Goal: Communication & Community: Answer question/provide support

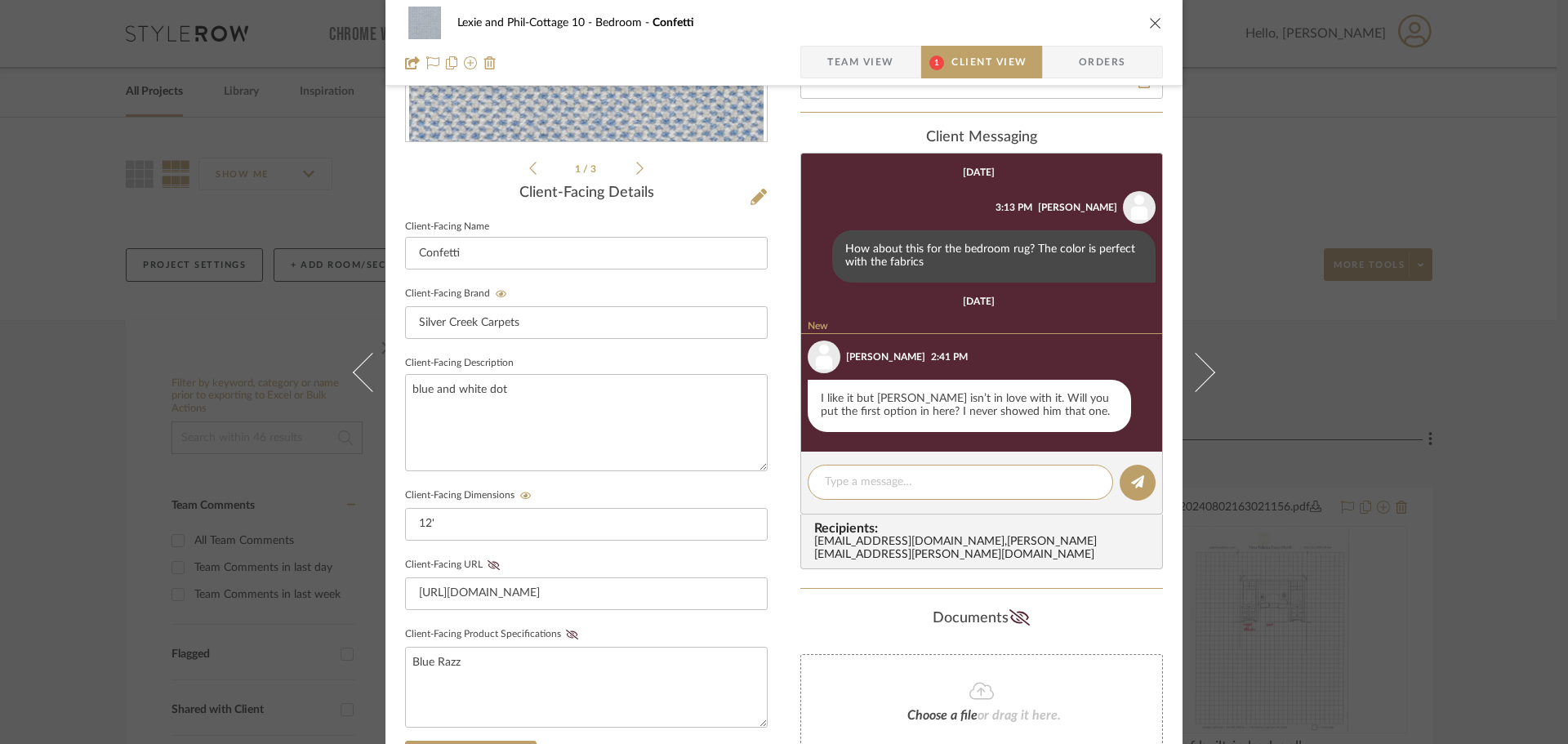
scroll to position [327, 0]
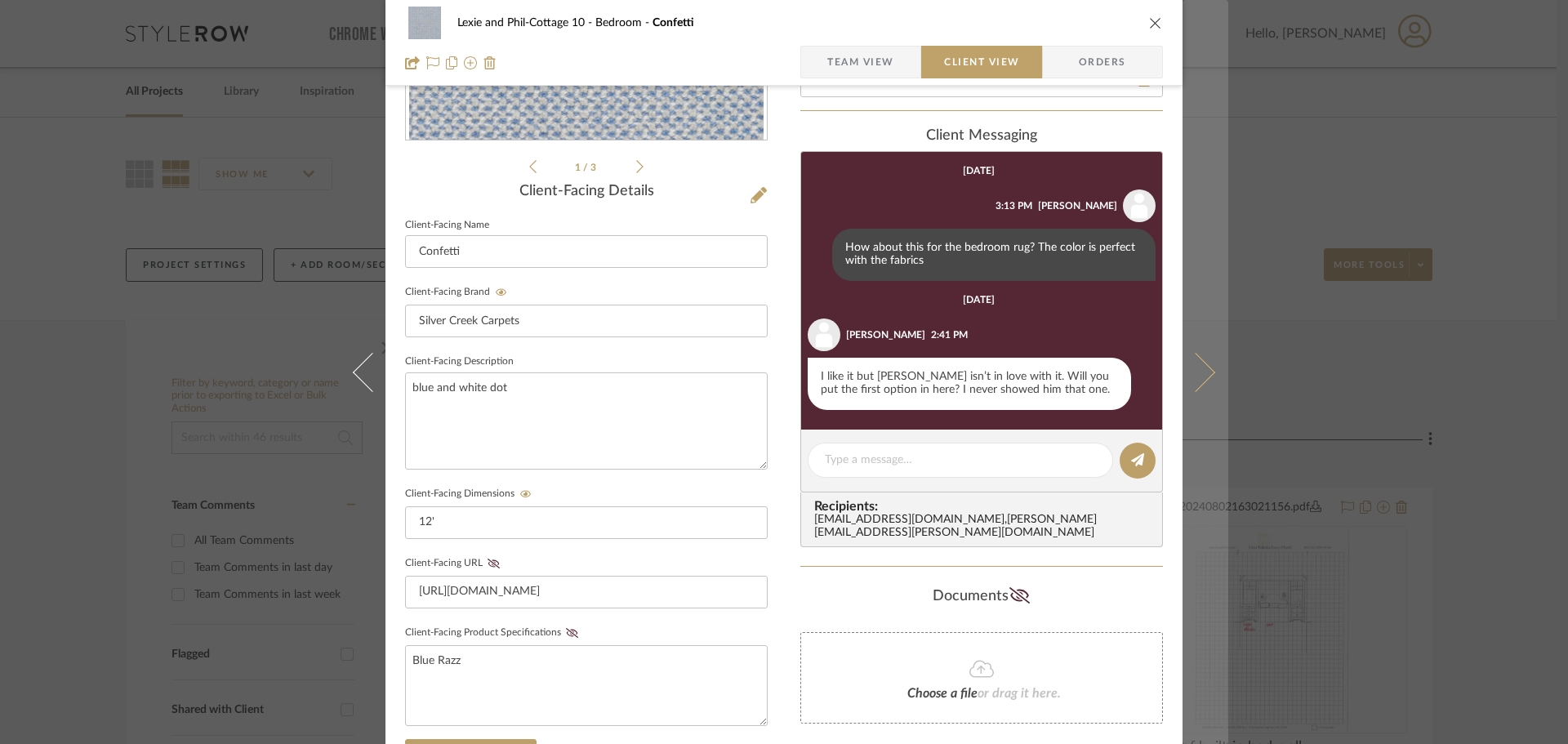
click at [1193, 353] on button at bounding box center [1205, 372] width 45 height 744
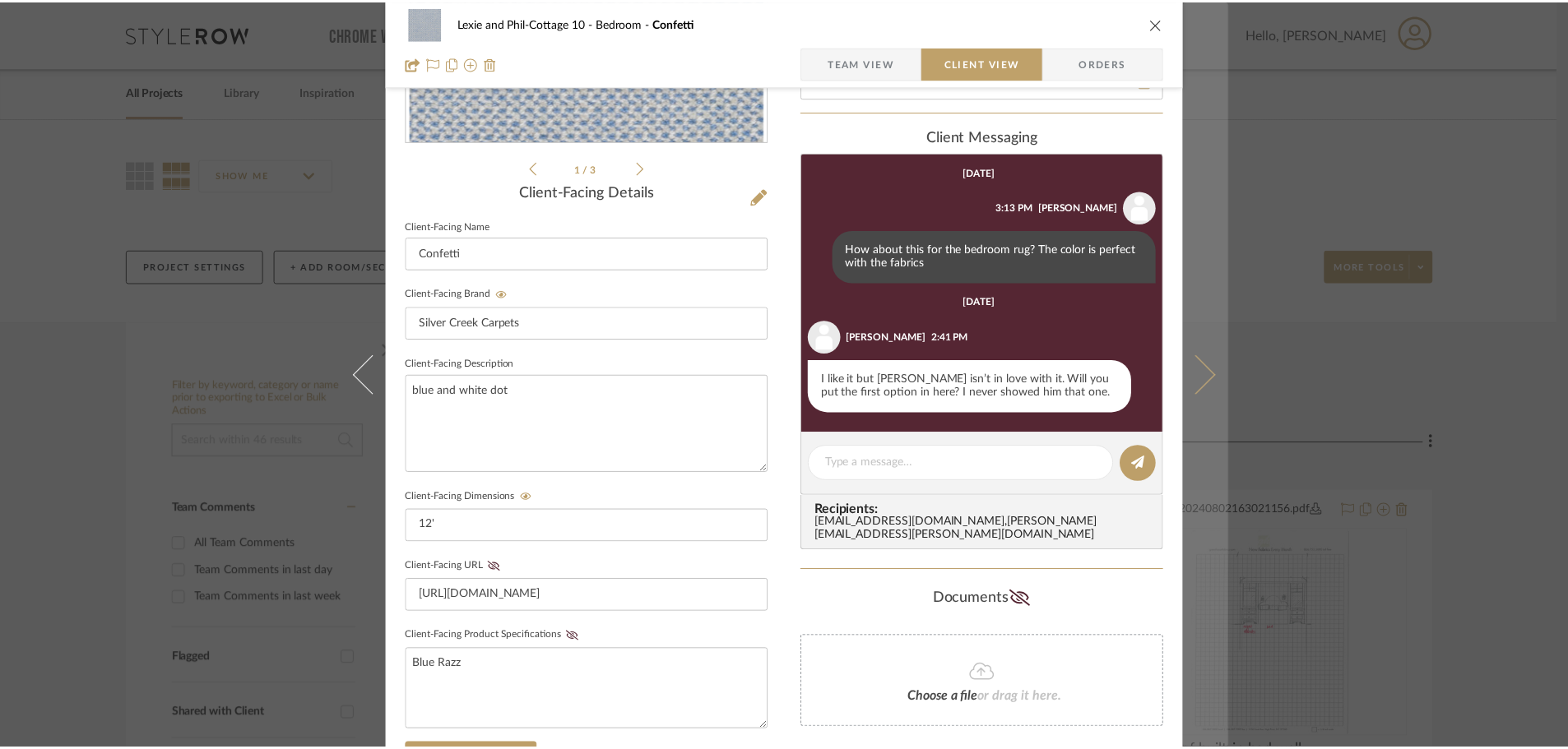
scroll to position [0, 0]
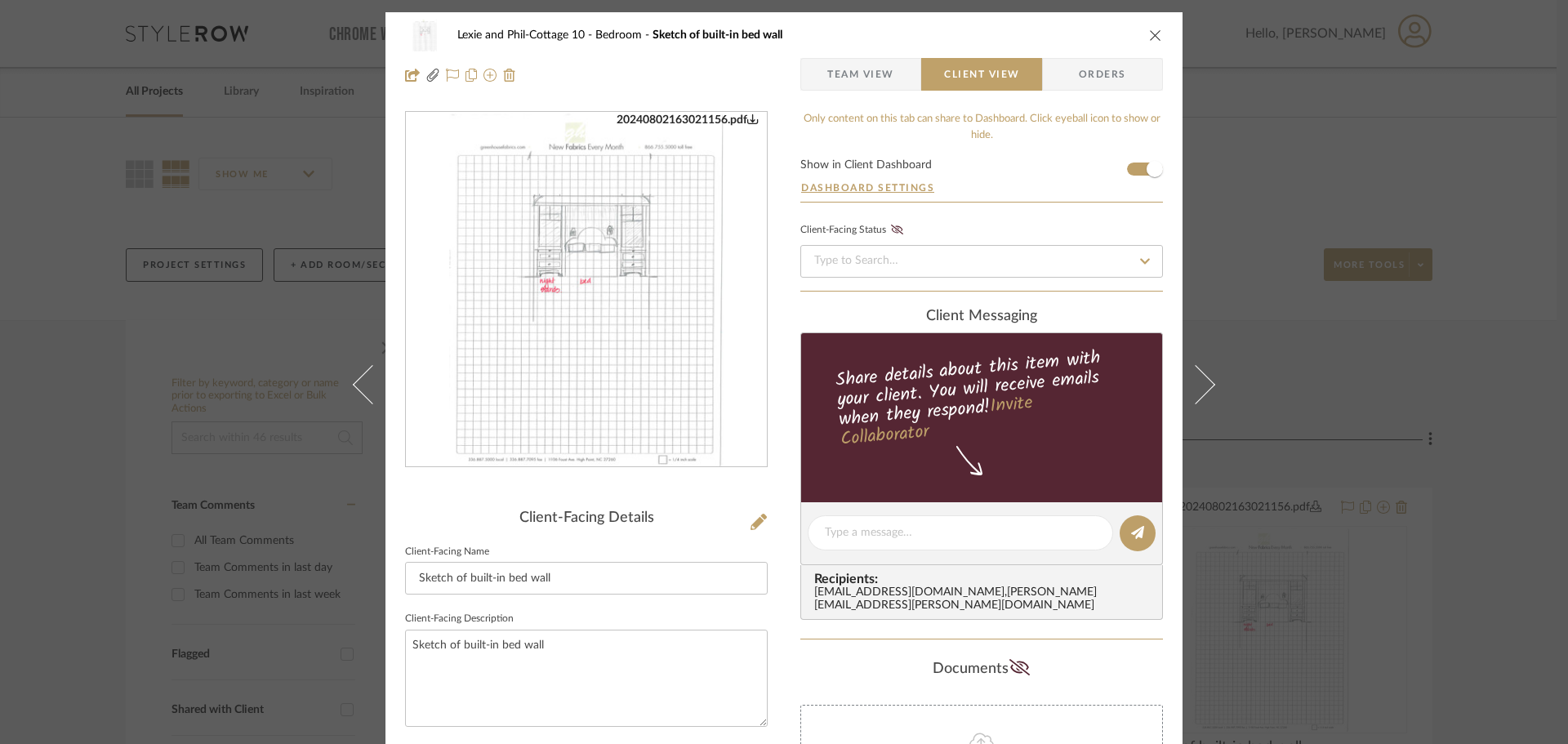
click at [1151, 29] on icon "close" at bounding box center [1156, 36] width 13 height 13
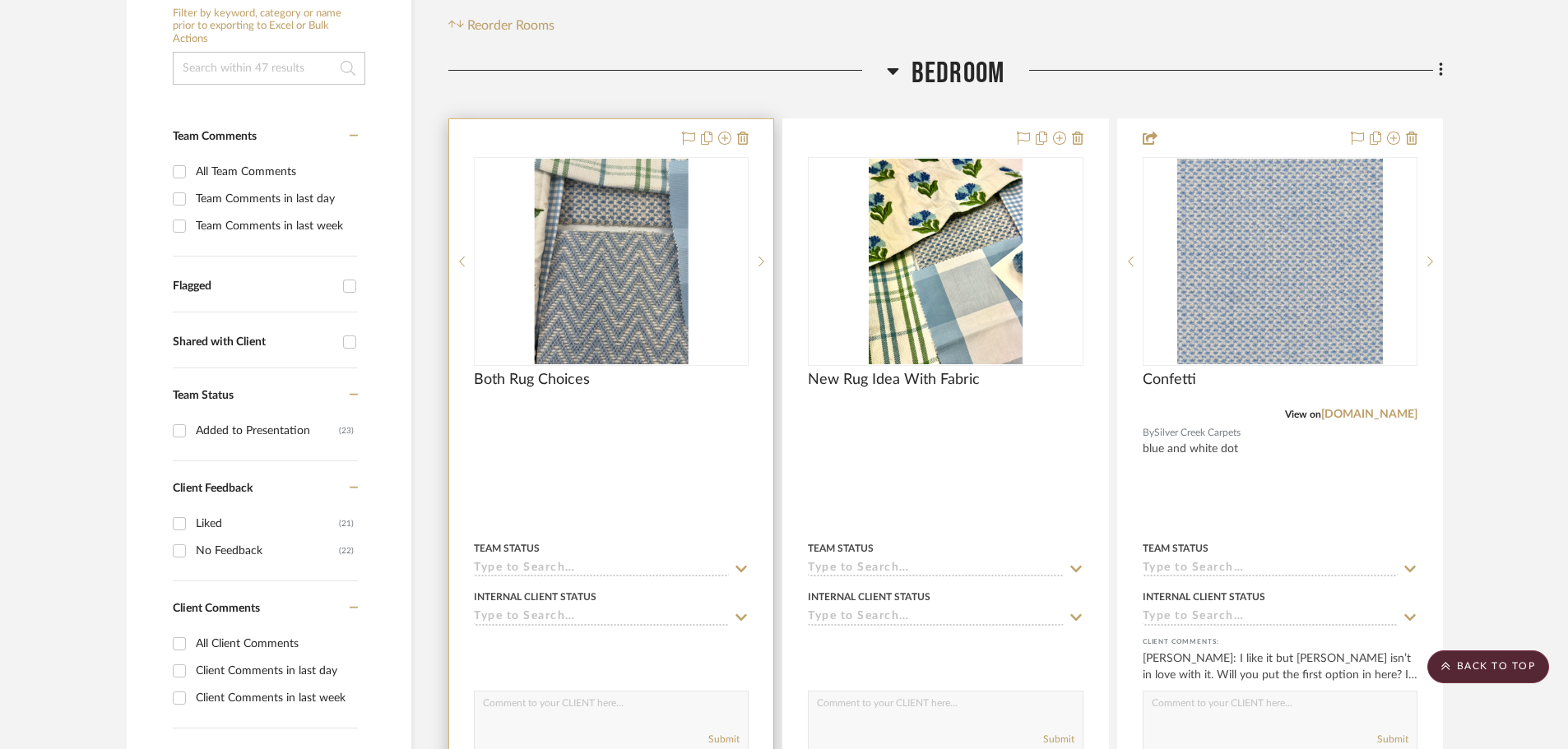
scroll to position [165, 0]
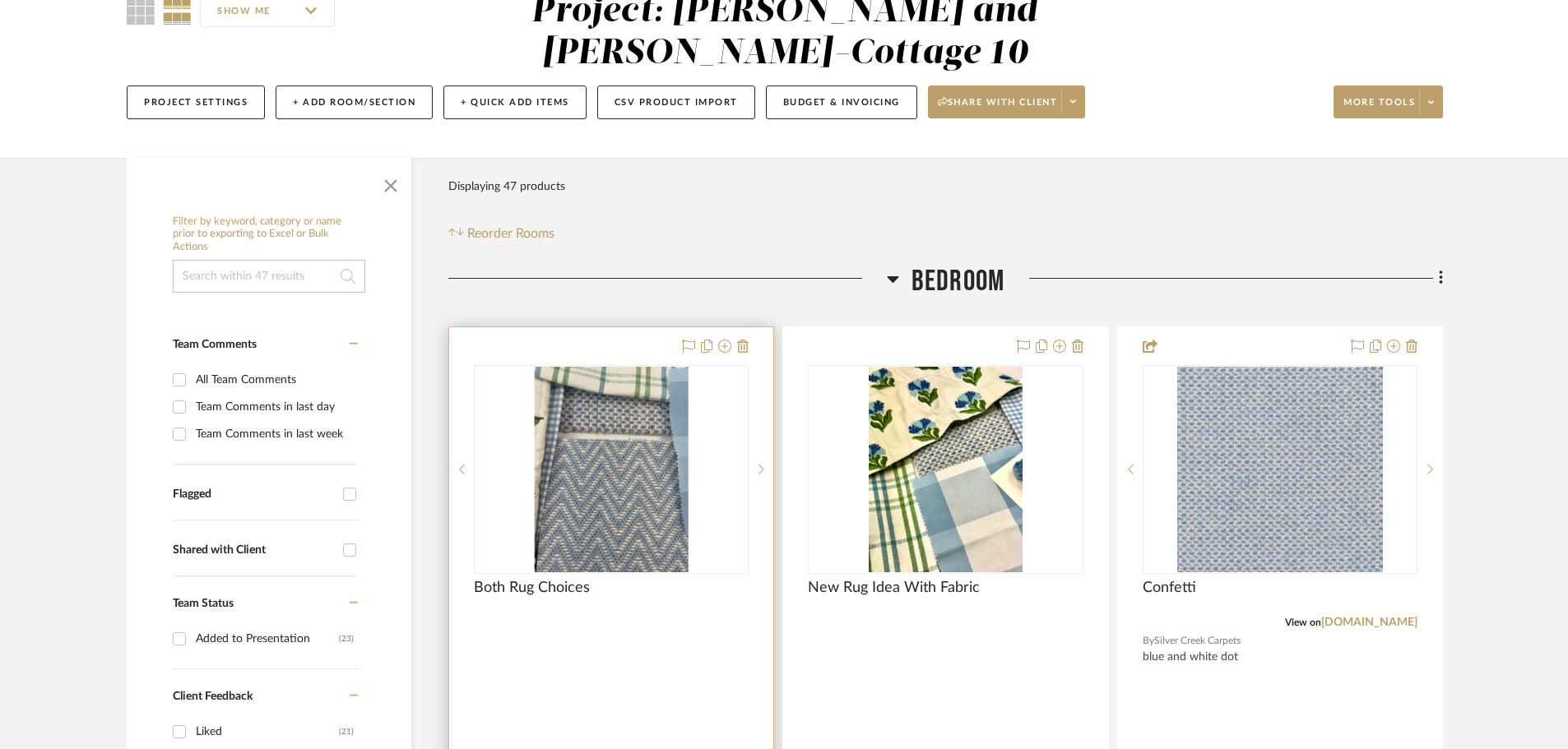
click at [710, 377] on div "0" at bounding box center [611, 469] width 273 height 207
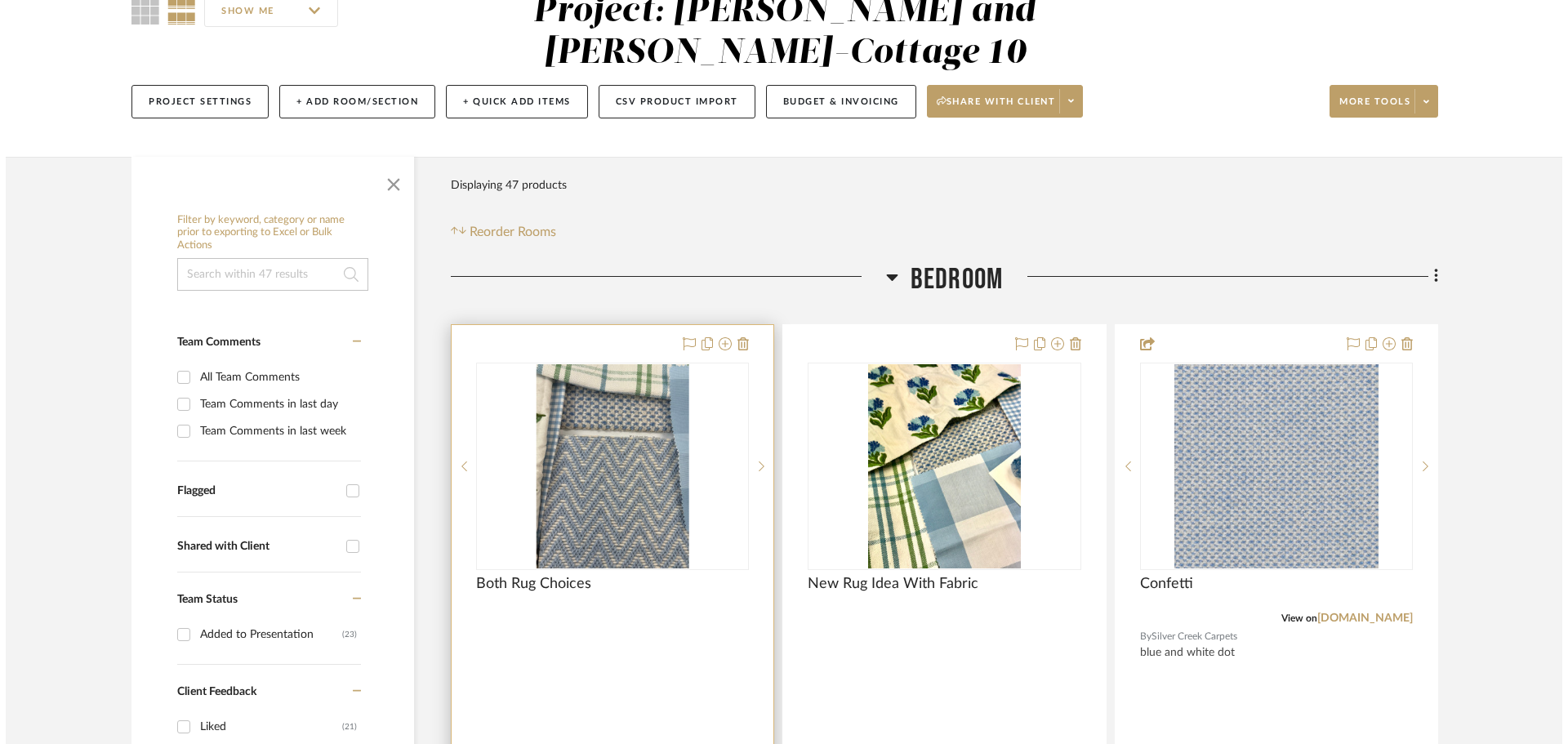
scroll to position [0, 0]
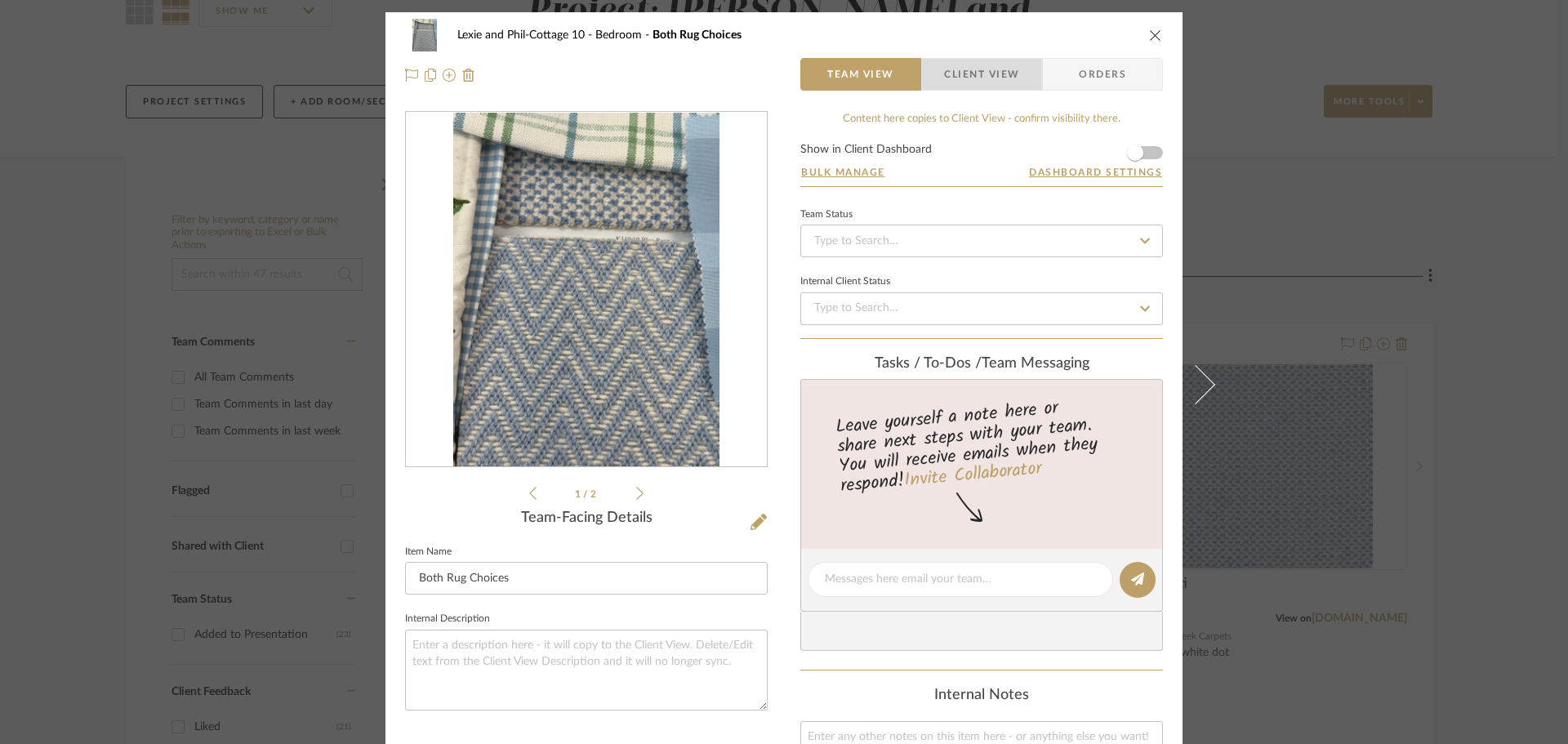
click at [1010, 67] on span "Client View" at bounding box center [982, 74] width 75 height 33
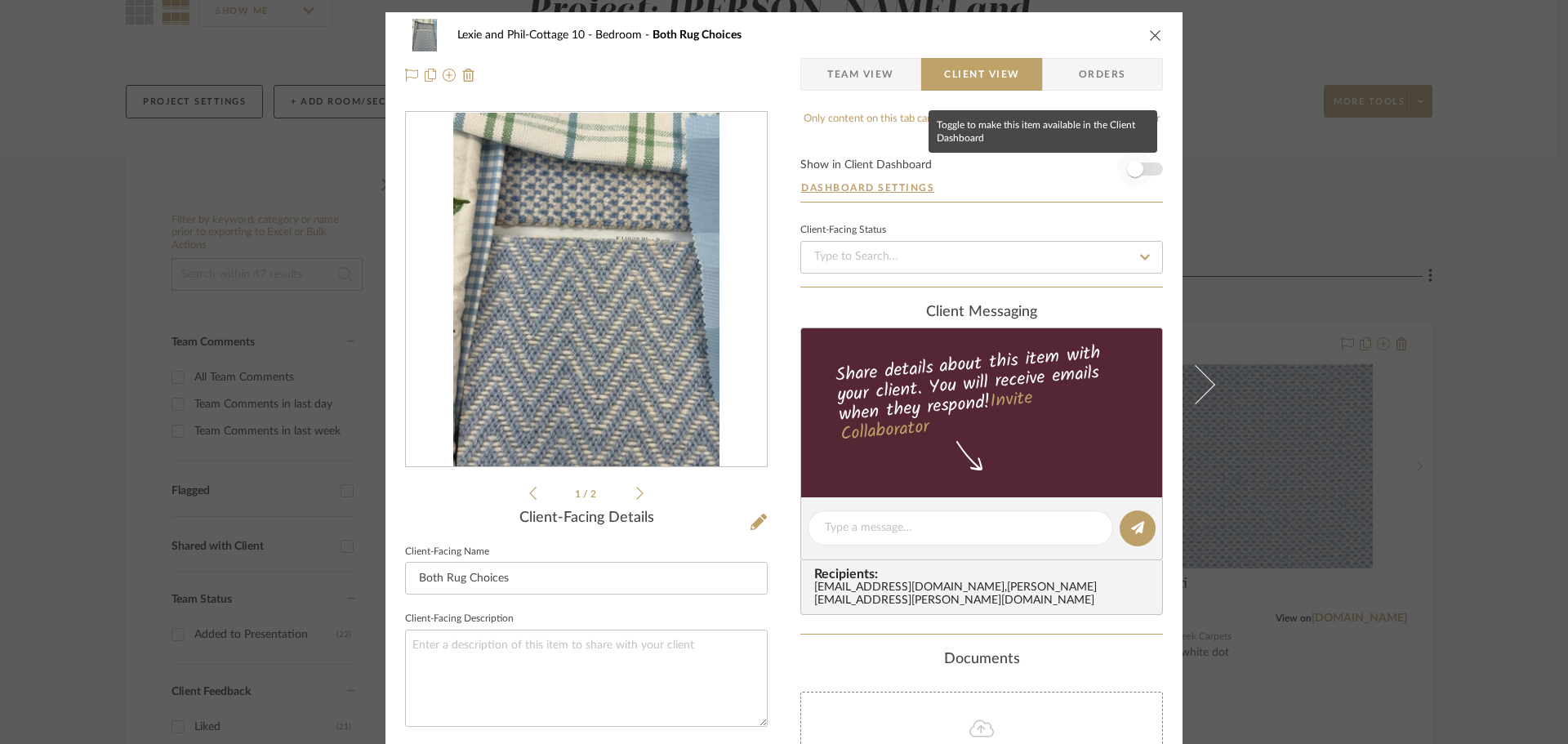
click at [1136, 163] on span "button" at bounding box center [1135, 169] width 36 height 36
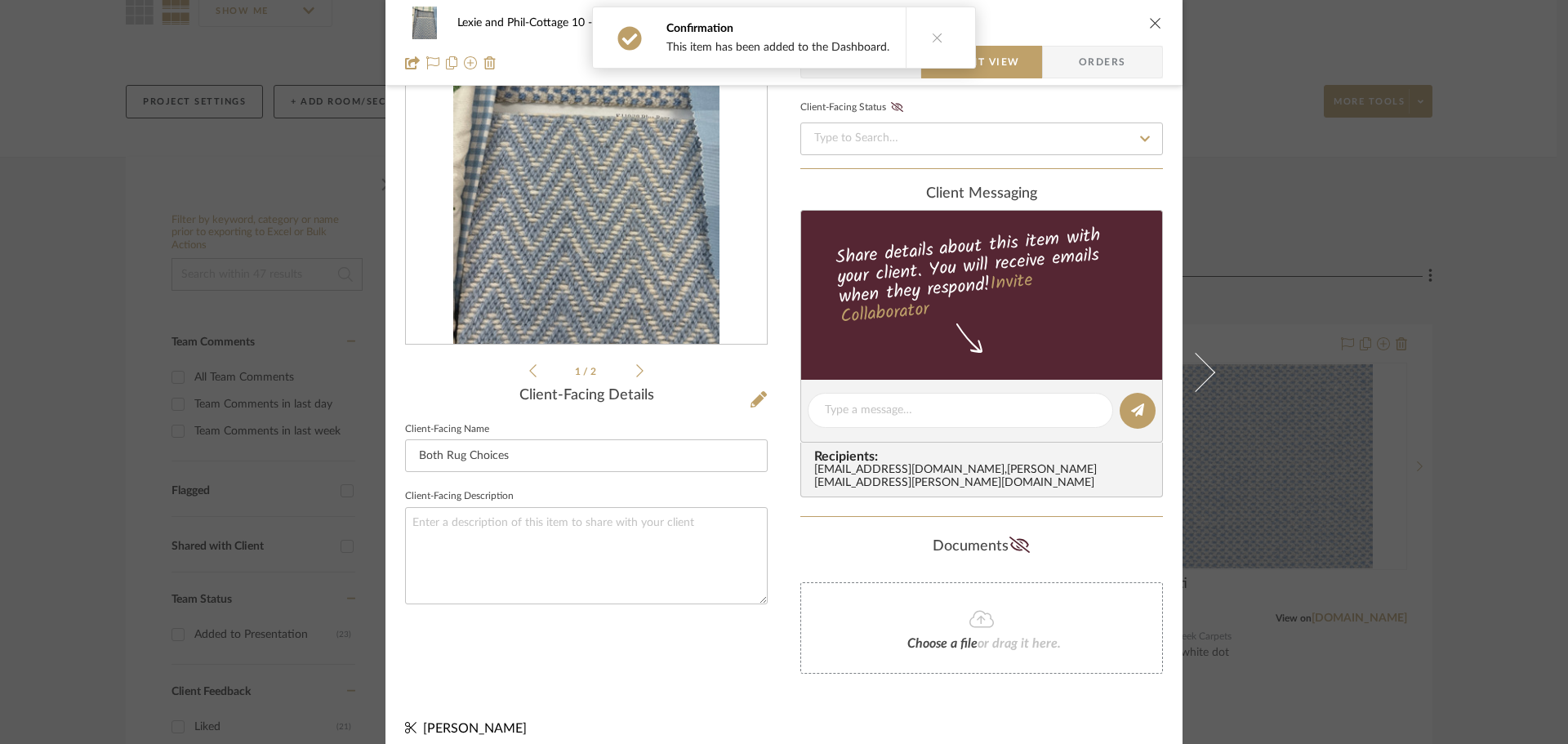
scroll to position [123, 0]
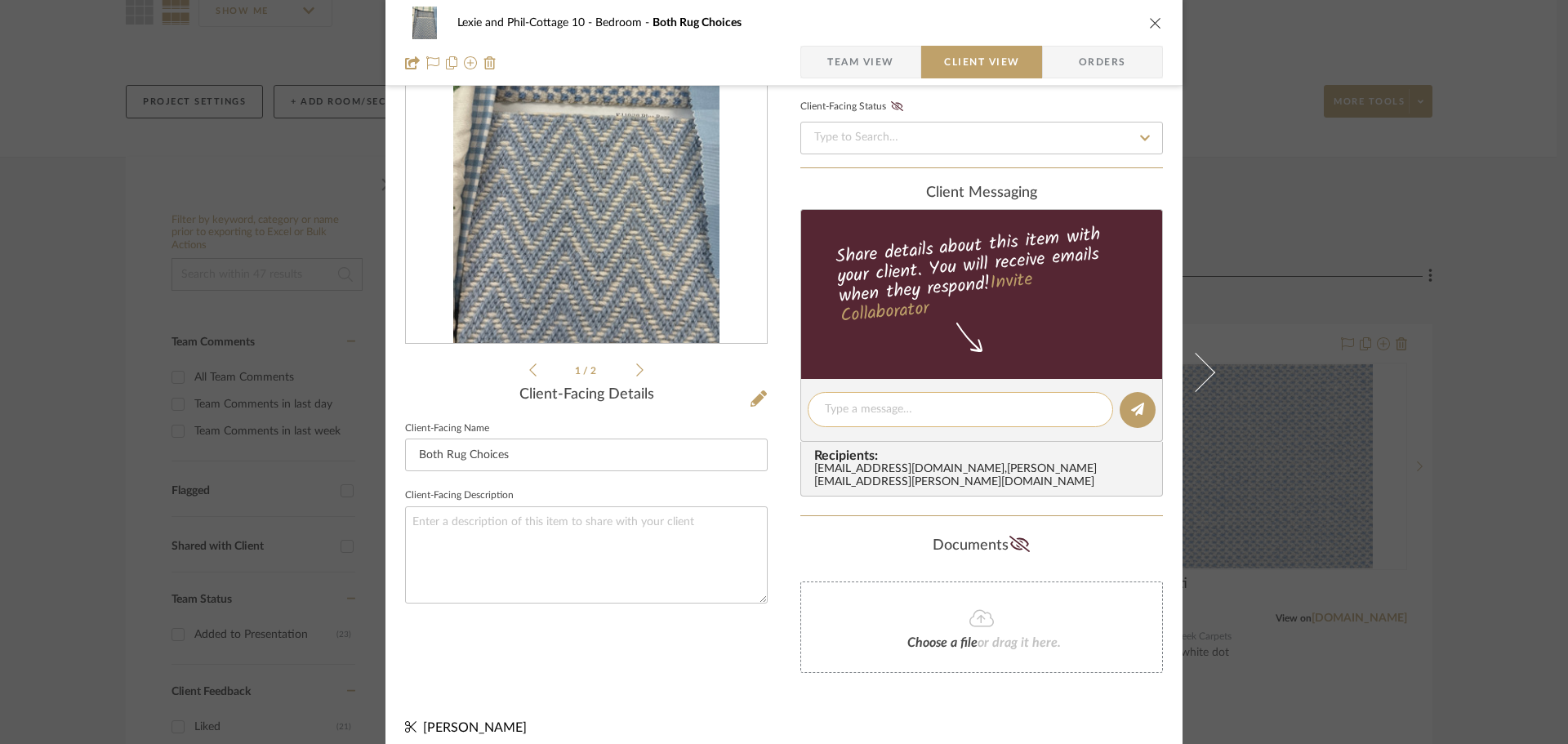
click at [830, 410] on textarea at bounding box center [960, 410] width 271 height 17
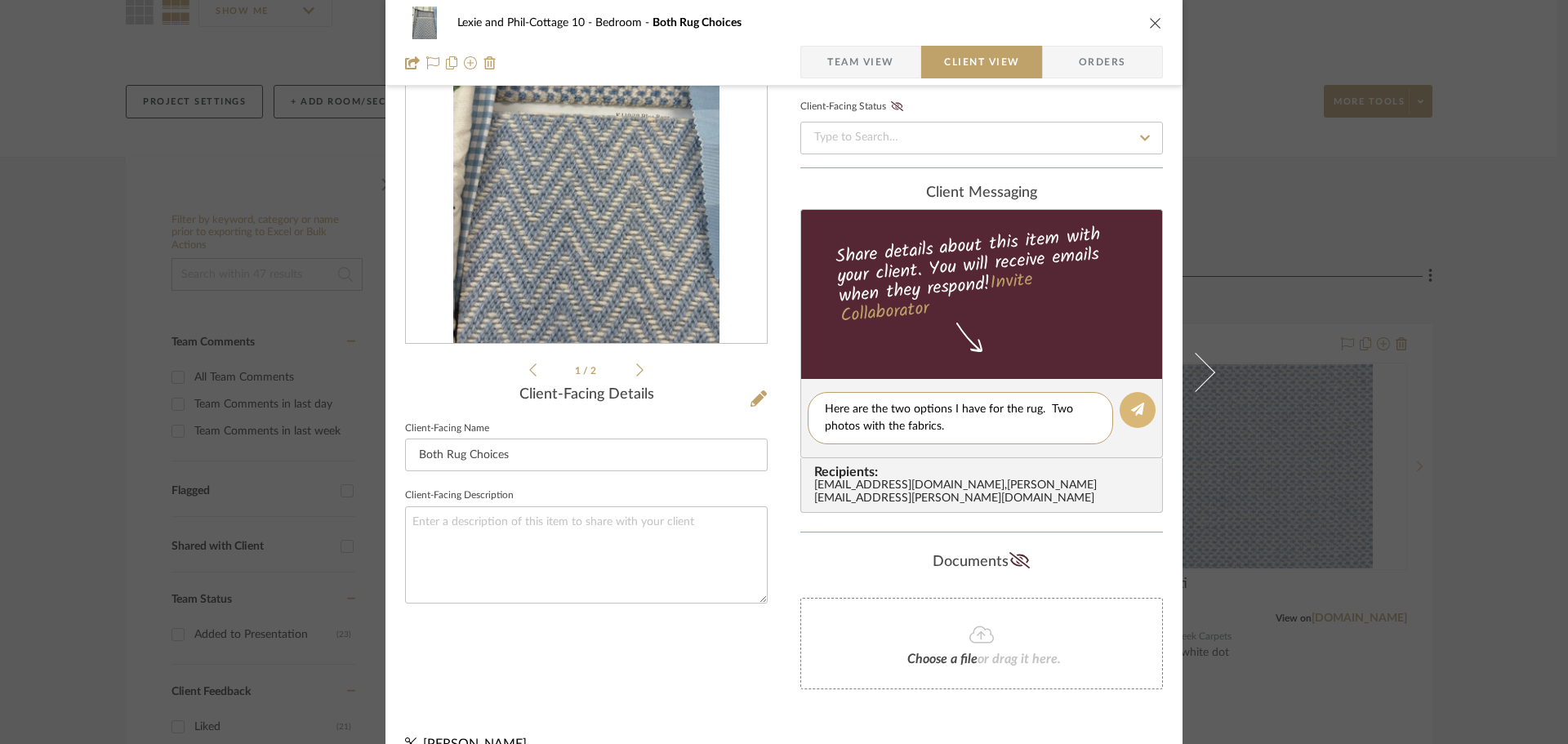
type textarea "Here are the two options I have for the rug. Two photos with the fabrics."
click at [1131, 404] on icon at bounding box center [1138, 410] width 13 height 13
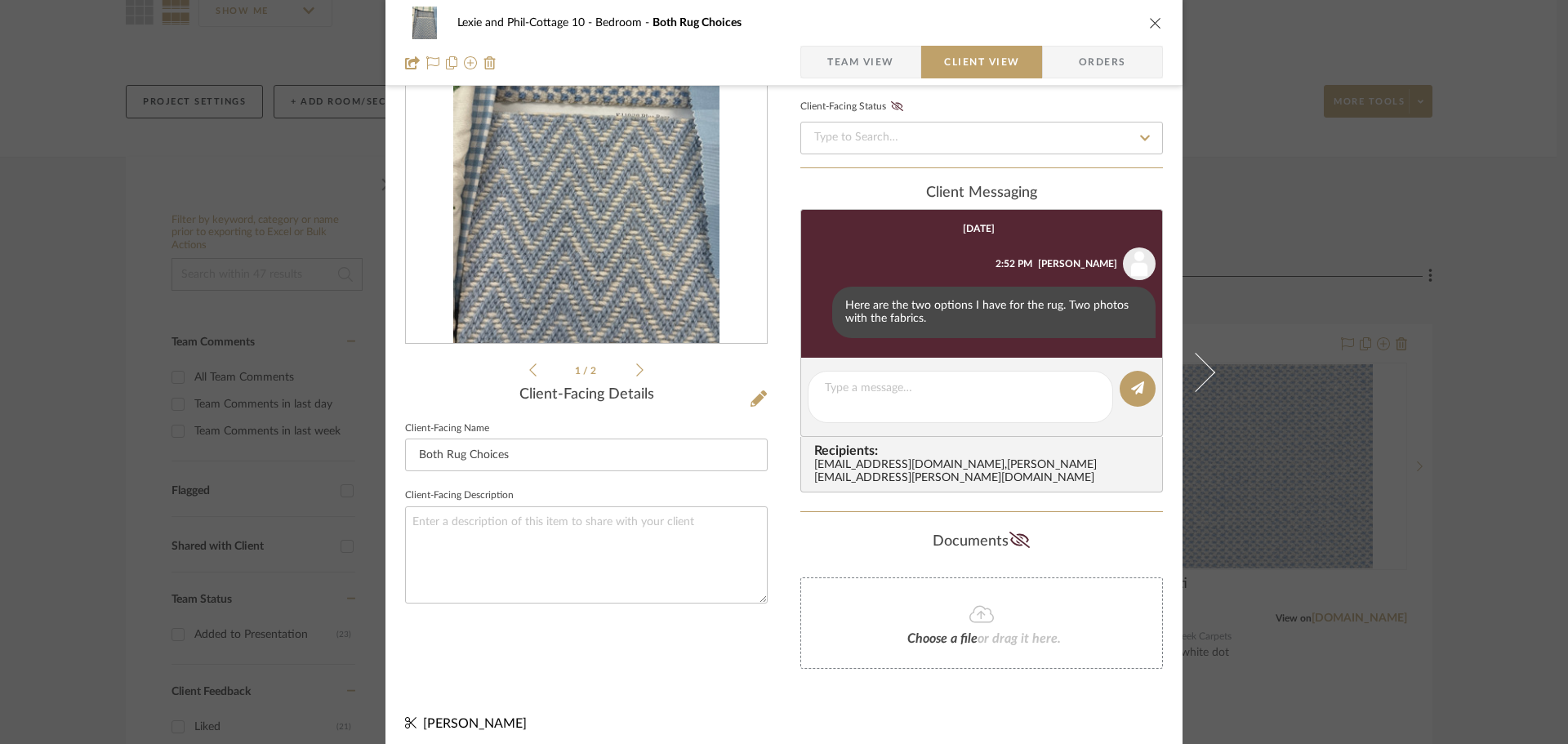
scroll to position [119, 0]
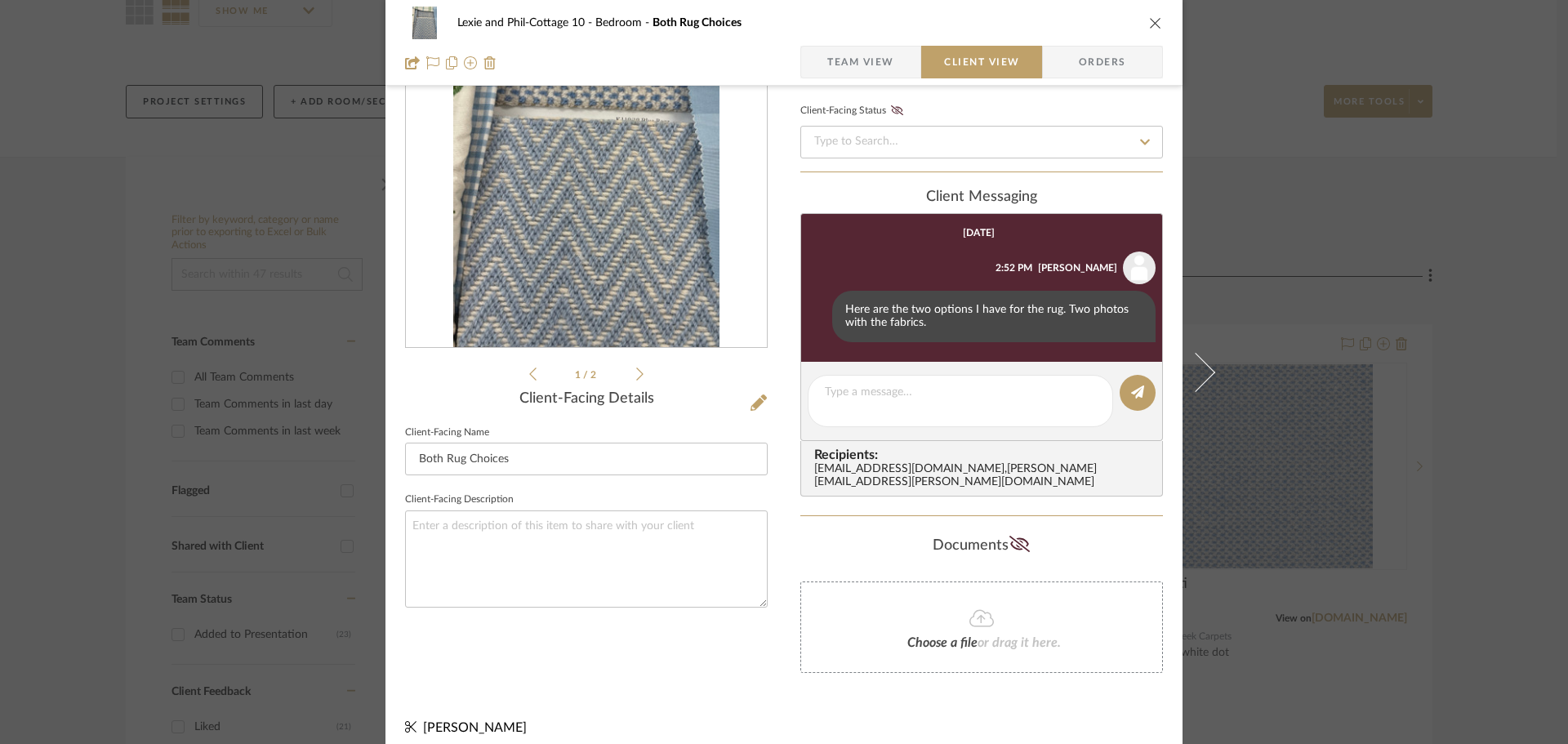
click at [1149, 21] on icon "close" at bounding box center [1156, 23] width 13 height 13
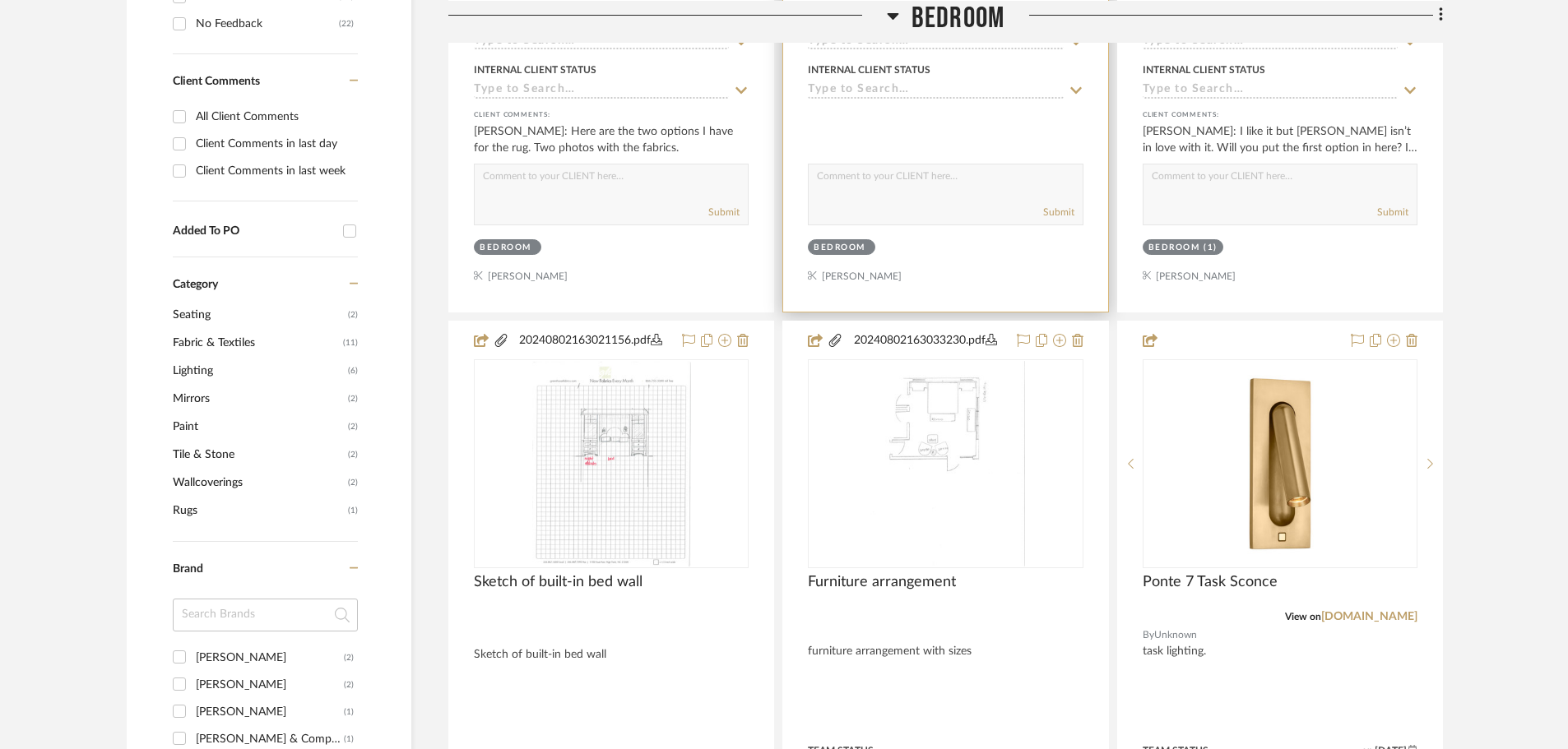
scroll to position [904, 0]
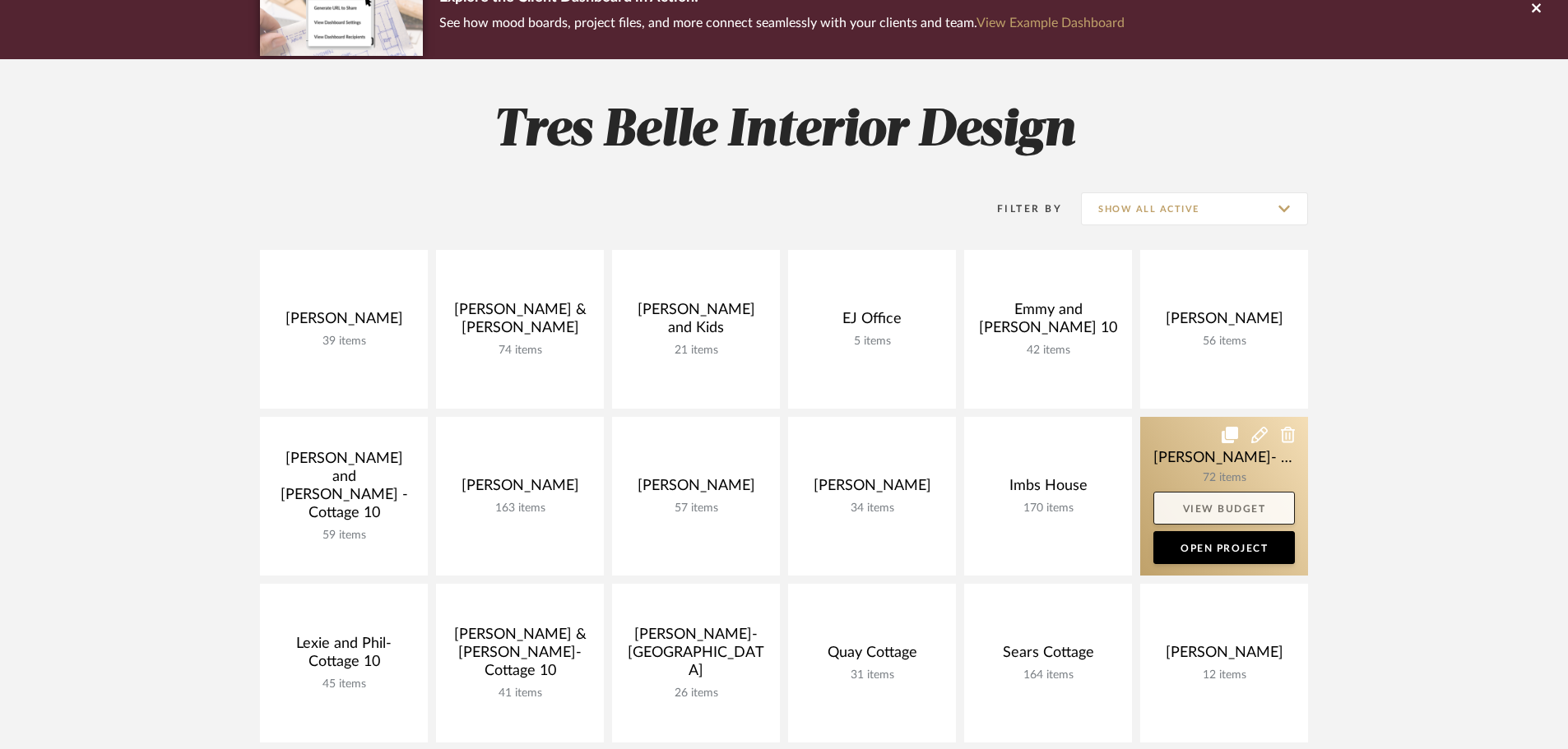
scroll to position [165, 0]
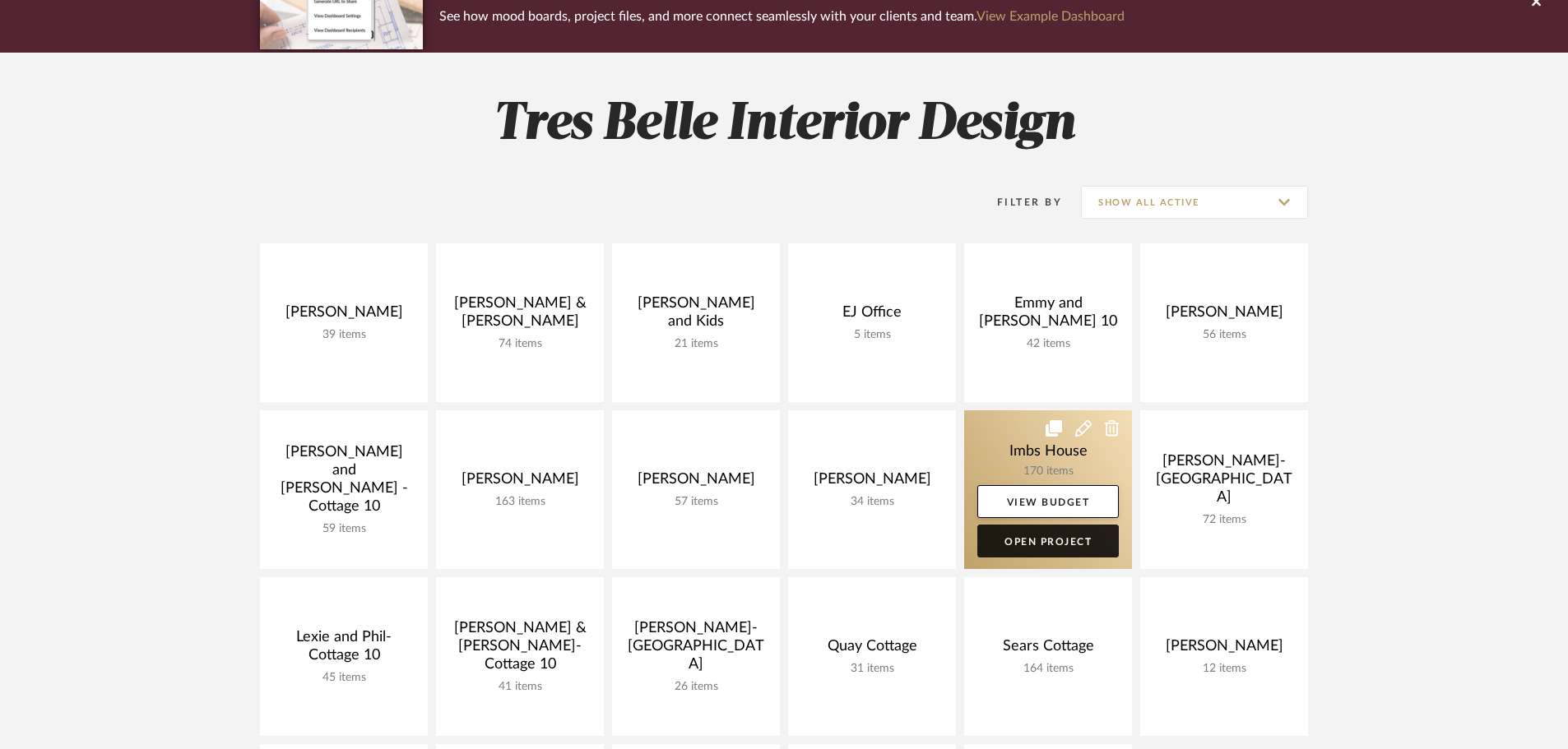
click at [1074, 542] on link "Open Project" at bounding box center [1048, 541] width 141 height 33
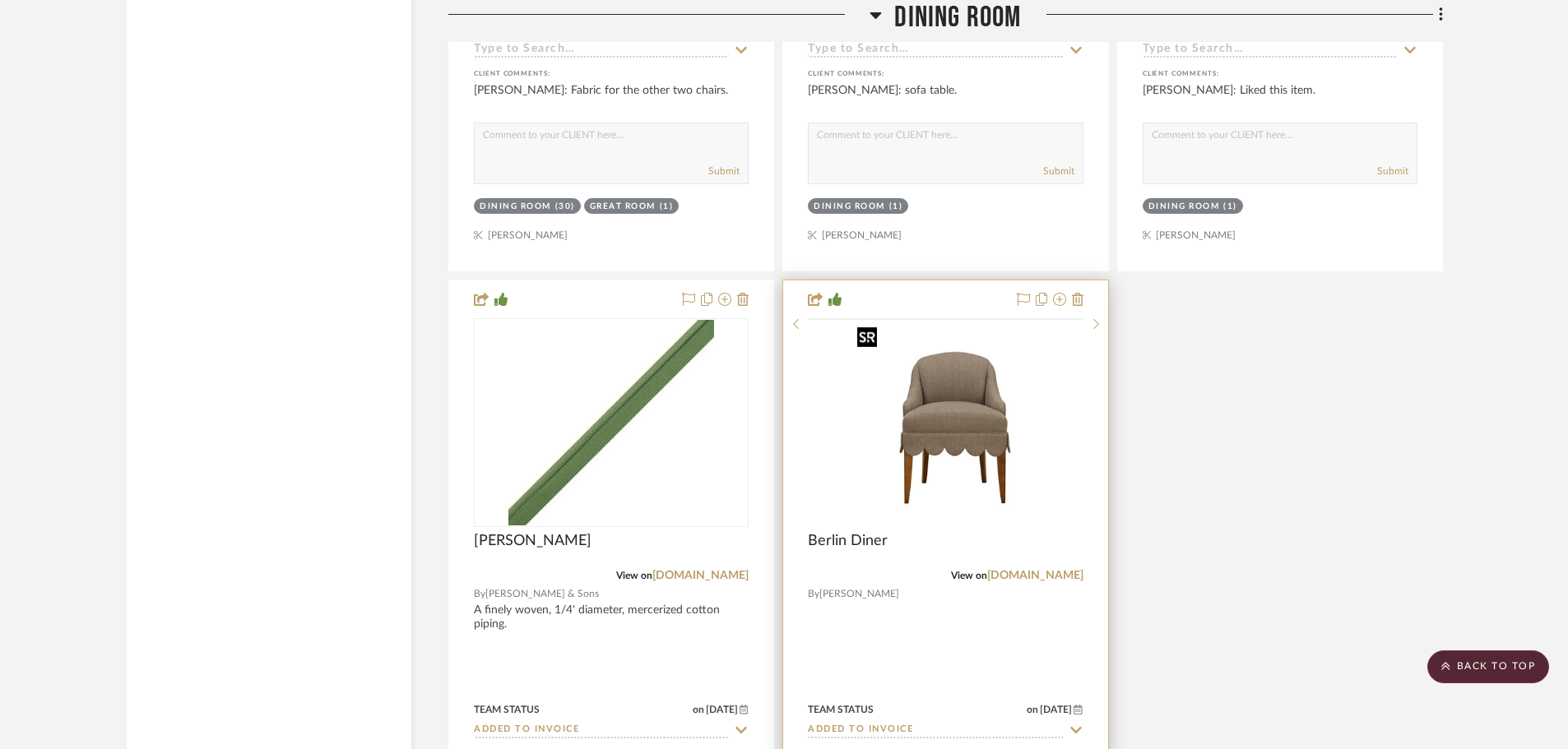
scroll to position [4029, 0]
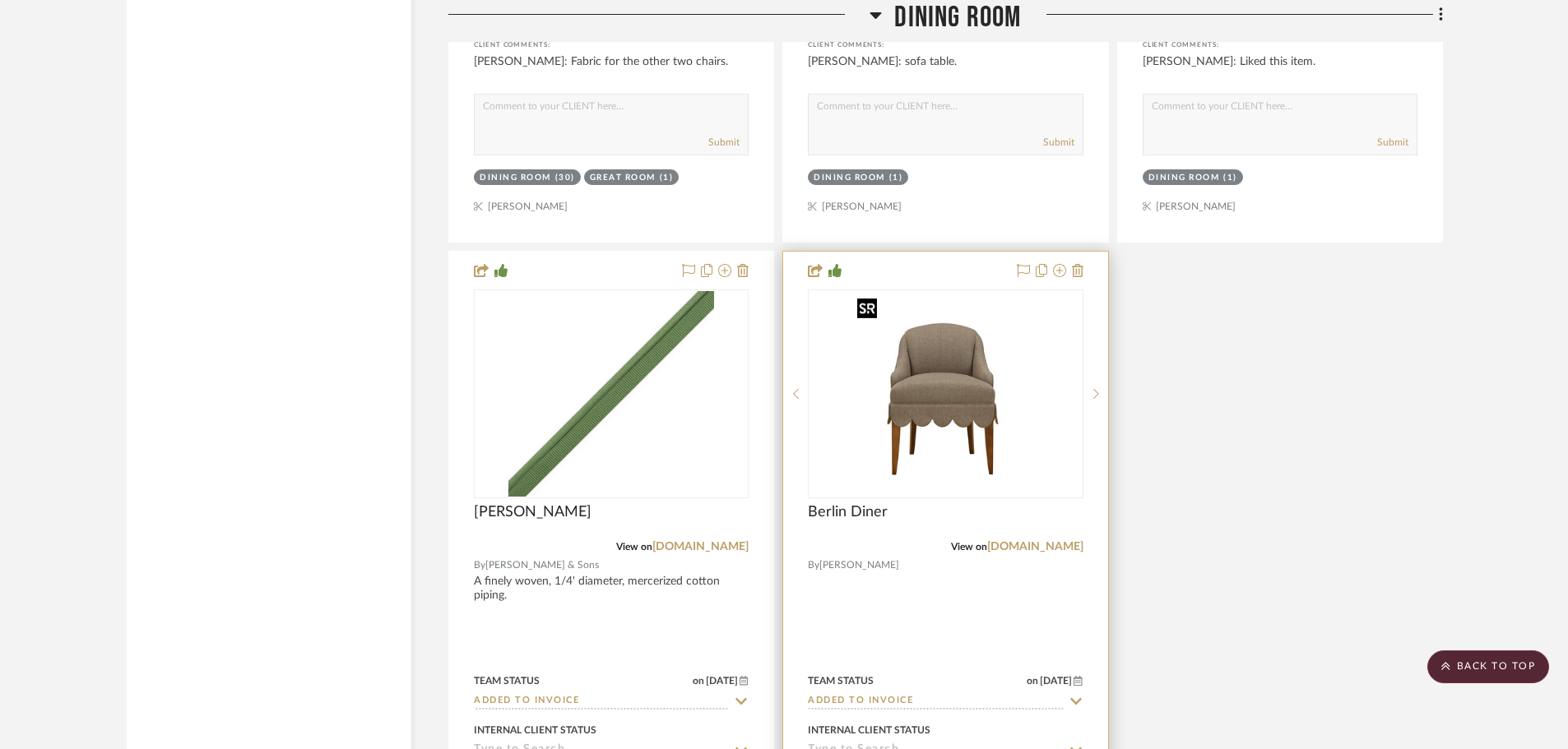
click at [1018, 427] on div at bounding box center [945, 393] width 275 height 209
click at [870, 380] on img "0" at bounding box center [946, 393] width 190 height 205
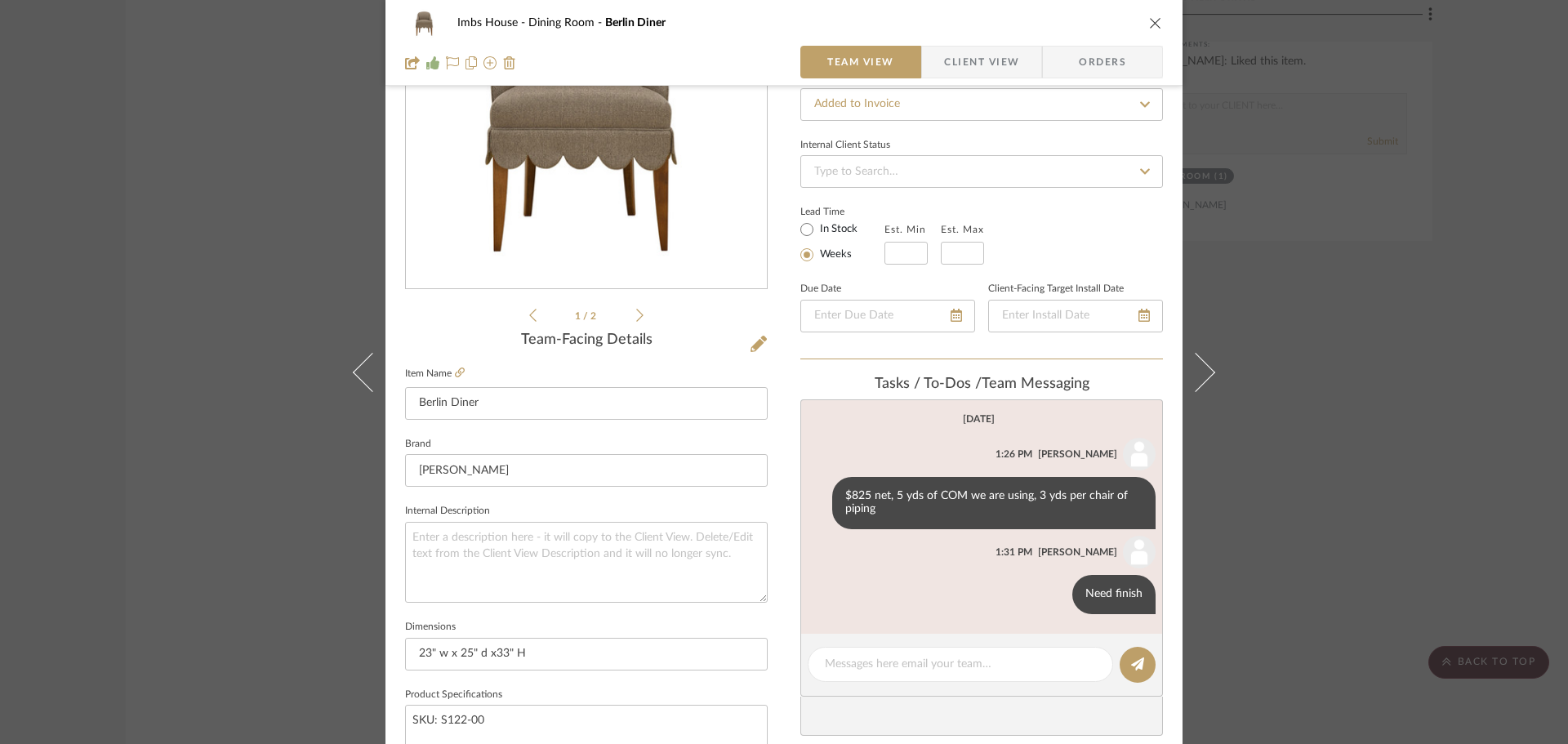
scroll to position [82, 0]
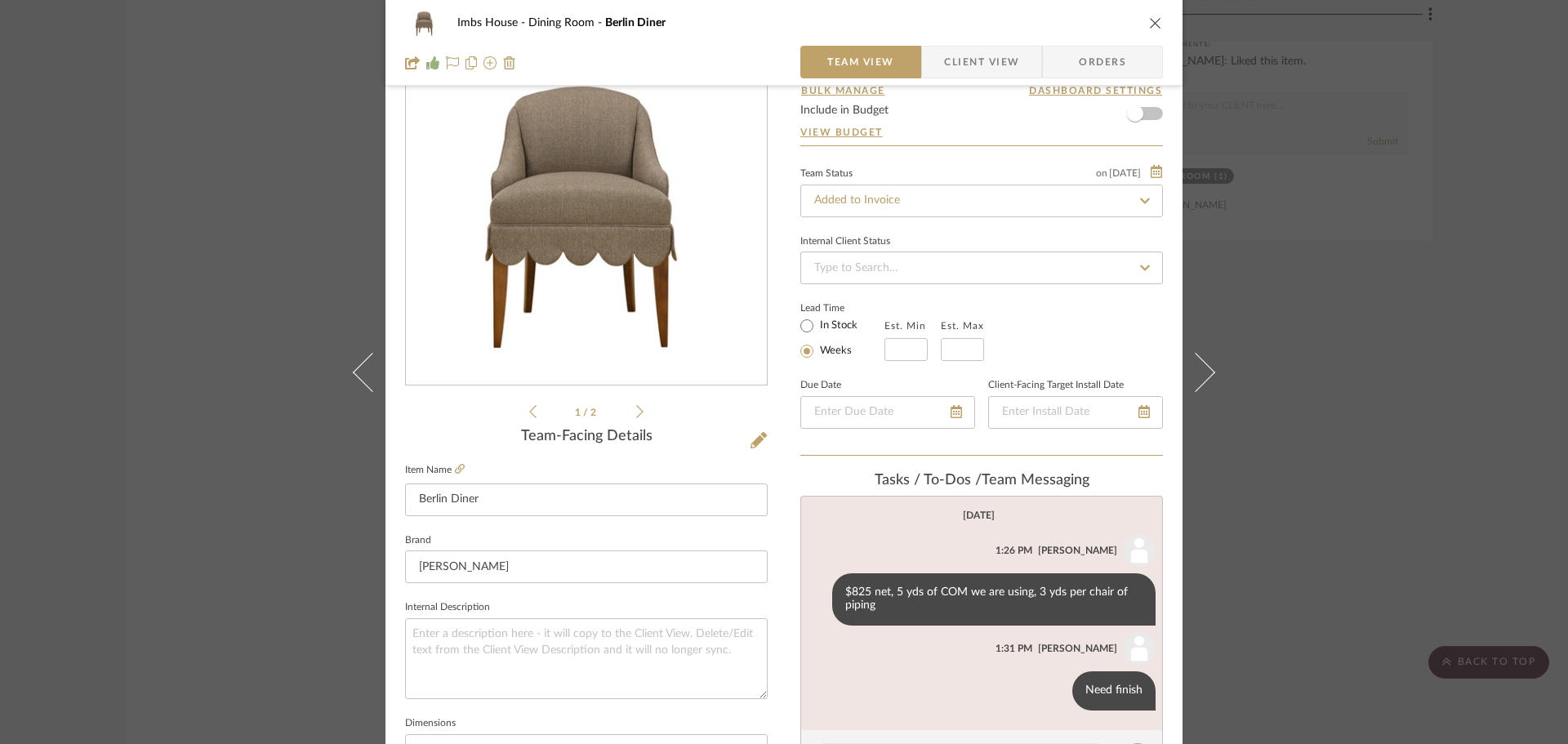
click at [1303, 254] on div "Imbs House Dining Room Berlin Diner Team View Client View Orders 1 / 2 Team-Fac…" at bounding box center [784, 372] width 1568 height 744
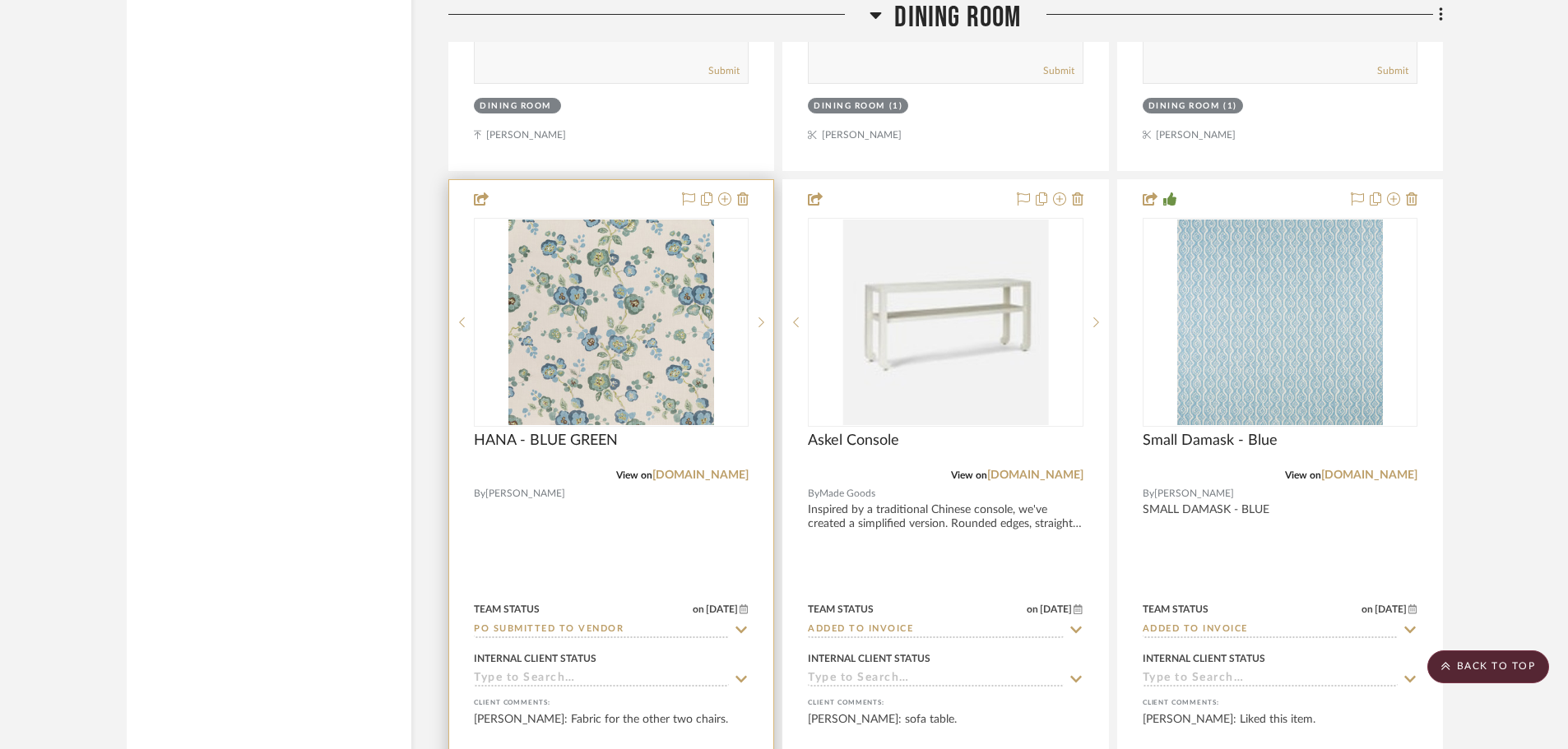
scroll to position [3289, 0]
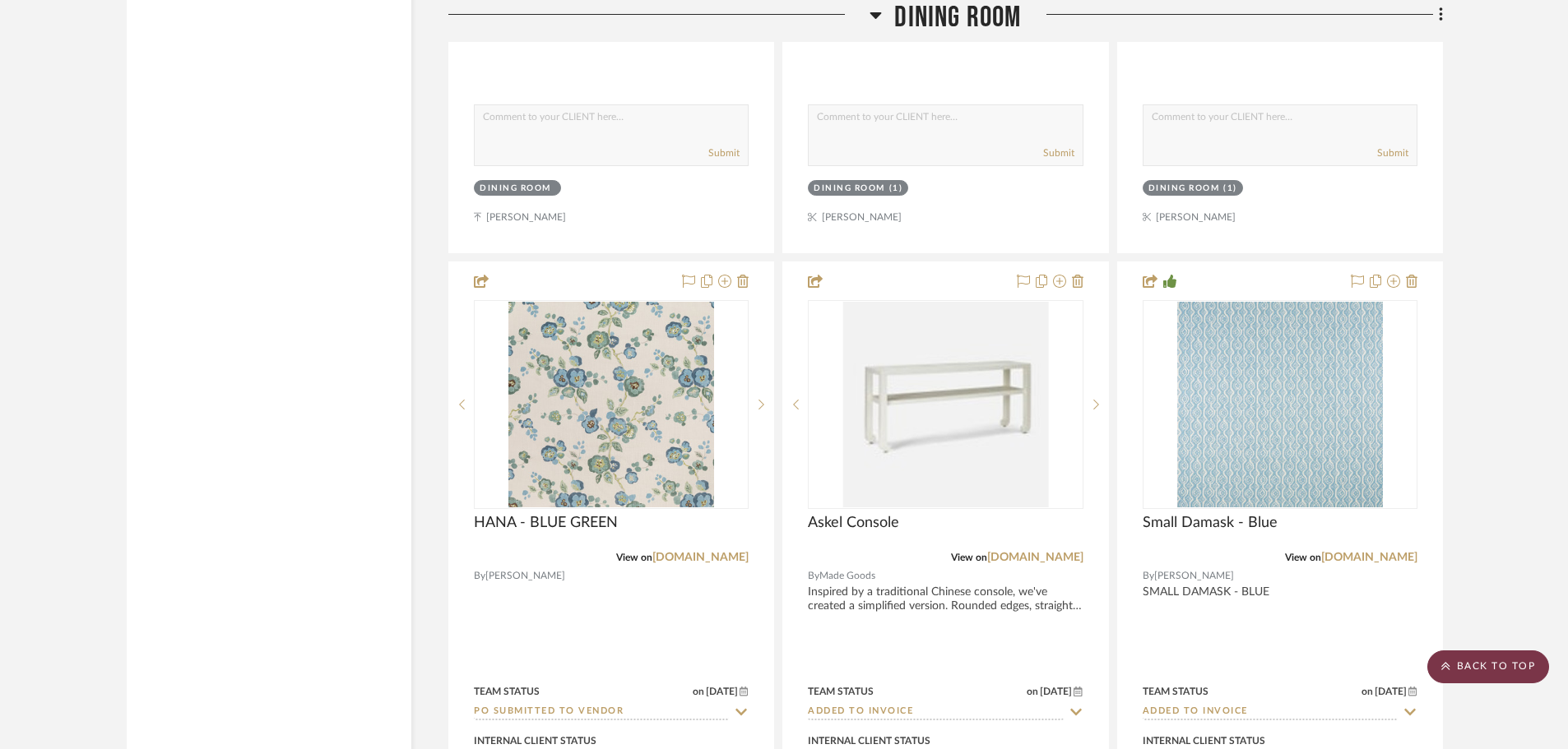
click at [1481, 664] on scroll-to-top-button "BACK TO TOP" at bounding box center [1488, 667] width 121 height 33
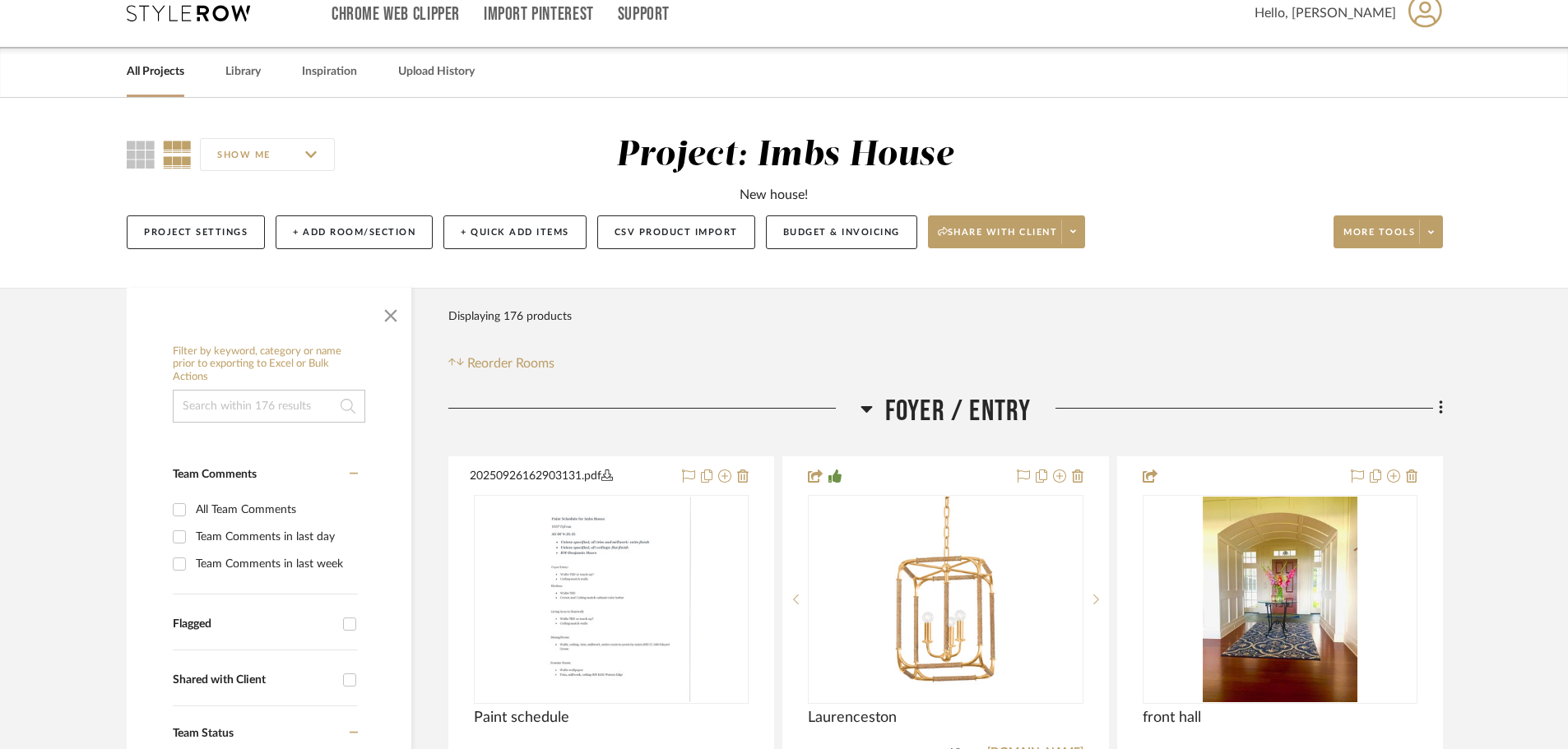
scroll to position [0, 0]
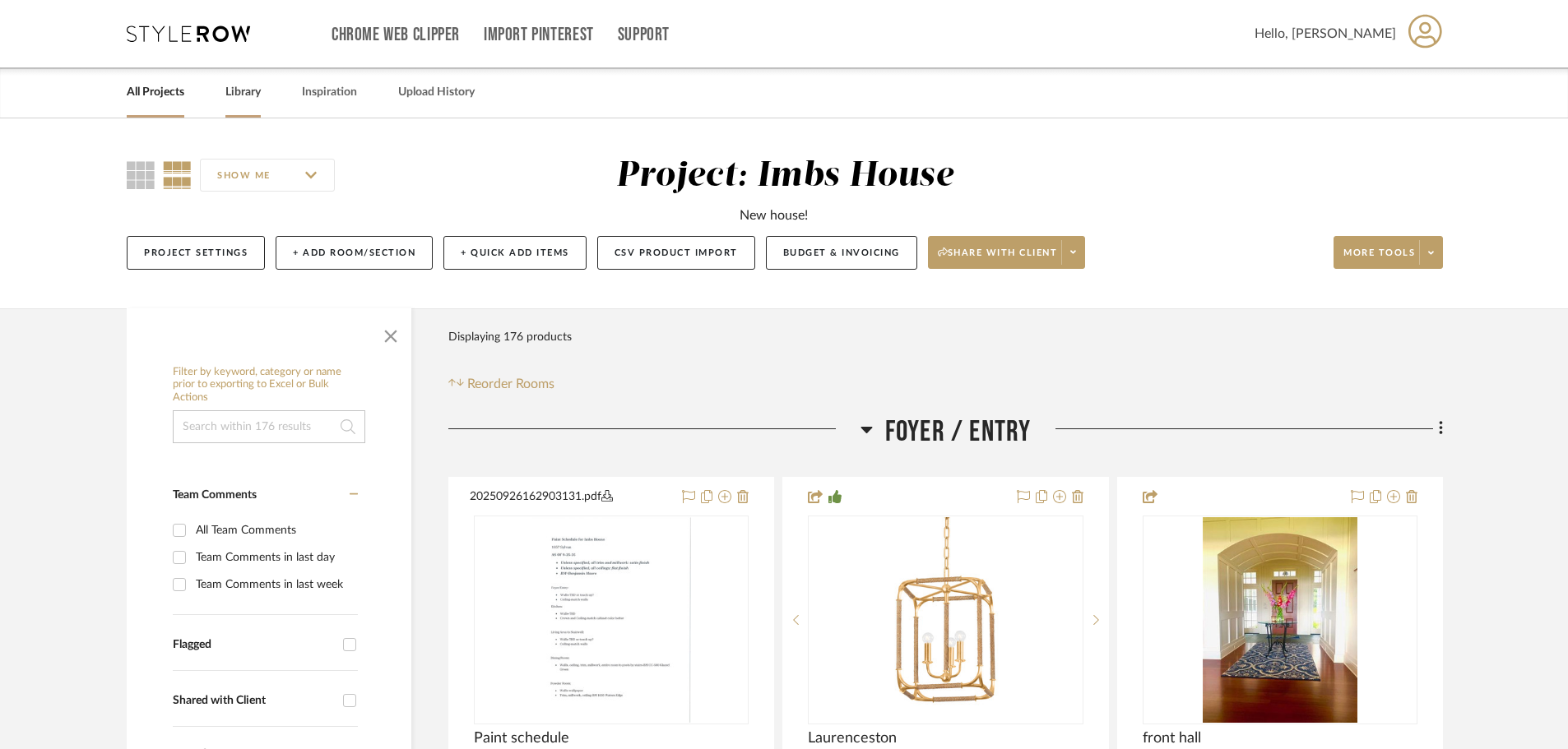
click at [254, 96] on link "Library" at bounding box center [243, 92] width 36 height 22
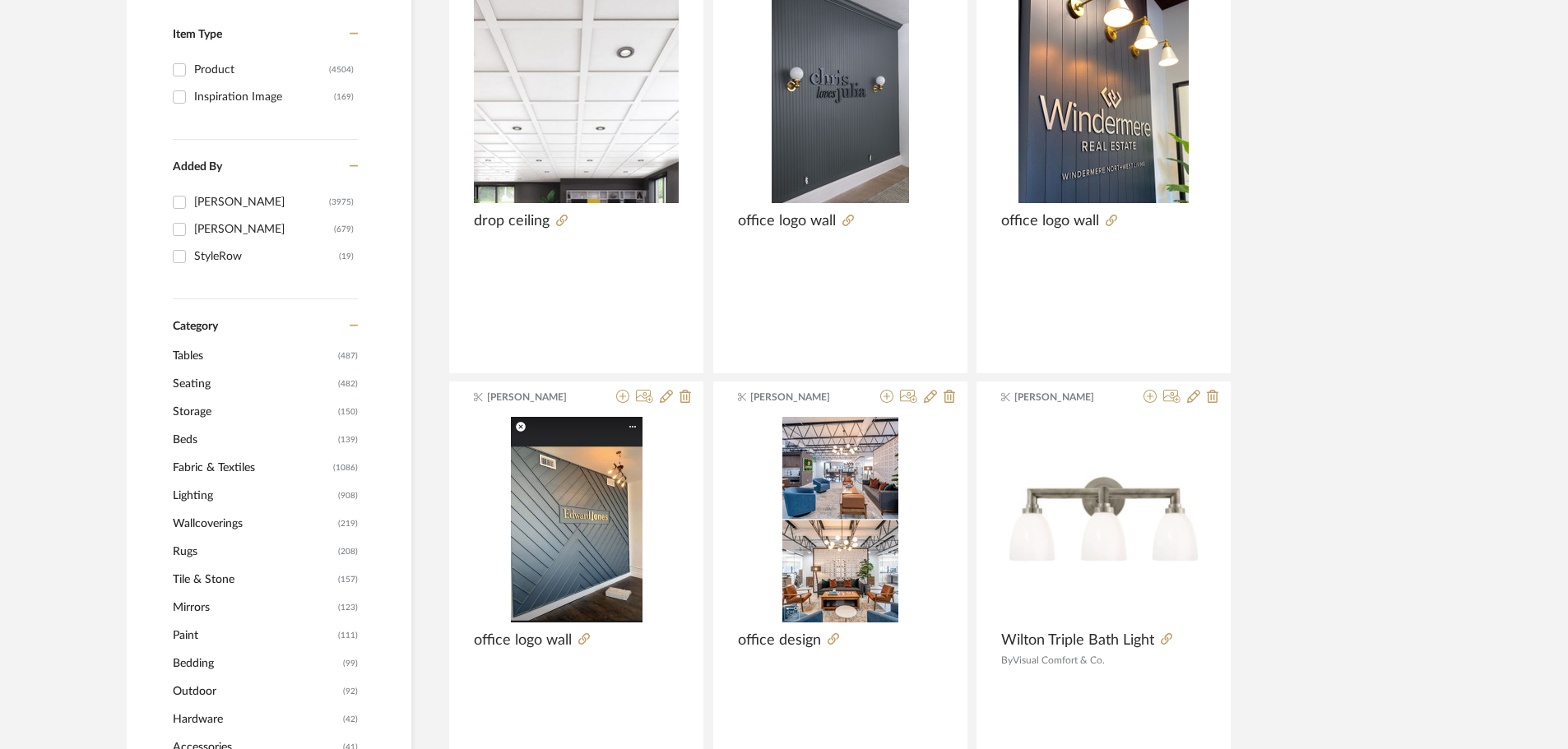
scroll to position [411, 0]
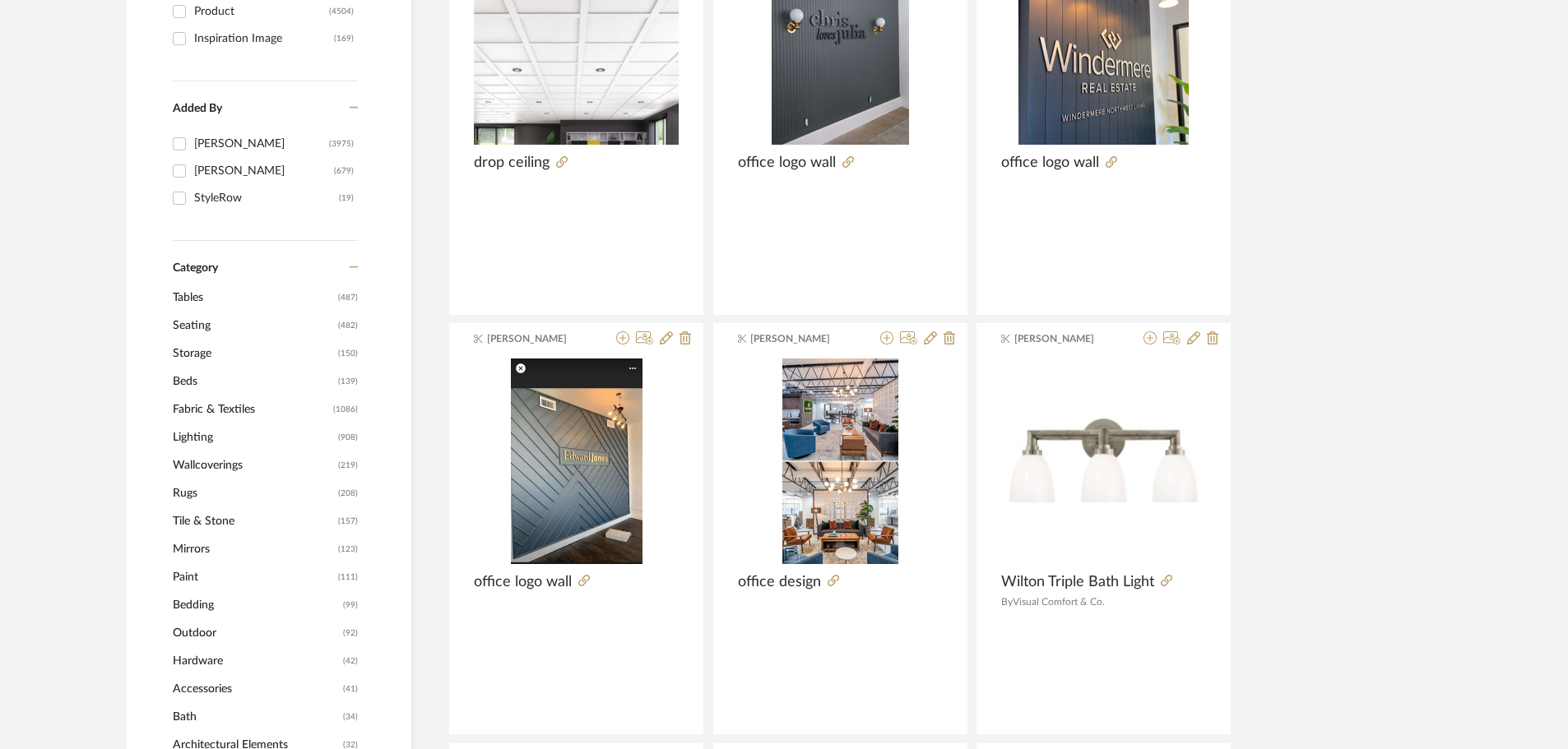
click at [195, 323] on span "Seating" at bounding box center [254, 326] width 161 height 28
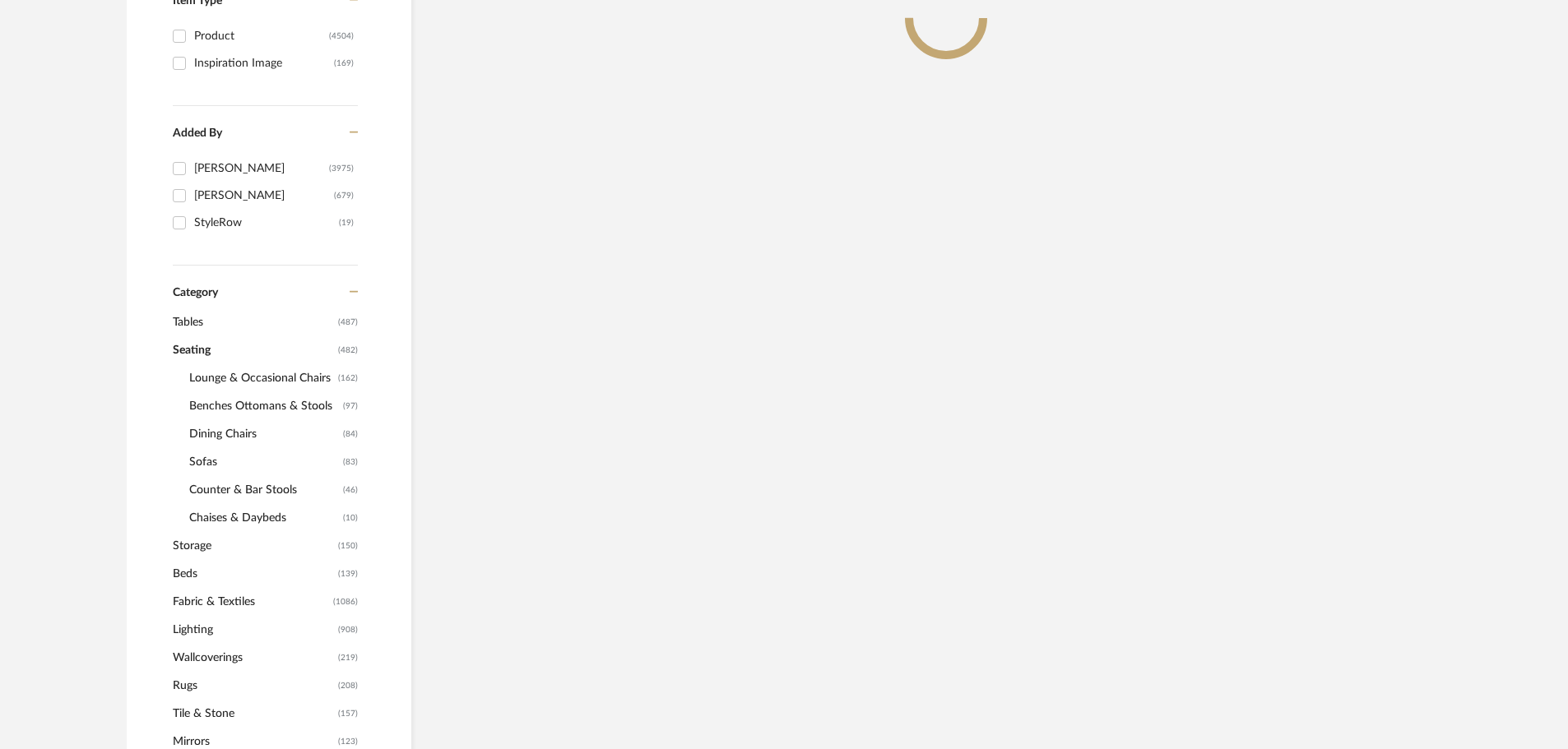
scroll to position [436, 0]
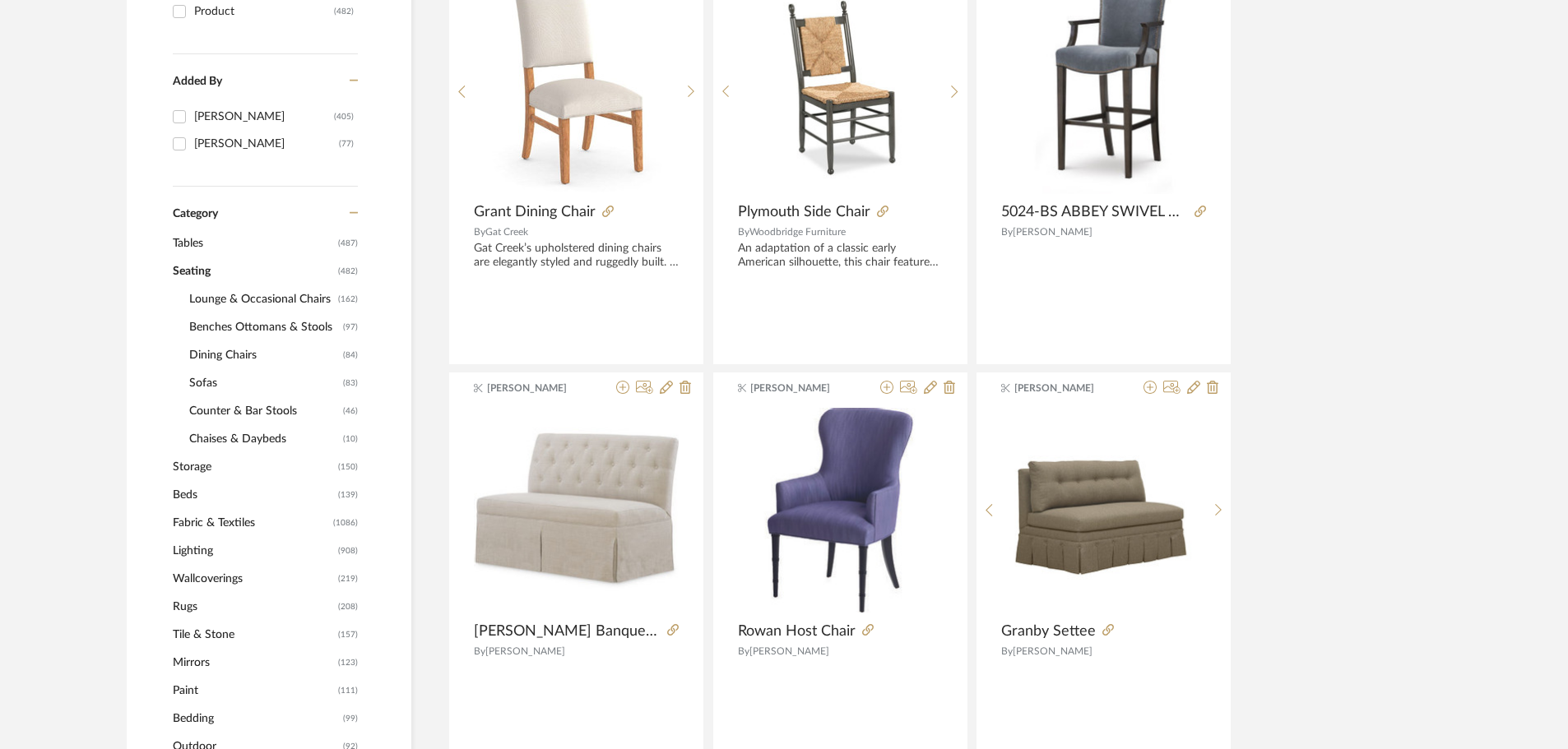
click at [231, 355] on span "Dining Chairs" at bounding box center [265, 356] width 150 height 28
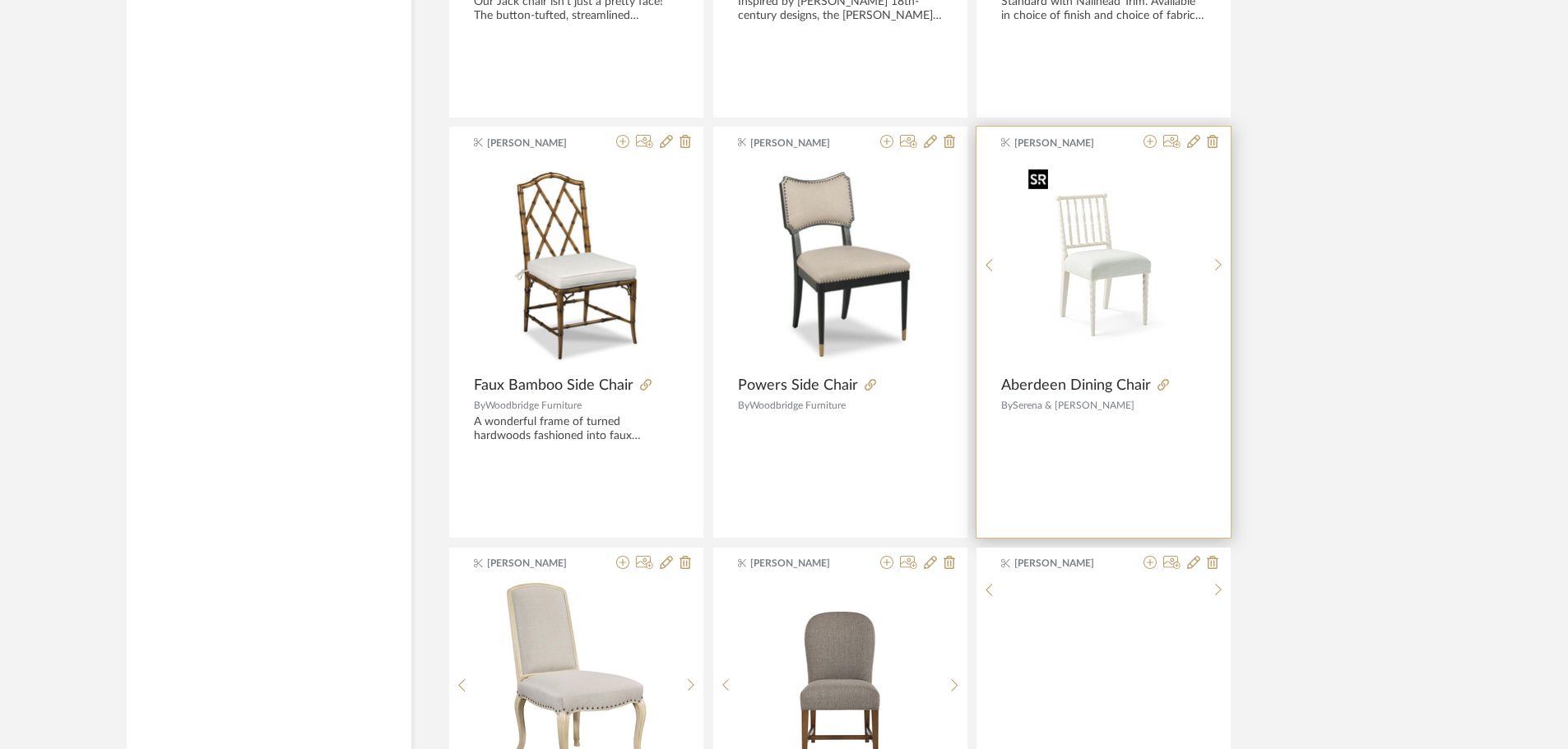
scroll to position [2903, 0]
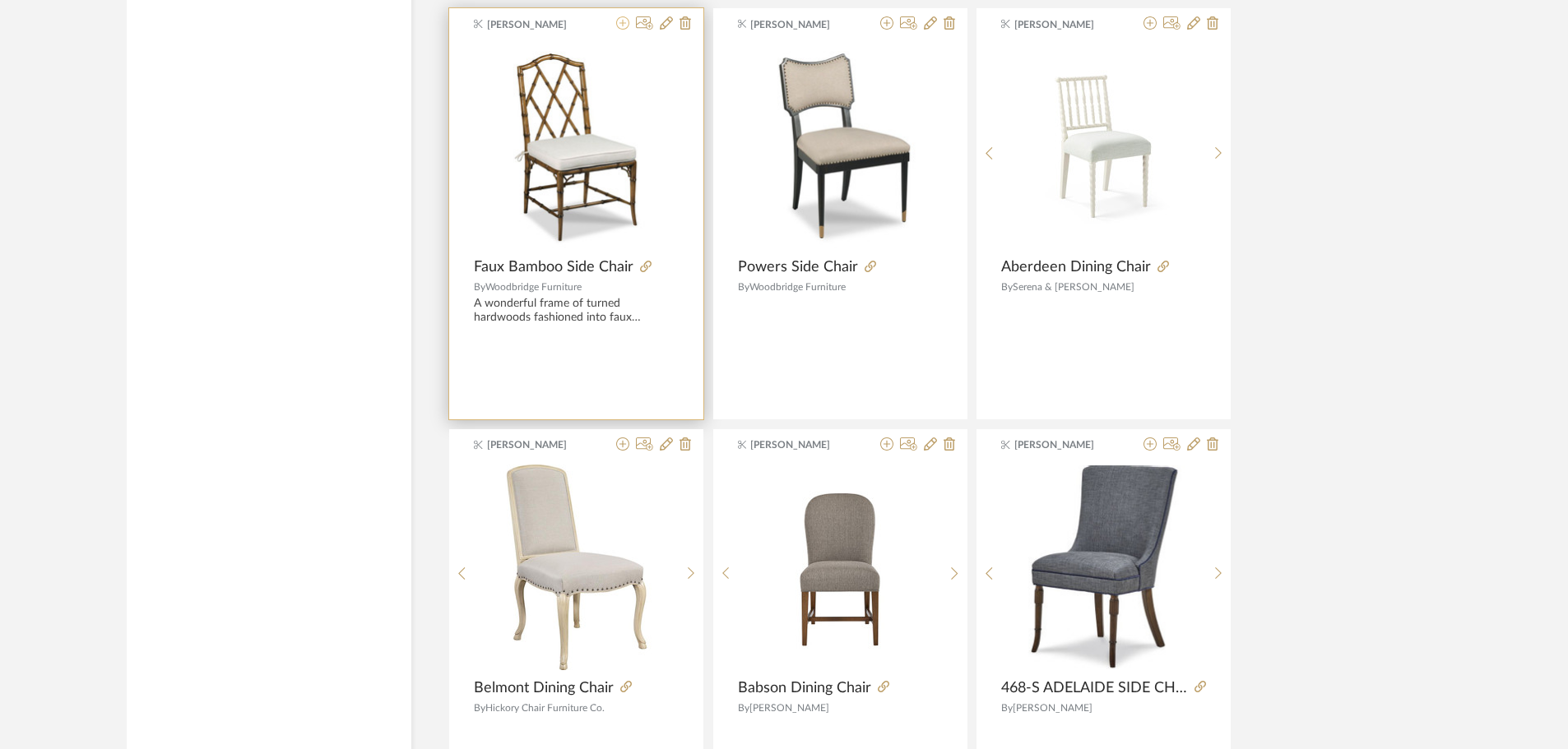
click at [622, 23] on icon at bounding box center [623, 23] width 13 height 13
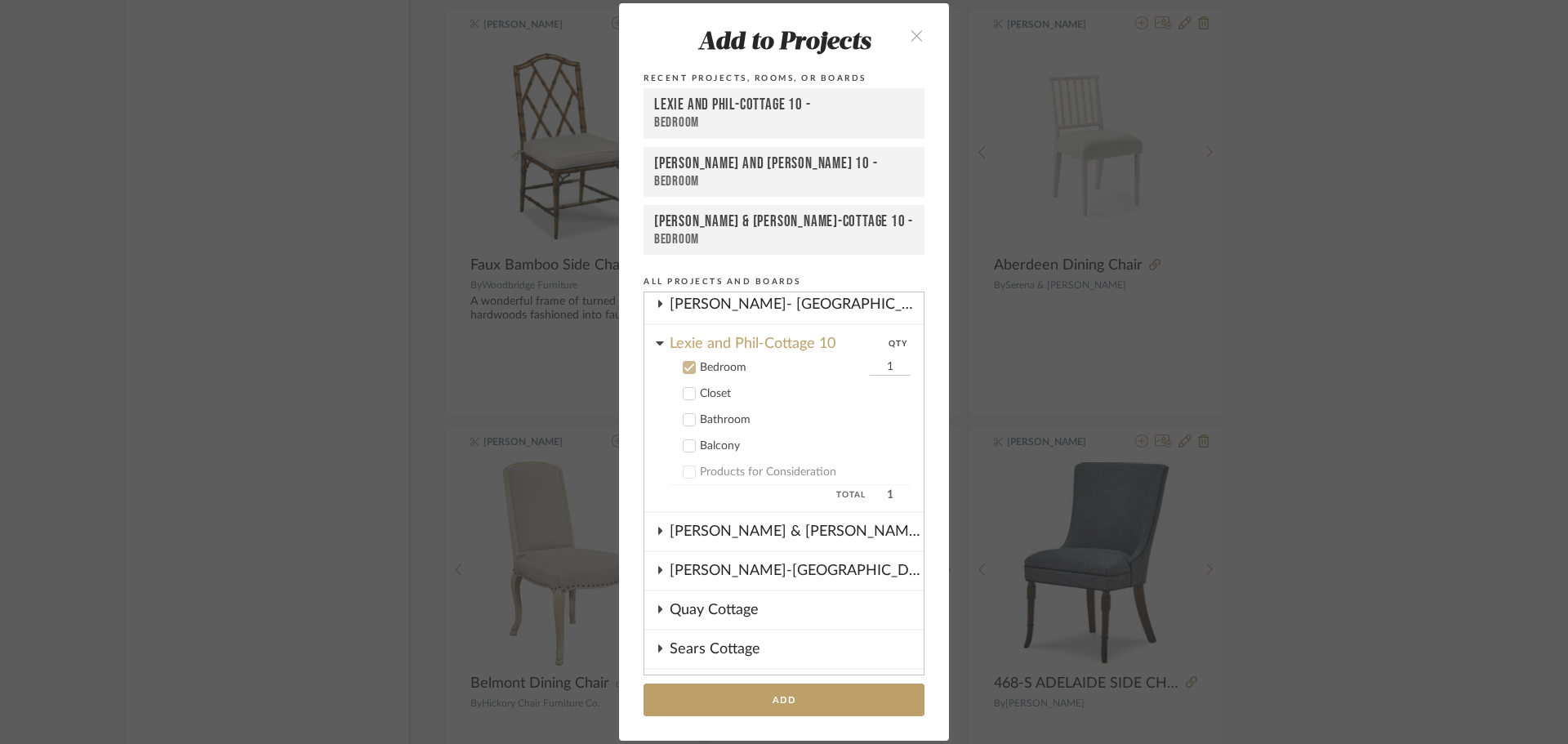
scroll to position [373, 0]
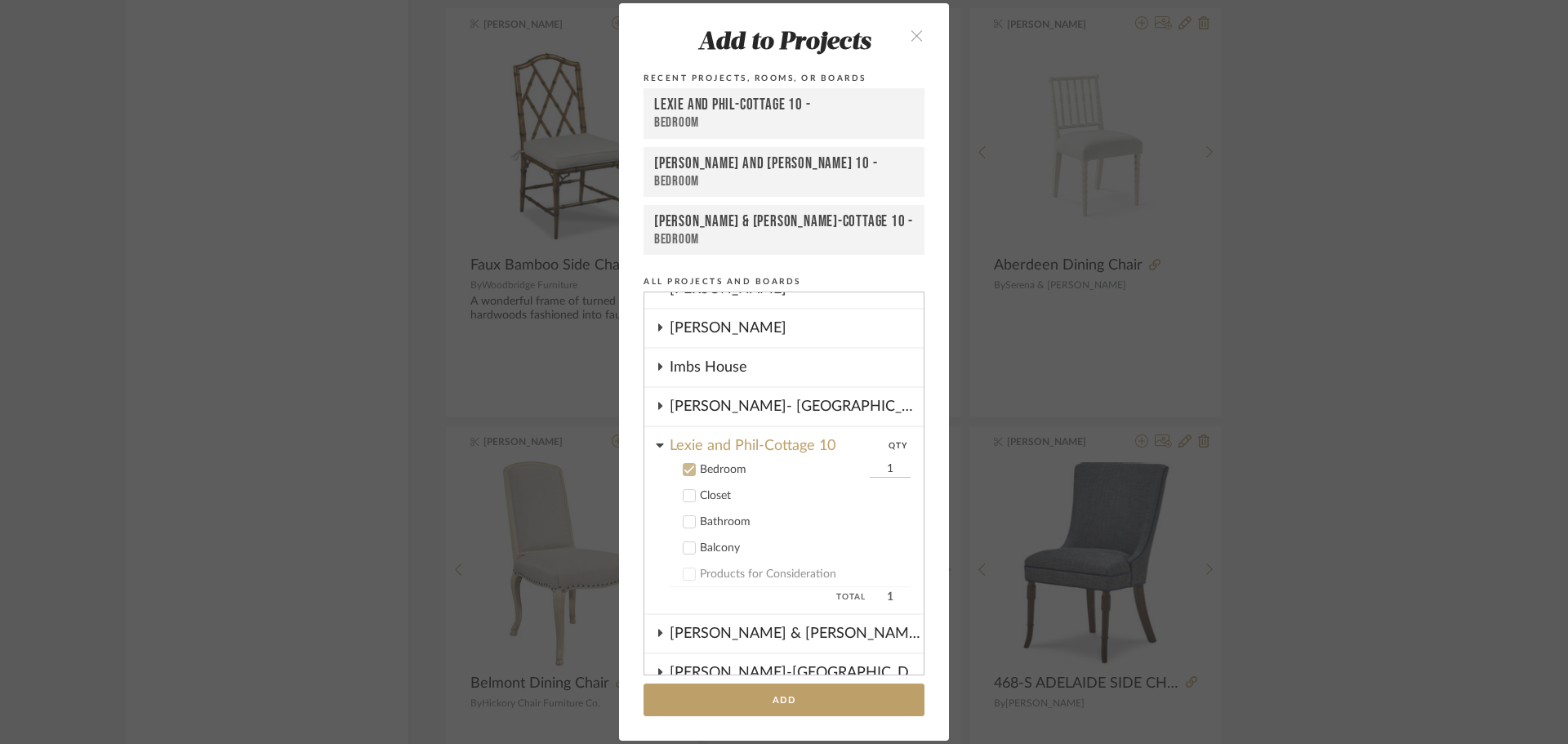
click at [725, 362] on div "Imbs House" at bounding box center [797, 367] width 254 height 38
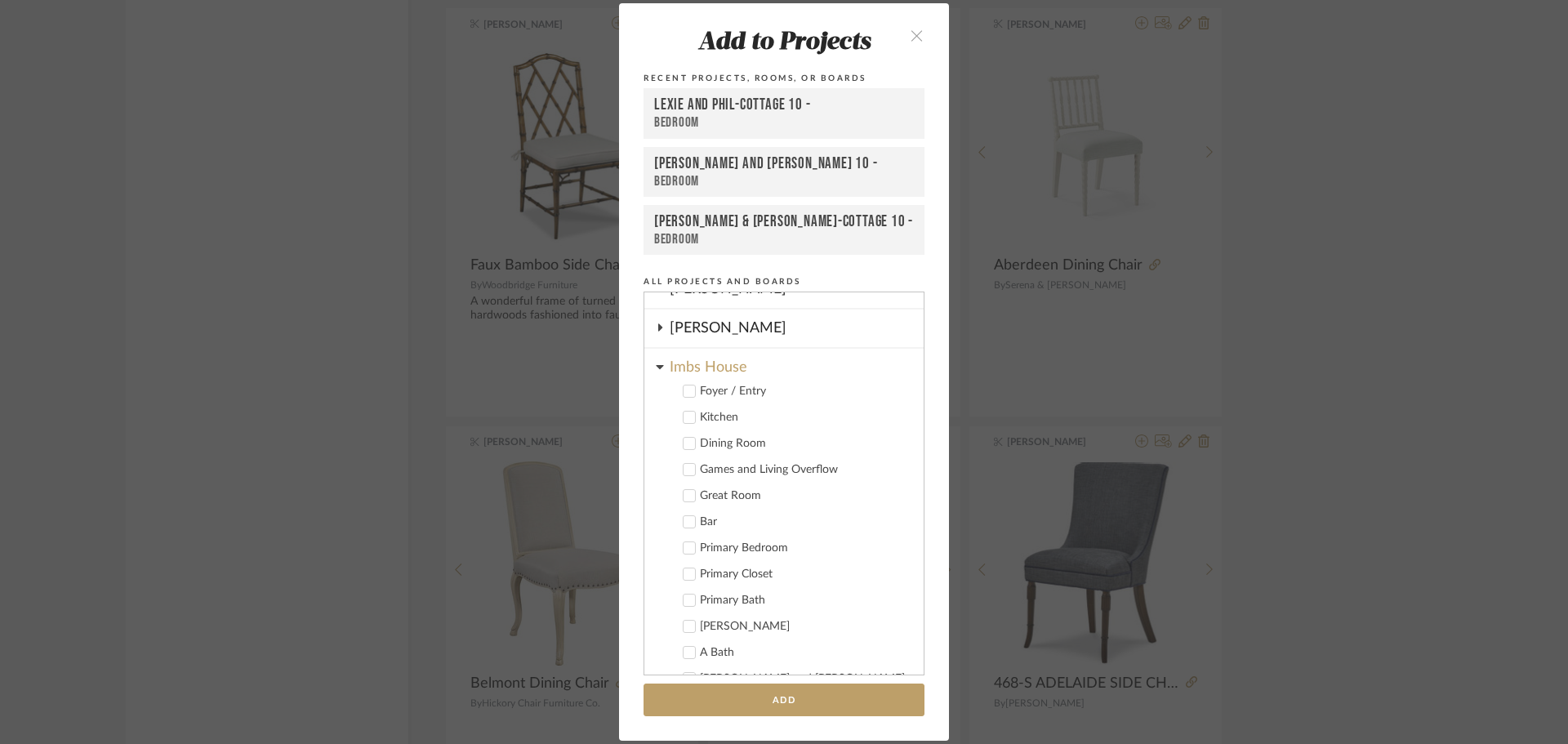
click at [684, 474] on icon at bounding box center [689, 470] width 12 height 12
click at [742, 690] on button "Add" at bounding box center [784, 700] width 281 height 34
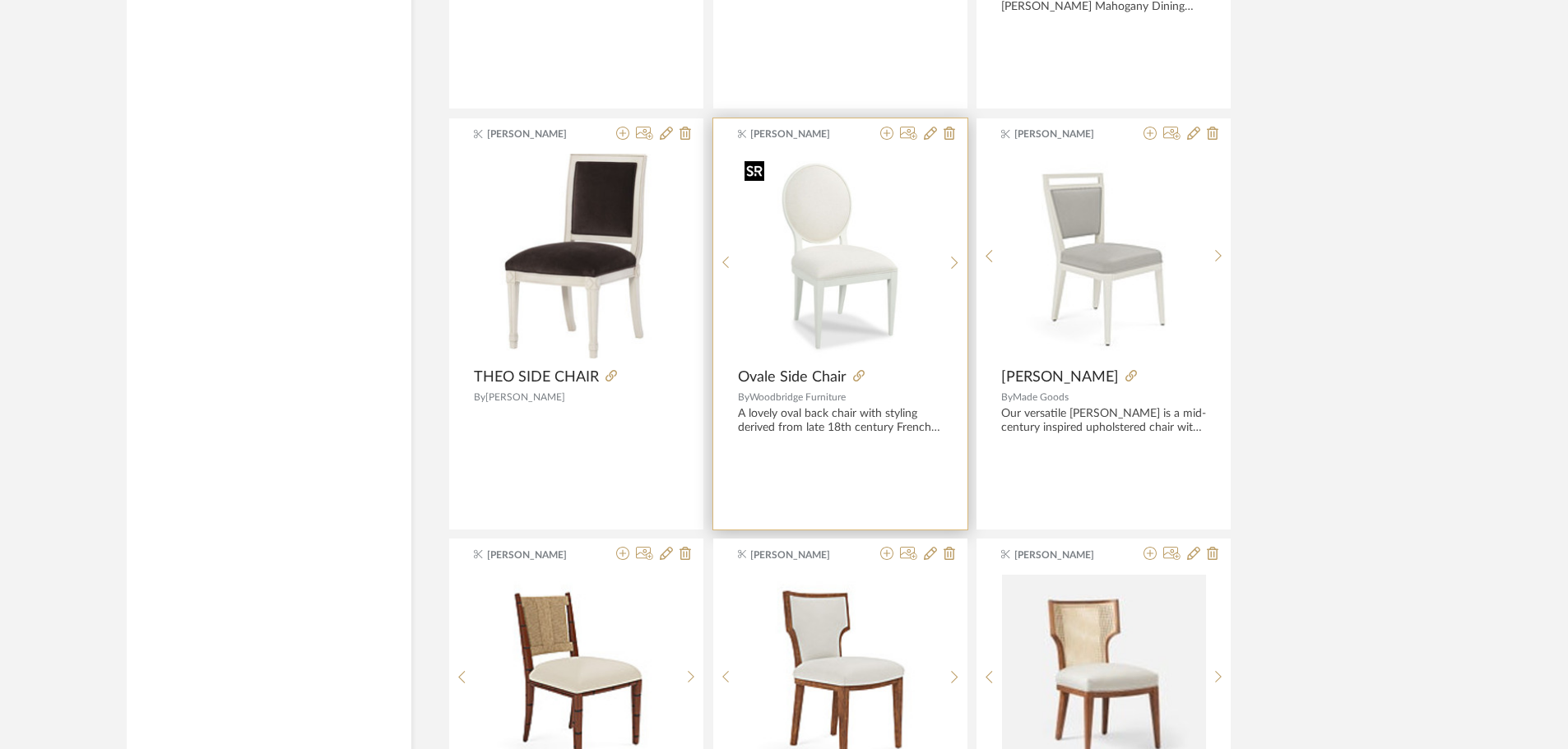
scroll to position [4137, 0]
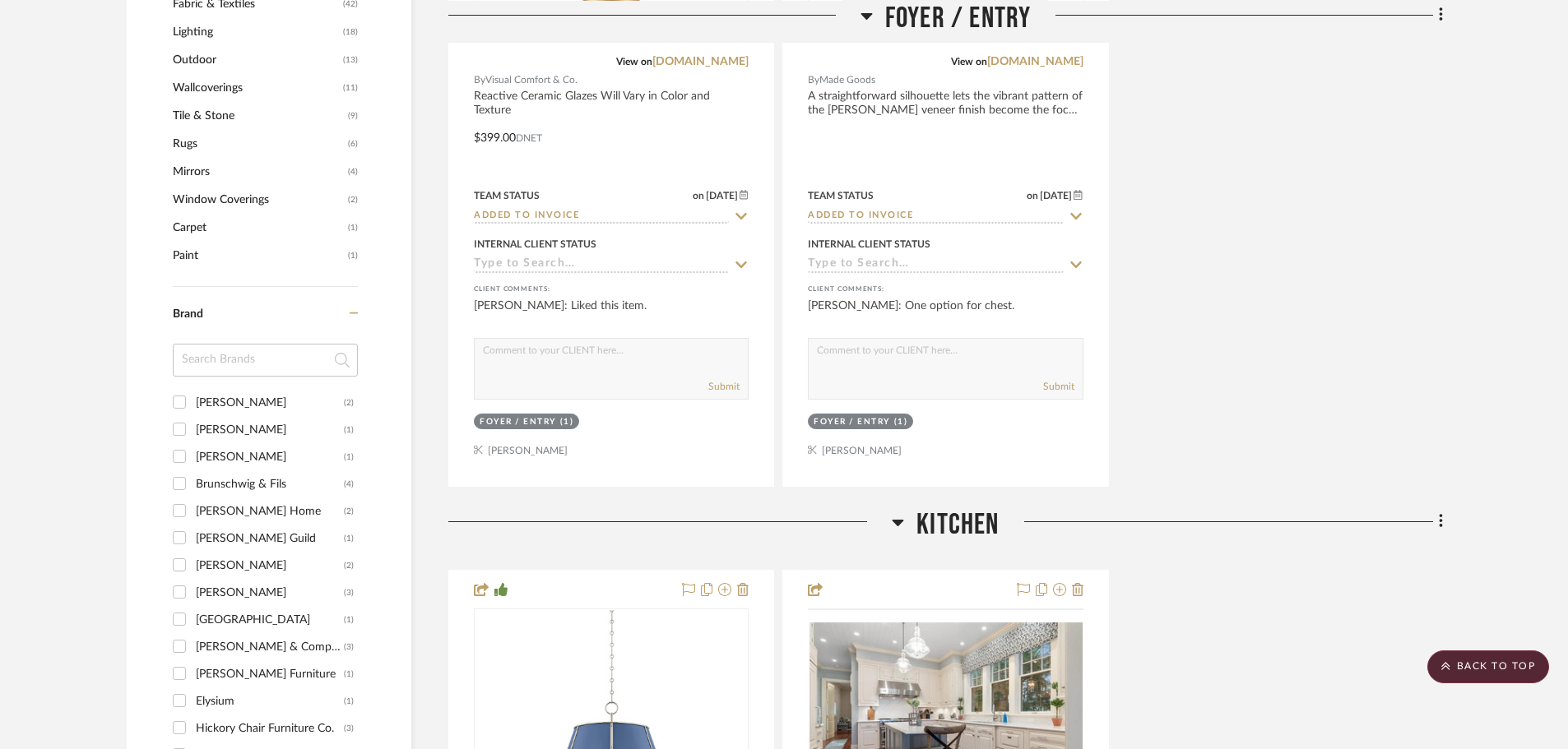
scroll to position [1398, 0]
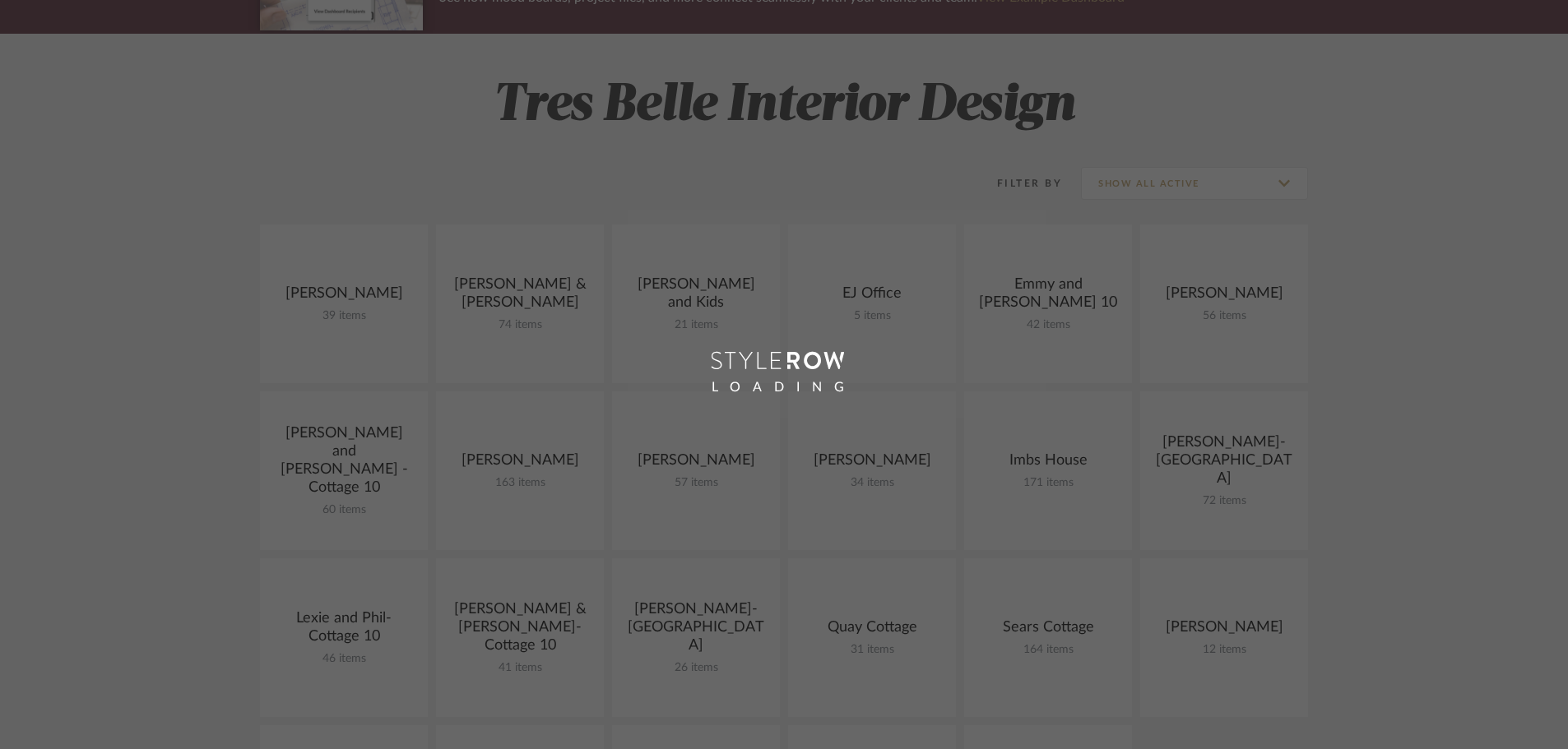
scroll to position [165, 0]
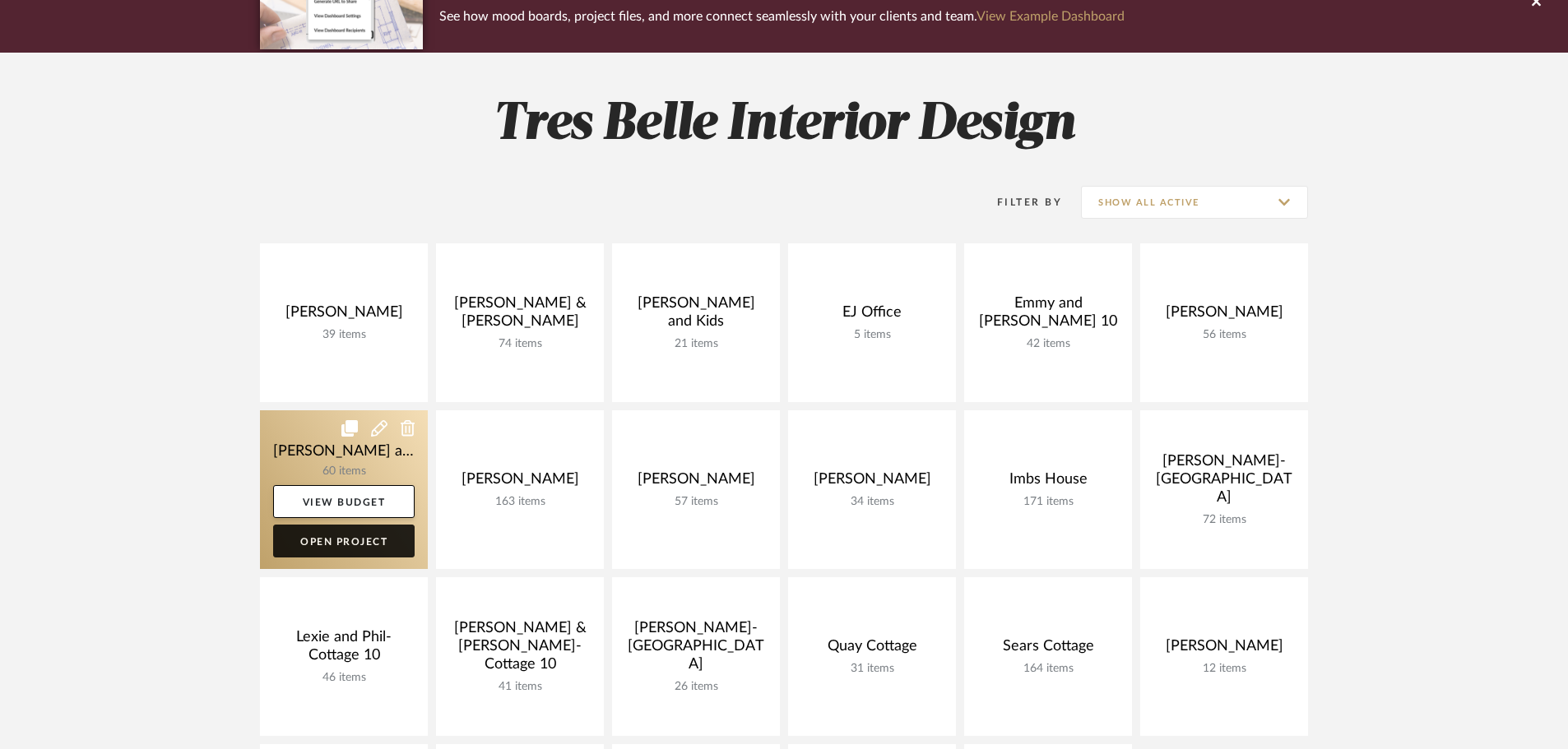
click at [335, 546] on link "Open Project" at bounding box center [344, 541] width 141 height 33
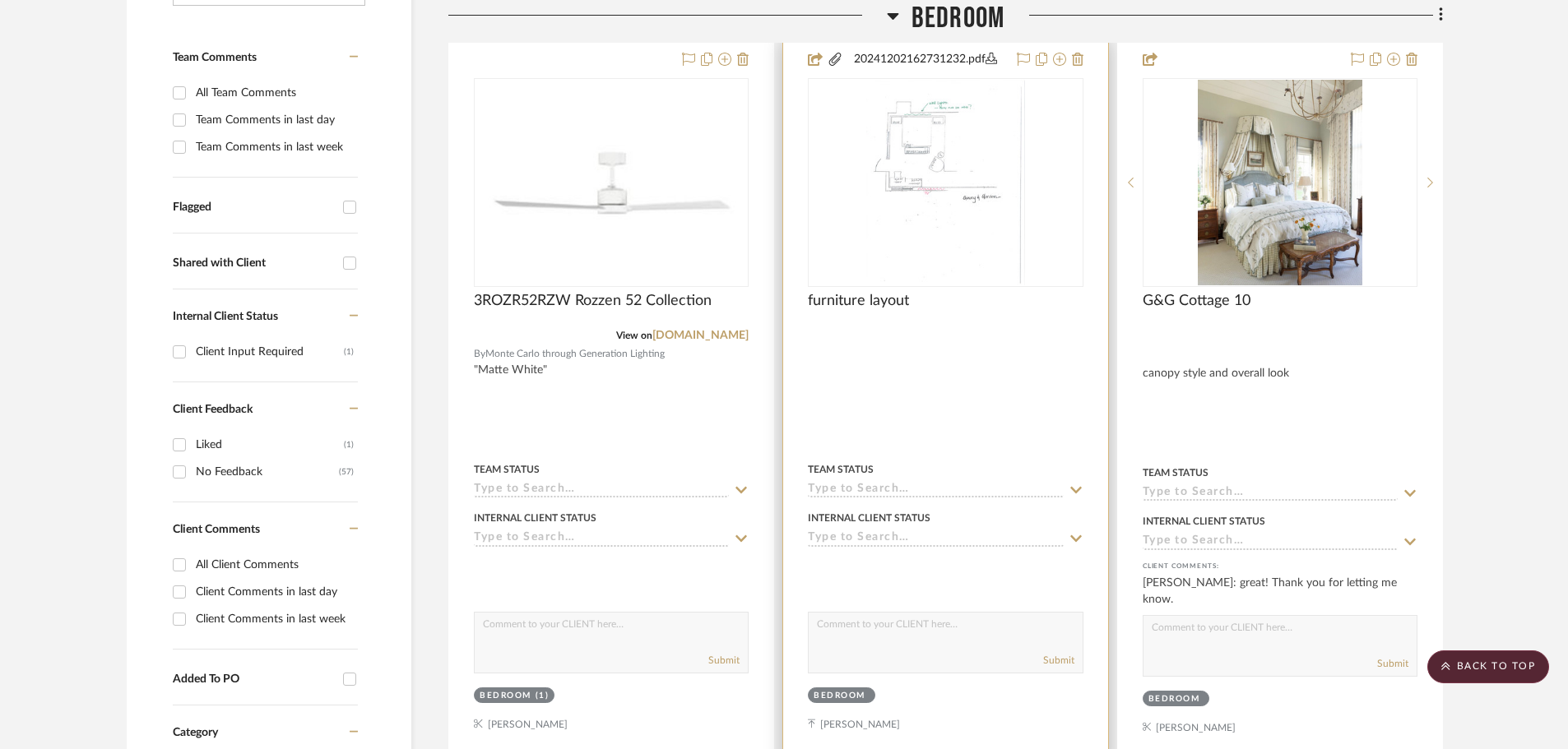
scroll to position [329, 0]
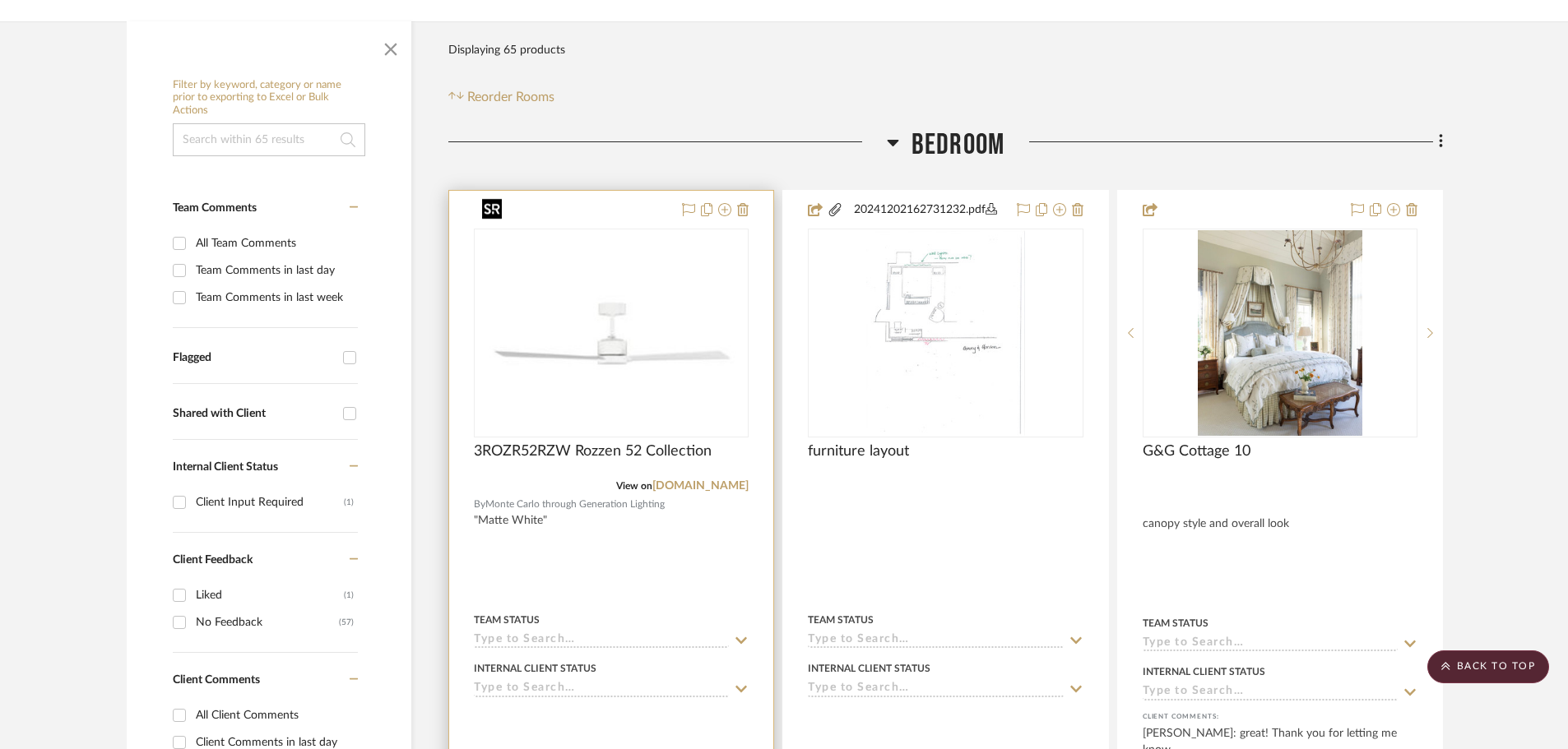
click at [695, 234] on img "0" at bounding box center [611, 333] width 271 height 198
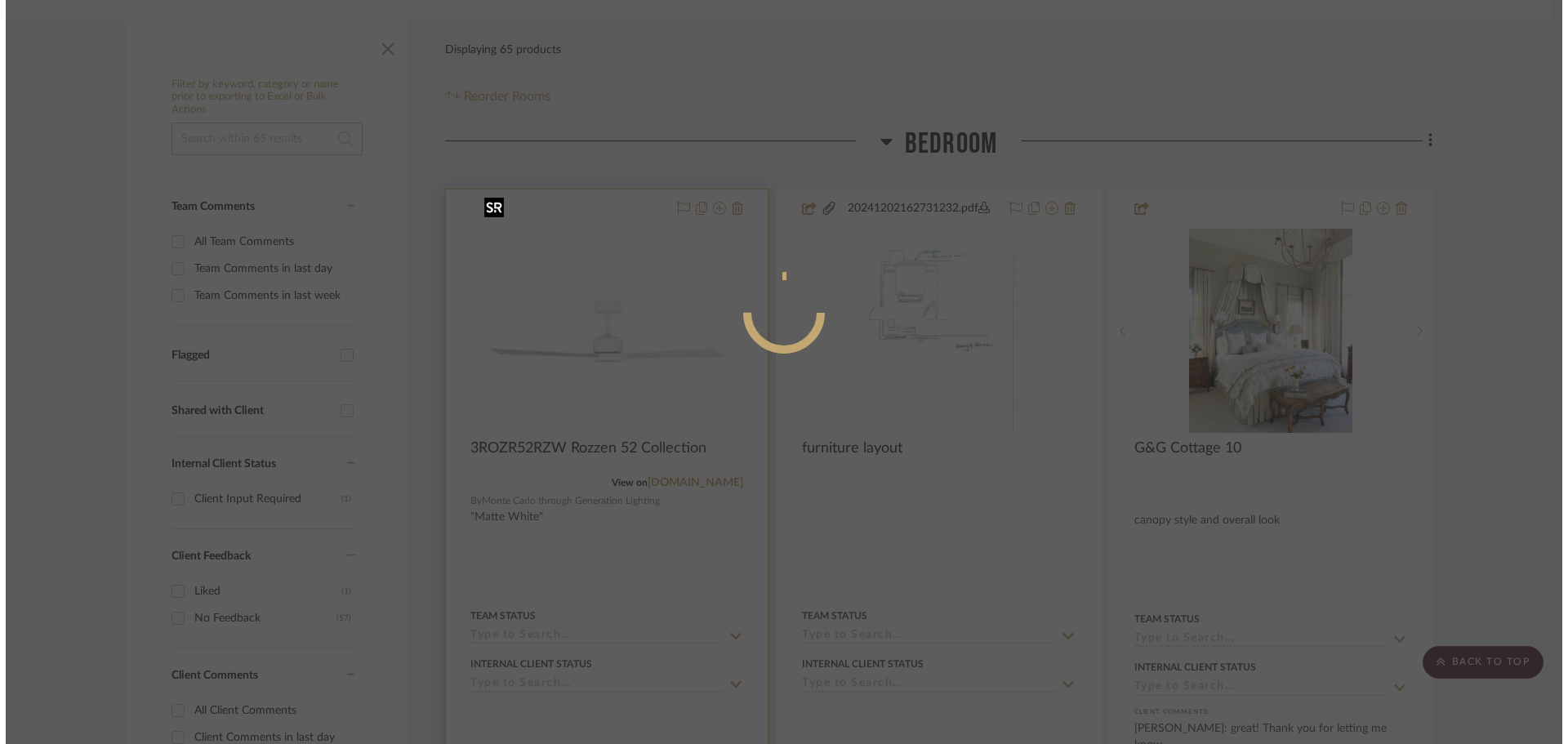
scroll to position [0, 0]
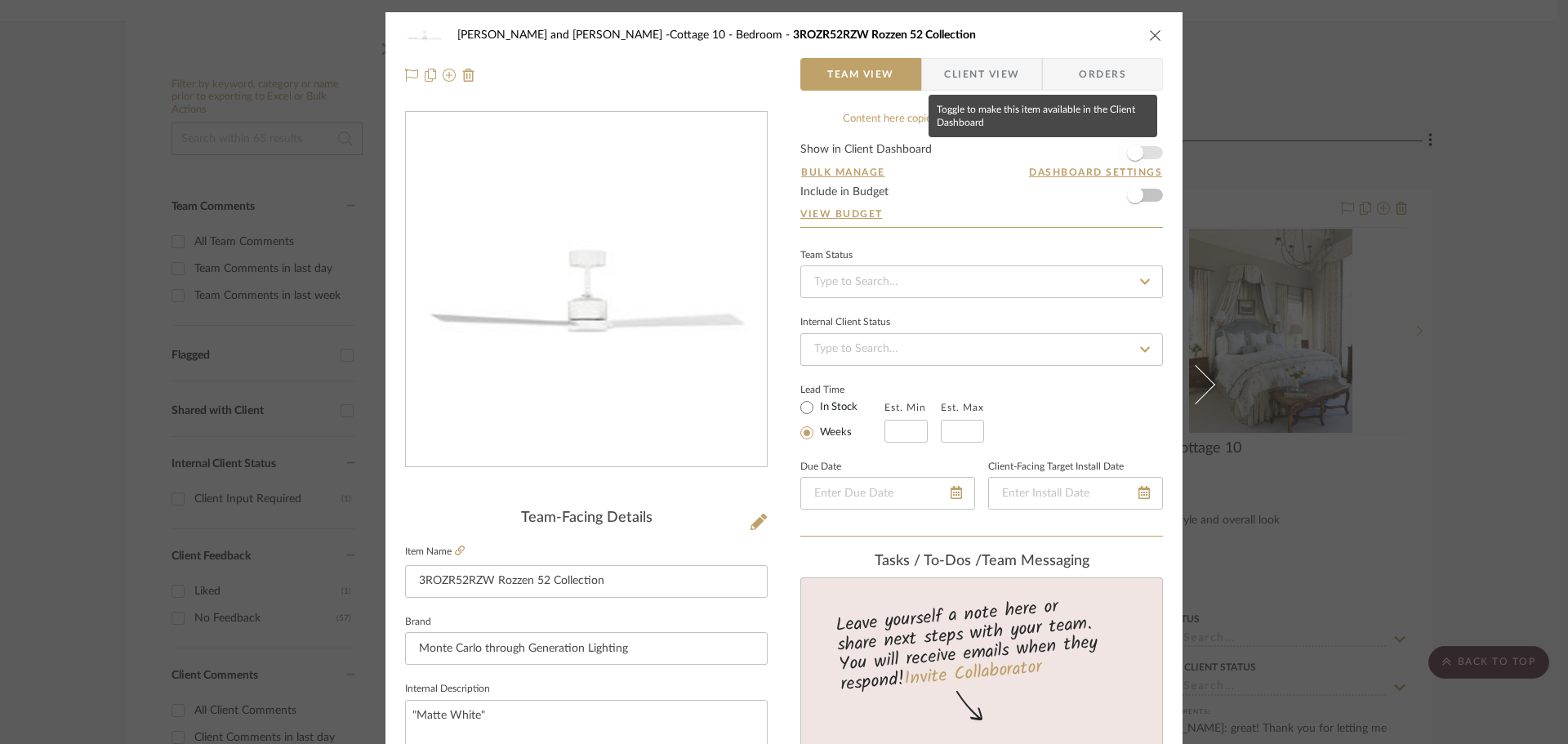
click at [1133, 154] on span "button" at bounding box center [1135, 153] width 17 height 17
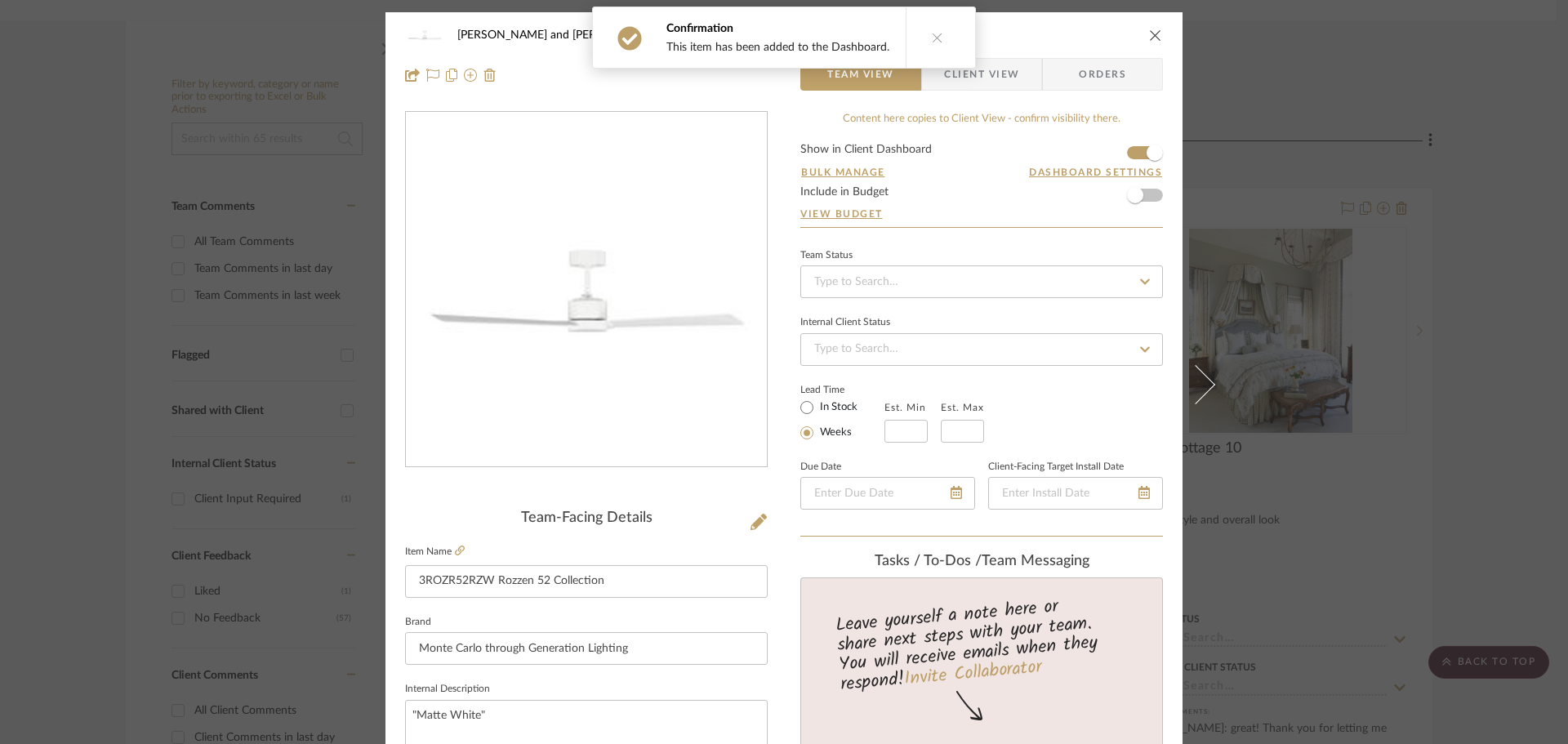
click at [1152, 33] on icon "close" at bounding box center [1156, 36] width 13 height 13
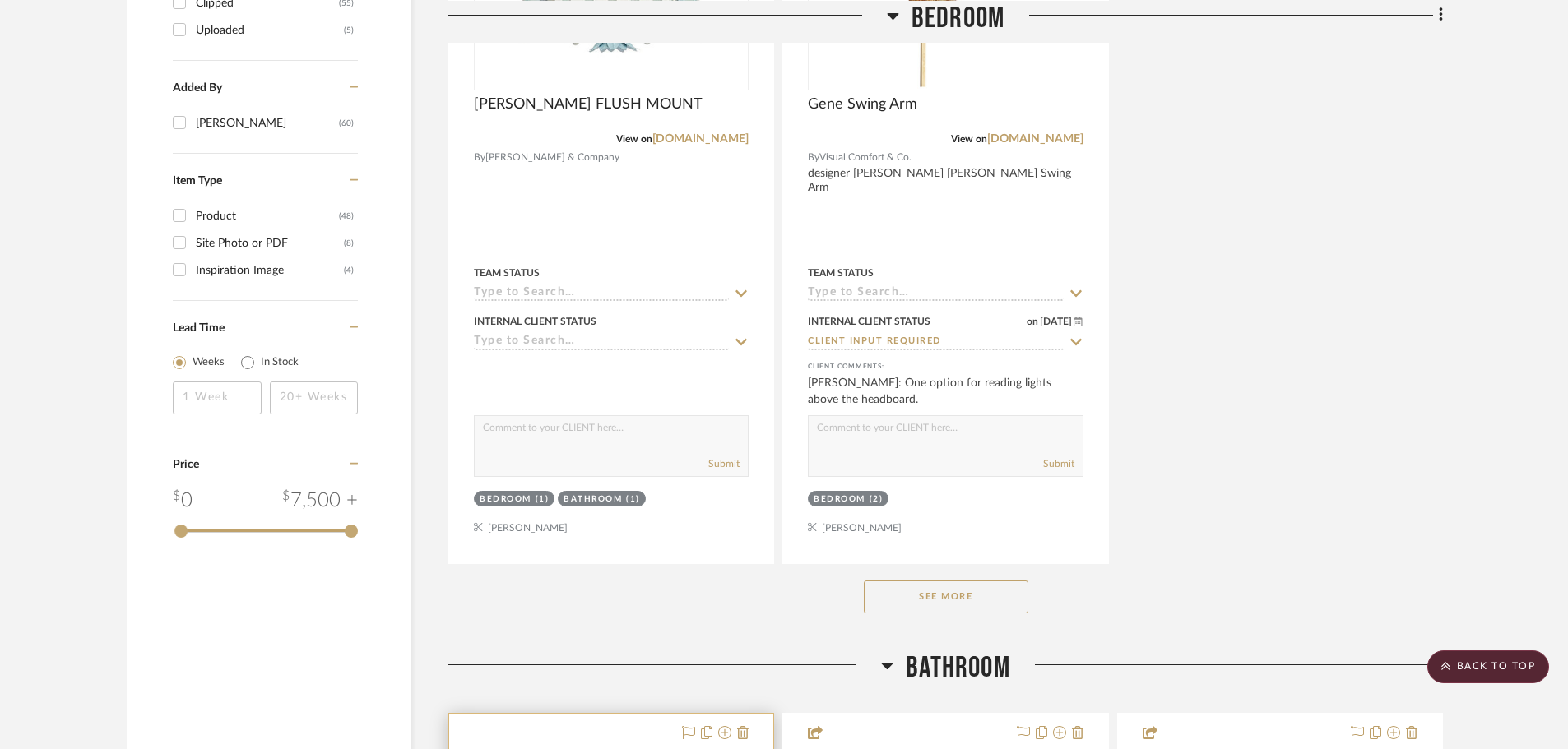
scroll to position [2220, 0]
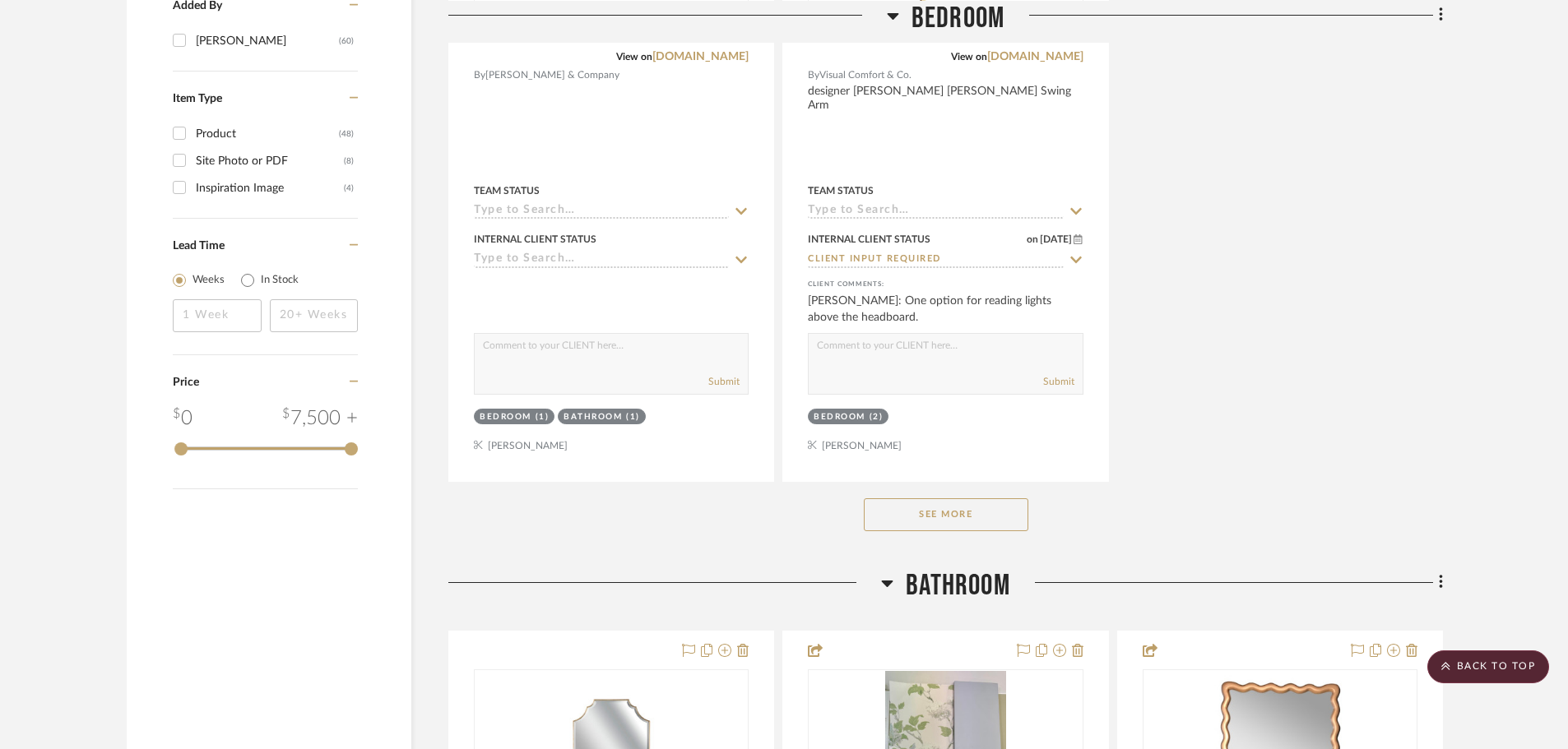
click at [932, 498] on button "See More" at bounding box center [947, 515] width 165 height 33
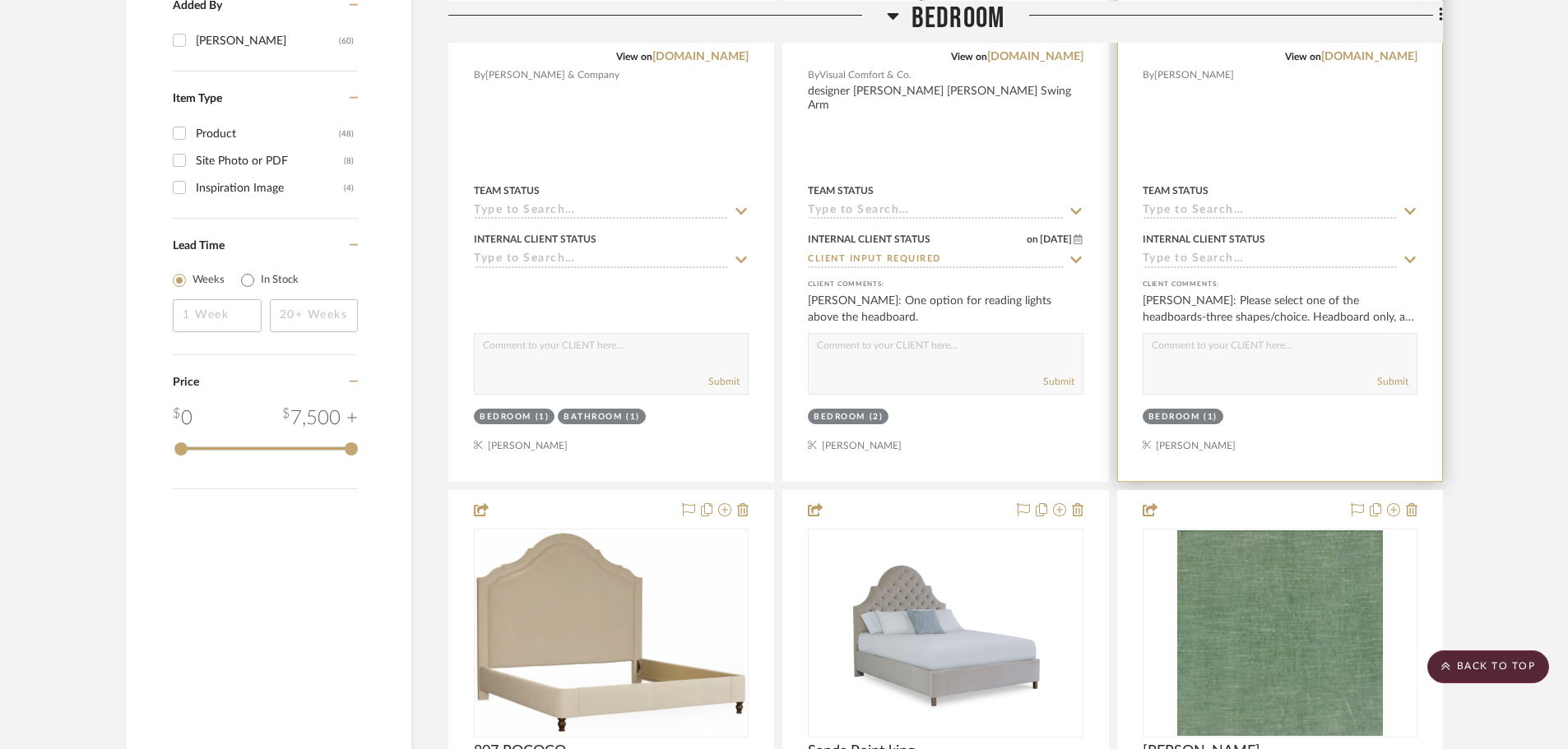
click at [1226, 334] on textarea at bounding box center [1280, 350] width 273 height 32
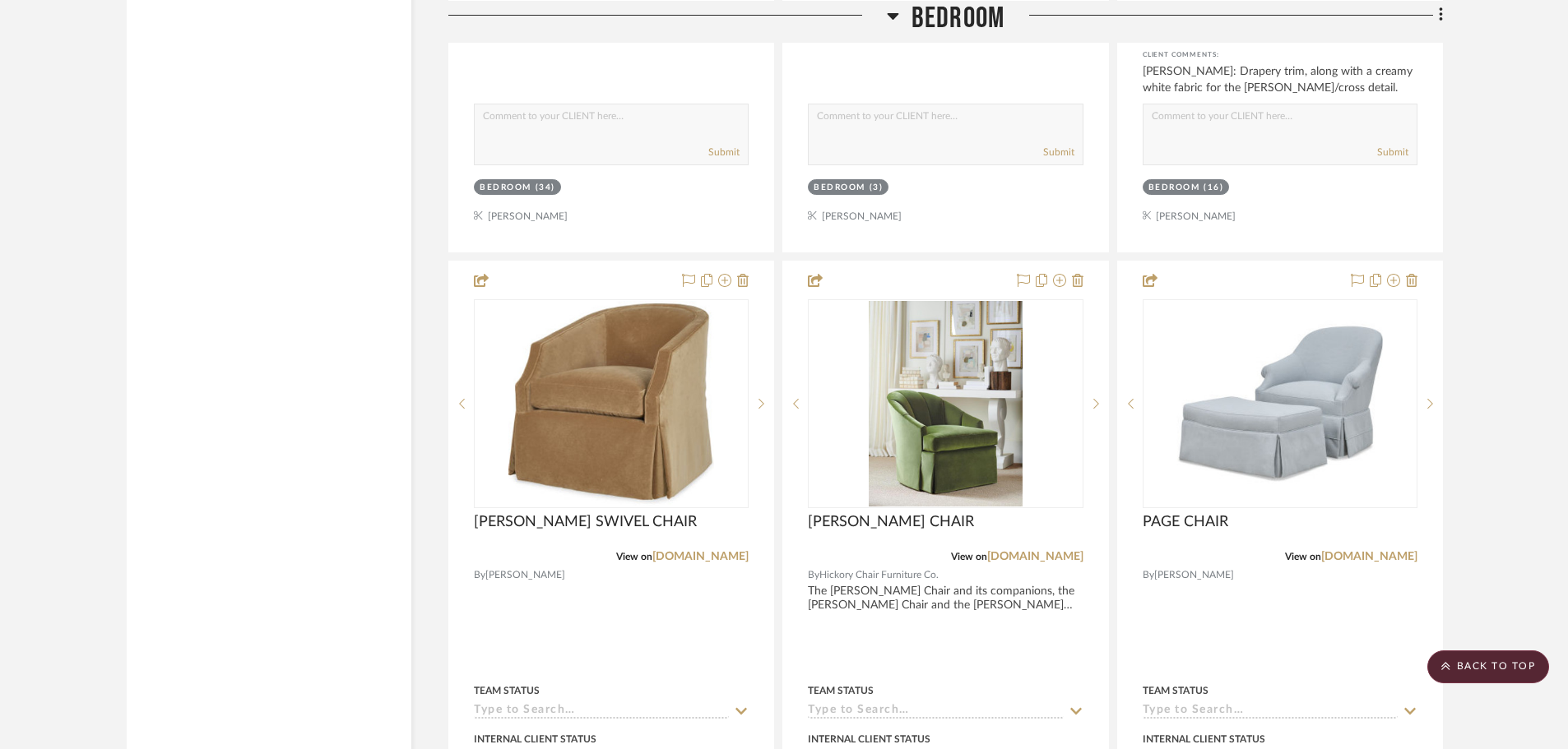
scroll to position [6167, 0]
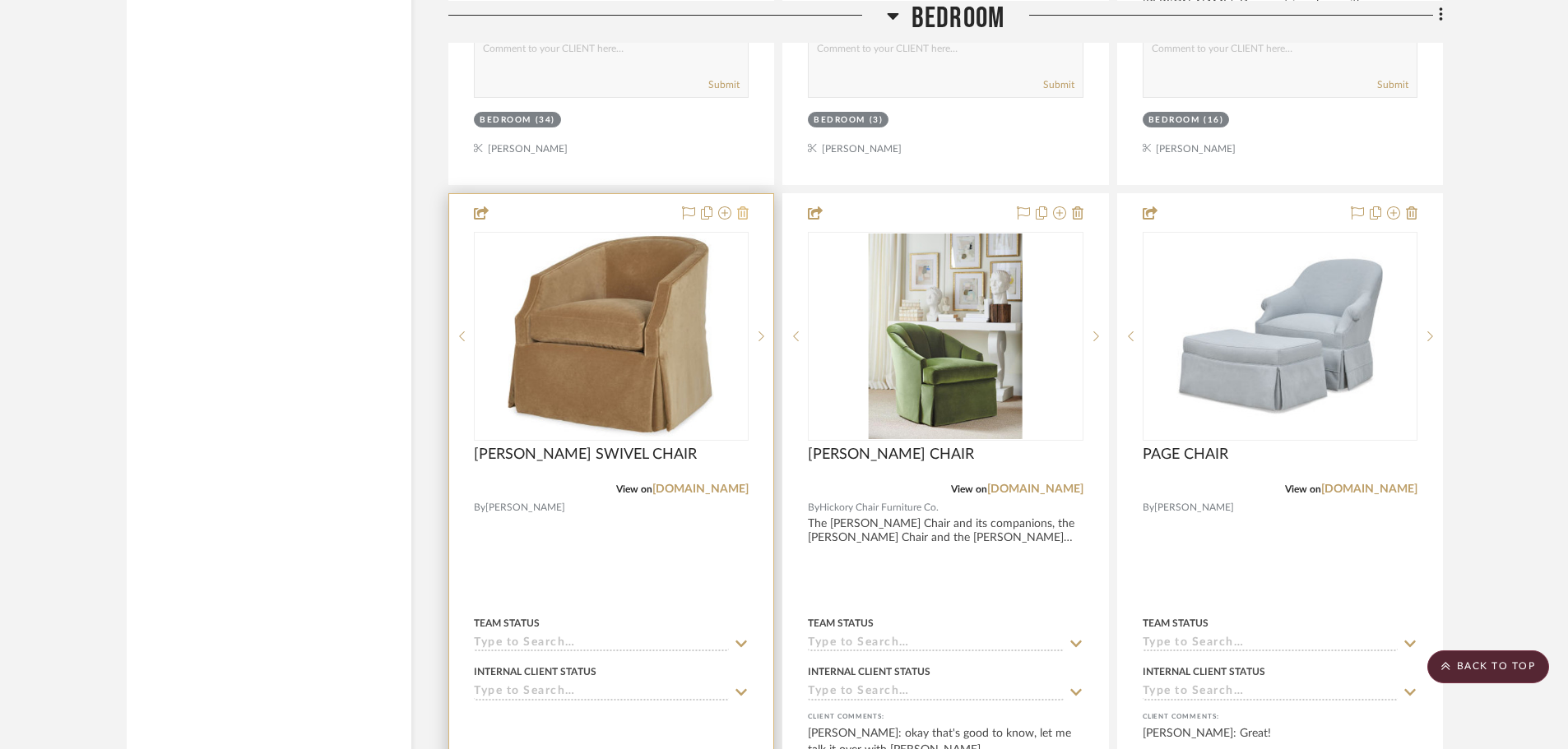
click at [744, 206] on icon at bounding box center [743, 213] width 12 height 13
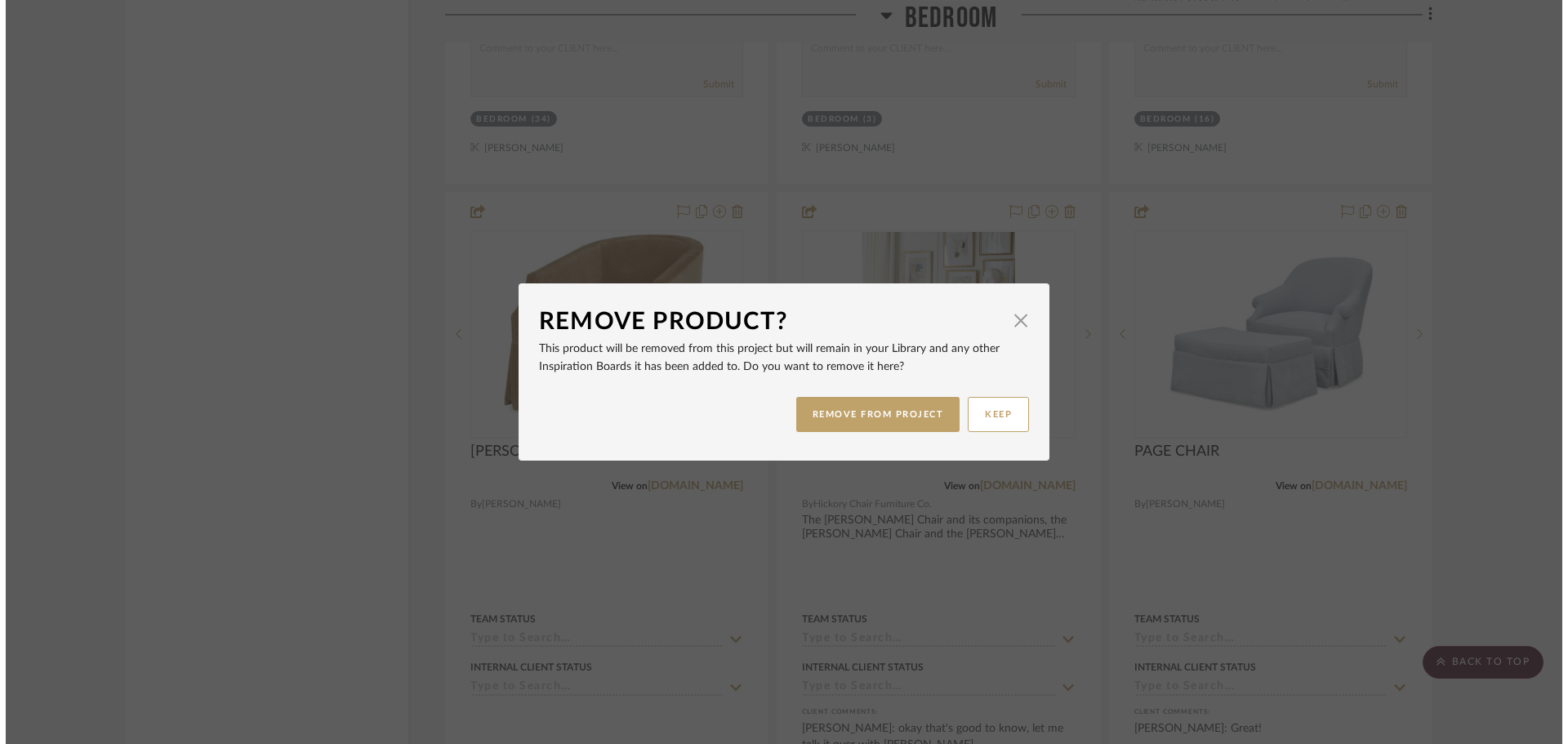
scroll to position [0, 0]
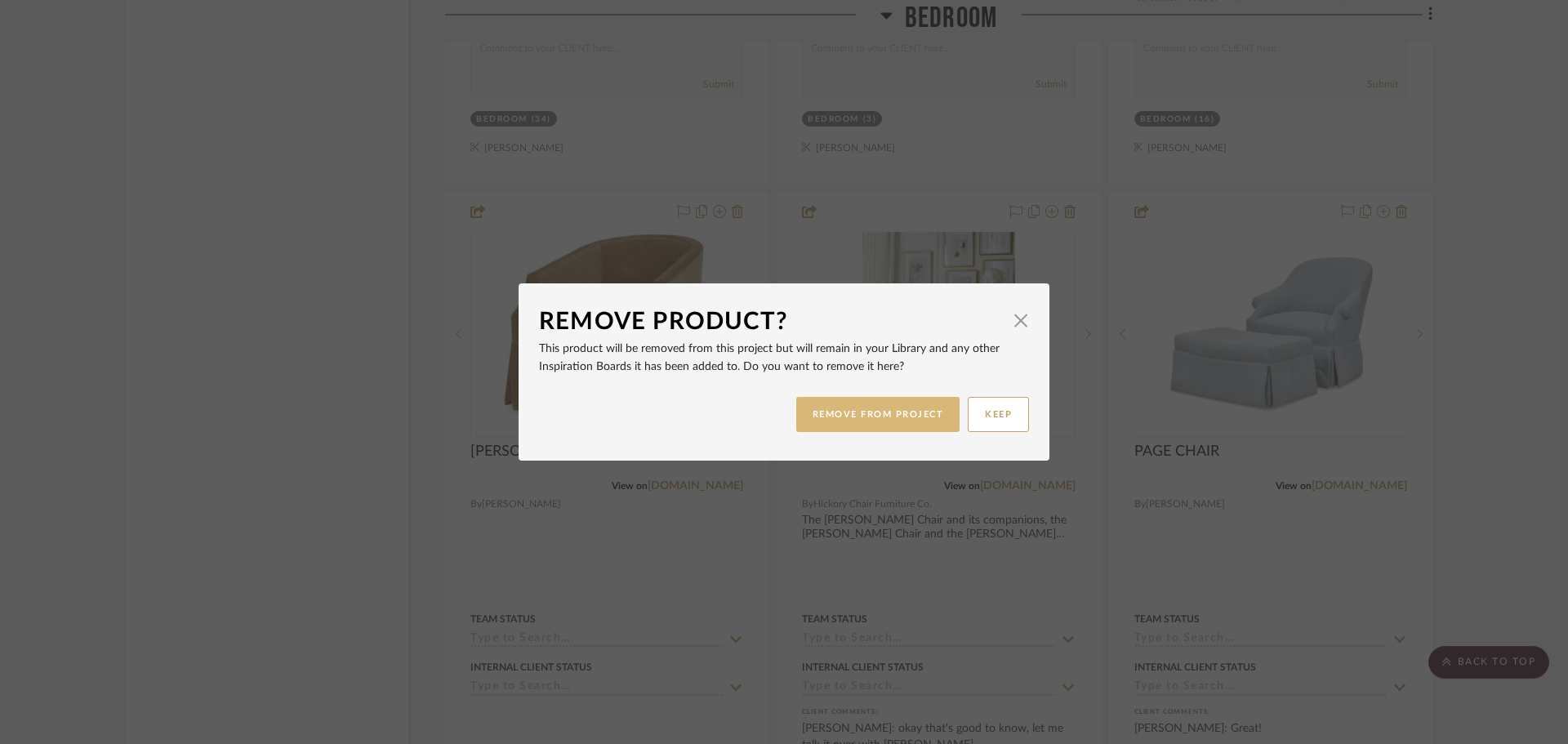
click at [903, 405] on button "REMOVE FROM PROJECT" at bounding box center [878, 415] width 164 height 36
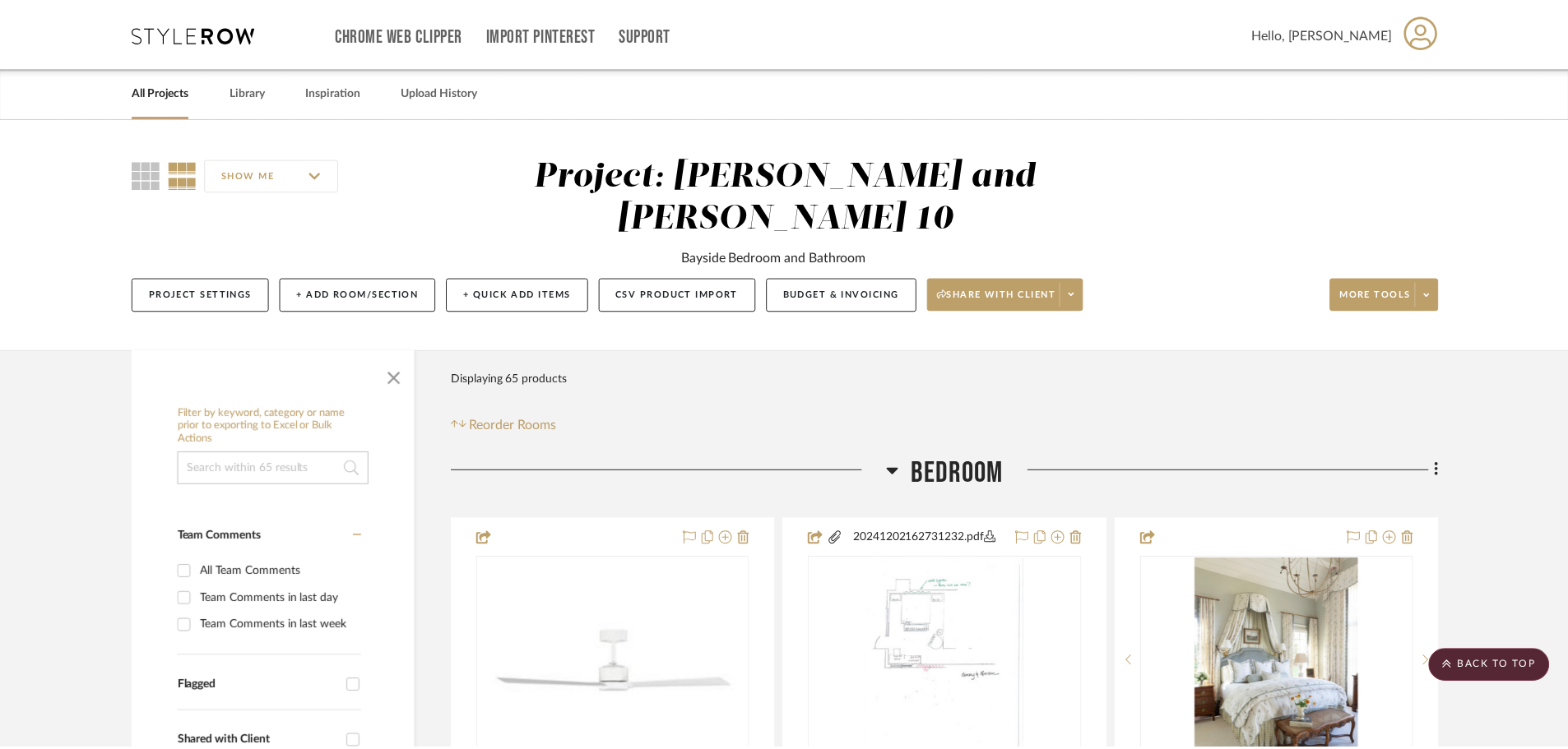
scroll to position [6167, 0]
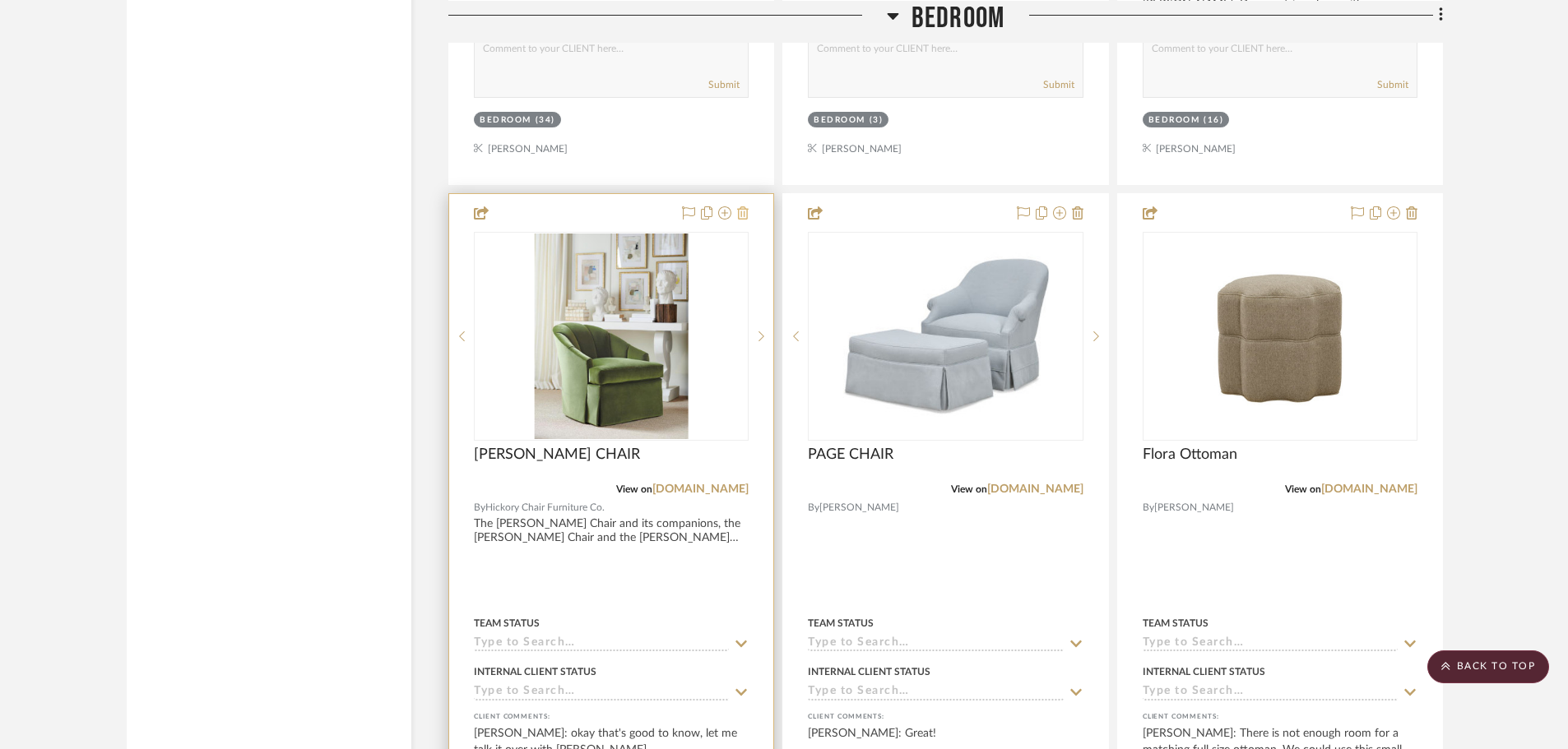
click at [744, 206] on icon at bounding box center [743, 213] width 12 height 13
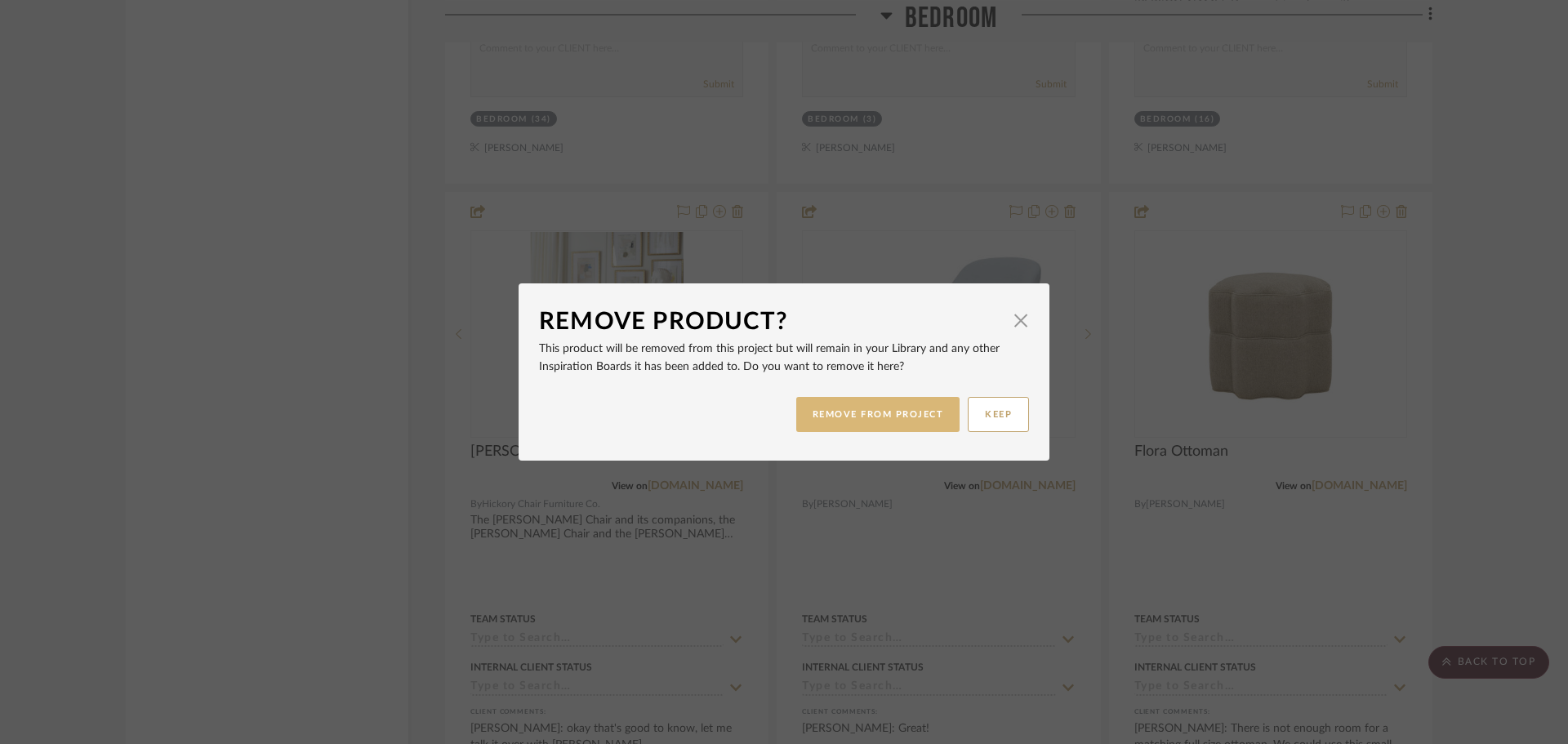
click at [887, 410] on button "REMOVE FROM PROJECT" at bounding box center [878, 415] width 164 height 36
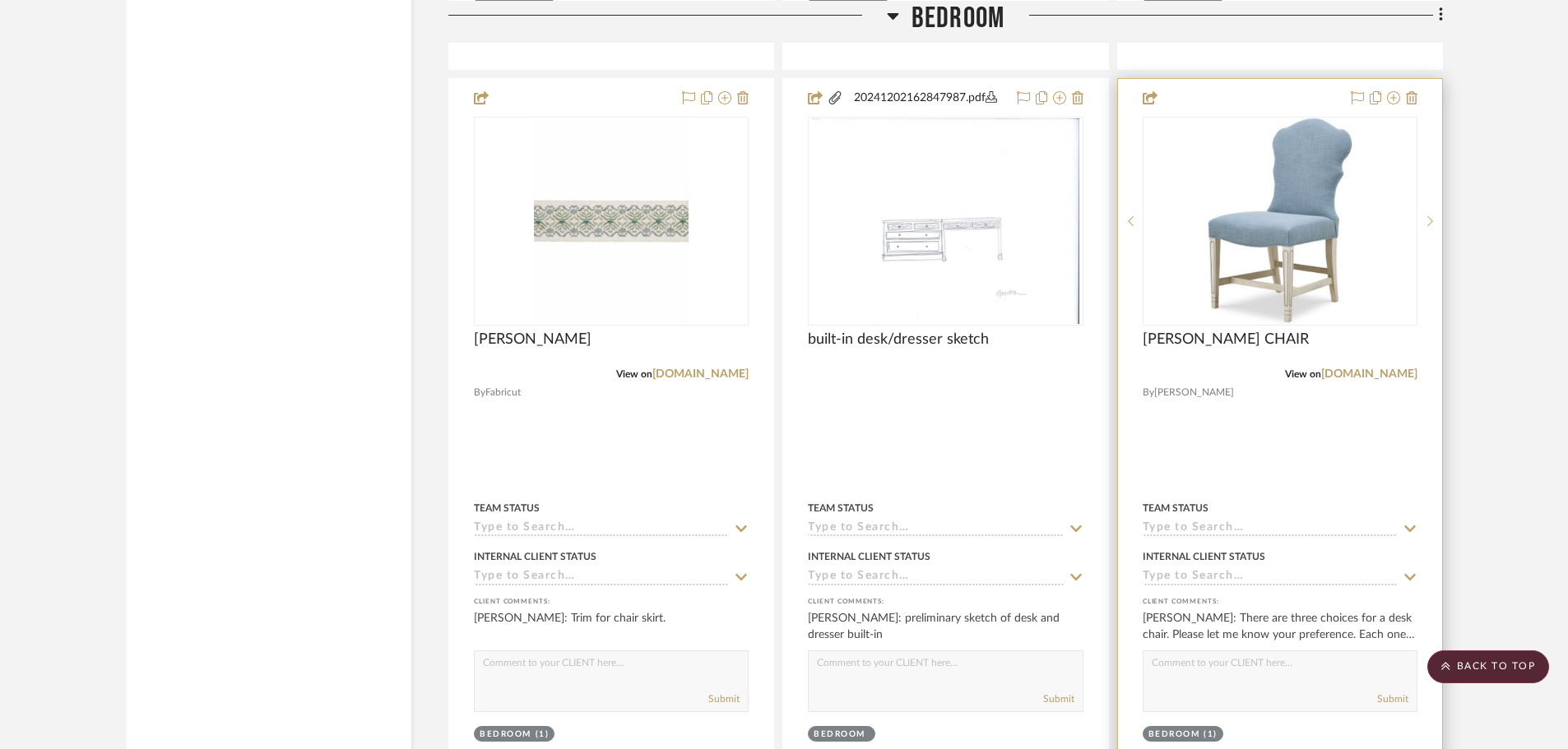
scroll to position [6743, 0]
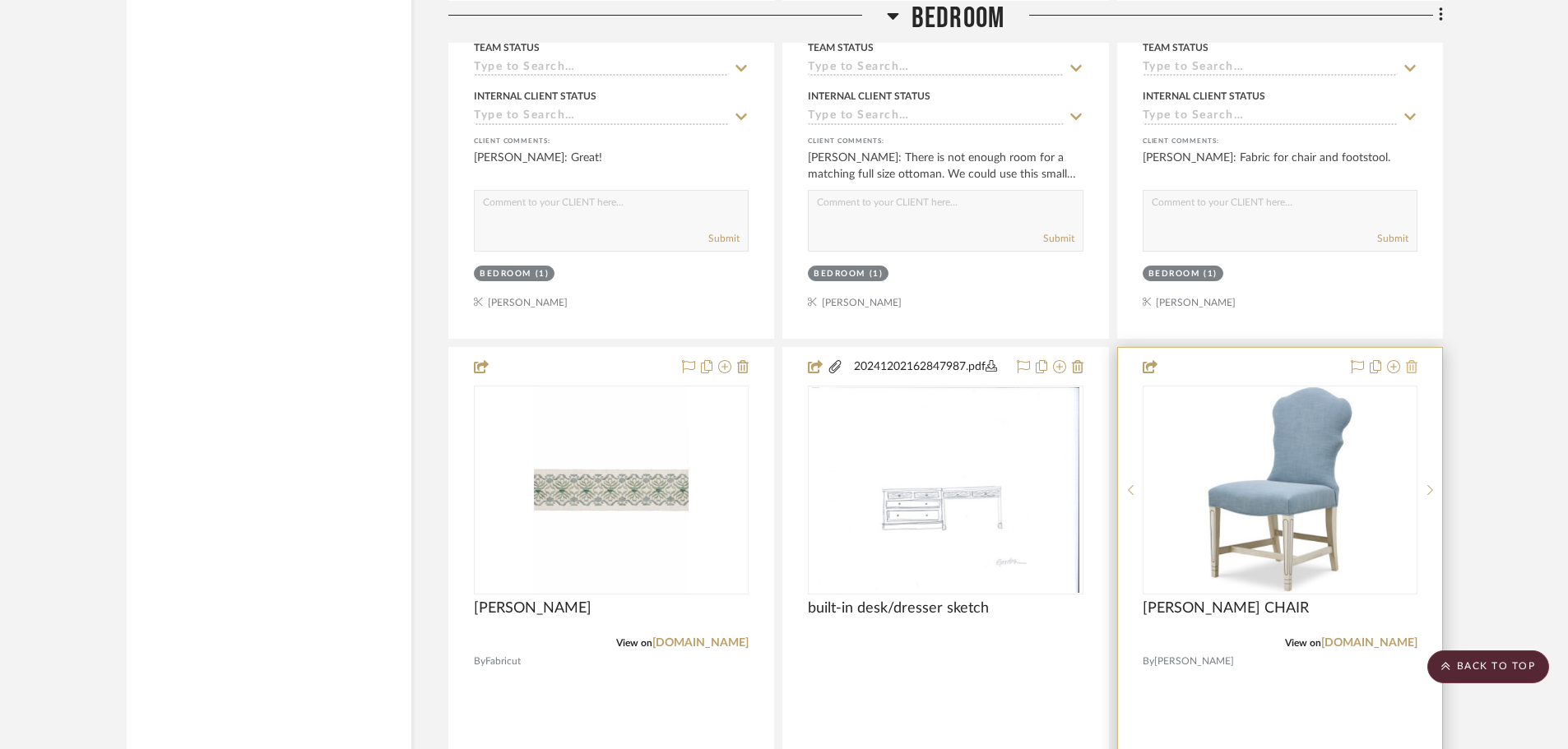
click at [1412, 360] on icon at bounding box center [1412, 367] width 12 height 13
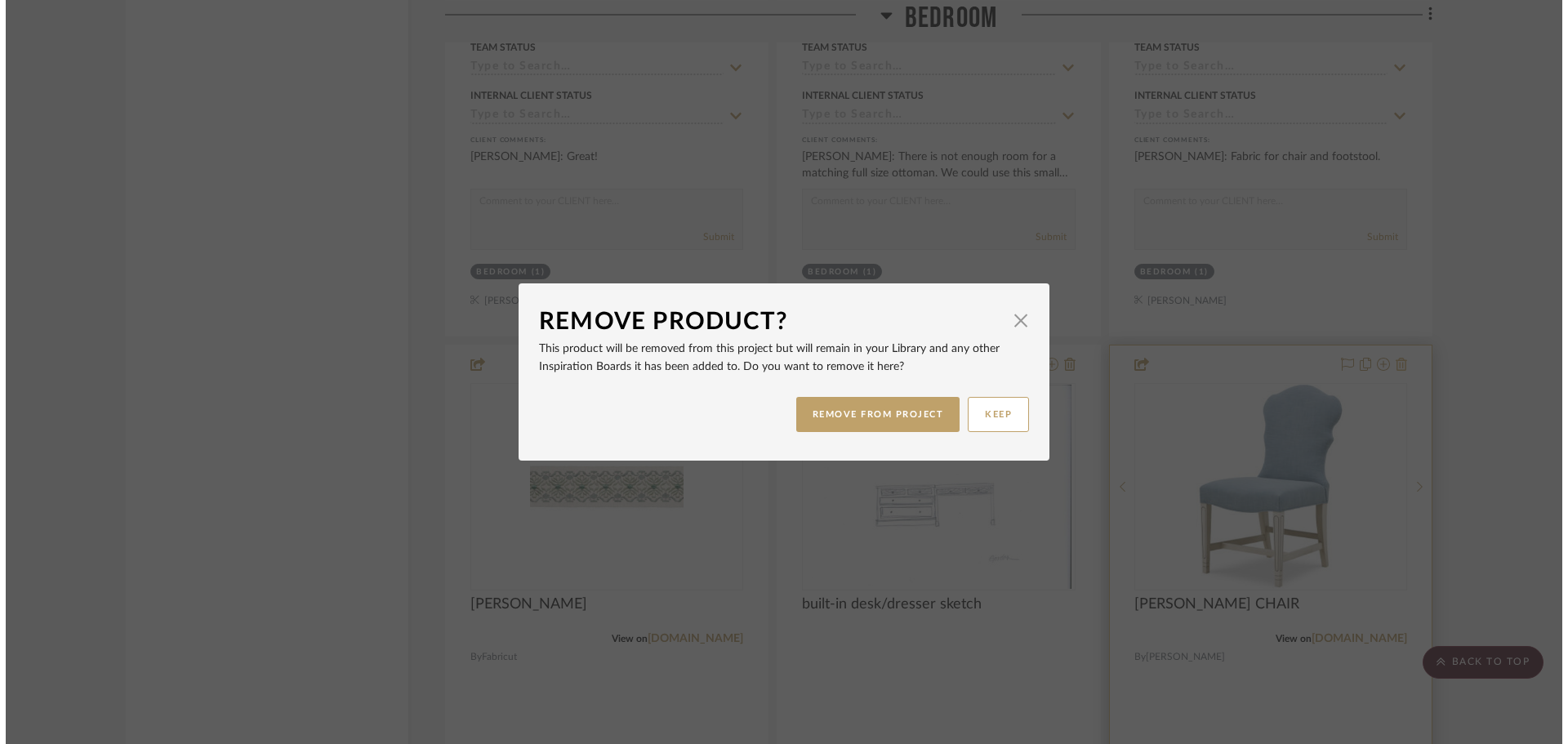
scroll to position [0, 0]
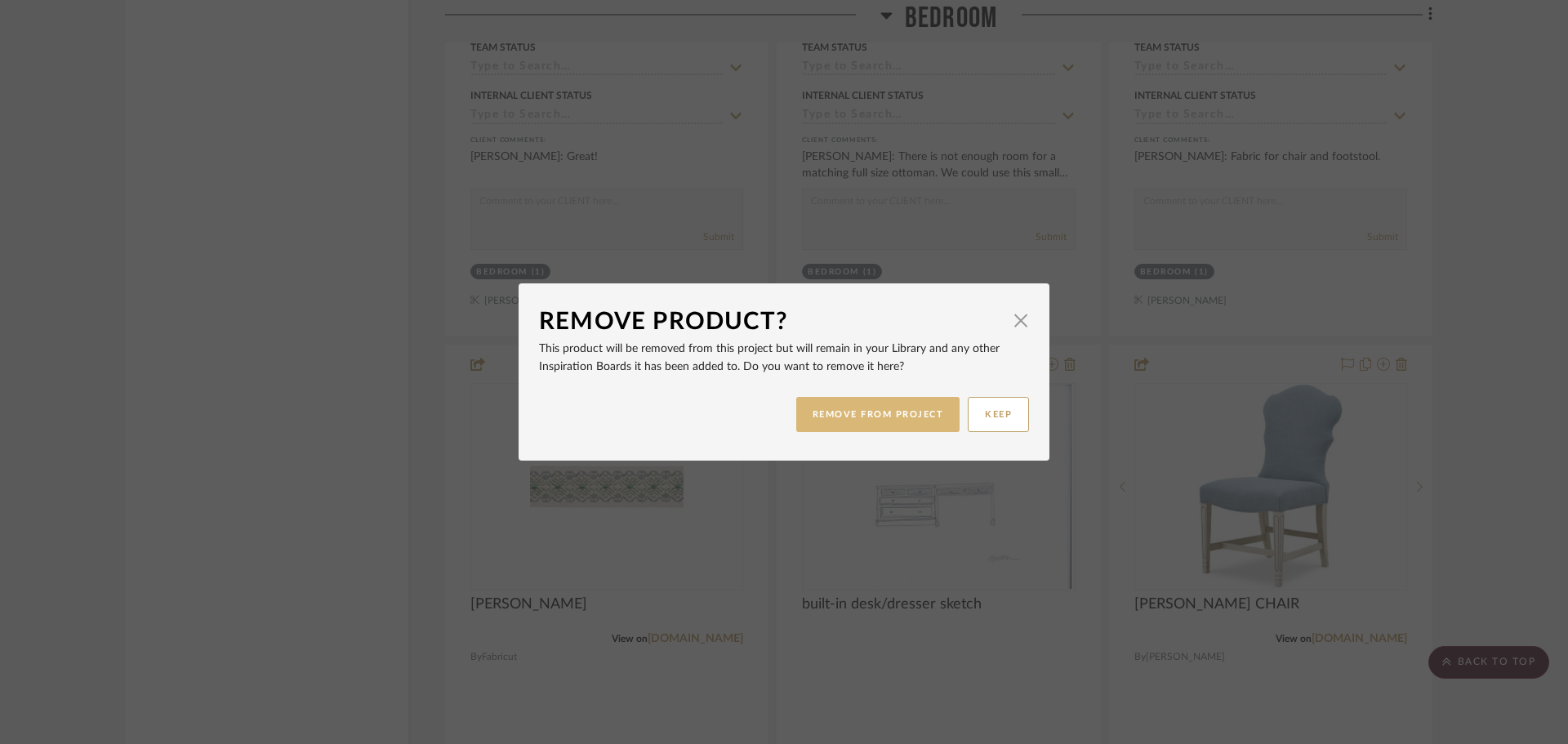
click at [869, 415] on button "REMOVE FROM PROJECT" at bounding box center [878, 415] width 164 height 36
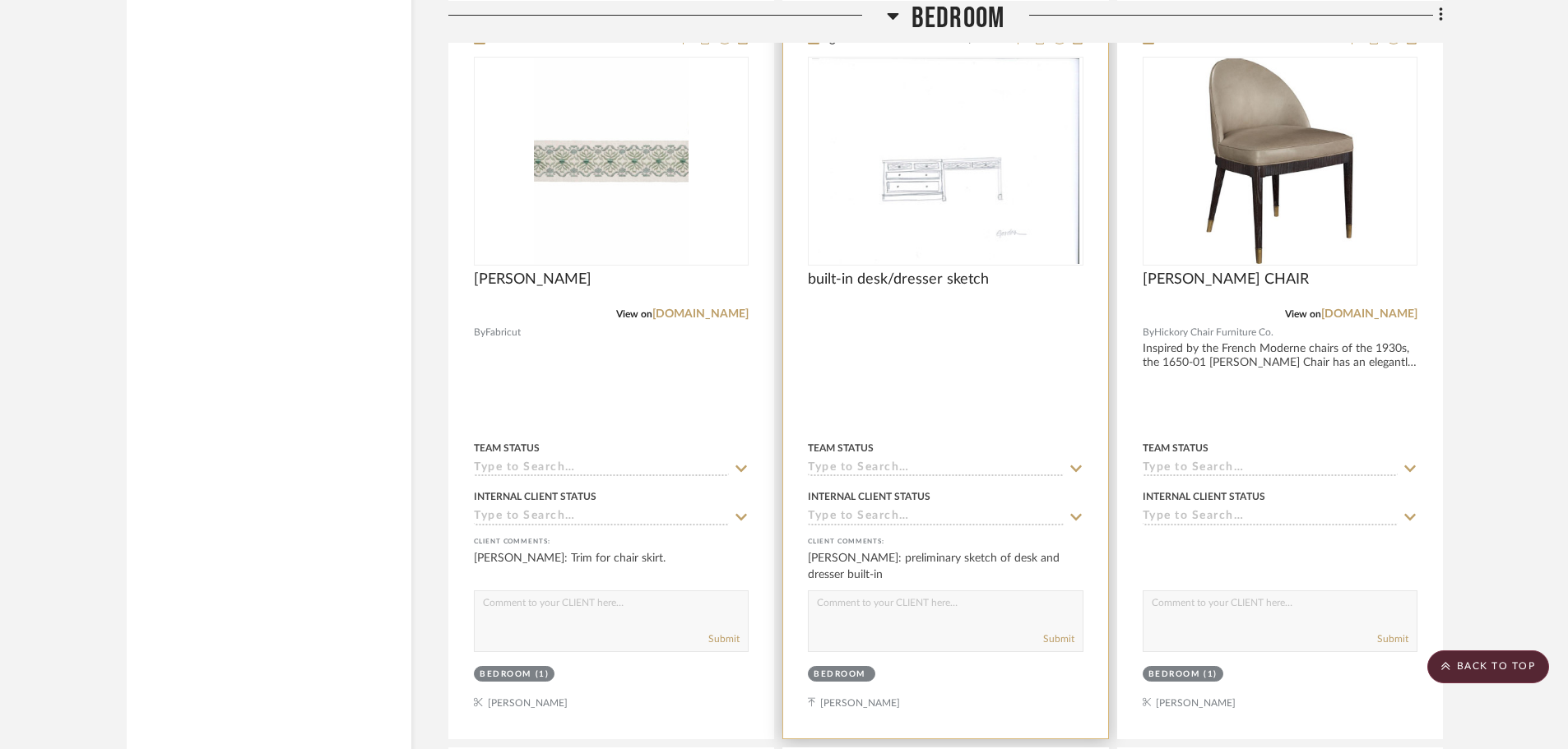
scroll to position [6908, 0]
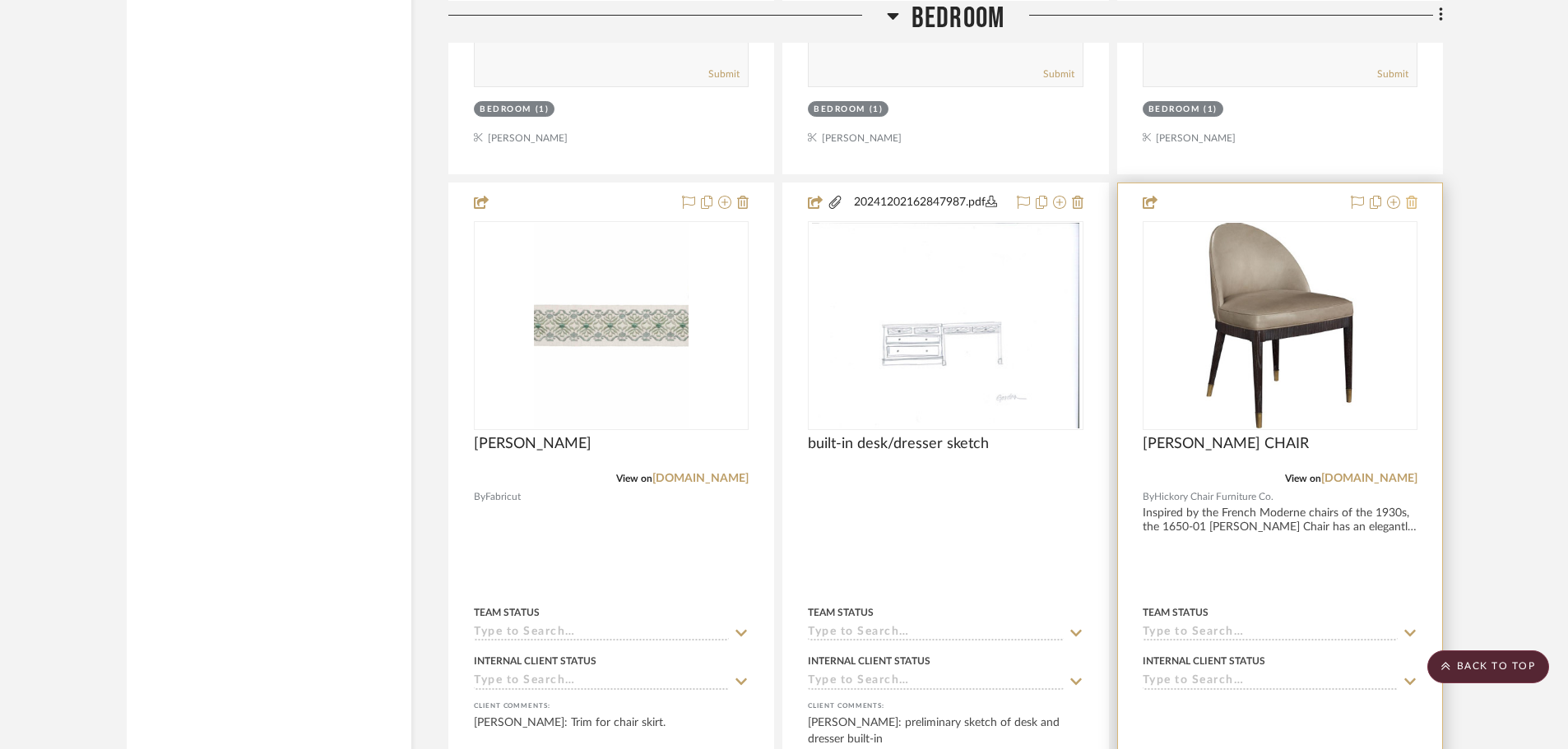
click at [1411, 195] on icon at bounding box center [1412, 202] width 12 height 13
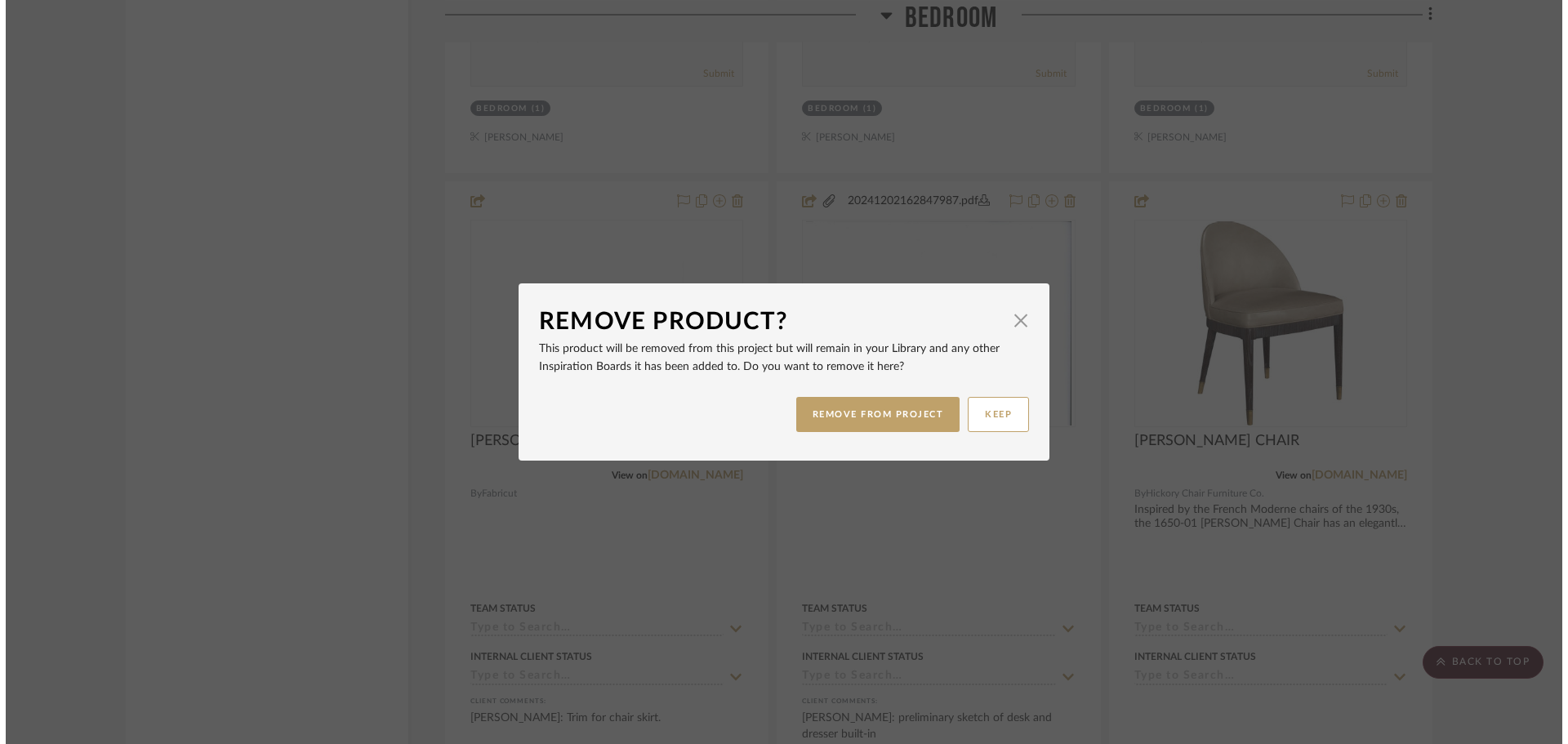
scroll to position [0, 0]
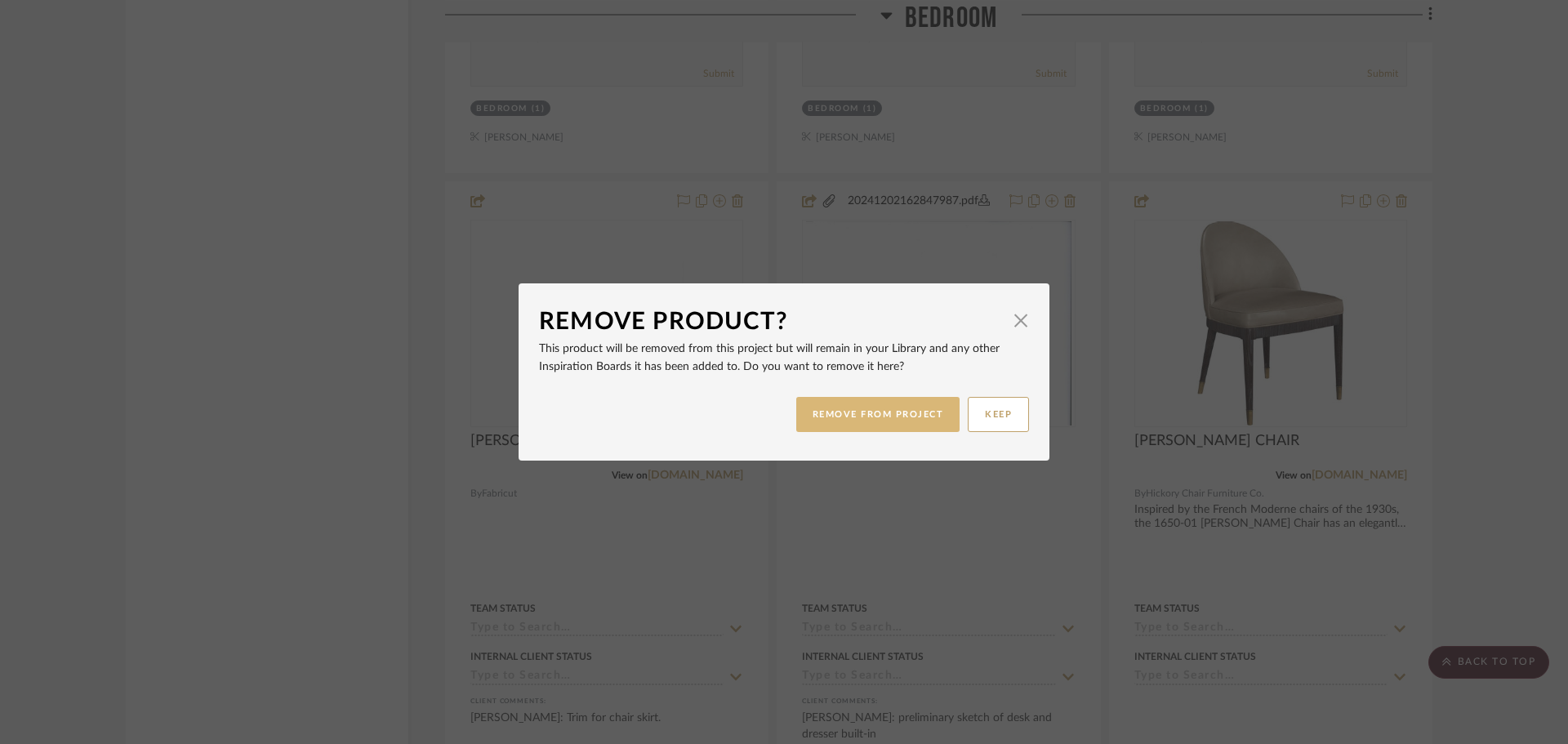
click at [921, 415] on button "REMOVE FROM PROJECT" at bounding box center [878, 415] width 164 height 36
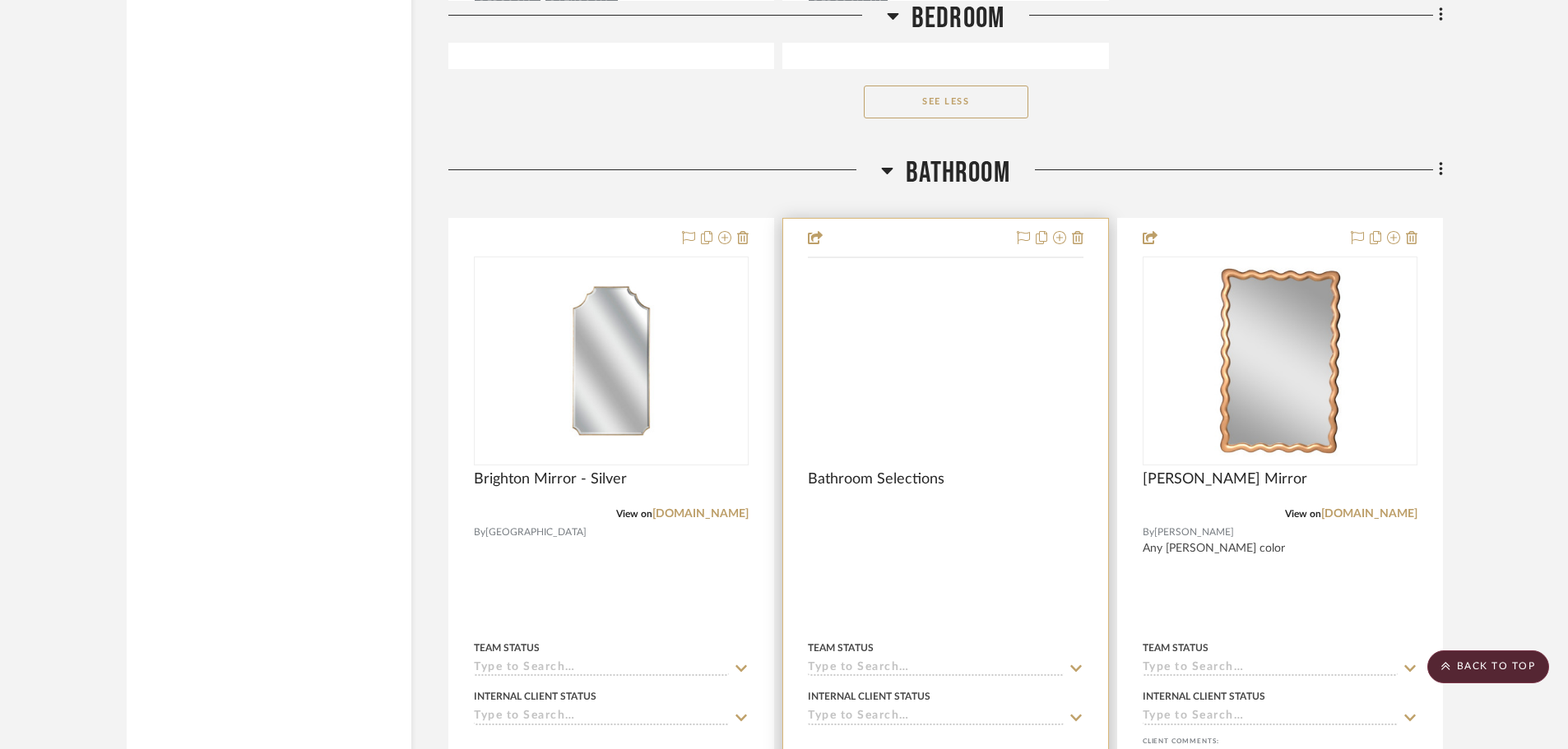
scroll to position [8470, 0]
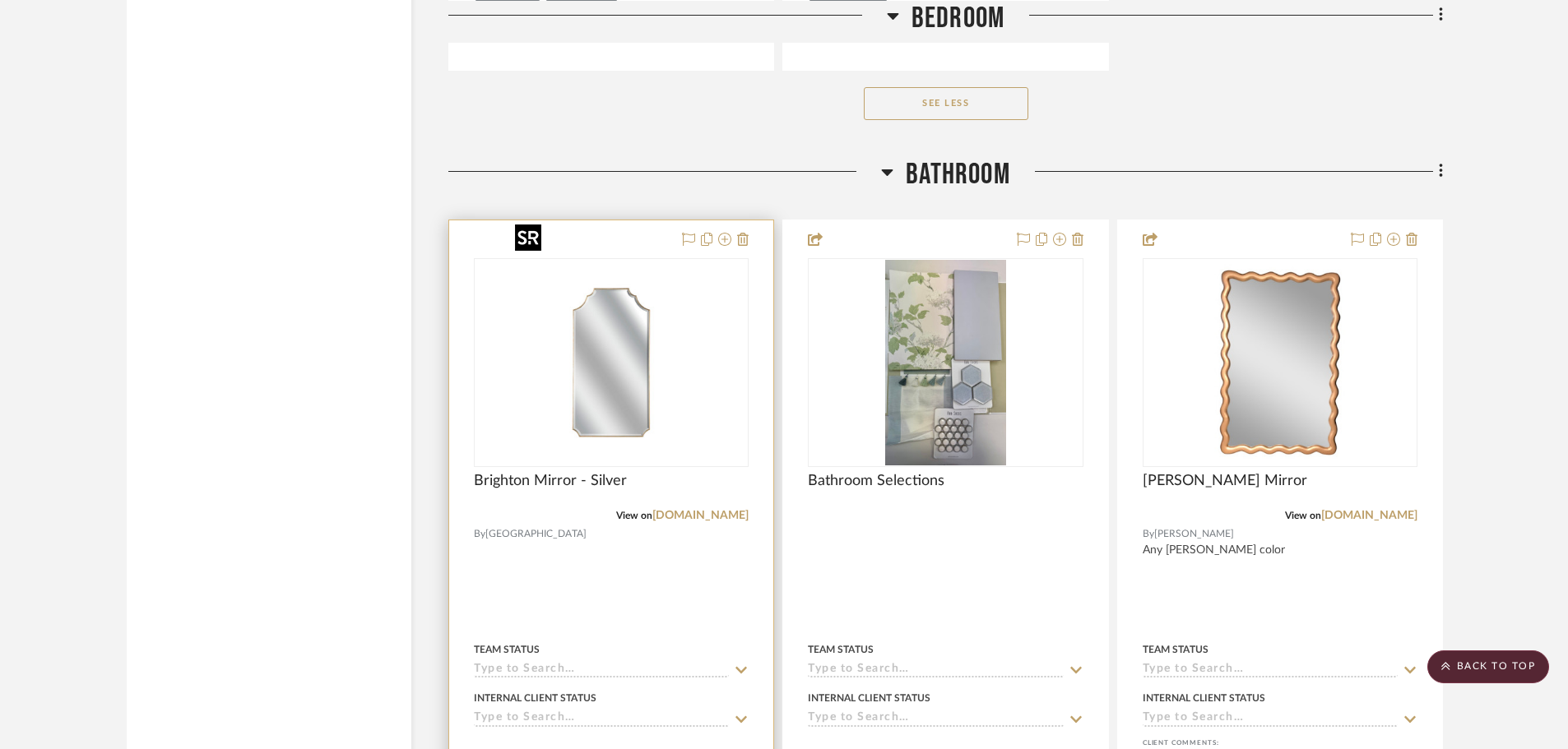
click at [683, 308] on img "0" at bounding box center [611, 362] width 205 height 205
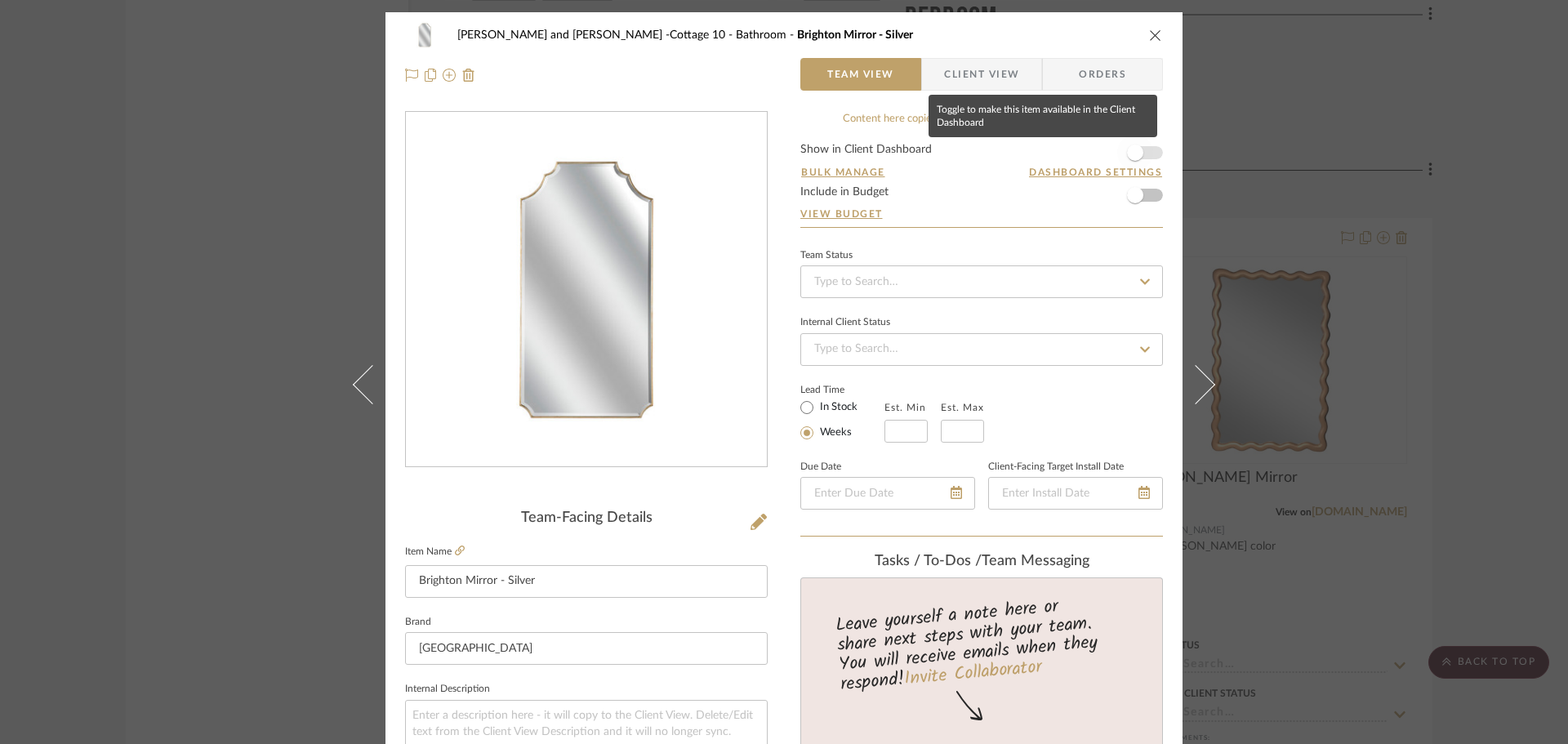
click at [1130, 154] on span "button" at bounding box center [1135, 153] width 17 height 17
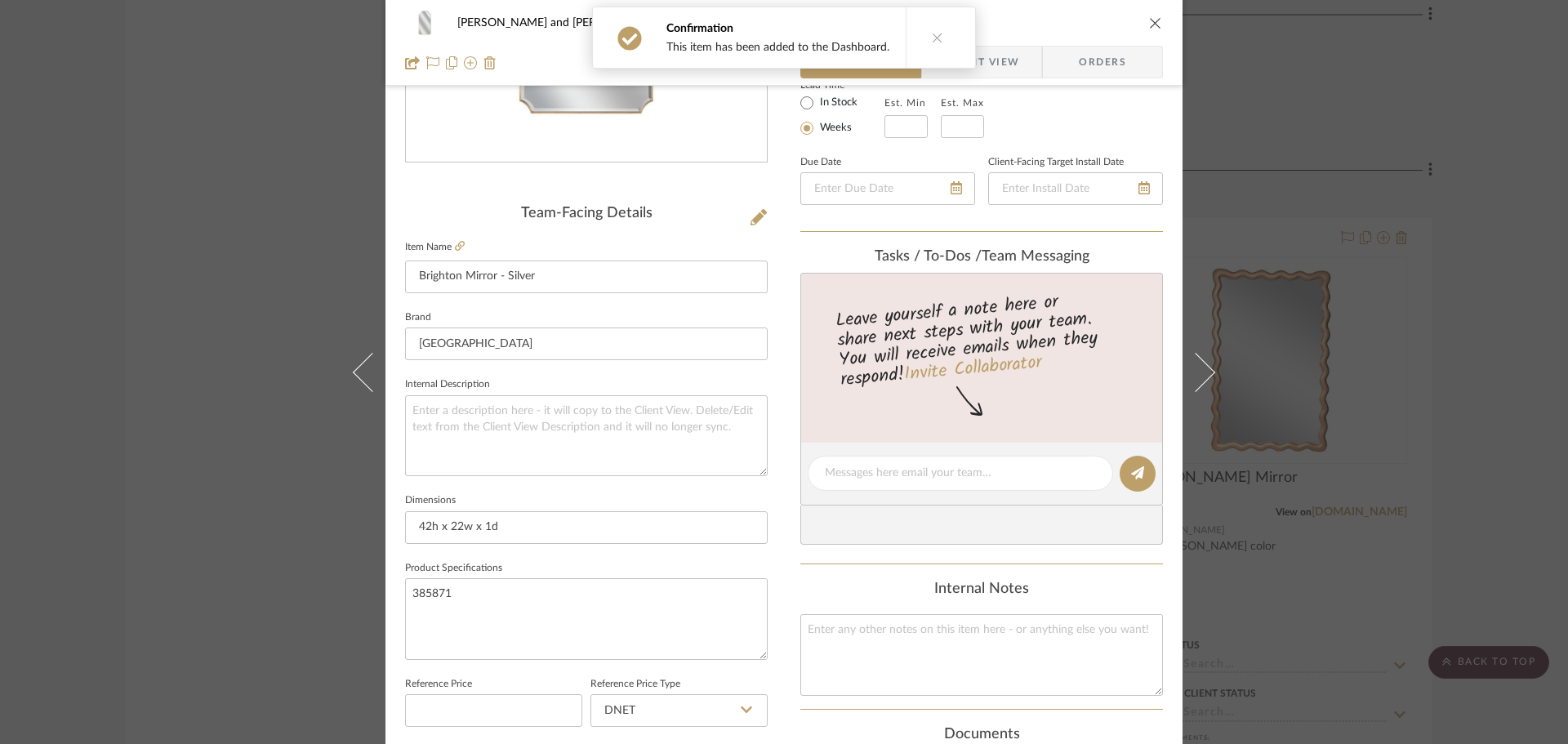
scroll to position [327, 0]
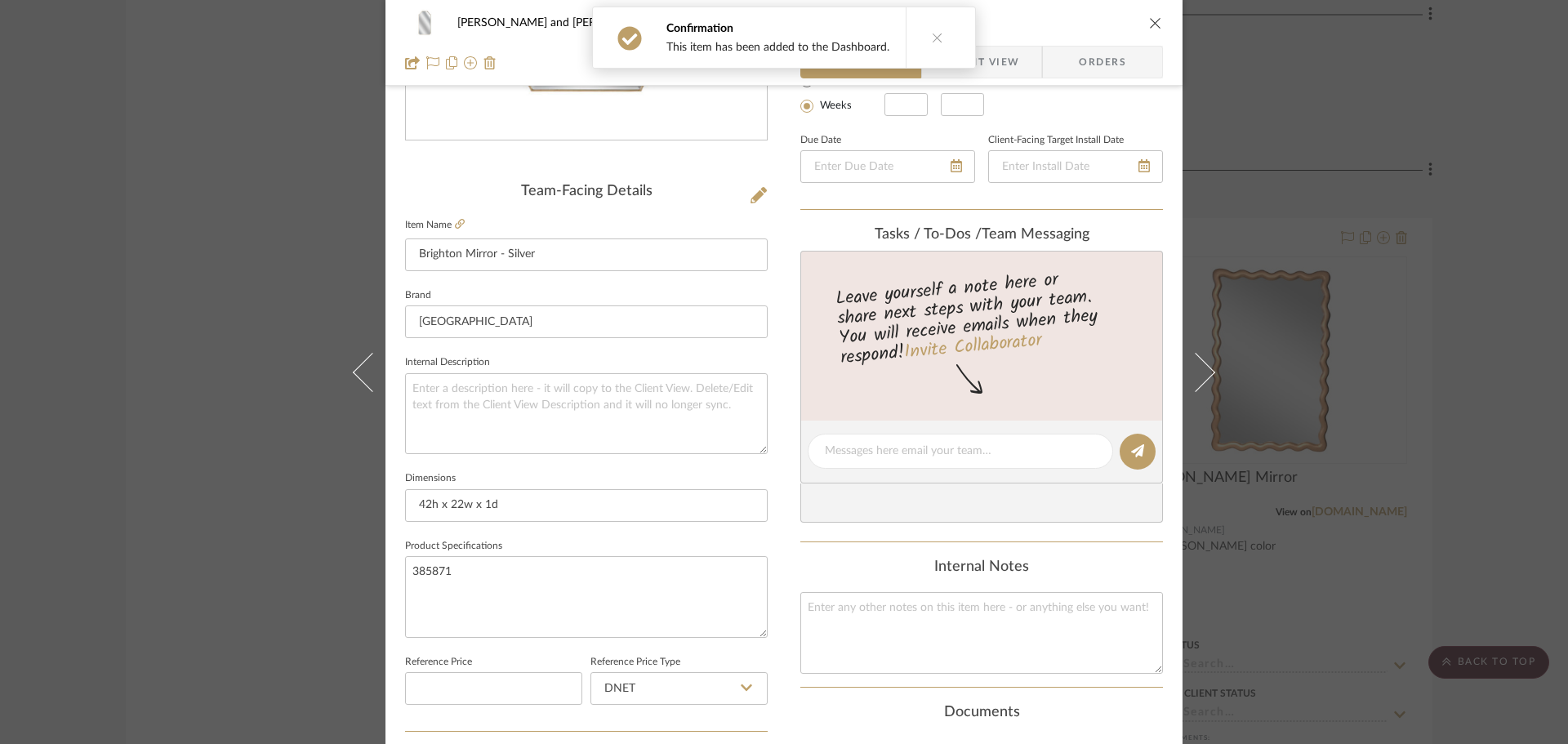
click at [1535, 390] on div "Ginny and Gordon -Cottage 10 Bathroom Brighton Mirror - Silver Team View Client…" at bounding box center [784, 372] width 1568 height 744
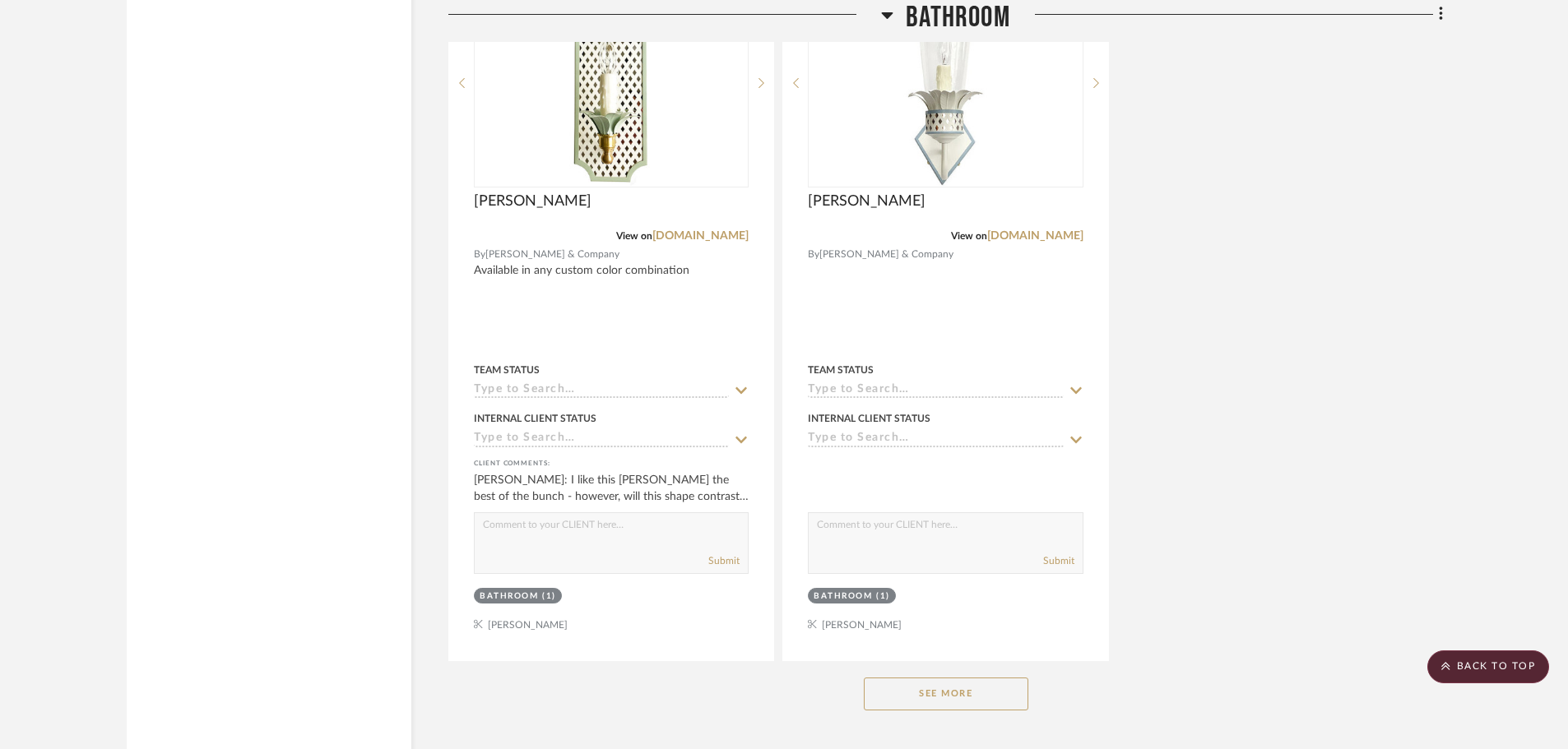
scroll to position [10279, 0]
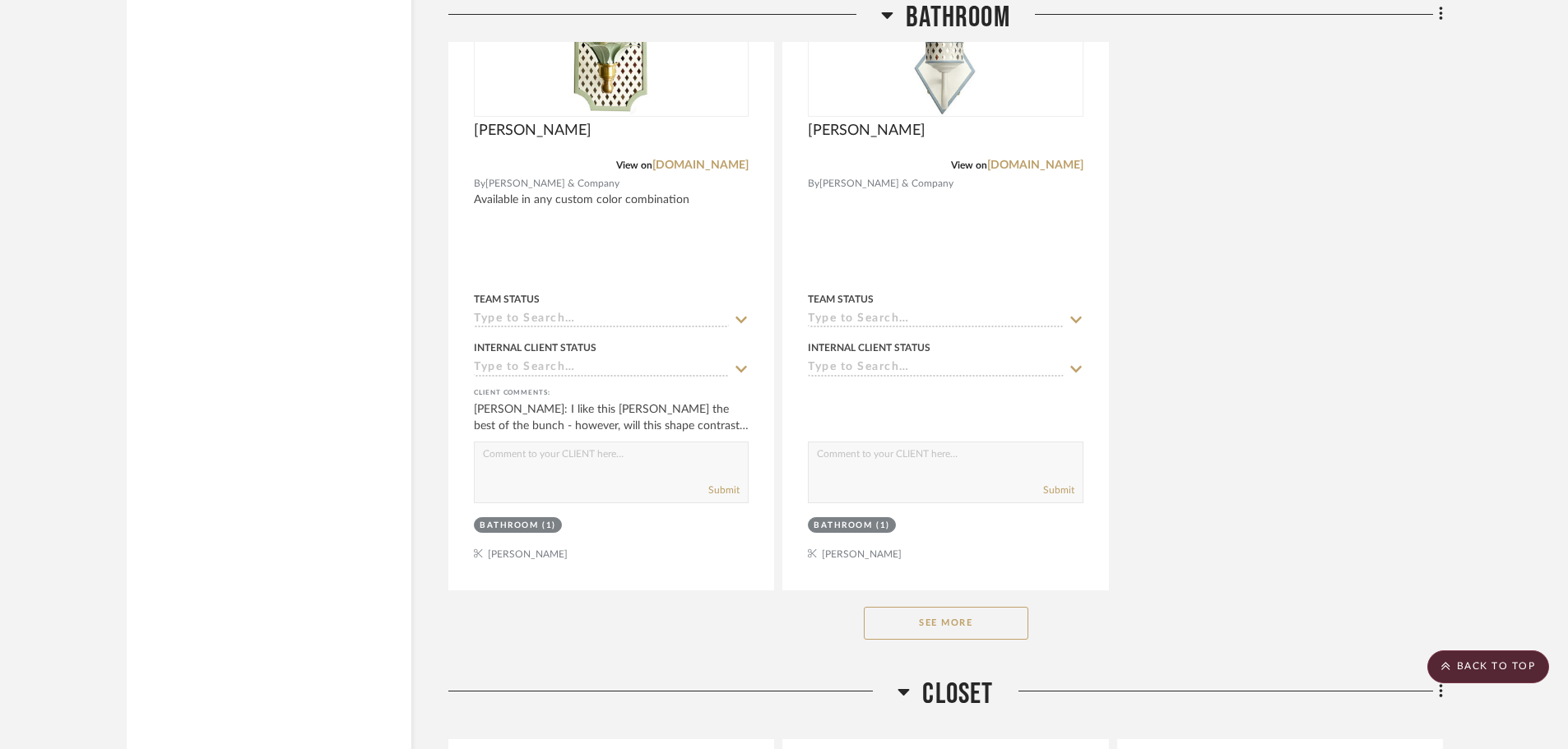
click at [1018, 607] on button "See More" at bounding box center [947, 623] width 165 height 33
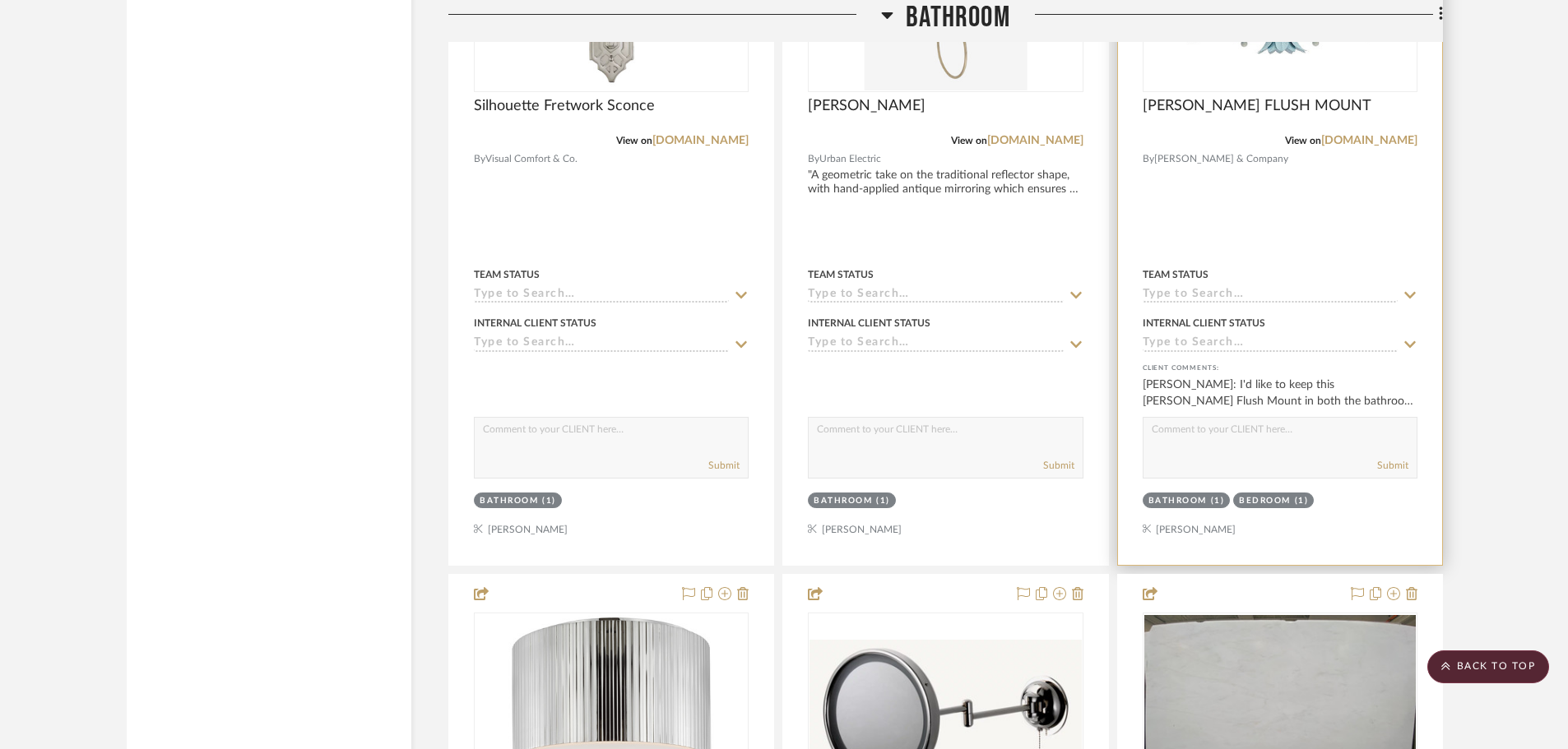
scroll to position [11184, 0]
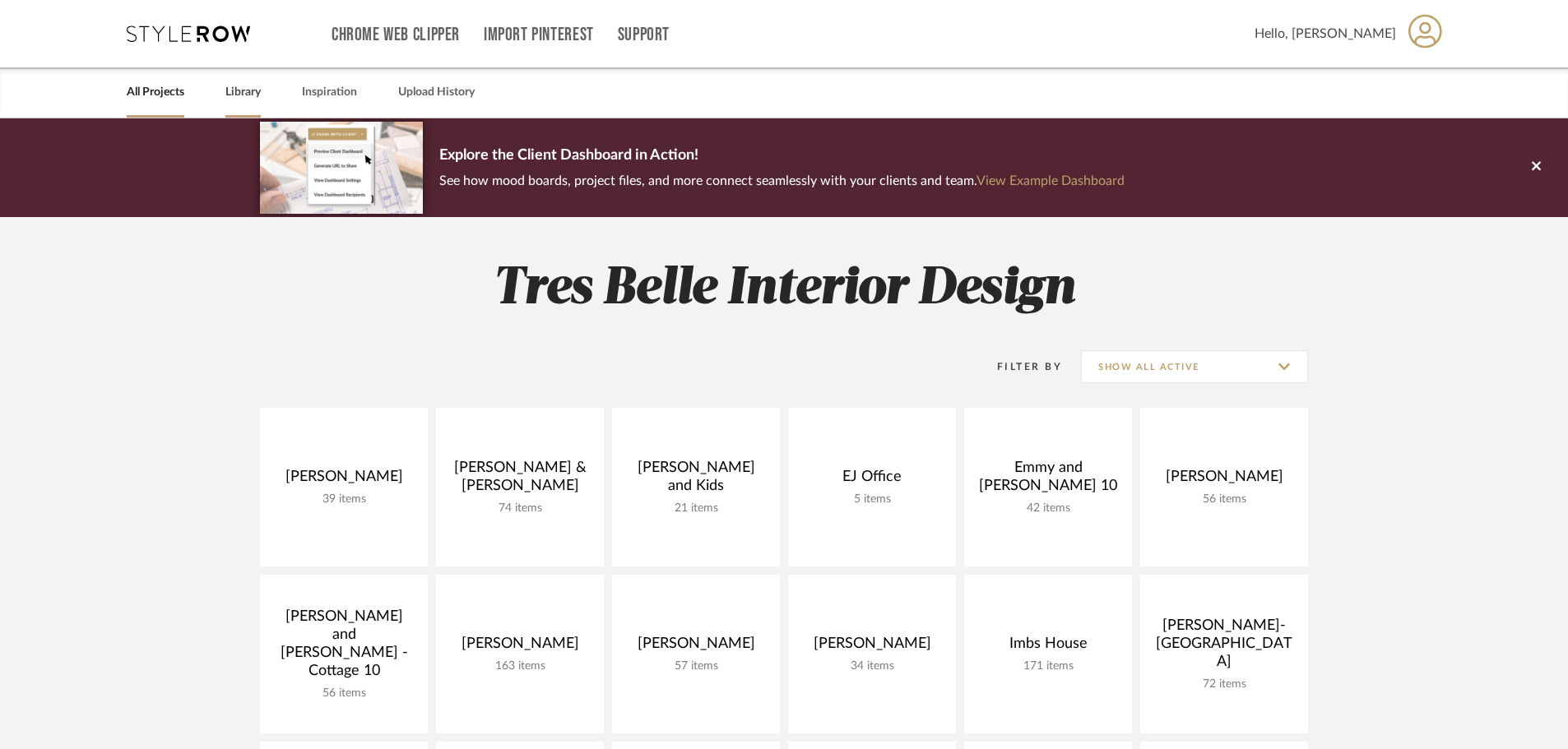
click at [243, 93] on link "Library" at bounding box center [243, 92] width 36 height 22
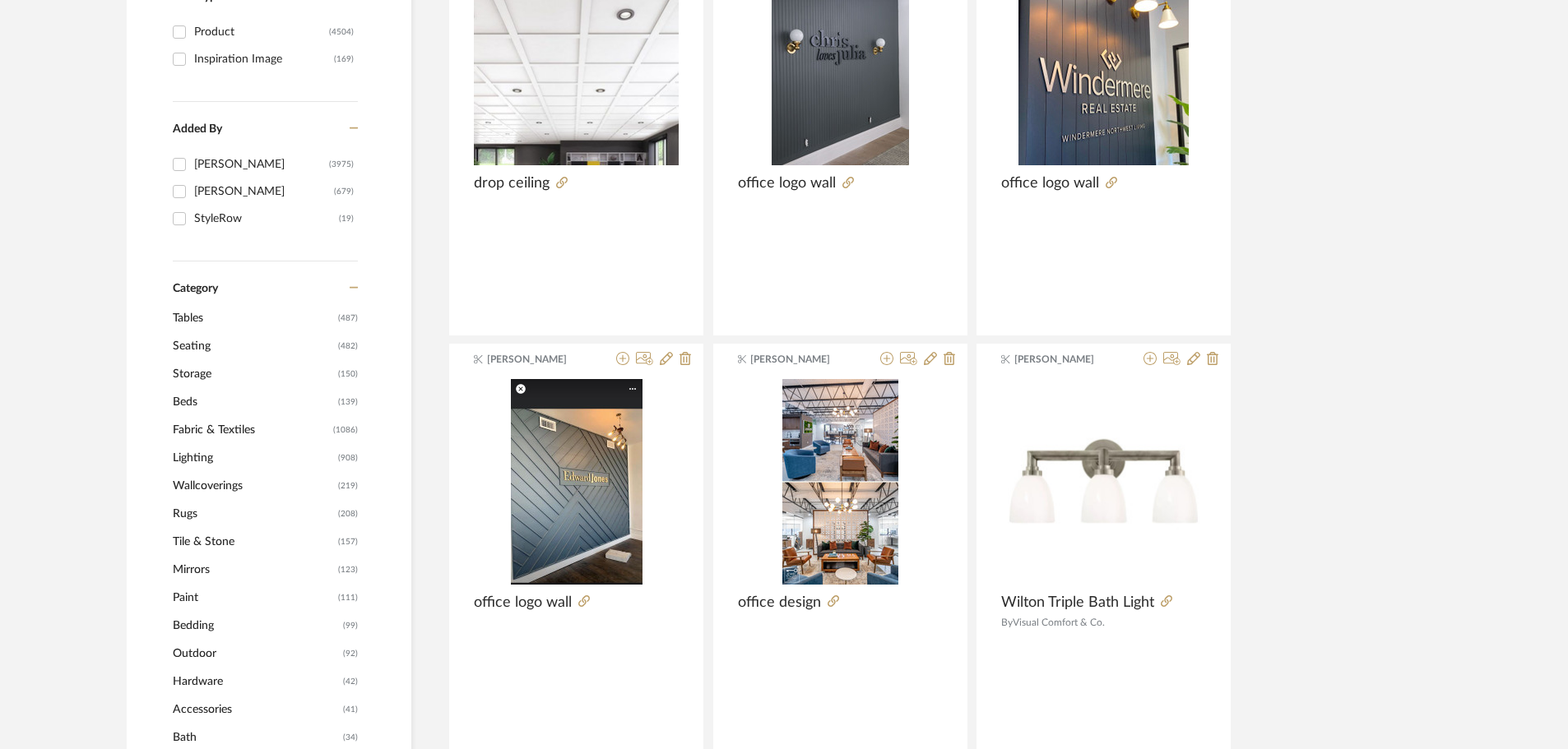
scroll to position [411, 0]
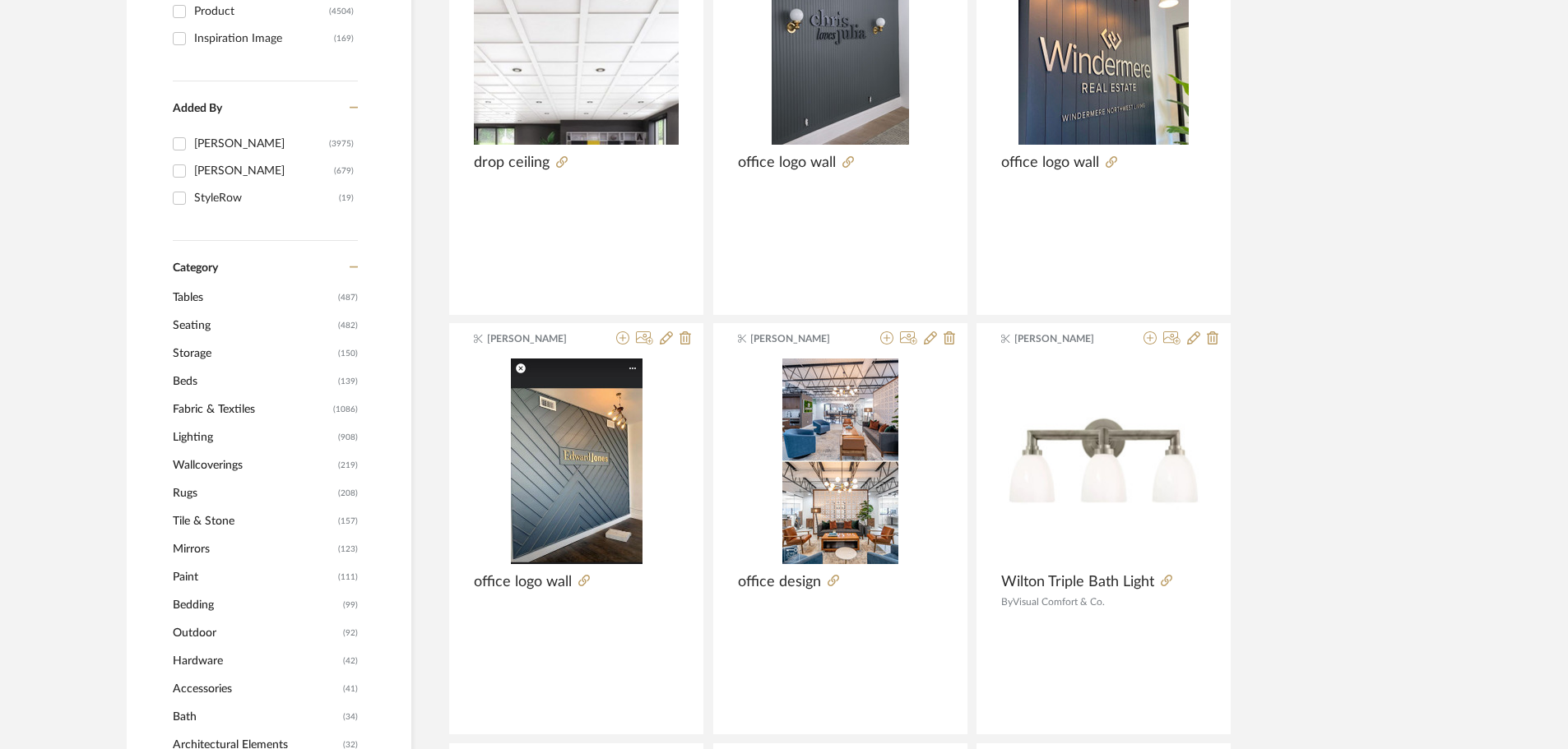
click at [213, 432] on span "Lighting" at bounding box center [254, 437] width 161 height 28
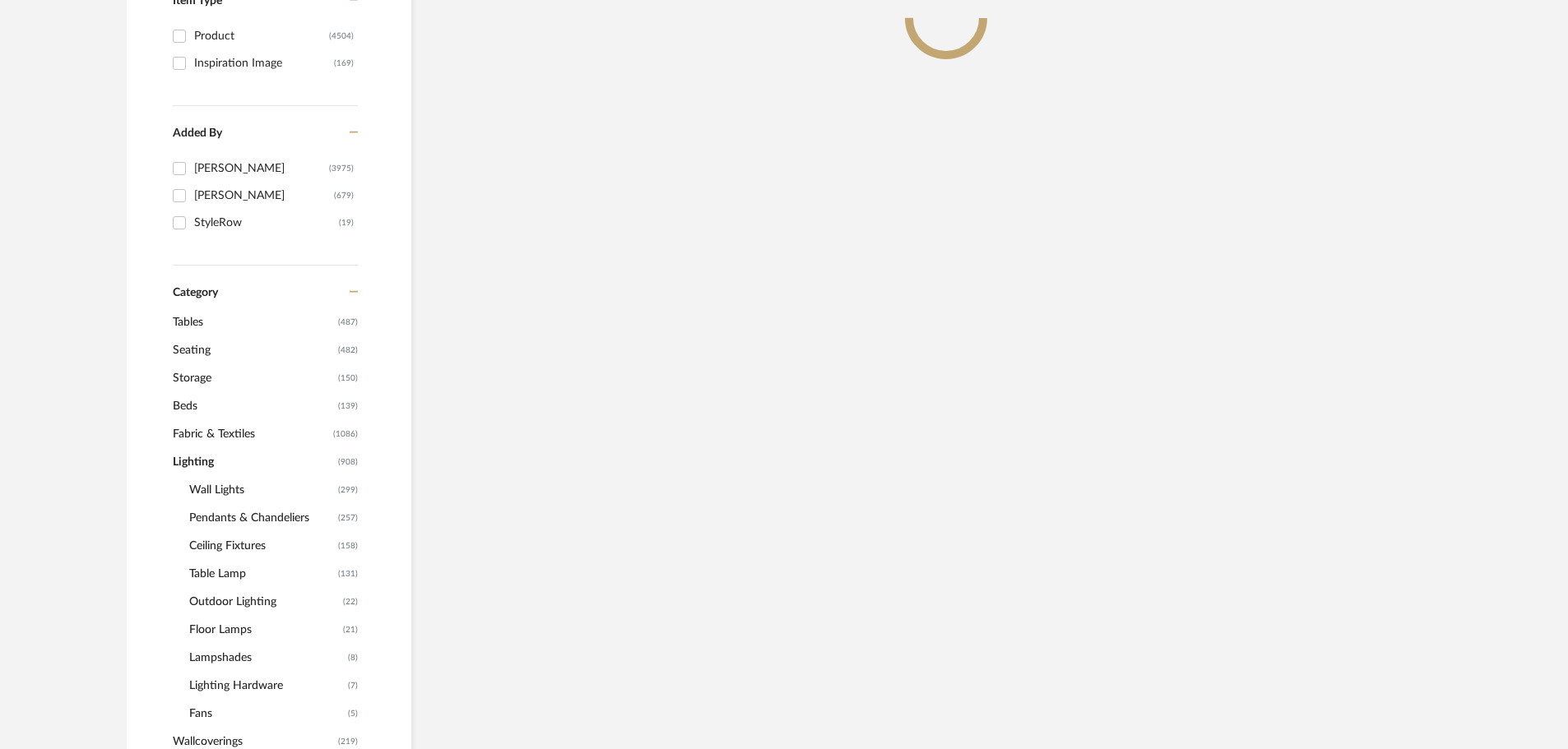
scroll to position [436, 0]
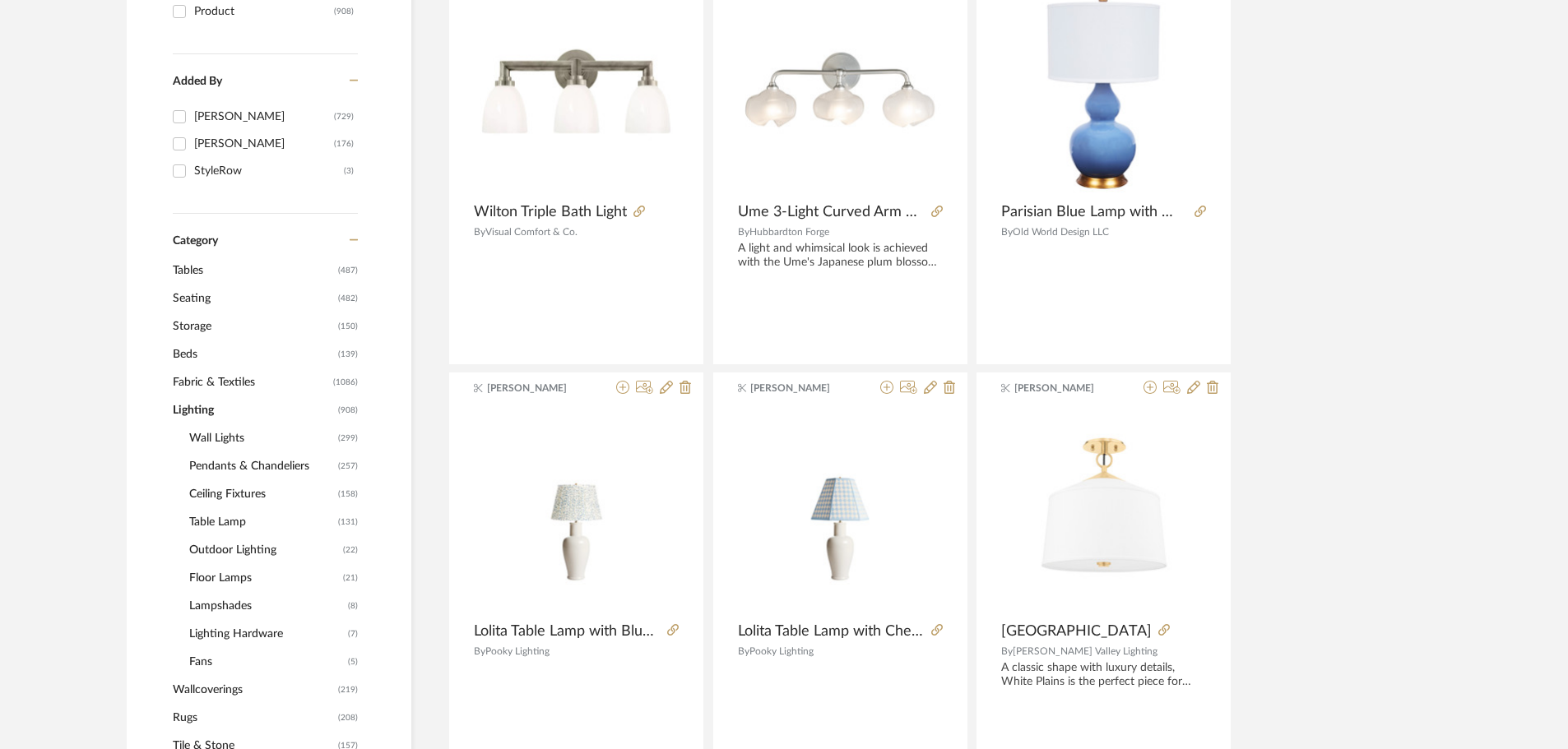
click at [199, 493] on span "Ceiling Fixtures" at bounding box center [262, 495] width 145 height 28
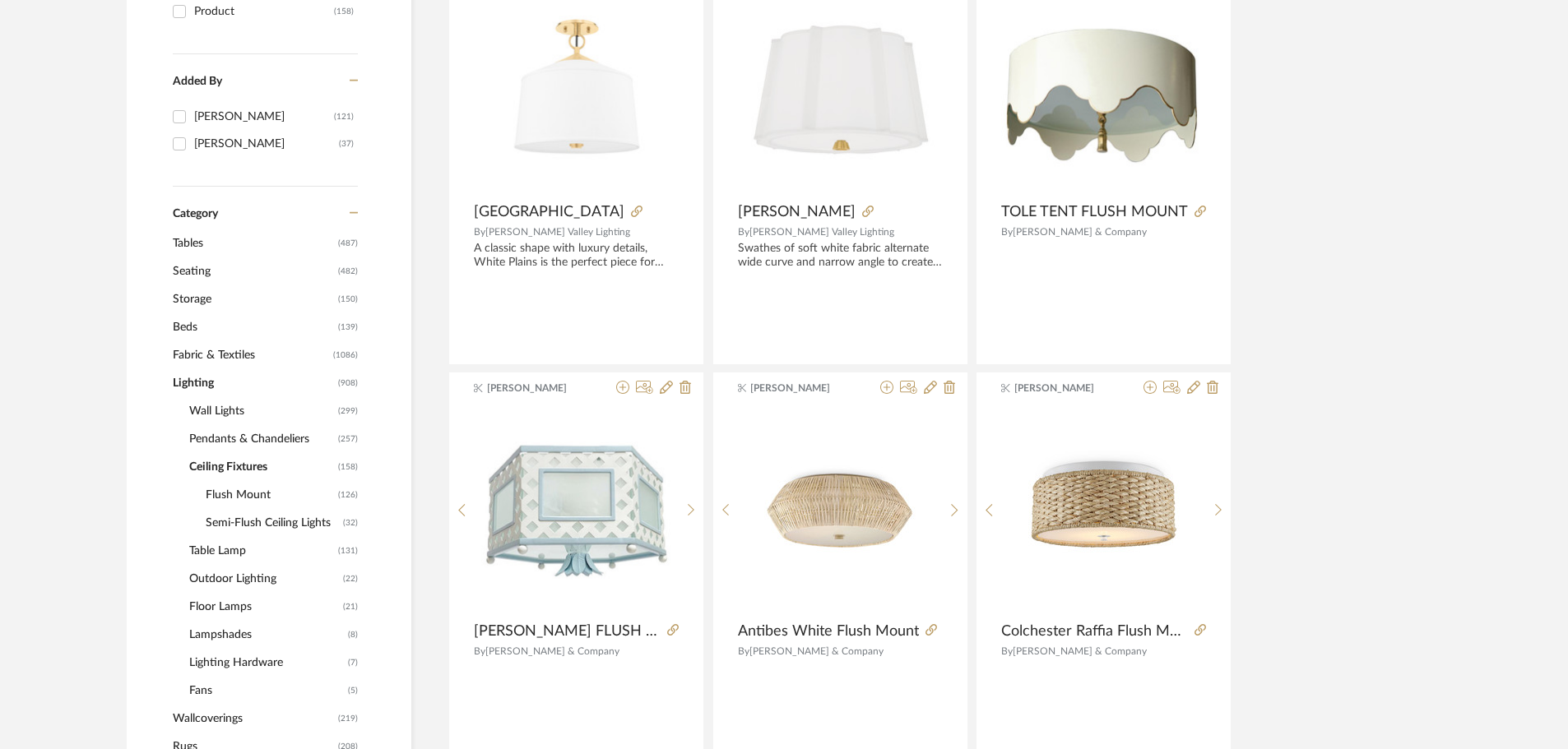
click at [230, 496] on span "Flush Mount" at bounding box center [270, 495] width 128 height 28
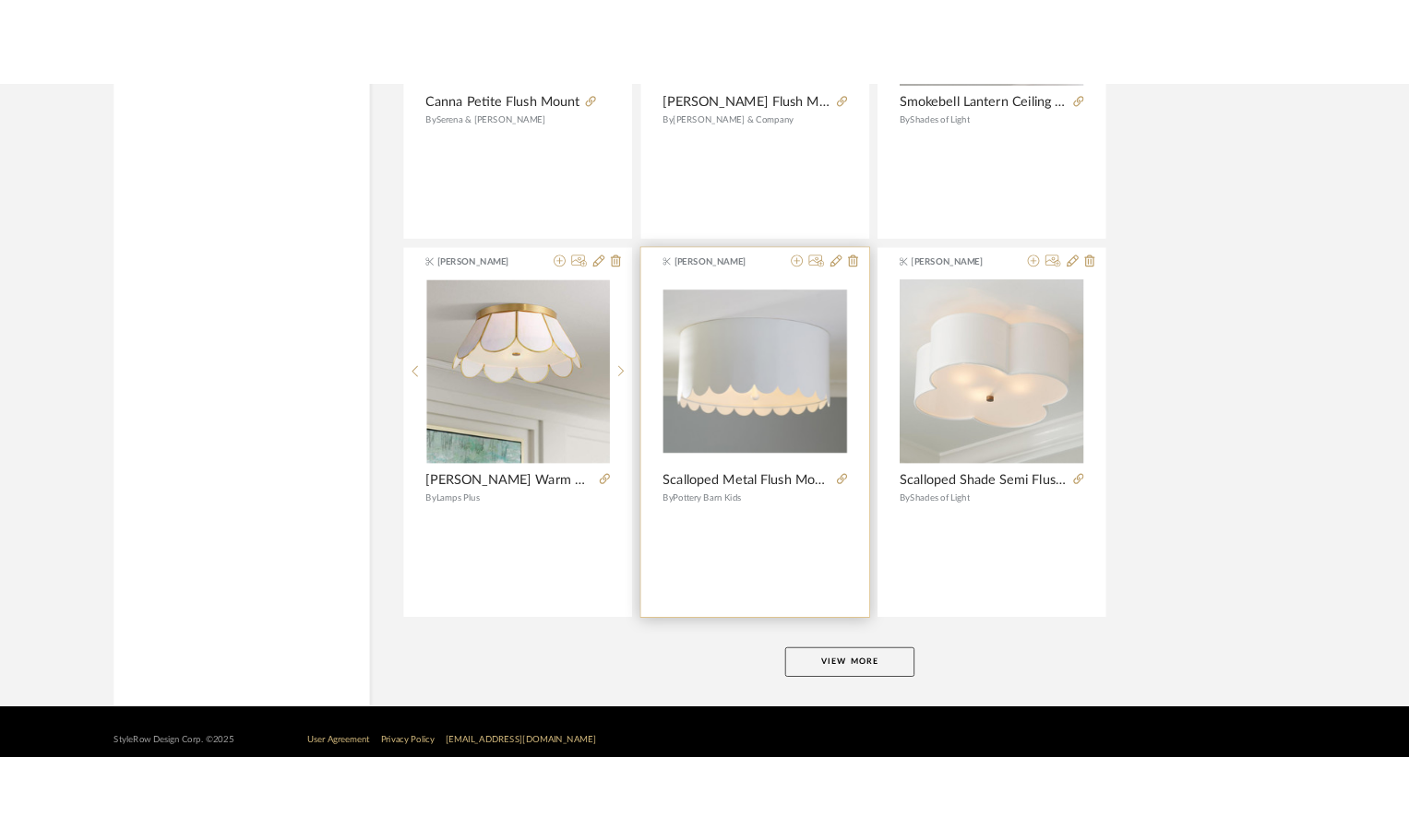
scroll to position [5441, 0]
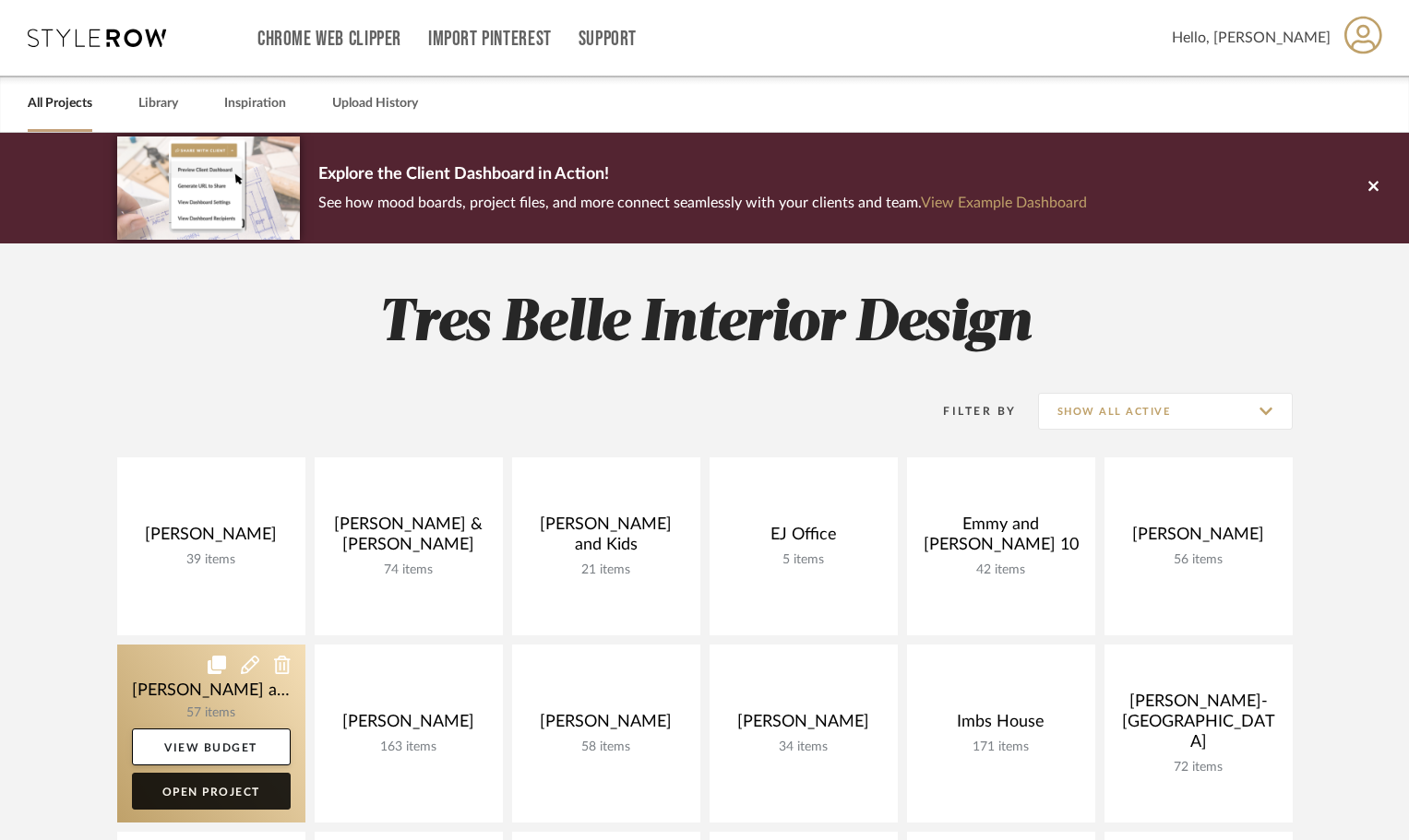
click at [214, 784] on link "Open Project" at bounding box center [211, 792] width 159 height 37
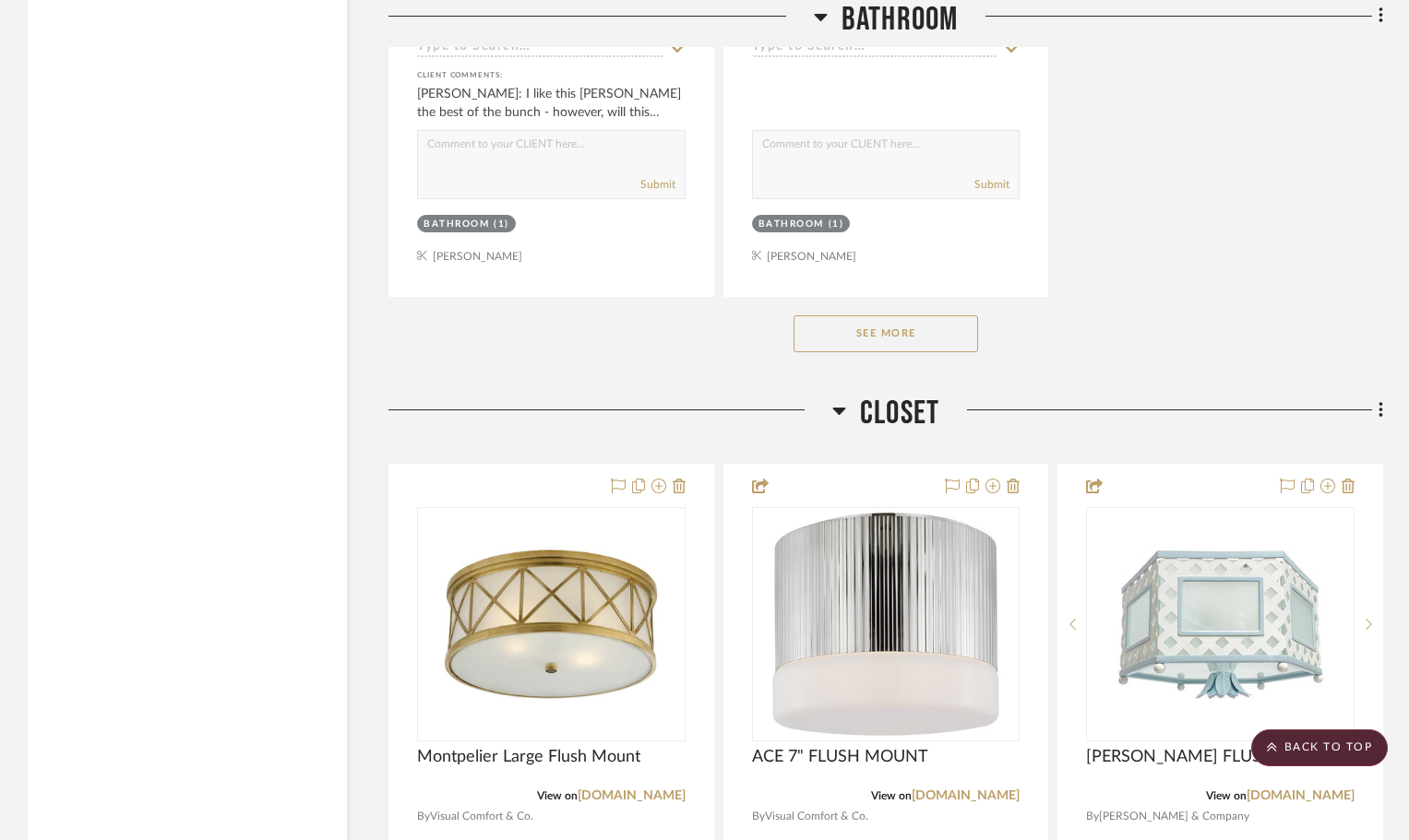
scroll to position [5441, 0]
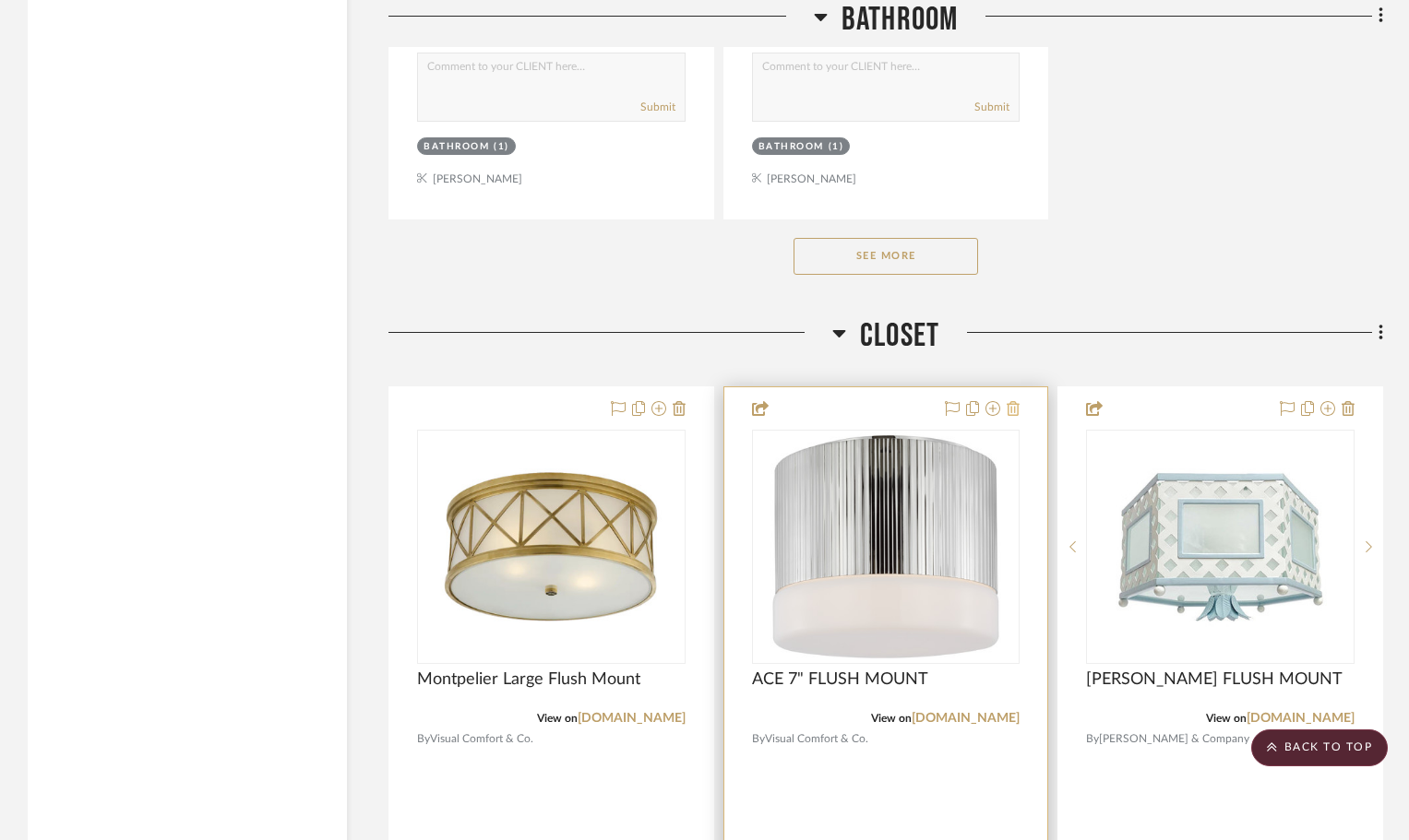
click at [1012, 408] on icon at bounding box center [1013, 408] width 13 height 15
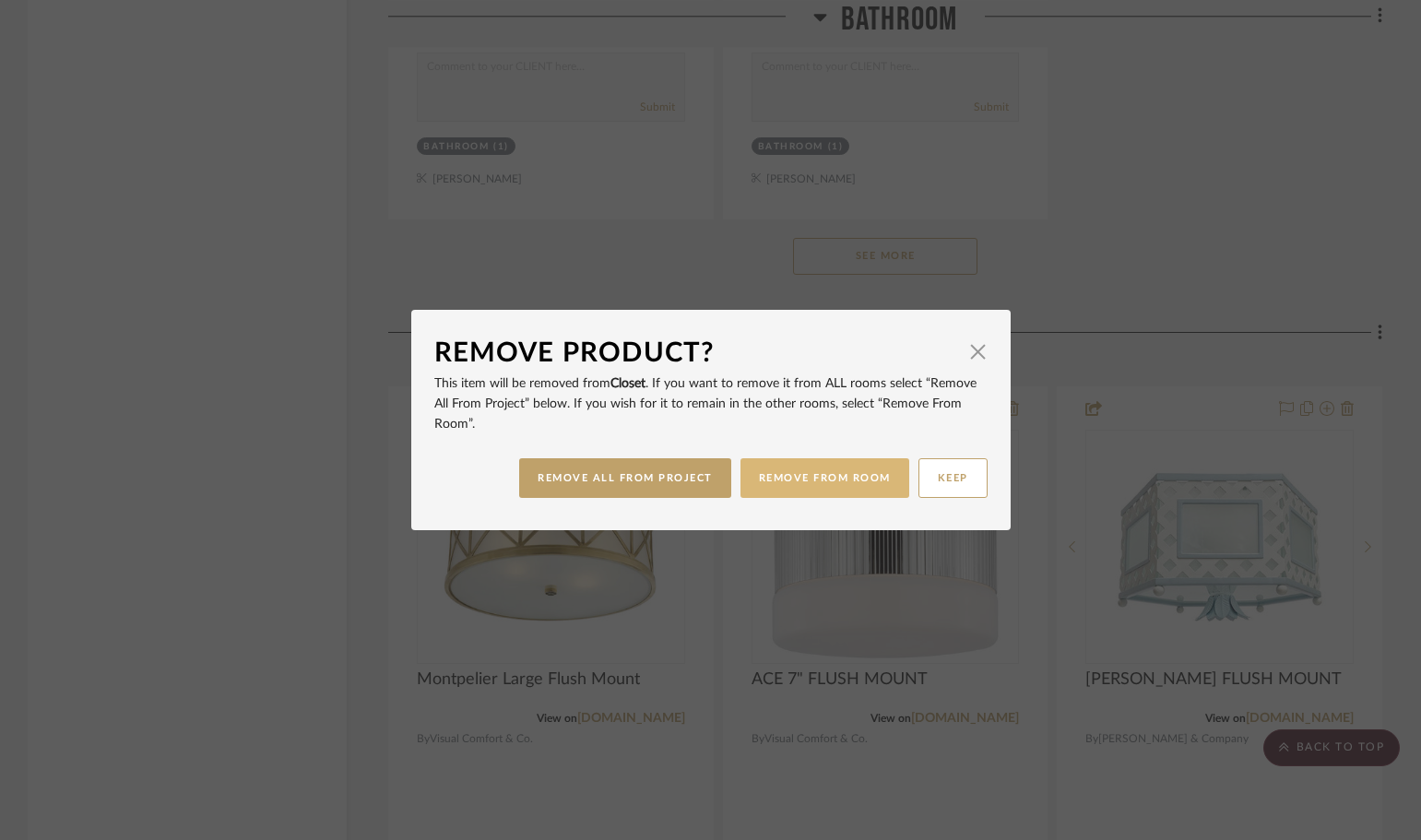
click at [845, 482] on button "REMOVE FROM ROOM" at bounding box center [824, 478] width 169 height 40
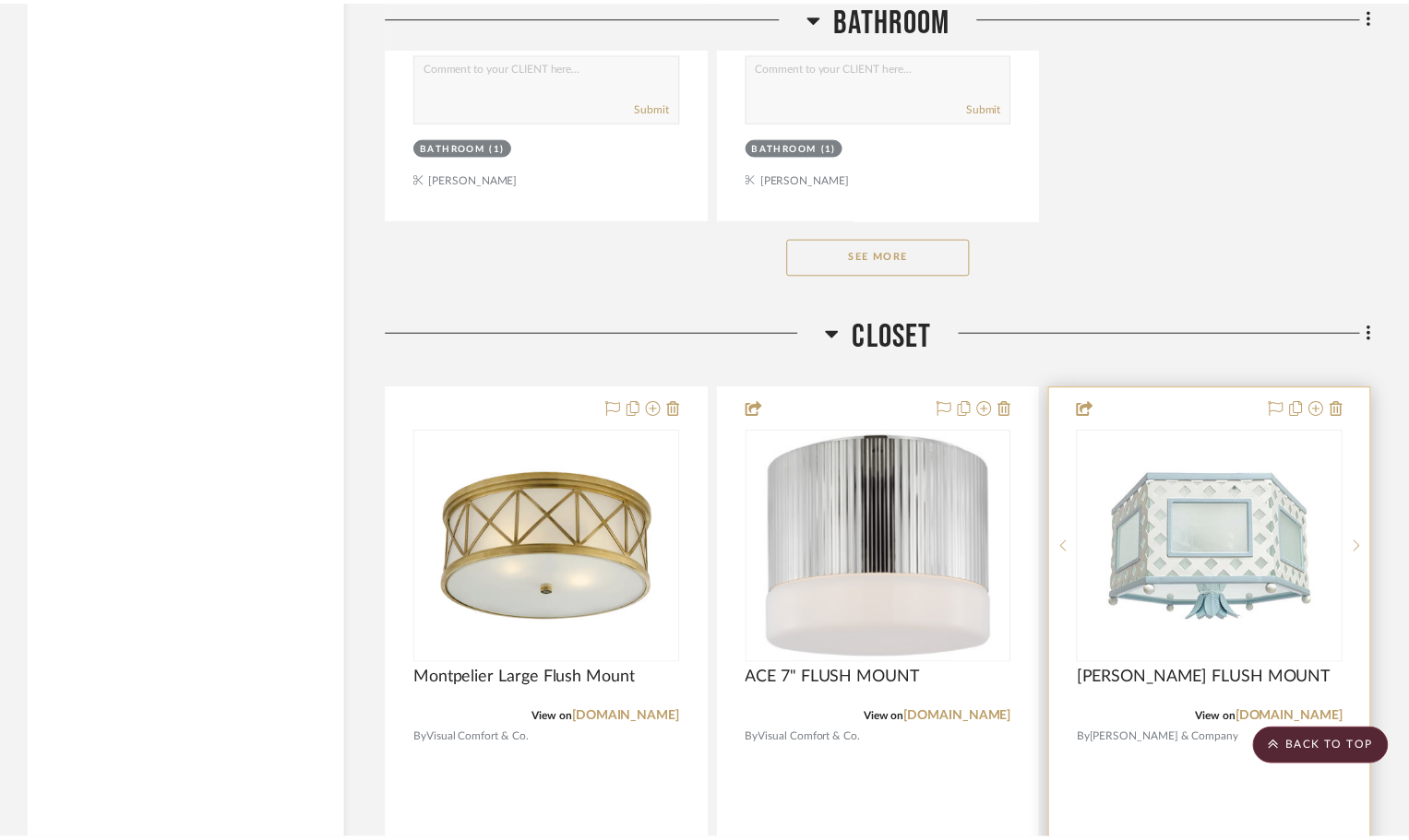
scroll to position [5441, 0]
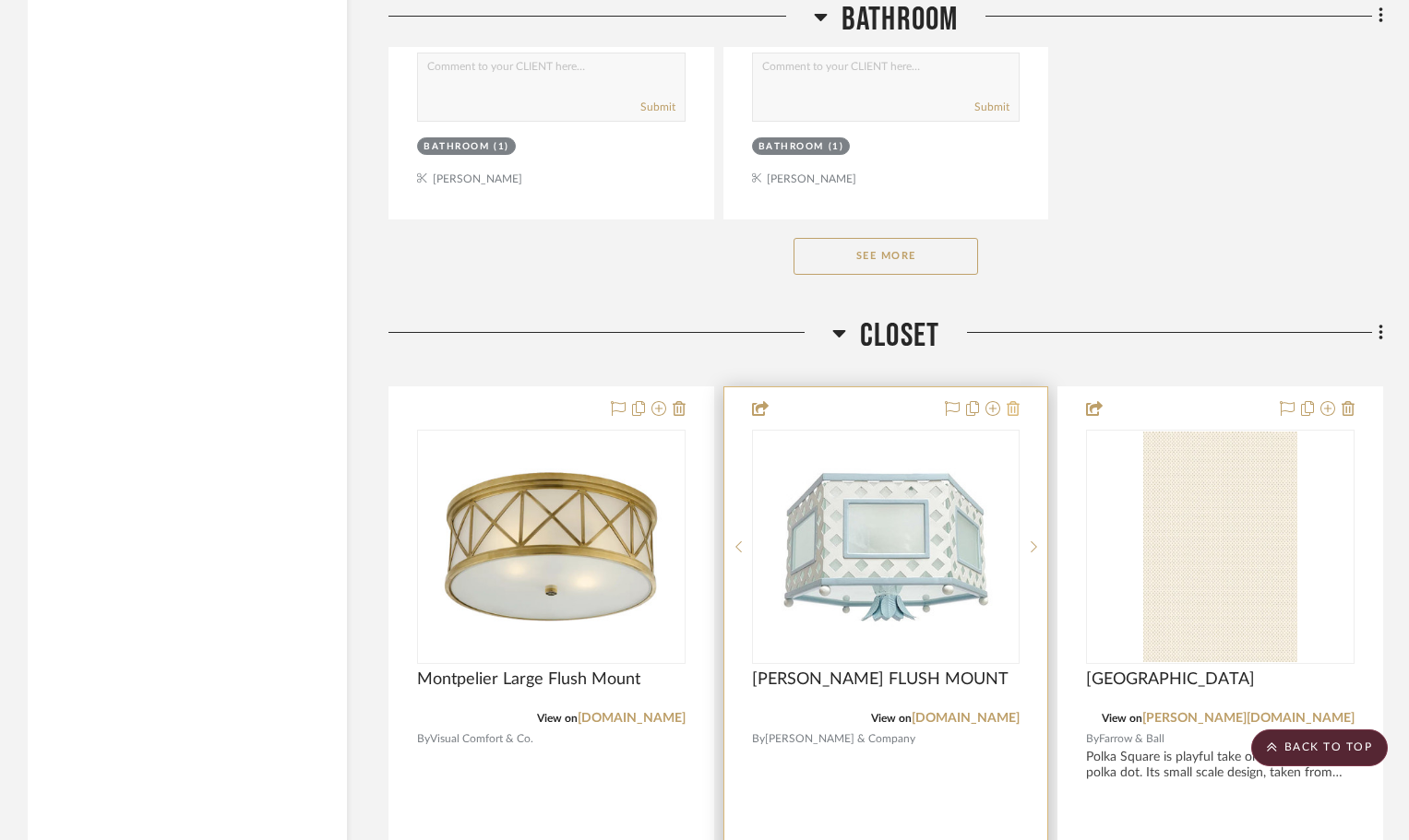
click at [1013, 407] on icon at bounding box center [1013, 408] width 13 height 15
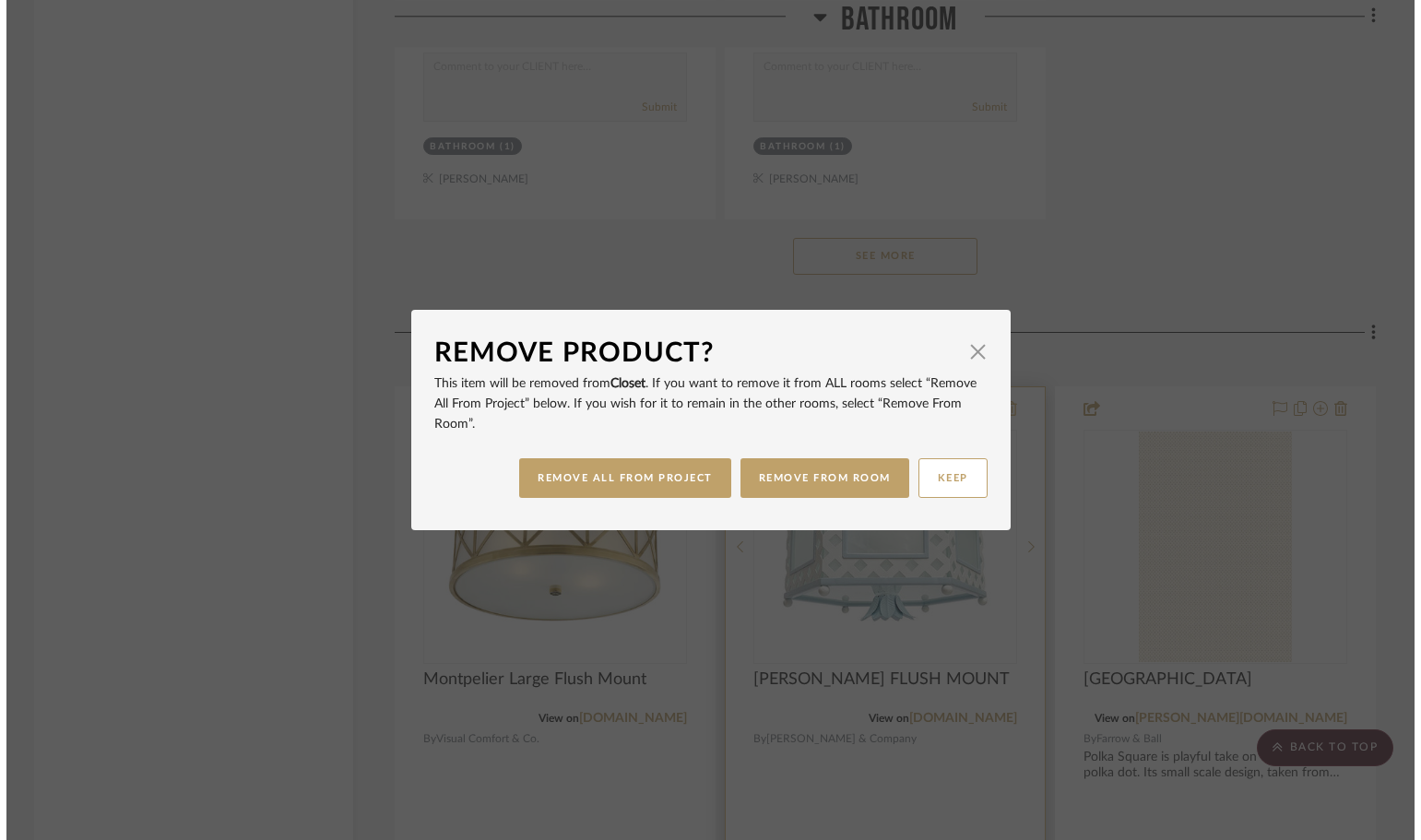
scroll to position [0, 0]
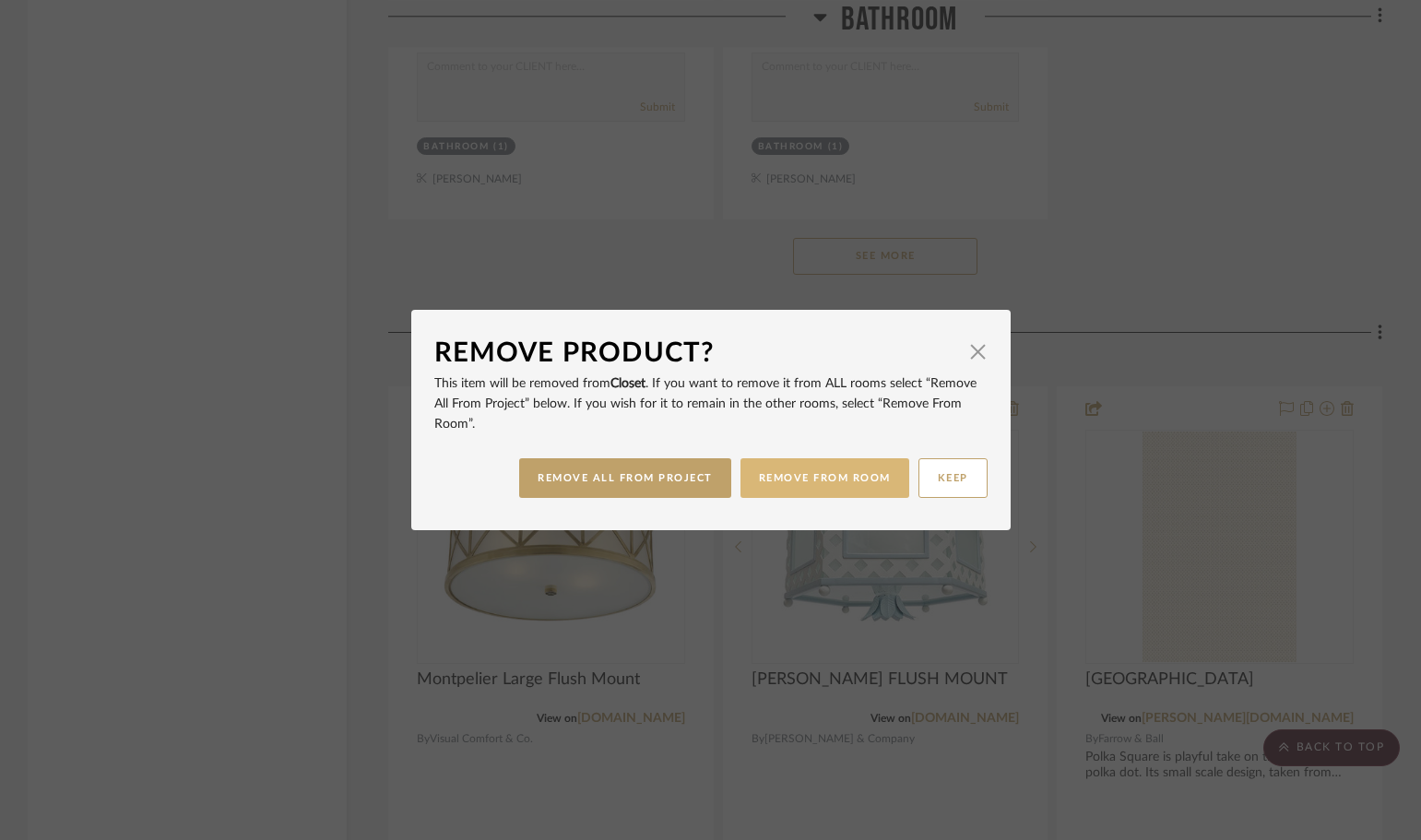
click at [794, 480] on button "REMOVE FROM ROOM" at bounding box center [824, 478] width 169 height 40
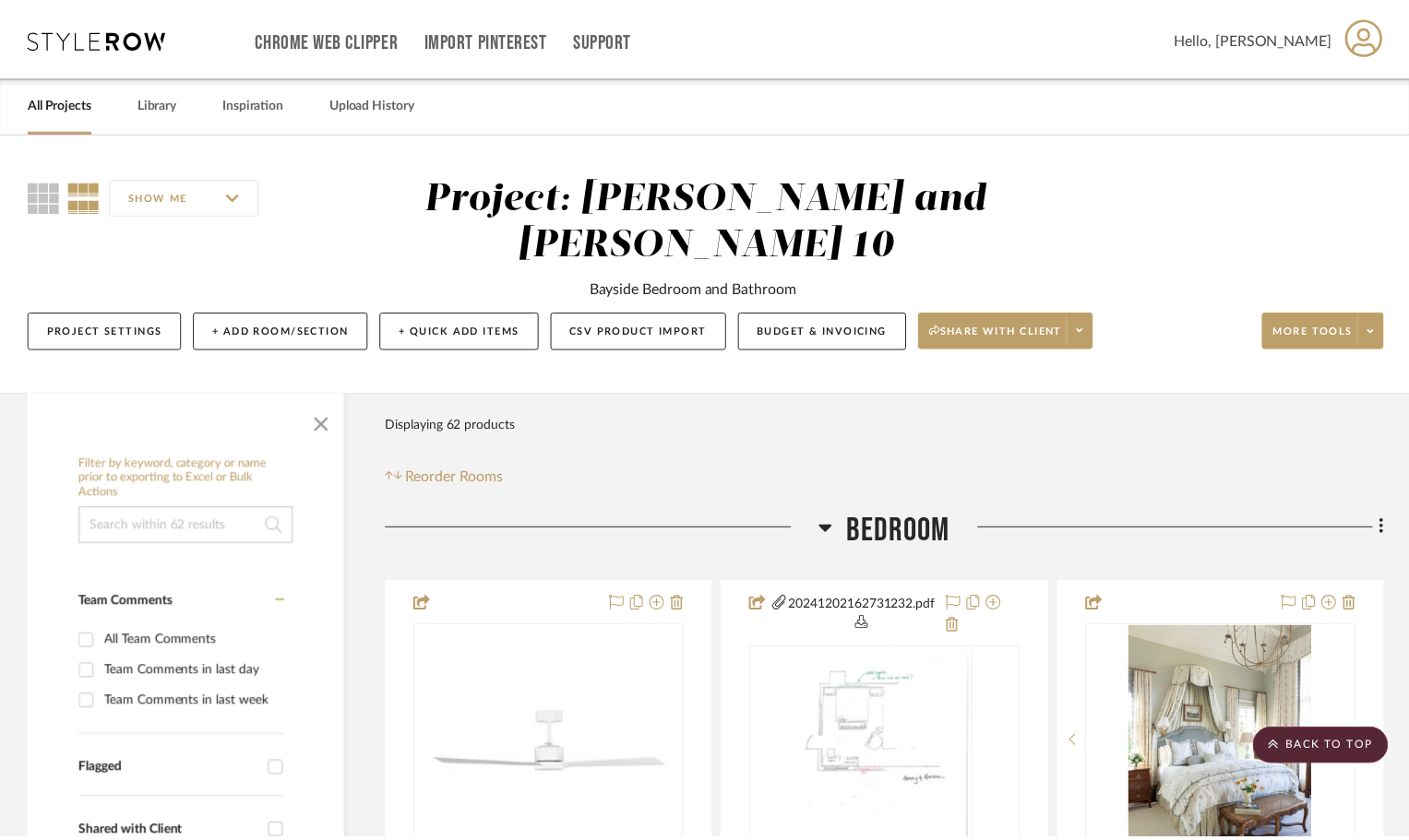
scroll to position [5441, 0]
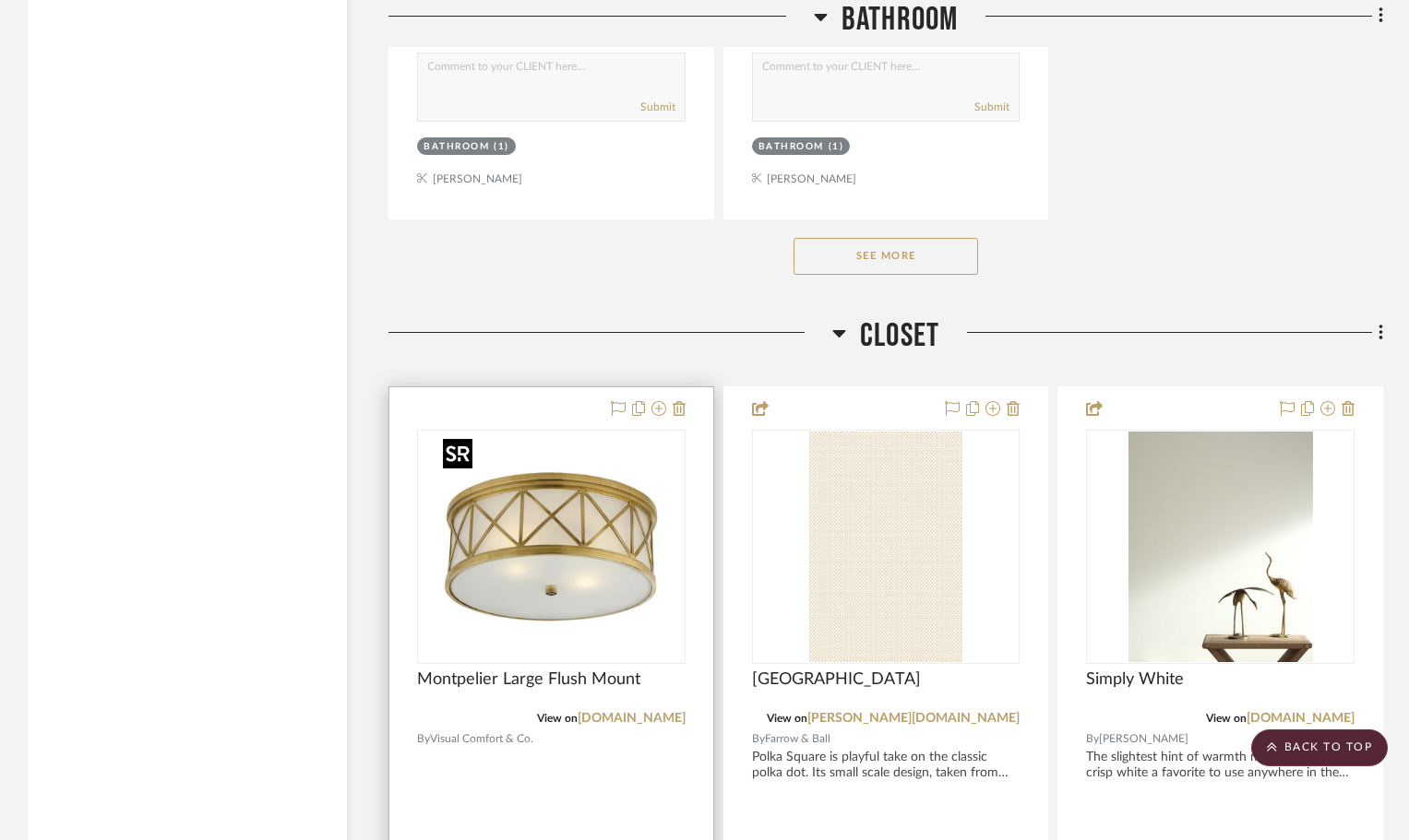
click at [0, 0] on img at bounding box center [0, 0] width 0 height 0
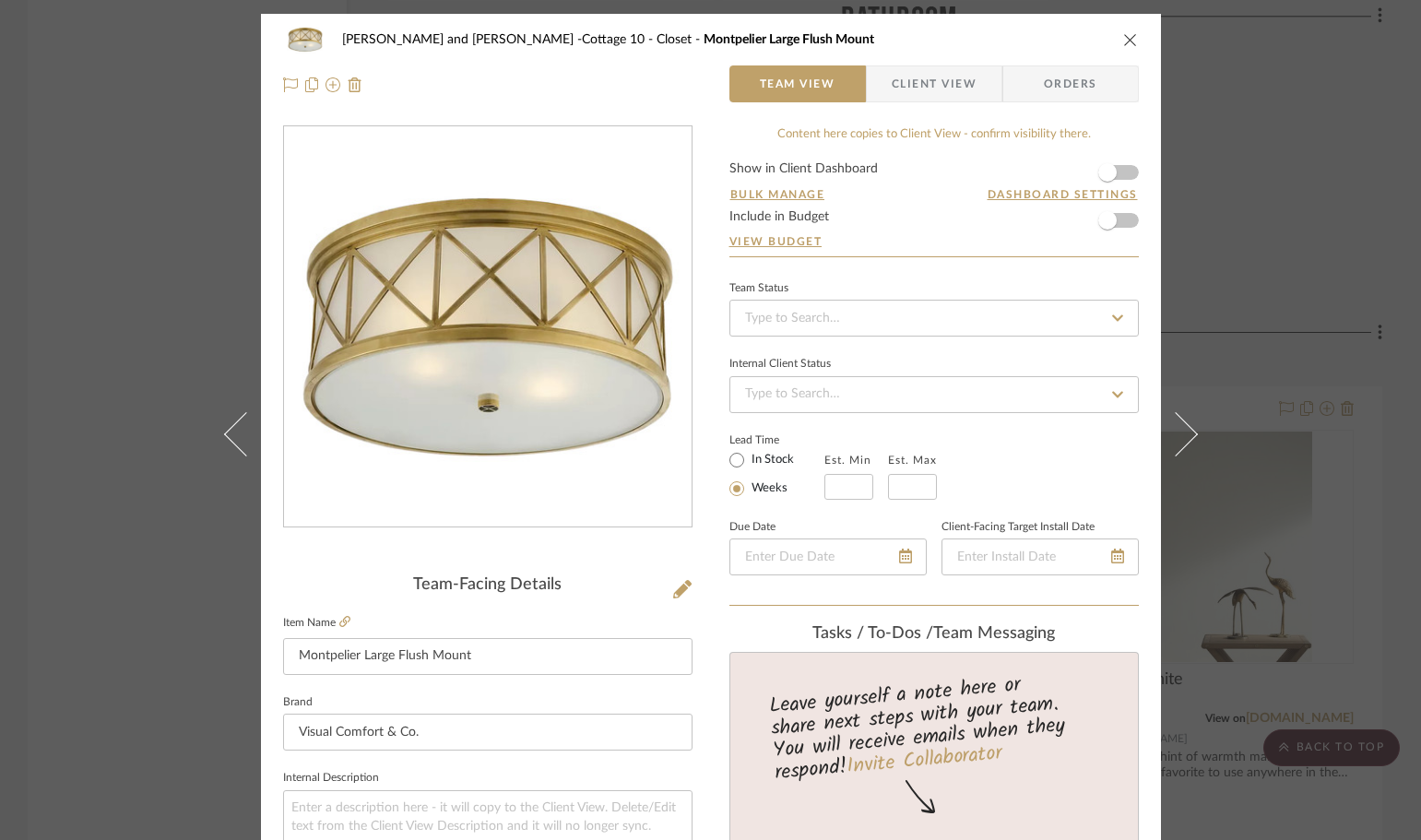
click at [913, 84] on span "Client View" at bounding box center [934, 84] width 85 height 37
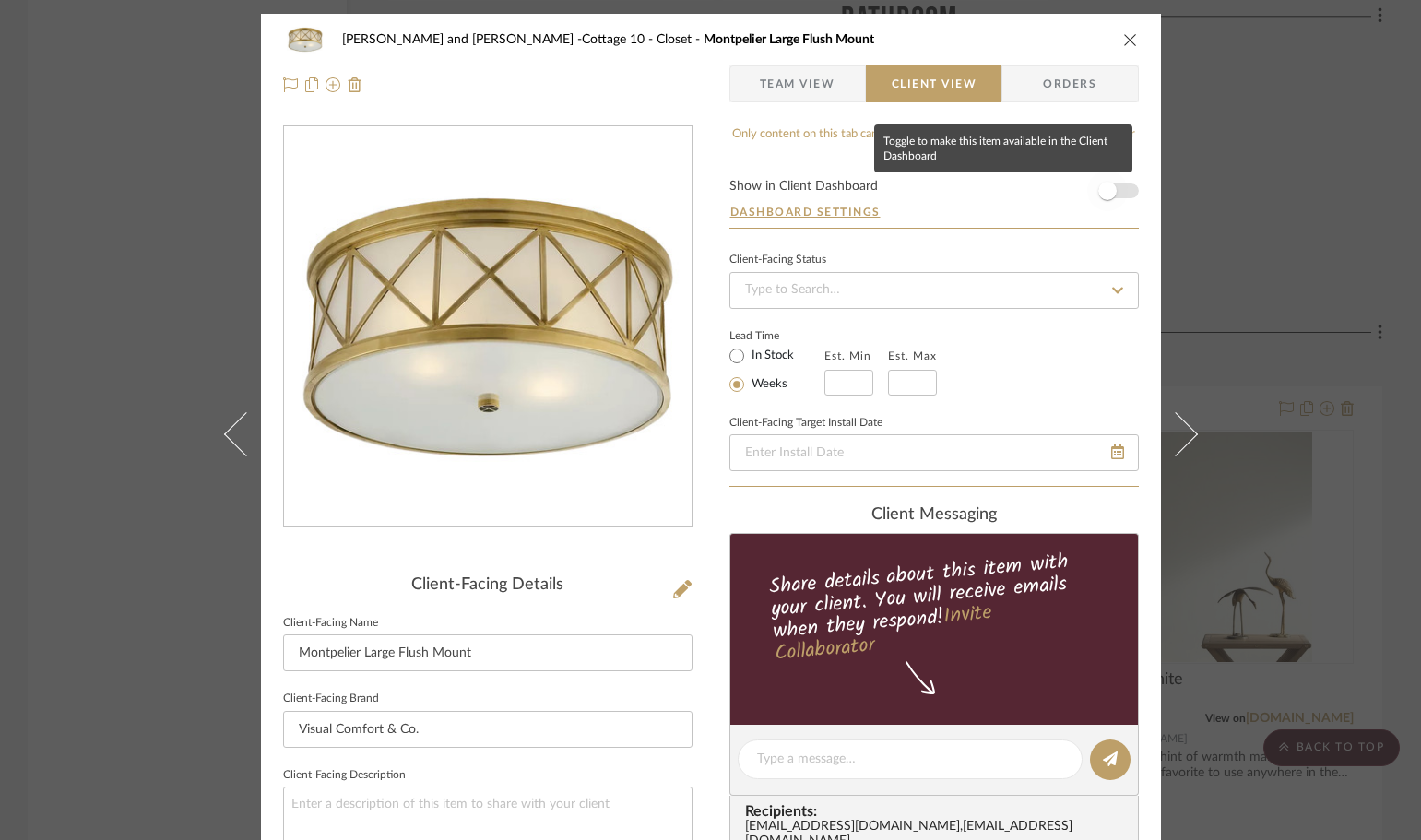
click at [1098, 198] on span "button" at bounding box center [1108, 191] width 19 height 19
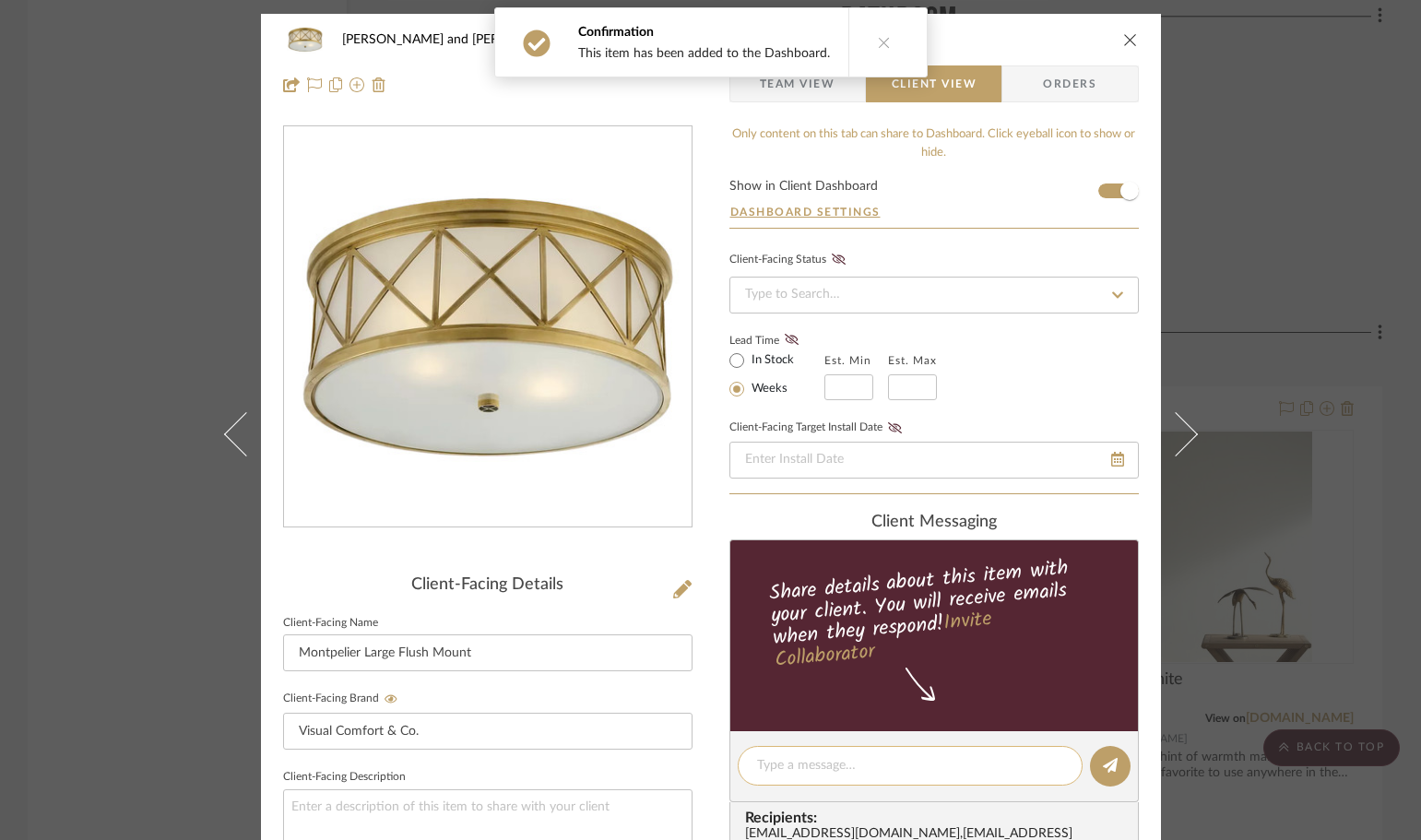
click at [801, 766] on textarea at bounding box center [910, 765] width 306 height 20
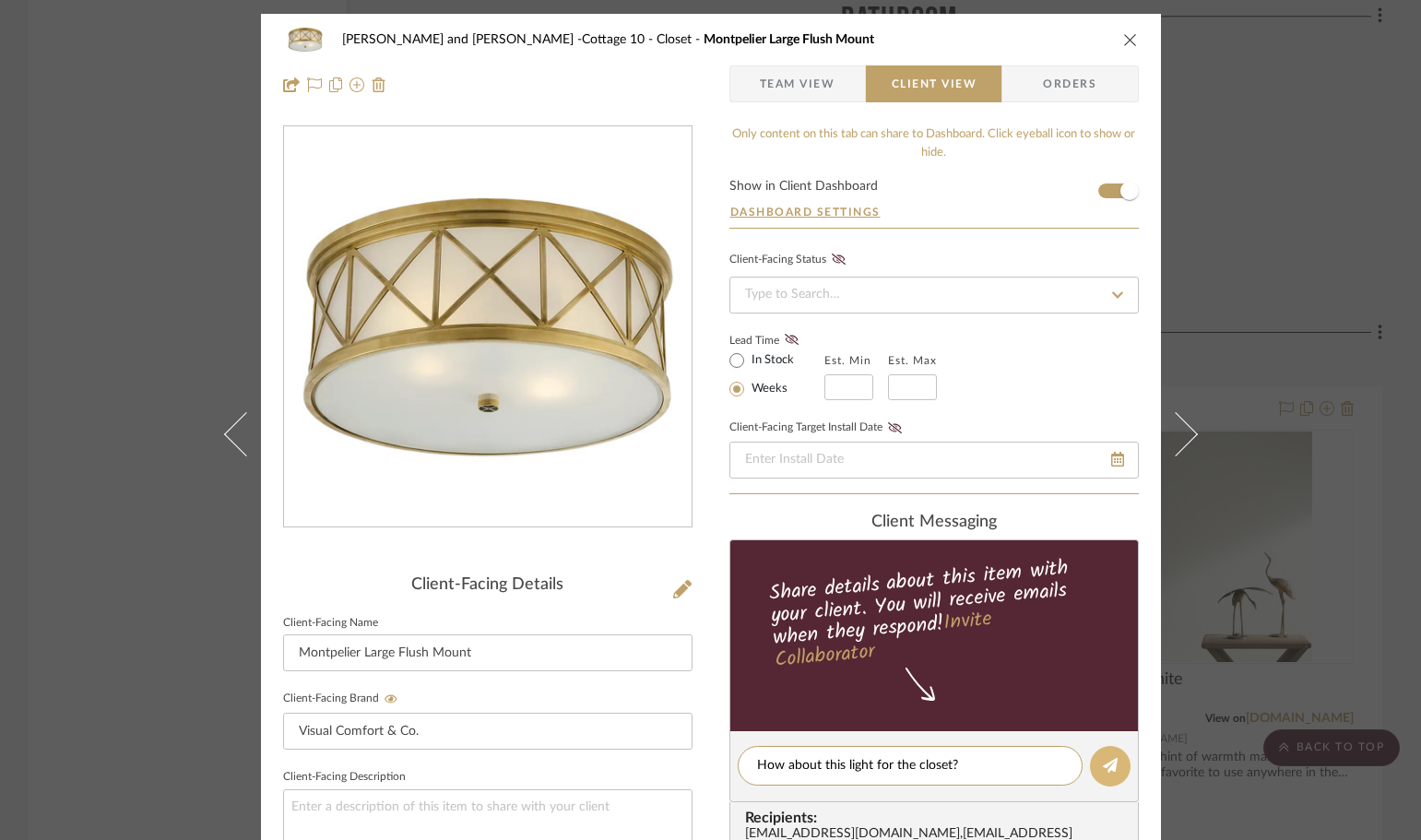
type textarea "How about this light for the closet?"
click at [1103, 762] on icon at bounding box center [1111, 765] width 15 height 15
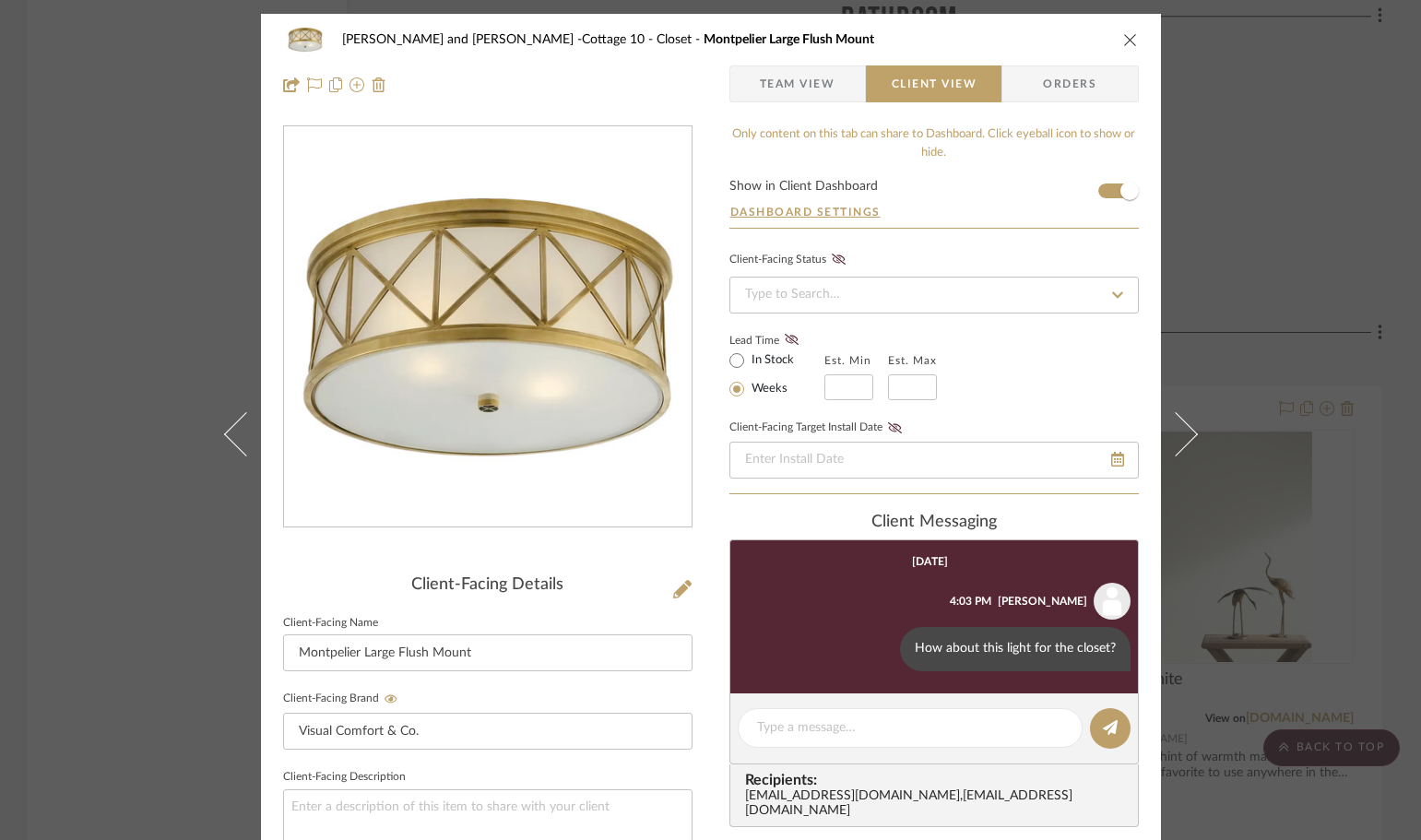
click at [1125, 38] on icon "close" at bounding box center [1131, 40] width 15 height 15
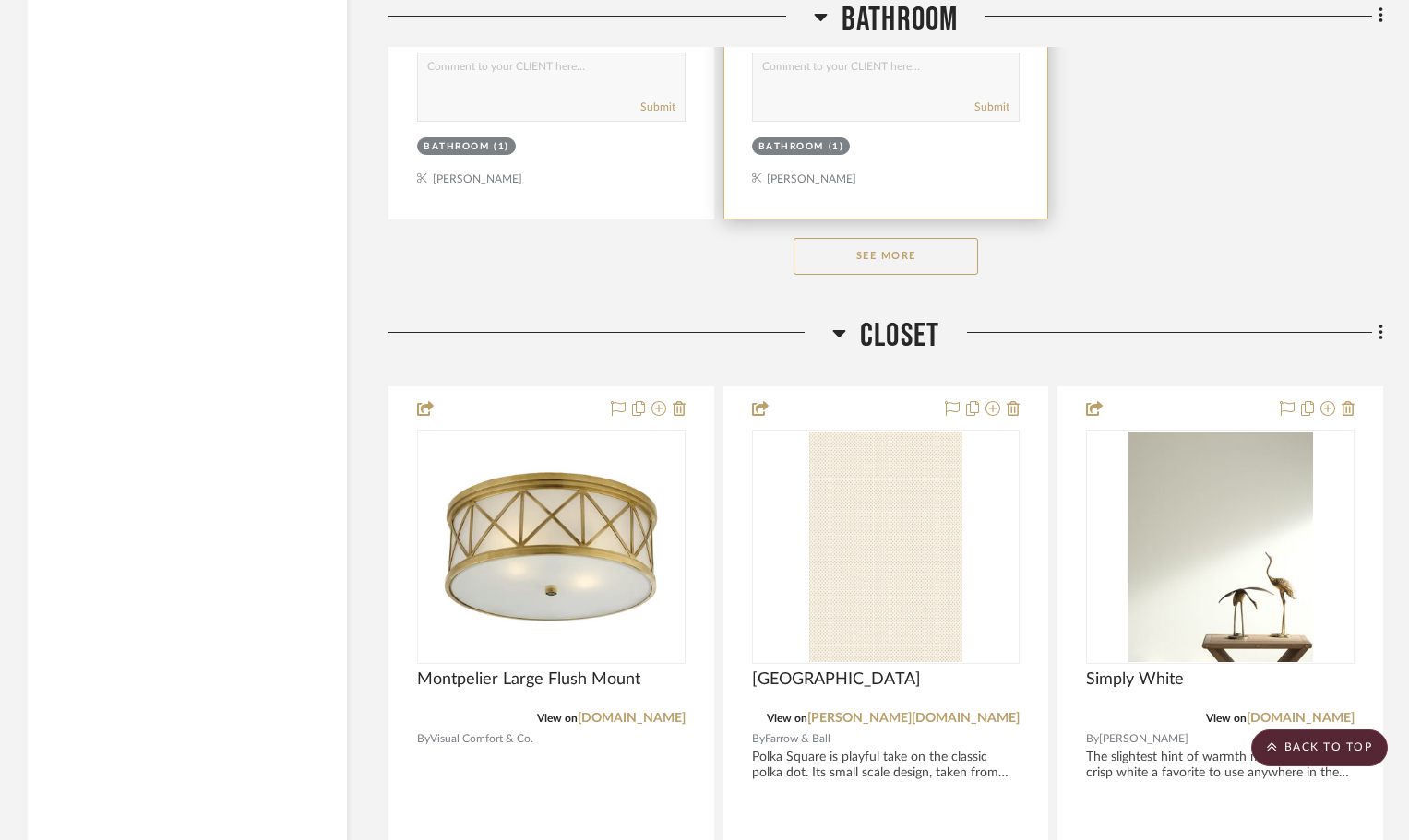
scroll to position [4980, 0]
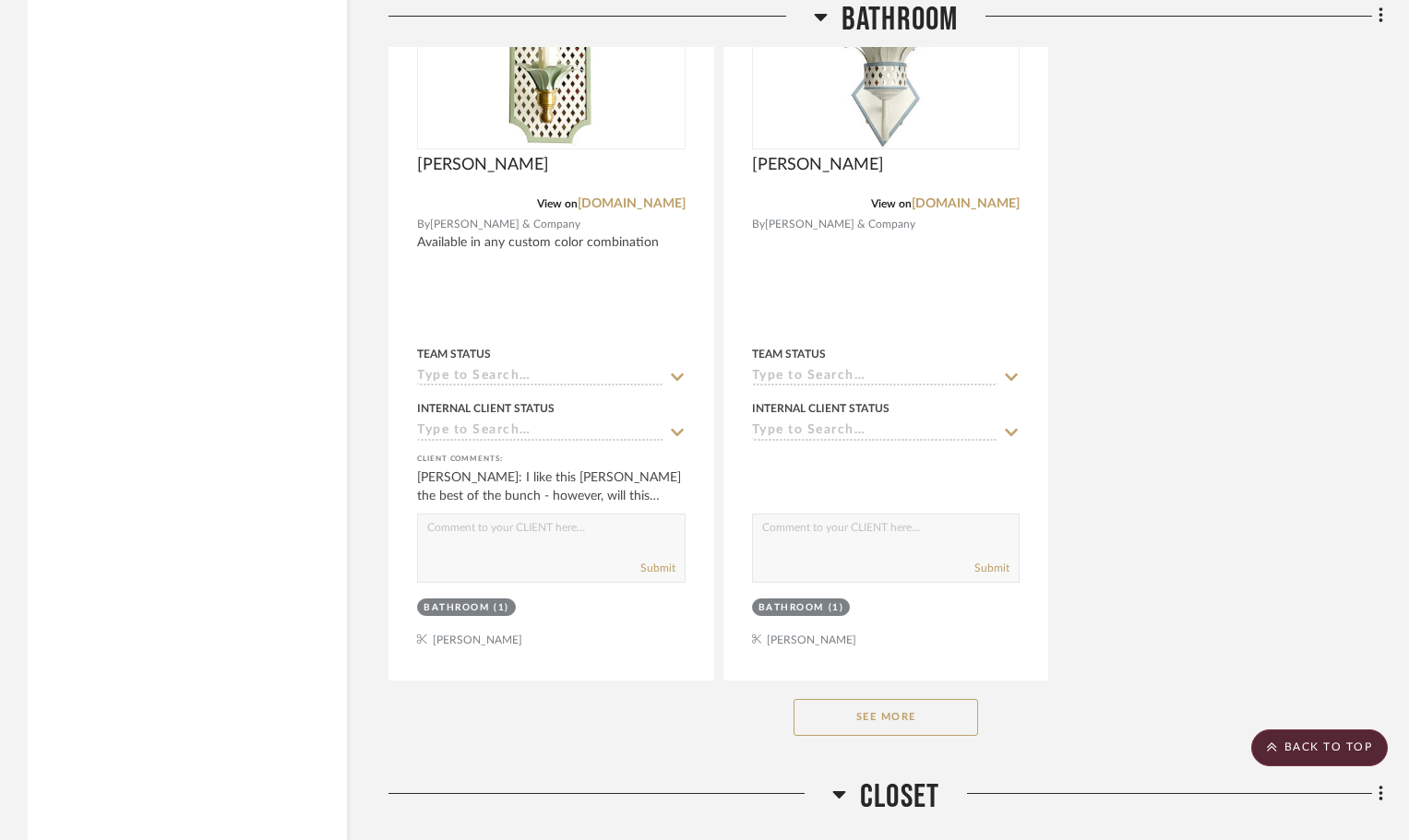
click at [890, 713] on button "See More" at bounding box center [886, 718] width 185 height 37
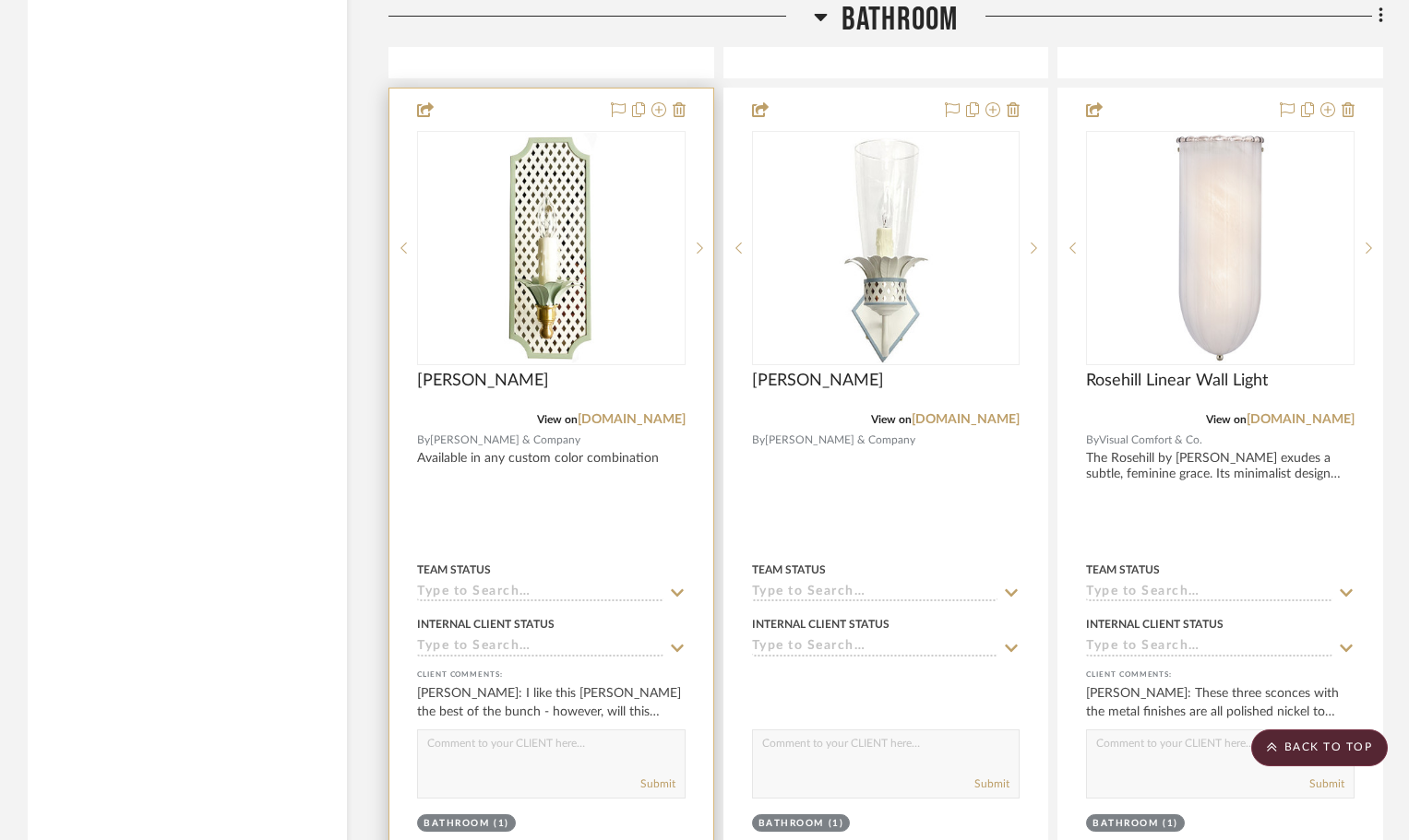
scroll to position [4888, 0]
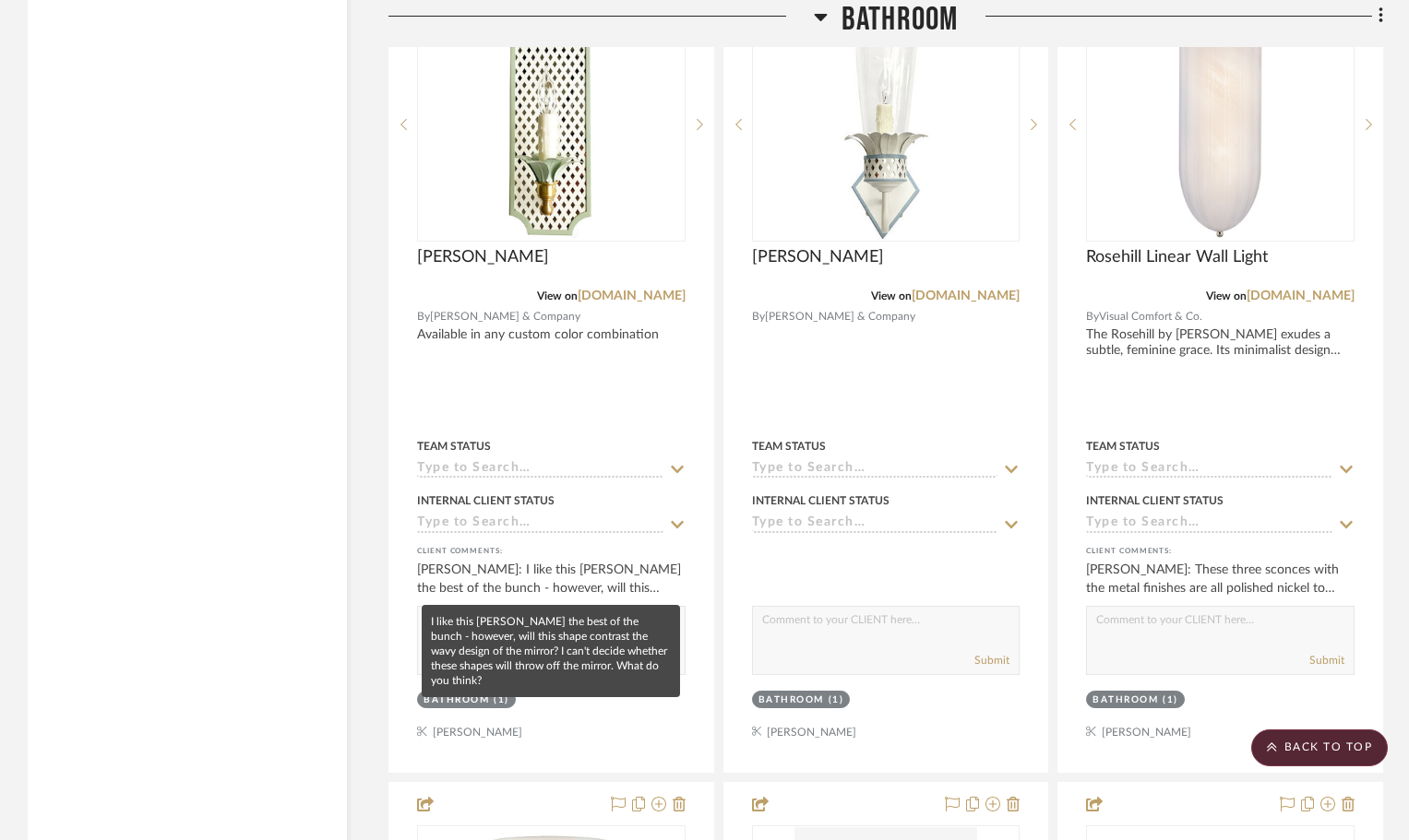
click at [519, 642] on mat-tooltip-component "I like this [PERSON_NAME] the best of the bunch - however, will this shape cont…" at bounding box center [550, 651] width 258 height 92
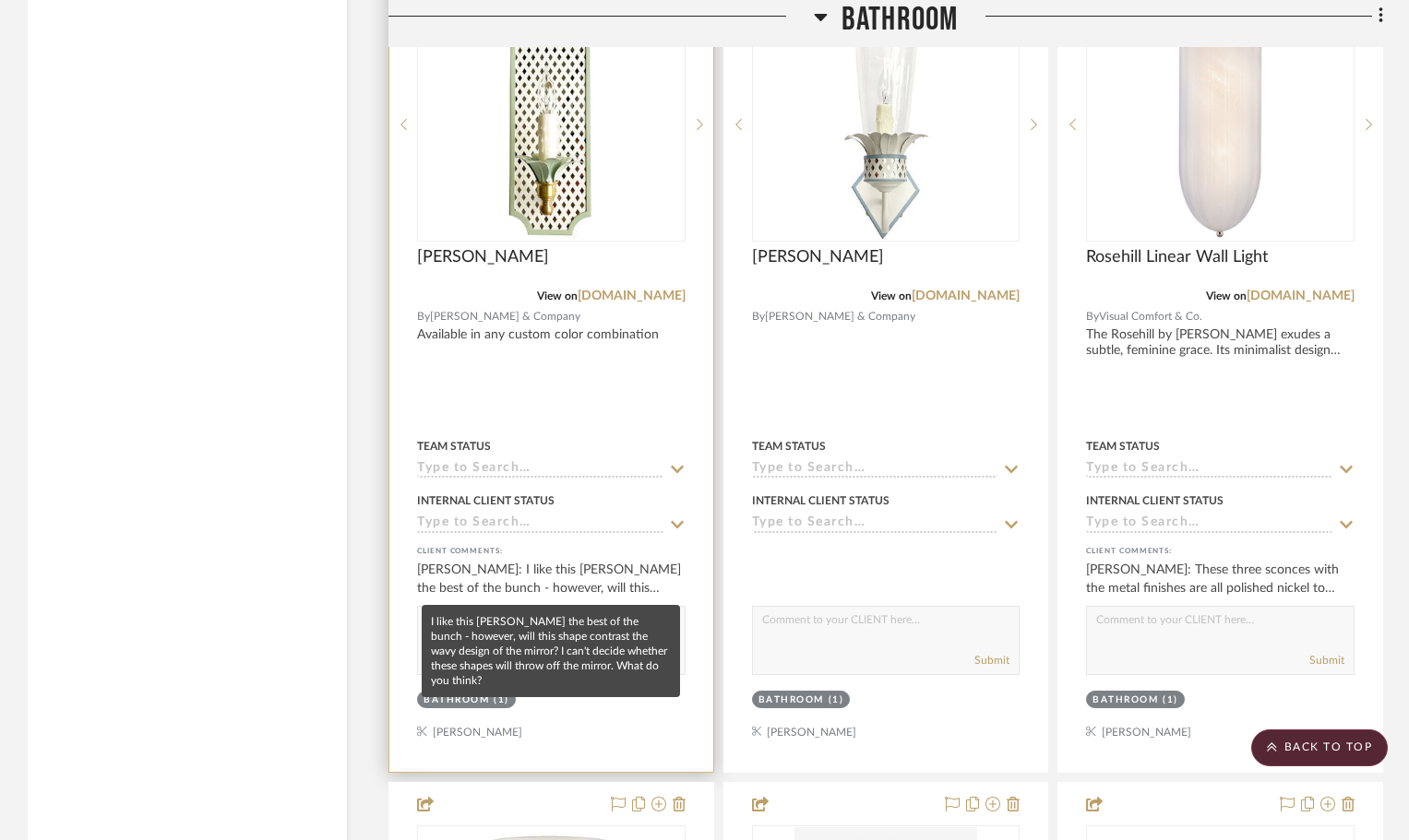
click at [490, 566] on div "Ginny Hayden: I like this Sarina Sconce the best of the bunch - however, will t…" at bounding box center [551, 579] width 269 height 37
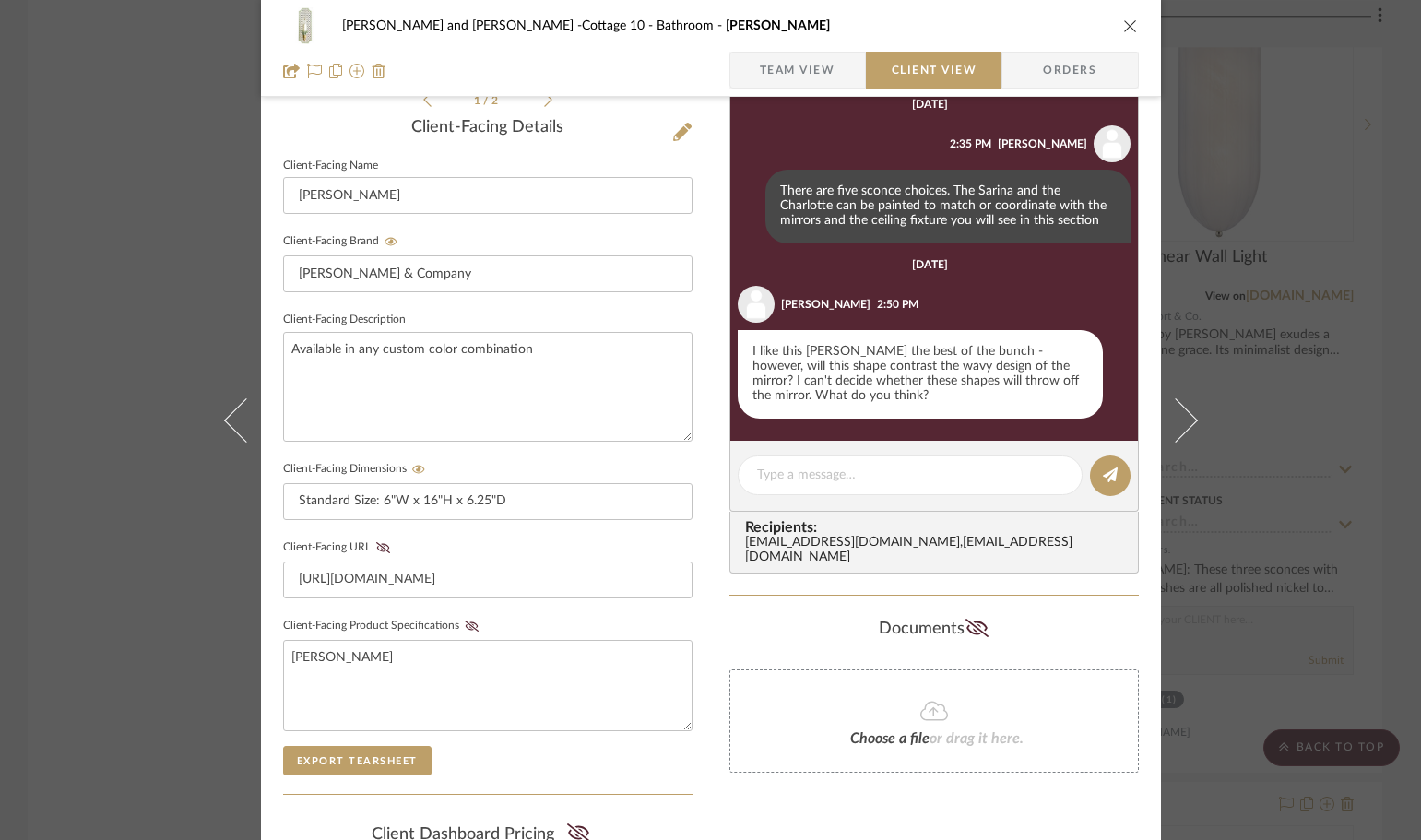
scroll to position [461, 0]
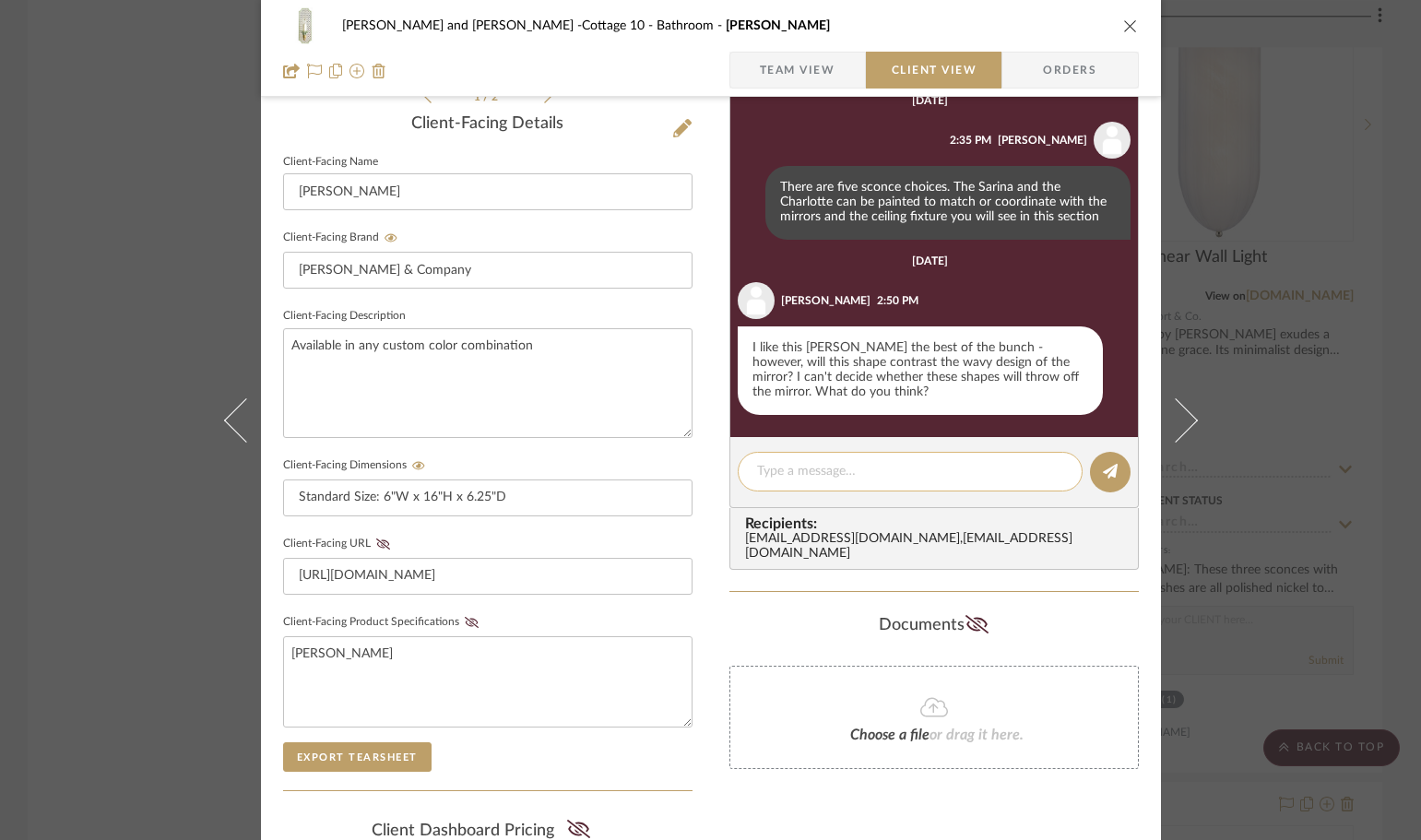
click at [787, 472] on textarea at bounding box center [910, 472] width 306 height 20
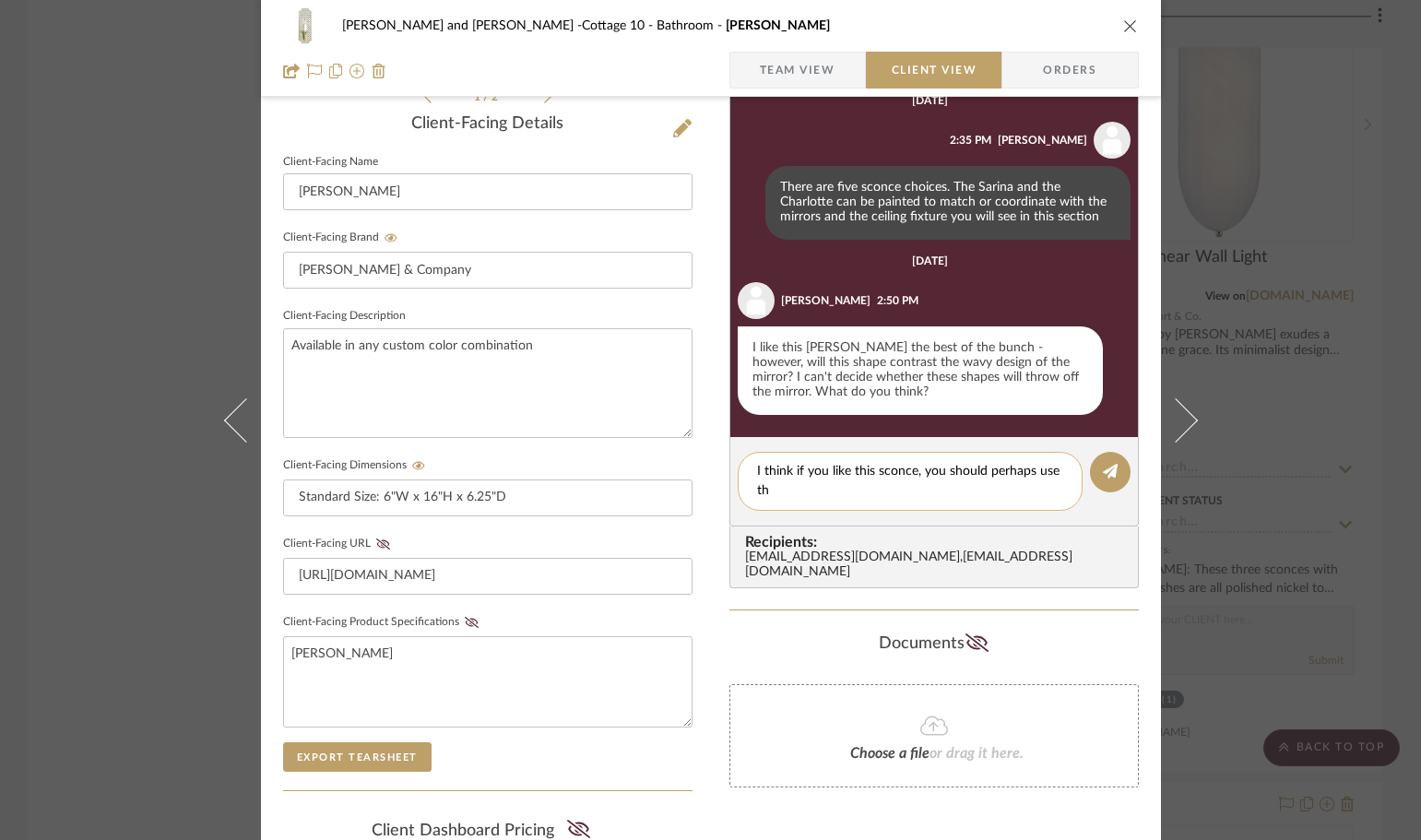
scroll to position [0, 0]
type textarea "I think if you like this sconce, you should perhaps use the Brighton Mirror in …"
click at [1103, 475] on icon at bounding box center [1111, 472] width 15 height 15
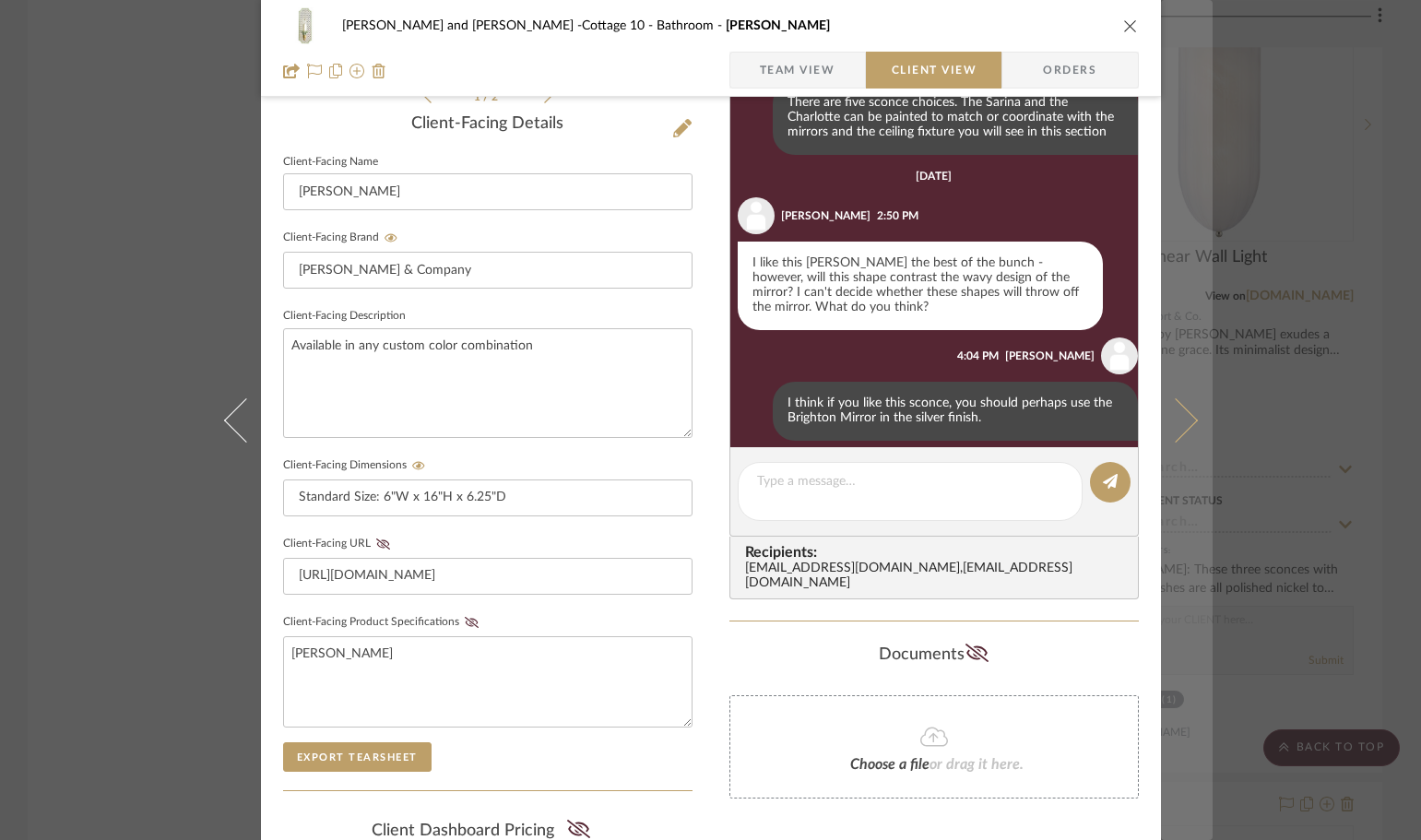
scroll to position [101, 0]
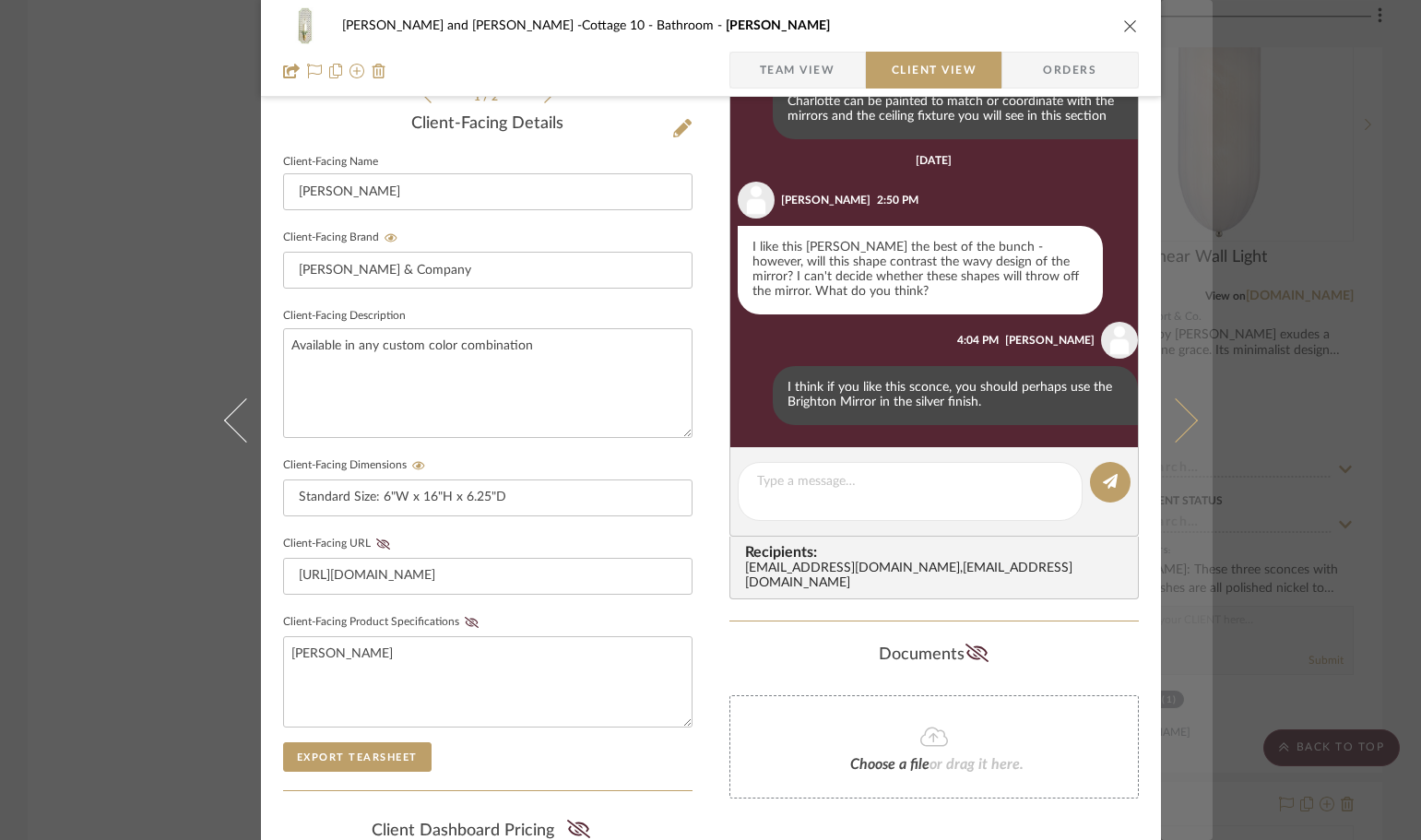
click at [1175, 420] on icon at bounding box center [1175, 419] width 44 height 44
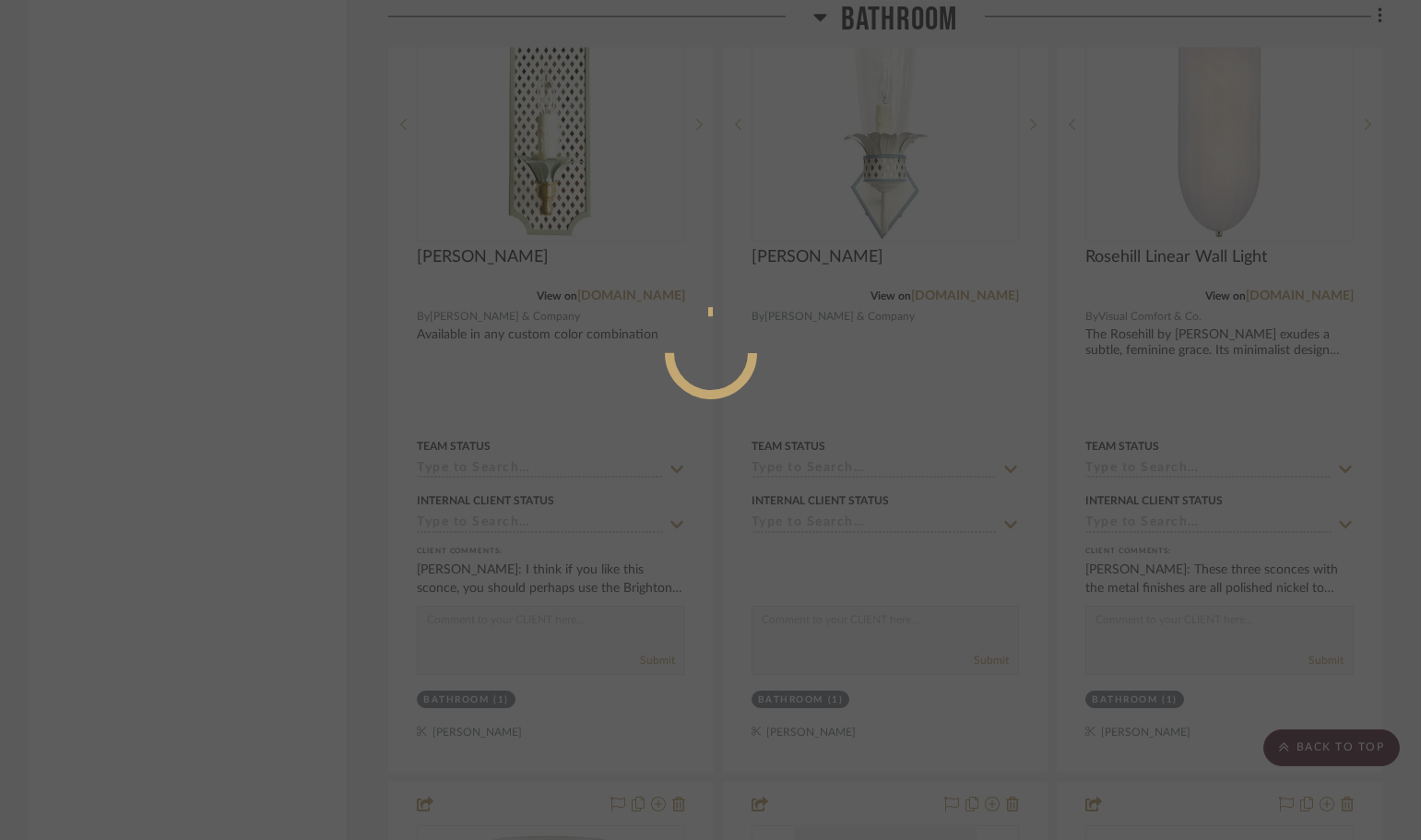
scroll to position [0, 0]
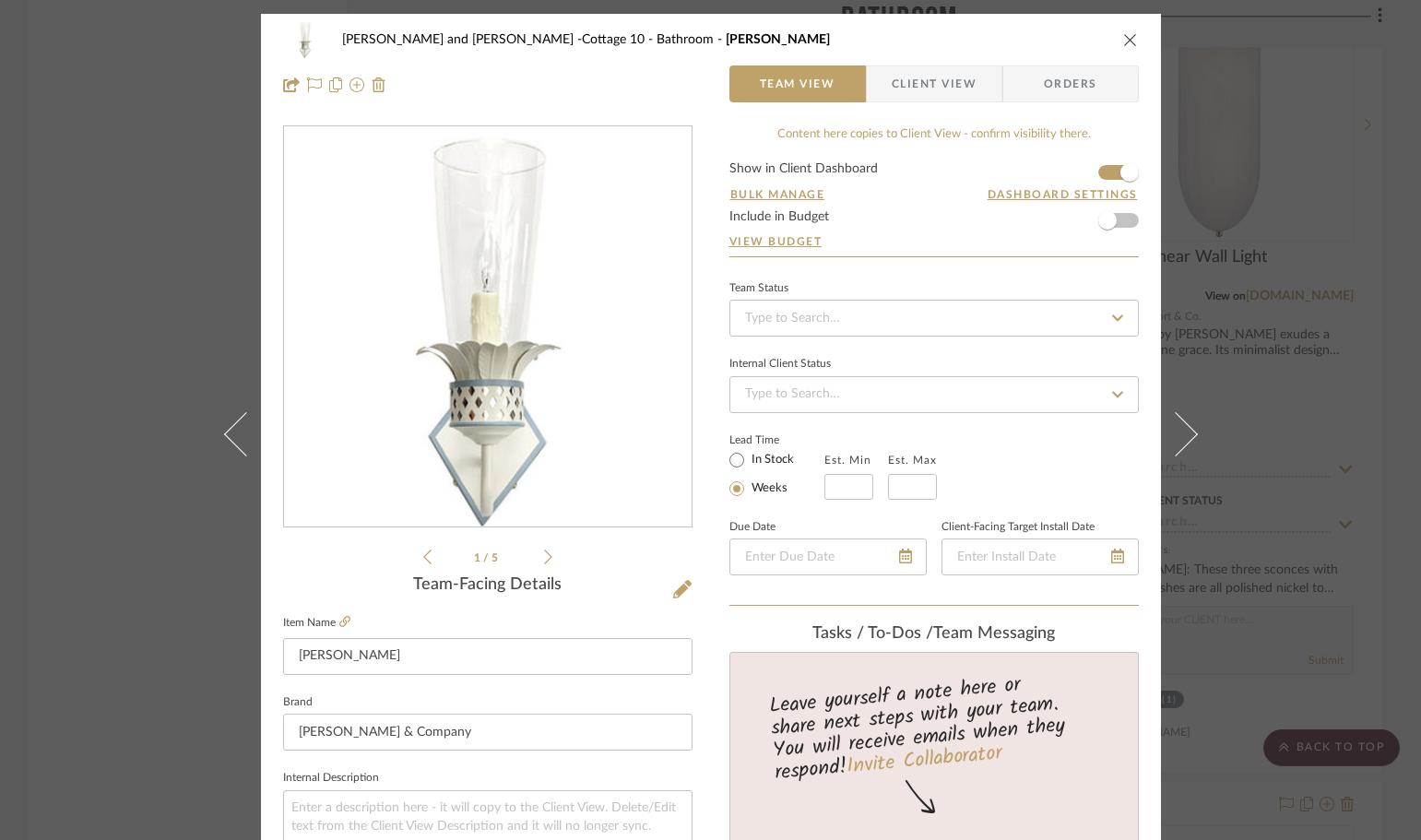
click at [1124, 39] on icon "close" at bounding box center [1131, 40] width 15 height 15
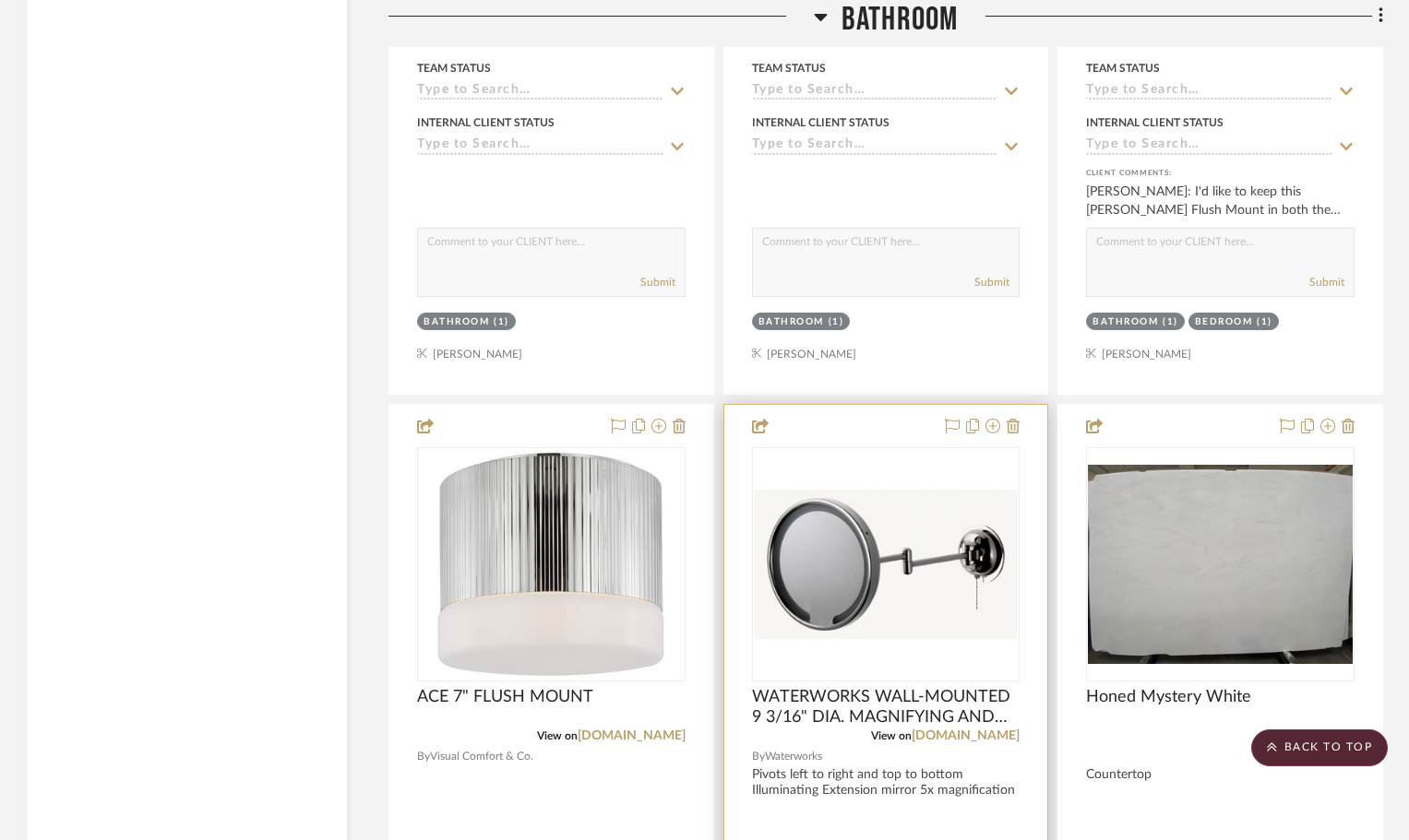
scroll to position [6087, 0]
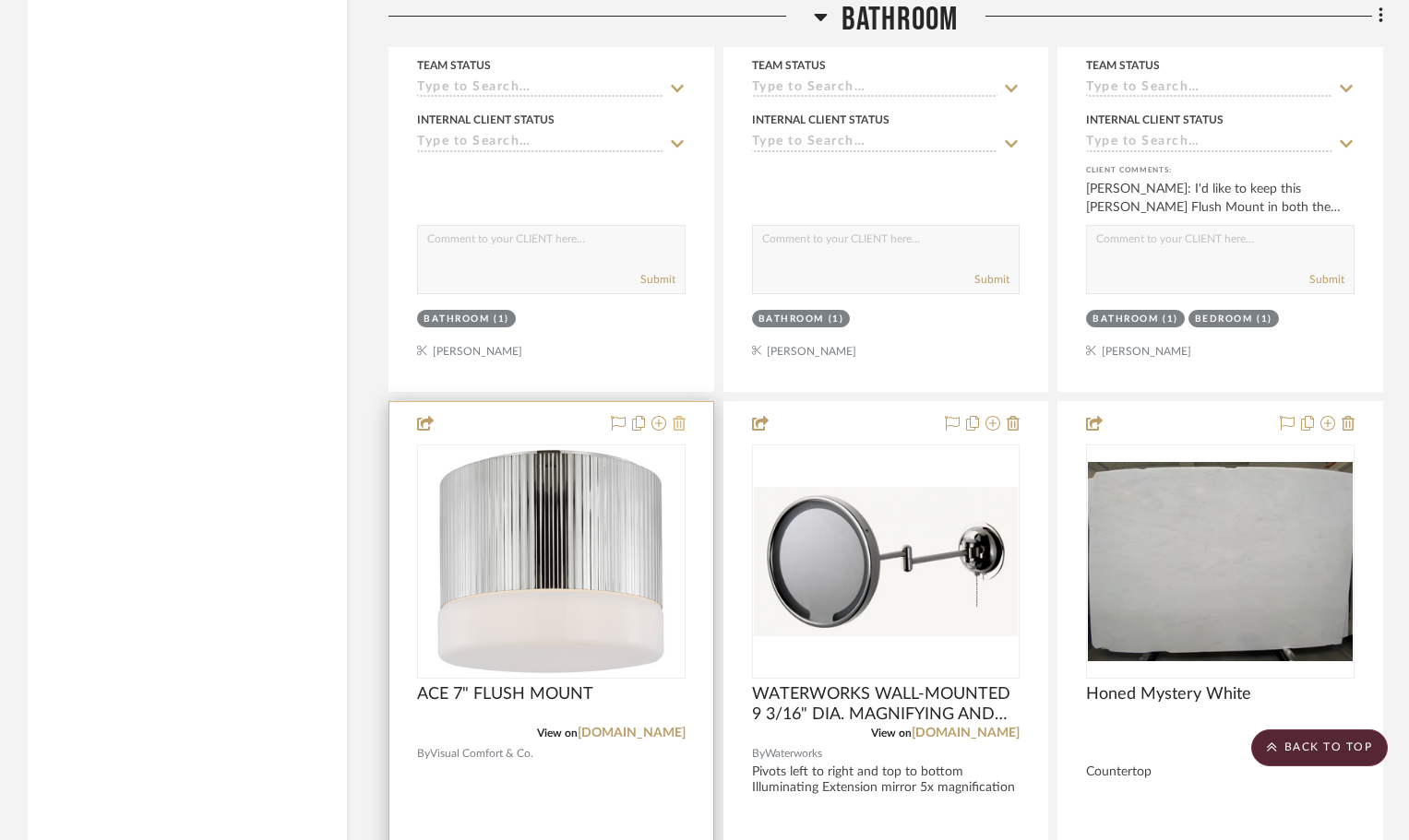
click at [677, 421] on icon at bounding box center [679, 423] width 13 height 15
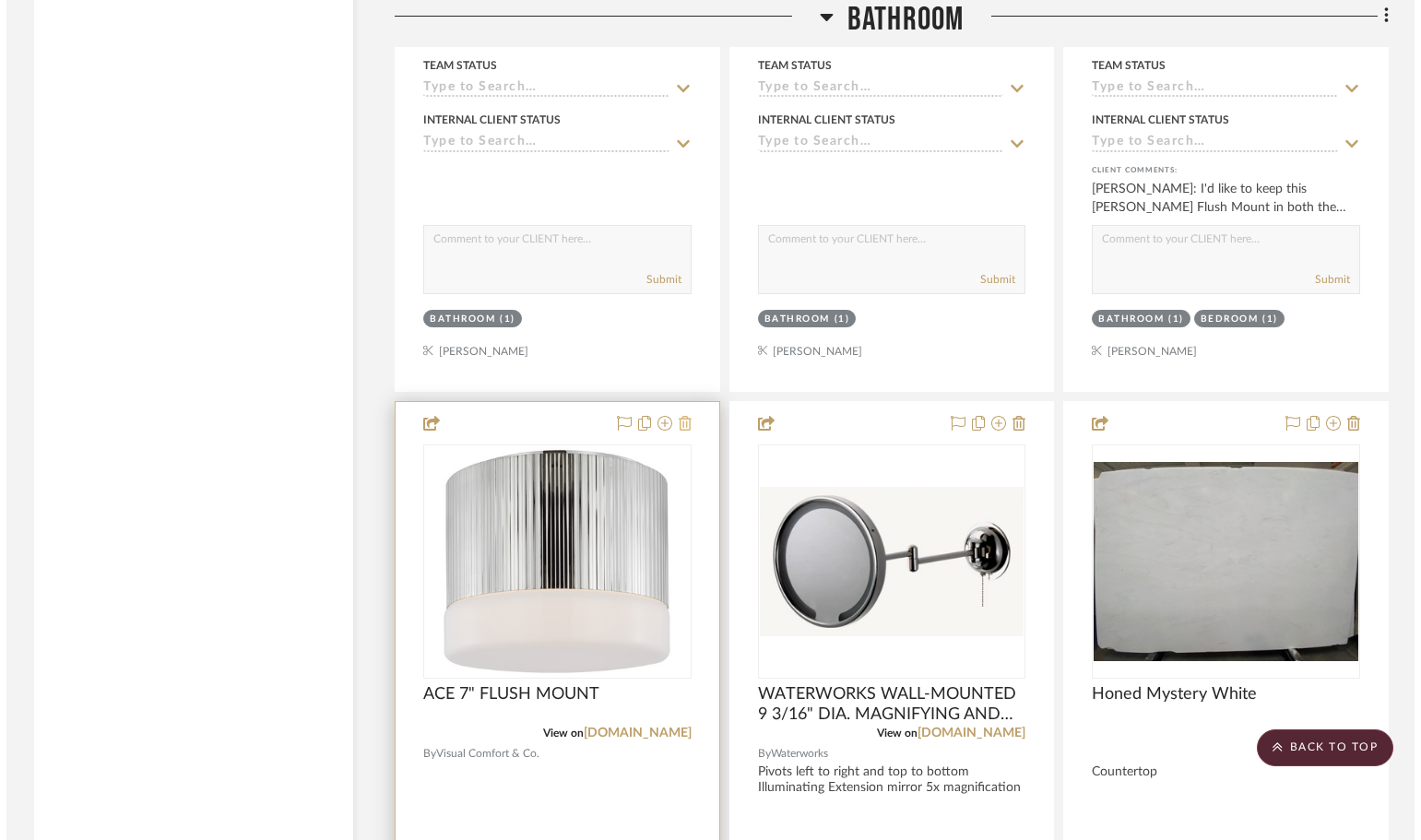
scroll to position [0, 0]
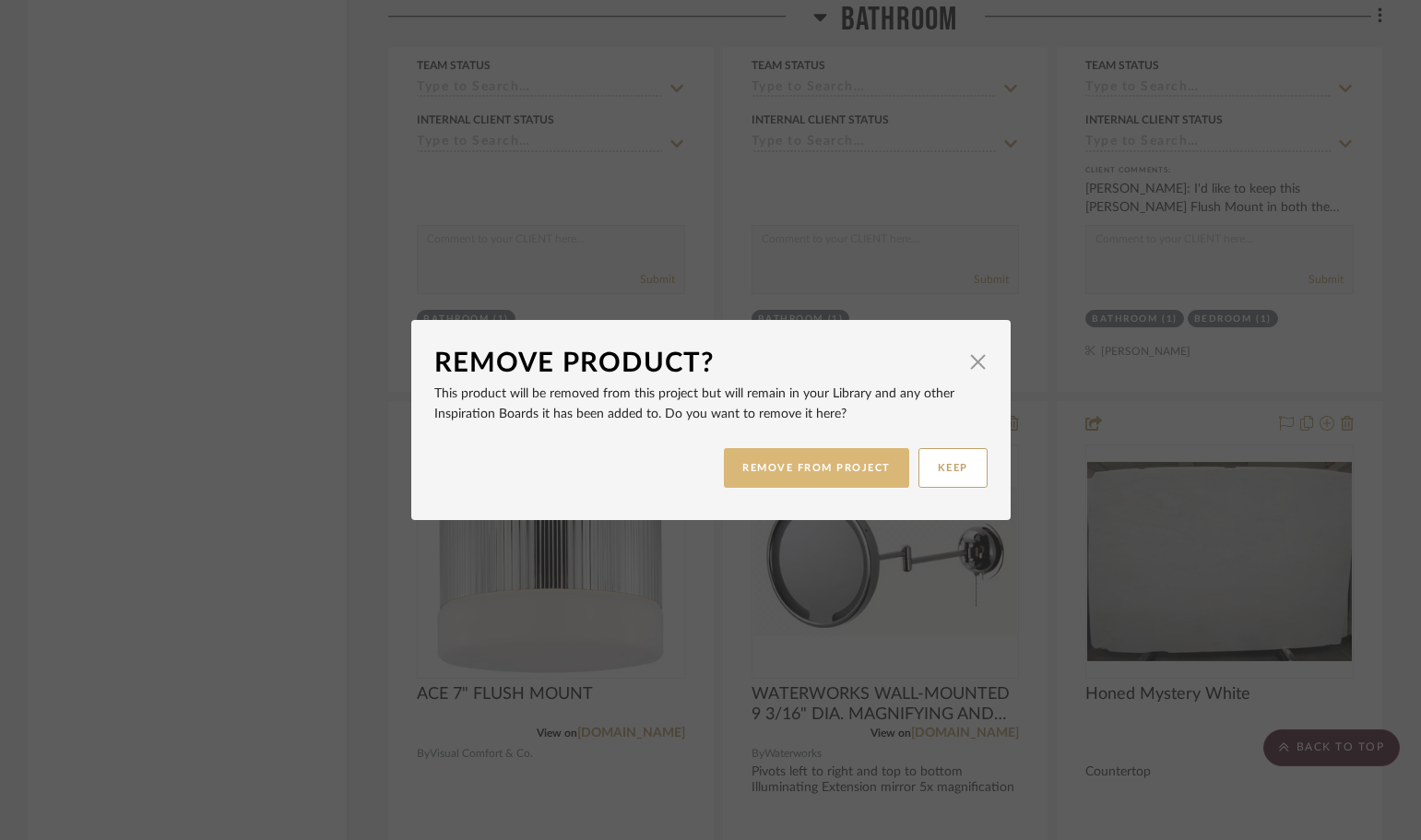
click at [843, 480] on button "REMOVE FROM PROJECT" at bounding box center [817, 468] width 186 height 40
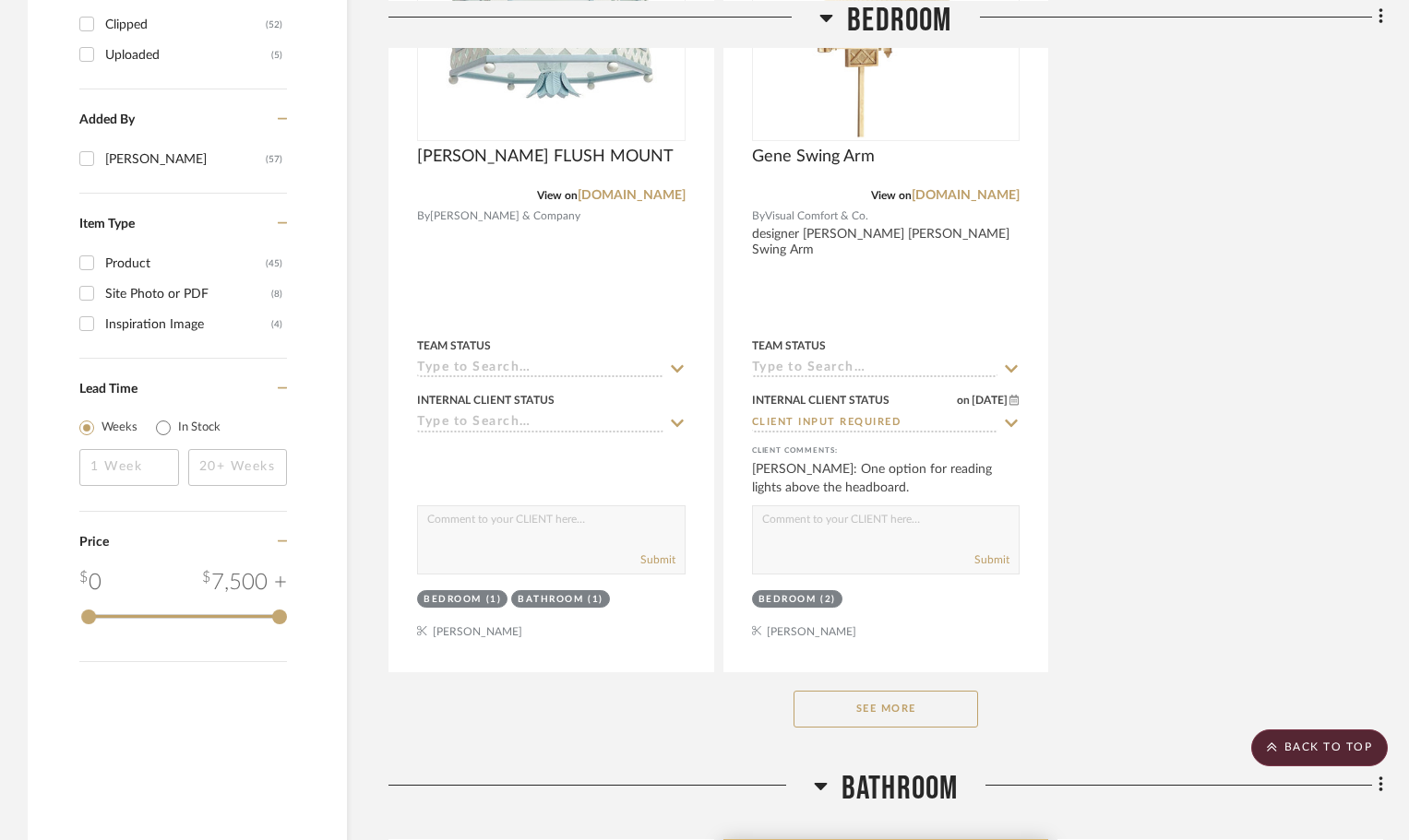
scroll to position [2582, 0]
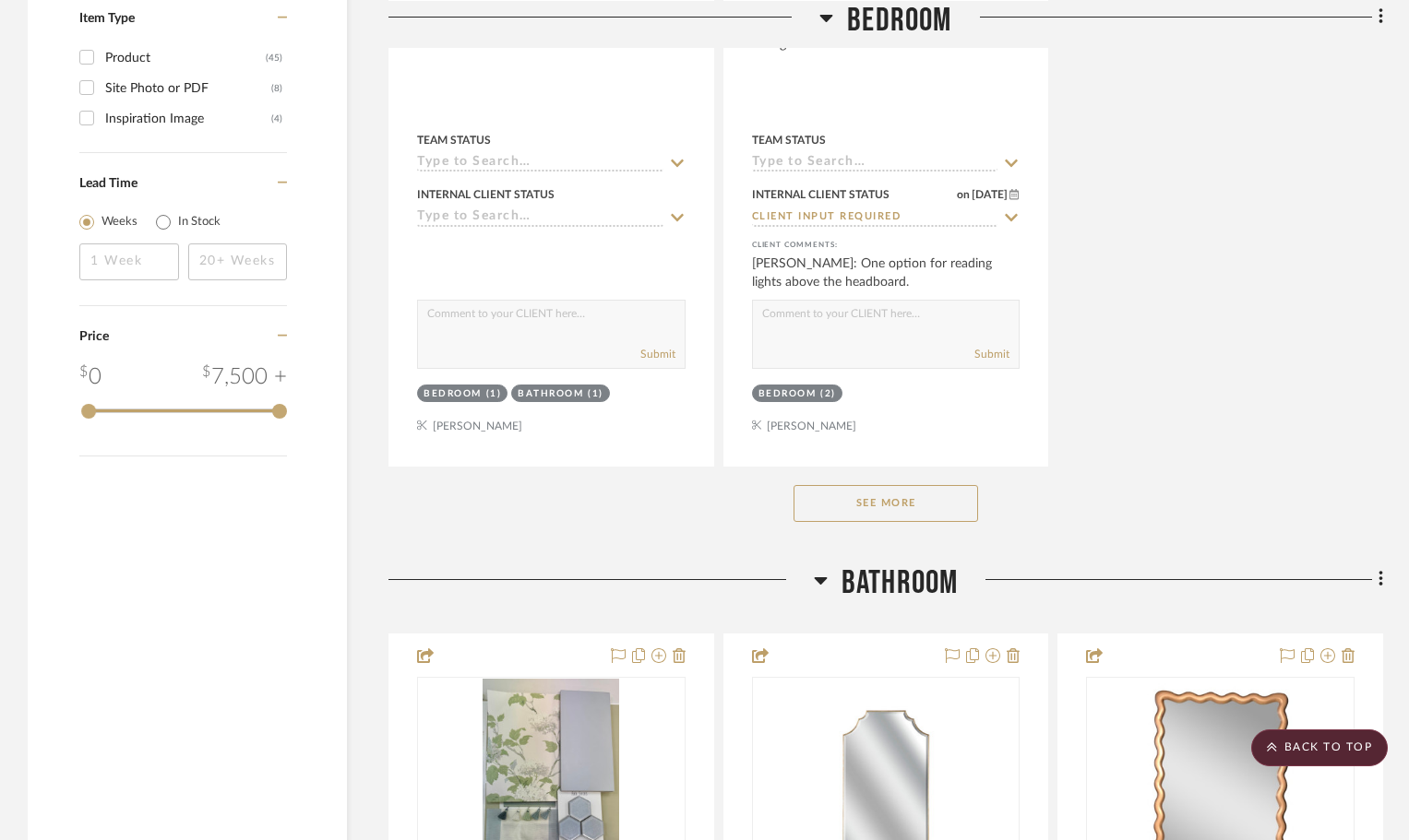
click at [907, 499] on button "See More" at bounding box center [886, 503] width 185 height 37
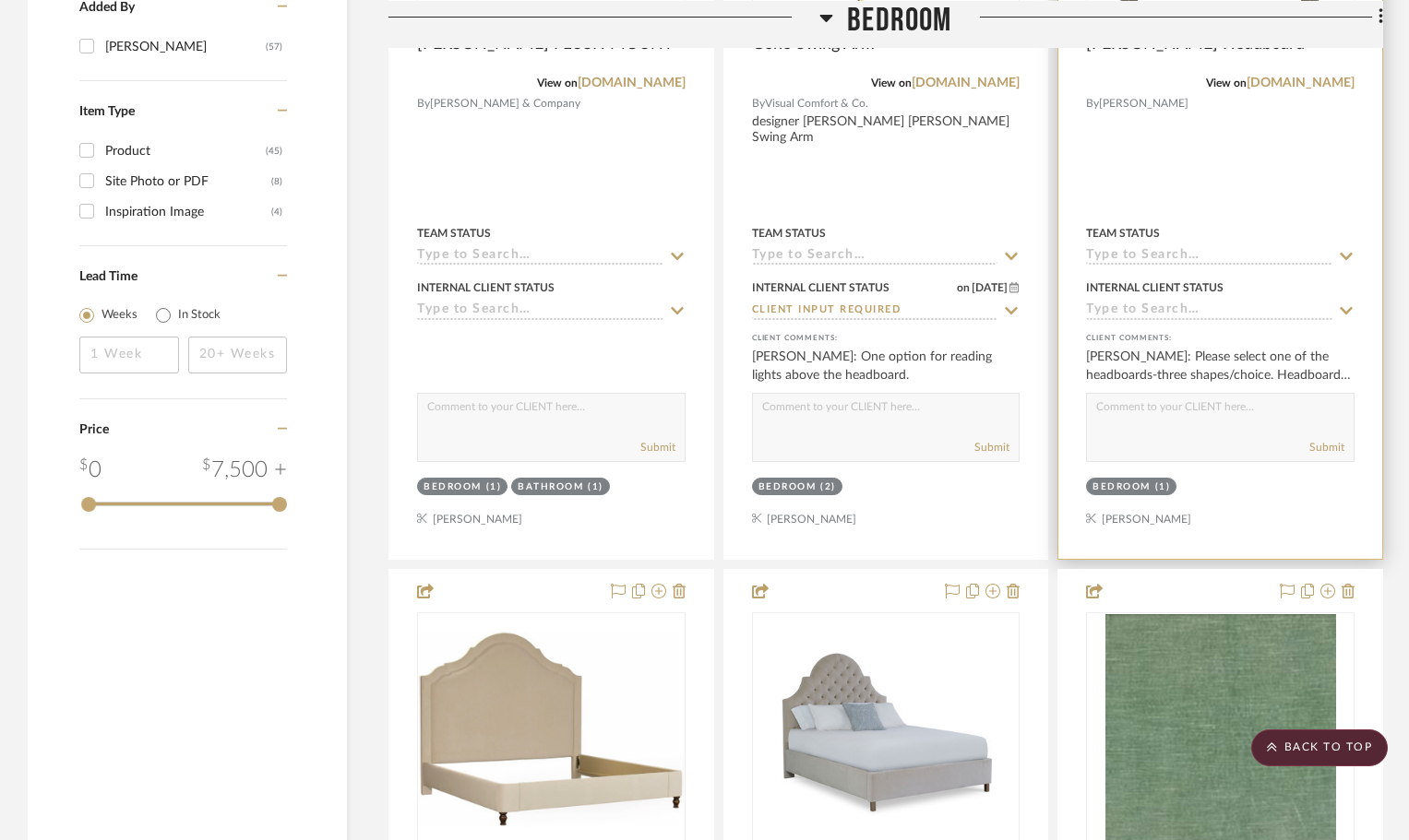
scroll to position [2490, 0]
click at [1109, 417] on textarea at bounding box center [1220, 410] width 267 height 35
type textarea "Which headboard do you prefer, [PERSON_NAME]?"
click at [1327, 447] on button "Submit" at bounding box center [1327, 447] width 35 height 17
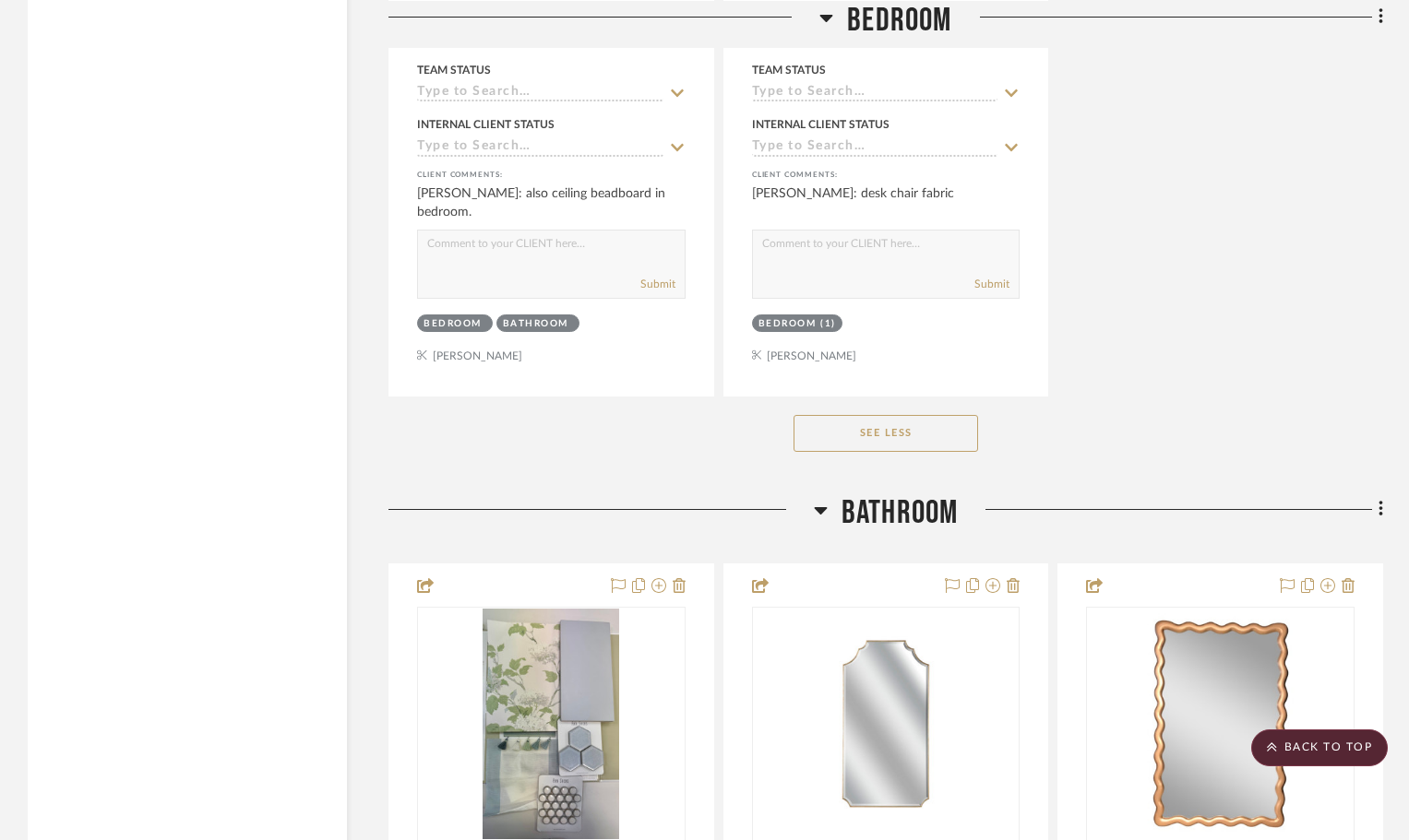
scroll to position [9684, 0]
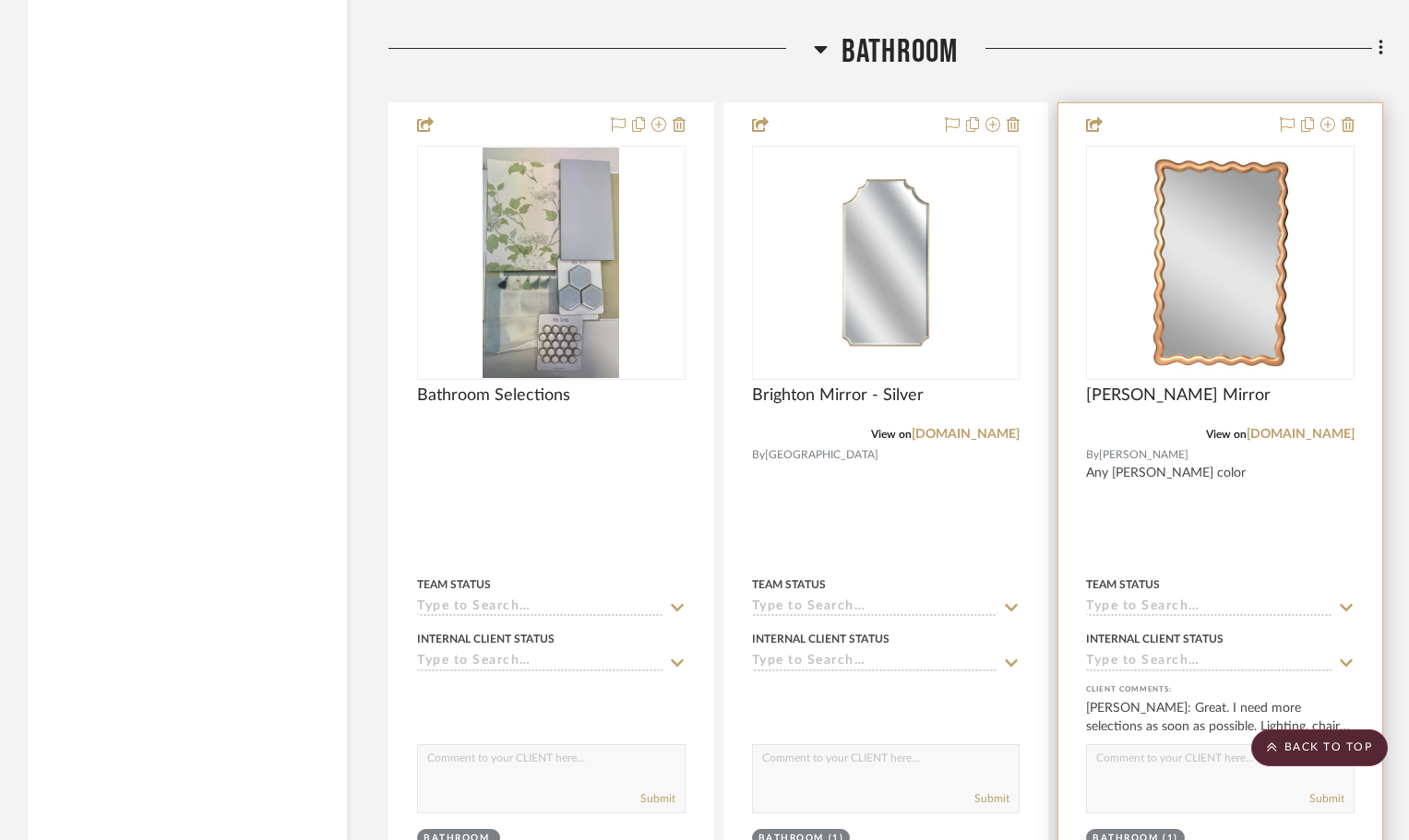
drag, startPoint x: 1289, startPoint y: 752, endPoint x: 1262, endPoint y: 716, distance: 45.0
click at [1287, 750] on scroll-to-top-button "BACK TO TOP" at bounding box center [1319, 748] width 136 height 37
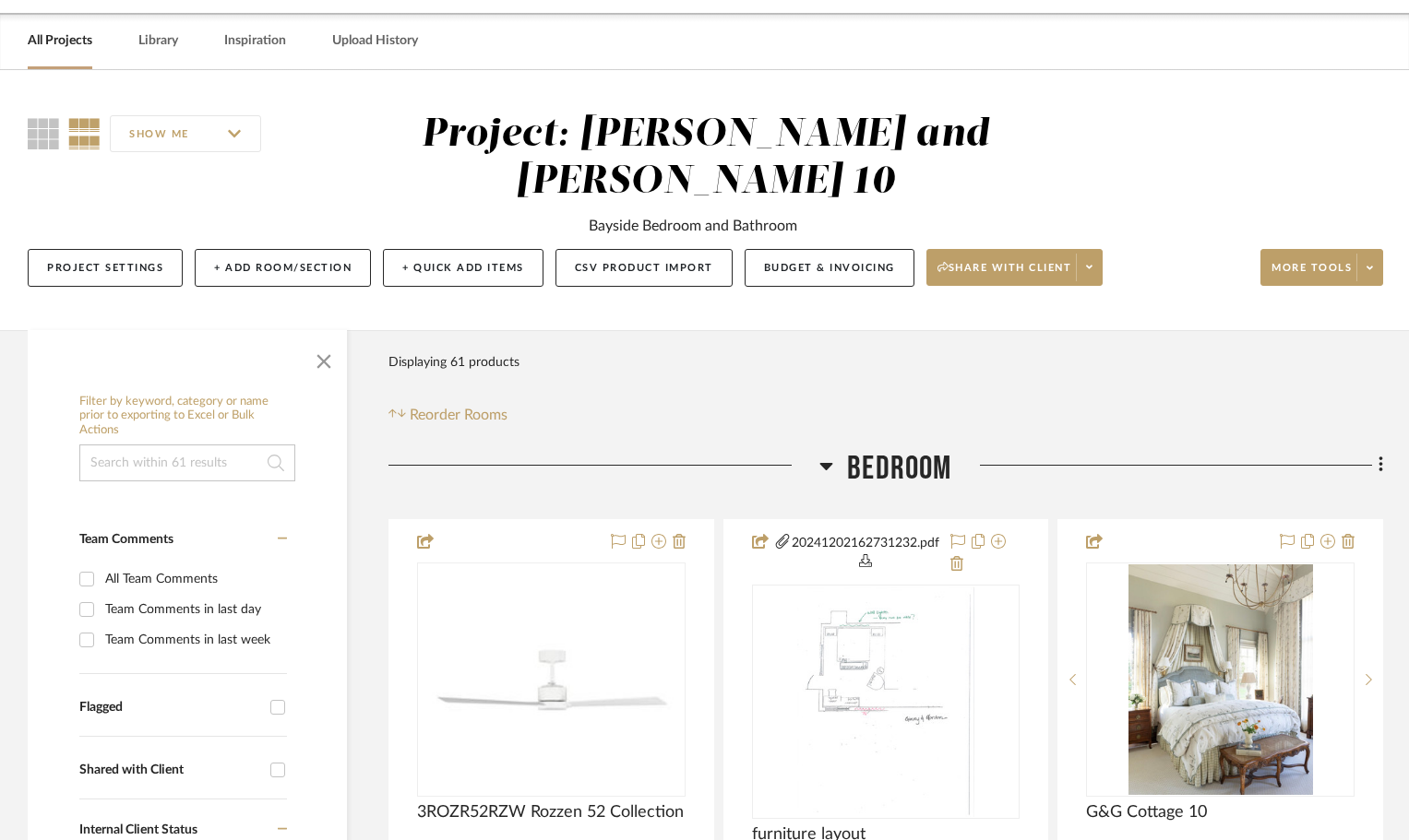
scroll to position [0, 0]
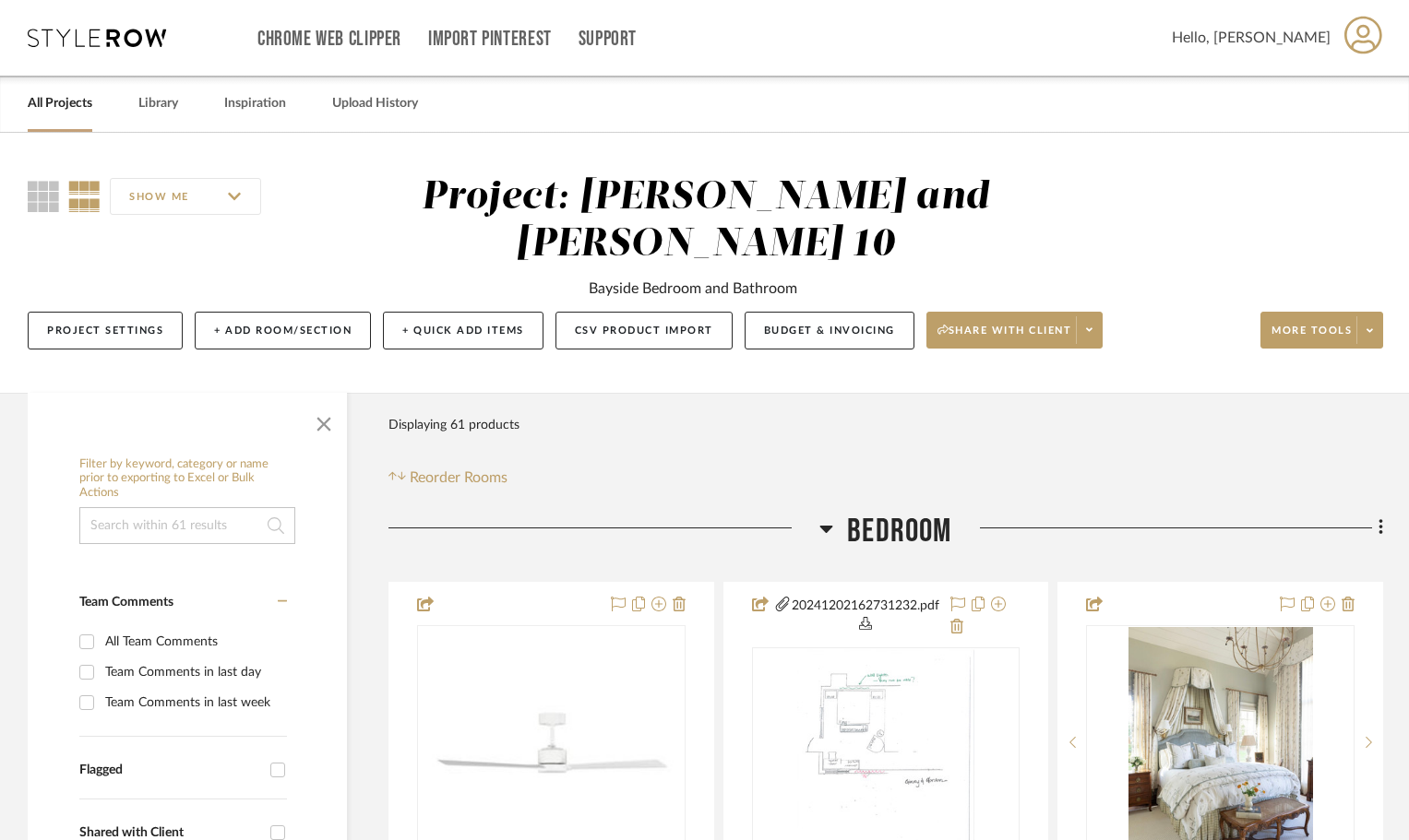
click at [52, 99] on link "All Projects" at bounding box center [60, 103] width 64 height 25
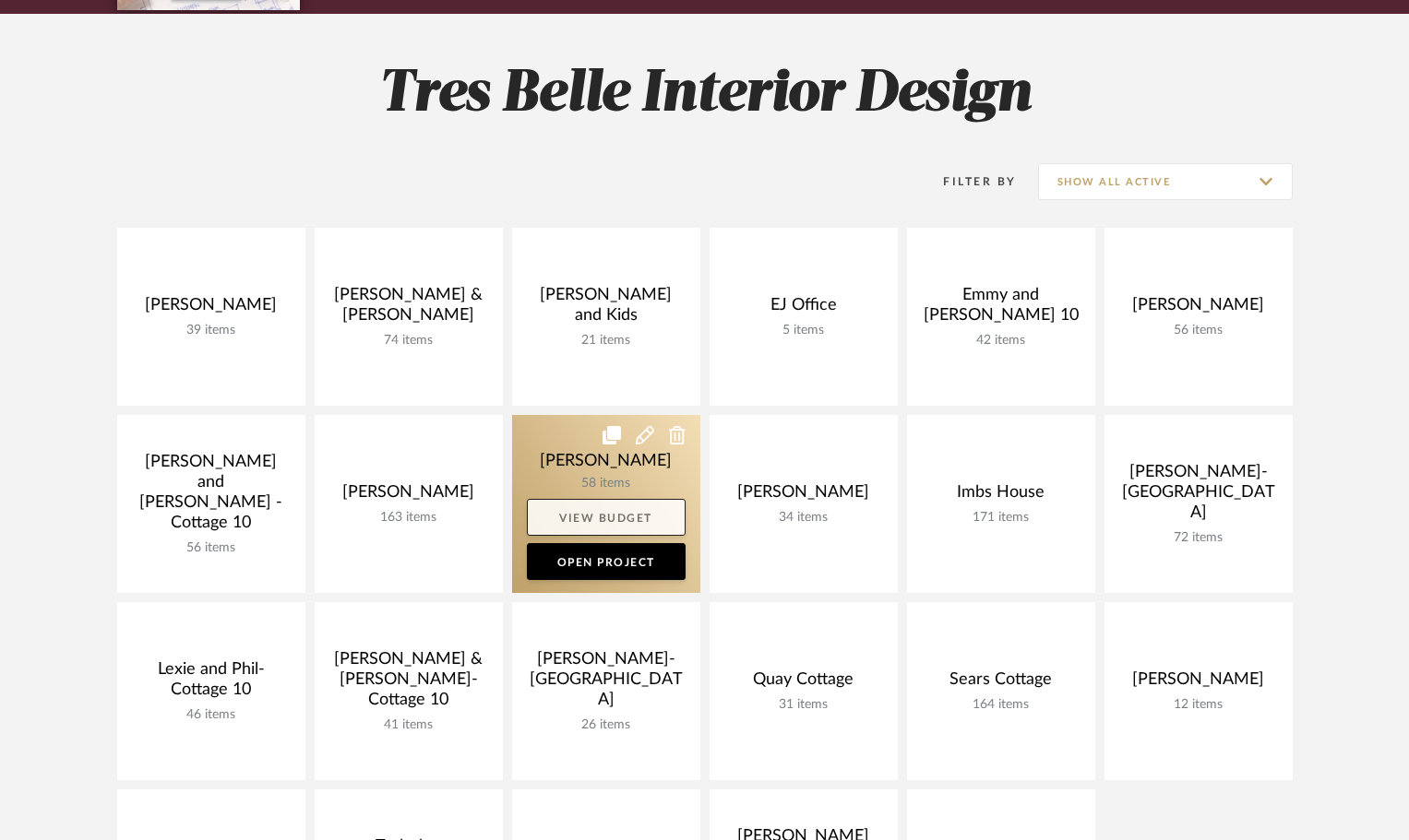
scroll to position [277, 0]
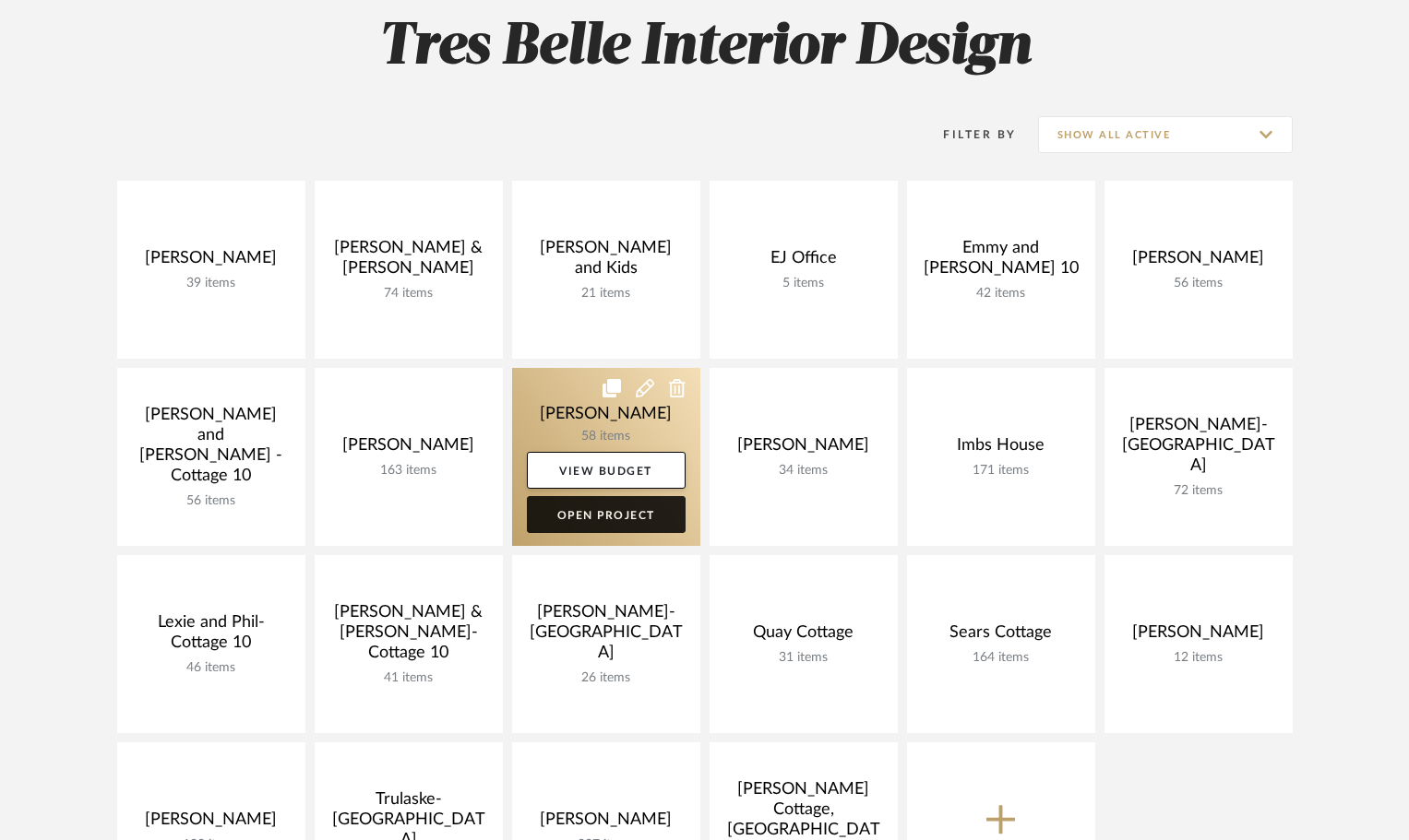
click at [661, 516] on link "Open Project" at bounding box center [606, 515] width 159 height 37
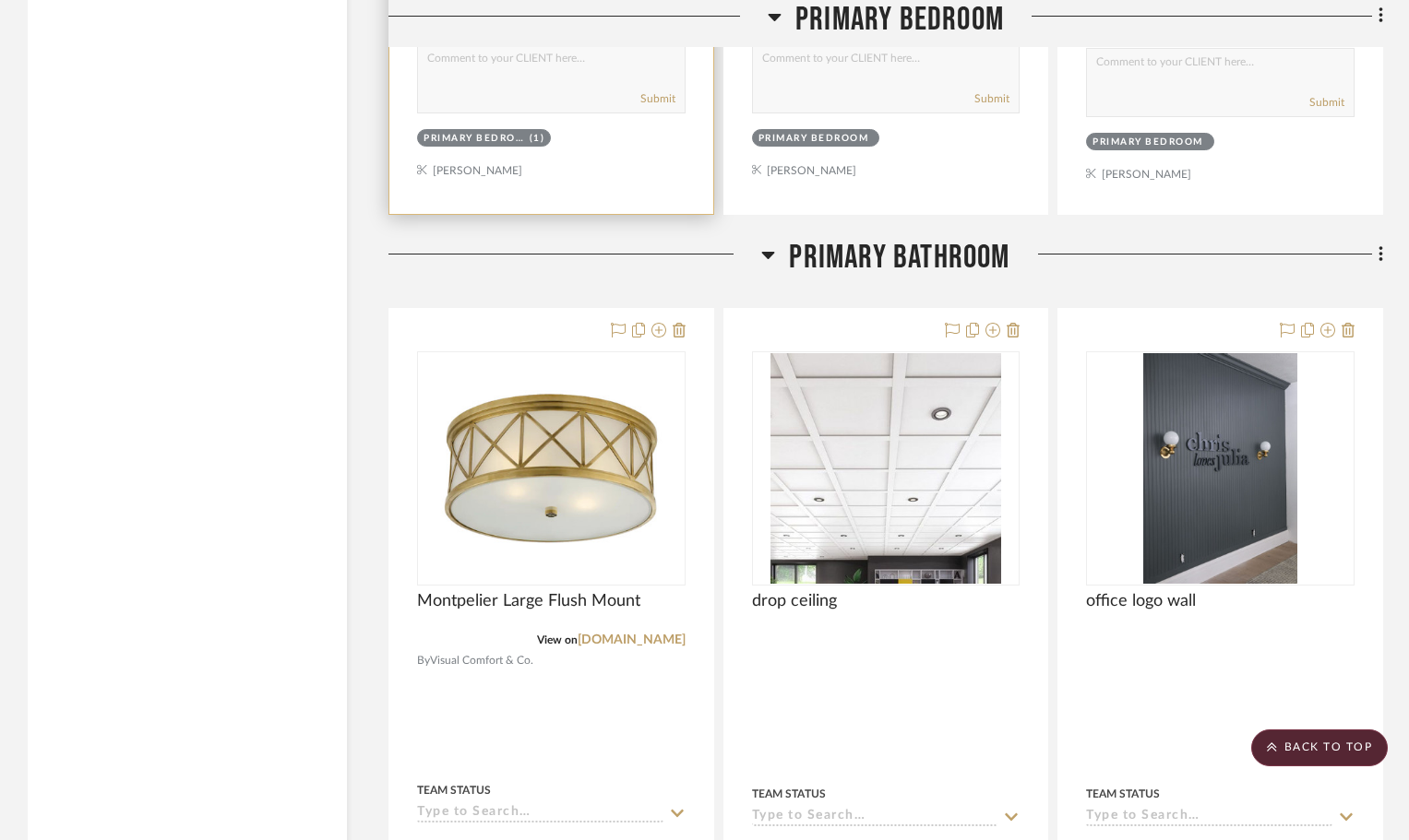
scroll to position [8116, 0]
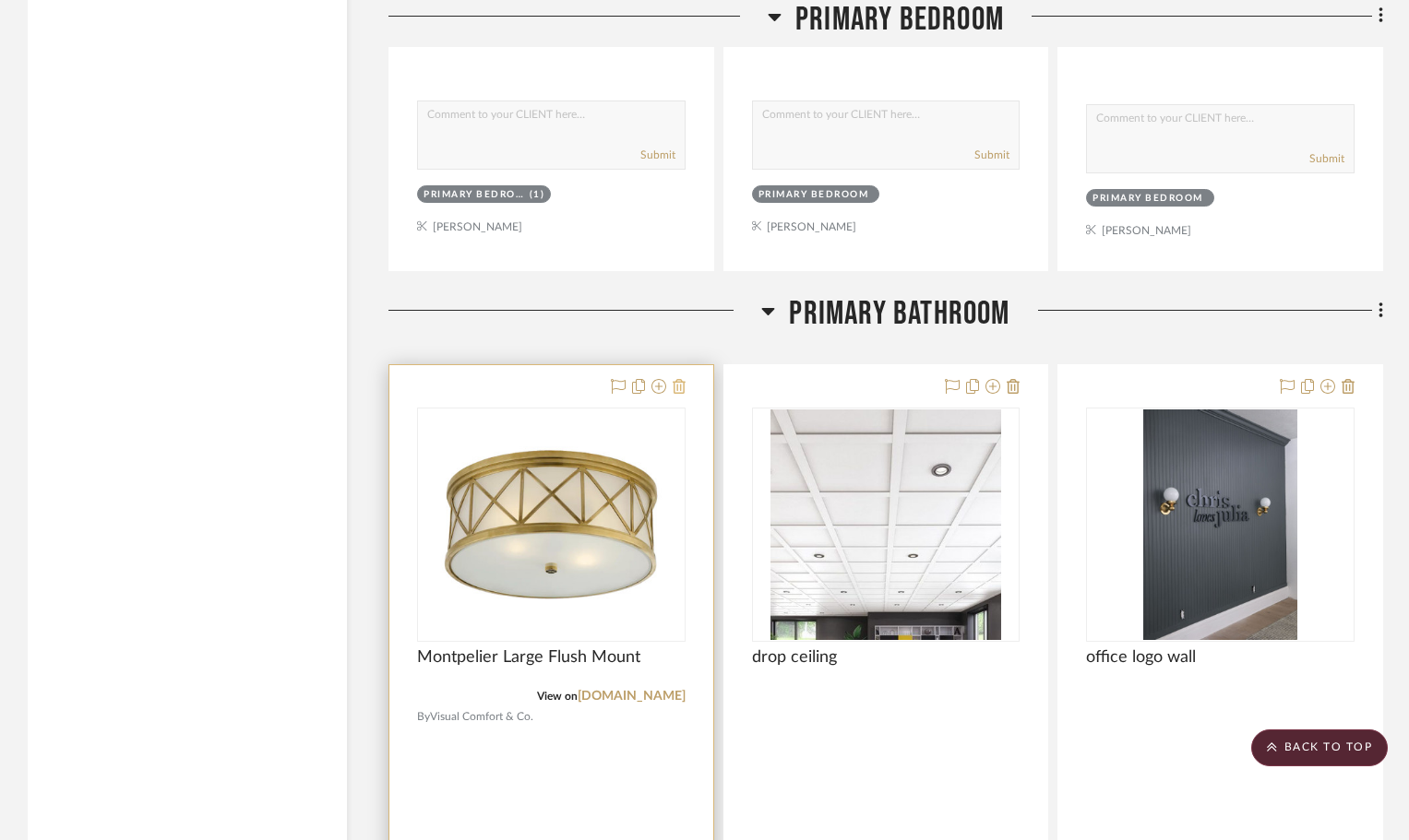
click at [674, 385] on icon at bounding box center [679, 387] width 13 height 15
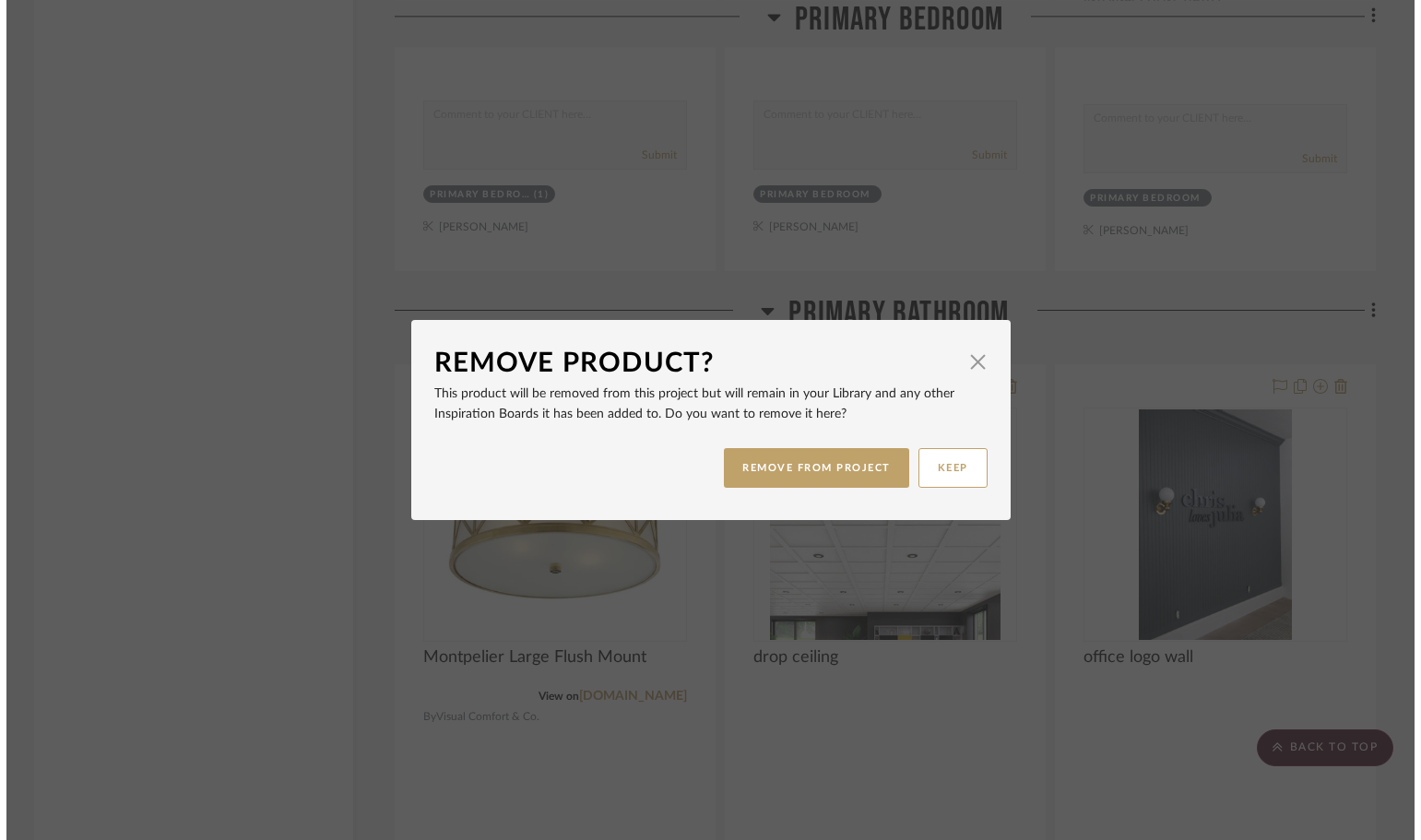
scroll to position [0, 0]
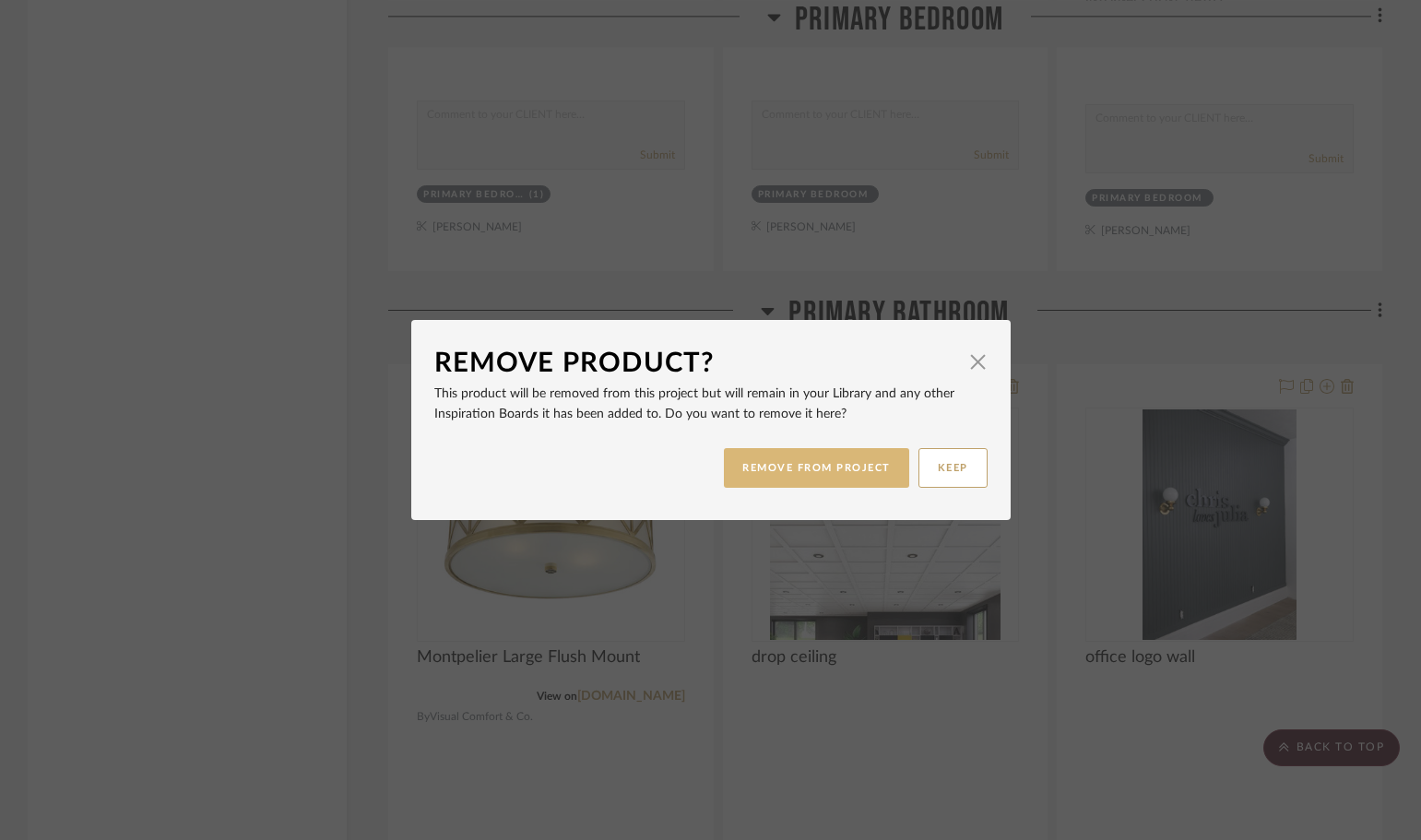
click at [820, 474] on button "REMOVE FROM PROJECT" at bounding box center [817, 468] width 186 height 40
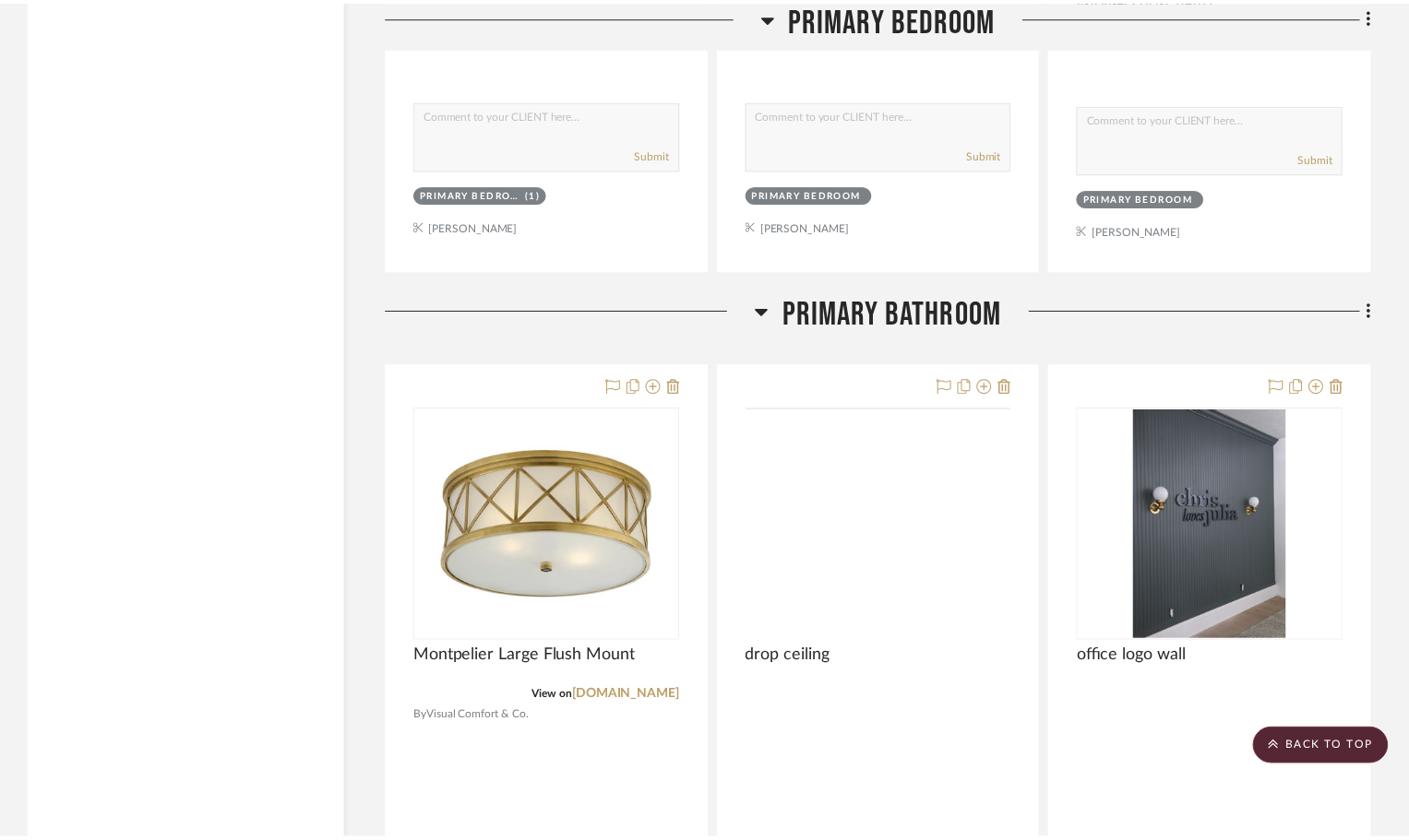
scroll to position [8116, 0]
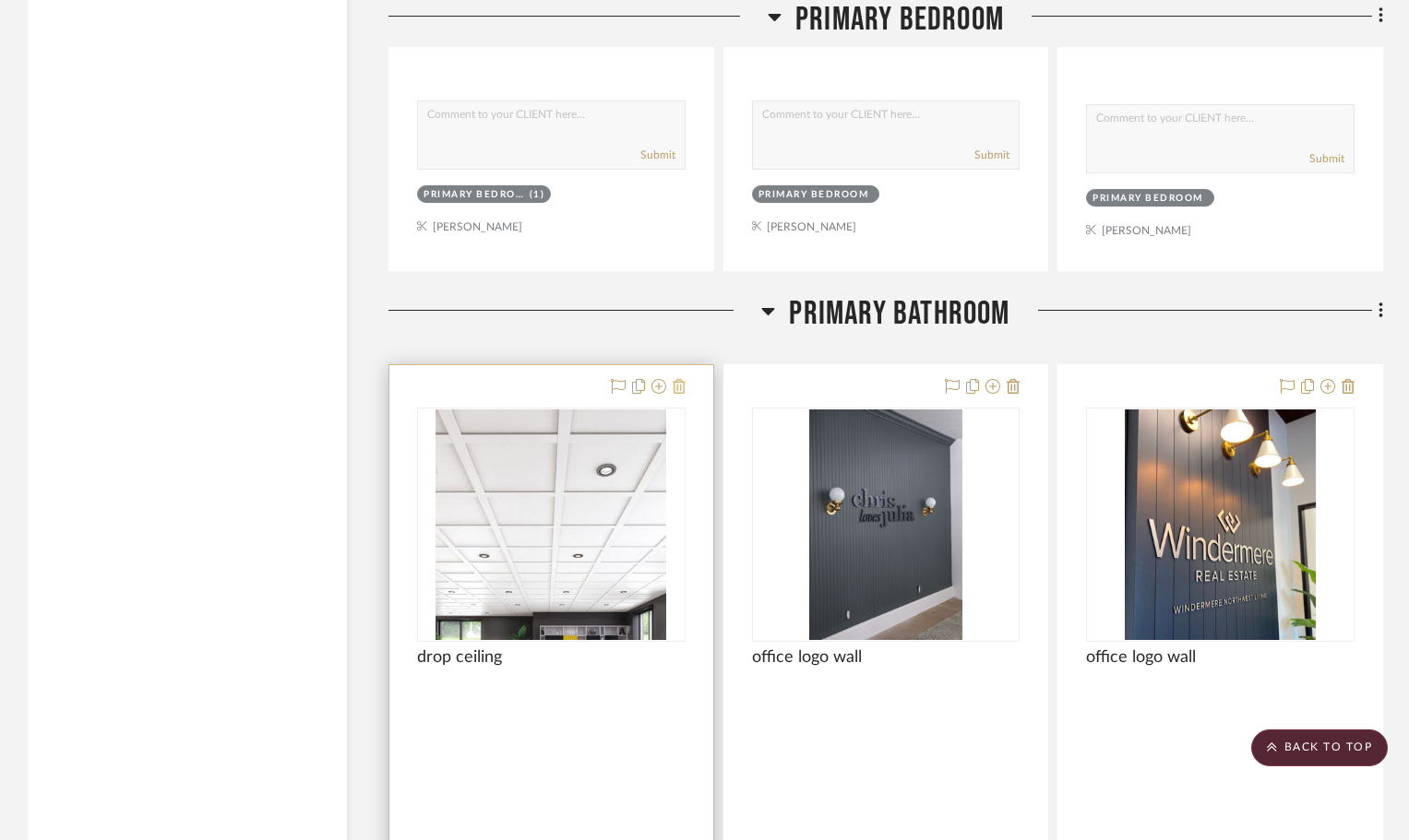
click at [680, 385] on icon at bounding box center [679, 387] width 13 height 15
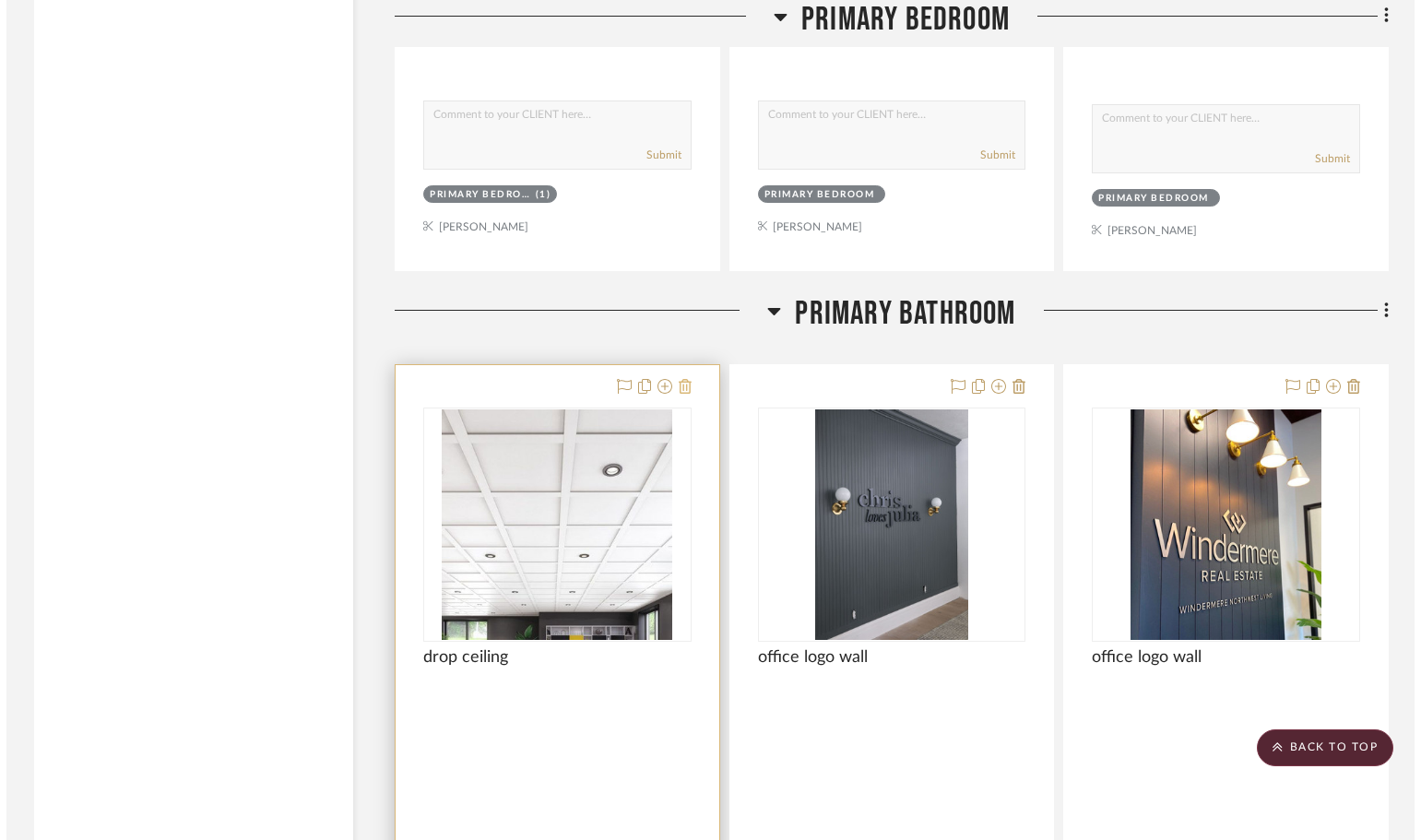
scroll to position [0, 0]
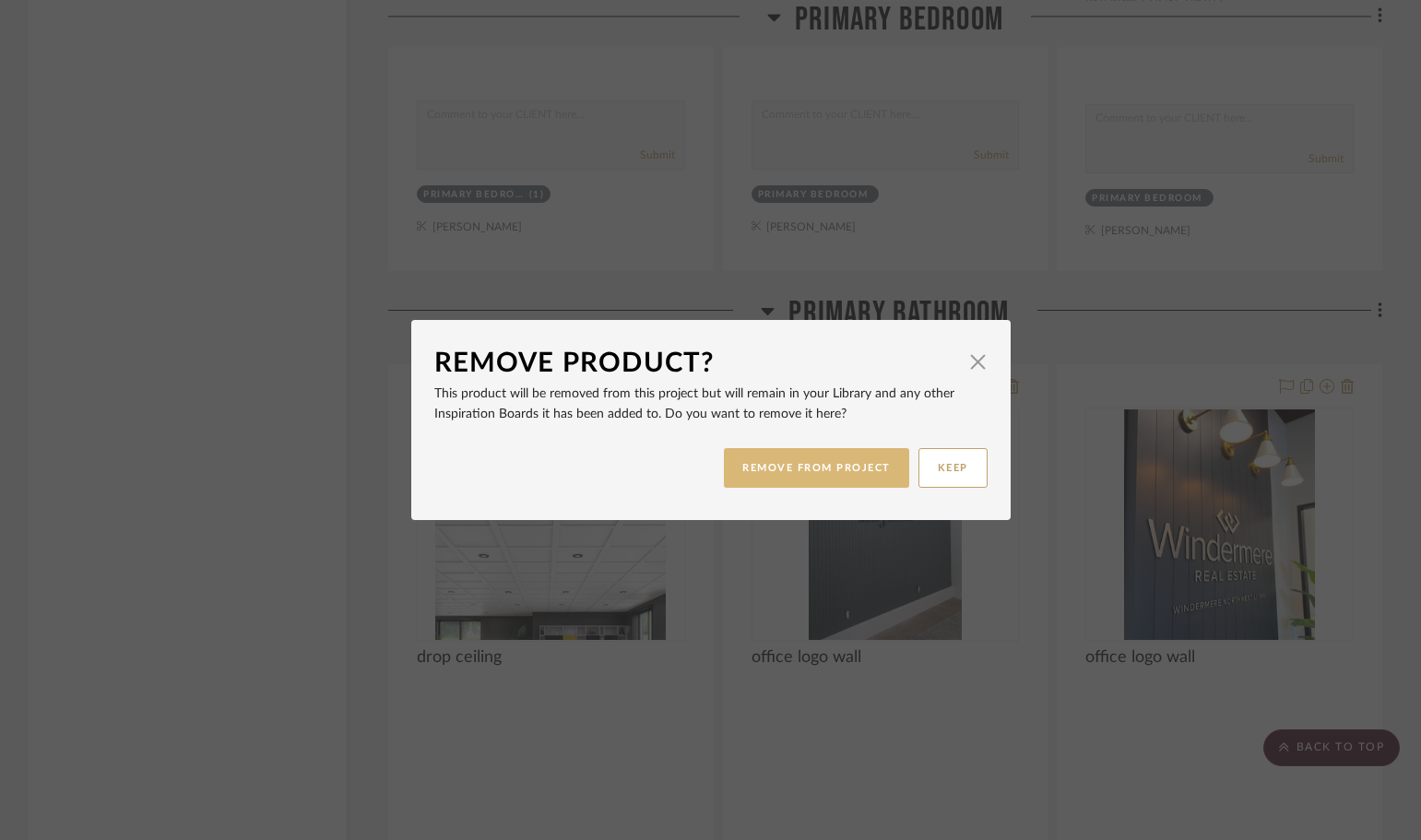
click at [823, 473] on button "REMOVE FROM PROJECT" at bounding box center [817, 468] width 186 height 40
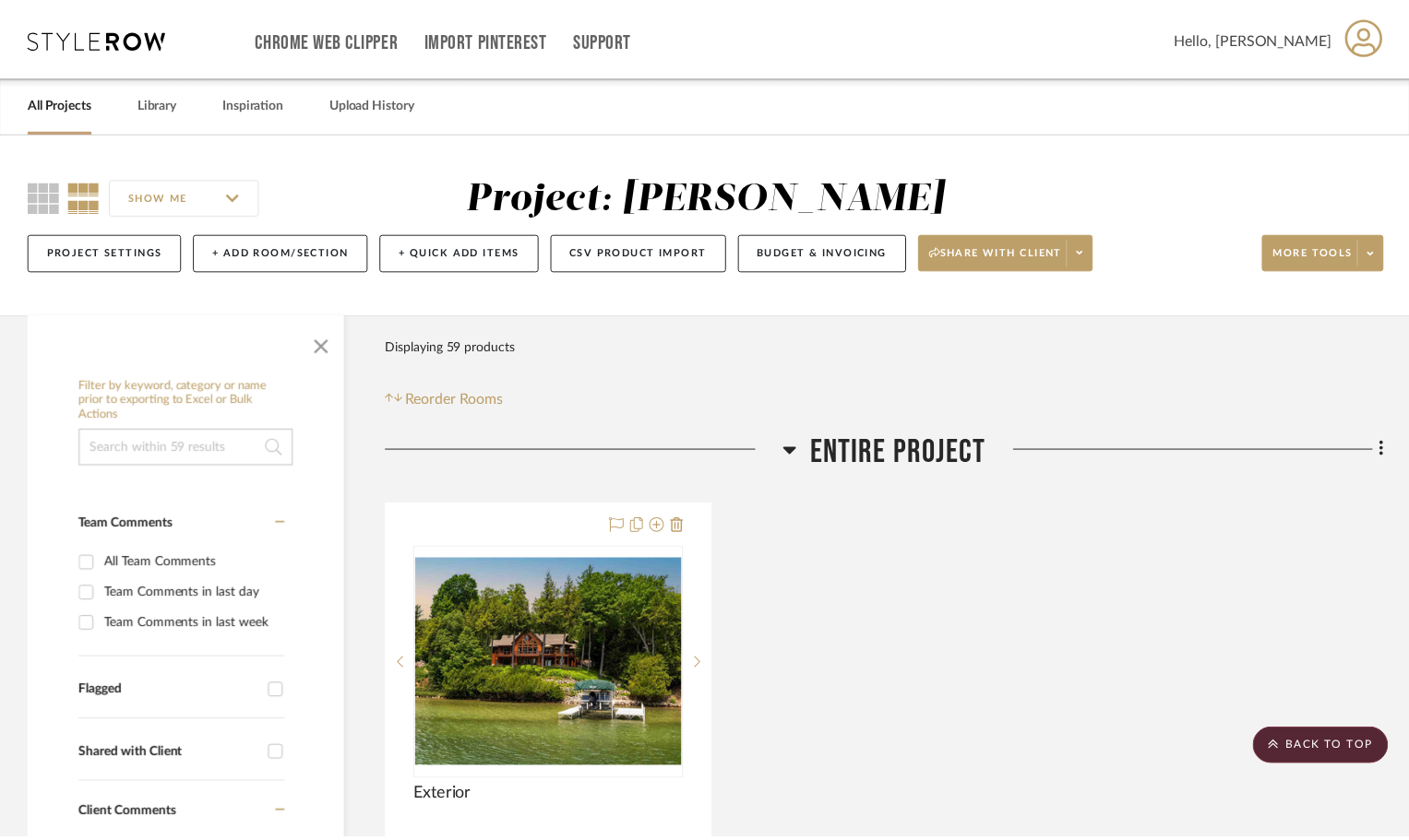
scroll to position [8116, 0]
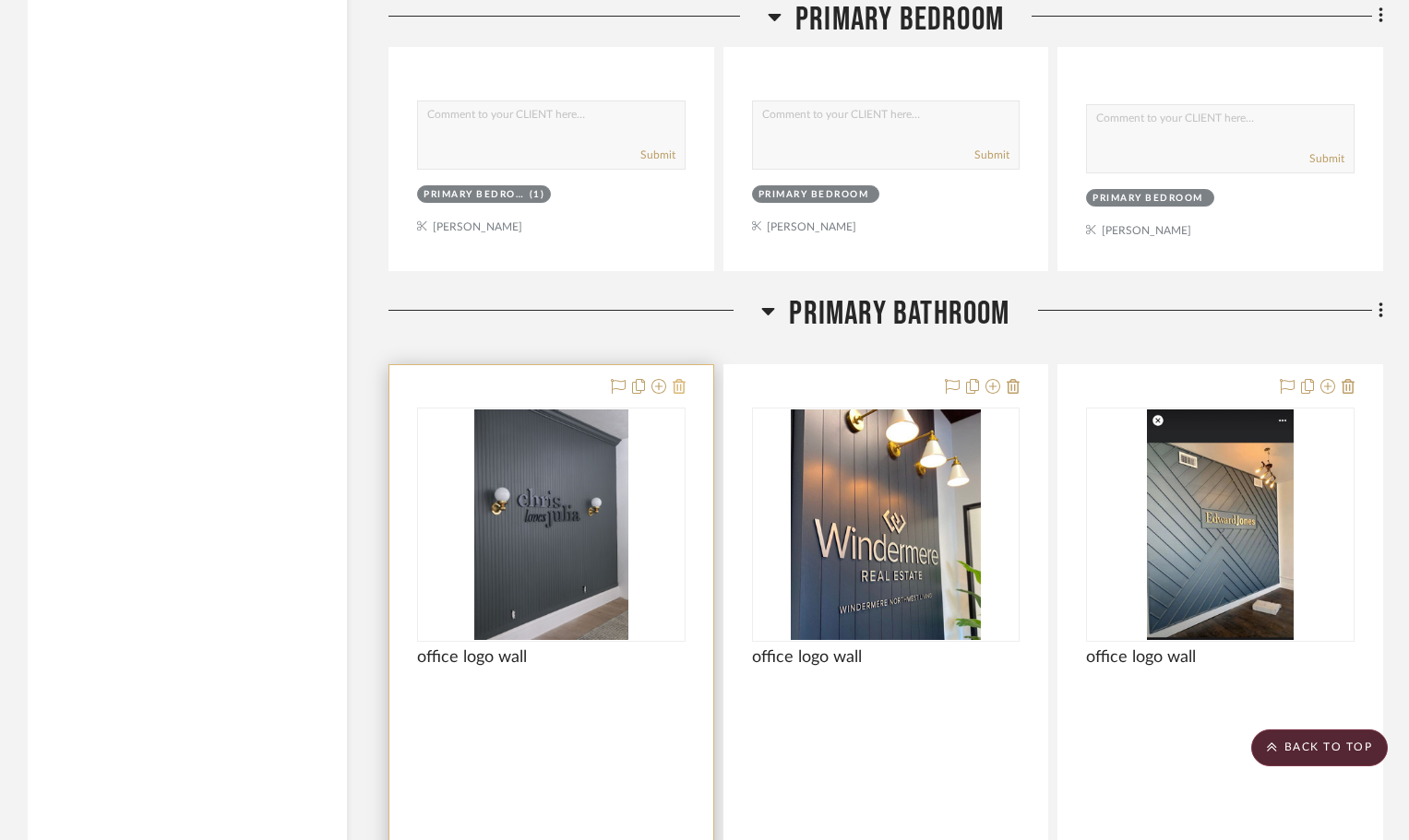
click at [677, 385] on icon at bounding box center [679, 387] width 13 height 15
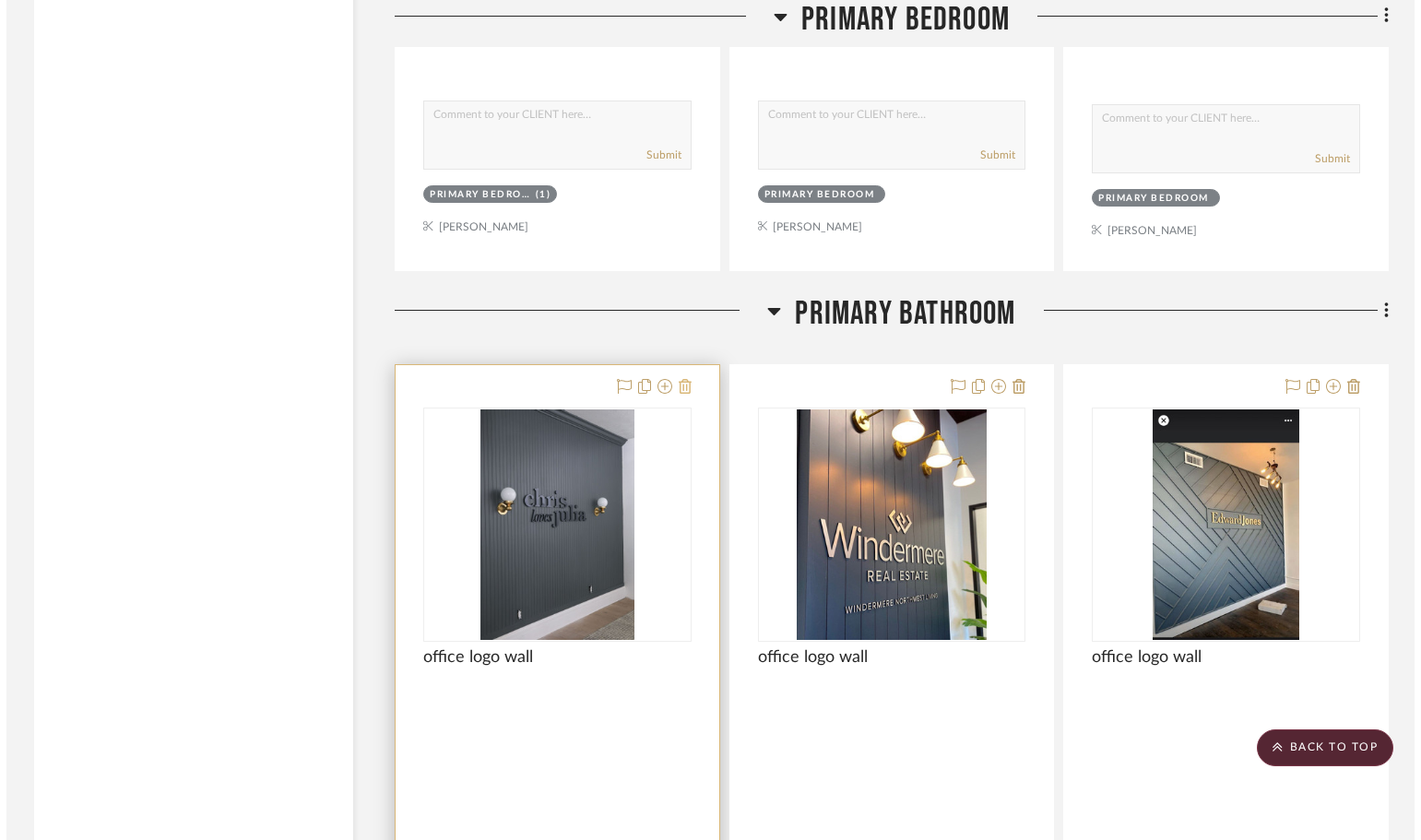
scroll to position [0, 0]
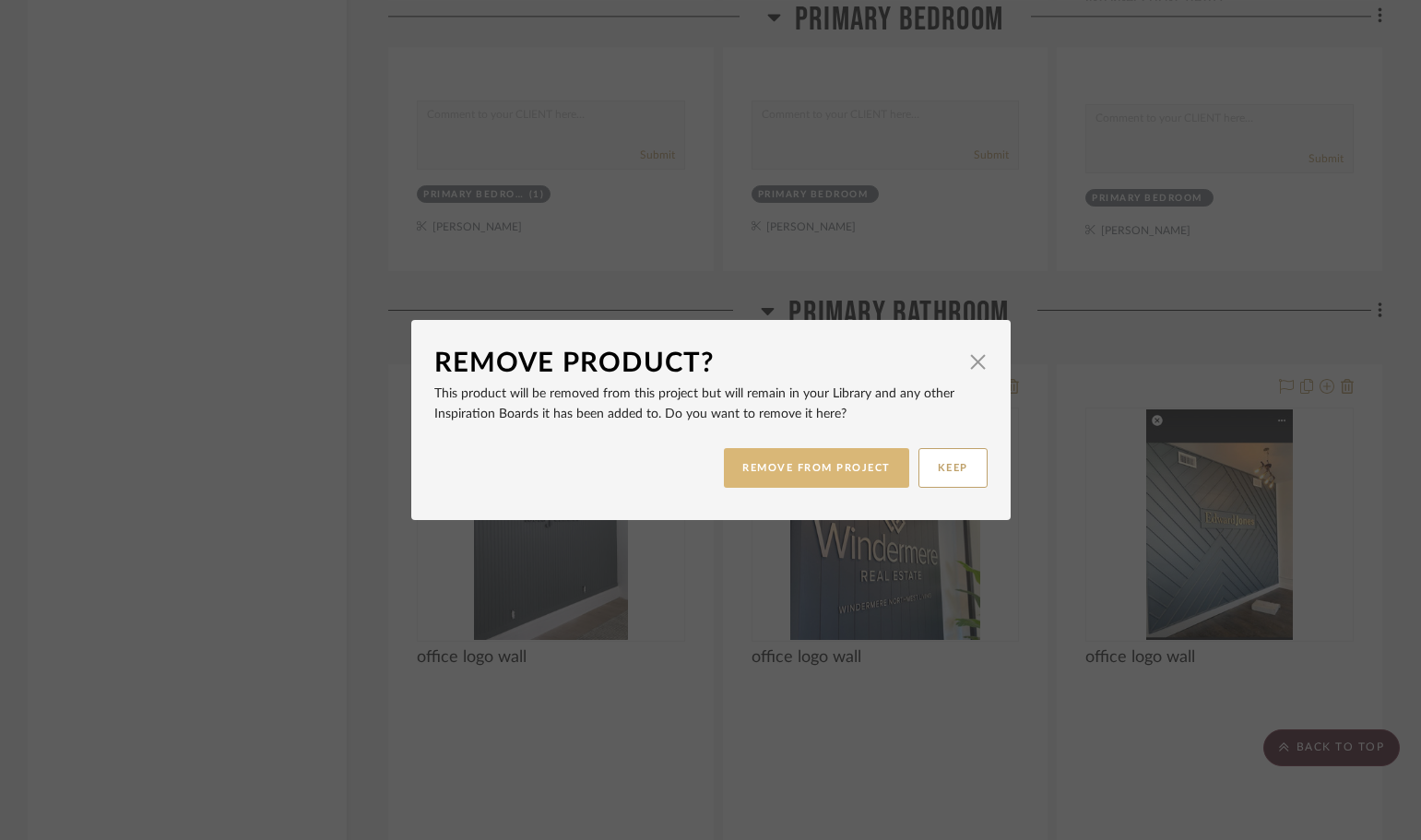
click at [869, 461] on button "REMOVE FROM PROJECT" at bounding box center [817, 468] width 186 height 40
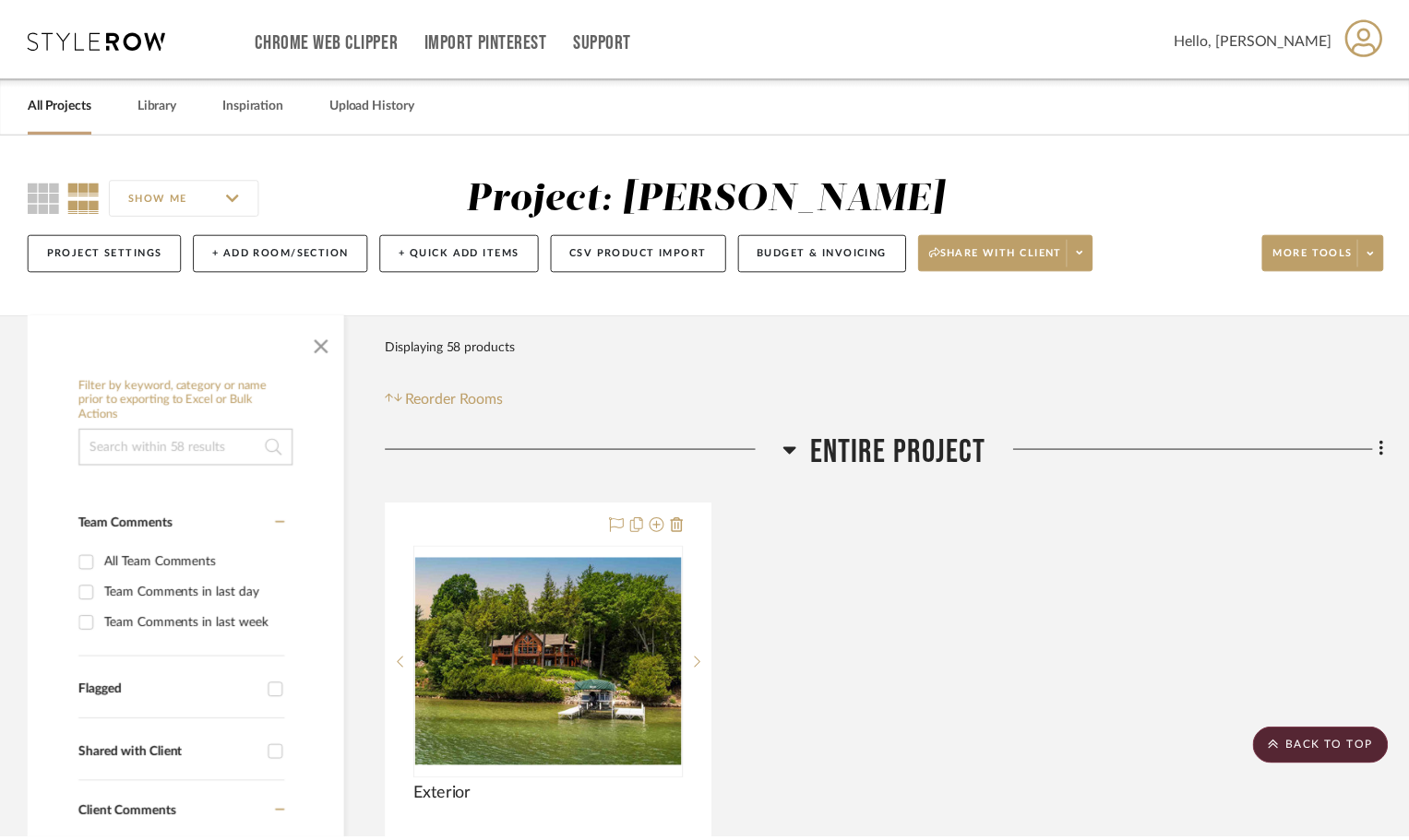
scroll to position [8116, 0]
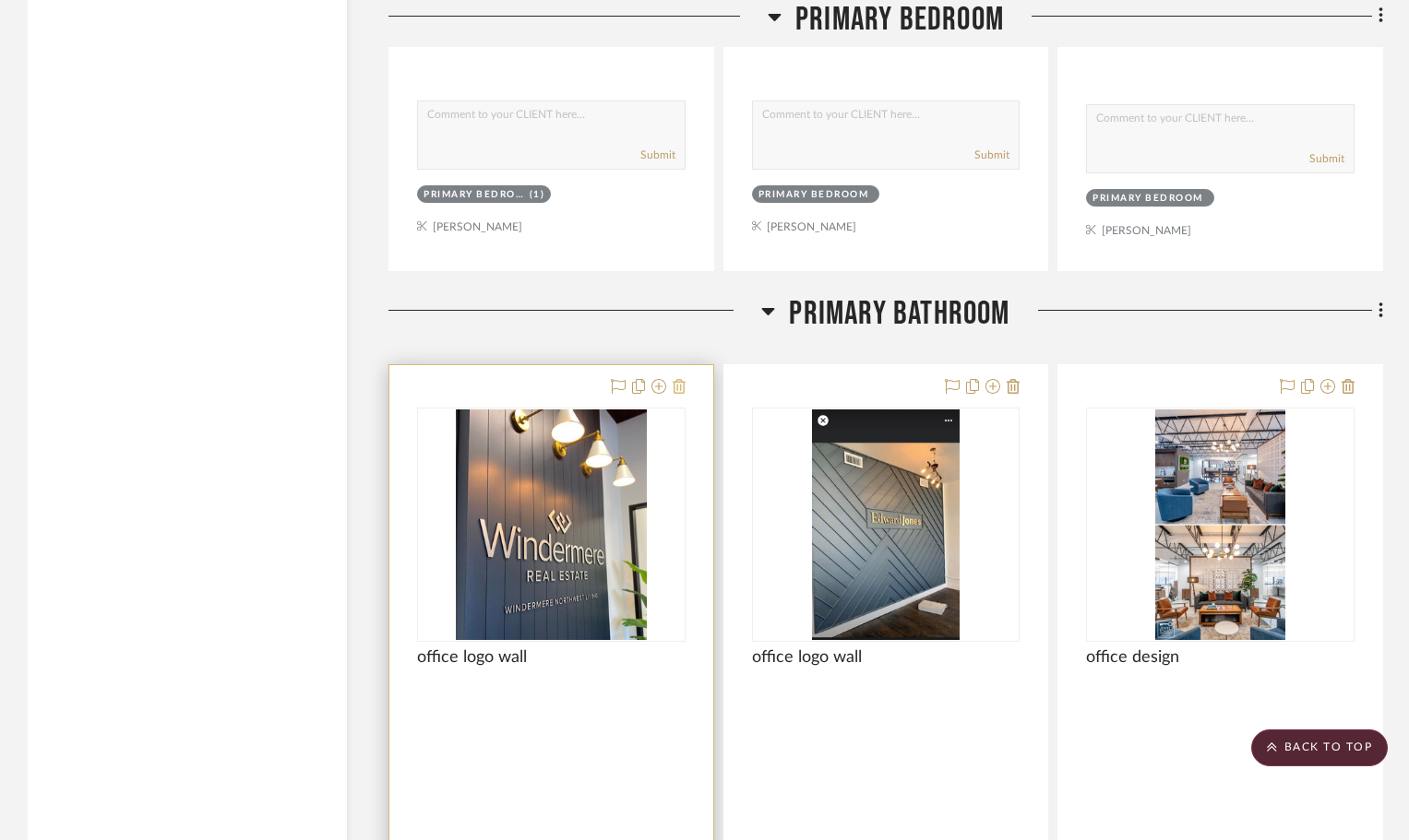
click at [676, 387] on icon at bounding box center [679, 387] width 13 height 15
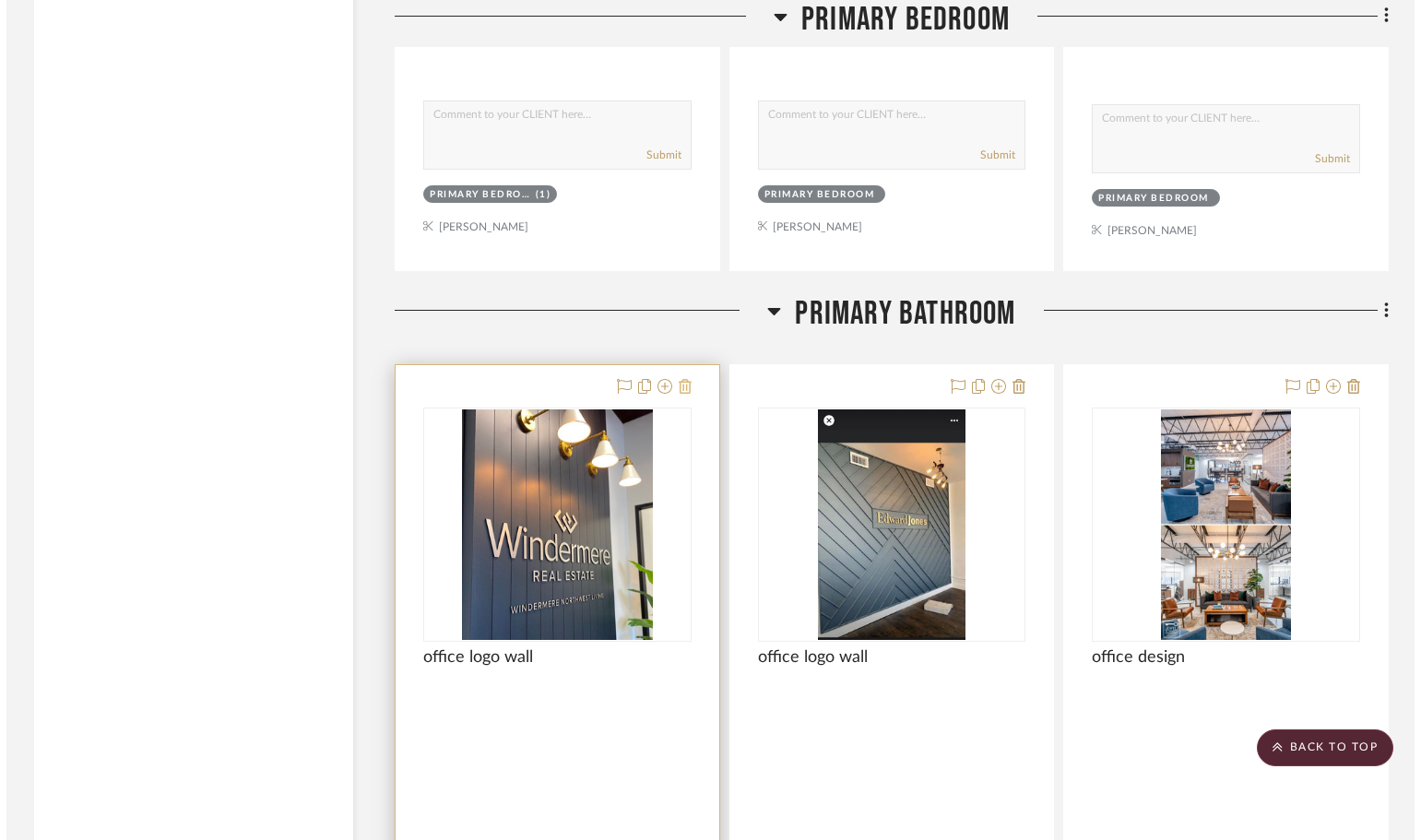
scroll to position [0, 0]
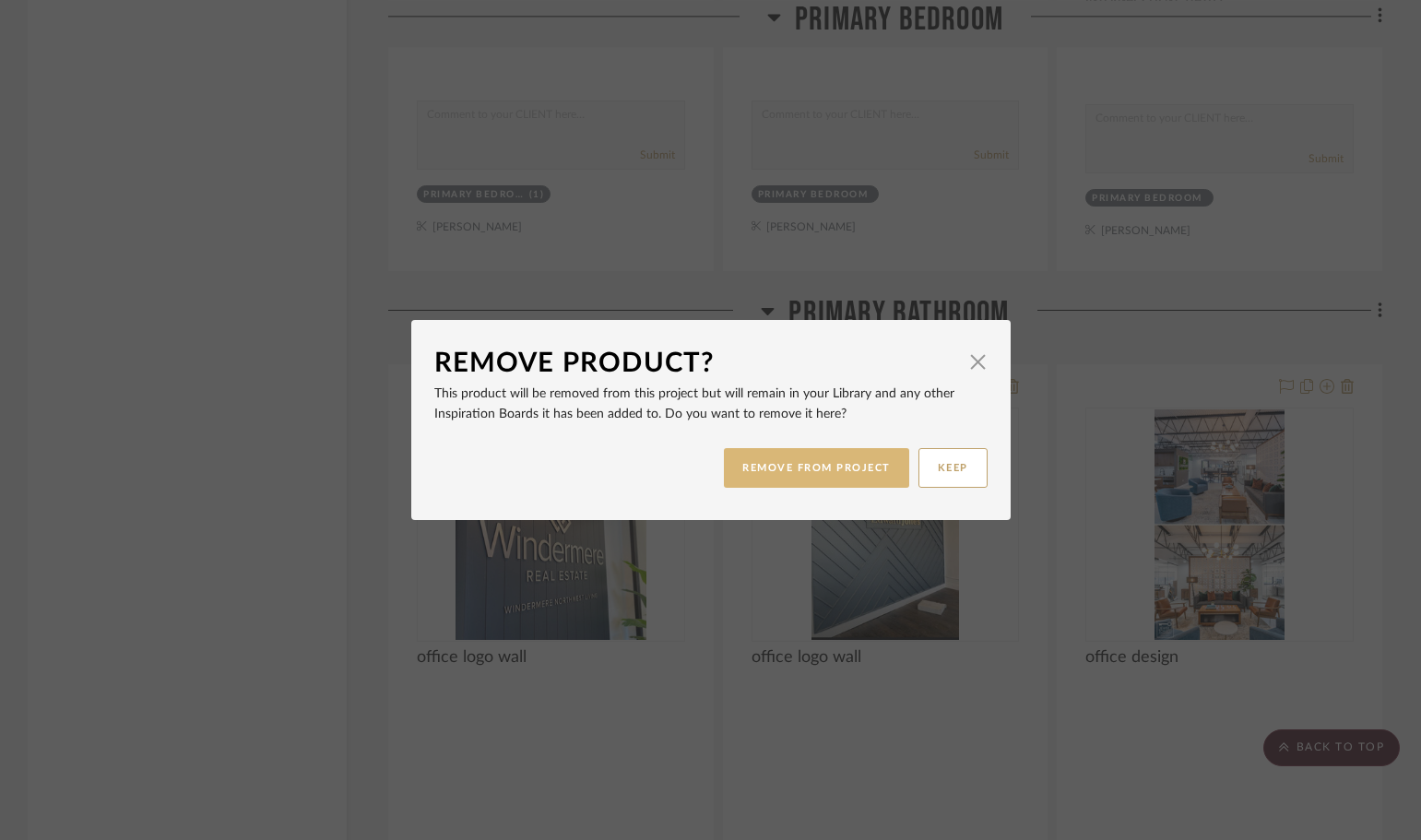
click at [798, 468] on button "REMOVE FROM PROJECT" at bounding box center [817, 468] width 186 height 40
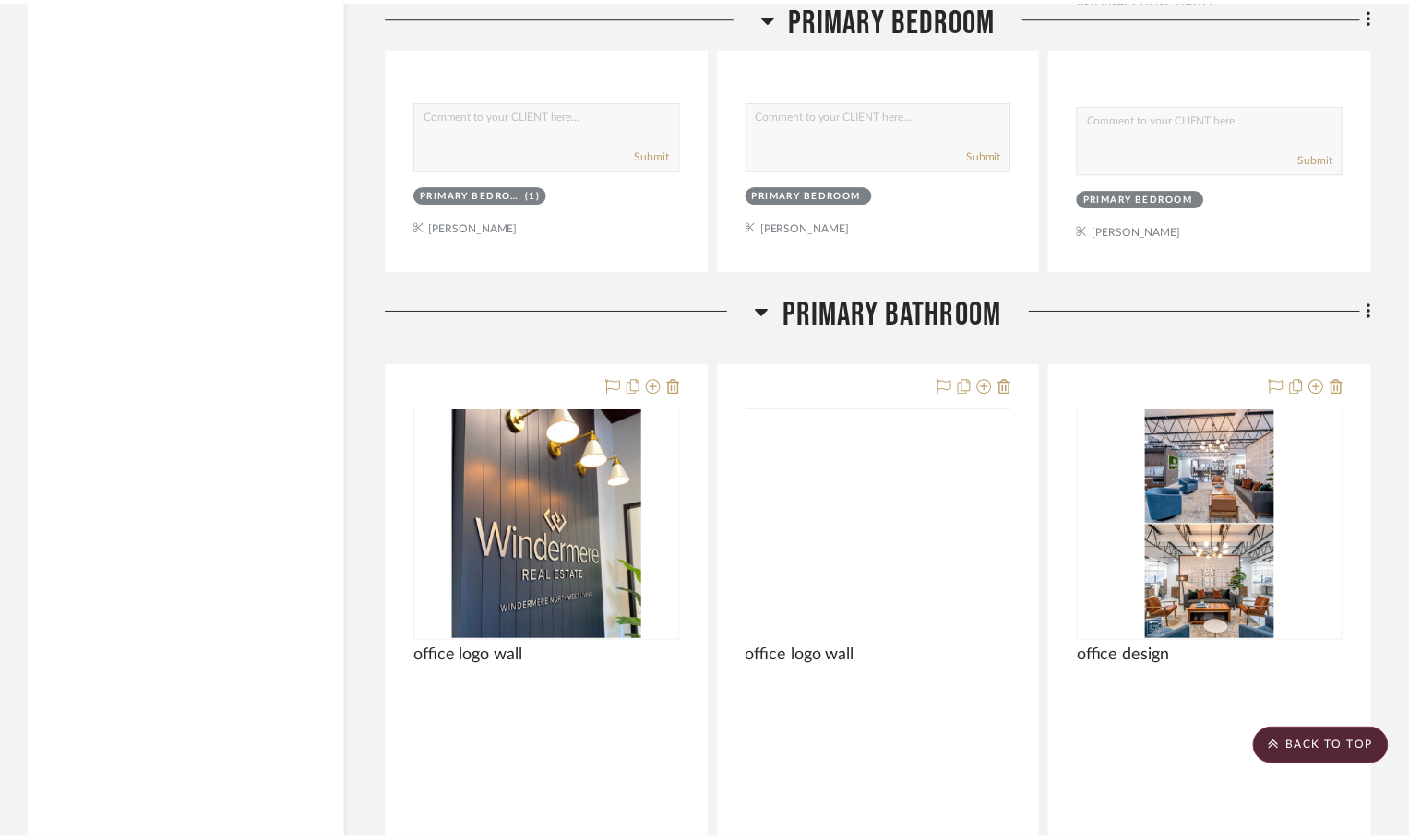
scroll to position [8116, 0]
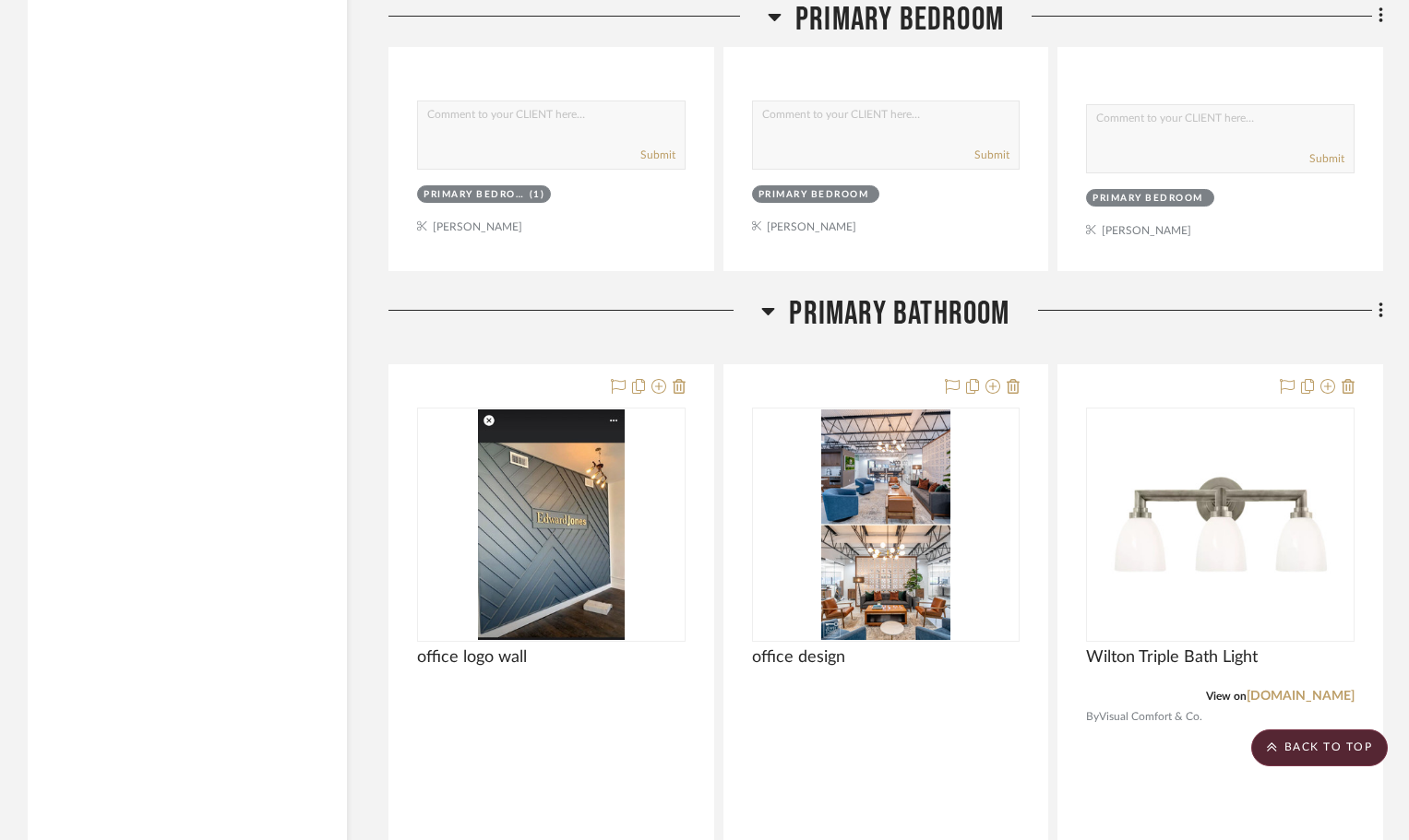
click at [678, 384] on icon at bounding box center [679, 387] width 13 height 15
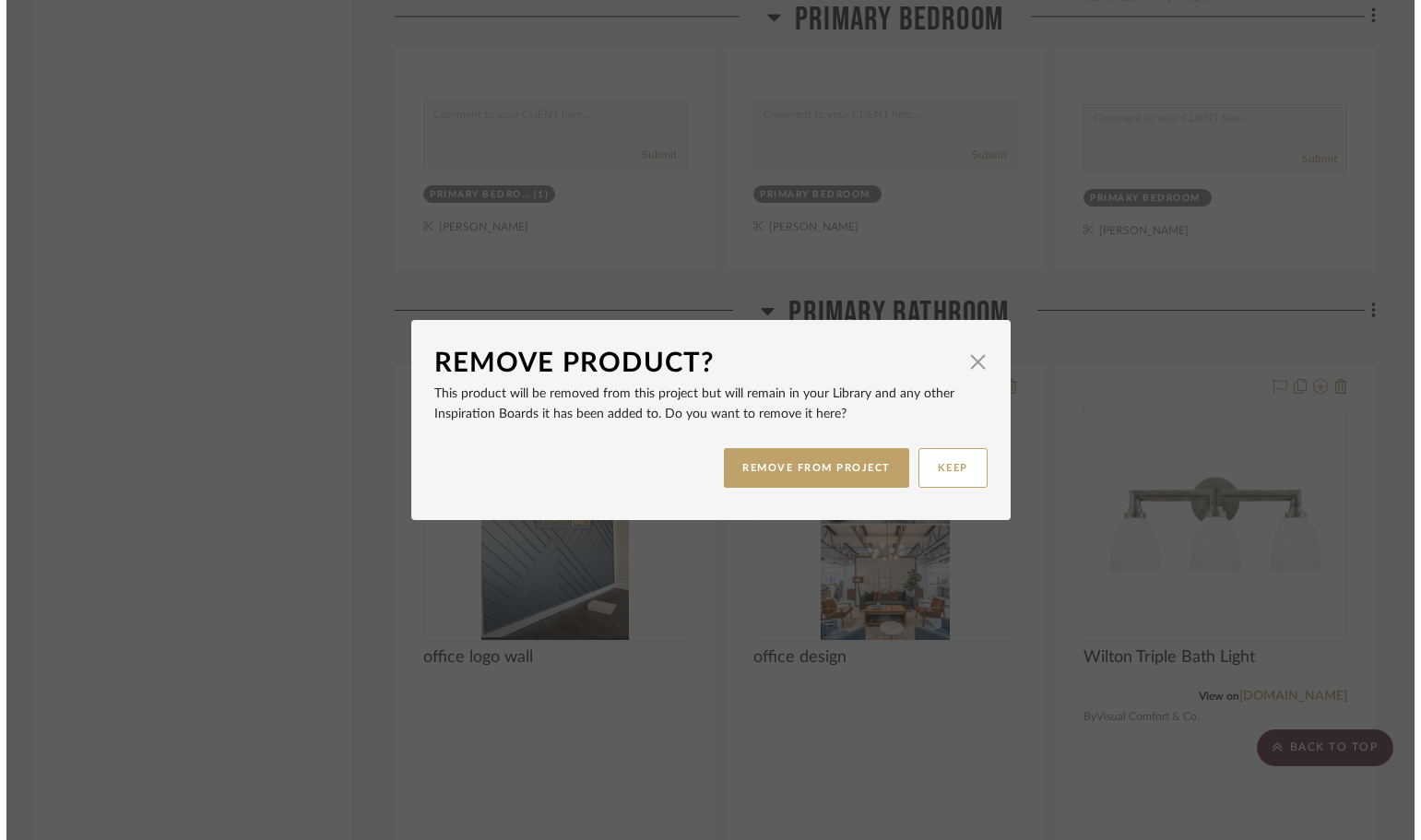
scroll to position [0, 0]
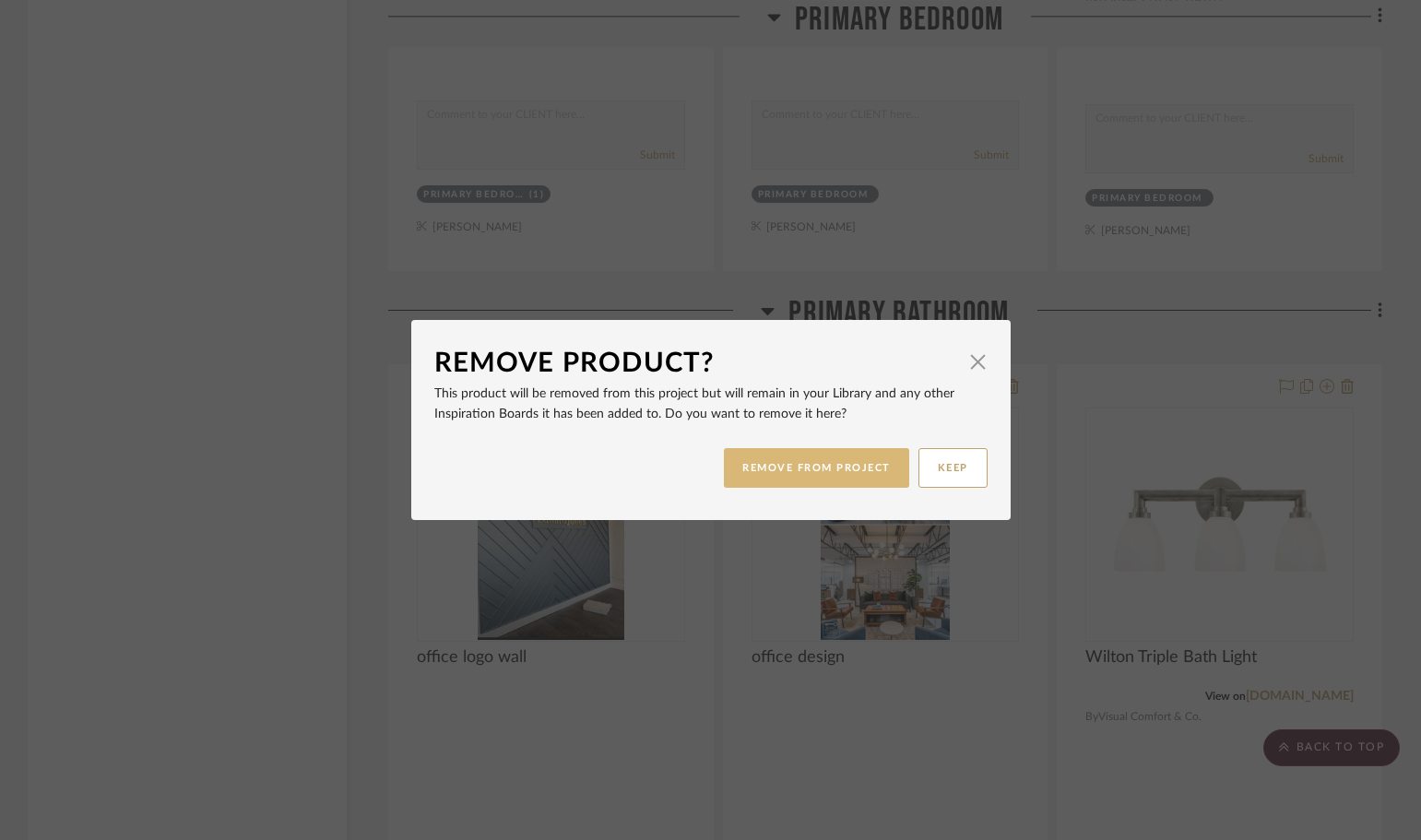
click at [781, 469] on button "REMOVE FROM PROJECT" at bounding box center [817, 468] width 186 height 40
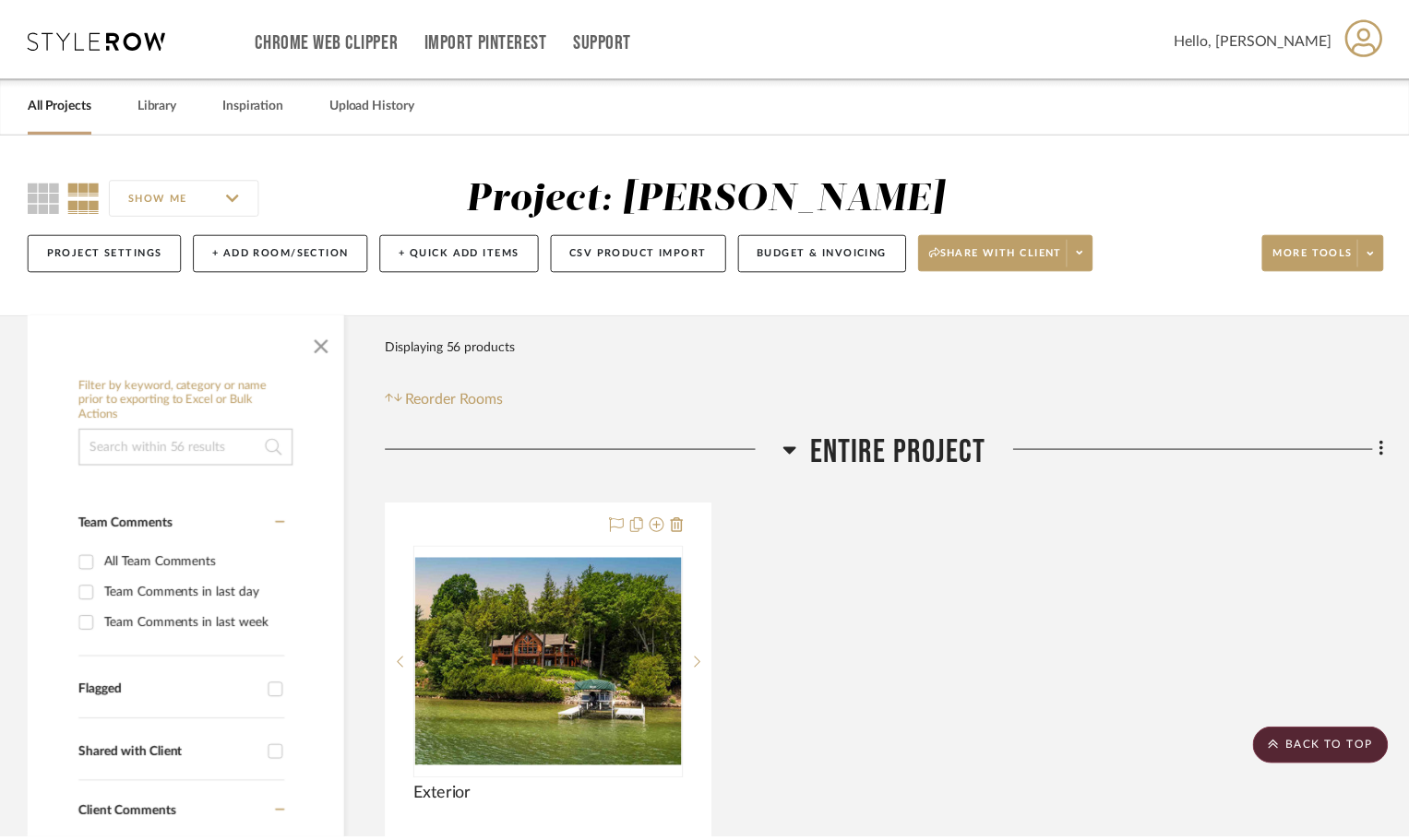
scroll to position [8116, 0]
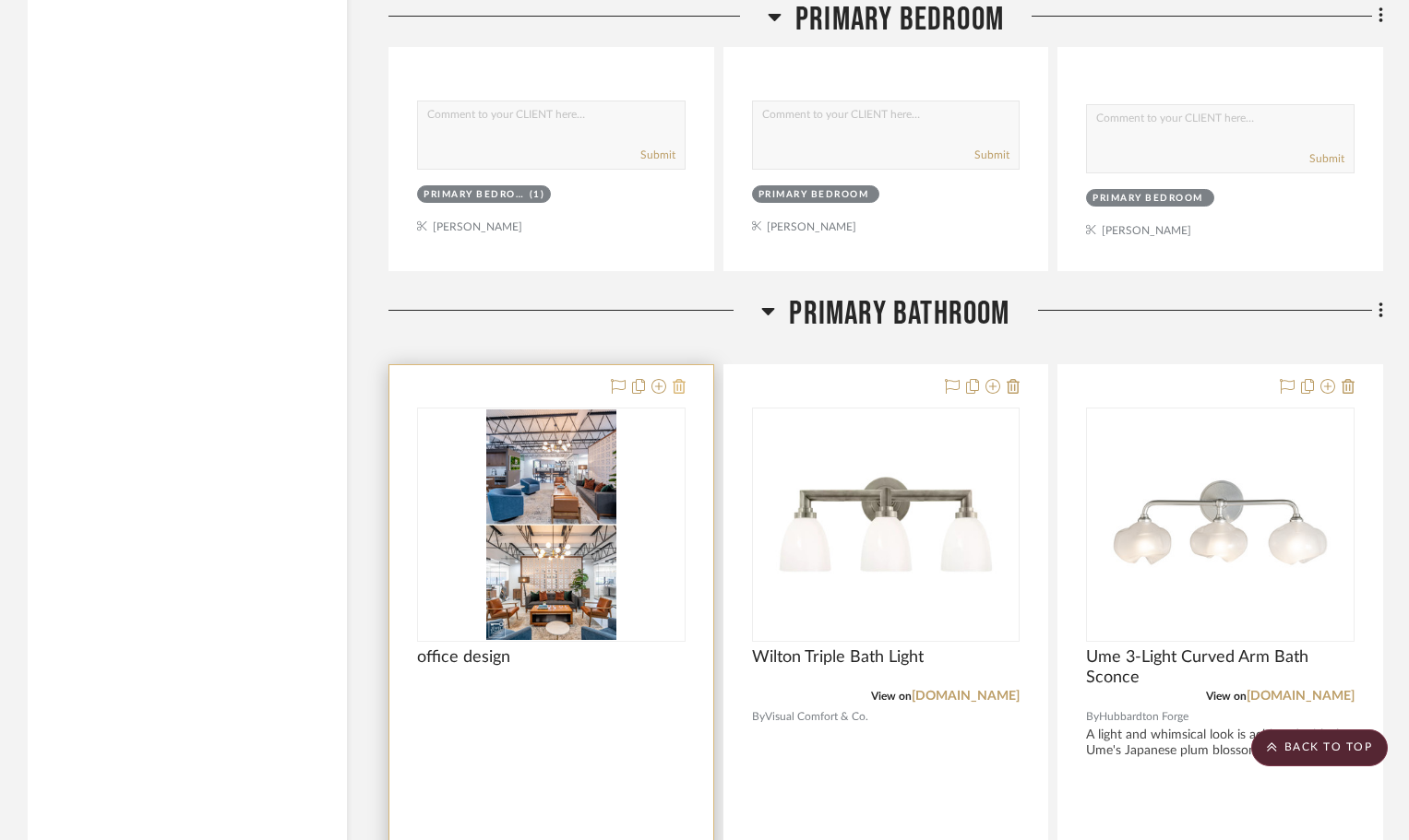
click at [679, 385] on icon at bounding box center [679, 387] width 13 height 15
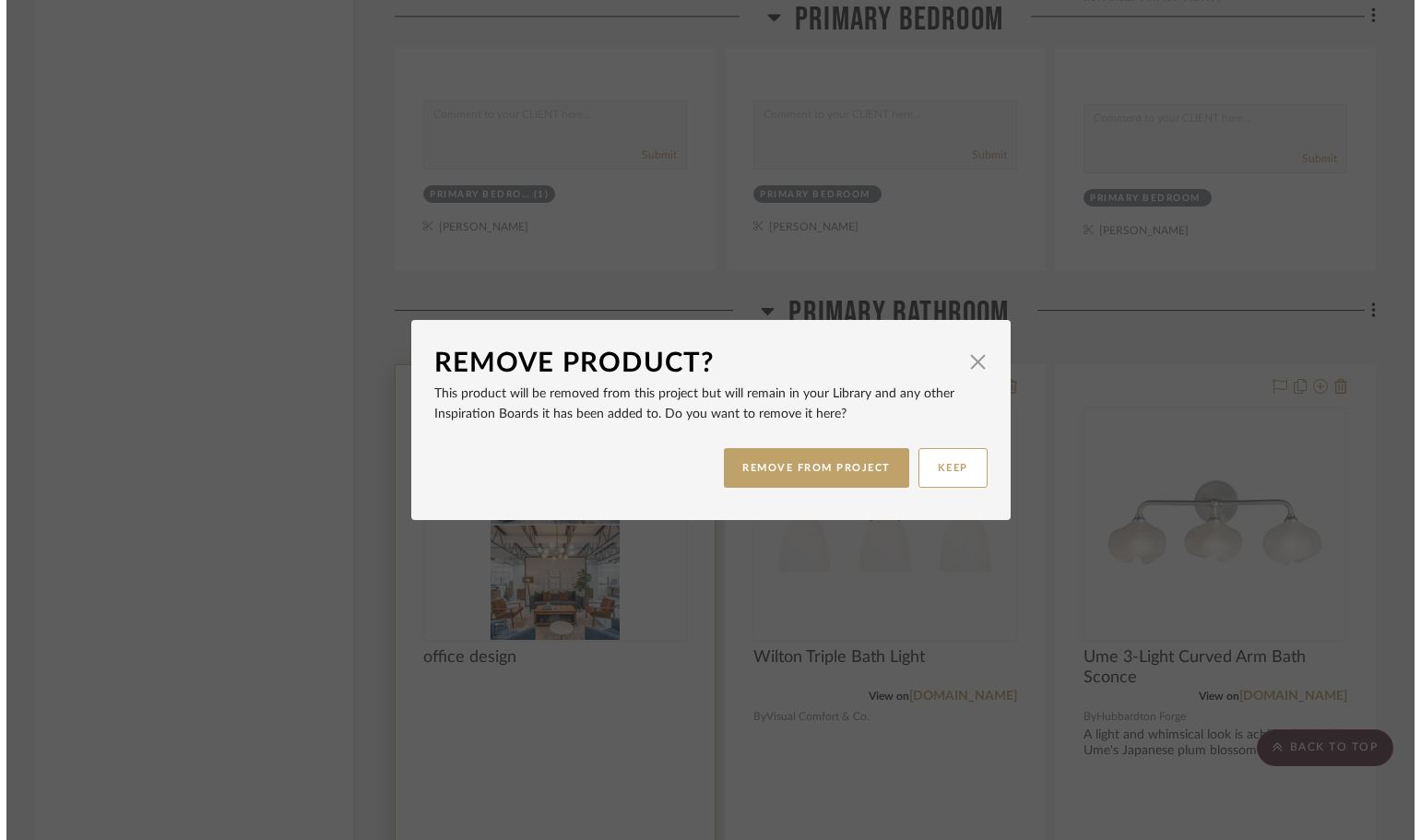
scroll to position [0, 0]
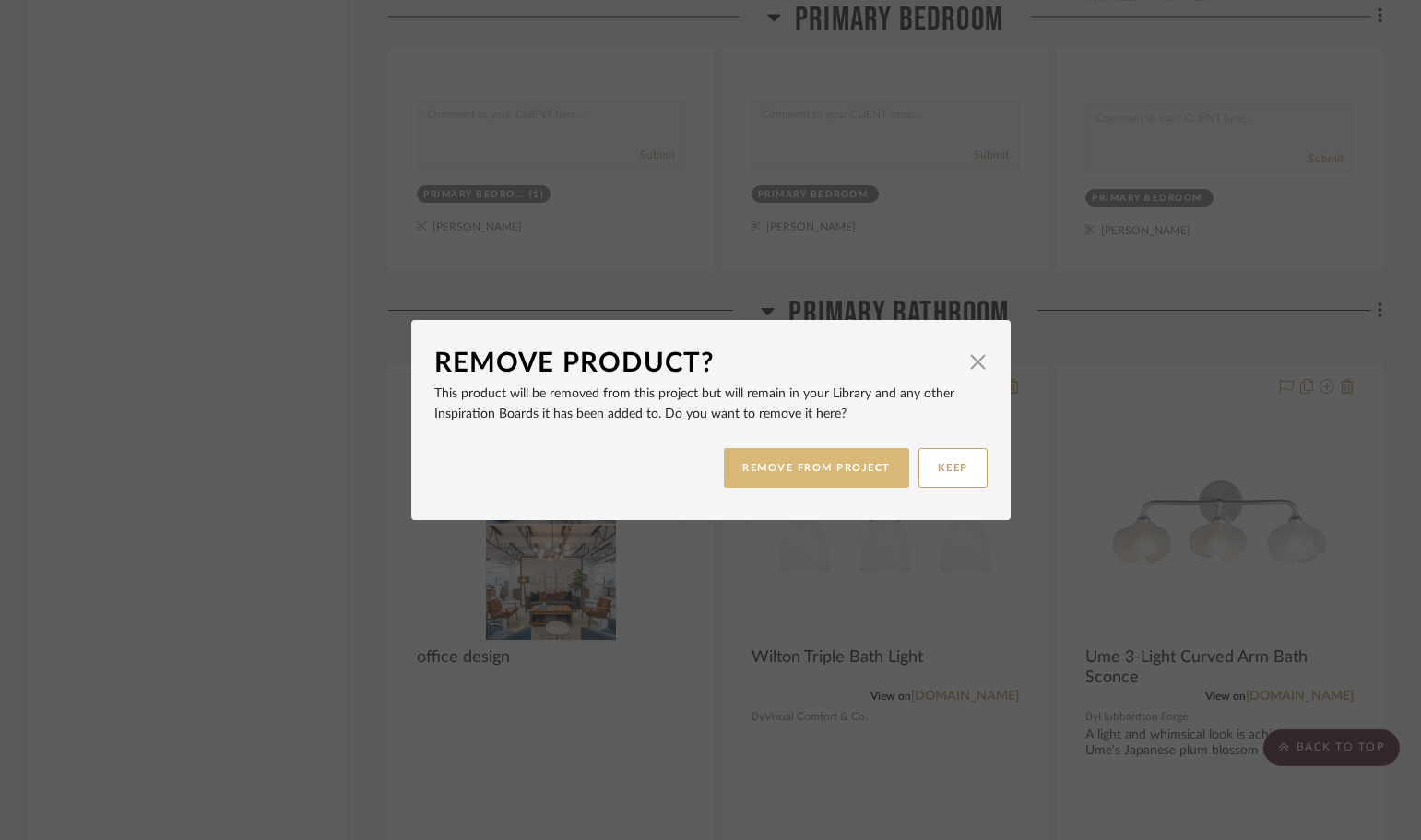
click at [795, 469] on button "REMOVE FROM PROJECT" at bounding box center [817, 468] width 186 height 40
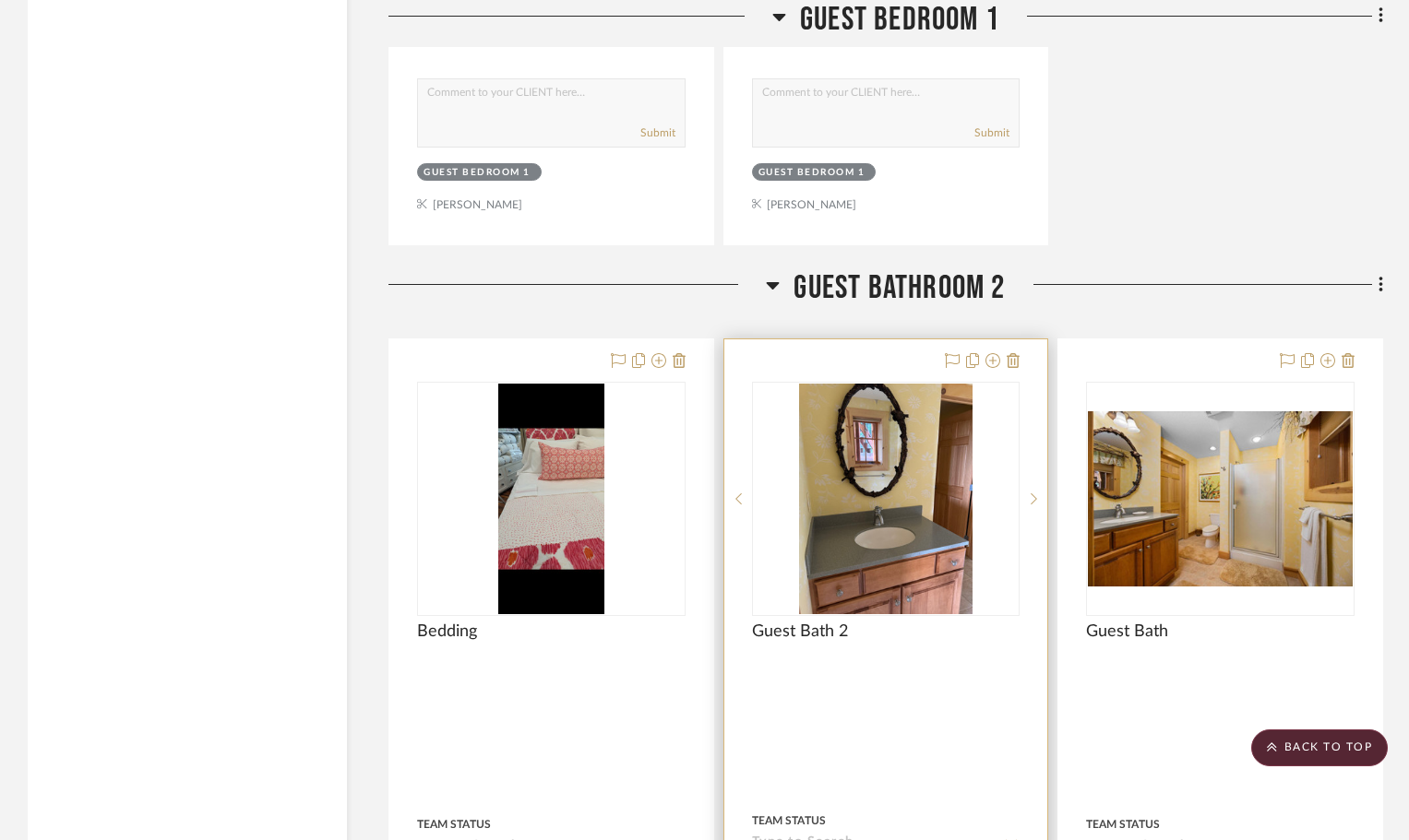
scroll to position [19737, 0]
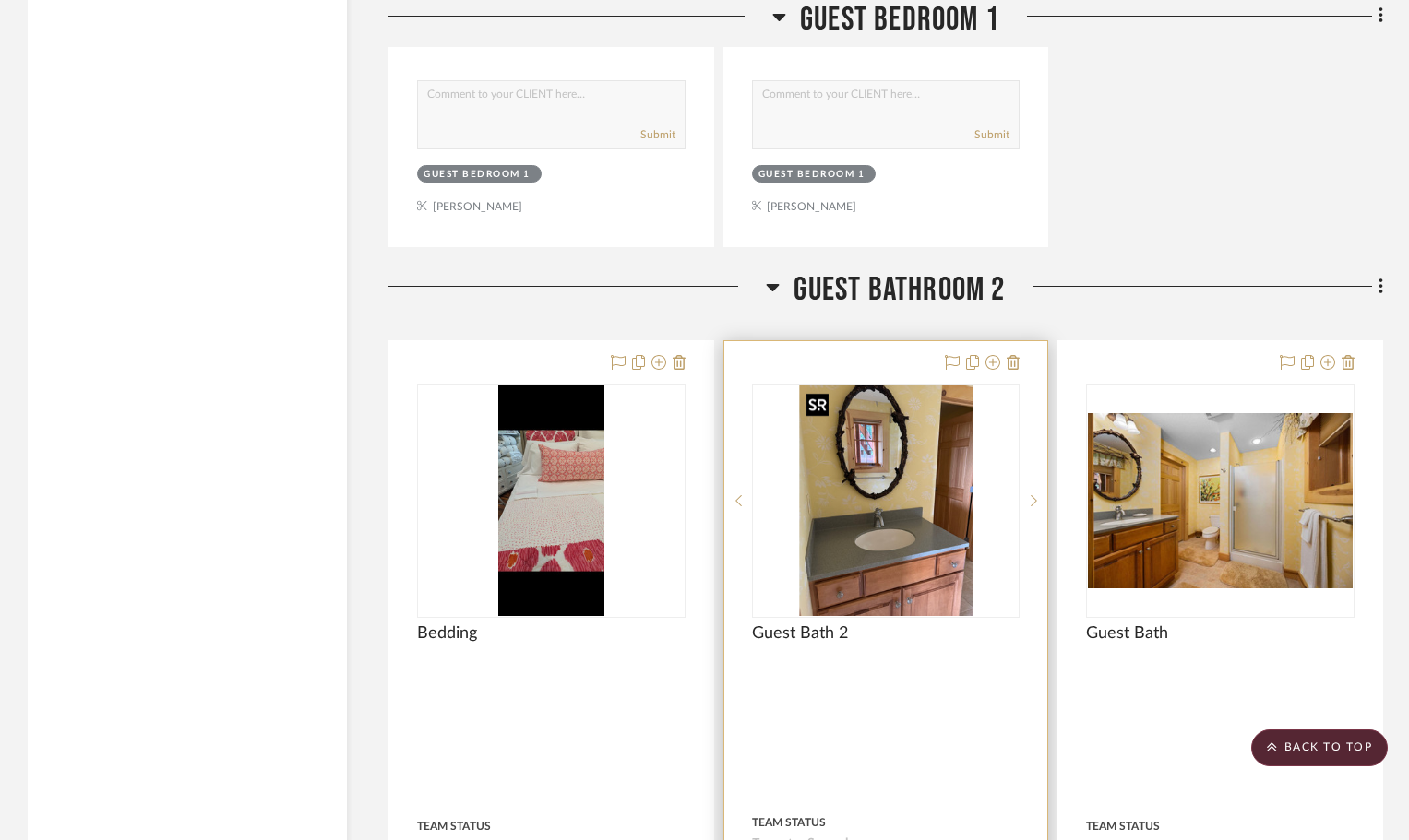
click at [902, 485] on img "0" at bounding box center [886, 500] width 173 height 230
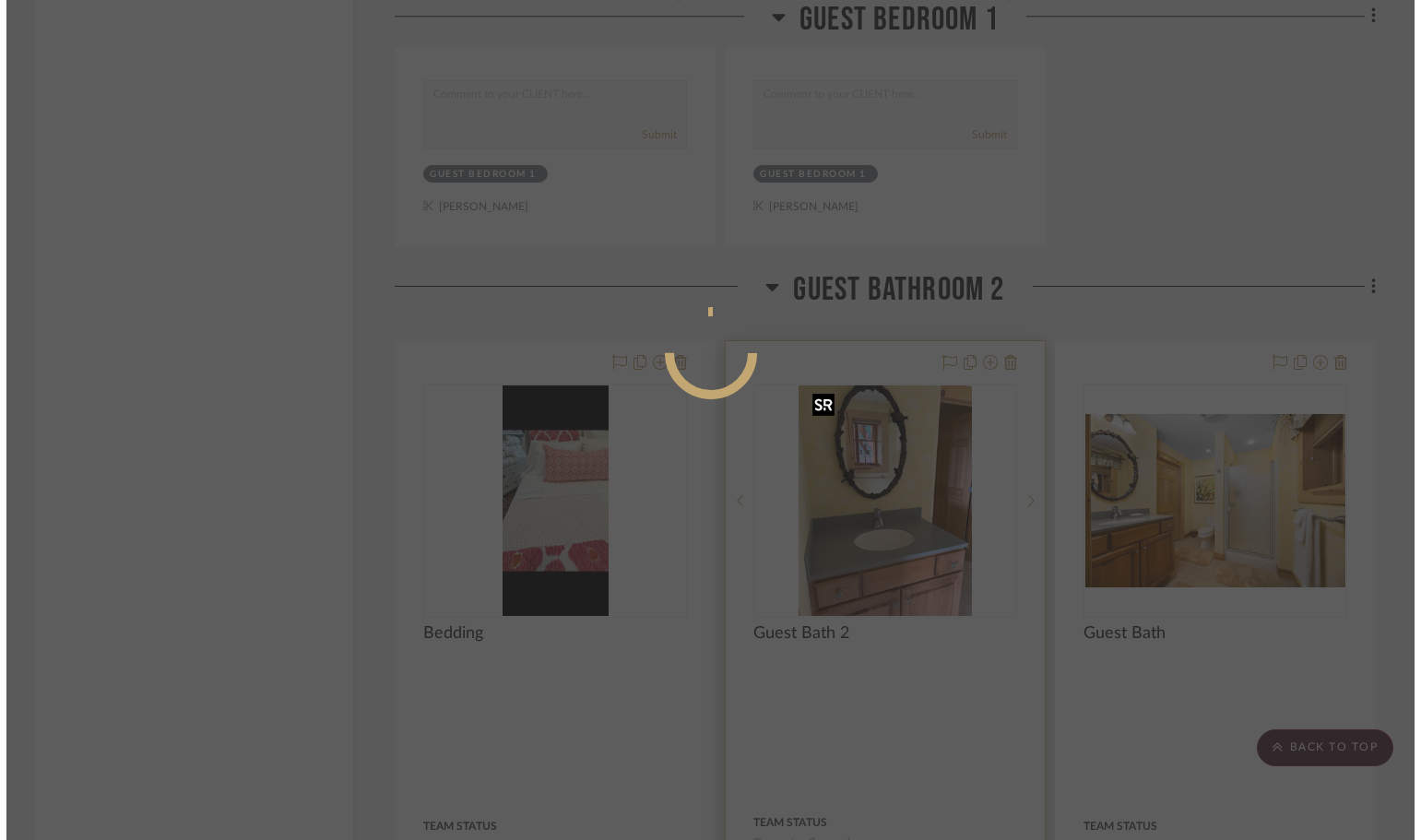
scroll to position [0, 0]
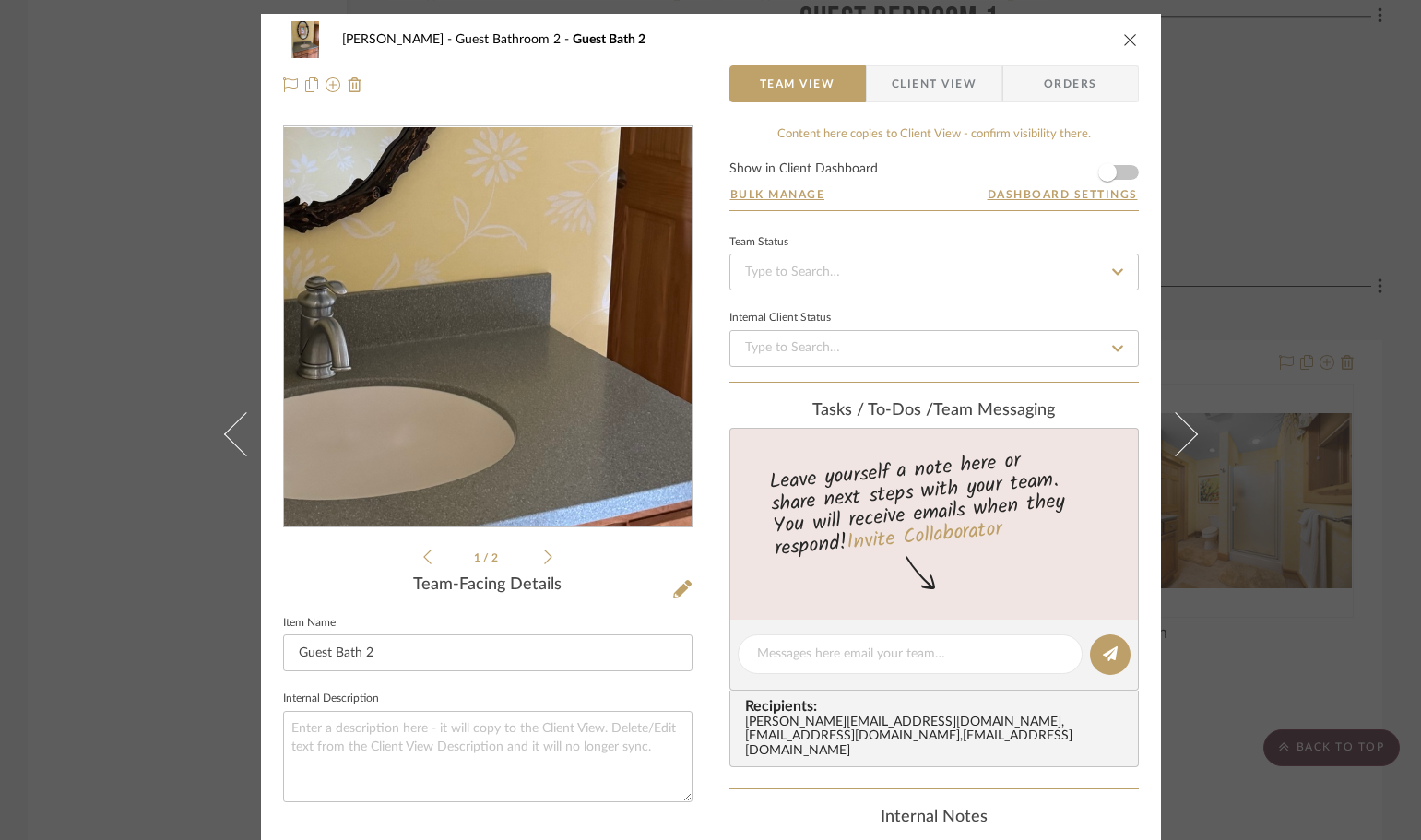
click at [523, 357] on img "0" at bounding box center [488, 327] width 300 height 400
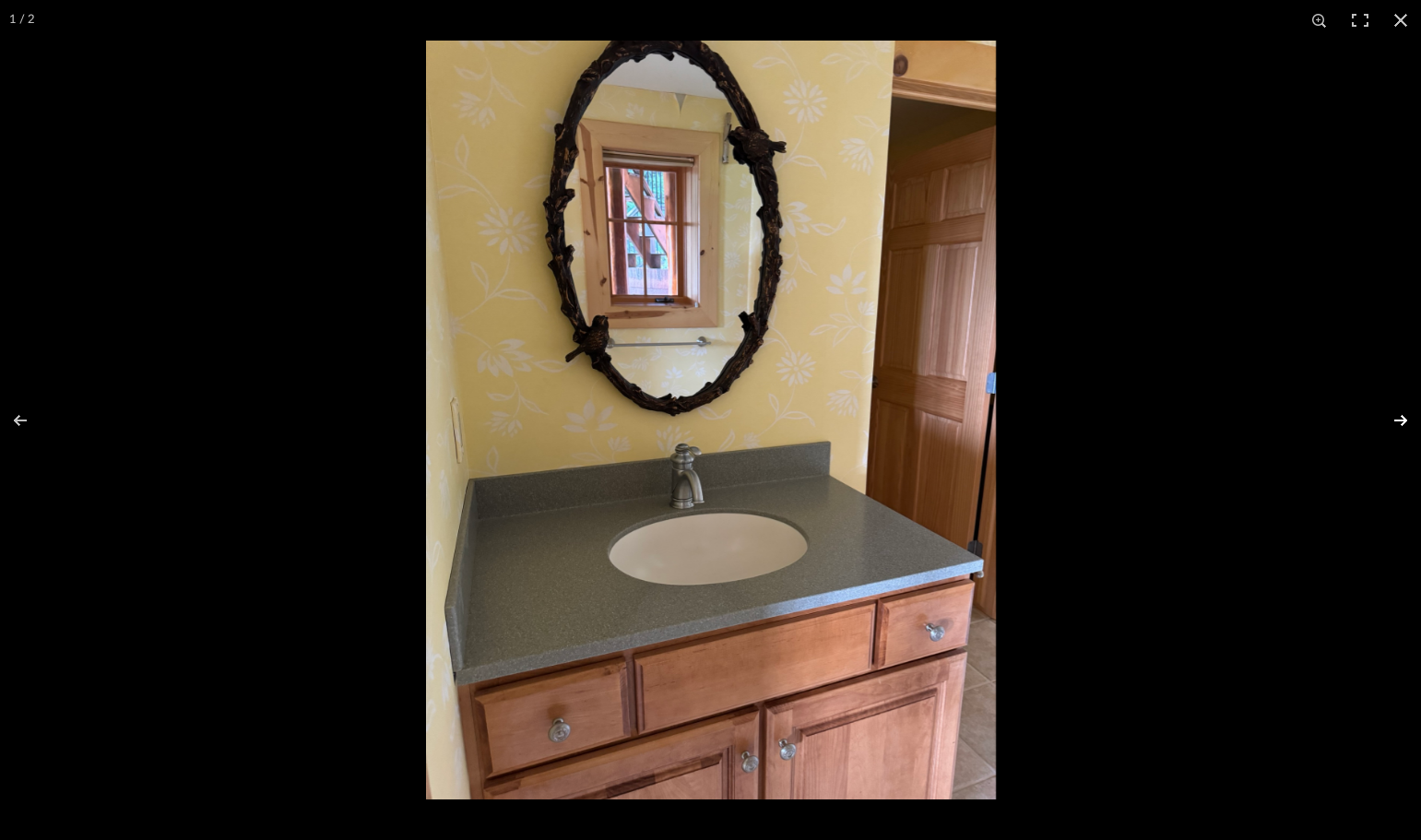
click at [1400, 425] on button at bounding box center [1388, 420] width 64 height 92
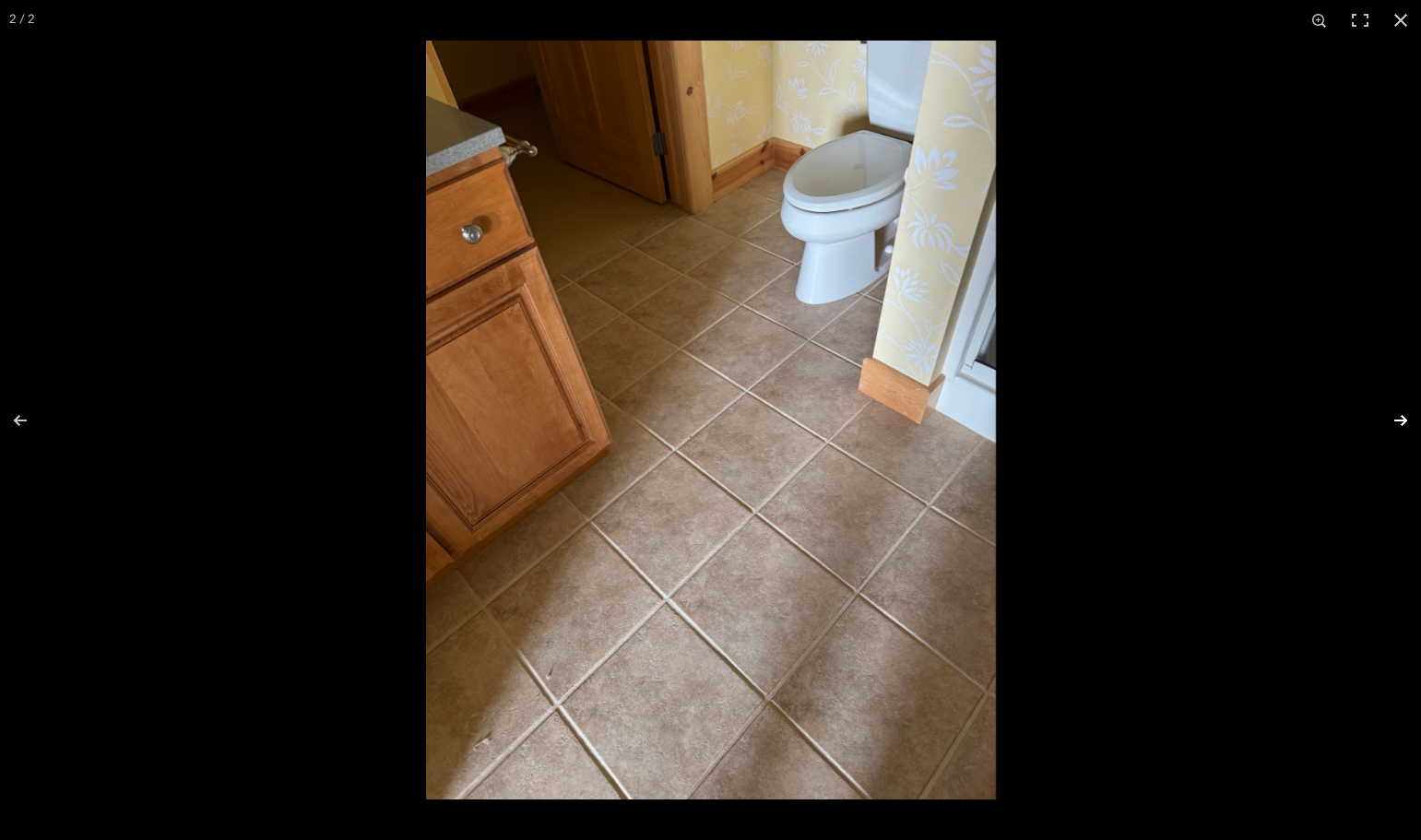
click at [1400, 425] on button at bounding box center [1388, 420] width 64 height 92
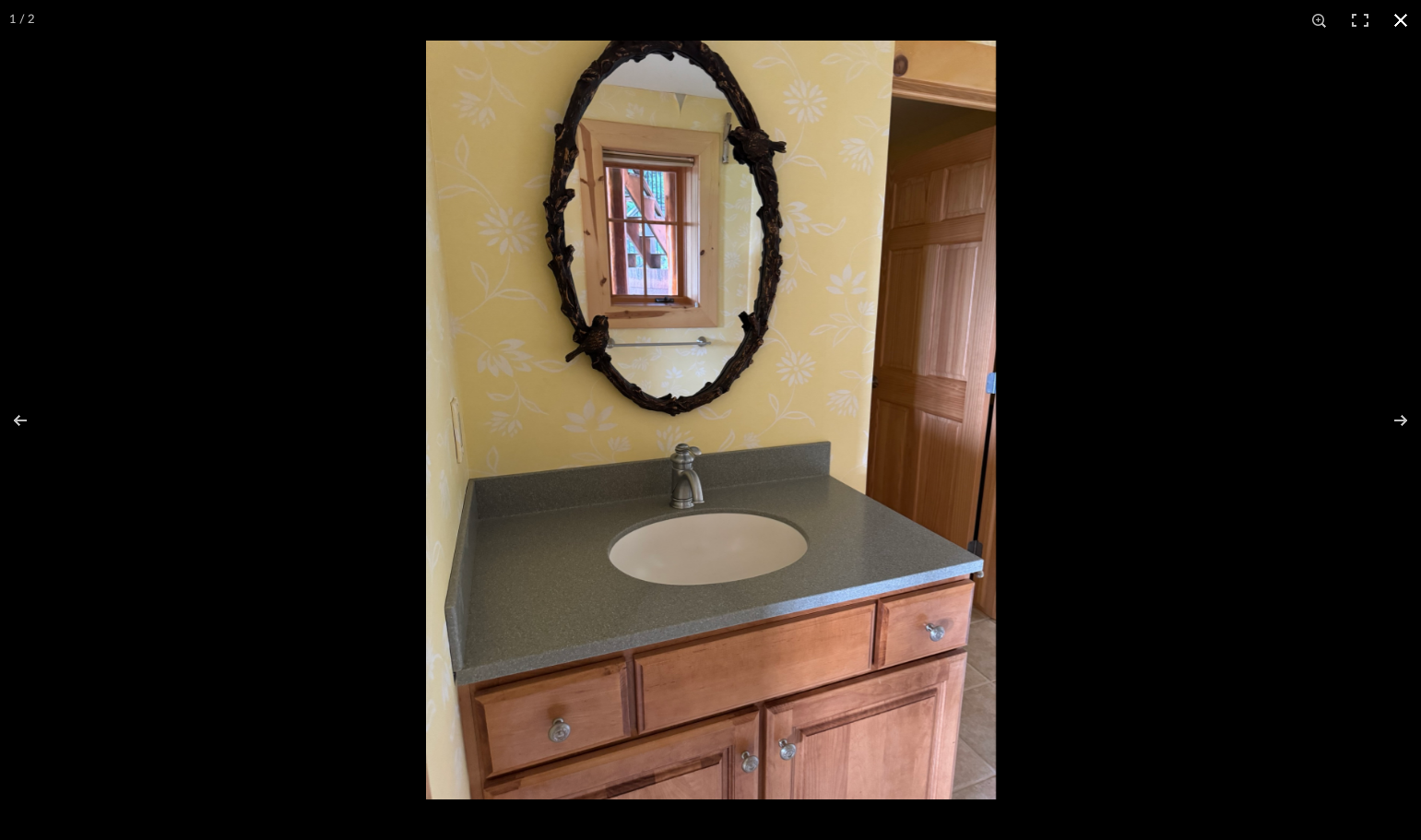
click at [1397, 19] on button at bounding box center [1401, 21] width 41 height 41
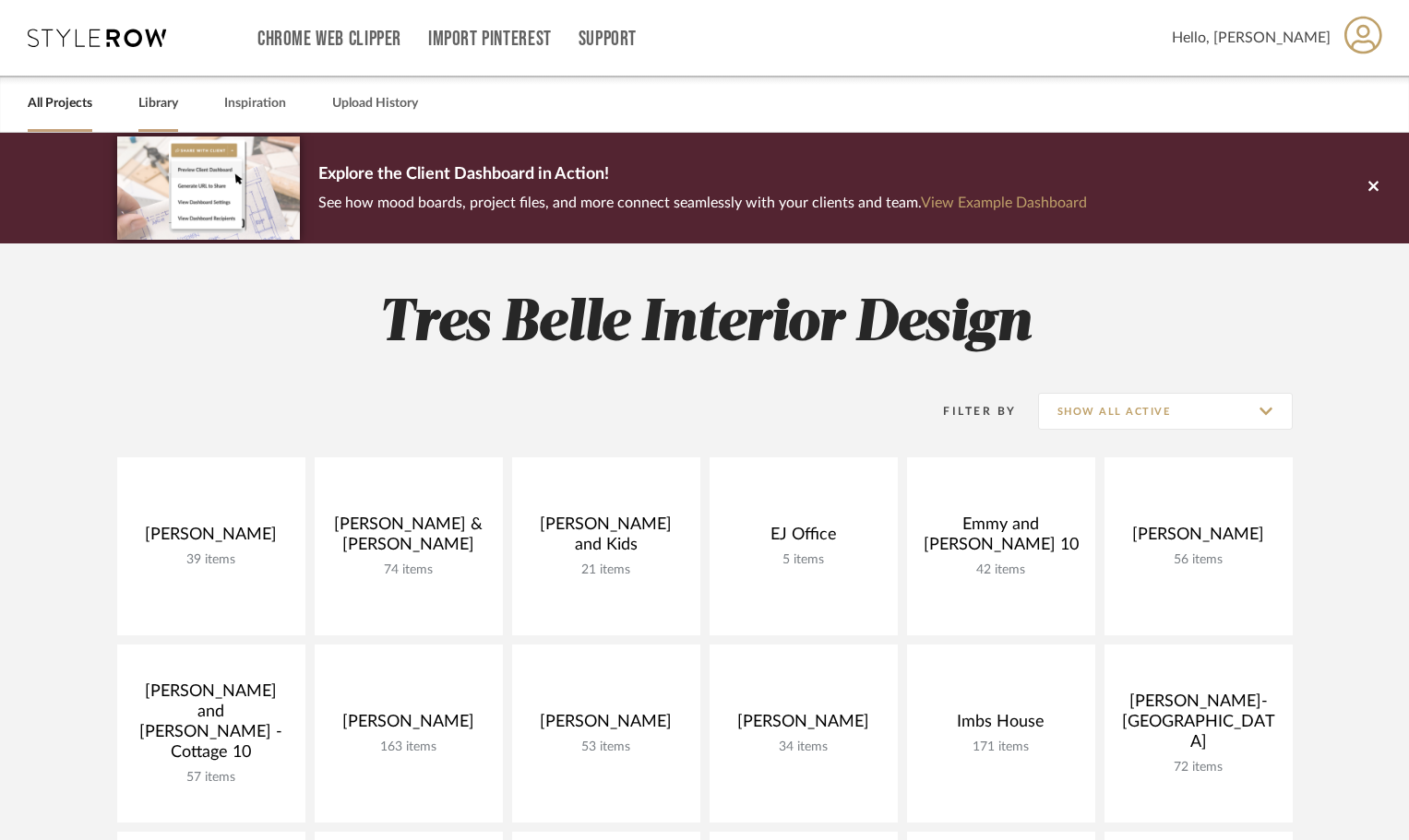
click at [165, 98] on link "Library" at bounding box center [158, 103] width 40 height 25
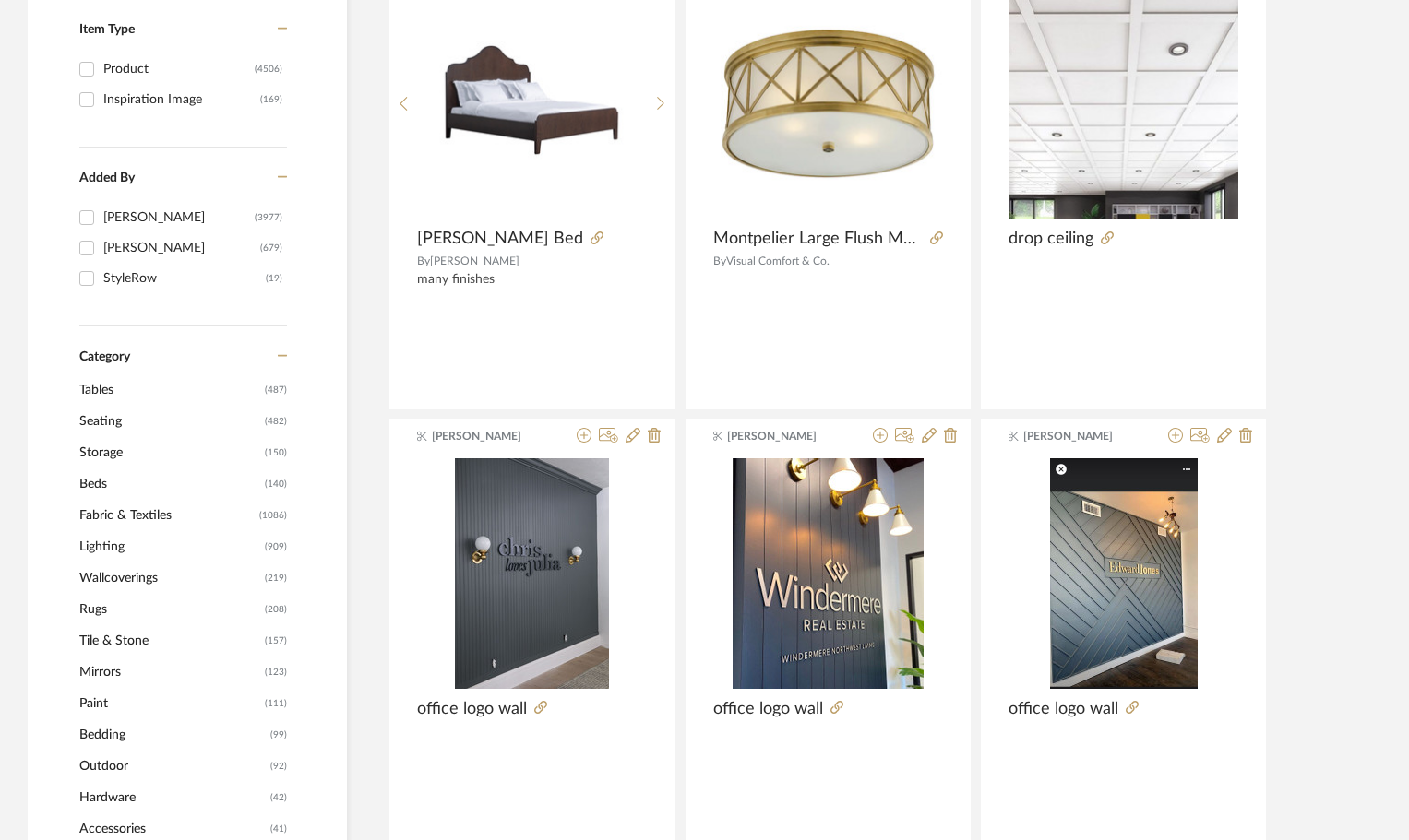
scroll to position [461, 0]
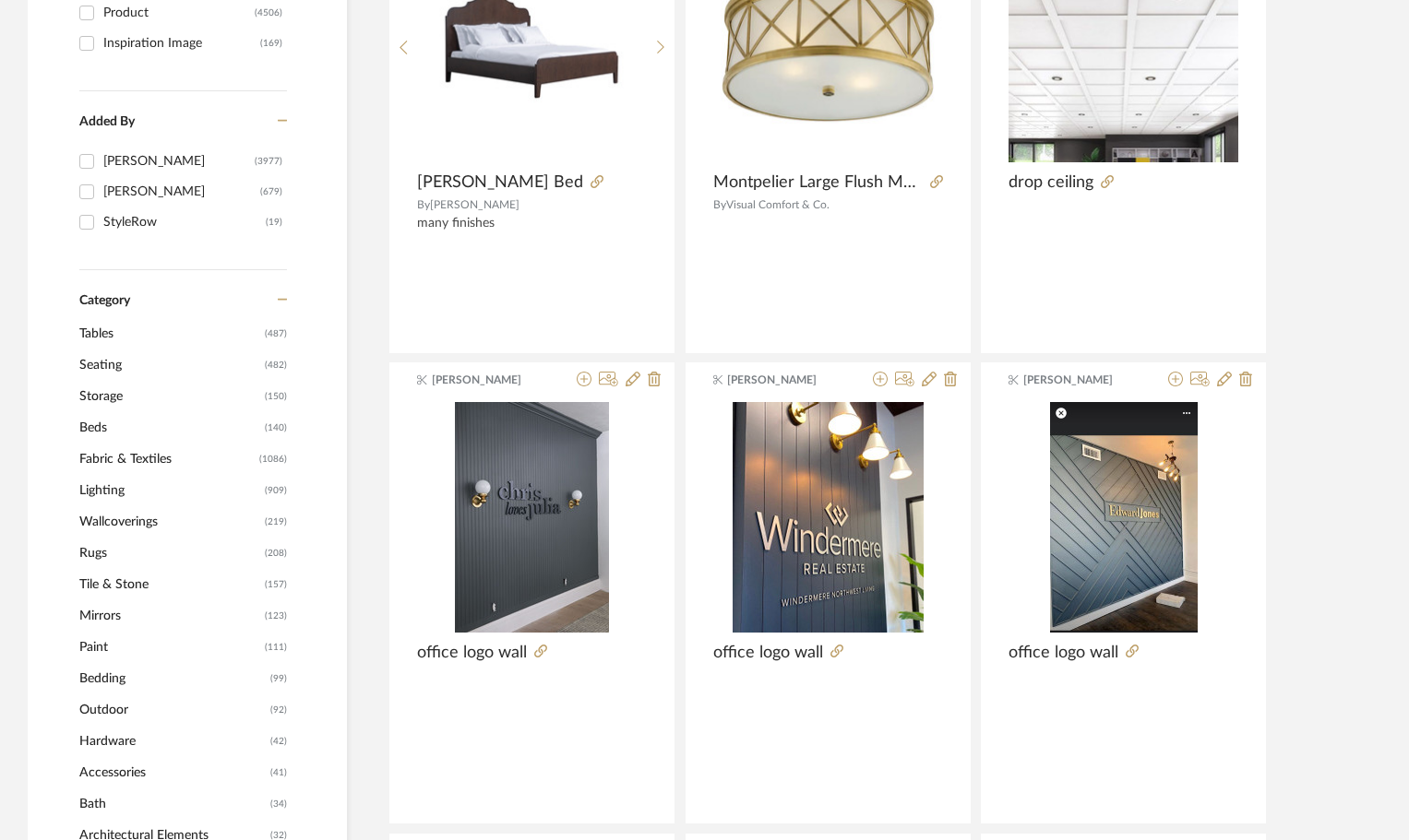
click at [91, 333] on span "Tables" at bounding box center [170, 334] width 181 height 32
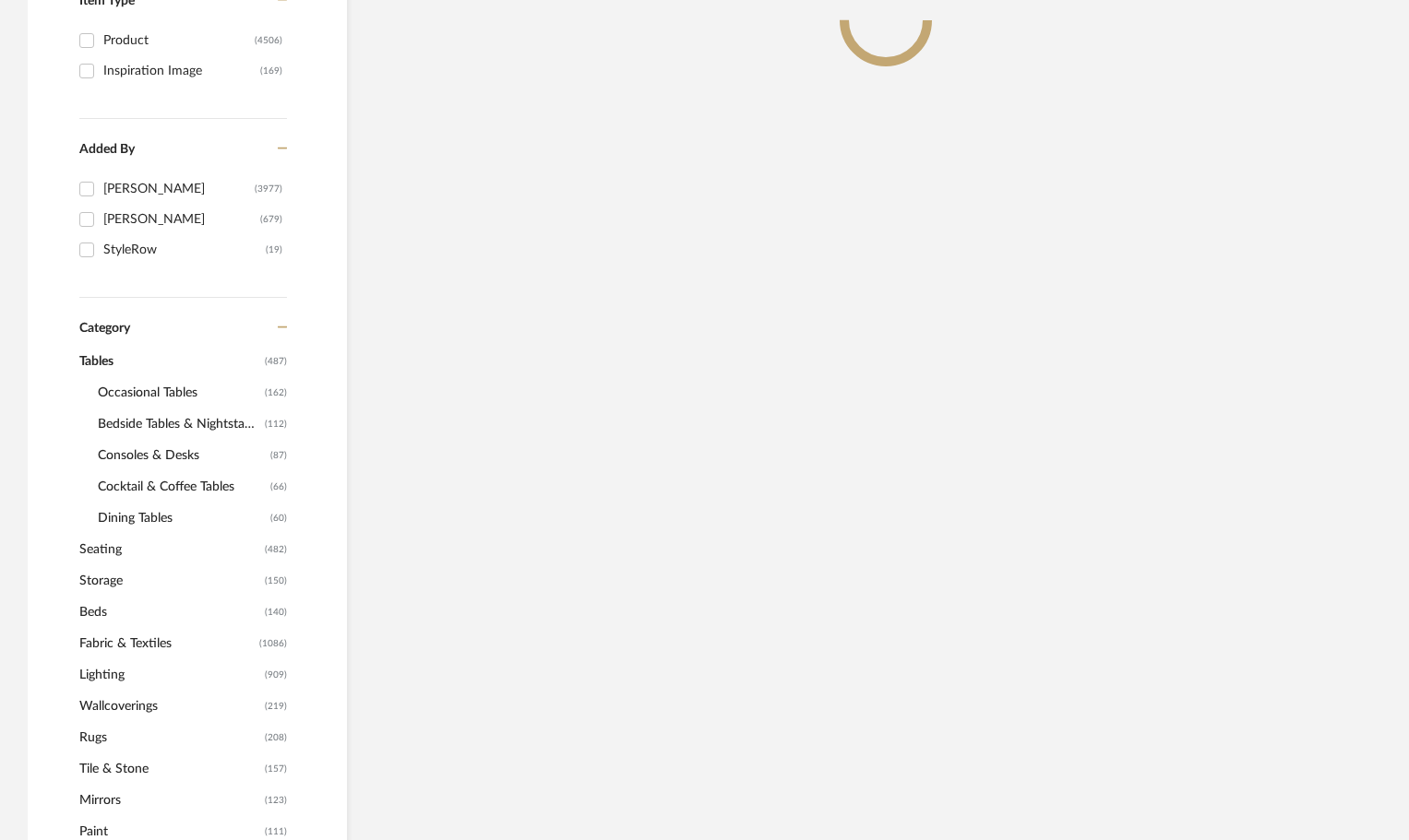
scroll to position [489, 0]
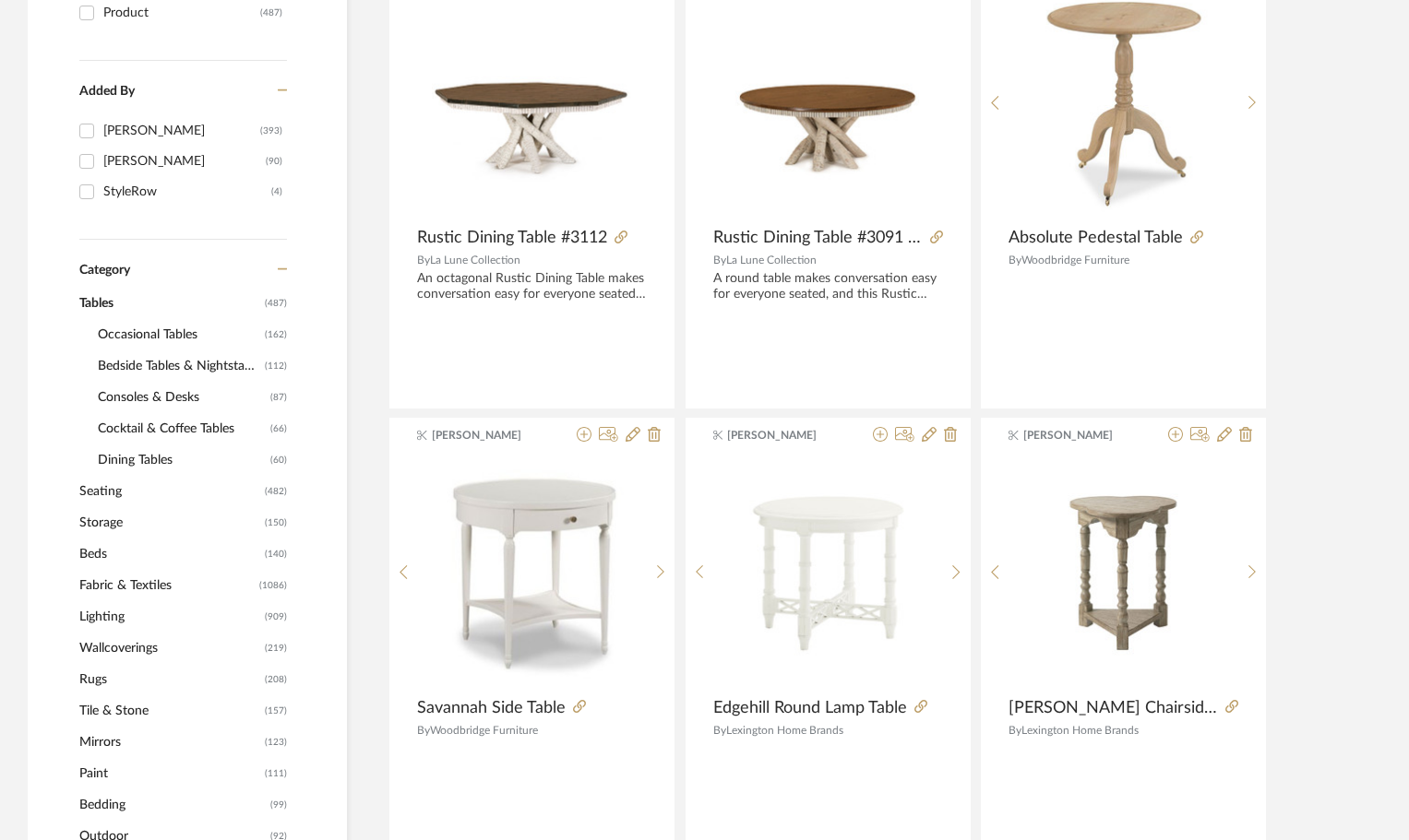
click at [125, 368] on span "Bedside Tables & Nightstands" at bounding box center [179, 366] width 162 height 32
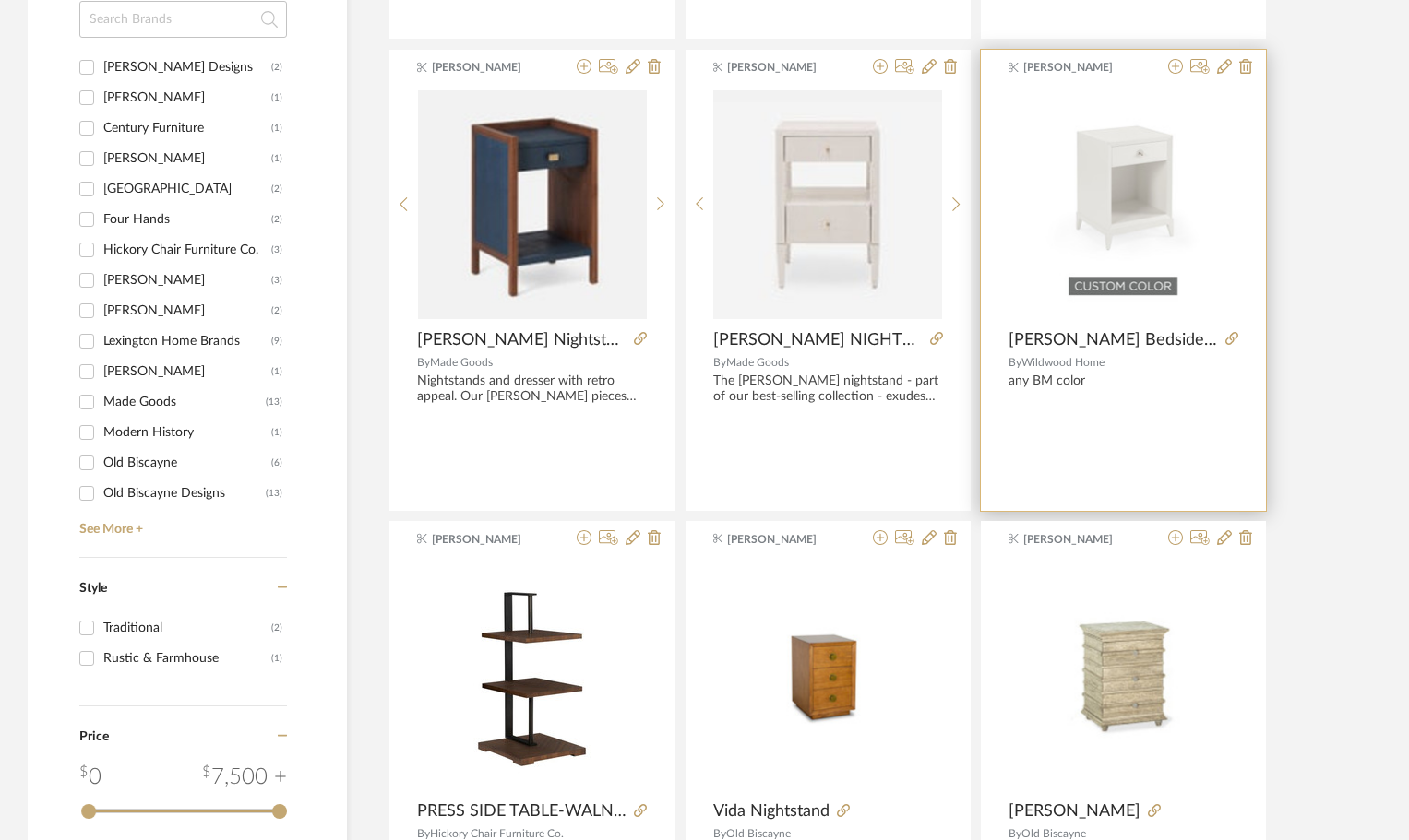
scroll to position [1780, 0]
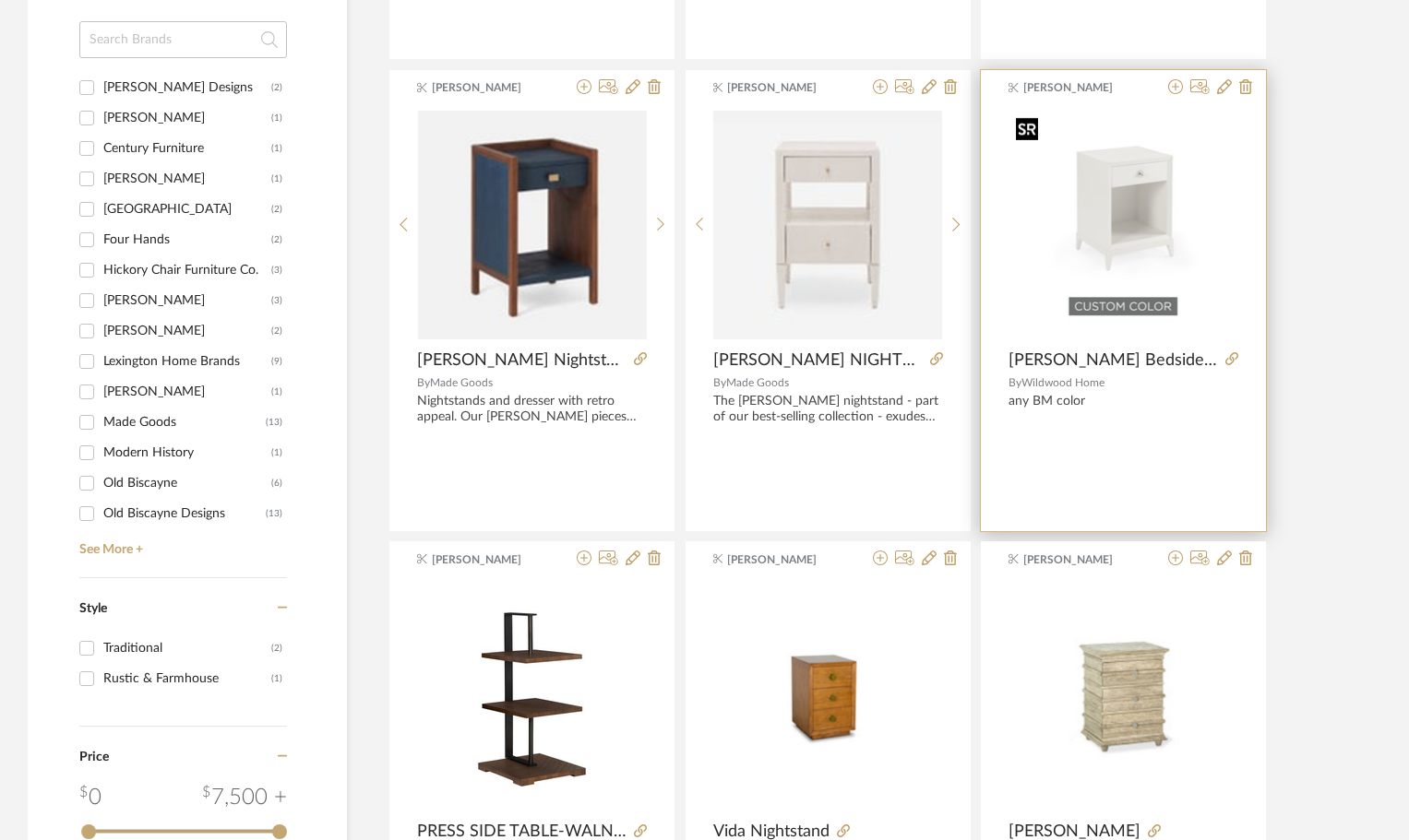
click at [1119, 209] on img "0" at bounding box center [1123, 225] width 229 height 229
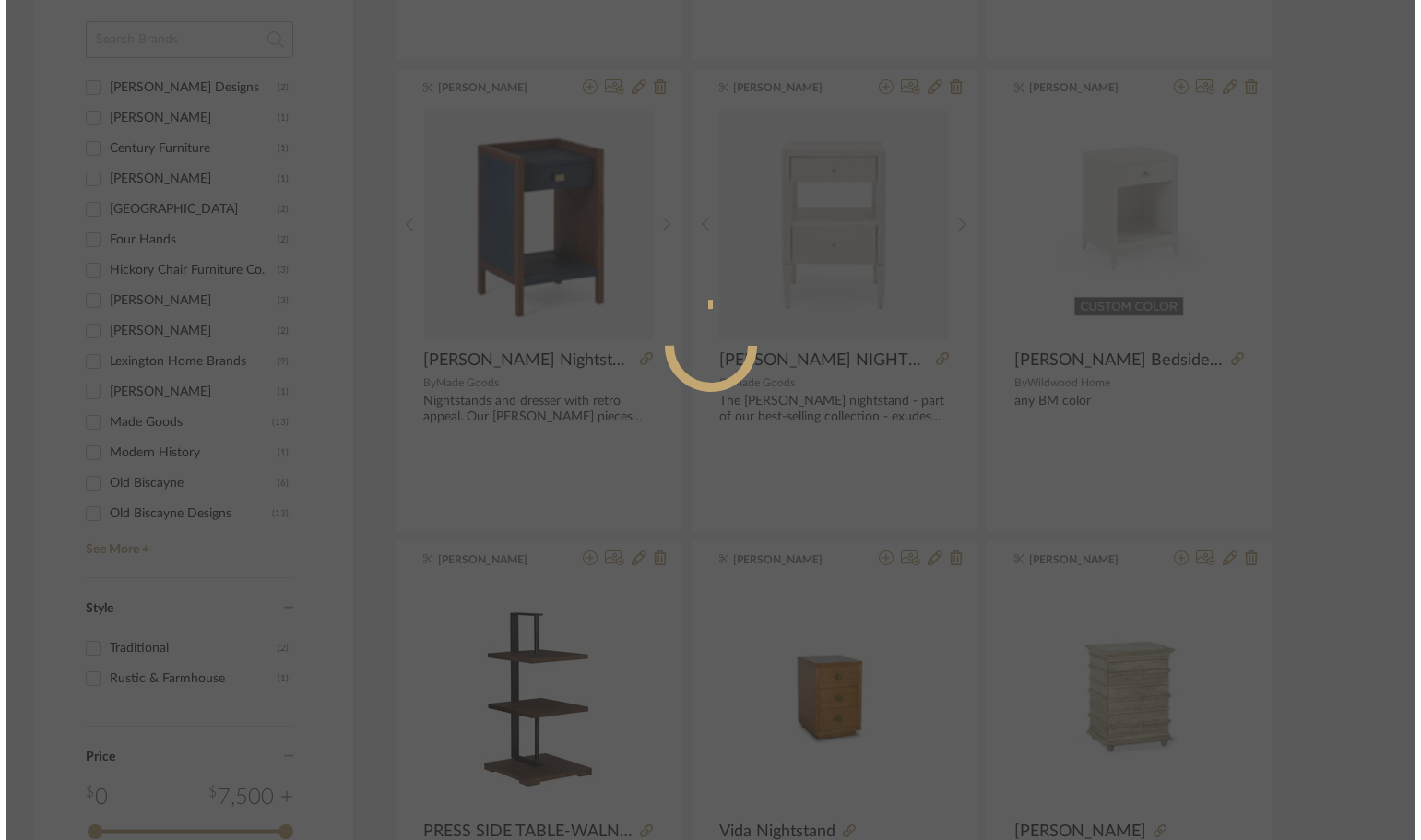
scroll to position [0, 0]
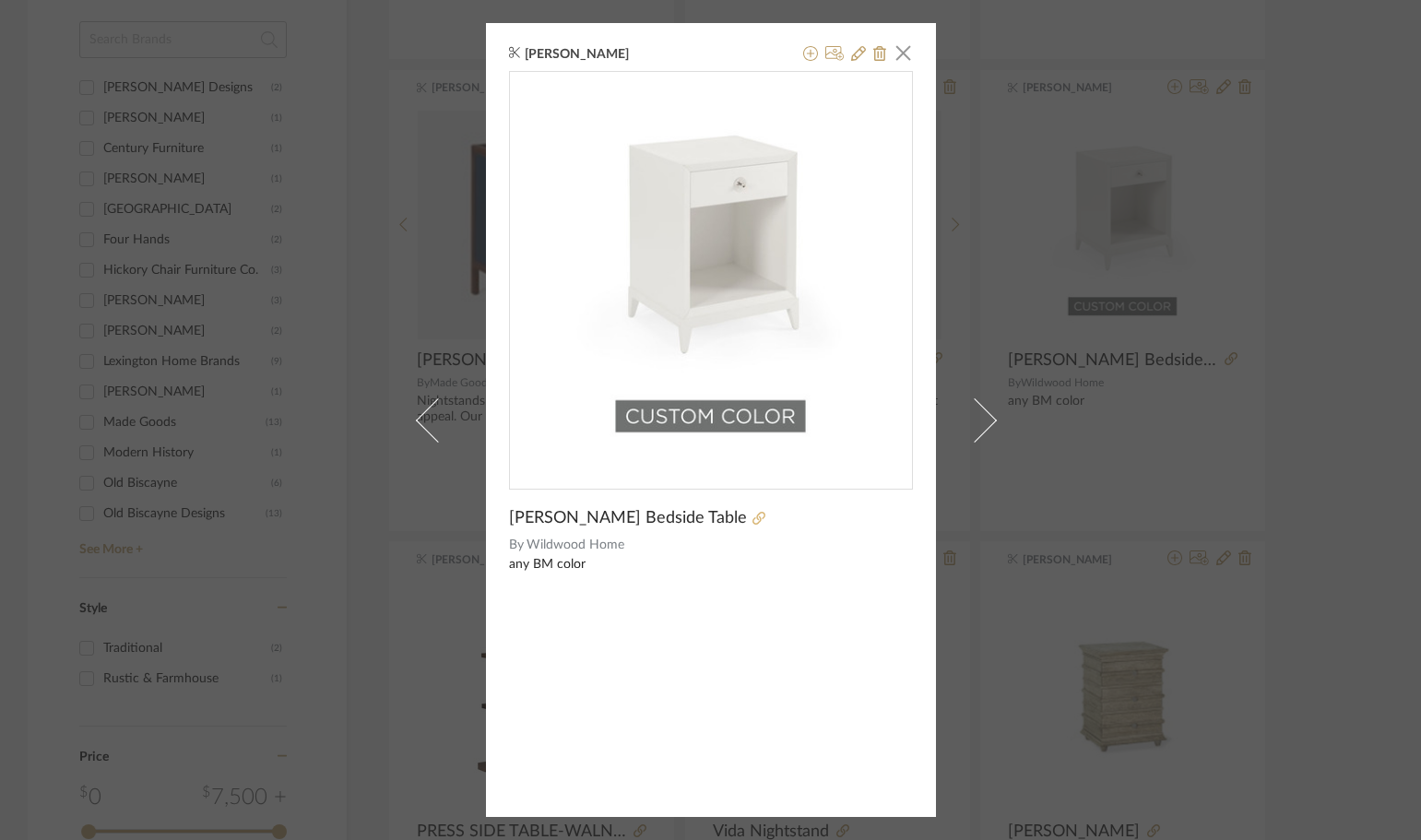
click at [752, 514] on icon at bounding box center [759, 518] width 13 height 13
click at [1083, 255] on div "Carrie Blanck × Beverly Bedside Table By Wildwood Home any BM color" at bounding box center [710, 420] width 1421 height 840
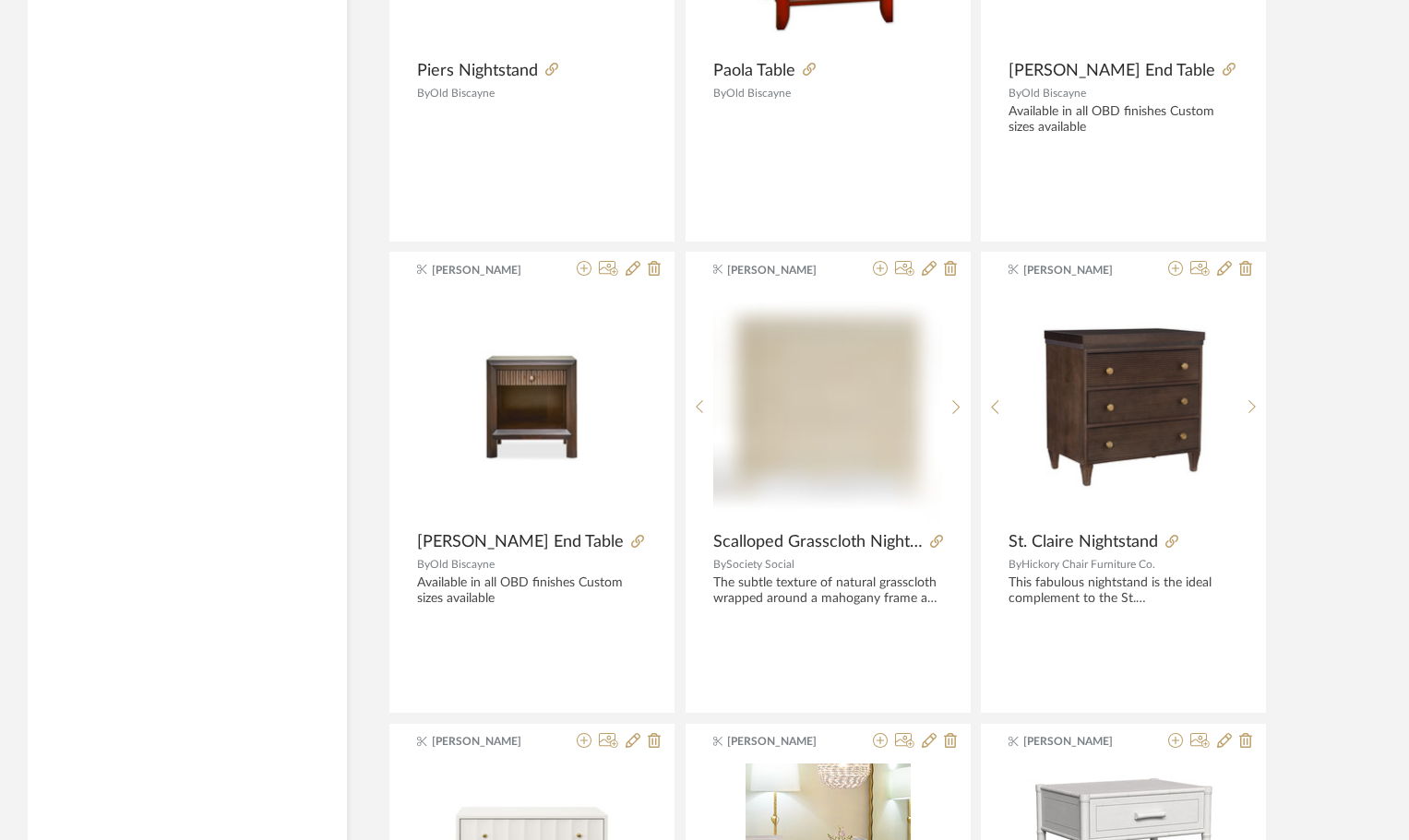
scroll to position [3071, 0]
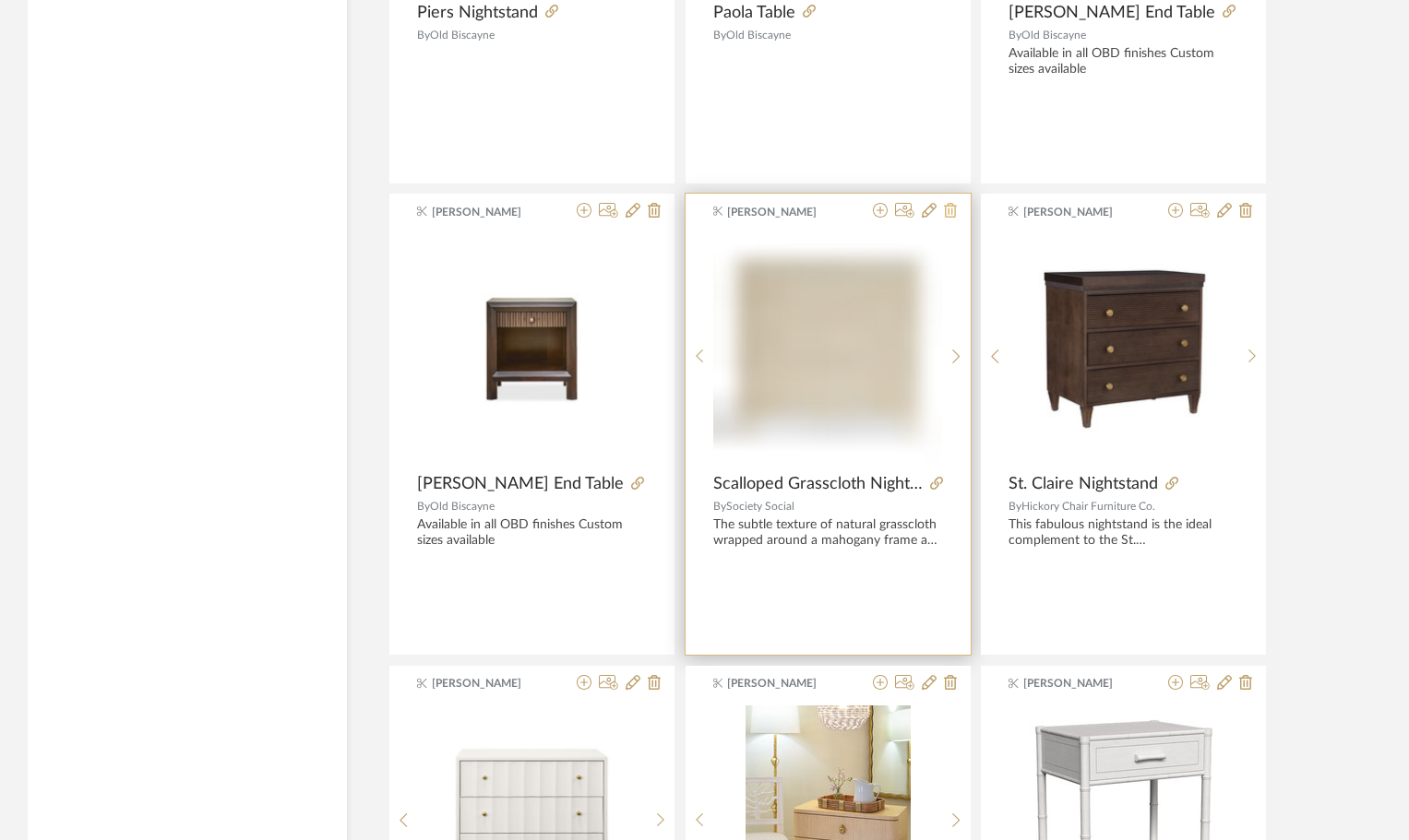
click at [947, 210] on icon at bounding box center [950, 211] width 13 height 15
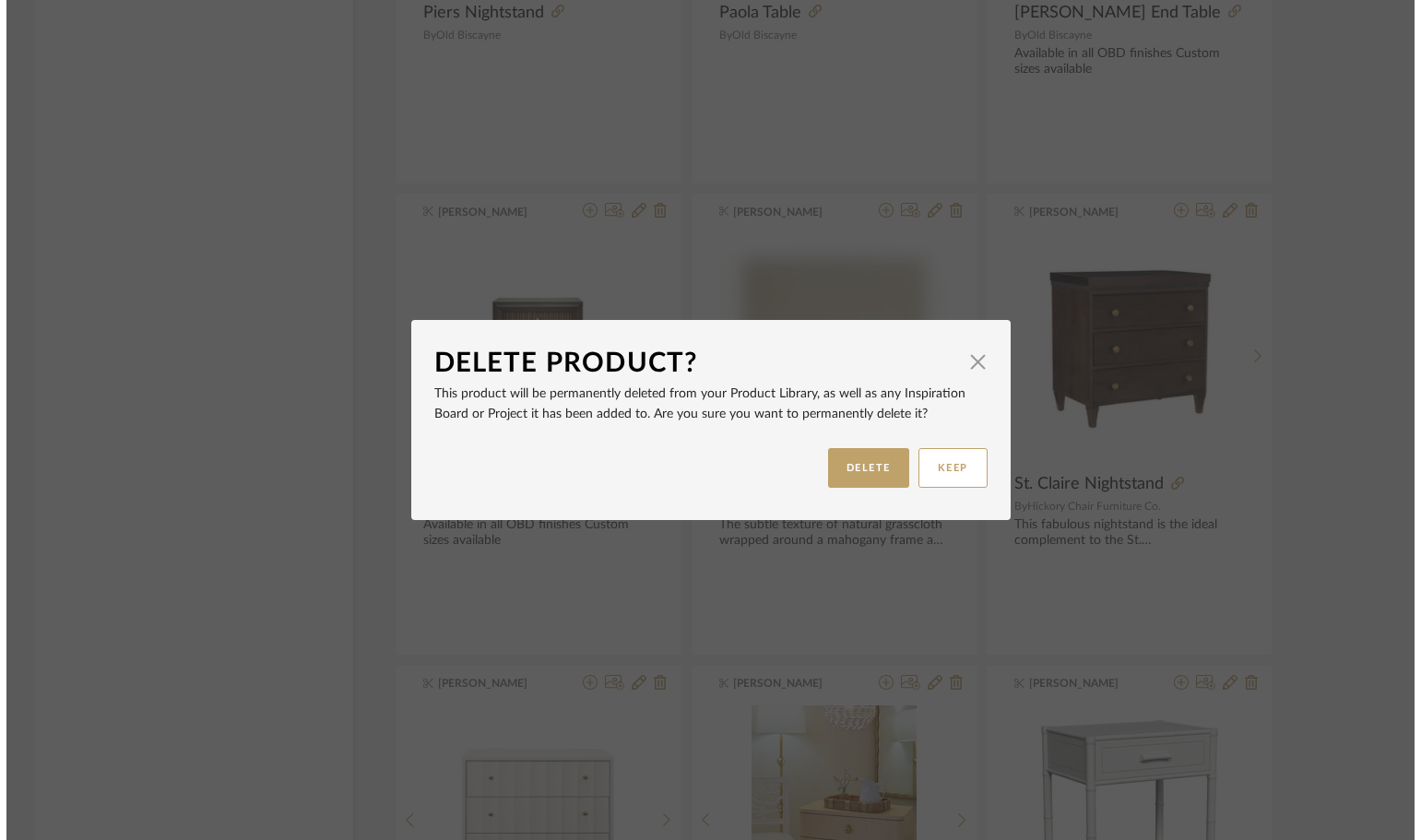
scroll to position [0, 0]
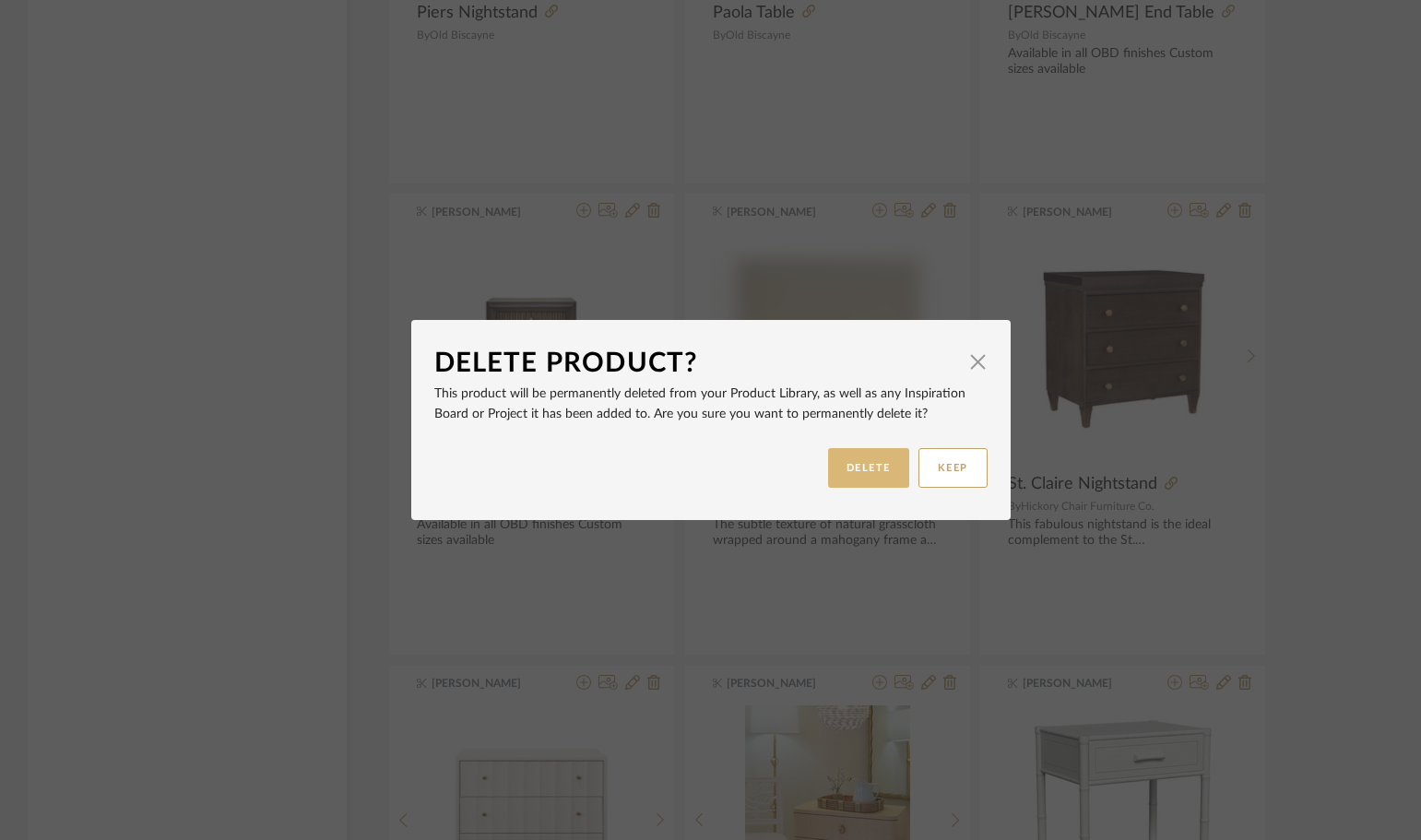
click at [871, 470] on button "DELETE" at bounding box center [868, 468] width 81 height 40
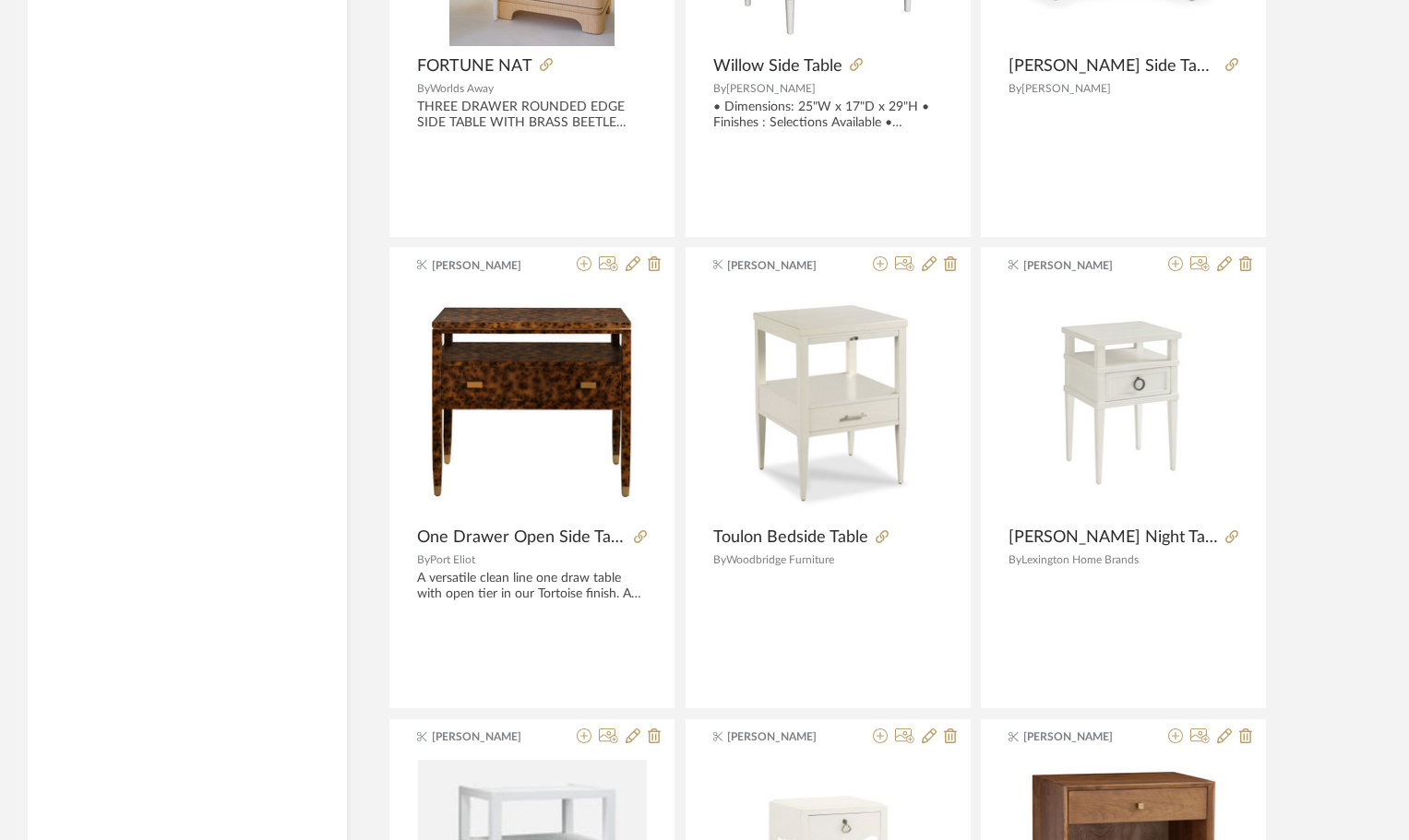
scroll to position [3993, 0]
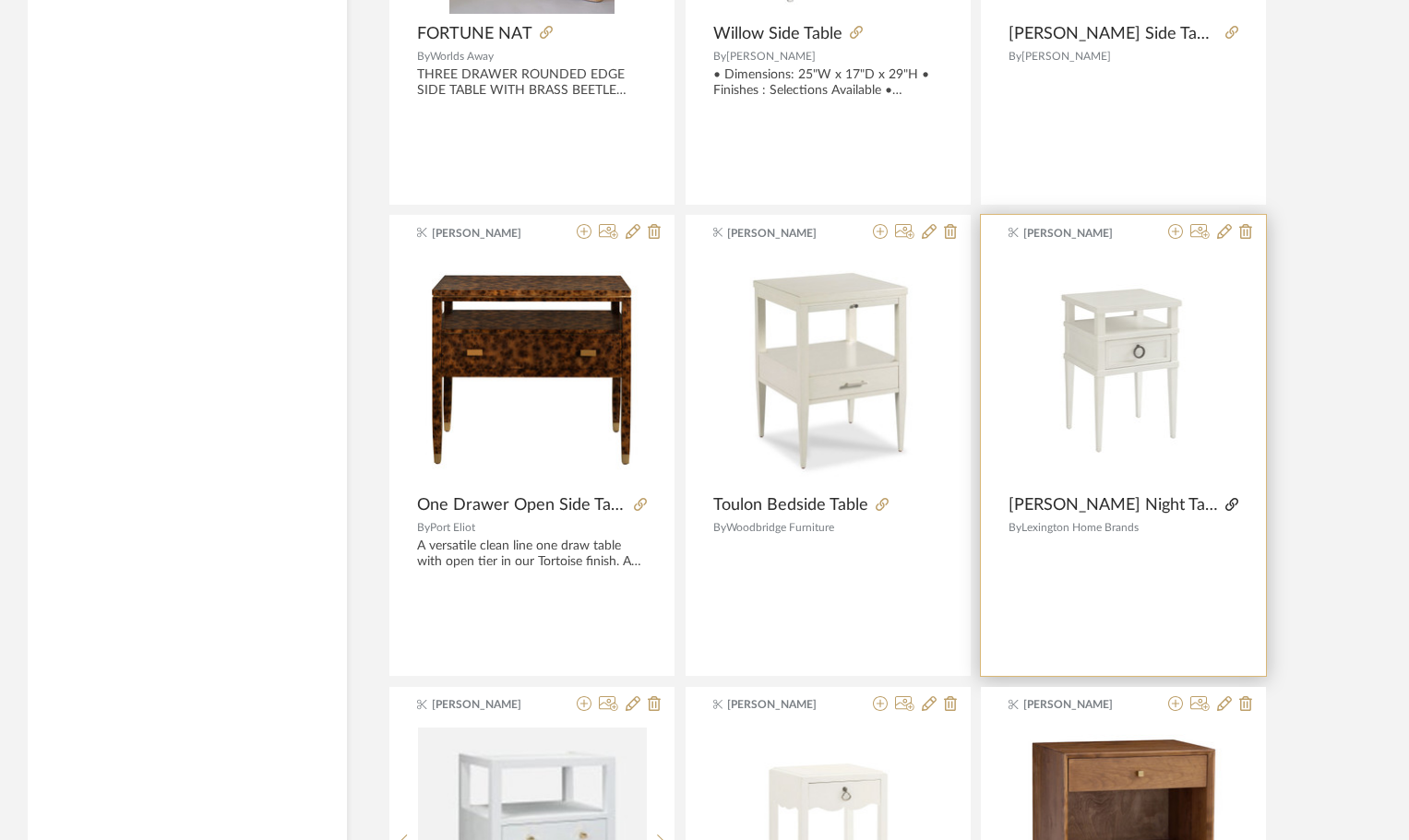
click at [1225, 505] on icon at bounding box center [1232, 504] width 13 height 13
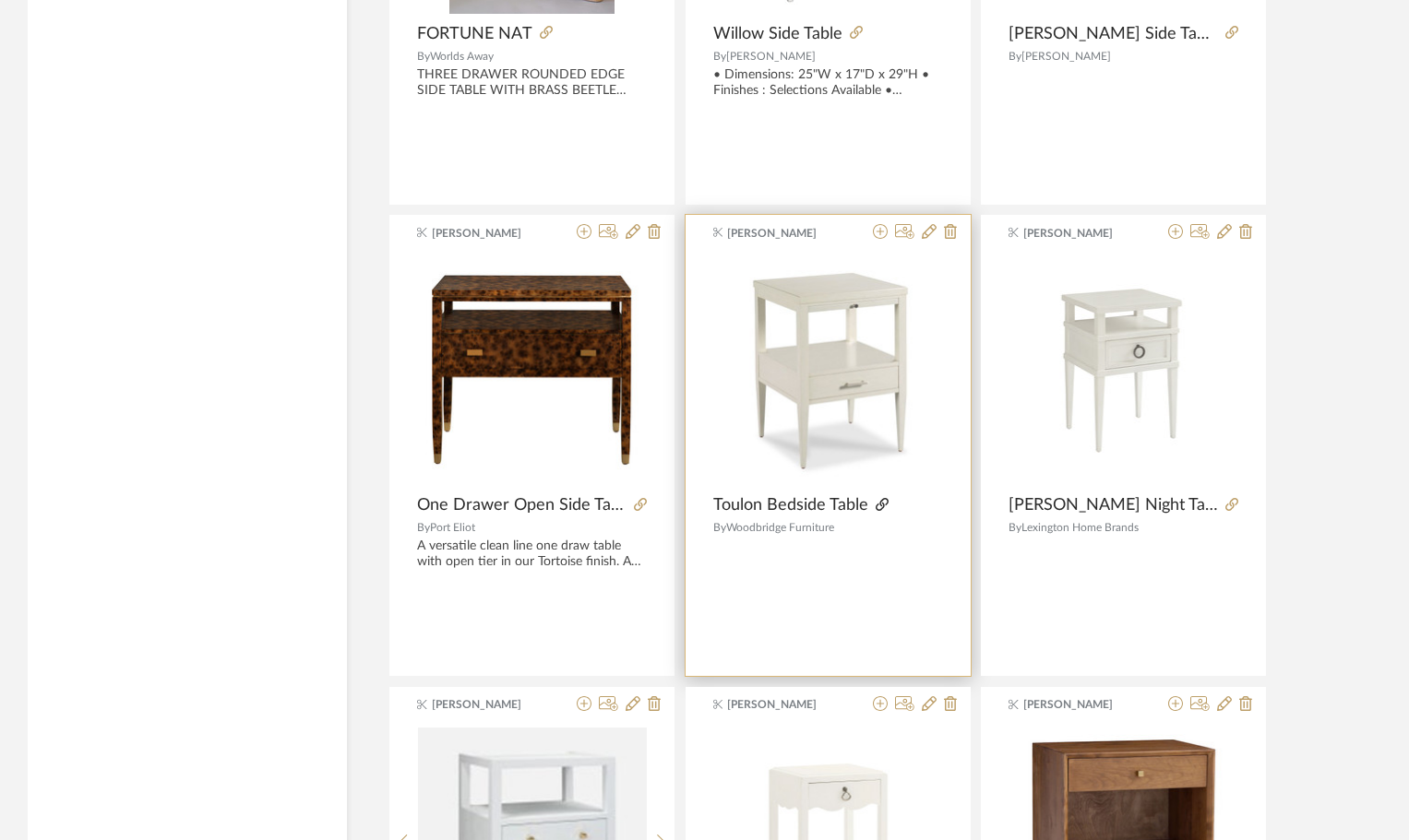
click at [884, 506] on icon at bounding box center [882, 504] width 13 height 13
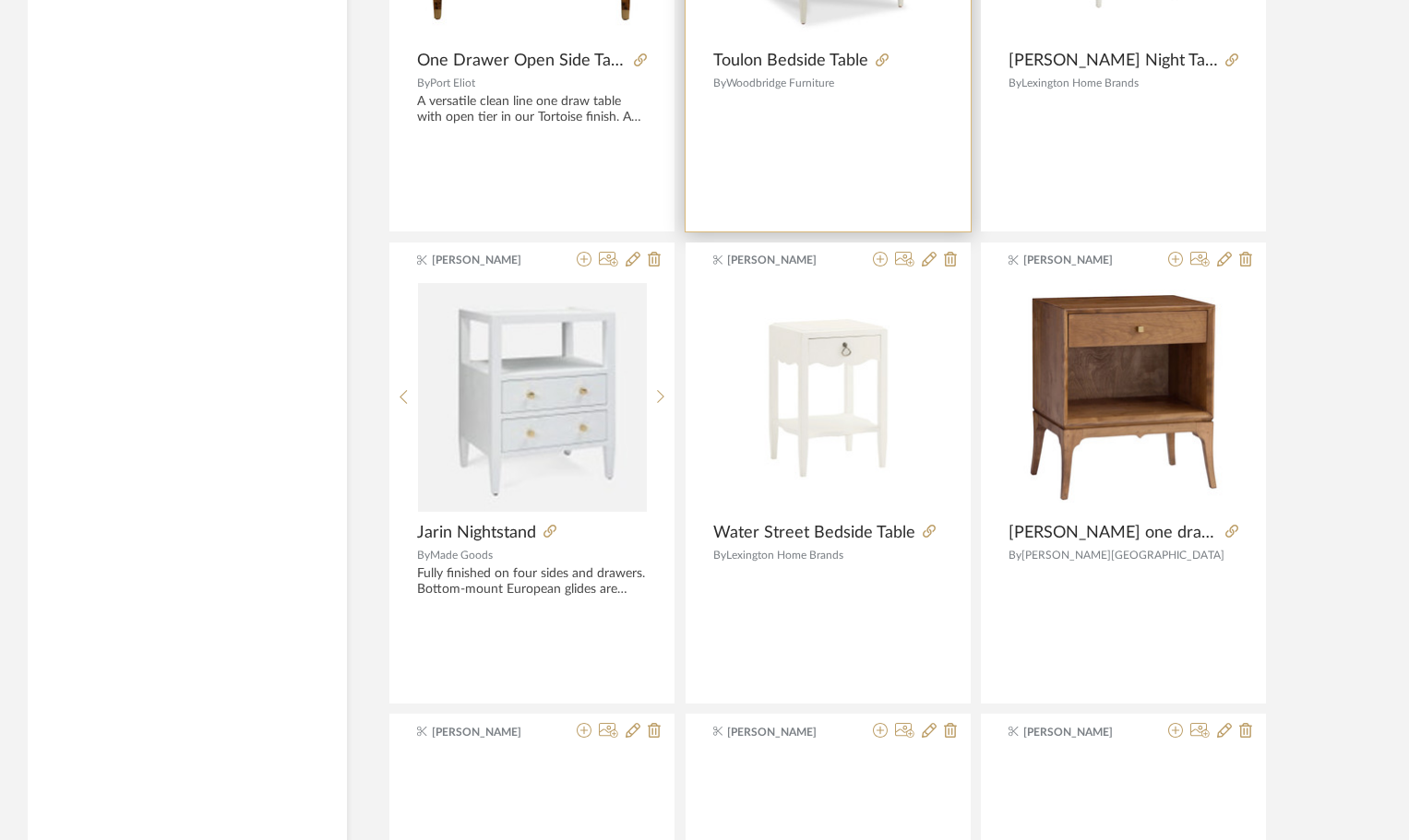
scroll to position [4455, 0]
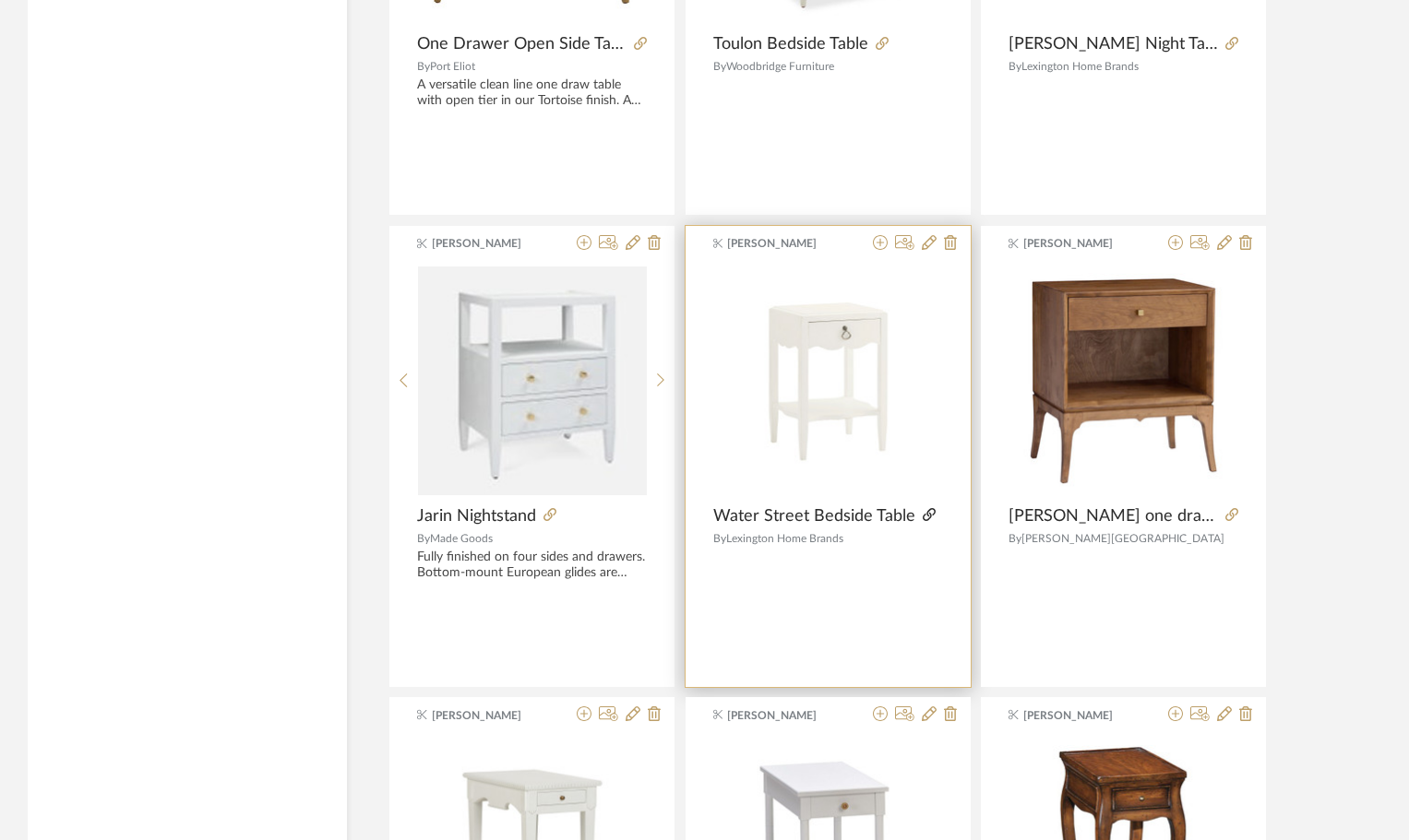
click at [922, 515] on icon at bounding box center [929, 515] width 13 height 13
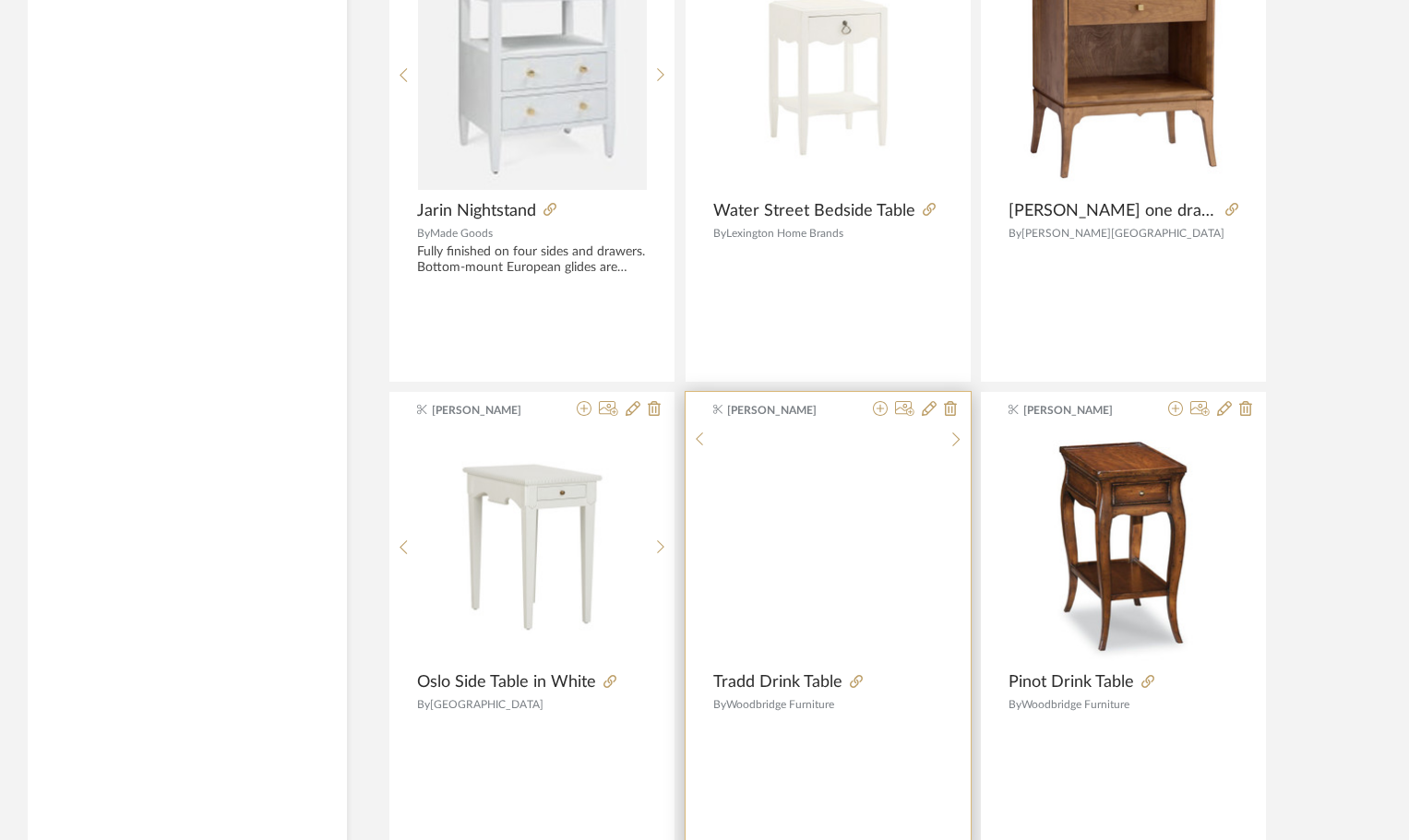
scroll to position [4824, 0]
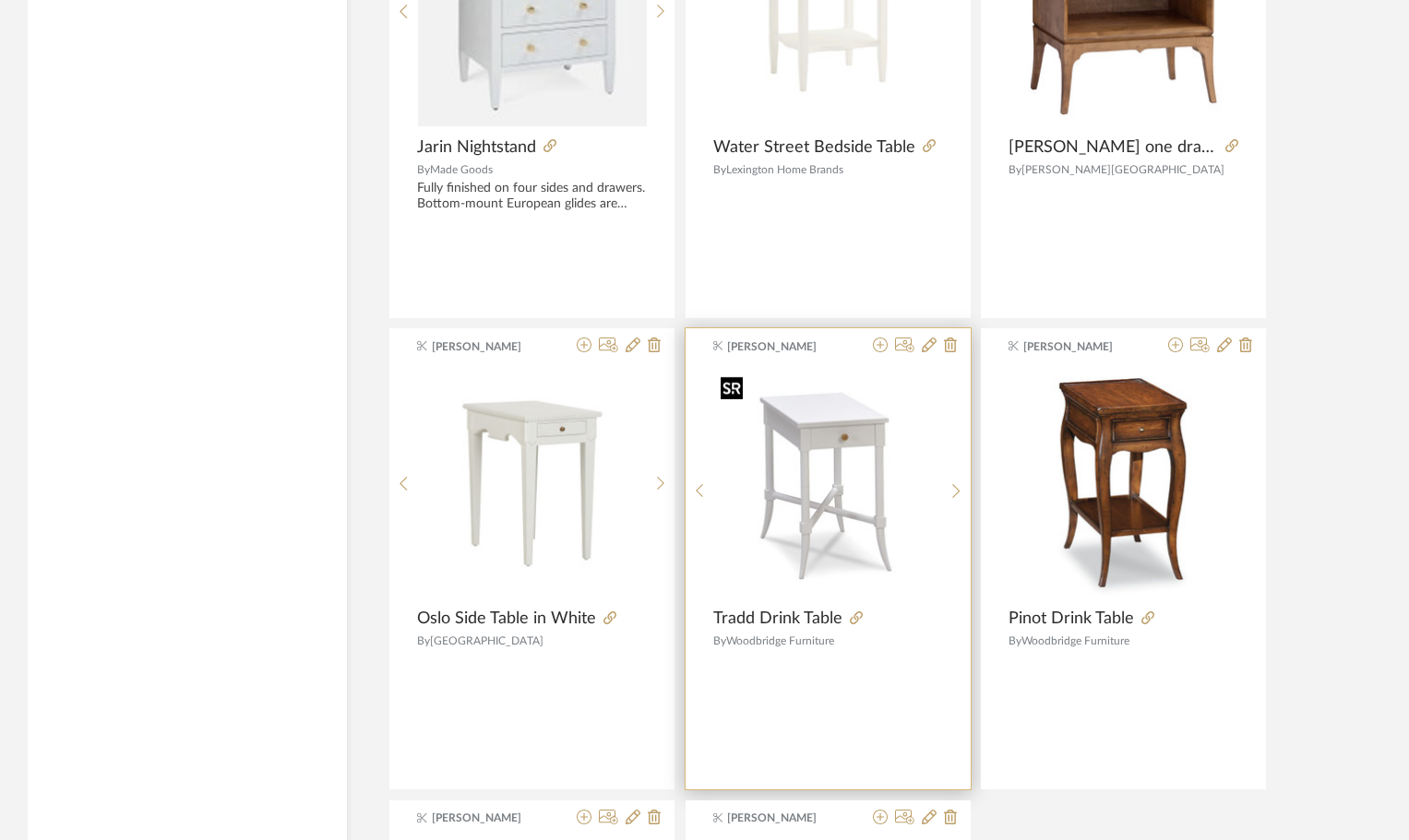
click at [848, 434] on img "0" at bounding box center [827, 483] width 228 height 228
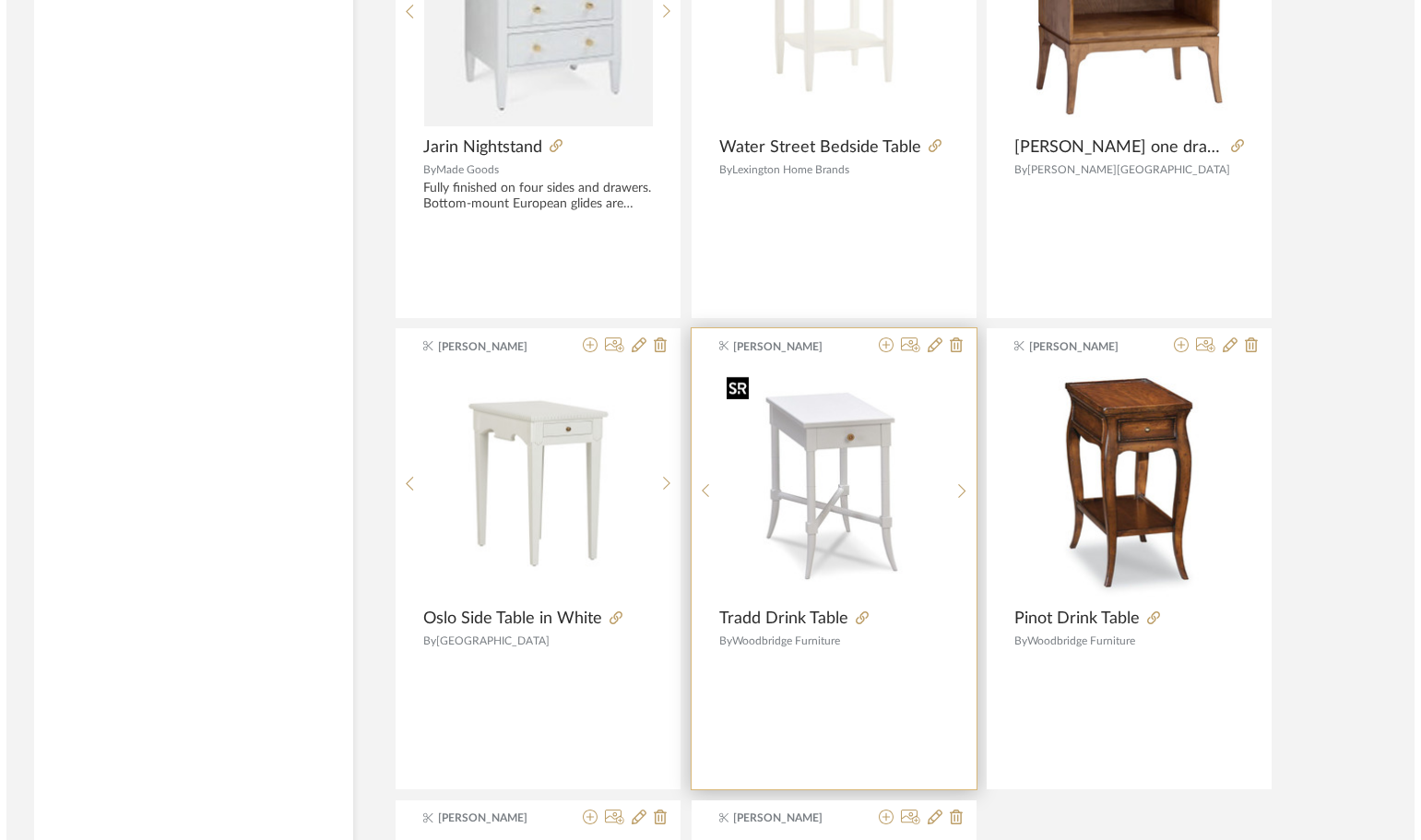
scroll to position [0, 0]
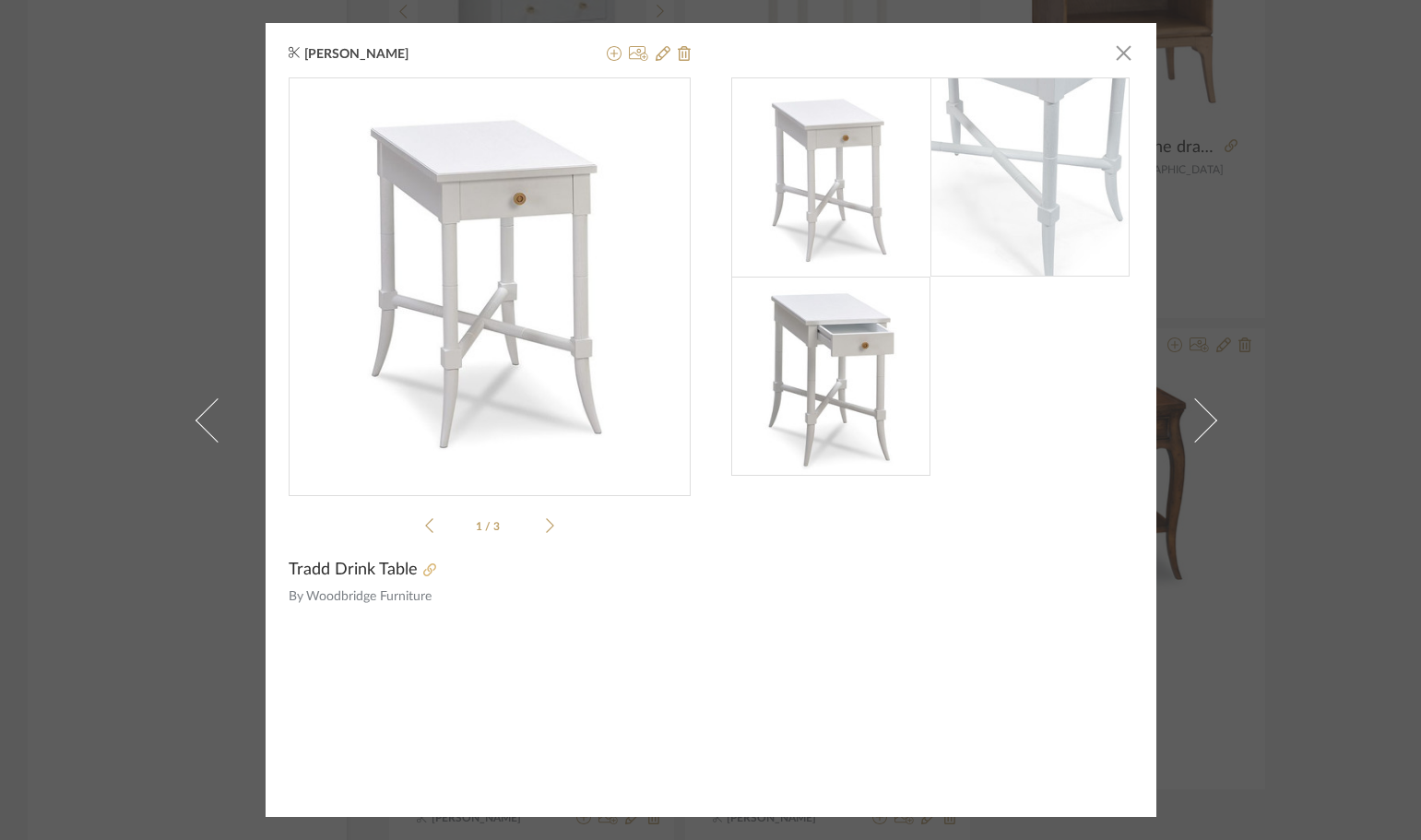
click at [423, 568] on icon at bounding box center [430, 570] width 13 height 13
click at [1115, 53] on span "button" at bounding box center [1124, 53] width 37 height 37
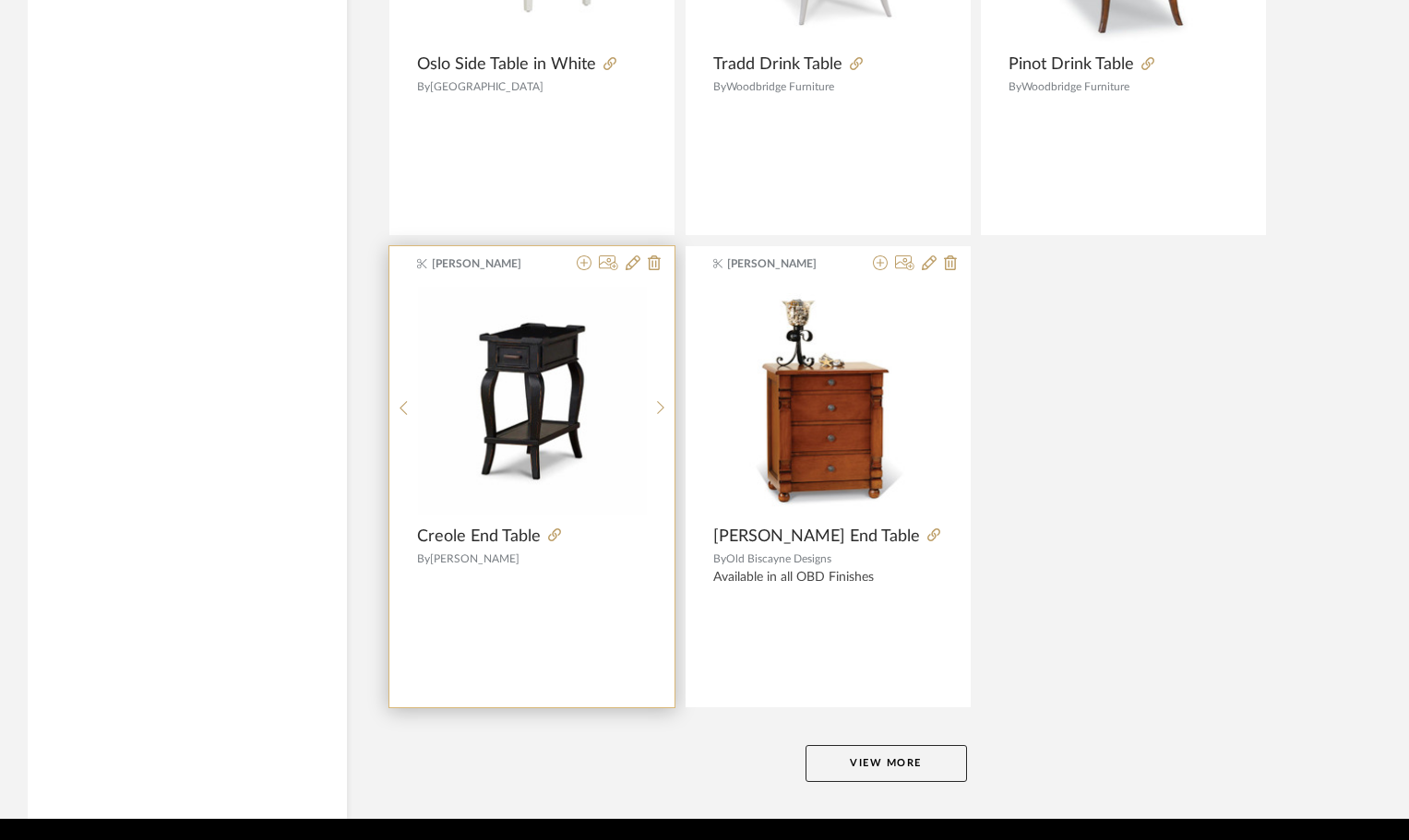
scroll to position [5441, 0]
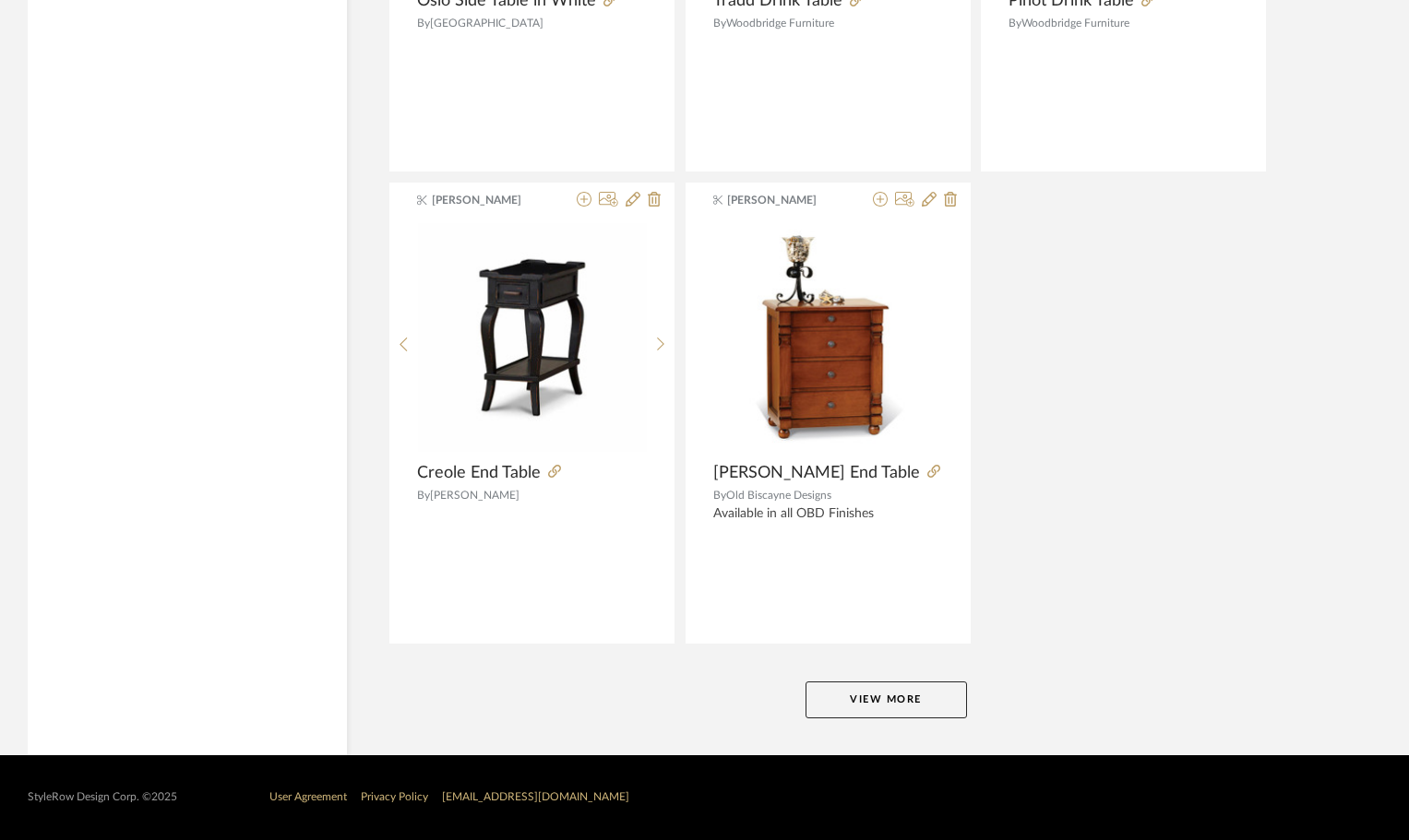
click at [916, 705] on button "View More" at bounding box center [886, 700] width 161 height 37
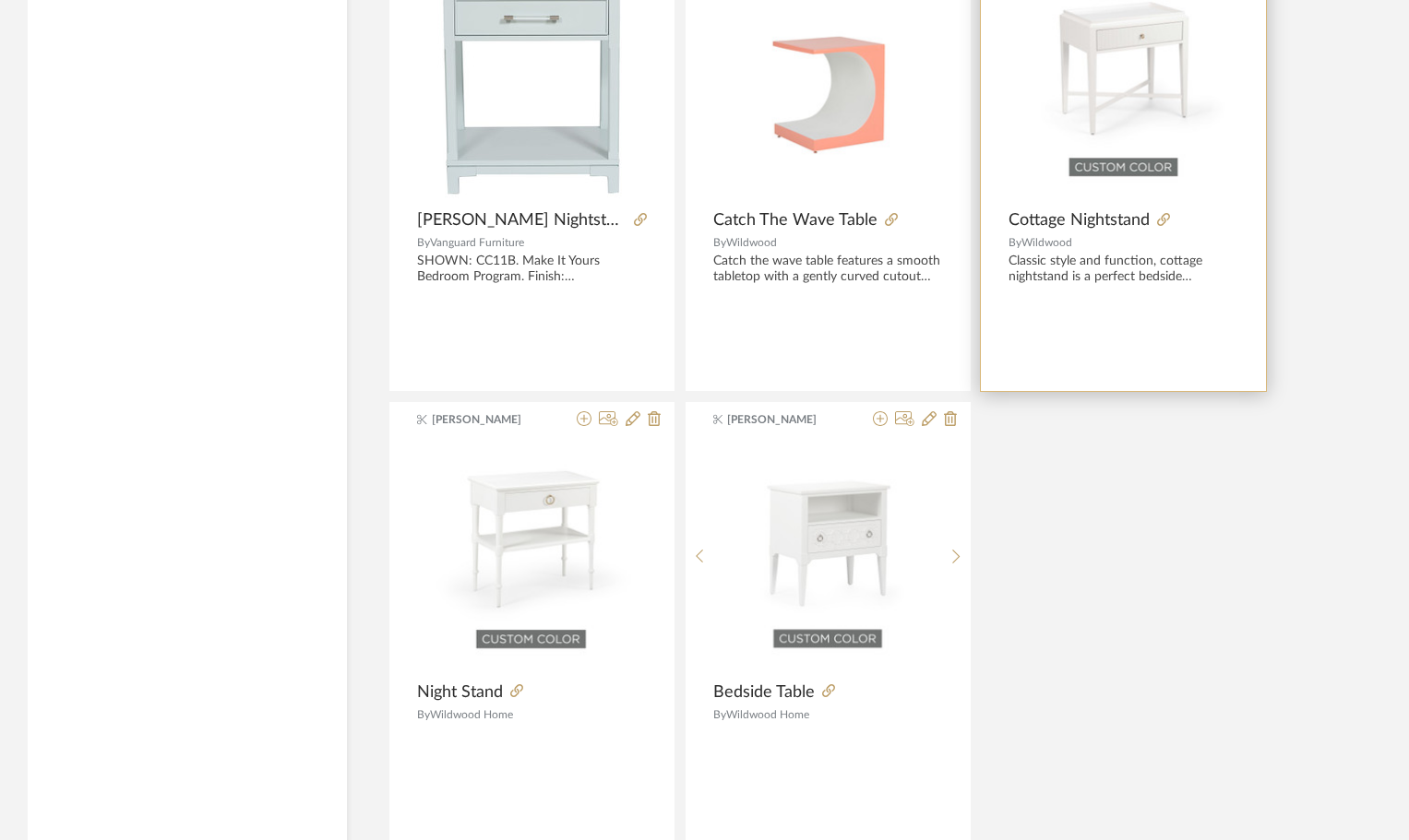
scroll to position [11102, 0]
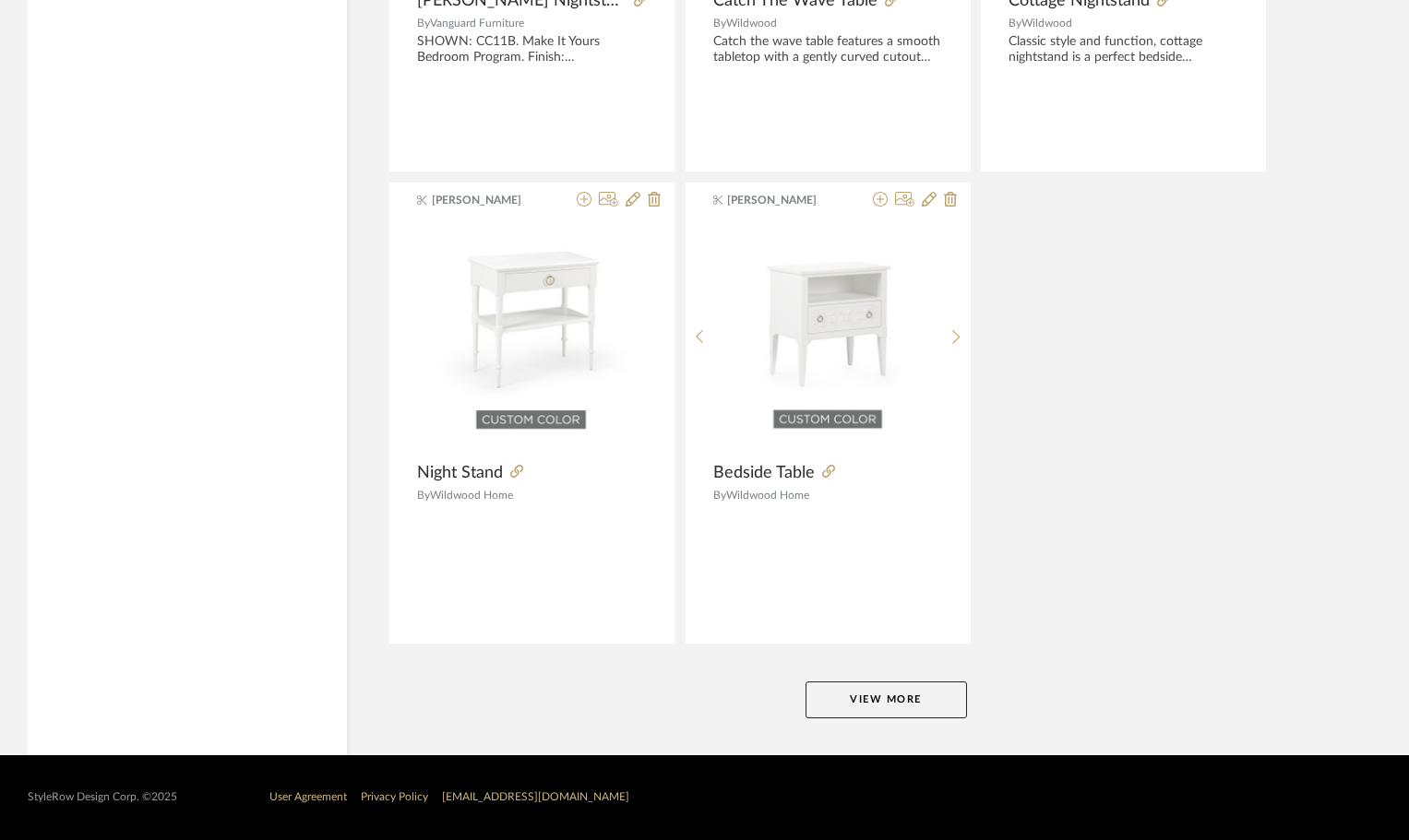
click at [894, 702] on button "View More" at bounding box center [886, 700] width 161 height 37
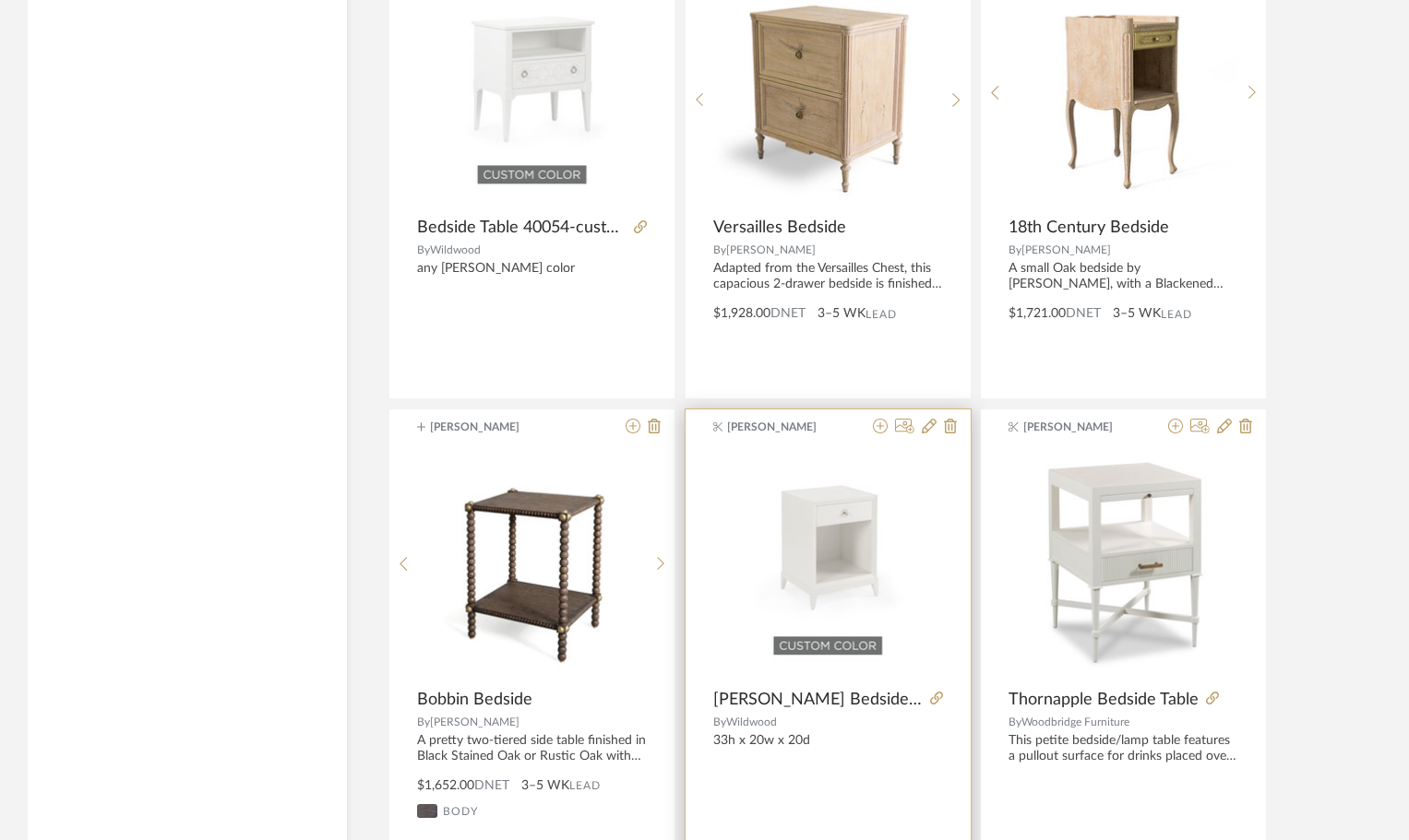
scroll to position [14791, 0]
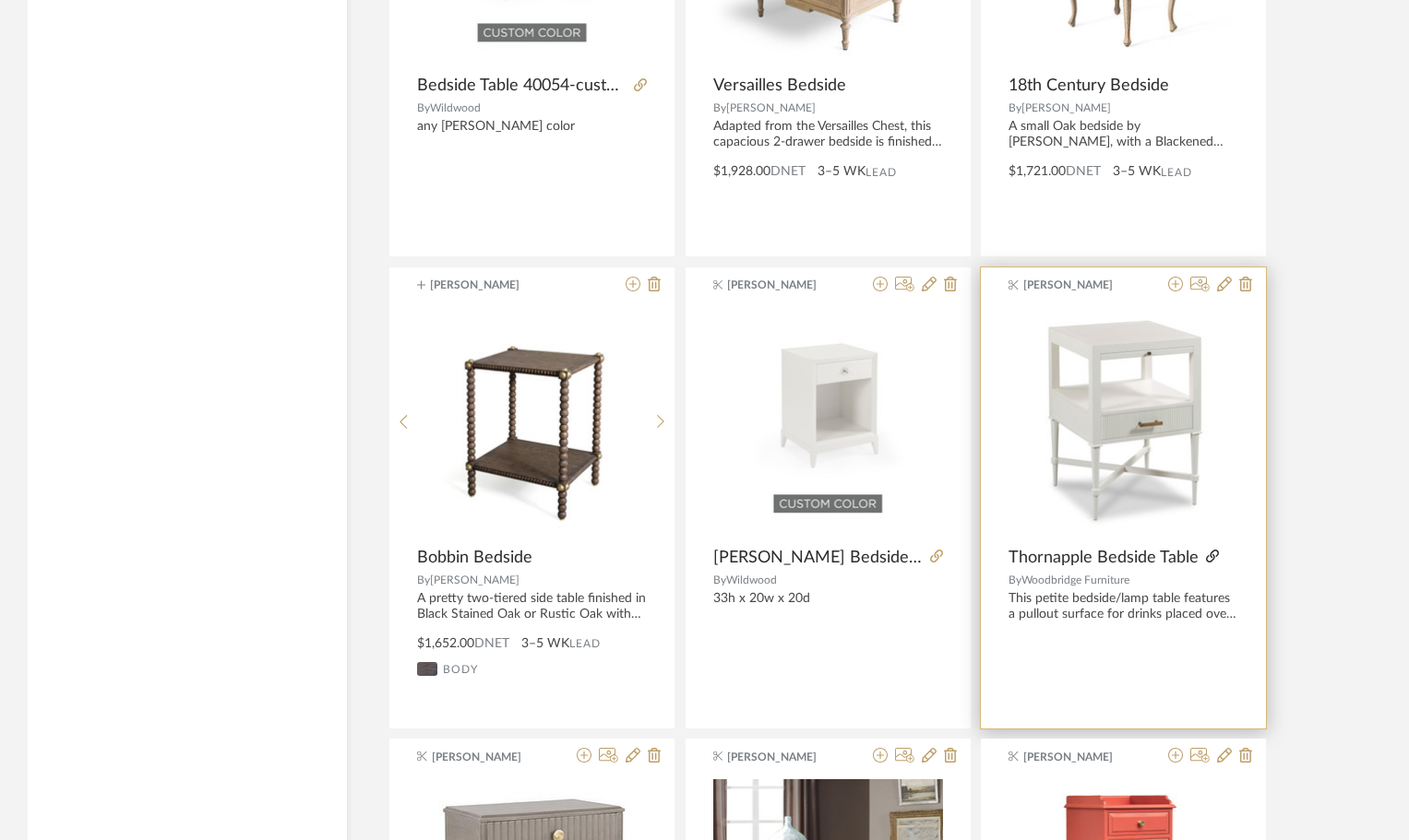
click at [1206, 558] on icon at bounding box center [1212, 557] width 13 height 13
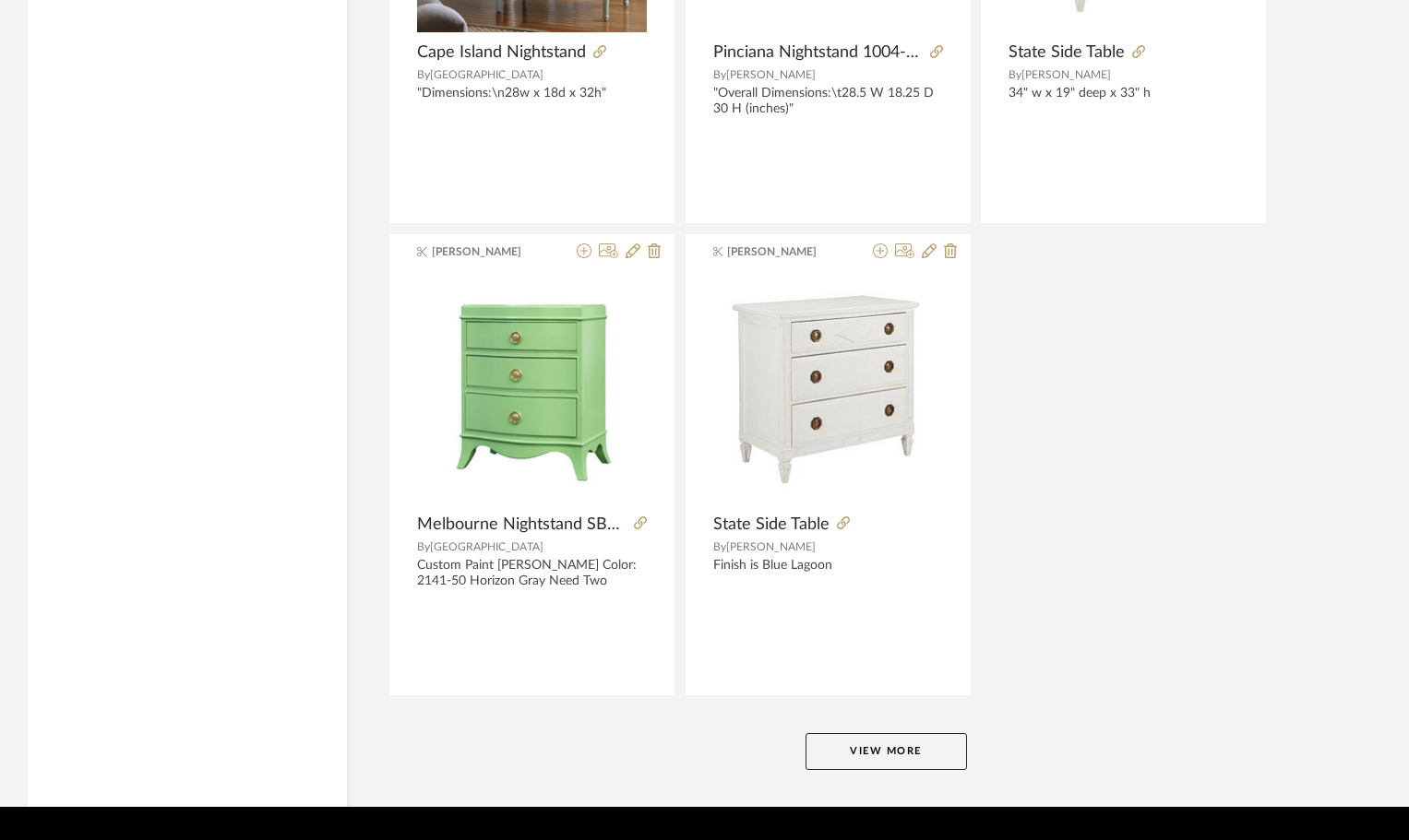
scroll to position [16728, 0]
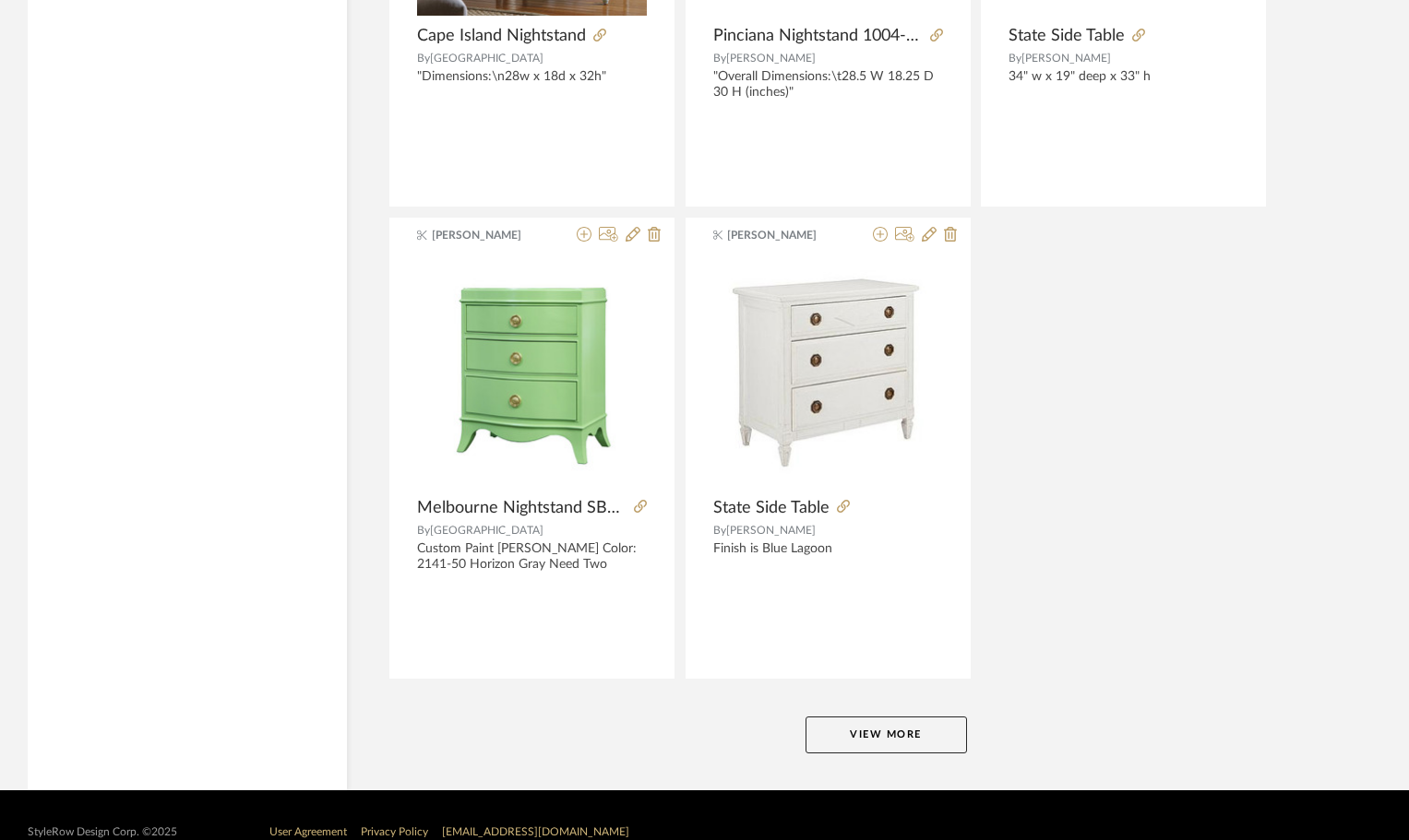
click at [936, 731] on button "View More" at bounding box center [886, 736] width 161 height 37
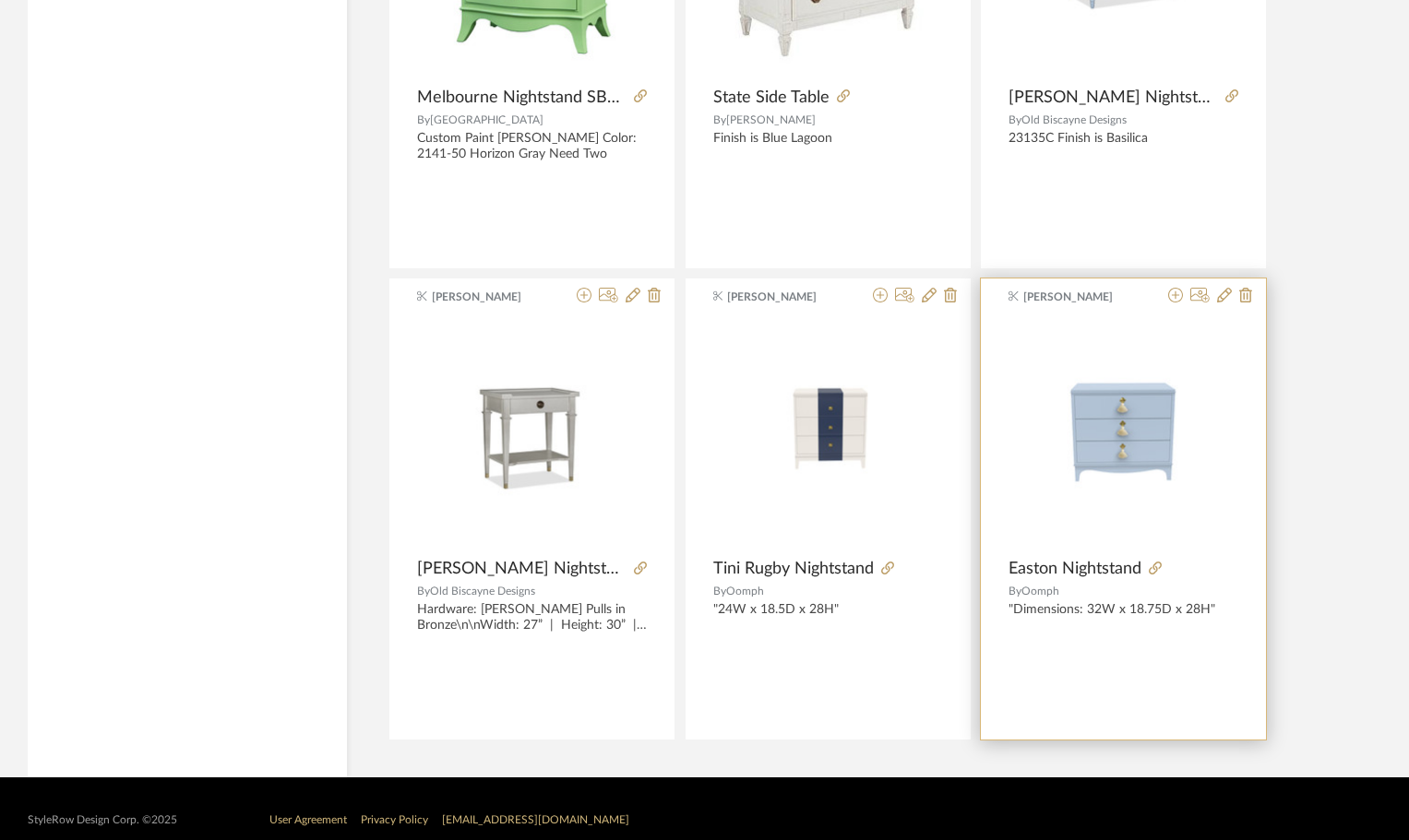
scroll to position [17161, 0]
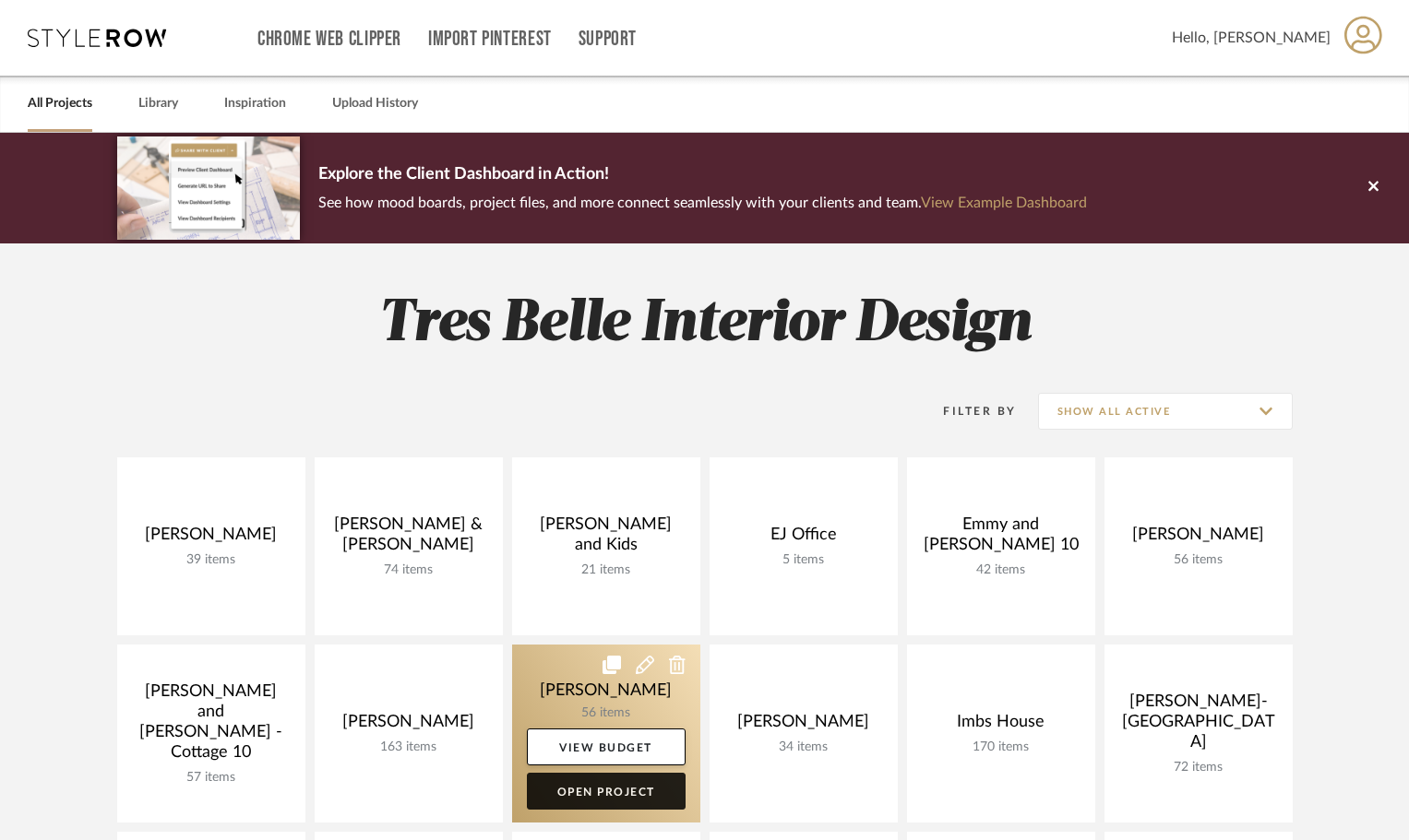
click at [610, 788] on link "Open Project" at bounding box center [606, 792] width 159 height 37
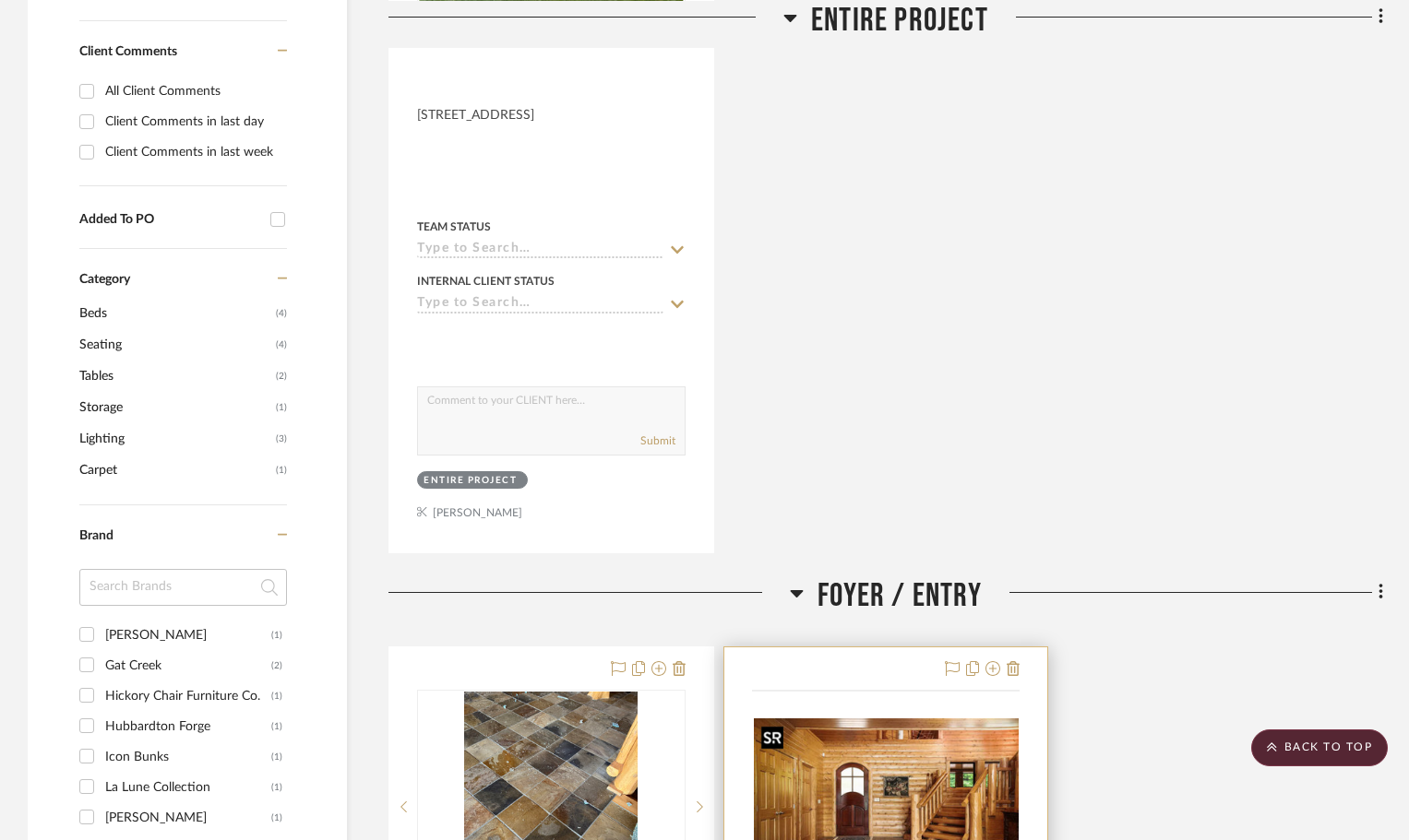
scroll to position [1014, 0]
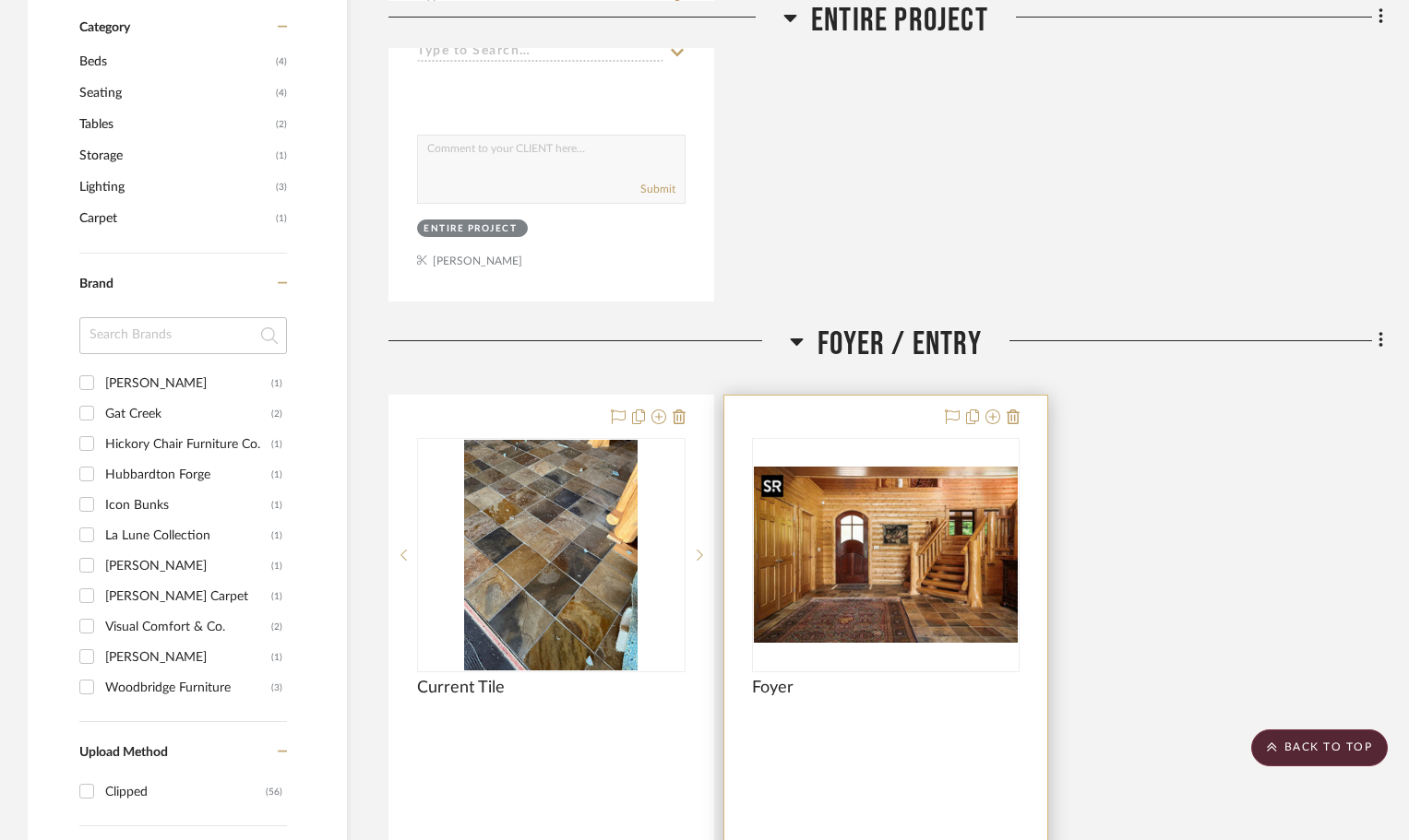
click at [850, 576] on img "0" at bounding box center [886, 555] width 265 height 176
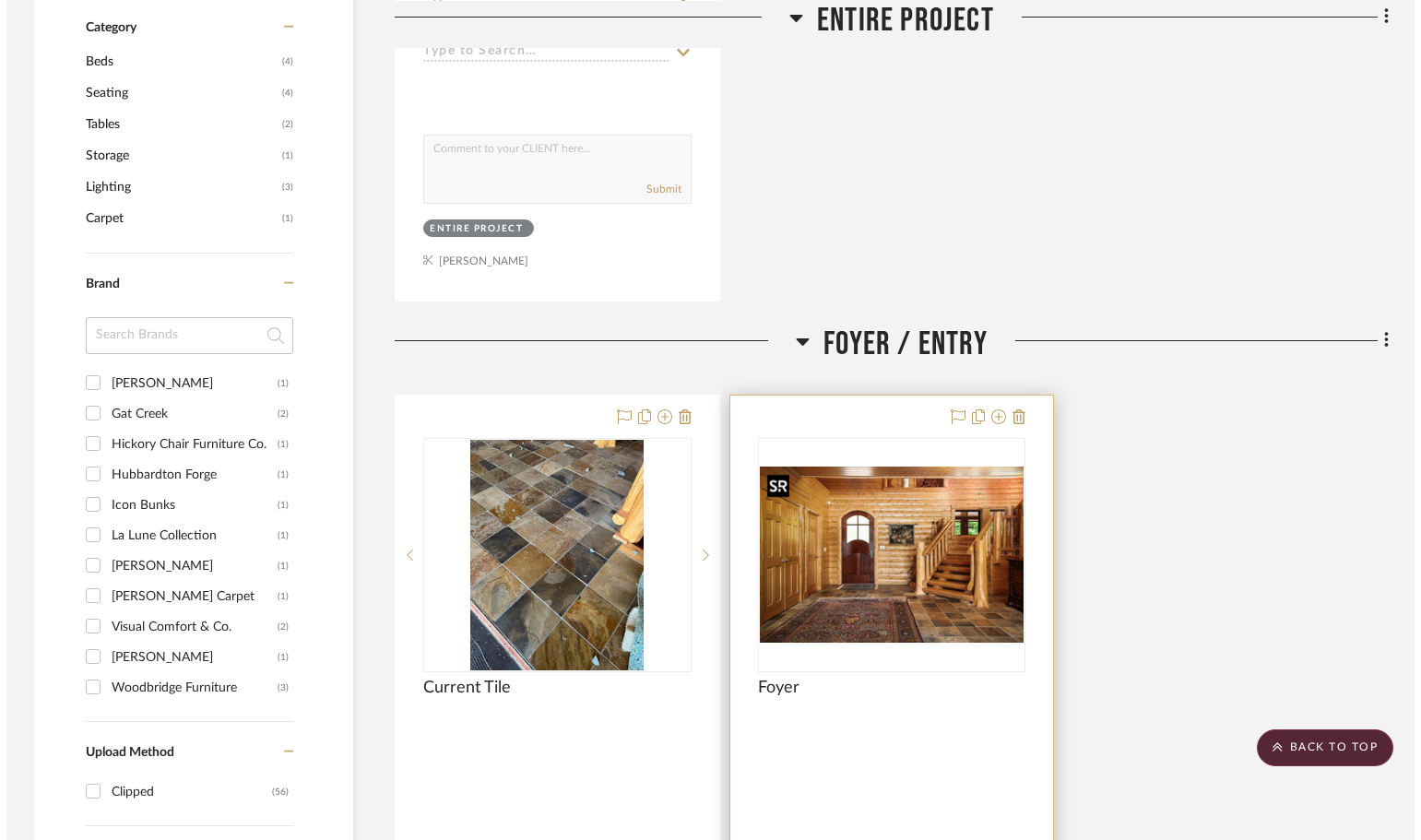
scroll to position [0, 0]
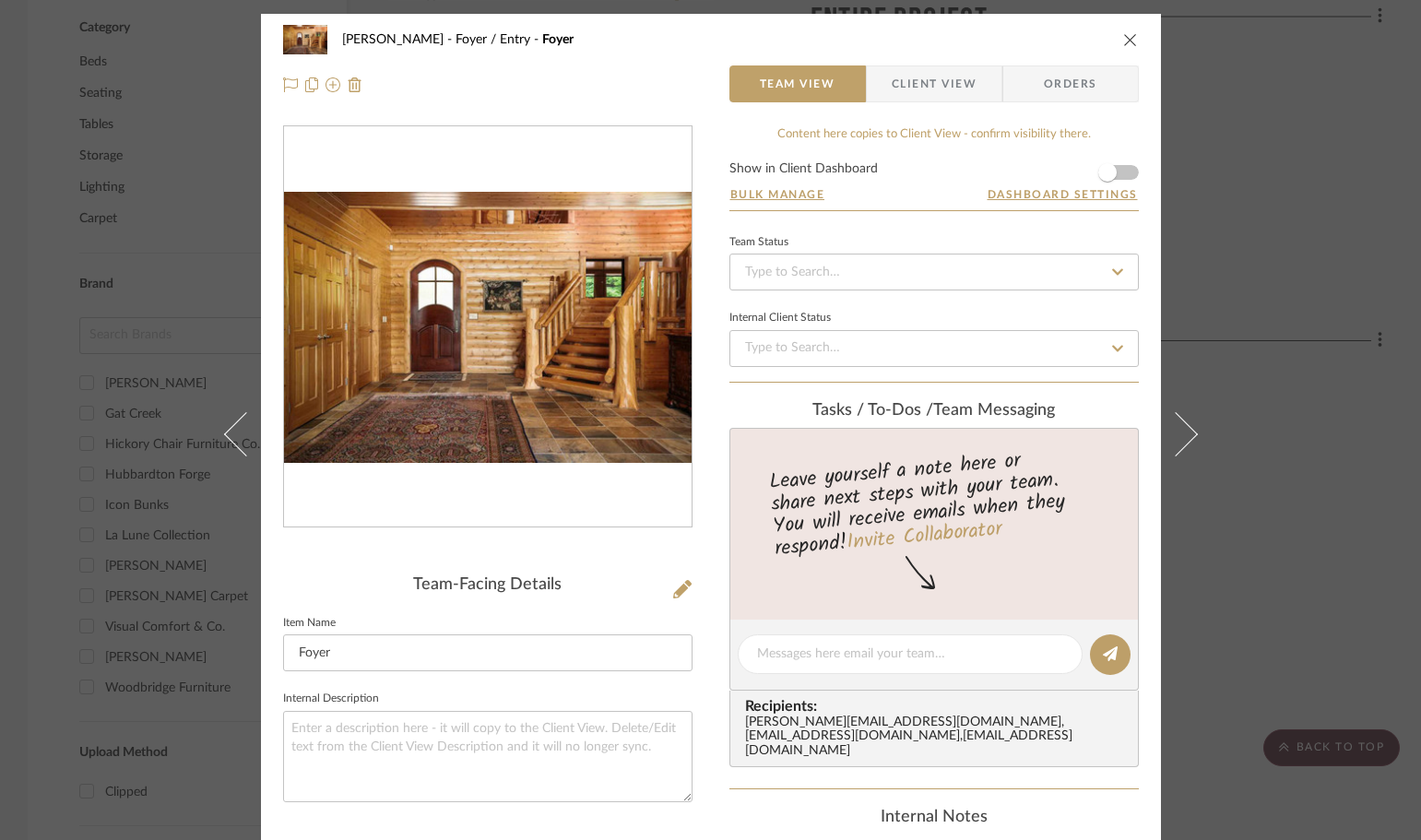
click at [1124, 36] on icon "close" at bounding box center [1131, 40] width 15 height 15
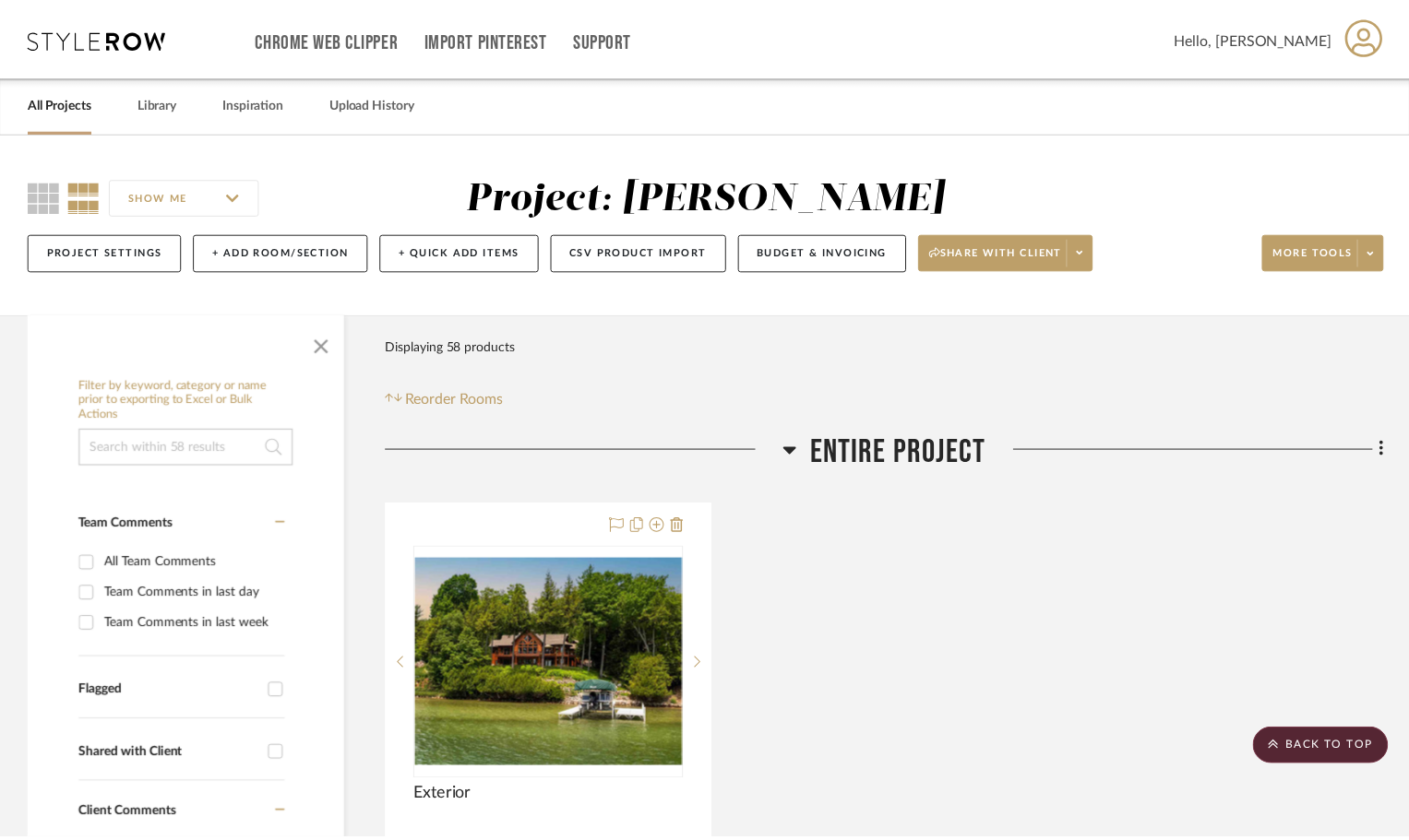
scroll to position [1014, 0]
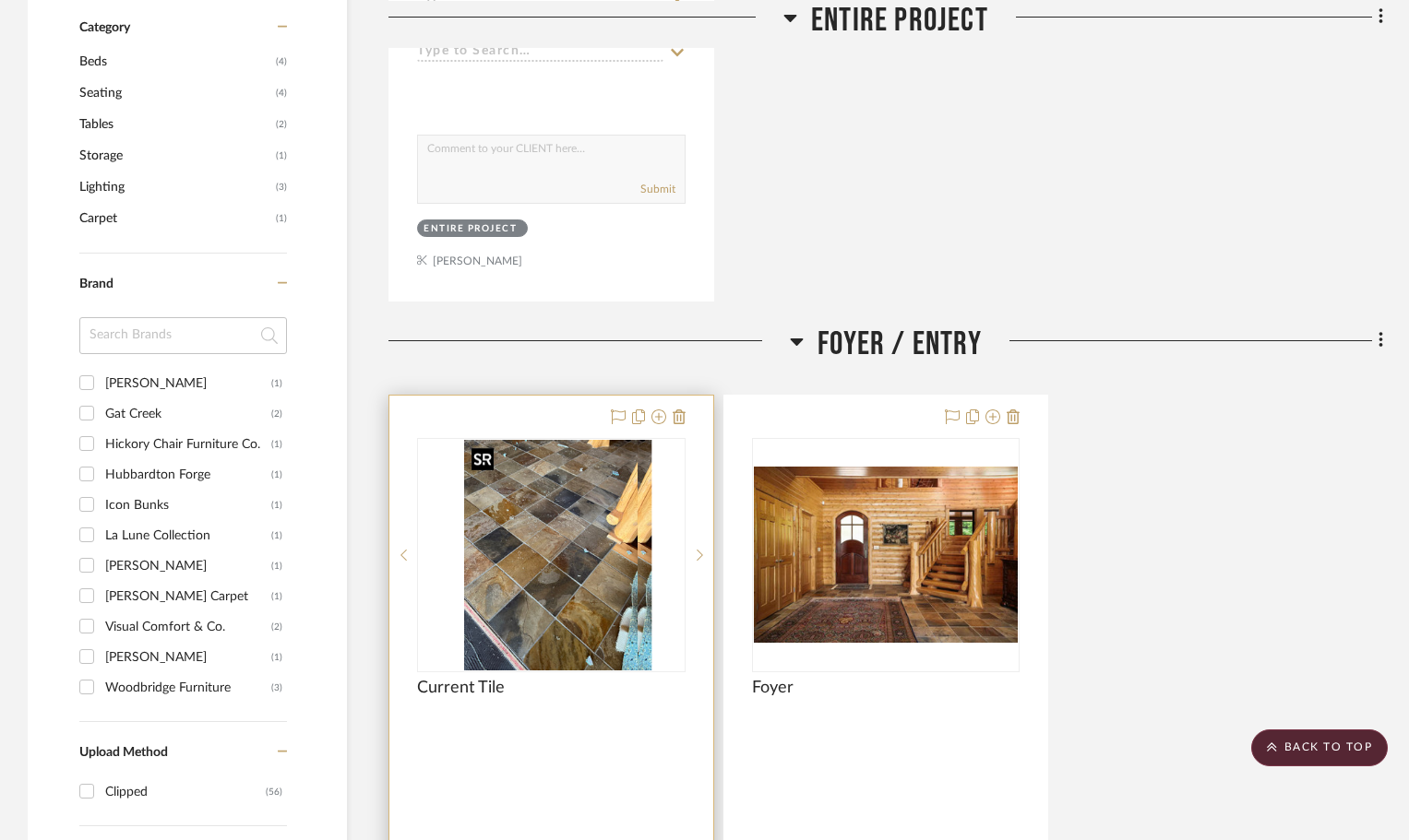
click at [546, 571] on div at bounding box center [551, 555] width 269 height 234
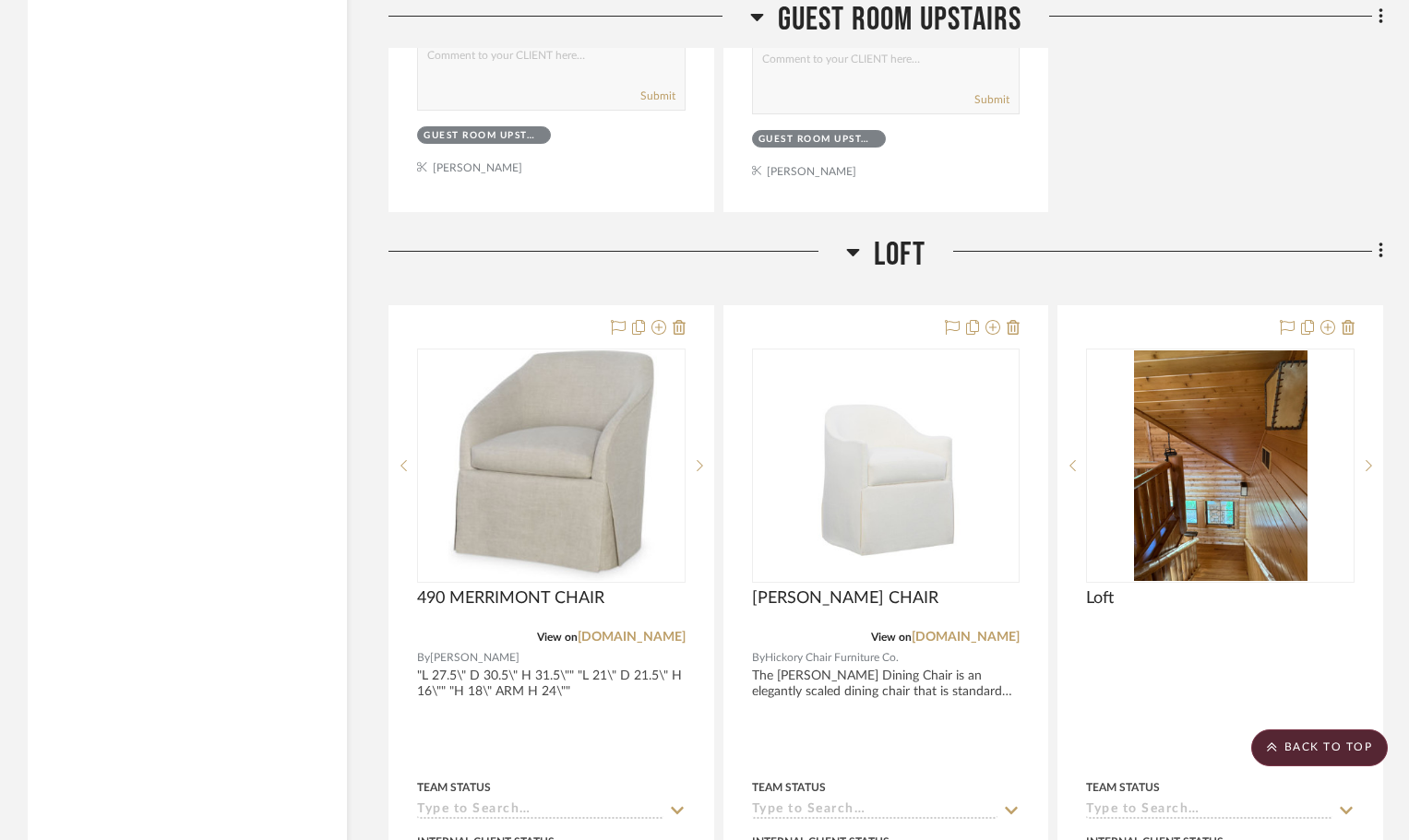
scroll to position [13373, 0]
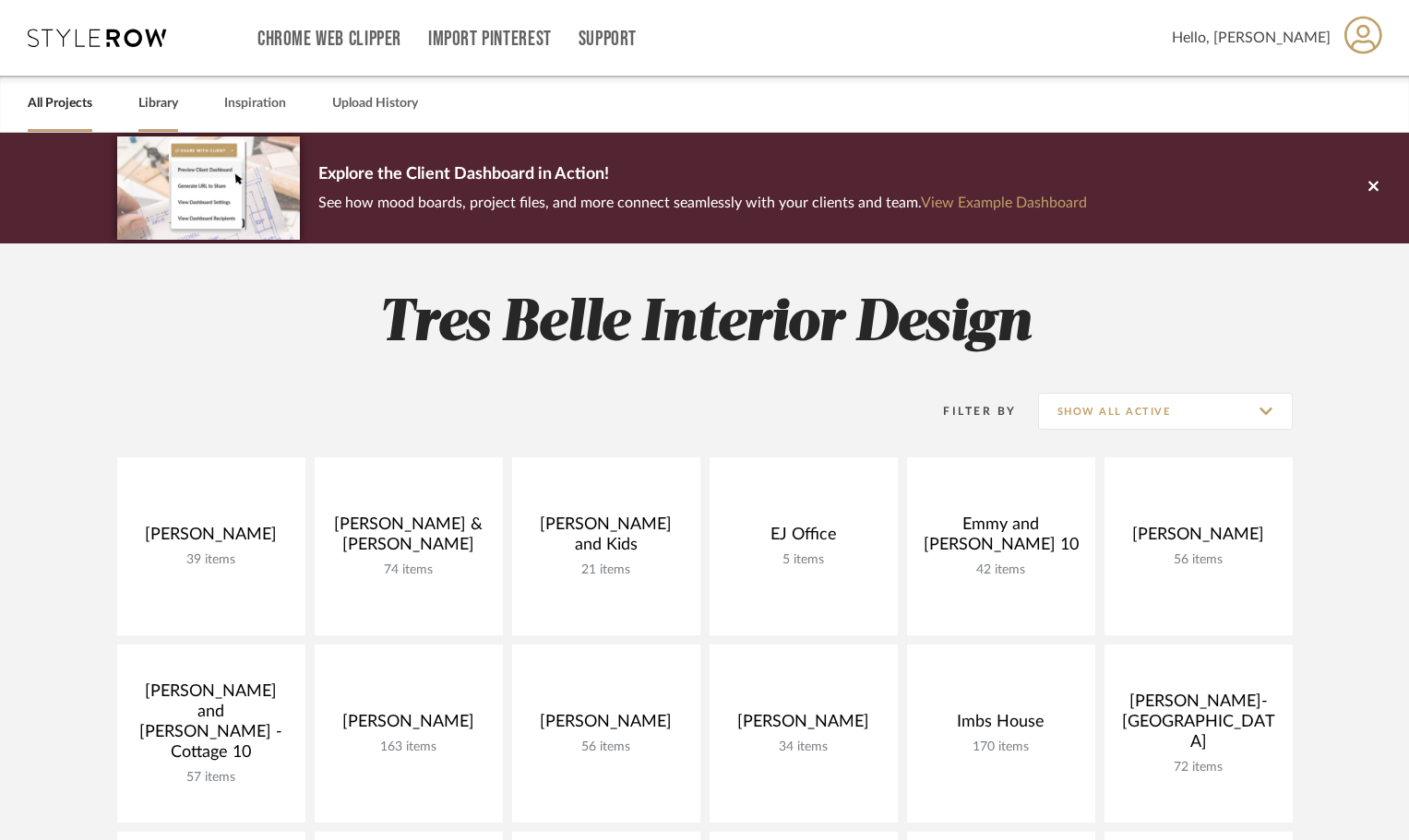
click at [149, 105] on link "Library" at bounding box center [158, 103] width 40 height 25
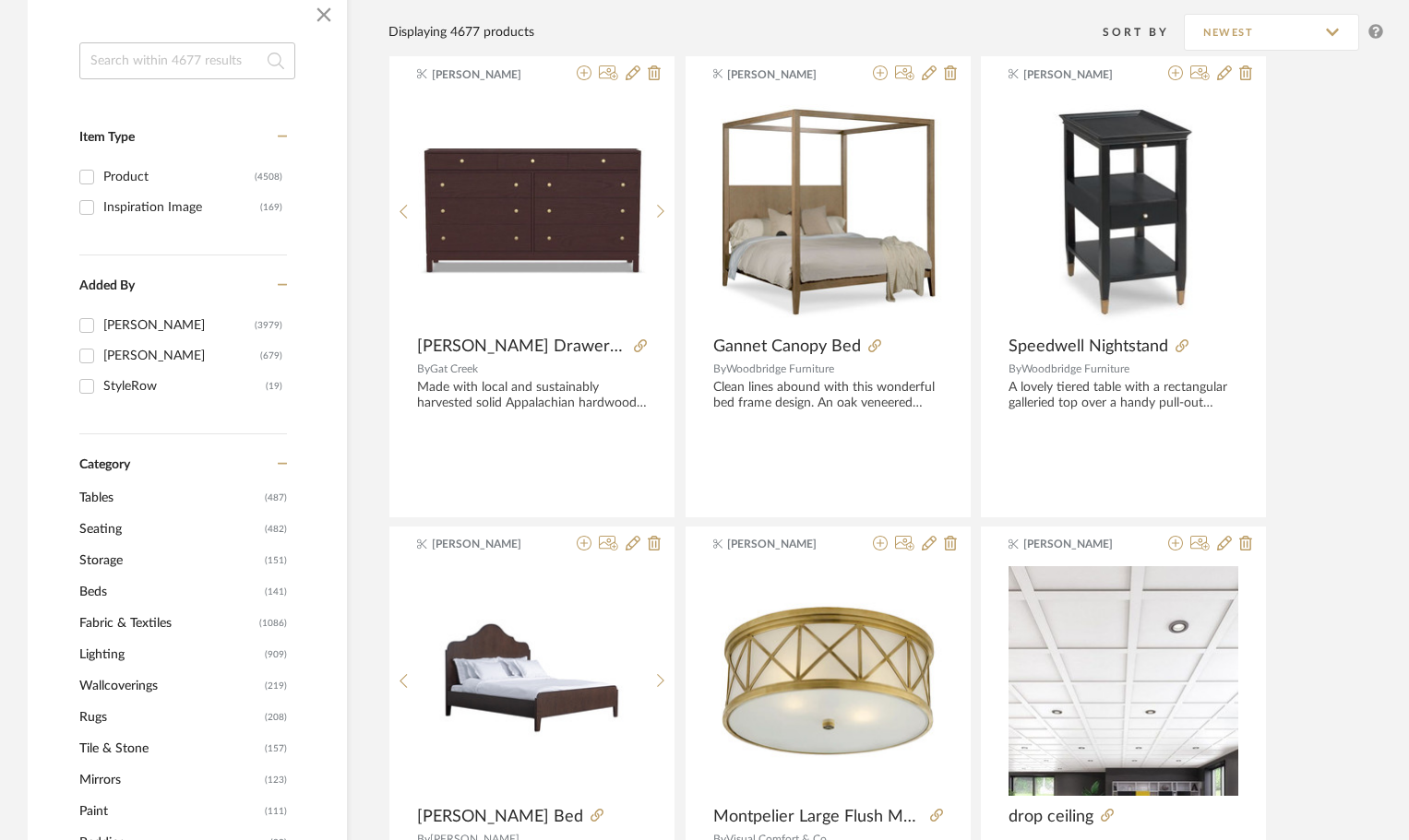
scroll to position [369, 0]
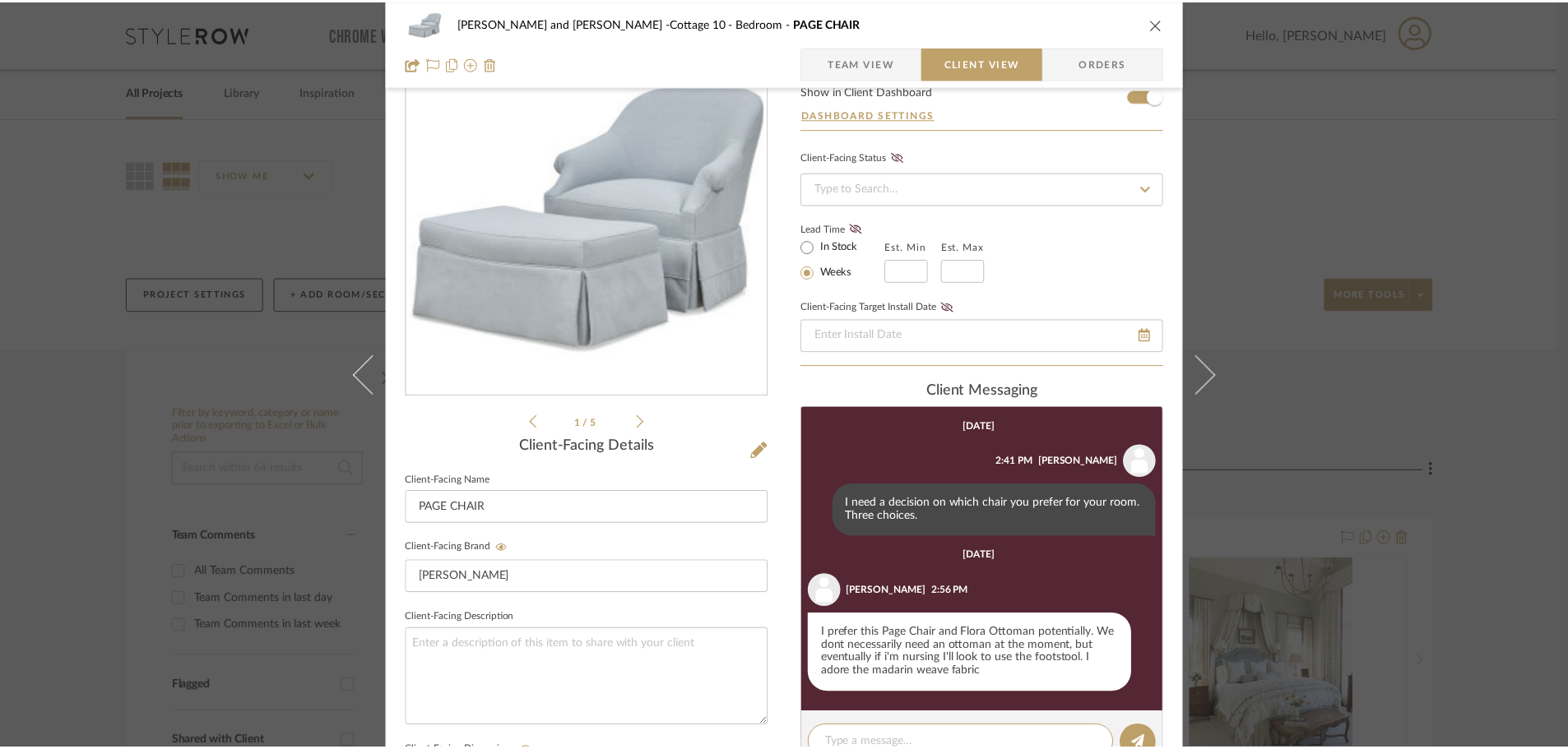
scroll to position [53, 0]
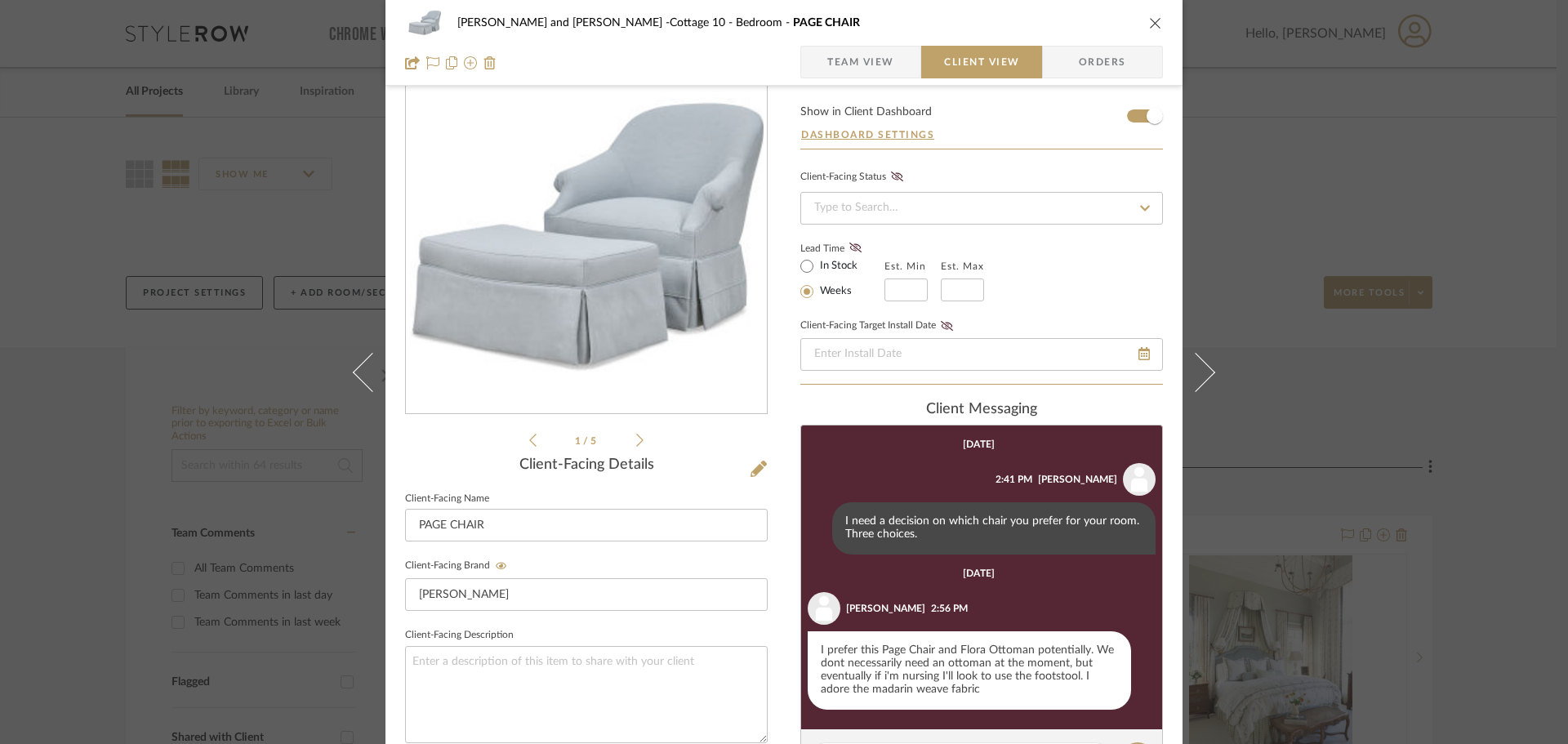
click at [1149, 20] on button "close" at bounding box center [1156, 23] width 15 height 15
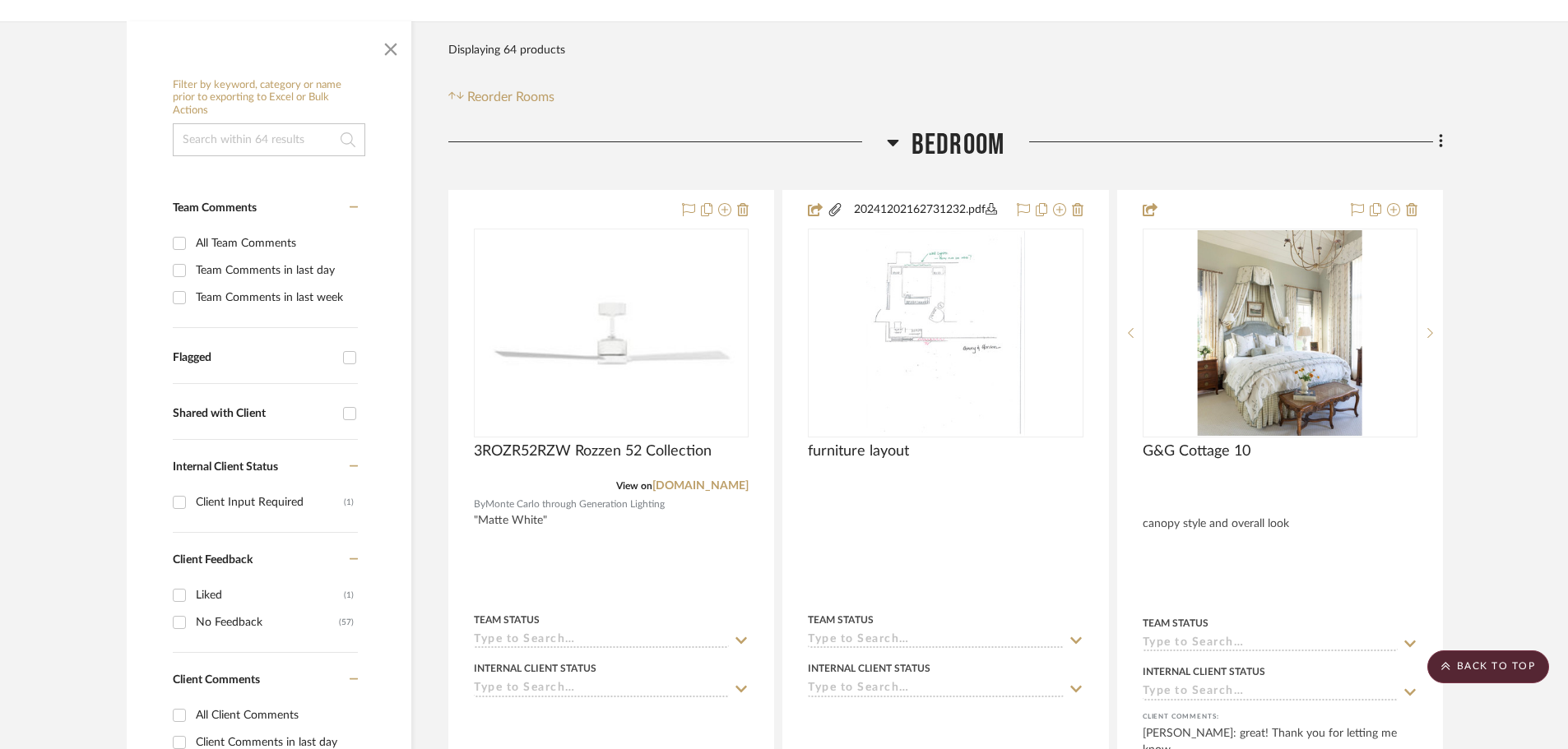
scroll to position [575, 0]
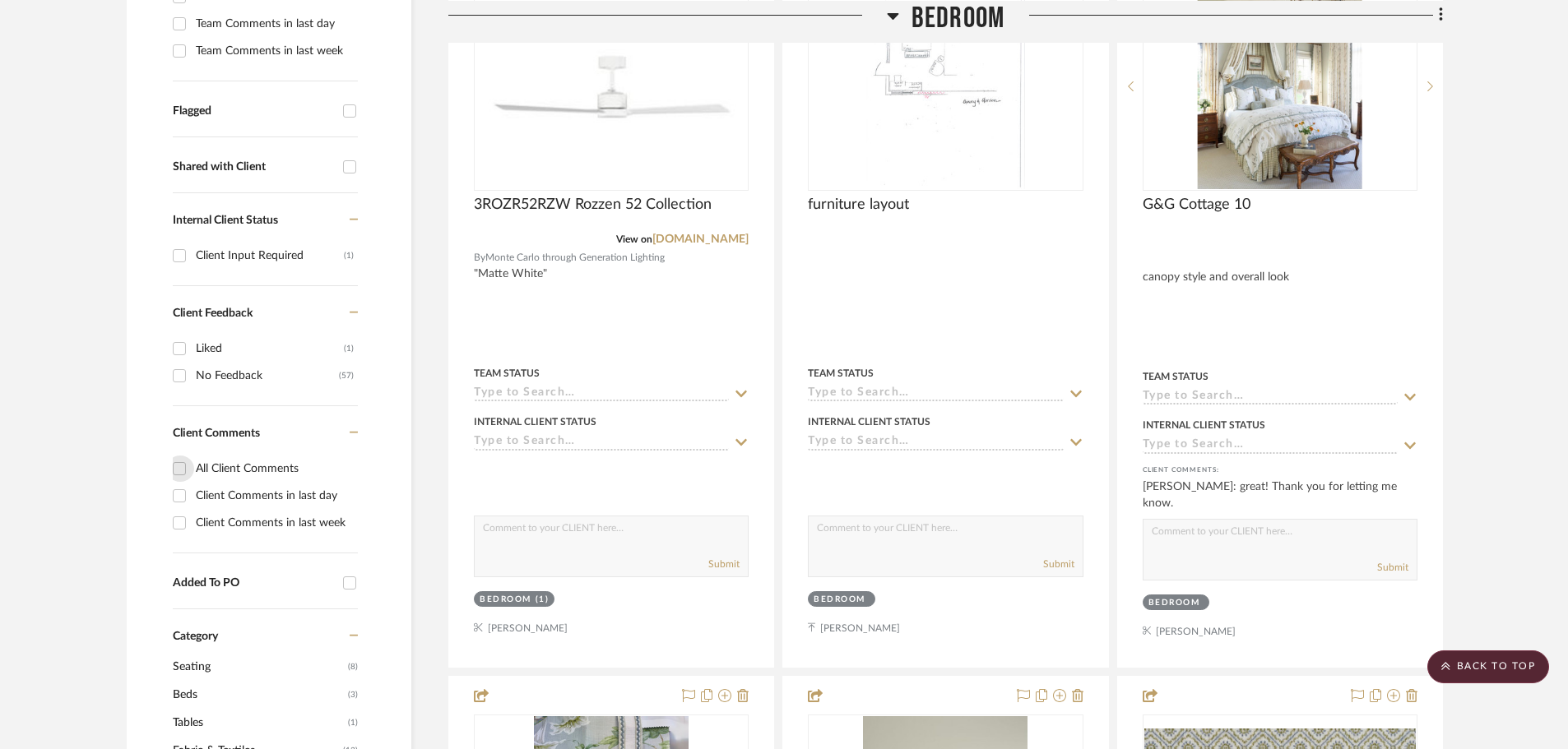
click at [176, 456] on input "All Client Comments" at bounding box center [180, 469] width 27 height 27
checkbox input "true"
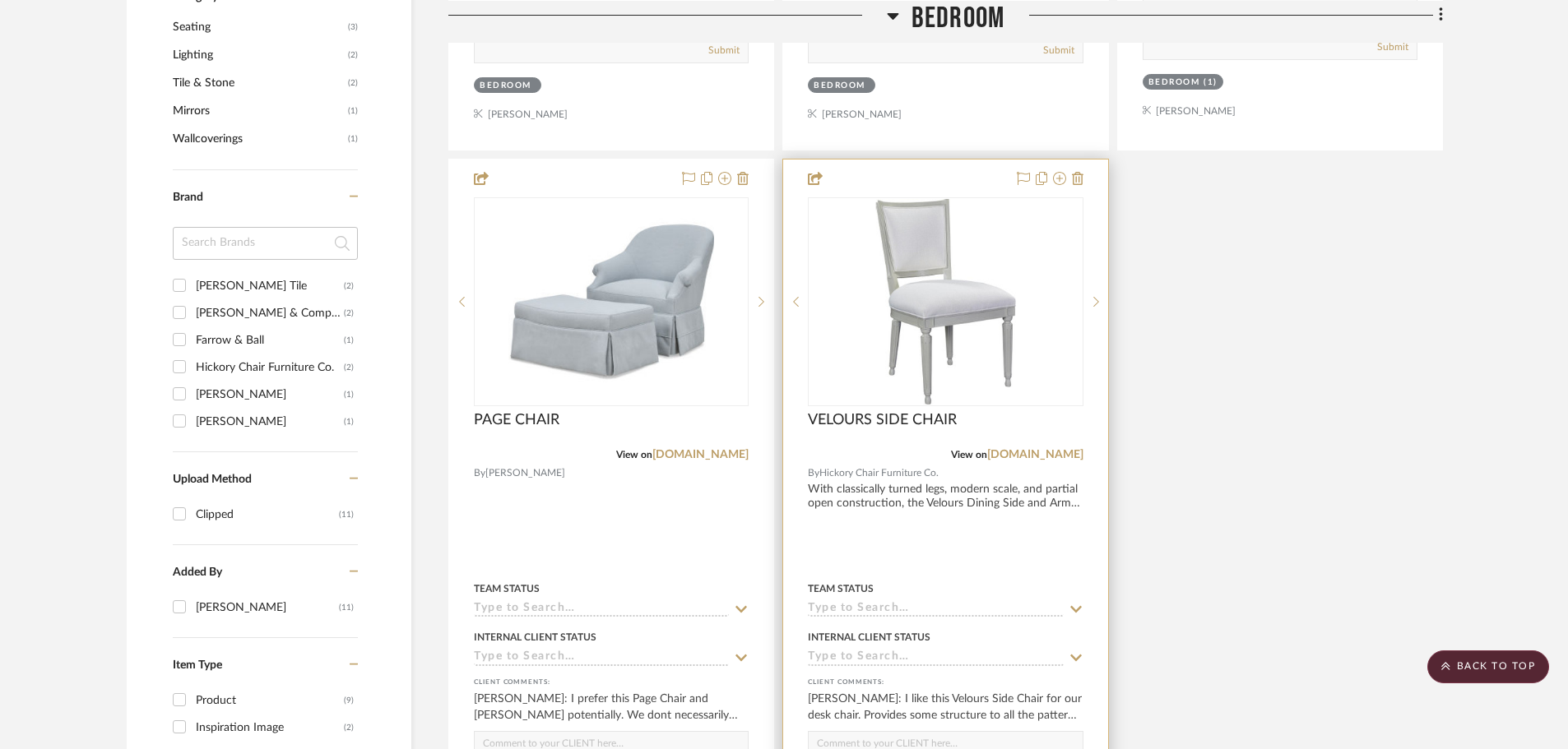
scroll to position [1151, 0]
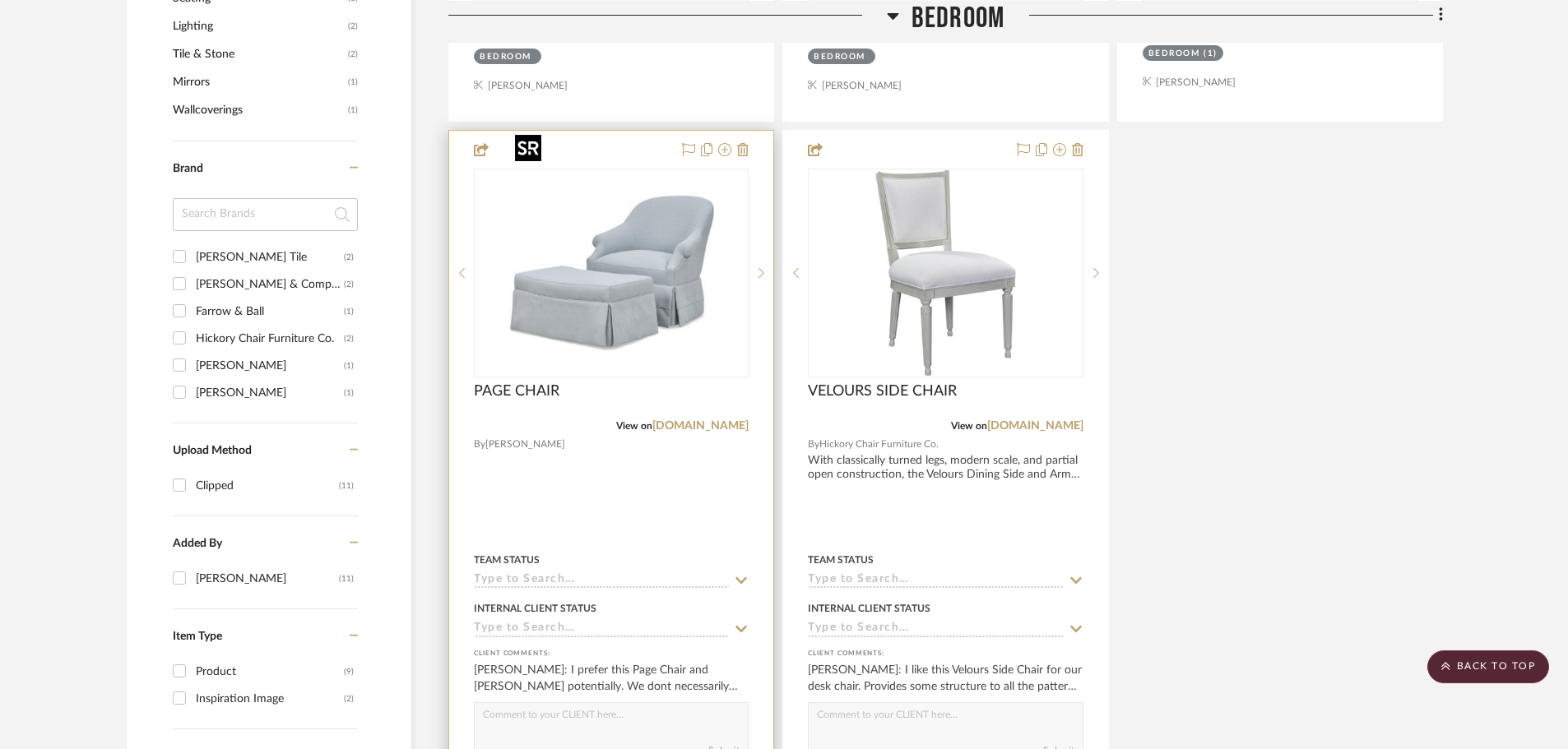
click at [564, 183] on img "0" at bounding box center [611, 273] width 205 height 205
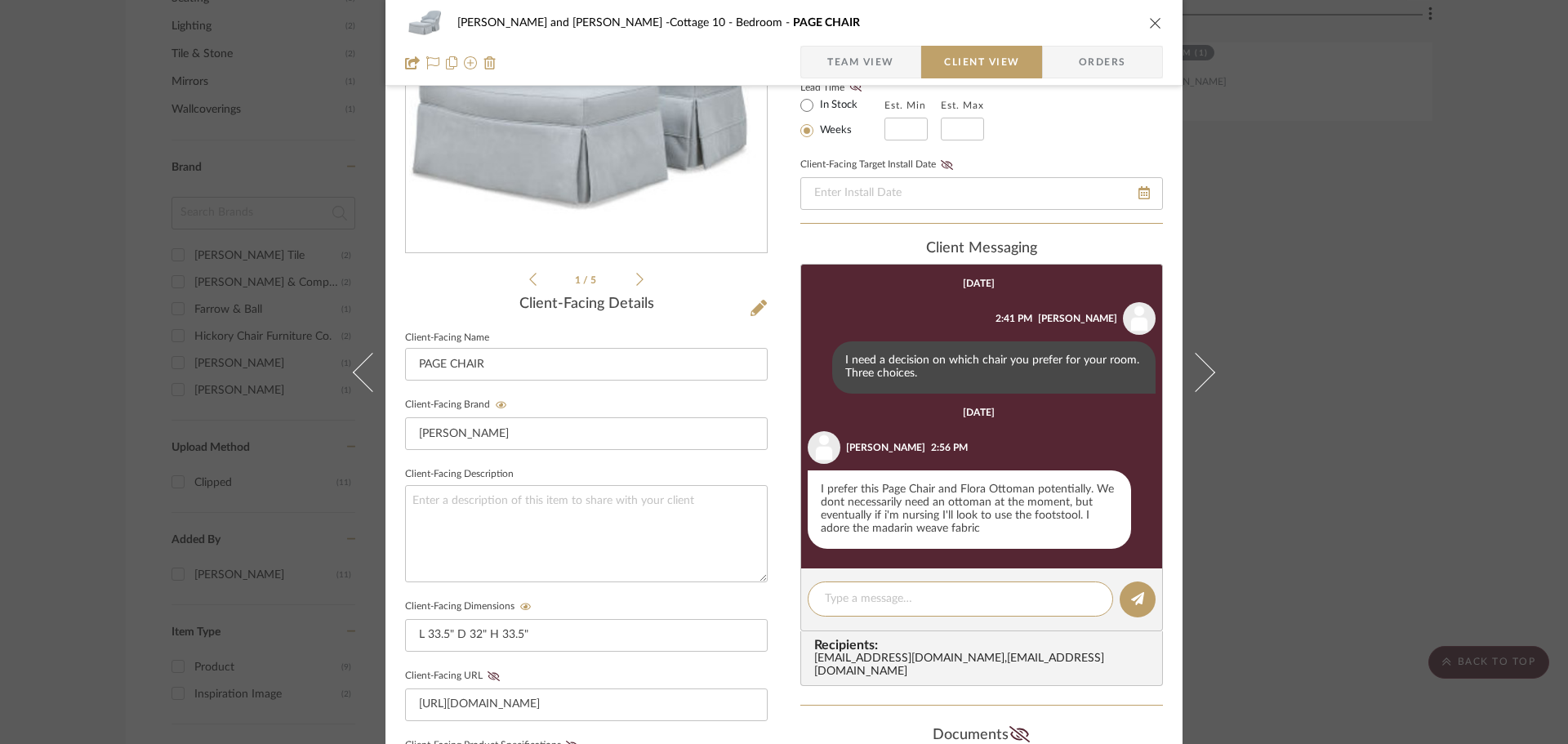
scroll to position [253, 0]
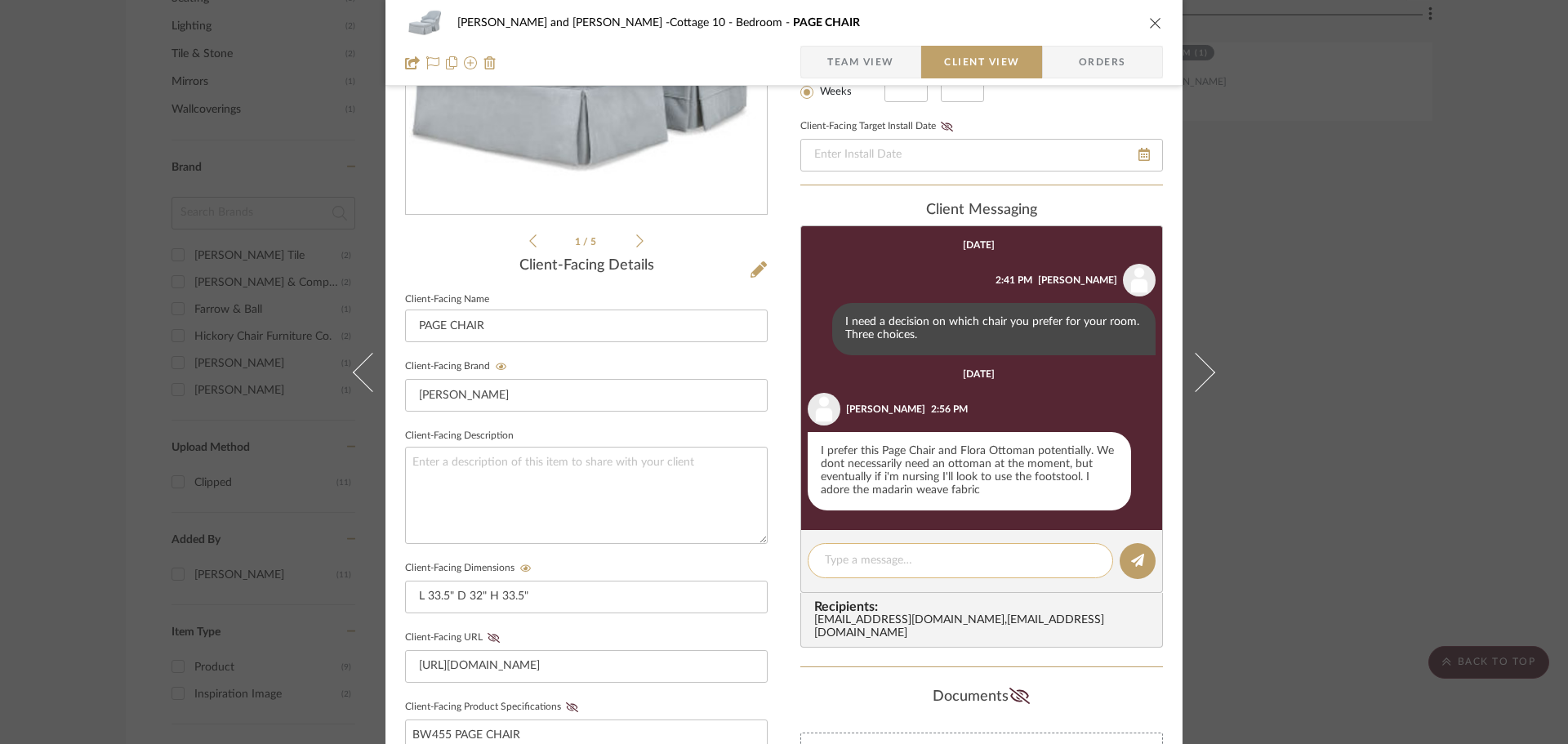
click at [871, 559] on textarea at bounding box center [960, 561] width 271 height 17
type textarea "Great!"
click at [1131, 562] on icon at bounding box center [1138, 561] width 13 height 13
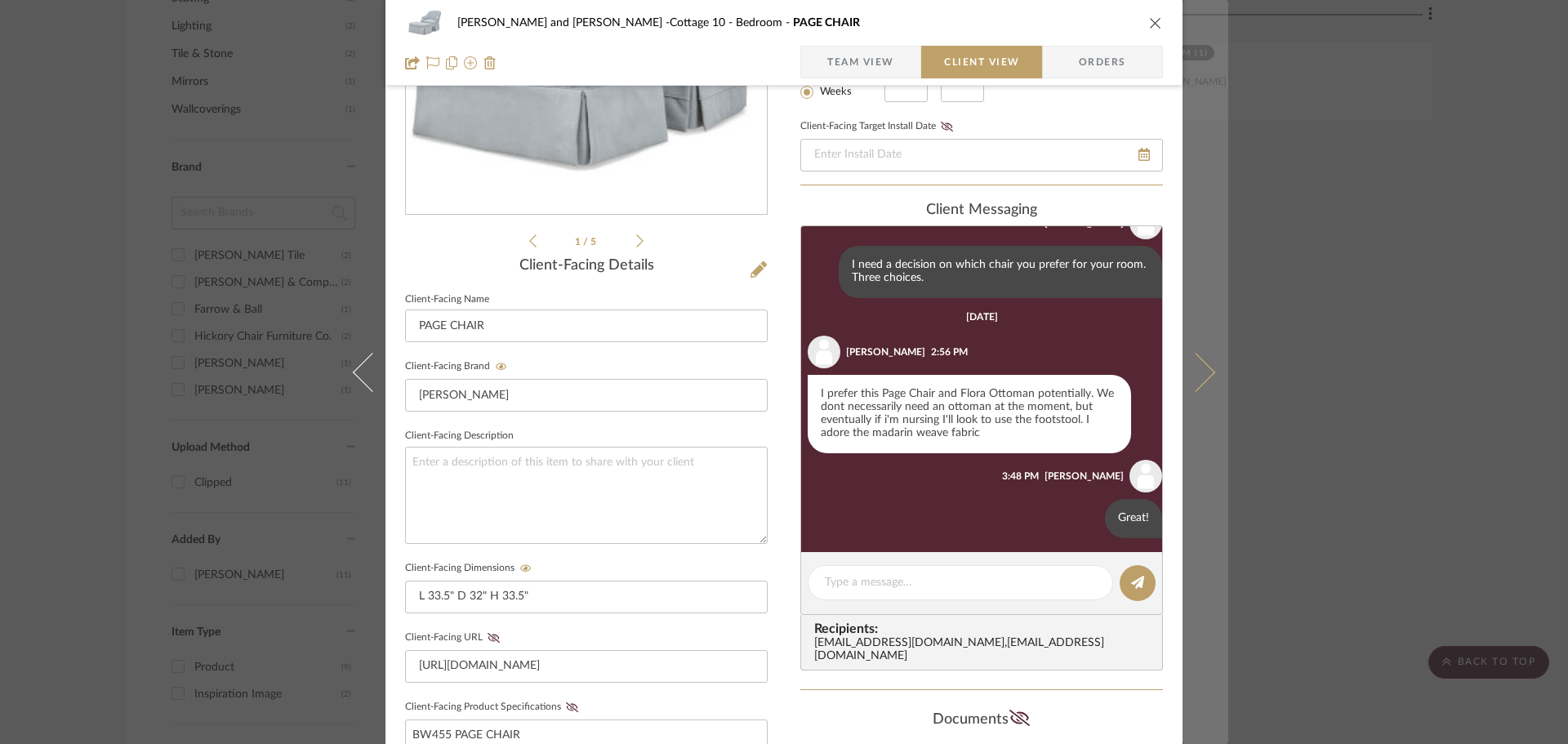
scroll to position [63, 0]
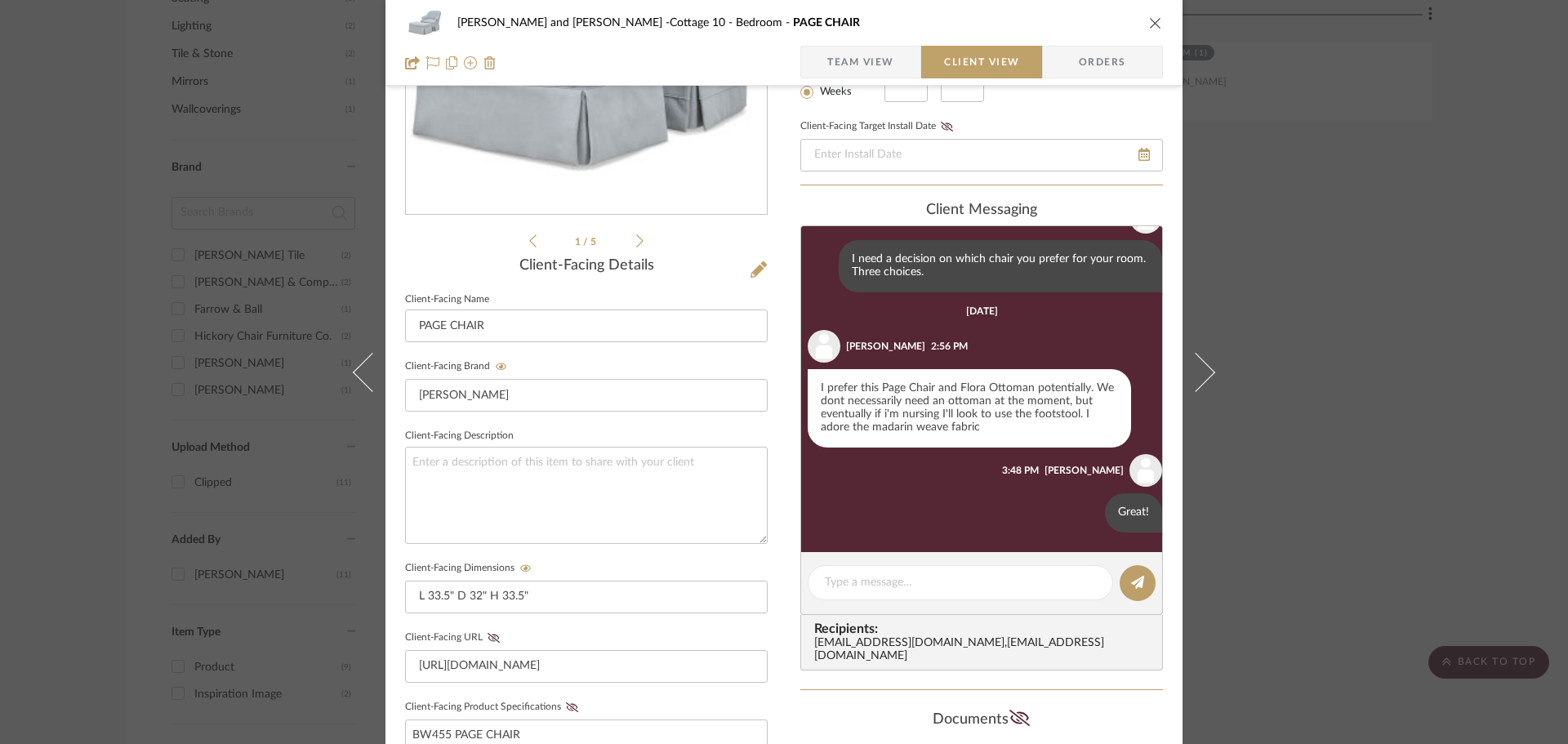
click at [1149, 17] on icon "close" at bounding box center [1156, 23] width 13 height 13
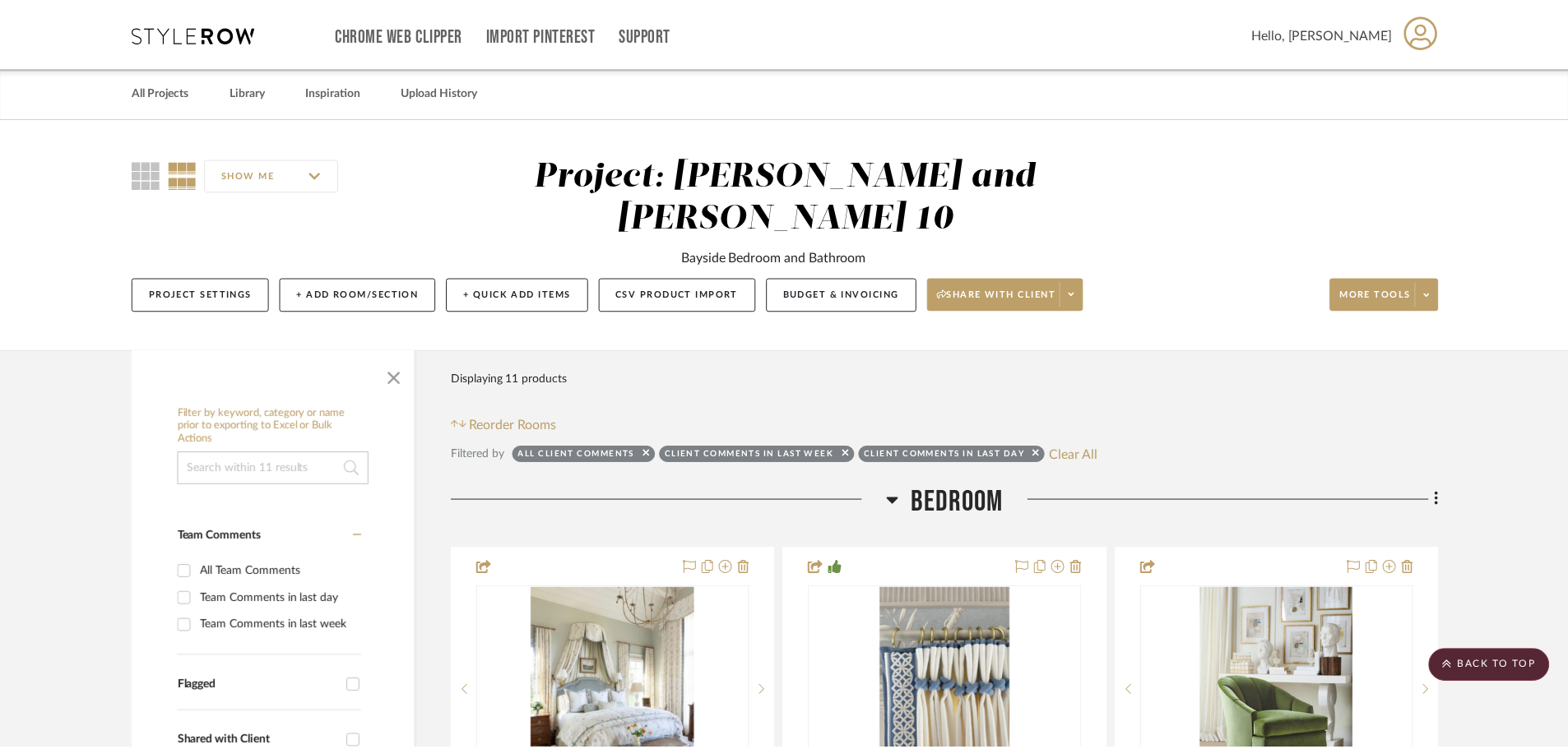
scroll to position [1151, 0]
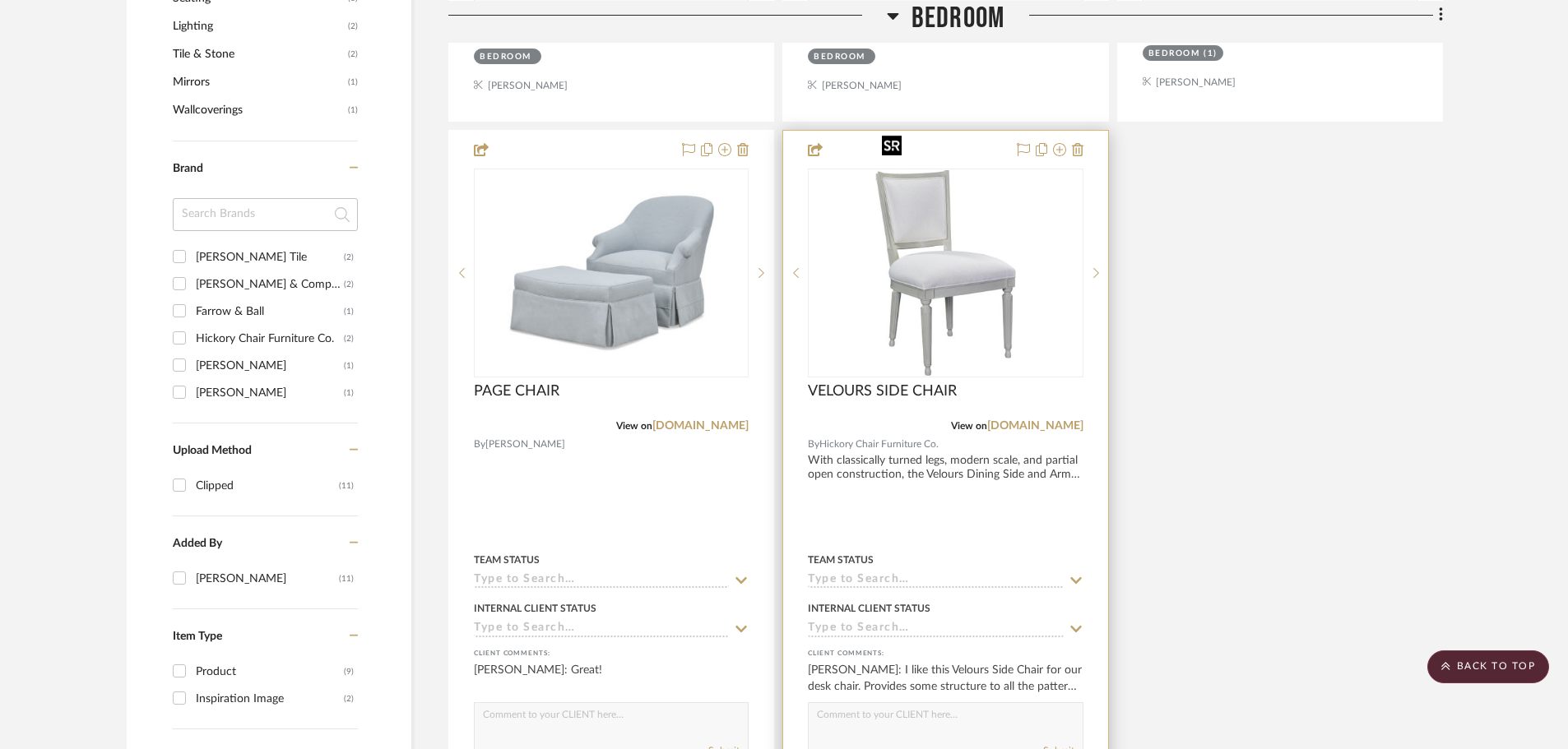
click at [932, 267] on img "0" at bounding box center [946, 273] width 140 height 205
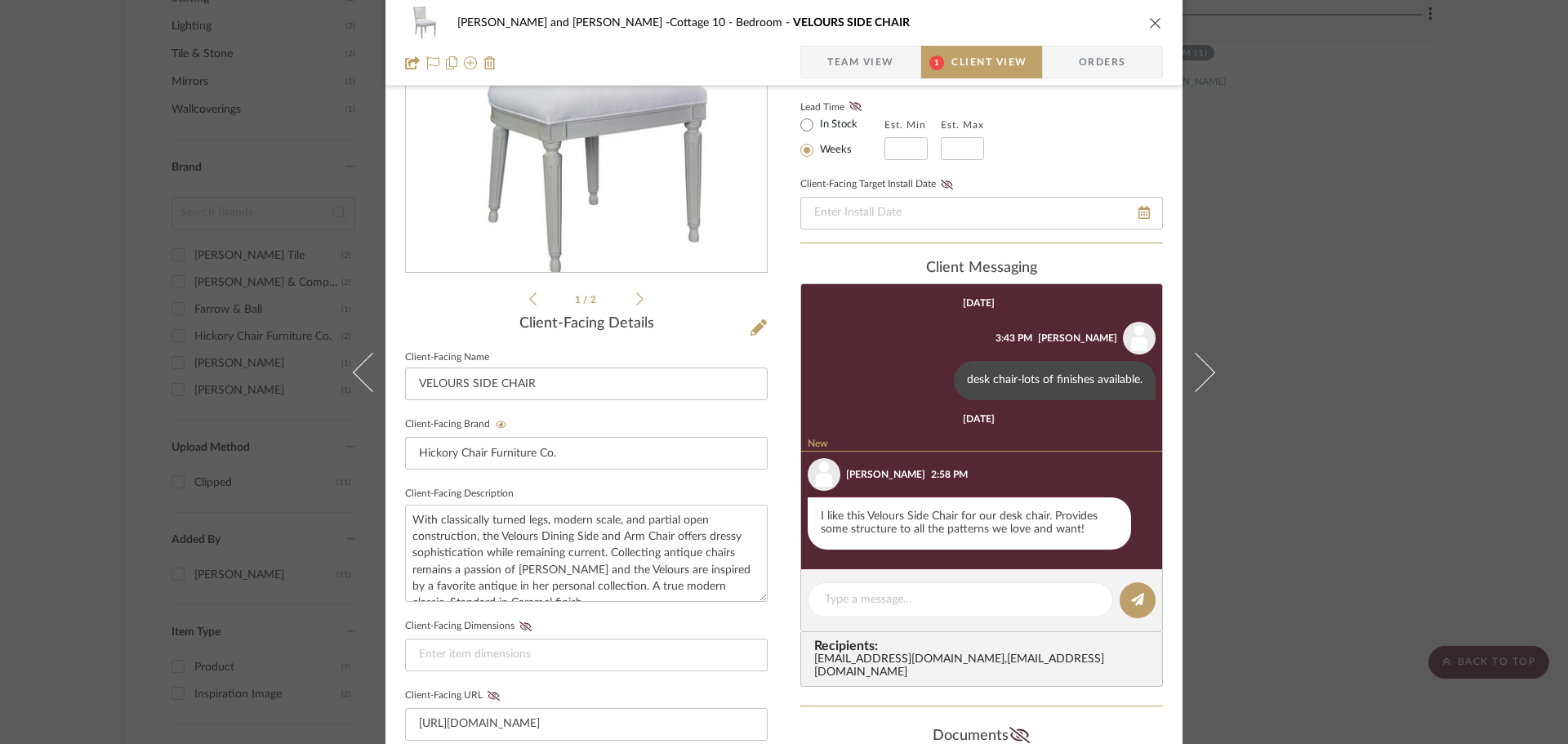
scroll to position [327, 0]
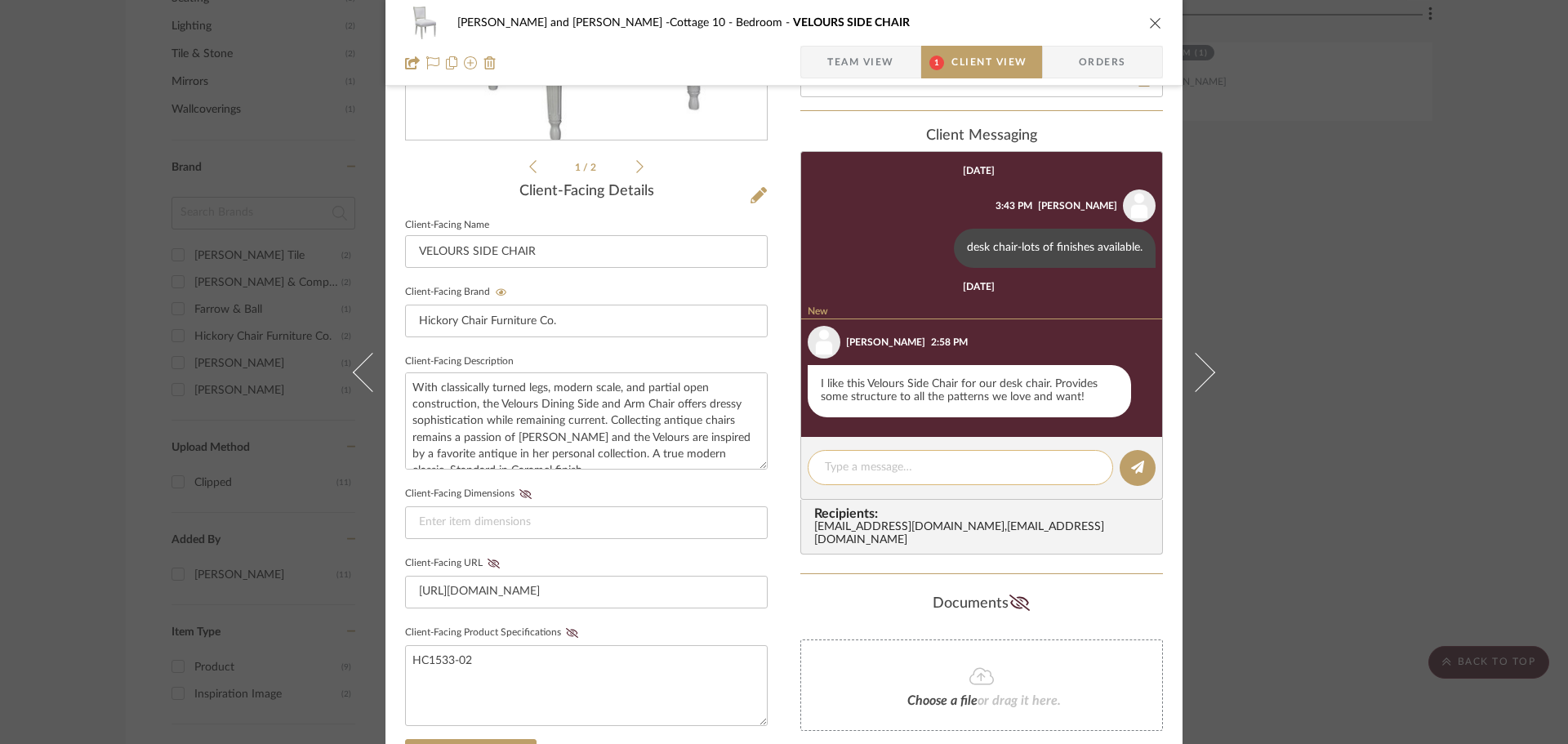
click at [889, 472] on textarea at bounding box center [960, 467] width 271 height 17
type textarea "Perfect"
click at [1131, 465] on icon at bounding box center [1138, 467] width 13 height 13
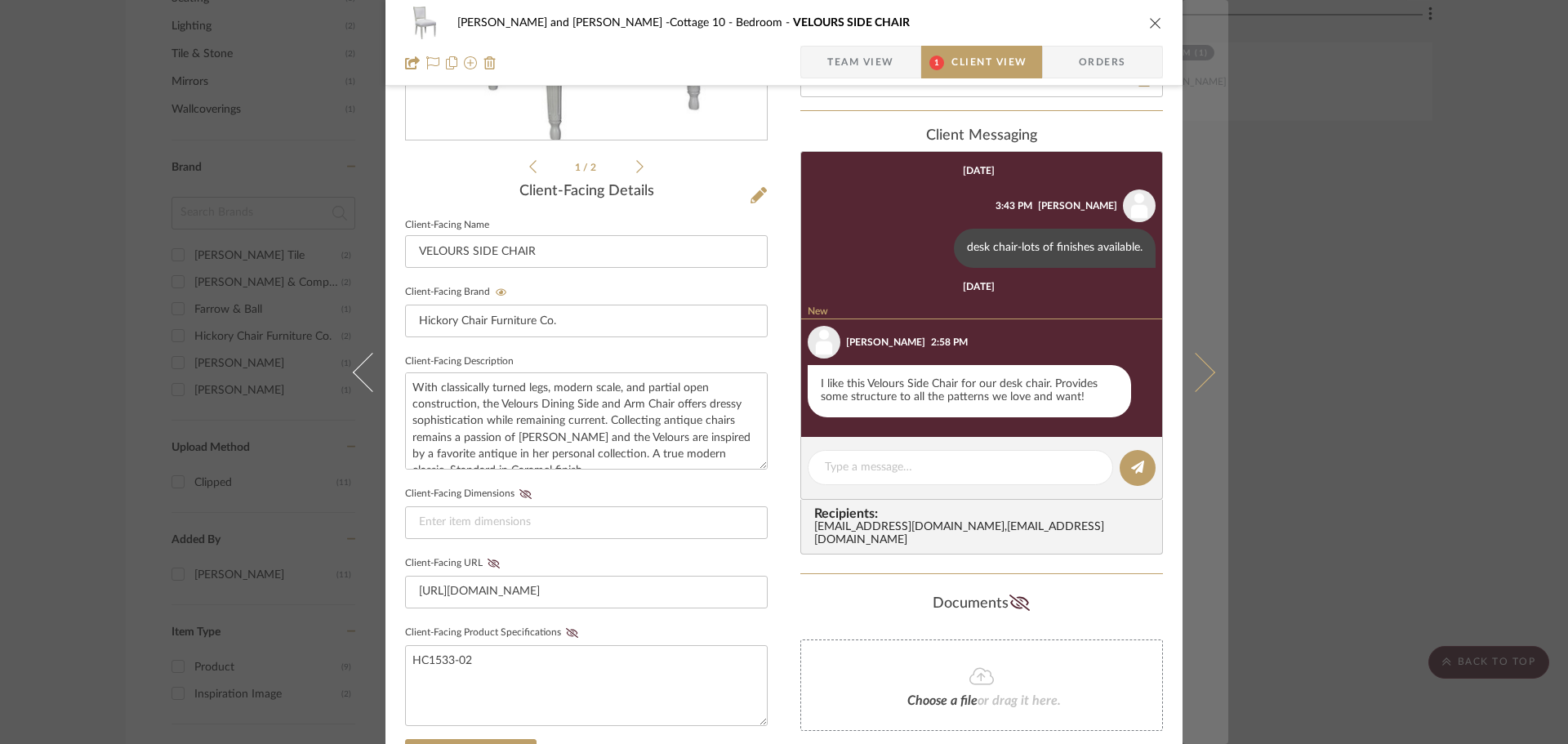
scroll to position [24, 0]
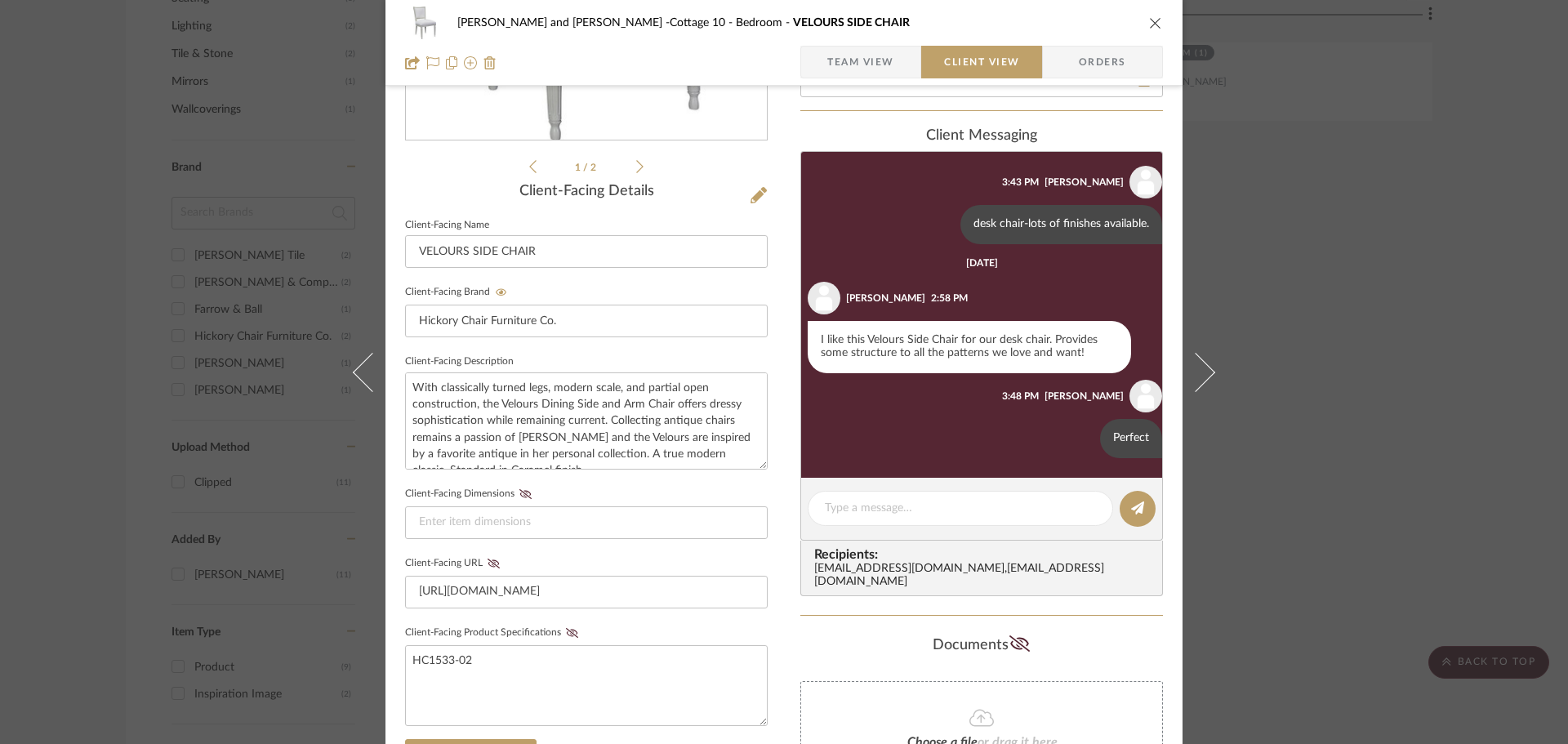
click at [1150, 22] on icon "close" at bounding box center [1156, 23] width 13 height 13
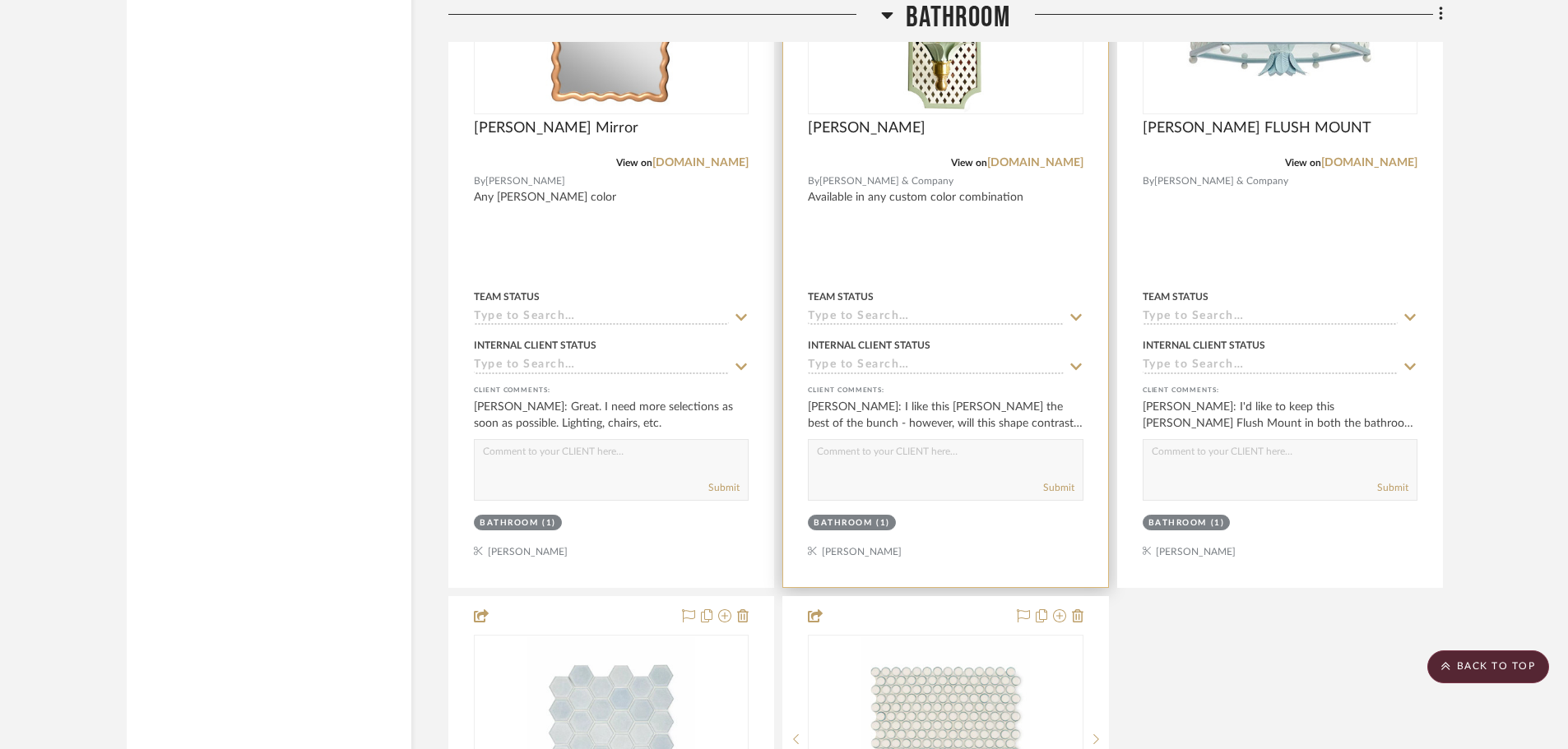
scroll to position [2220, 0]
click at [995, 61] on img "0" at bounding box center [958, 7] width 205 height 205
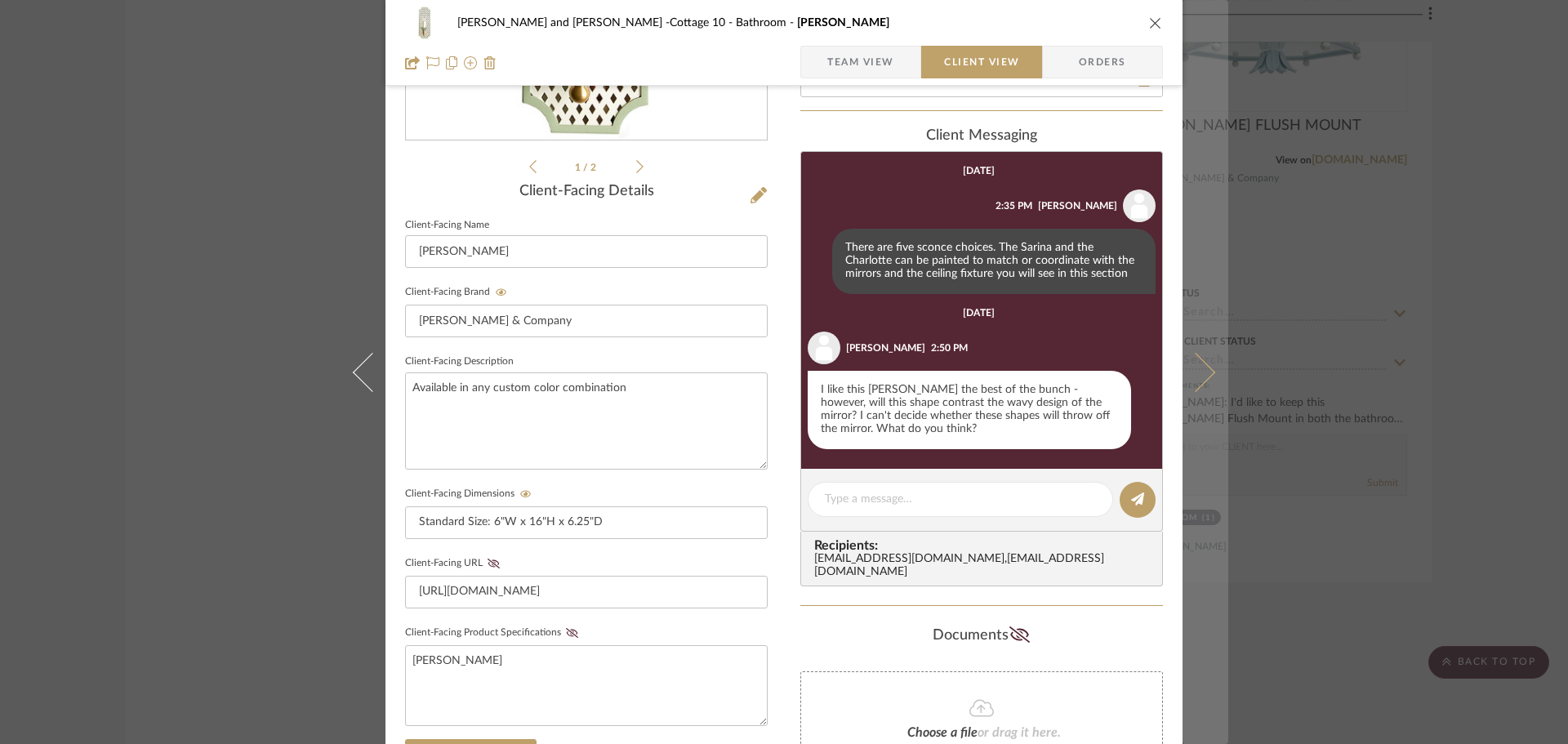
scroll to position [0, 0]
click at [1193, 373] on icon at bounding box center [1195, 371] width 39 height 39
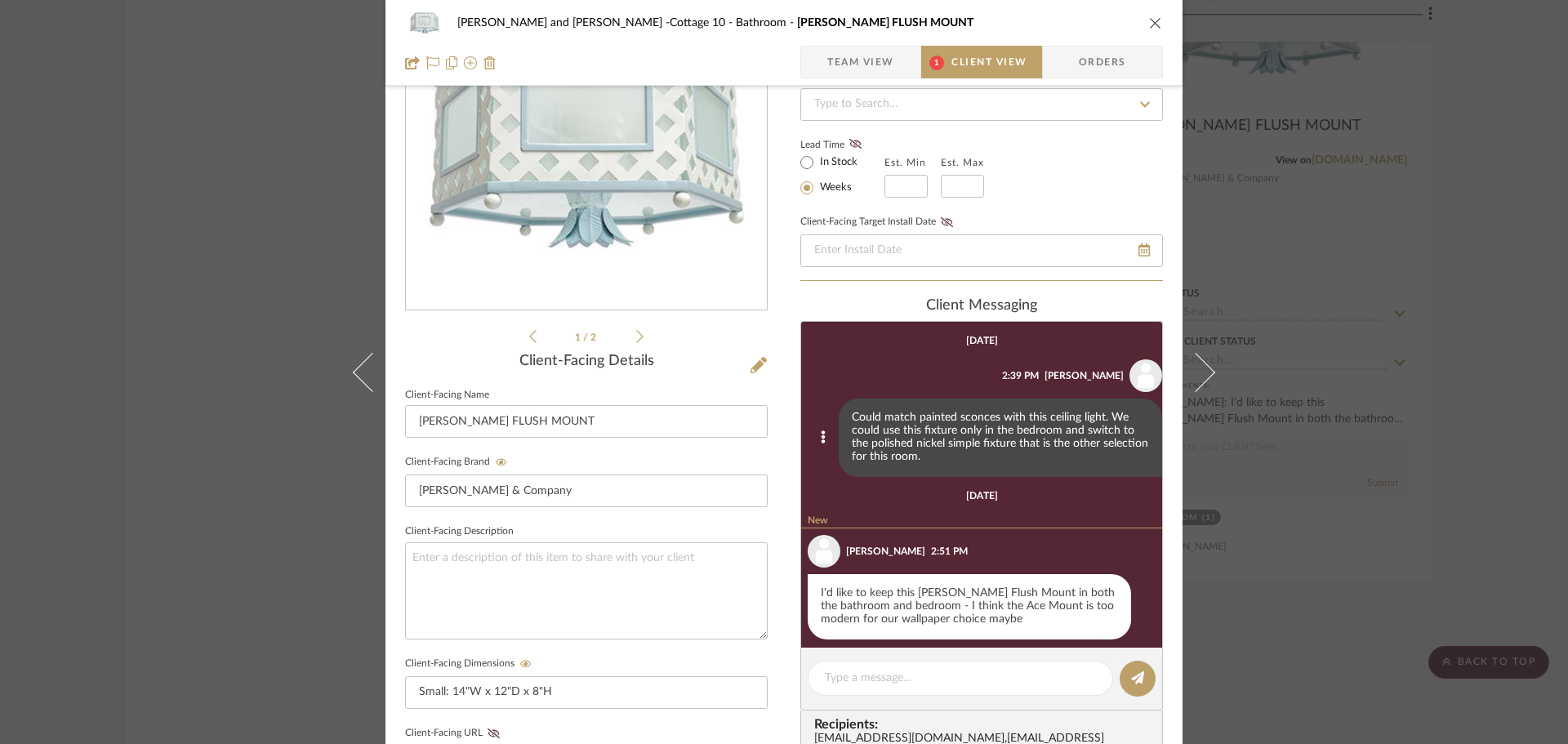
scroll to position [163, 0]
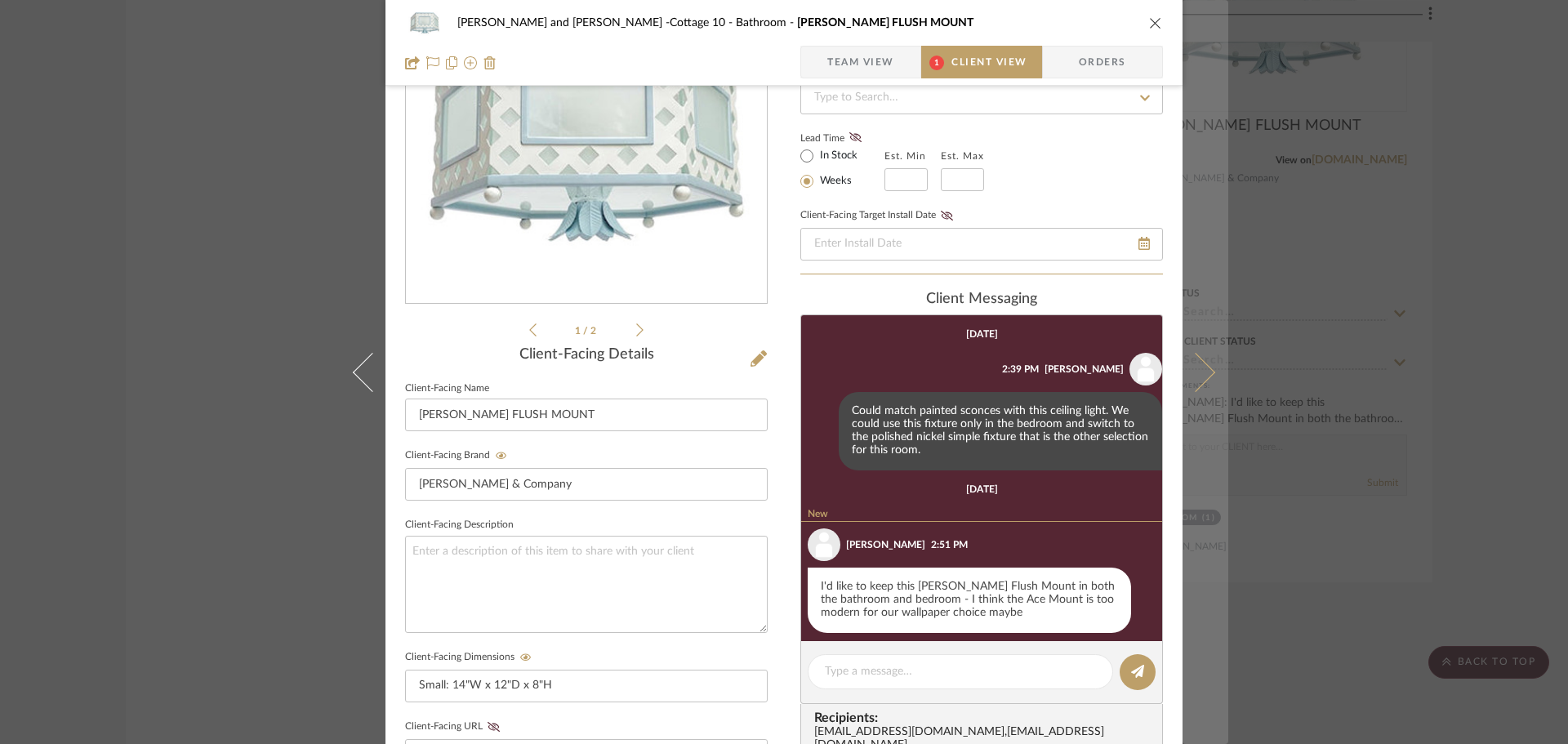
click at [1205, 369] on icon at bounding box center [1195, 371] width 39 height 39
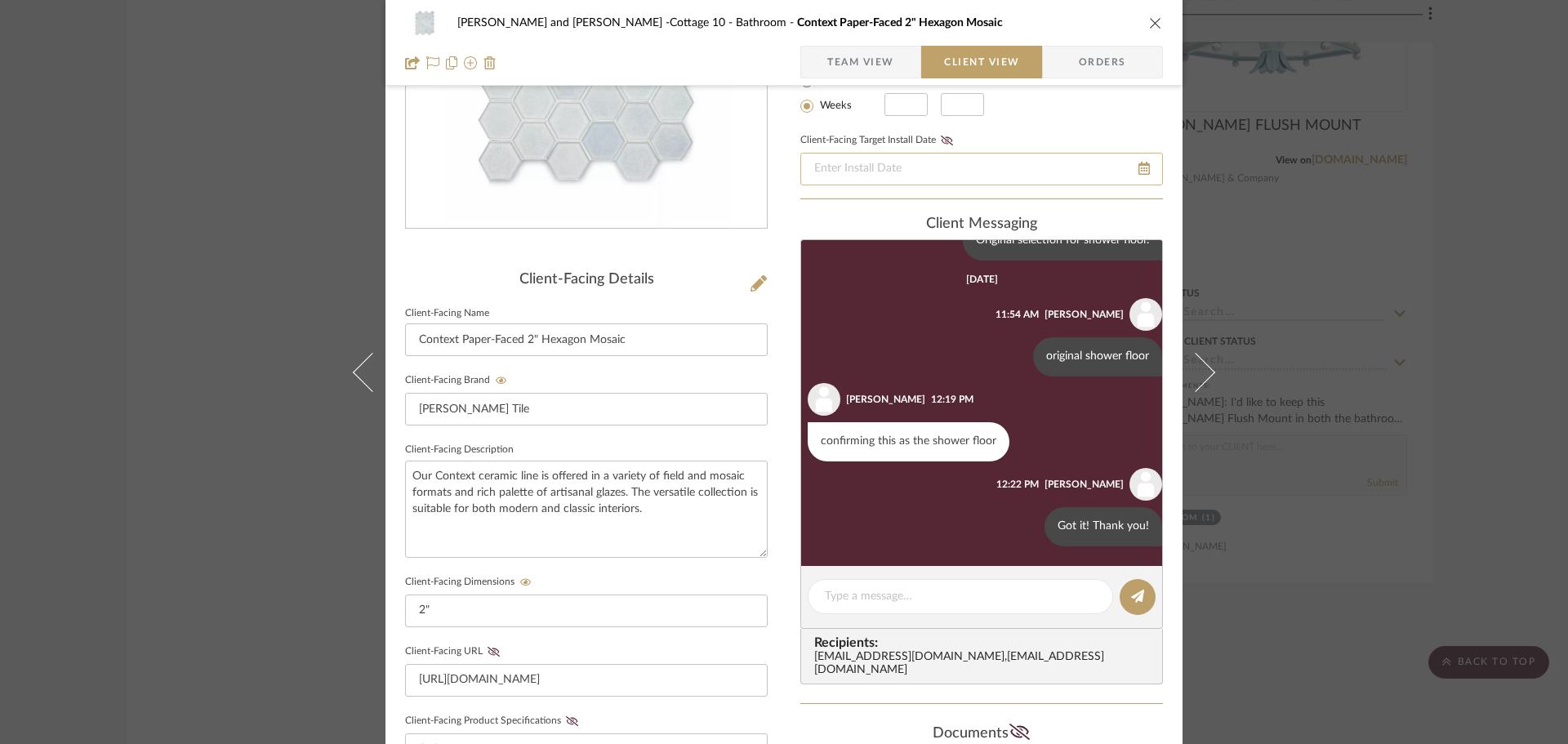
scroll to position [245, 0]
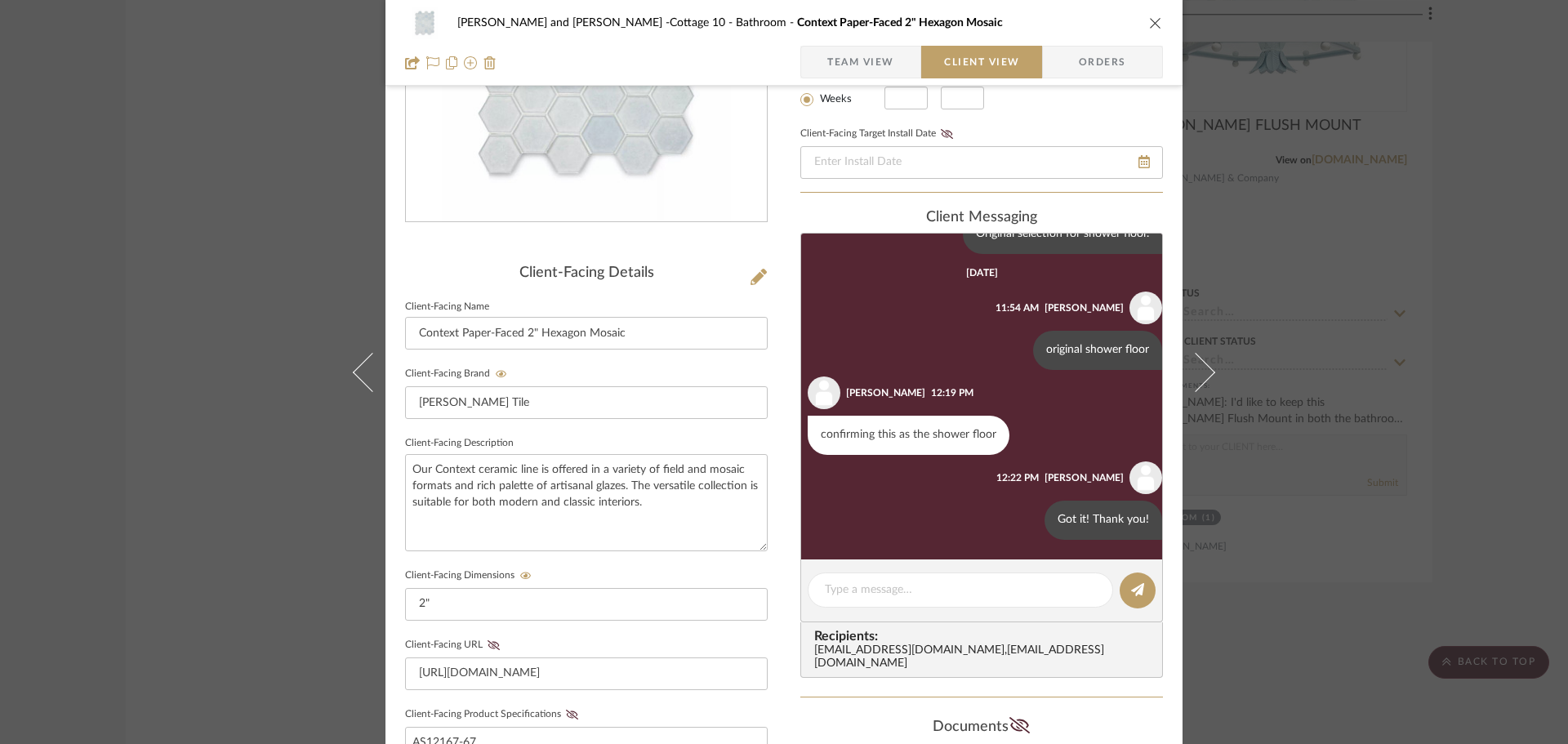
click at [1149, 22] on icon "close" at bounding box center [1156, 23] width 13 height 13
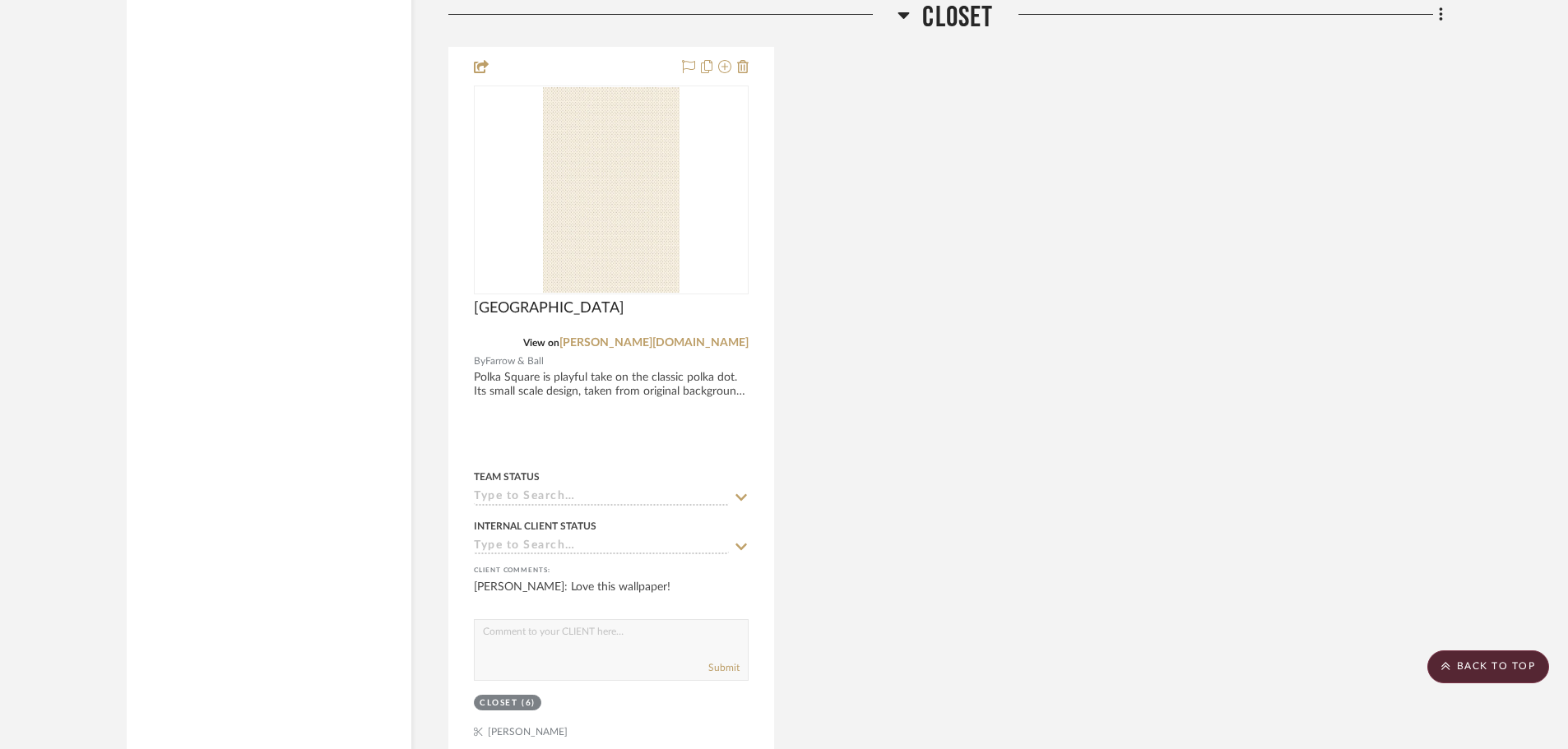
scroll to position [3658, 0]
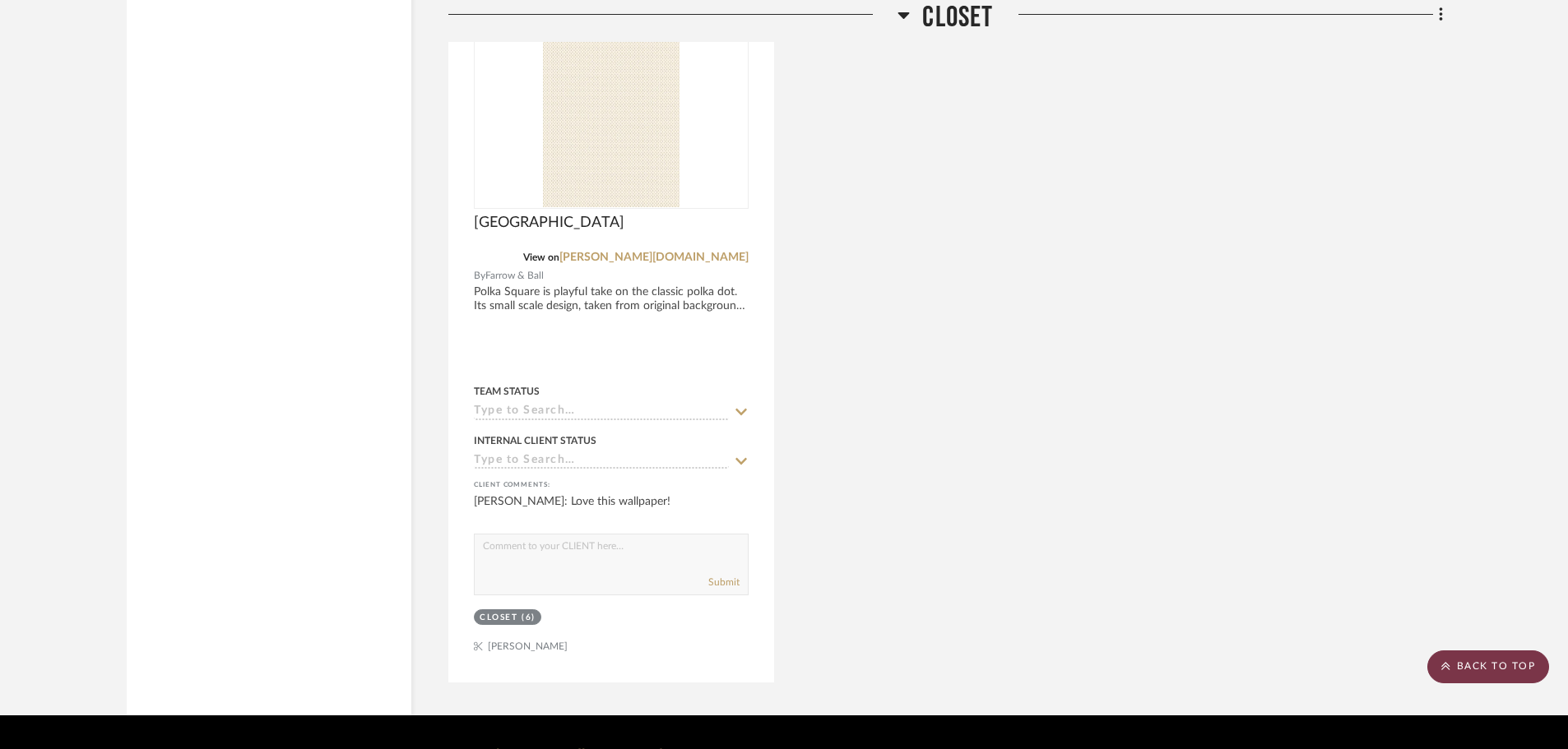
click at [1505, 664] on scroll-to-top-button "BACK TO TOP" at bounding box center [1488, 667] width 121 height 33
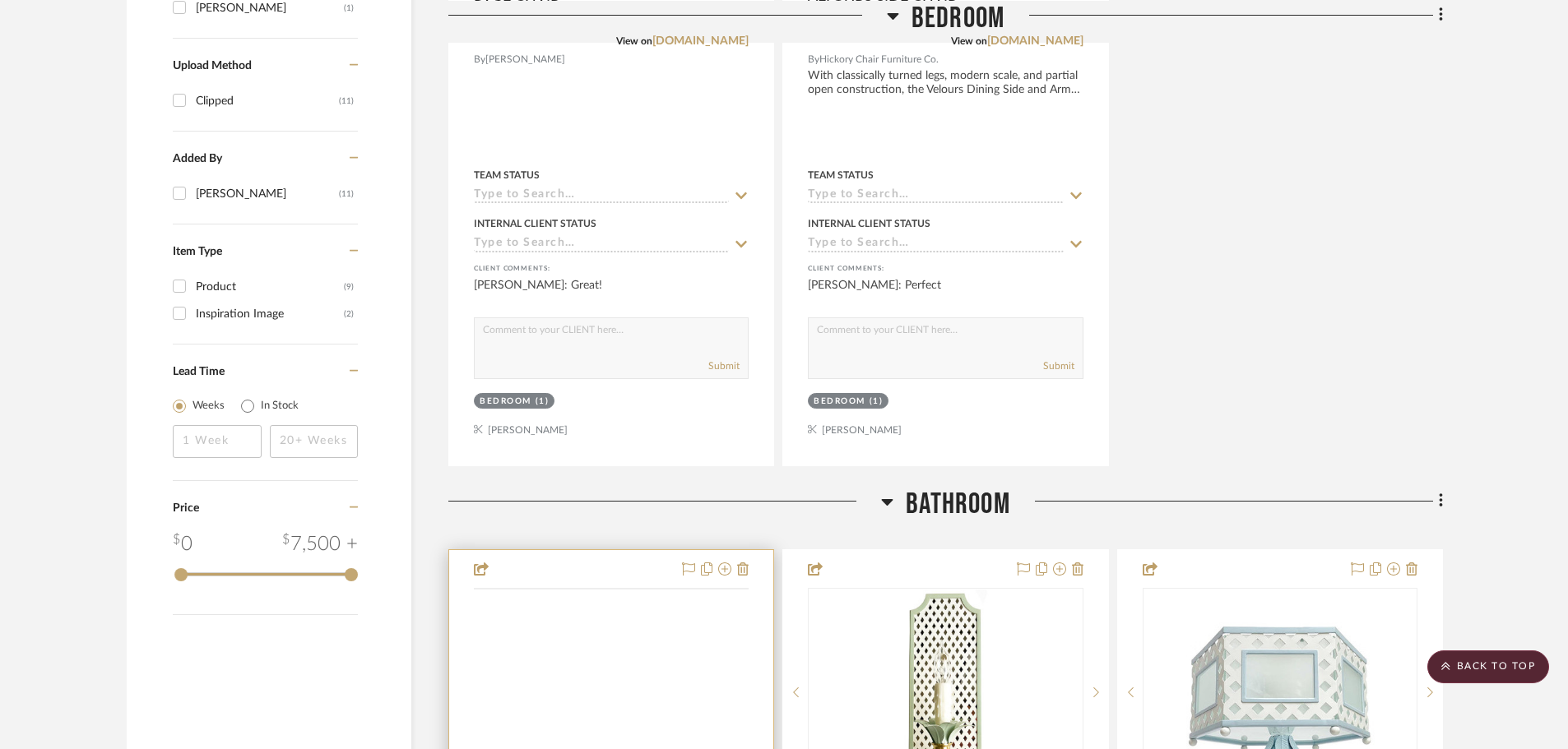
scroll to position [1644, 0]
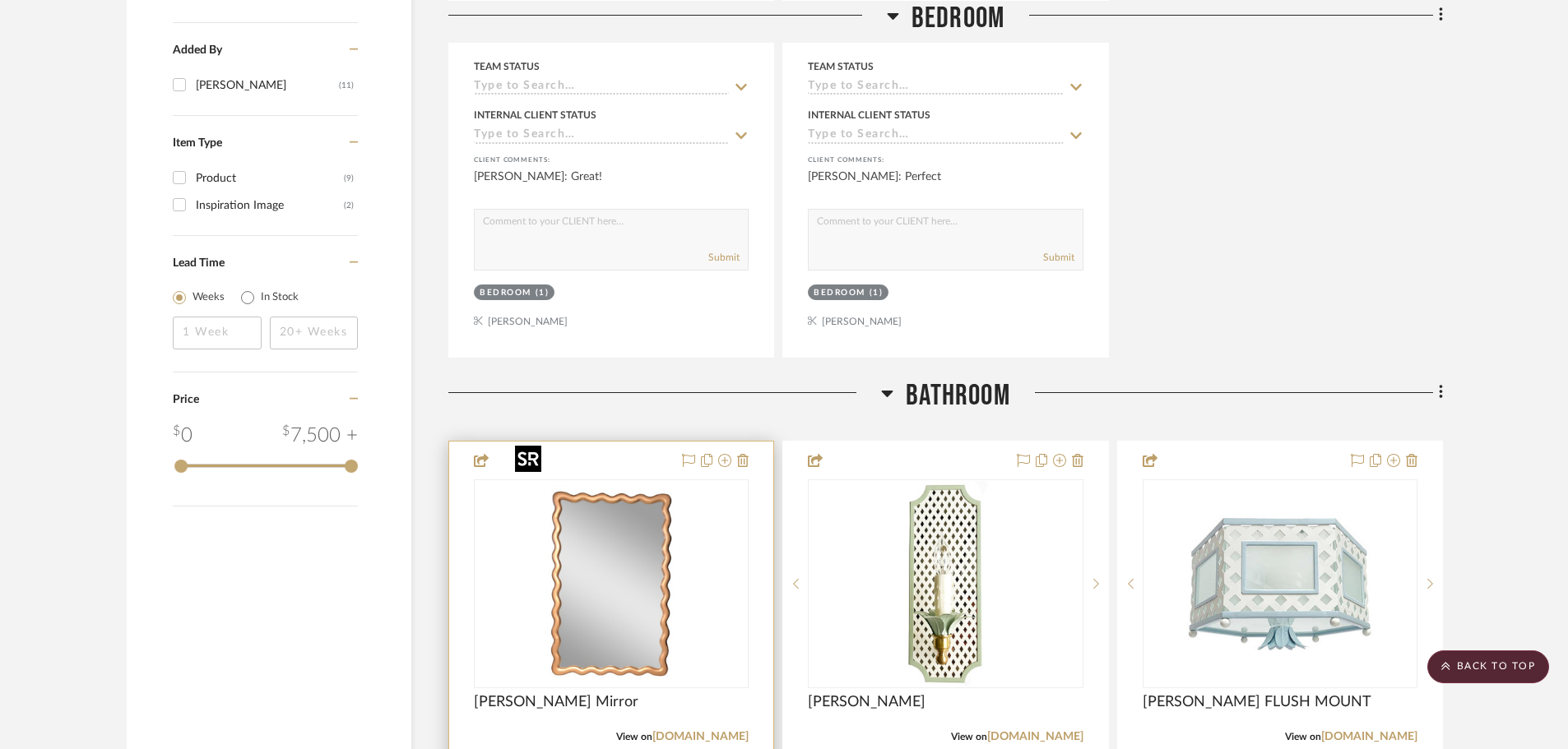
click at [713, 533] on img "0" at bounding box center [611, 584] width 205 height 205
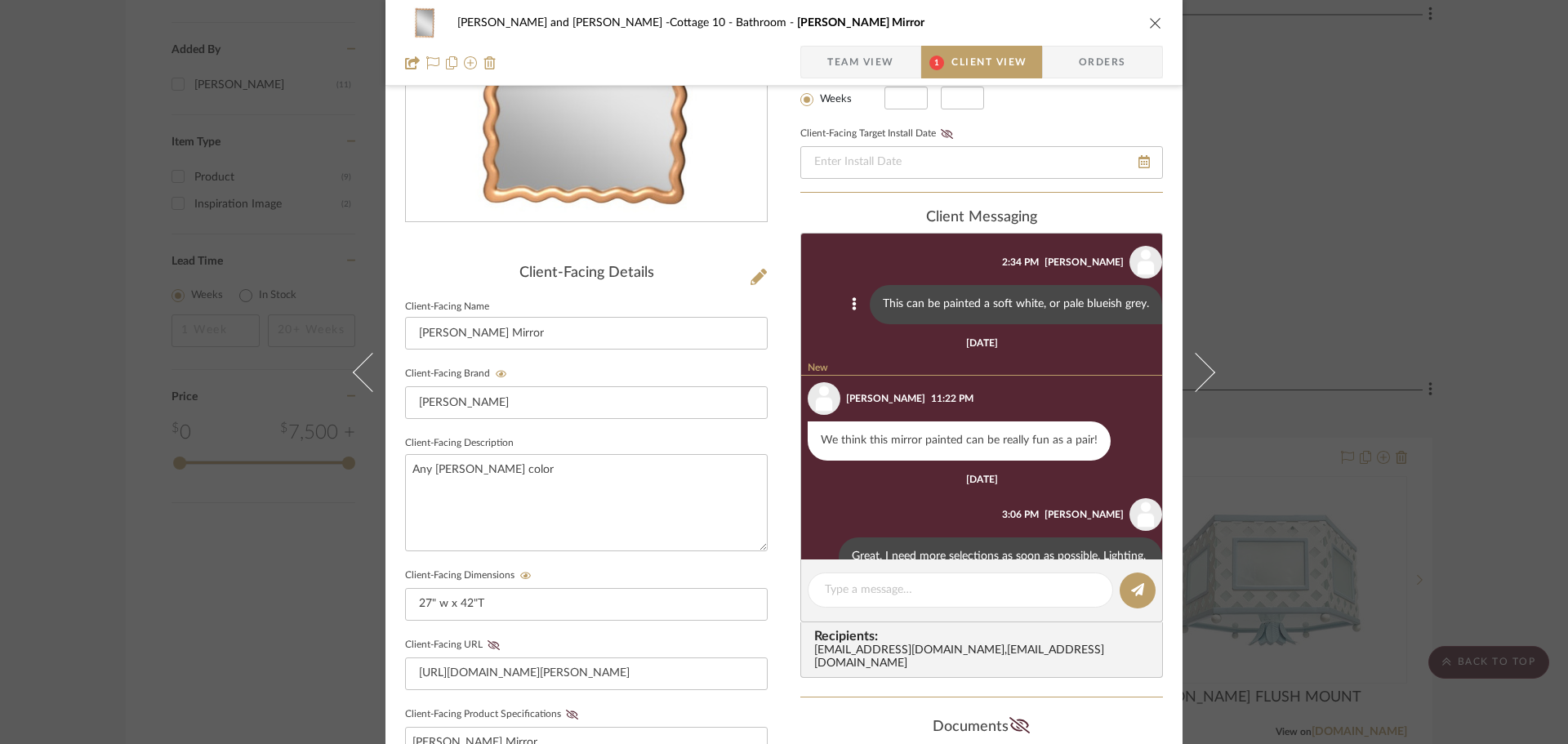
scroll to position [0, 0]
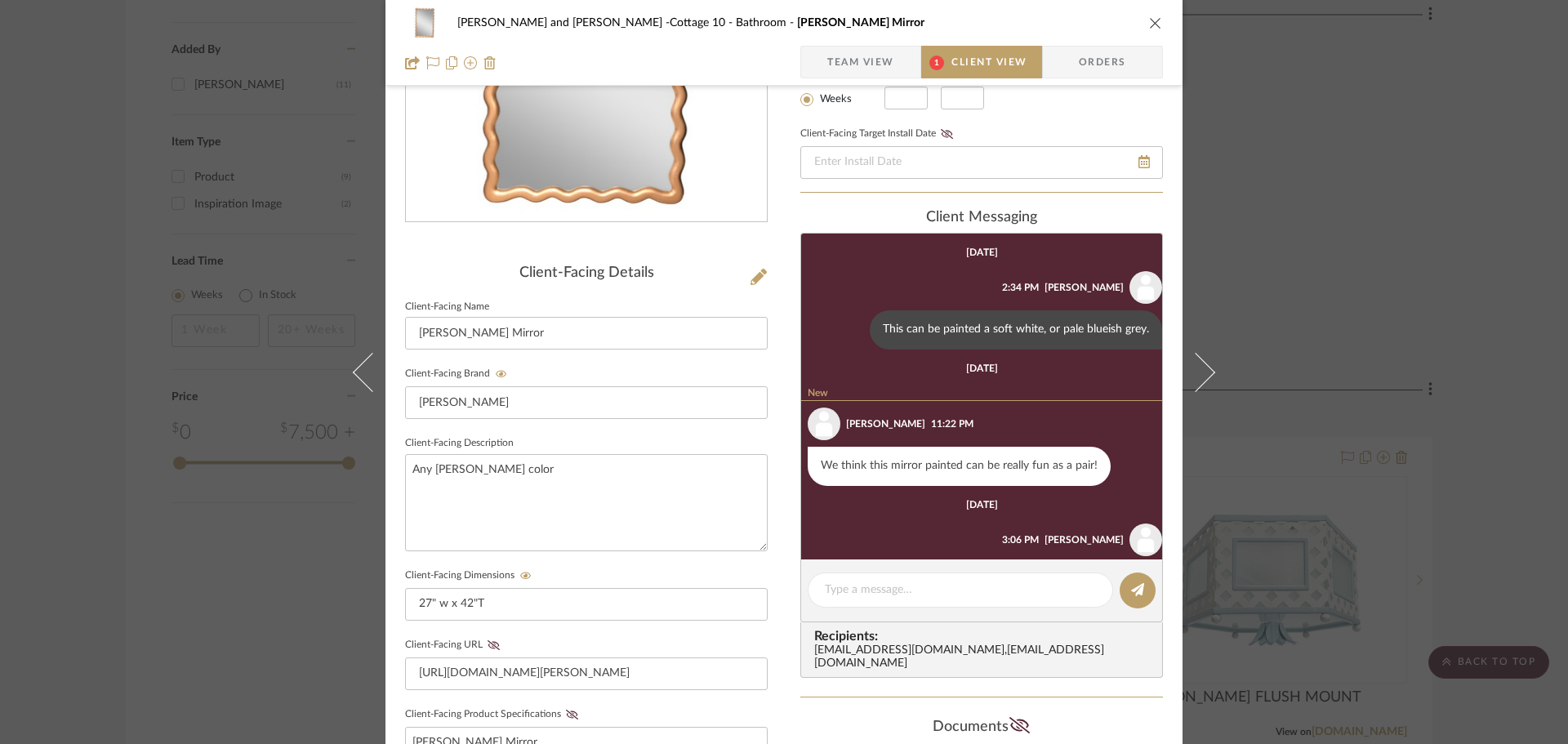
click at [1150, 21] on icon "close" at bounding box center [1156, 23] width 13 height 13
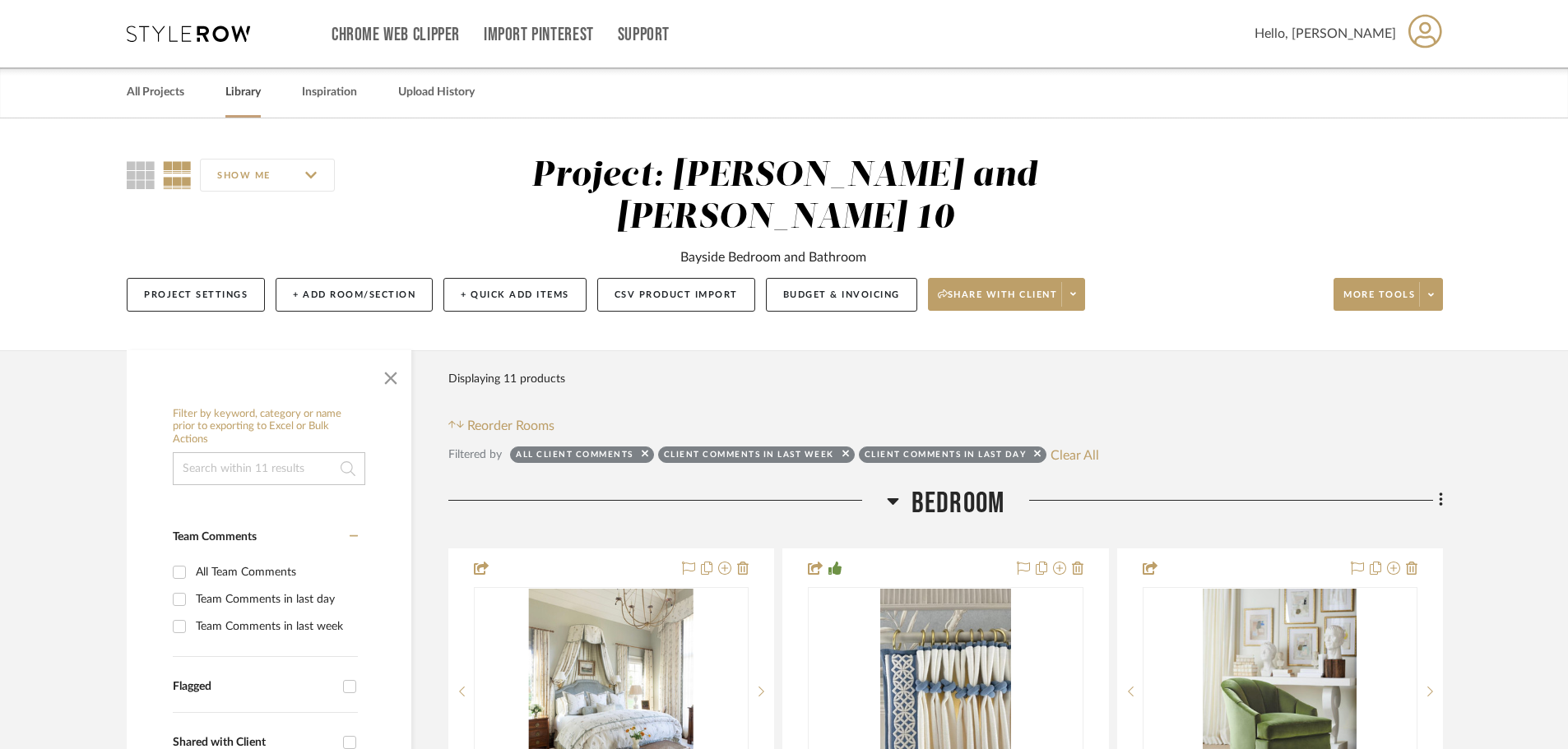
click at [253, 91] on link "Library" at bounding box center [243, 92] width 36 height 22
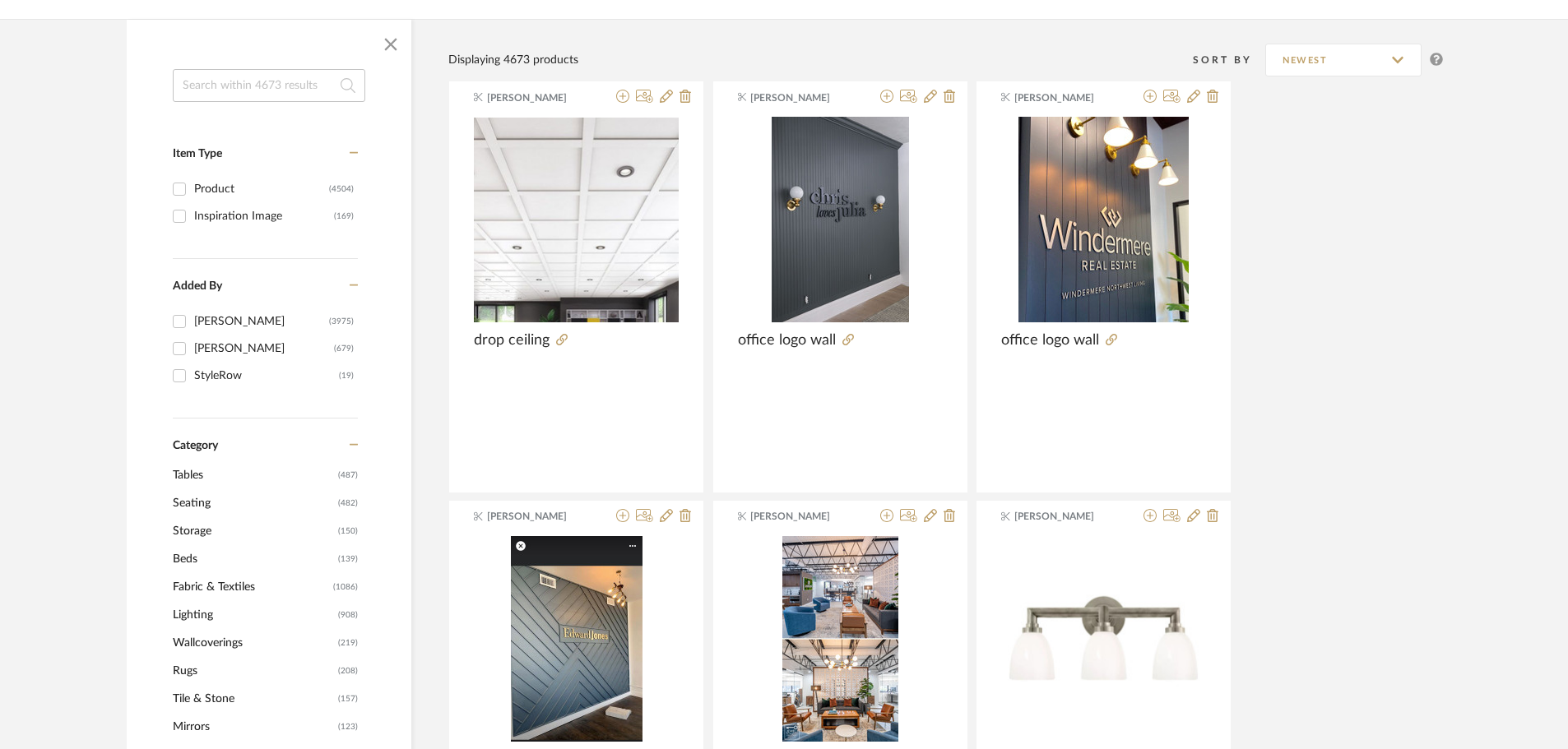
scroll to position [329, 0]
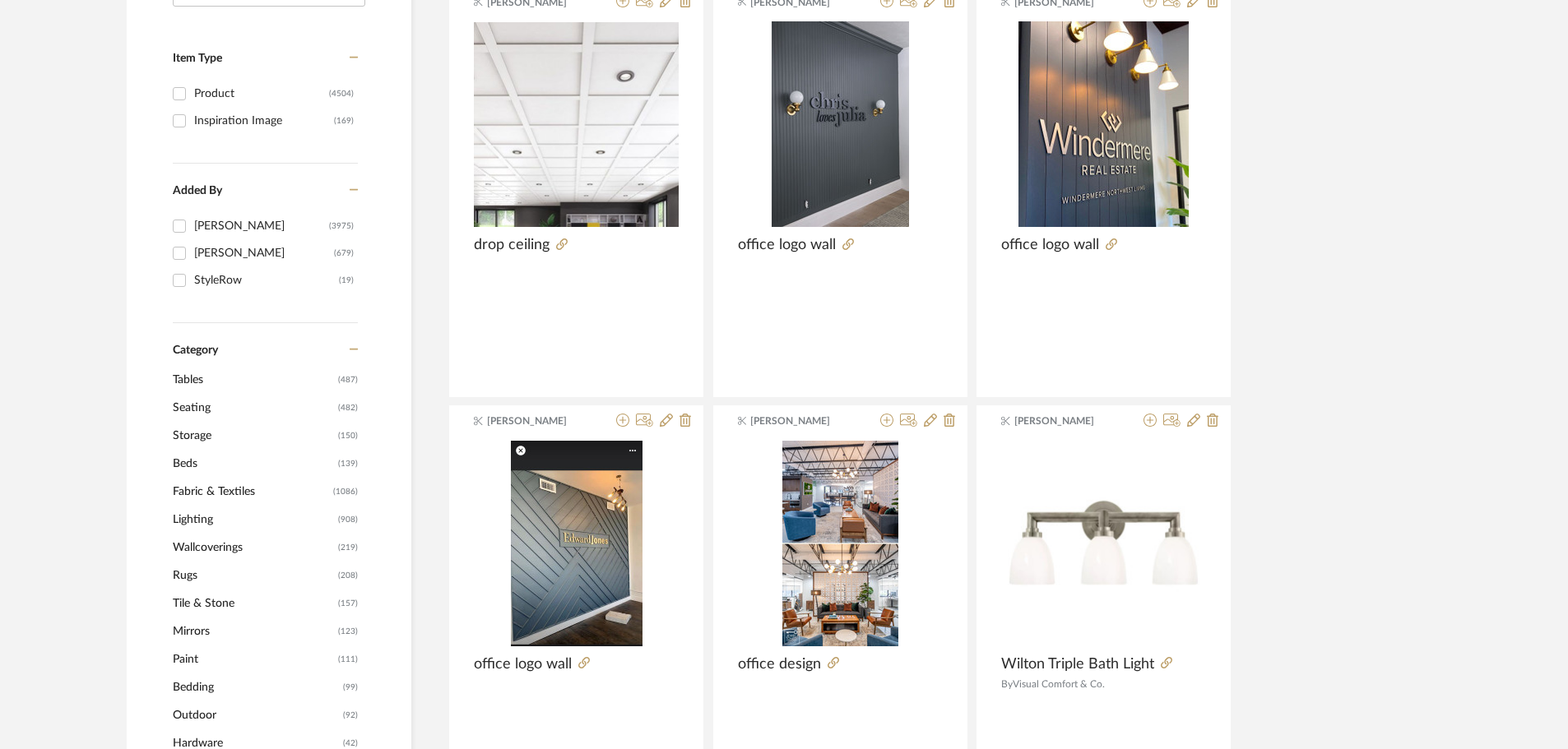
click at [195, 631] on span "Mirrors" at bounding box center [254, 632] width 161 height 28
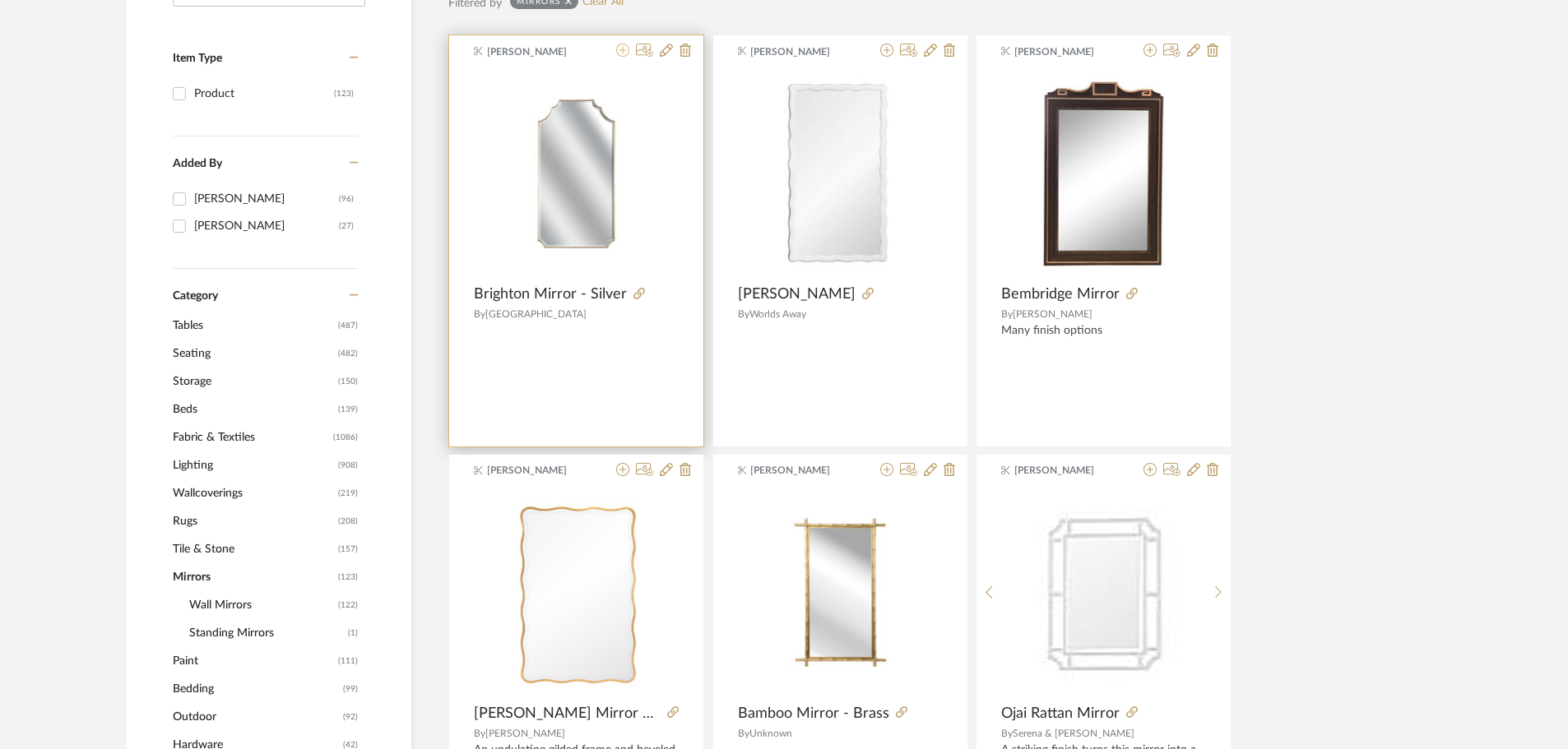
click at [622, 47] on icon at bounding box center [623, 50] width 13 height 13
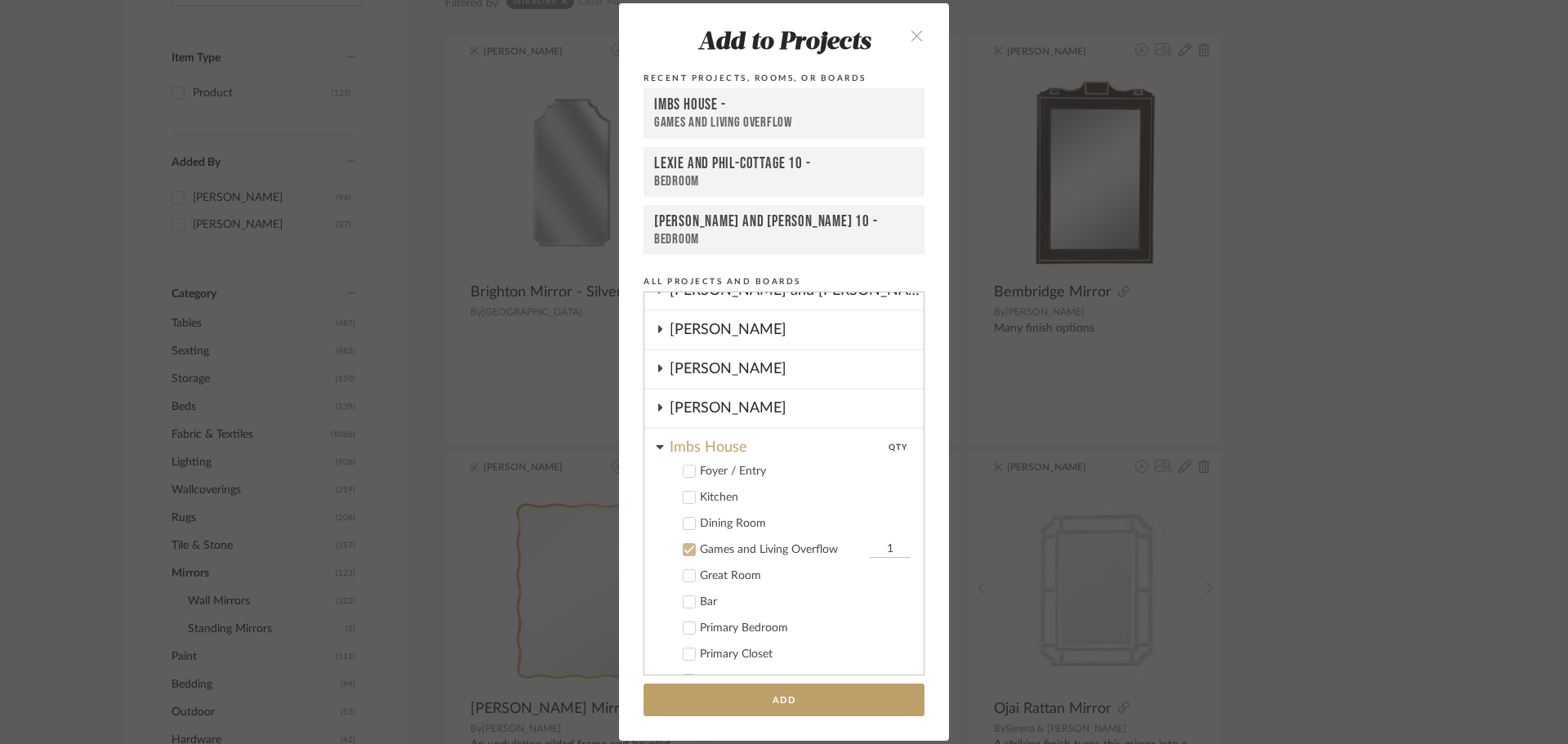
scroll to position [291, 0]
click at [687, 549] on icon at bounding box center [689, 552] width 11 height 8
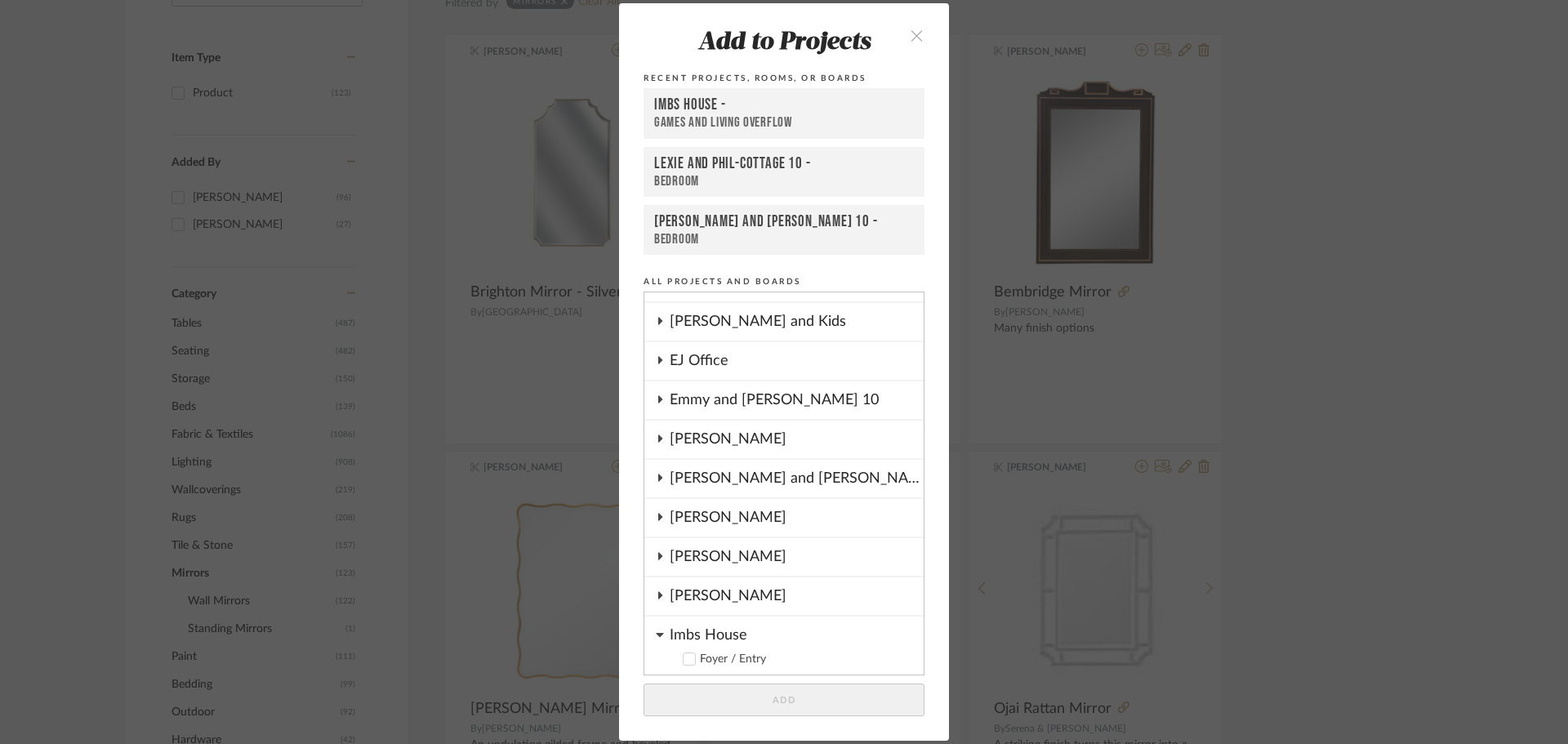
scroll to position [46, 0]
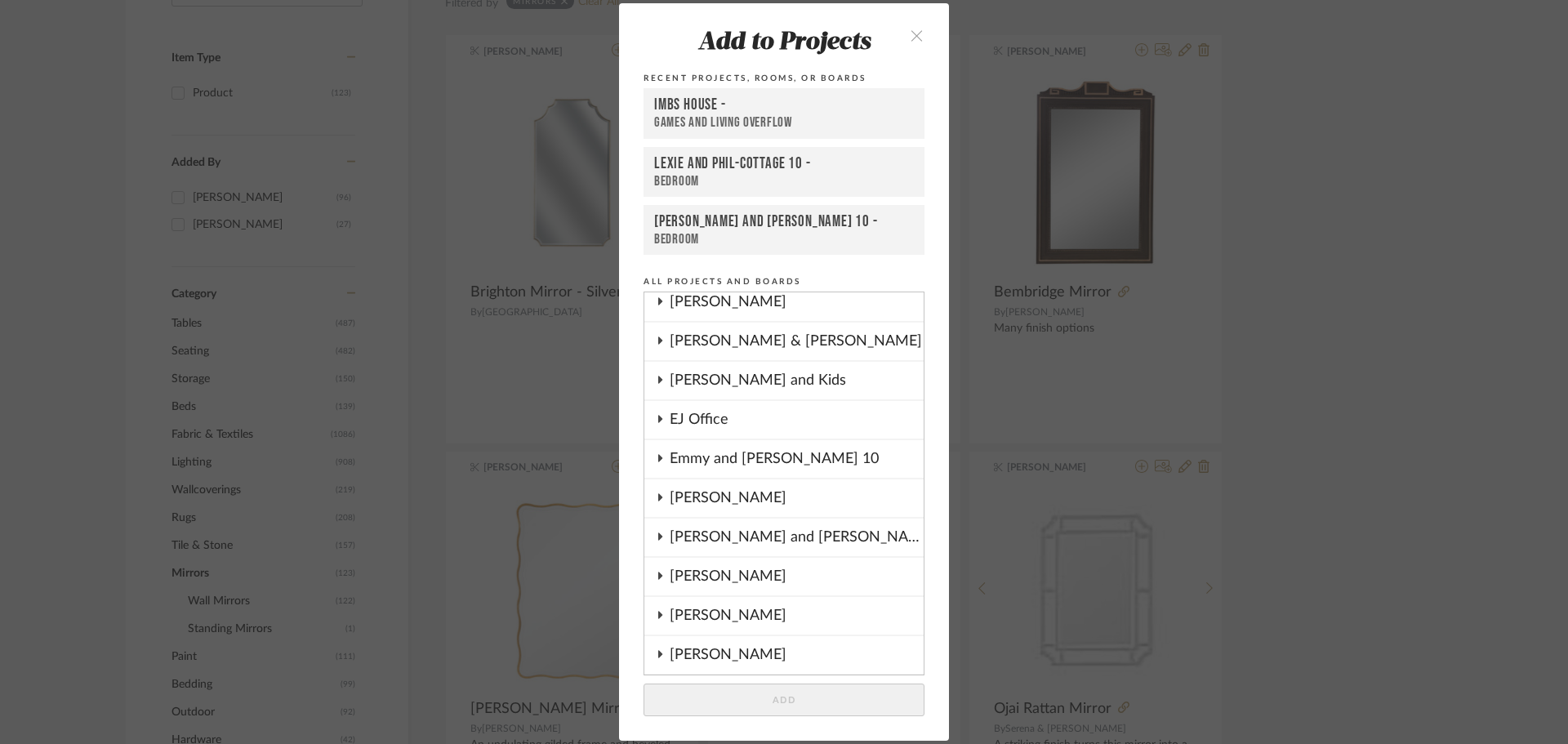
click at [727, 534] on div "[PERSON_NAME] and [PERSON_NAME] -Cottage 10" at bounding box center [797, 538] width 254 height 38
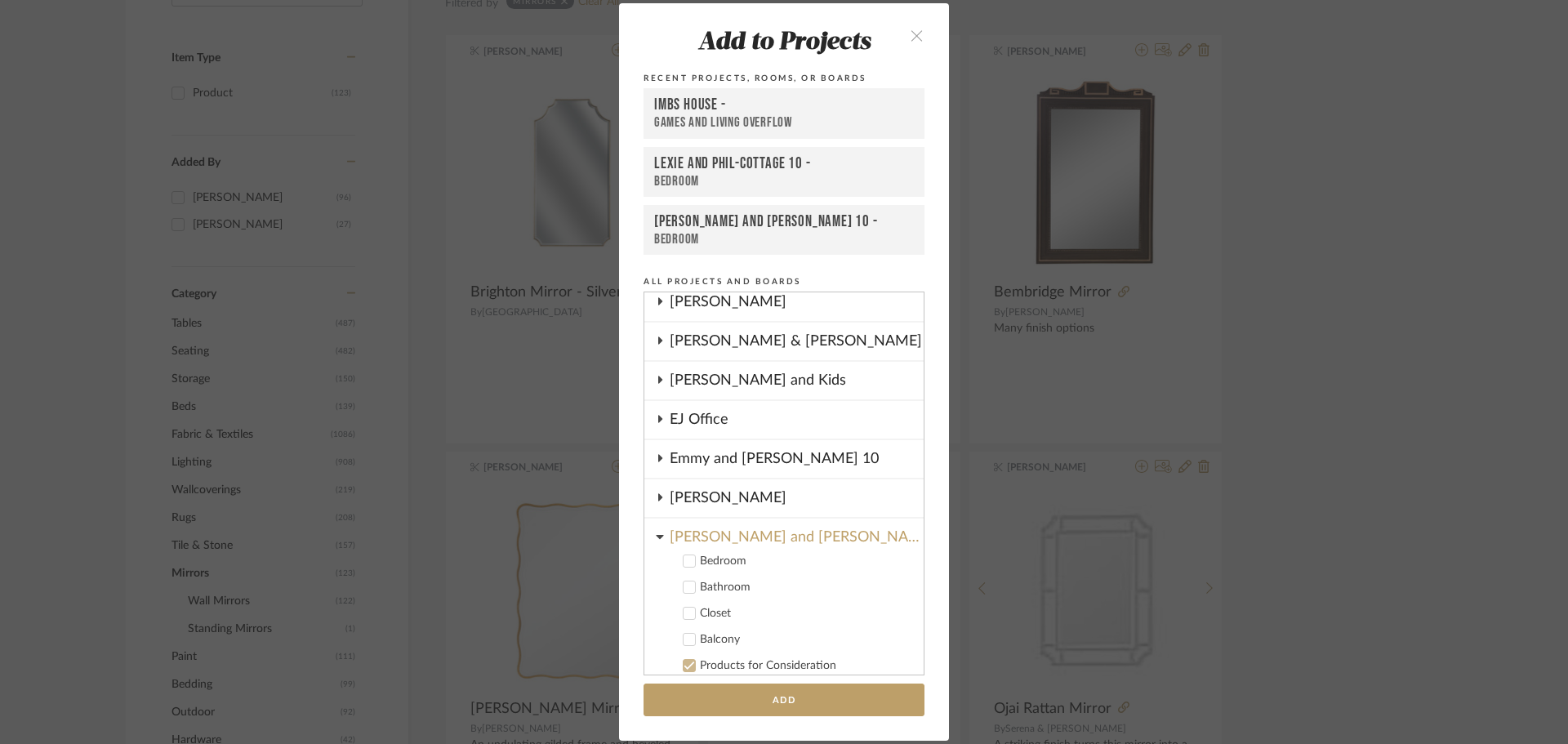
click at [675, 587] on label "Bathroom" at bounding box center [789, 587] width 242 height 17
click at [787, 706] on button "Add" at bounding box center [784, 700] width 281 height 34
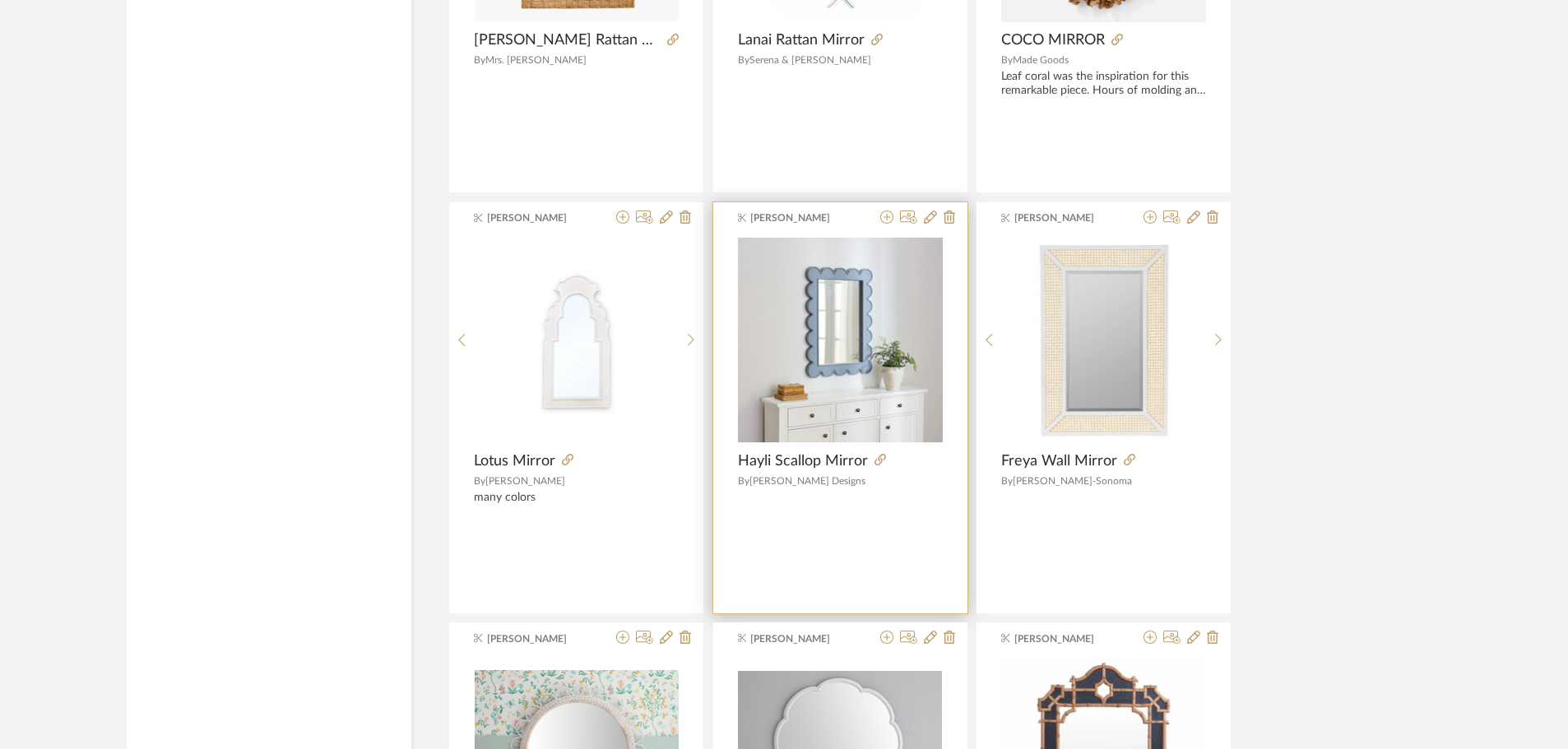
scroll to position [4137, 0]
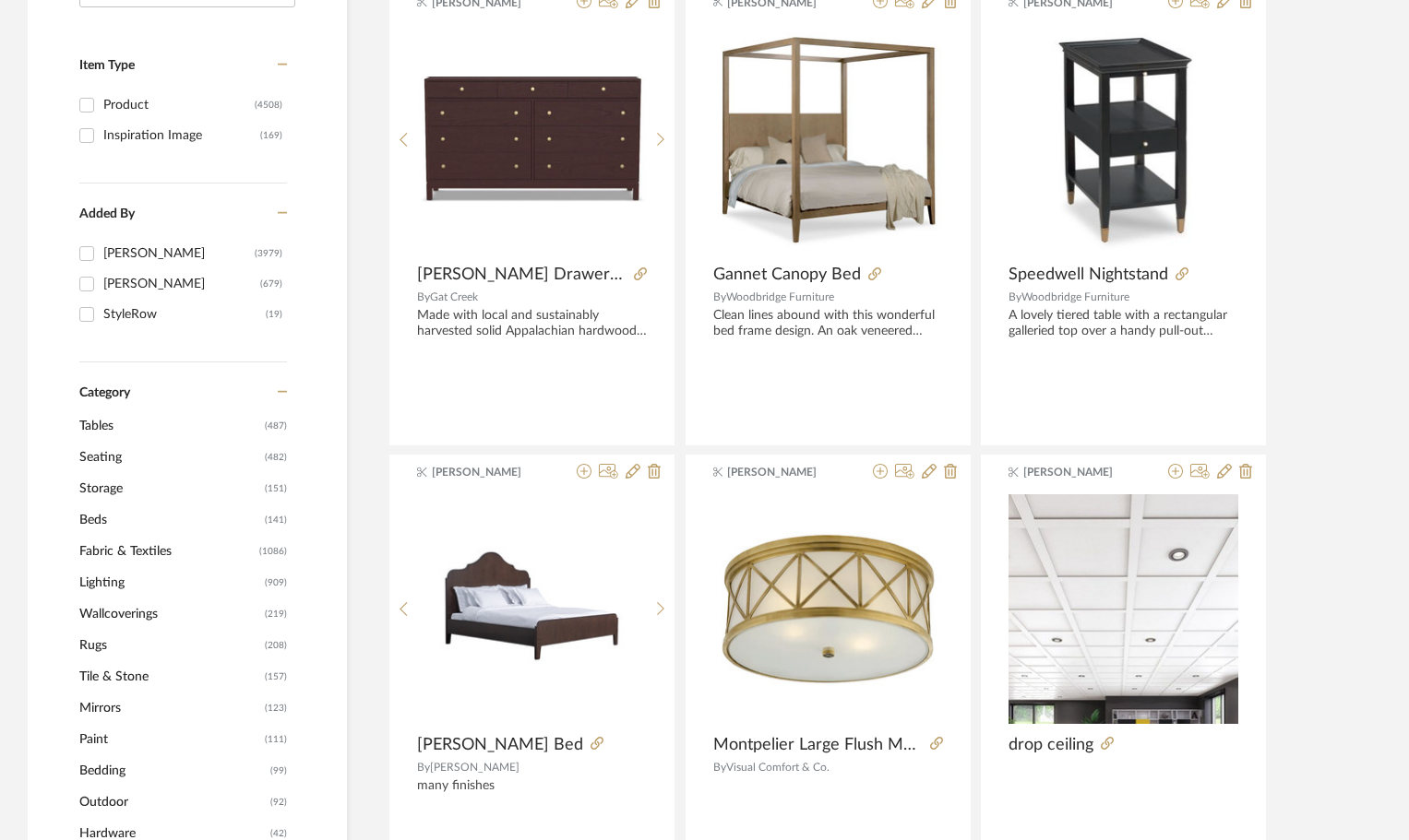
click at [104, 424] on span "Tables" at bounding box center [170, 426] width 181 height 32
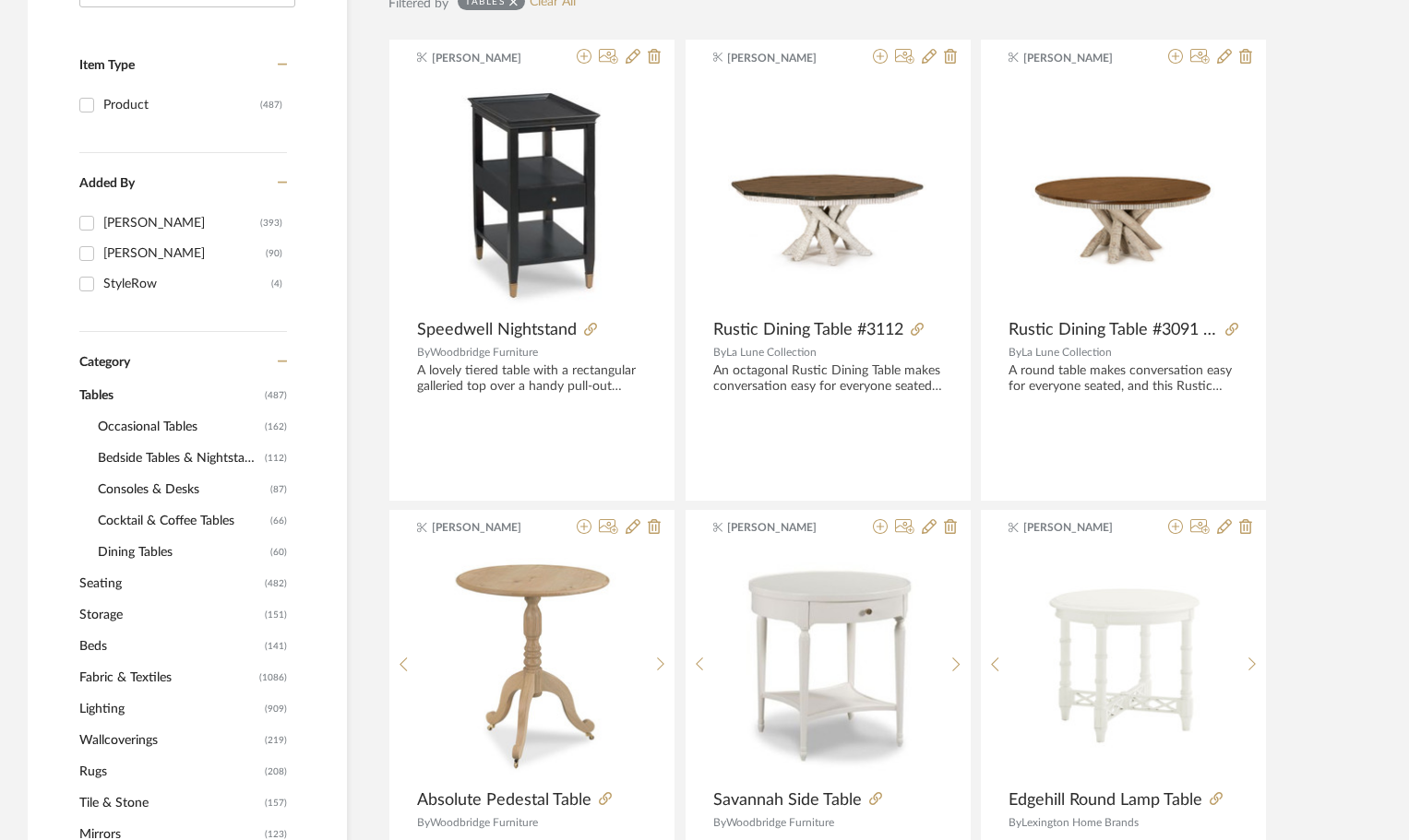
click at [121, 427] on span "Occasional Tables" at bounding box center [179, 427] width 162 height 32
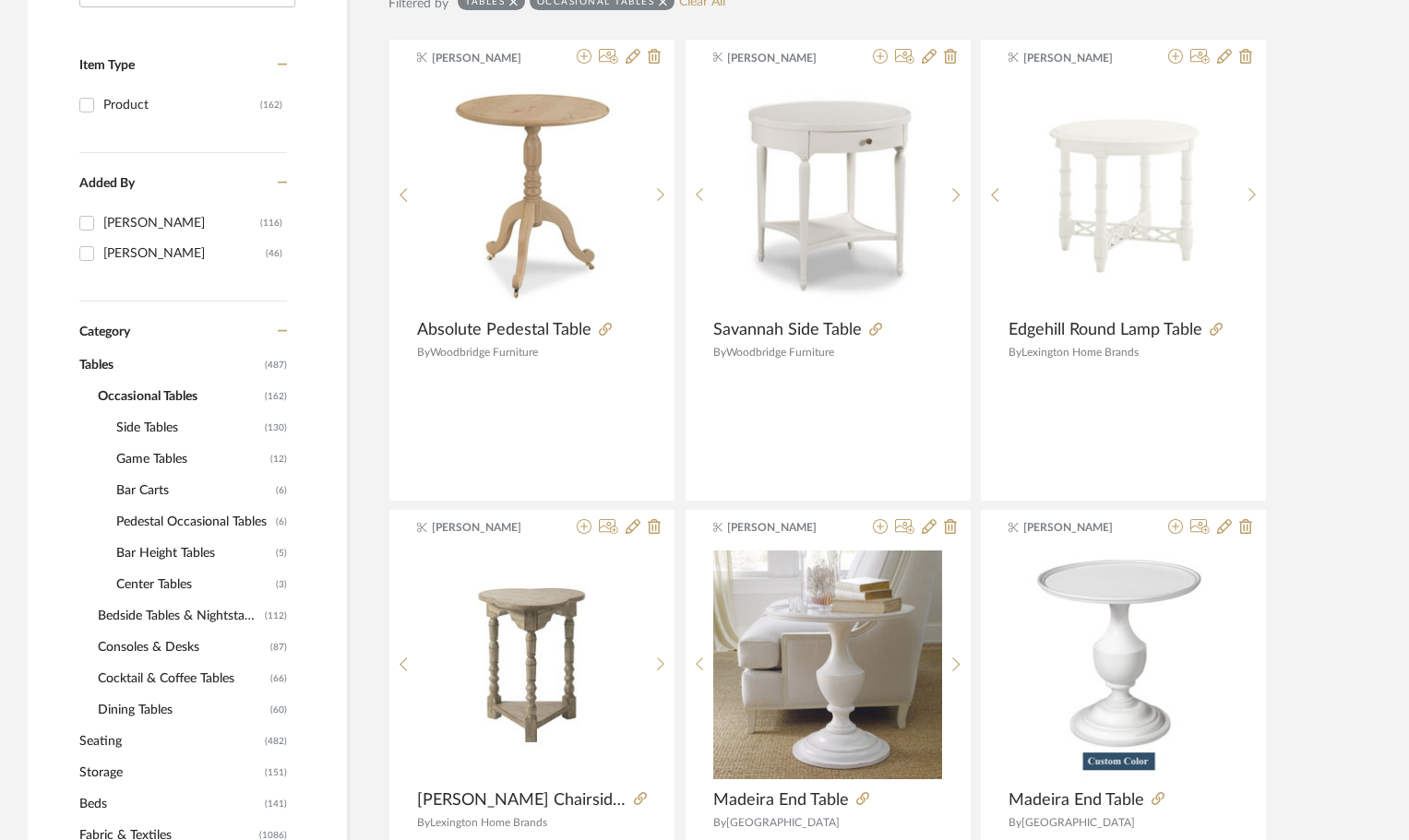
click at [128, 456] on span "Game Tables" at bounding box center [191, 460] width 149 height 32
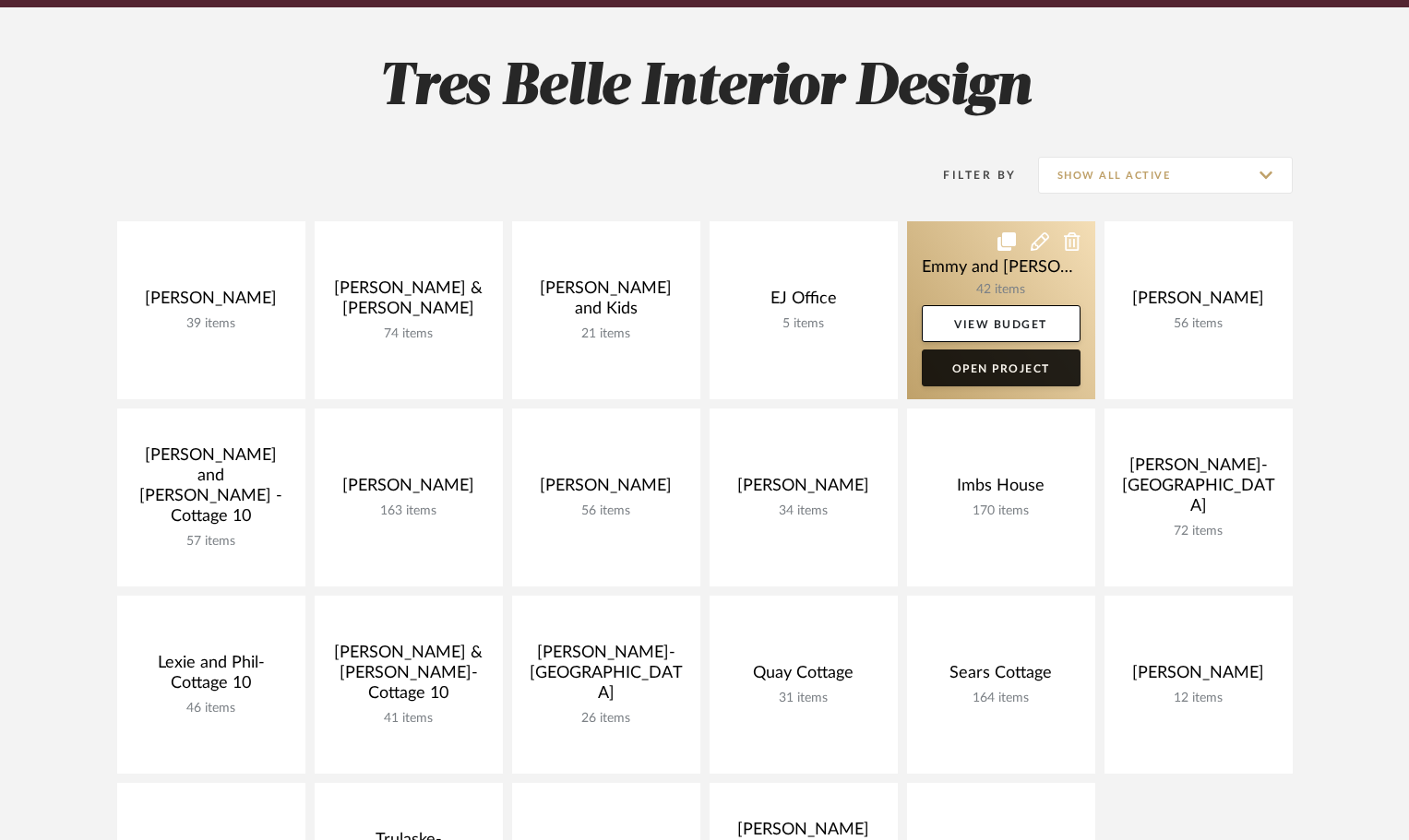
scroll to position [277, 0]
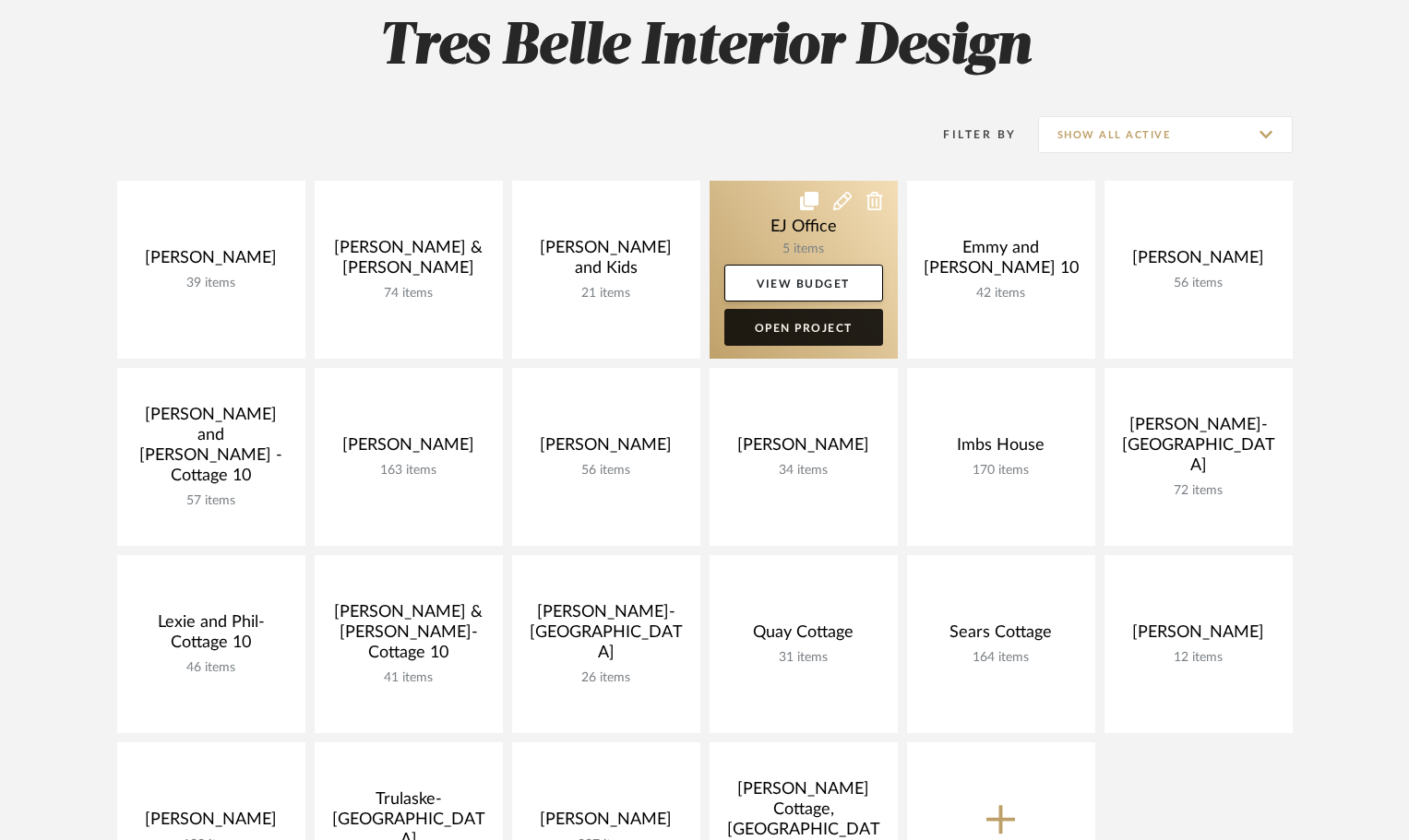
click at [762, 326] on link "Open Project" at bounding box center [804, 327] width 159 height 37
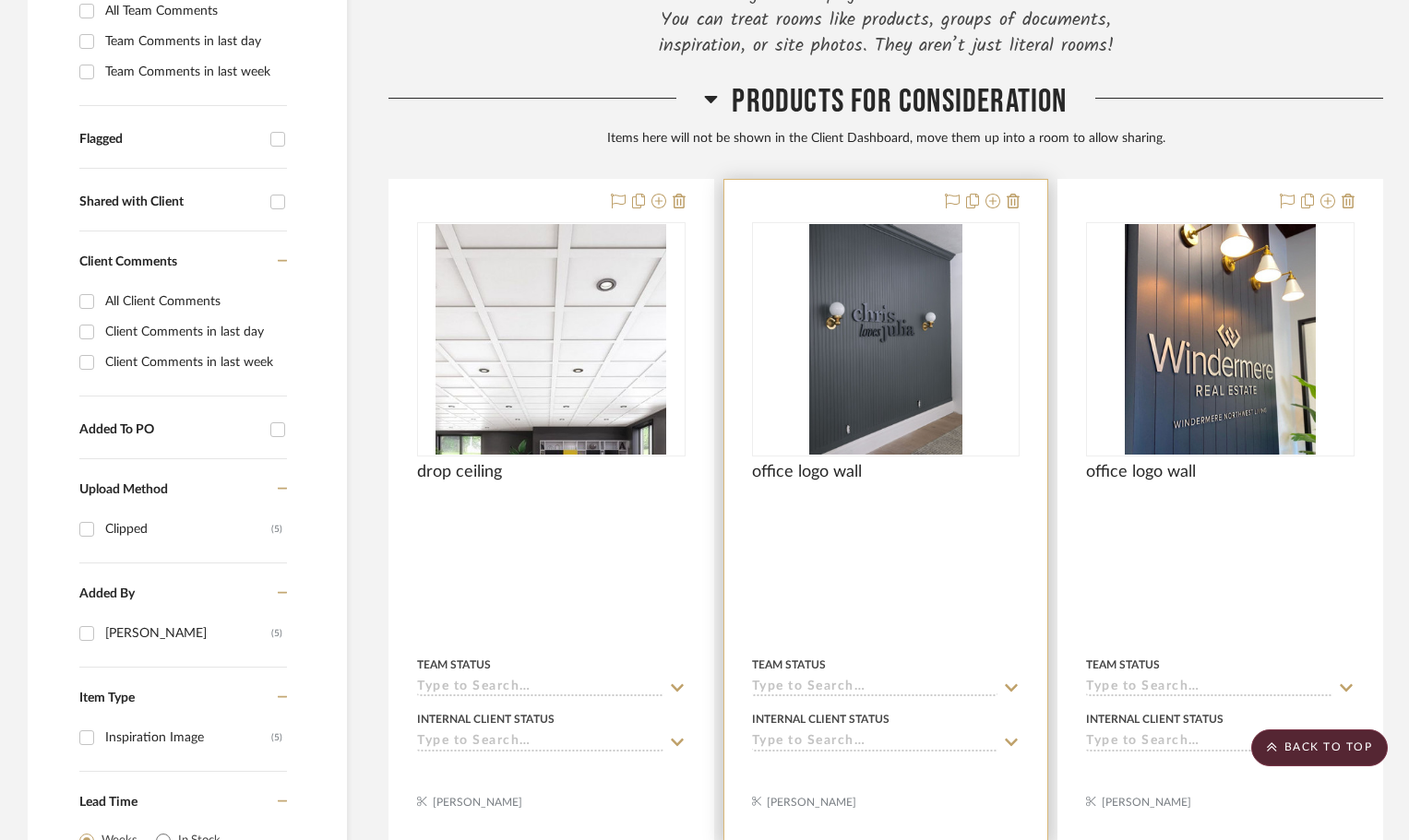
scroll to position [554, 0]
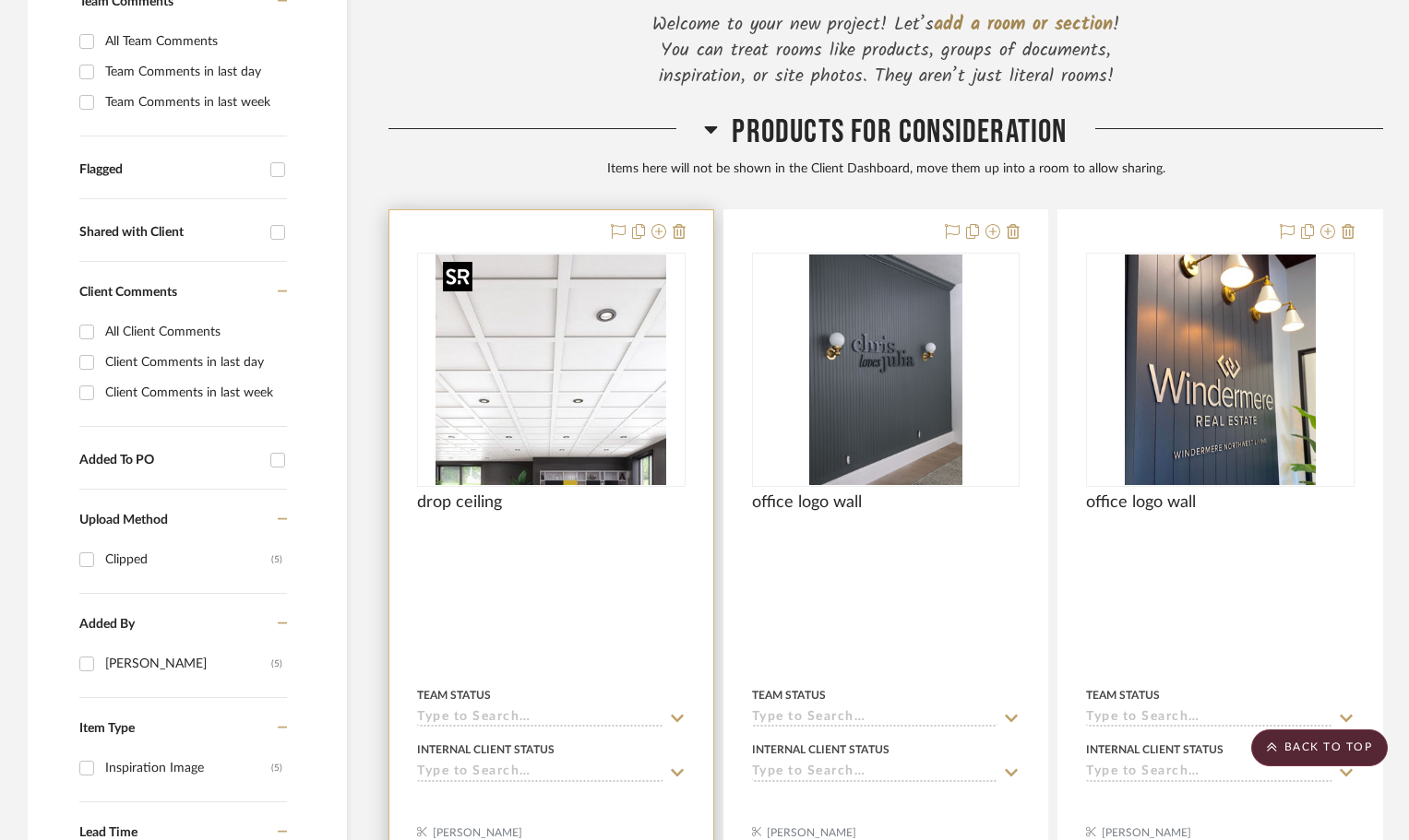
click at [0, 0] on img at bounding box center [0, 0] width 0 height 0
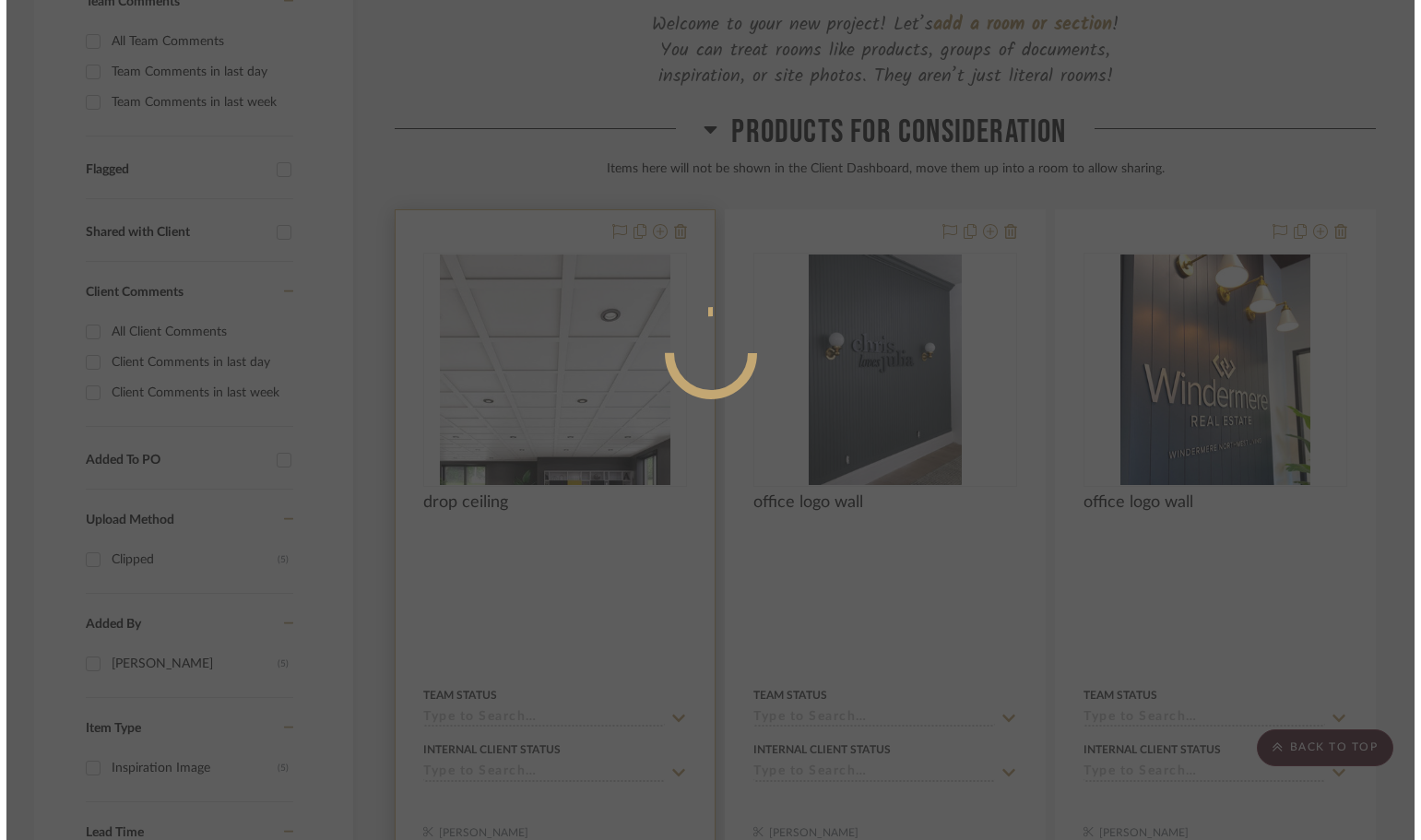
scroll to position [0, 0]
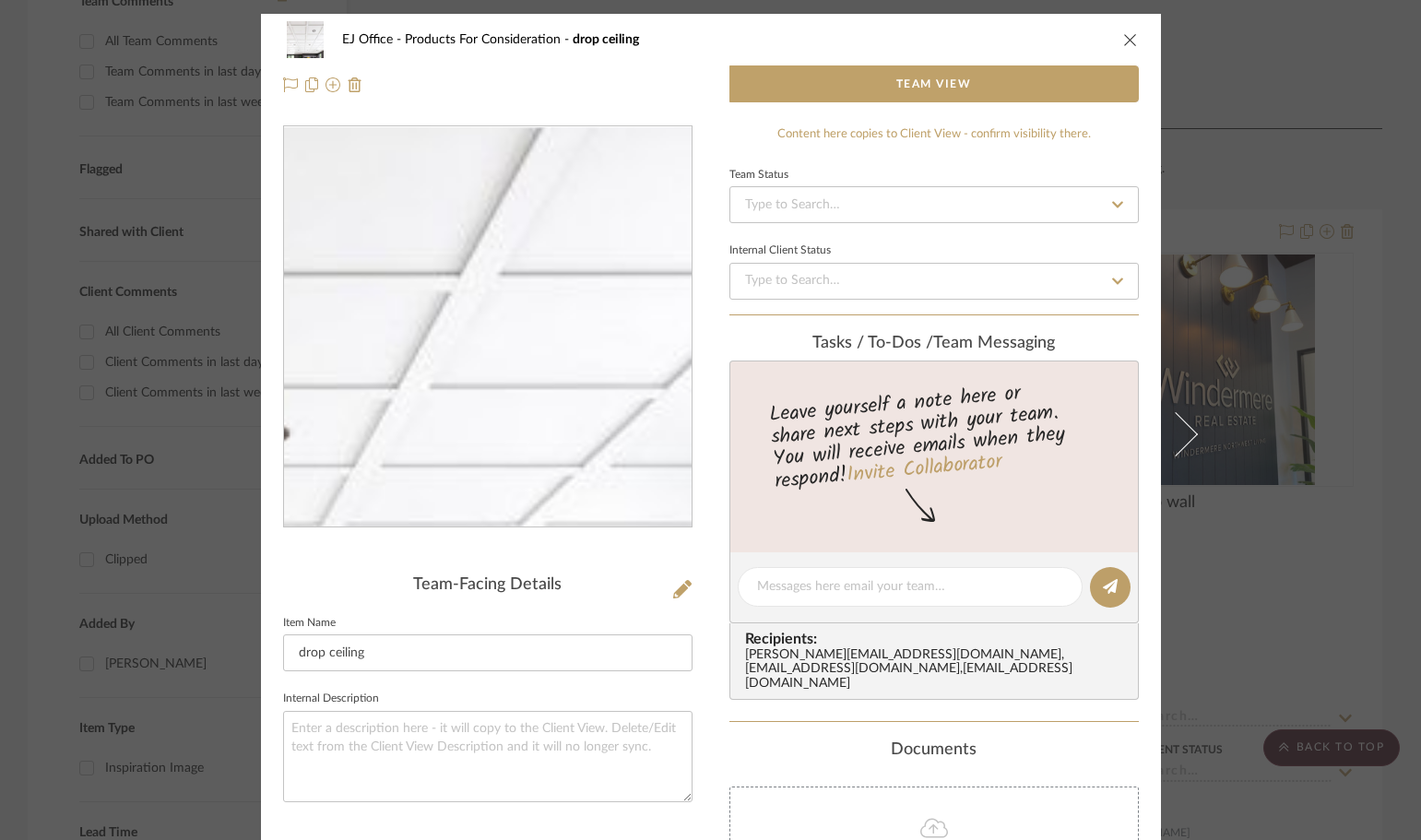
click at [603, 346] on img "0" at bounding box center [488, 327] width 400 height 400
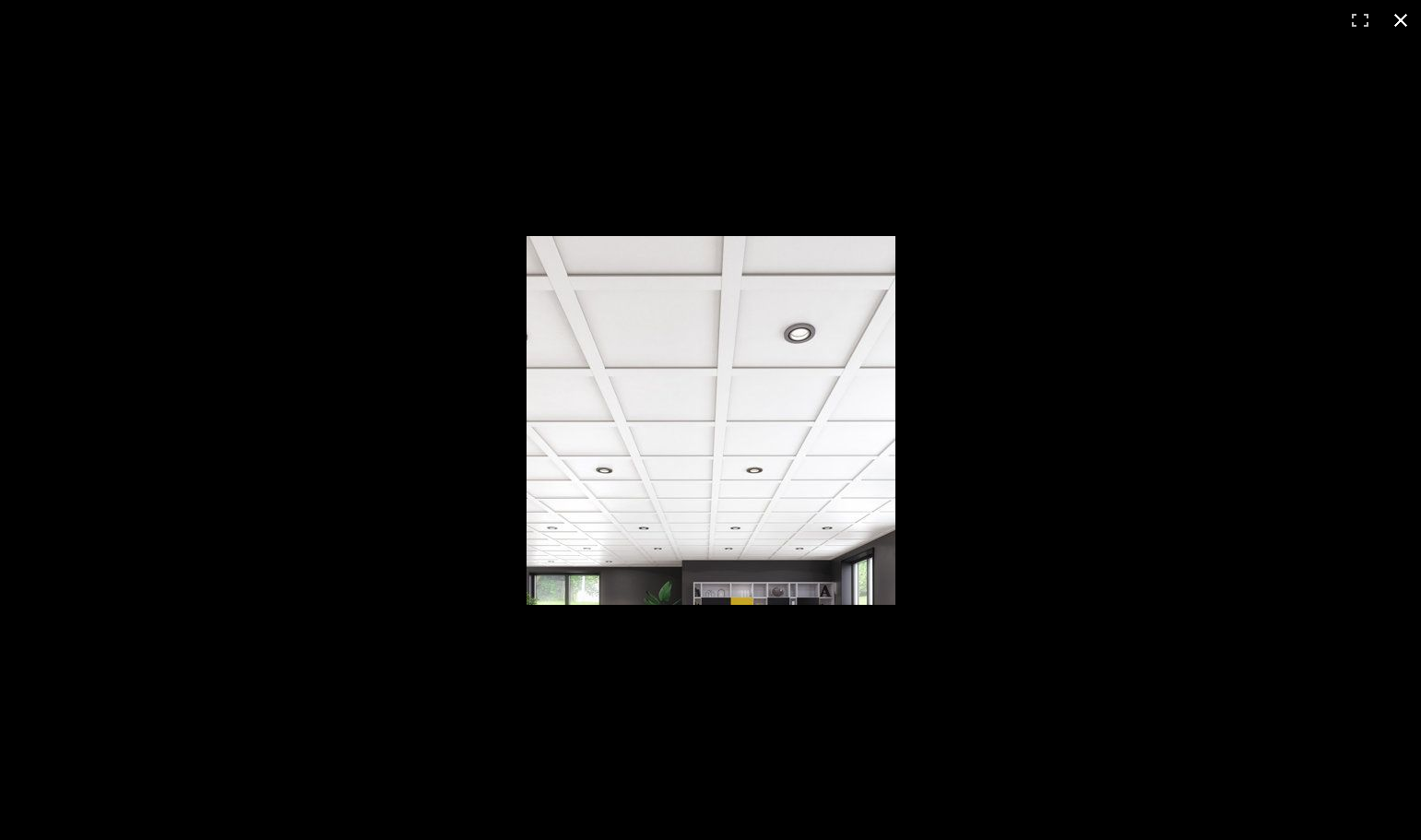
click at [1402, 16] on button at bounding box center [1401, 21] width 41 height 41
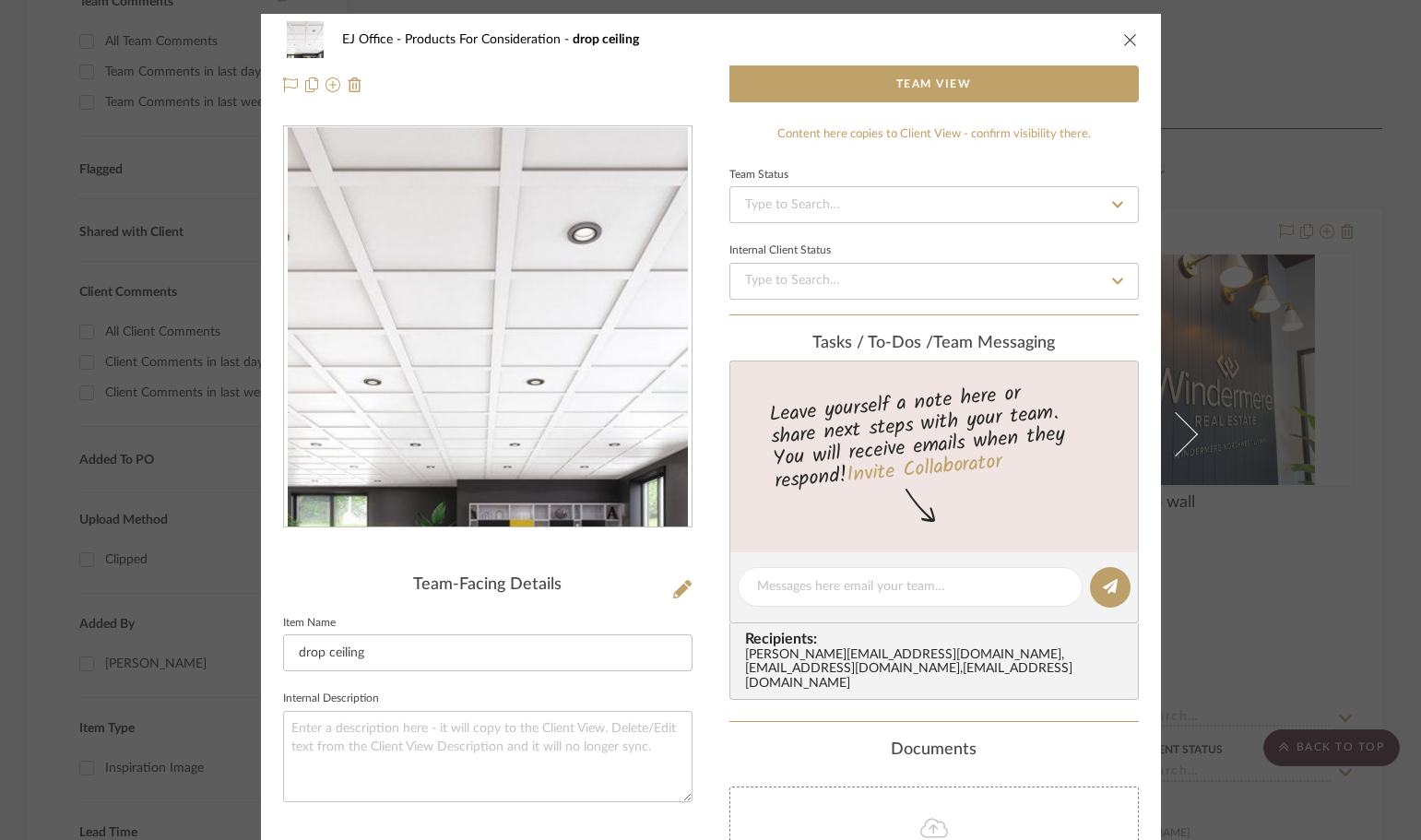
click at [1135, 33] on div "EJ Office Products For Consideration drop ceiling Team View" at bounding box center [710, 62] width 900 height 97
click at [1124, 39] on icon "close" at bounding box center [1131, 40] width 15 height 15
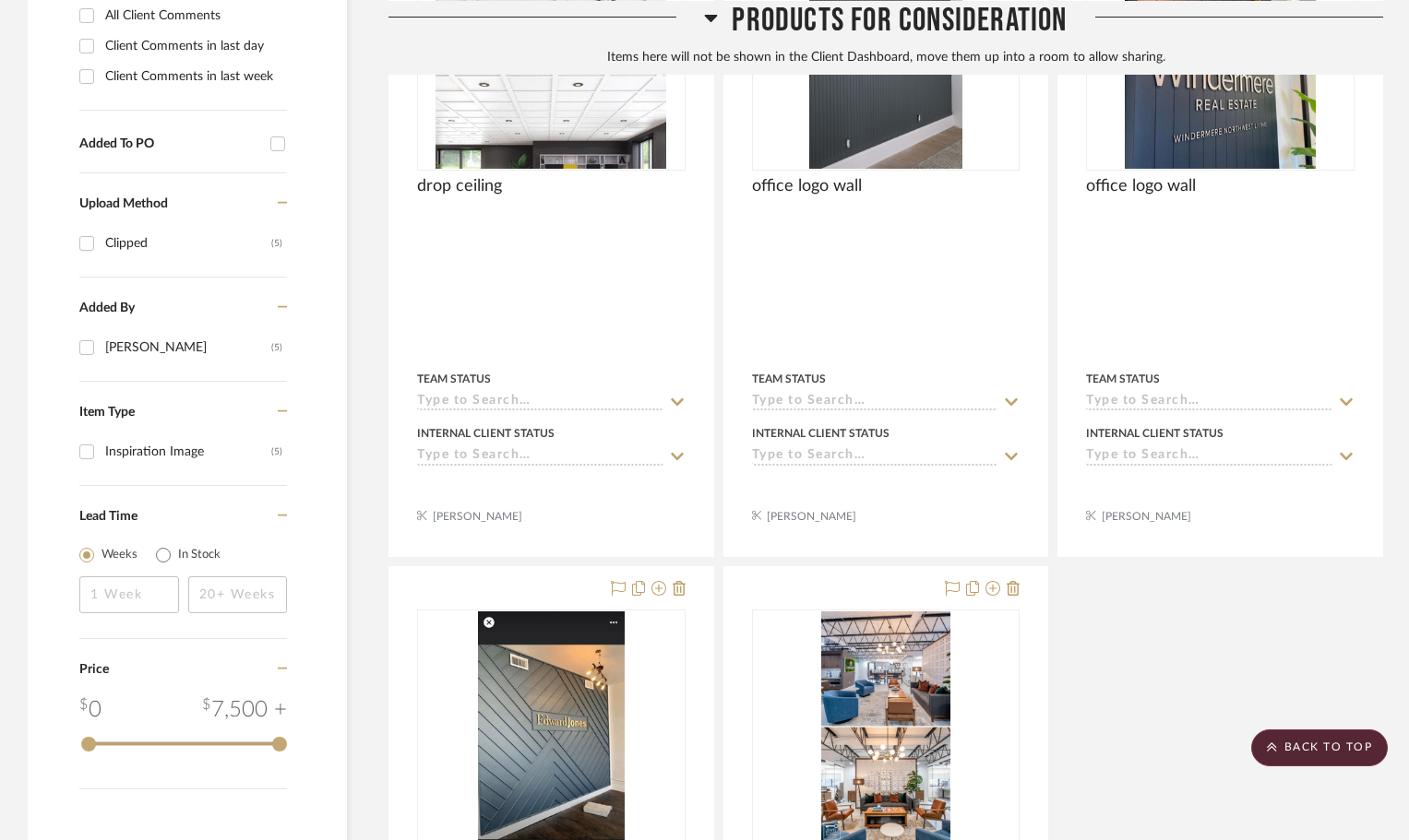
scroll to position [1012, 0]
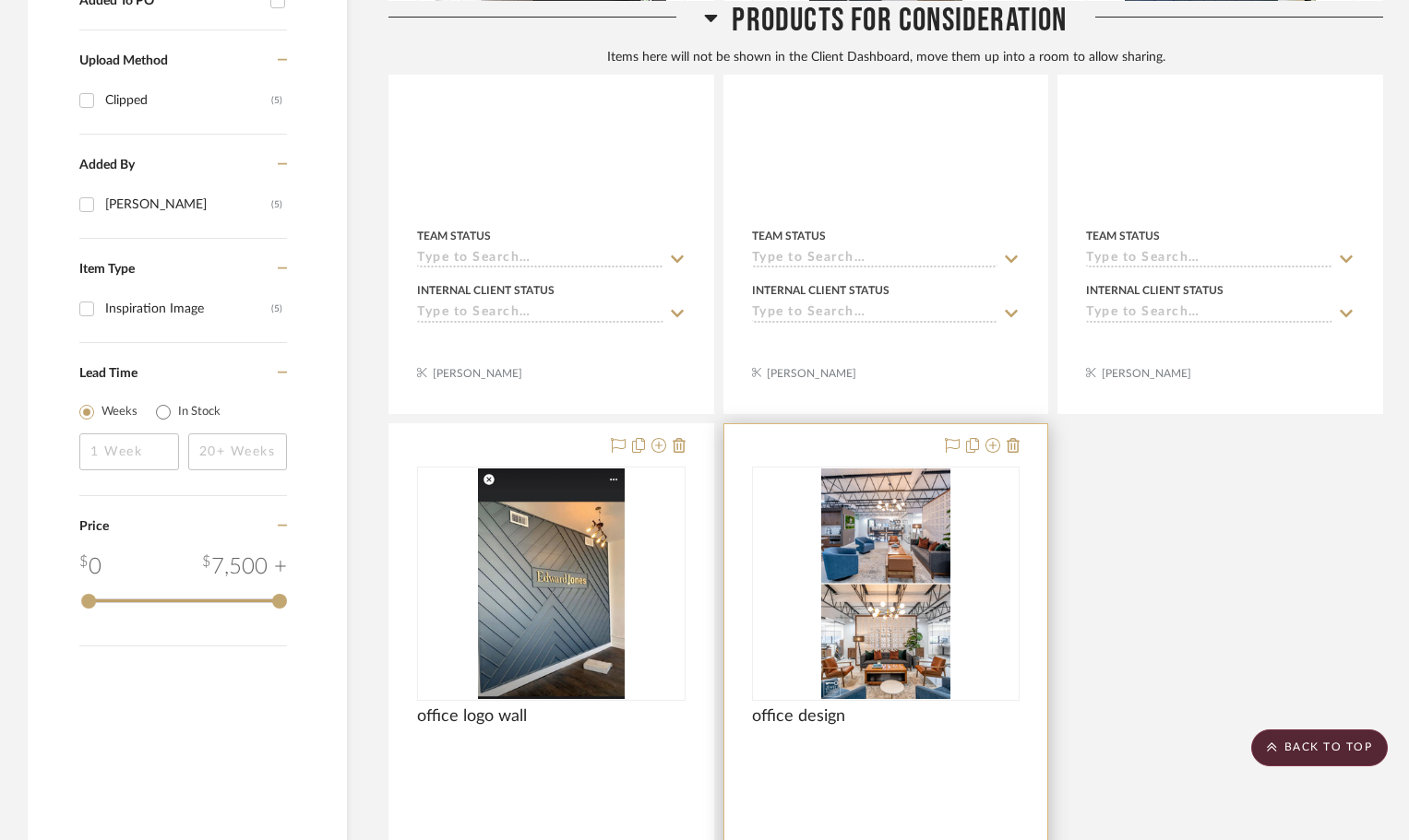
click at [861, 510] on img "0" at bounding box center [885, 584] width 130 height 230
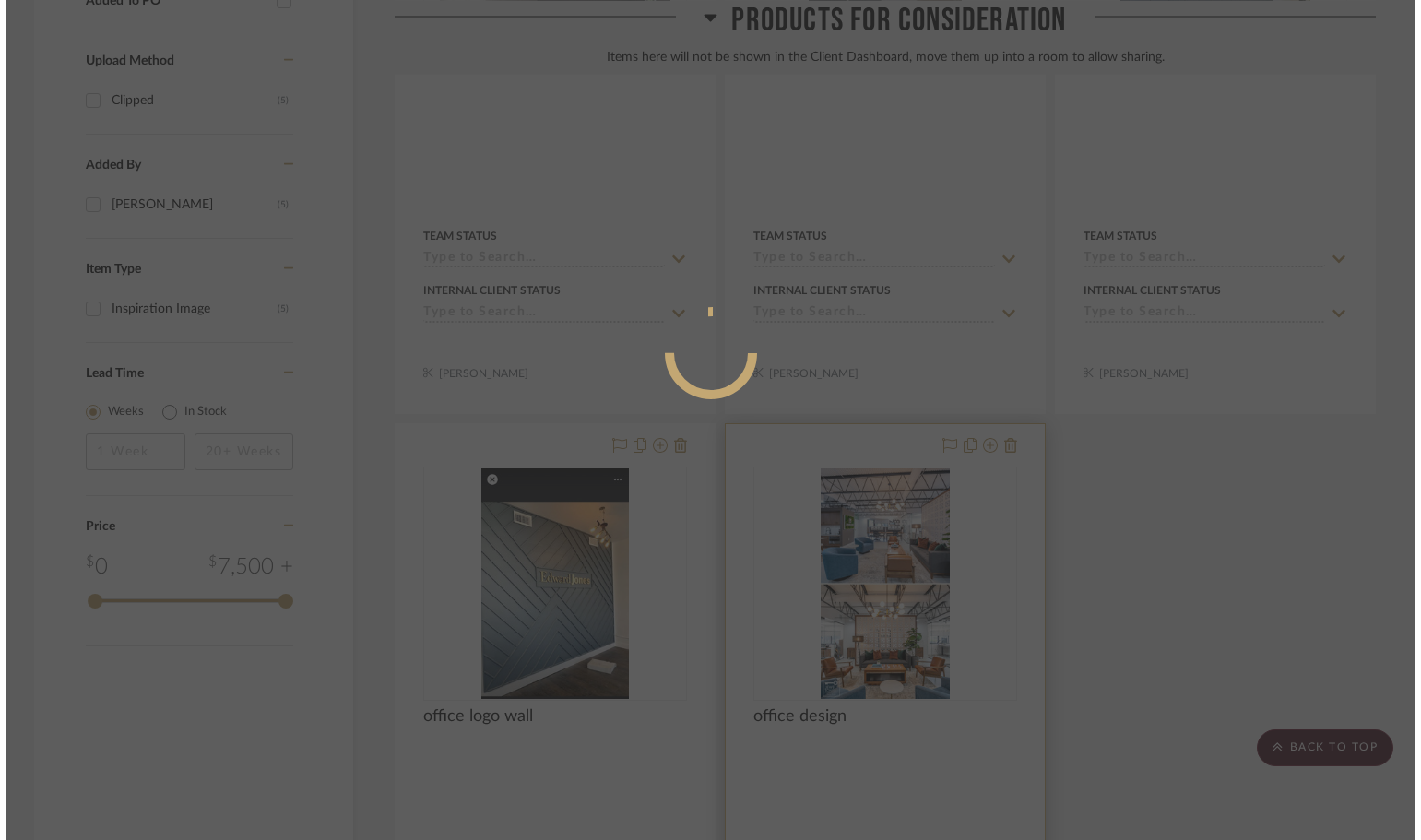
scroll to position [0, 0]
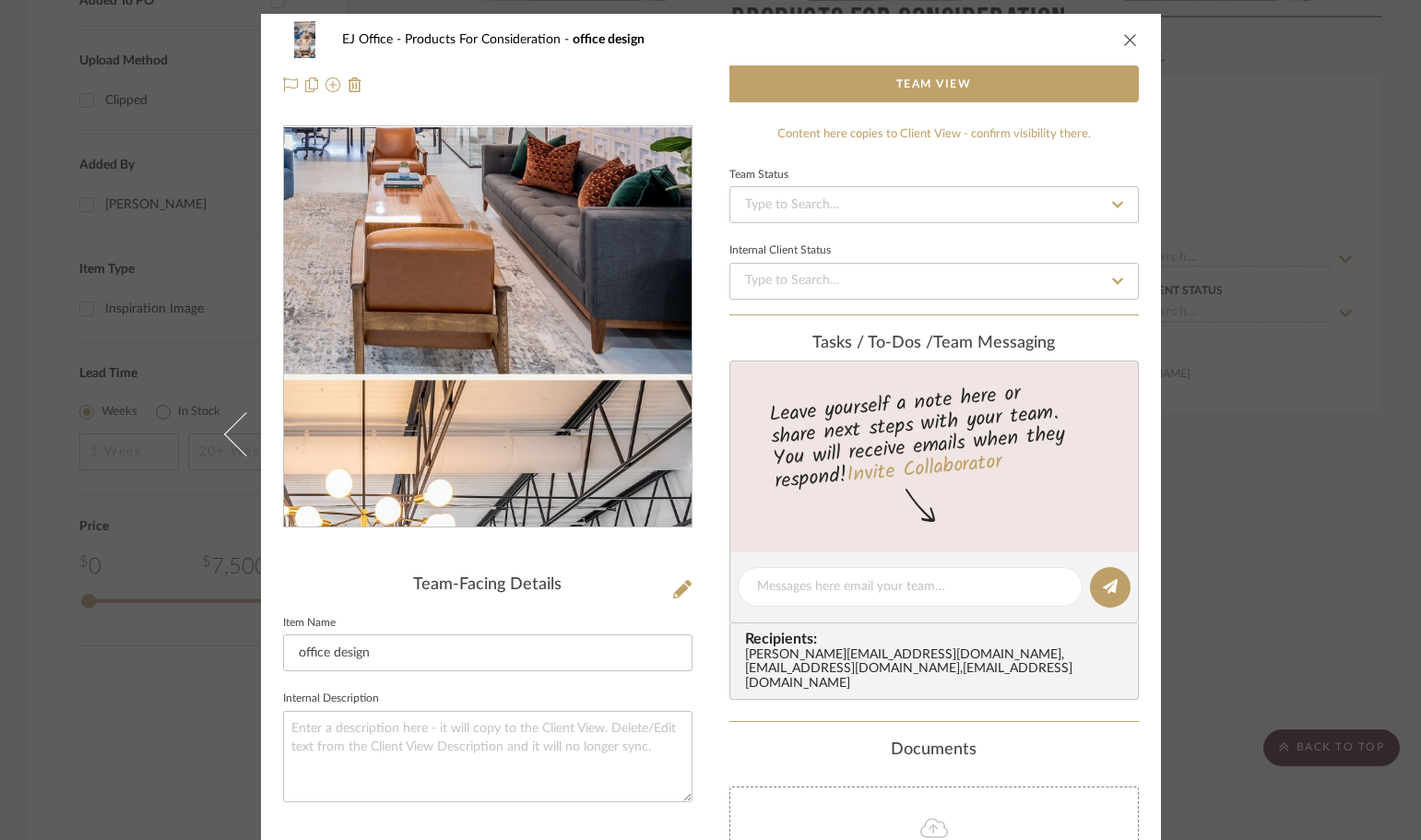
click at [558, 301] on img "0" at bounding box center [488, 327] width 225 height 400
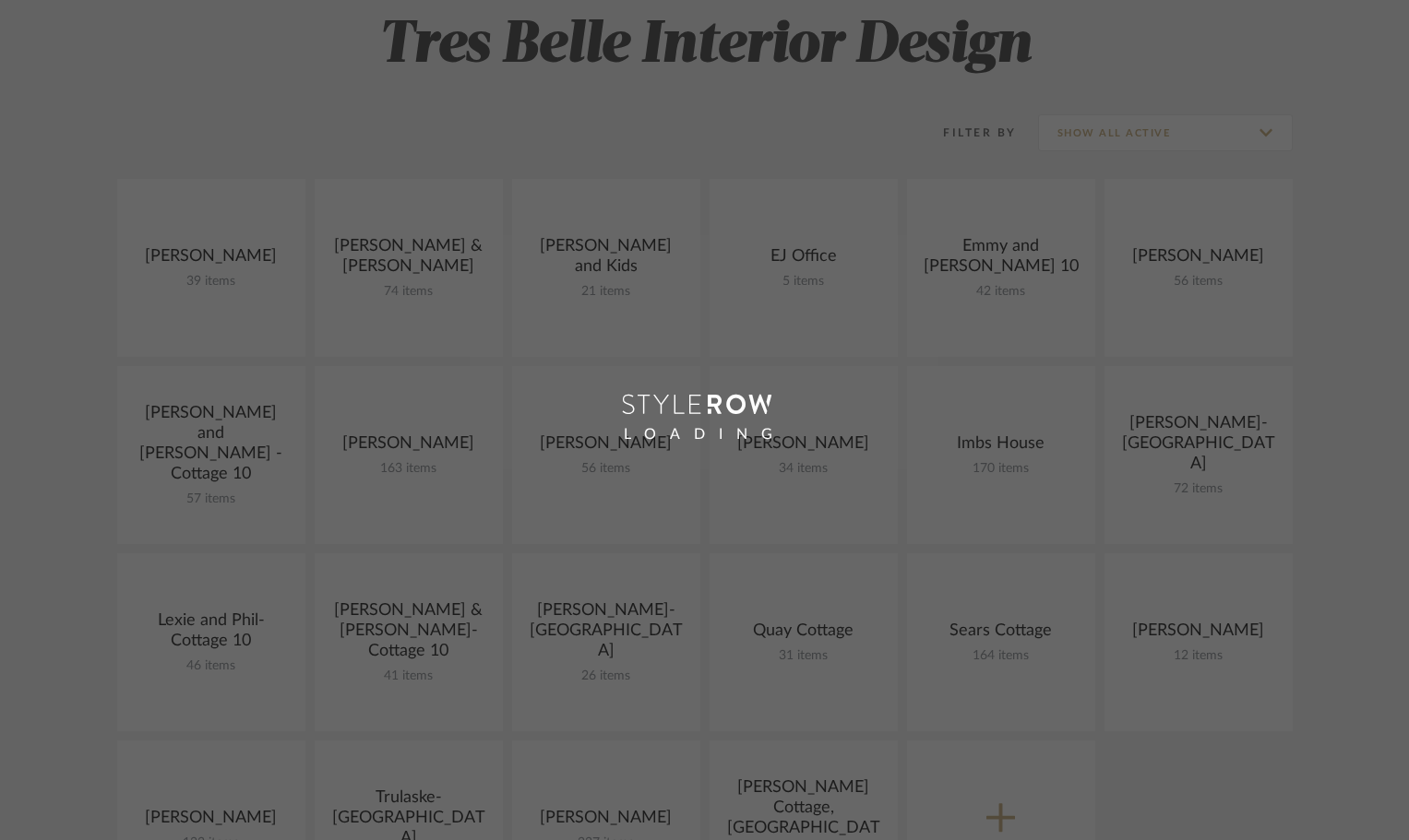
scroll to position [277, 0]
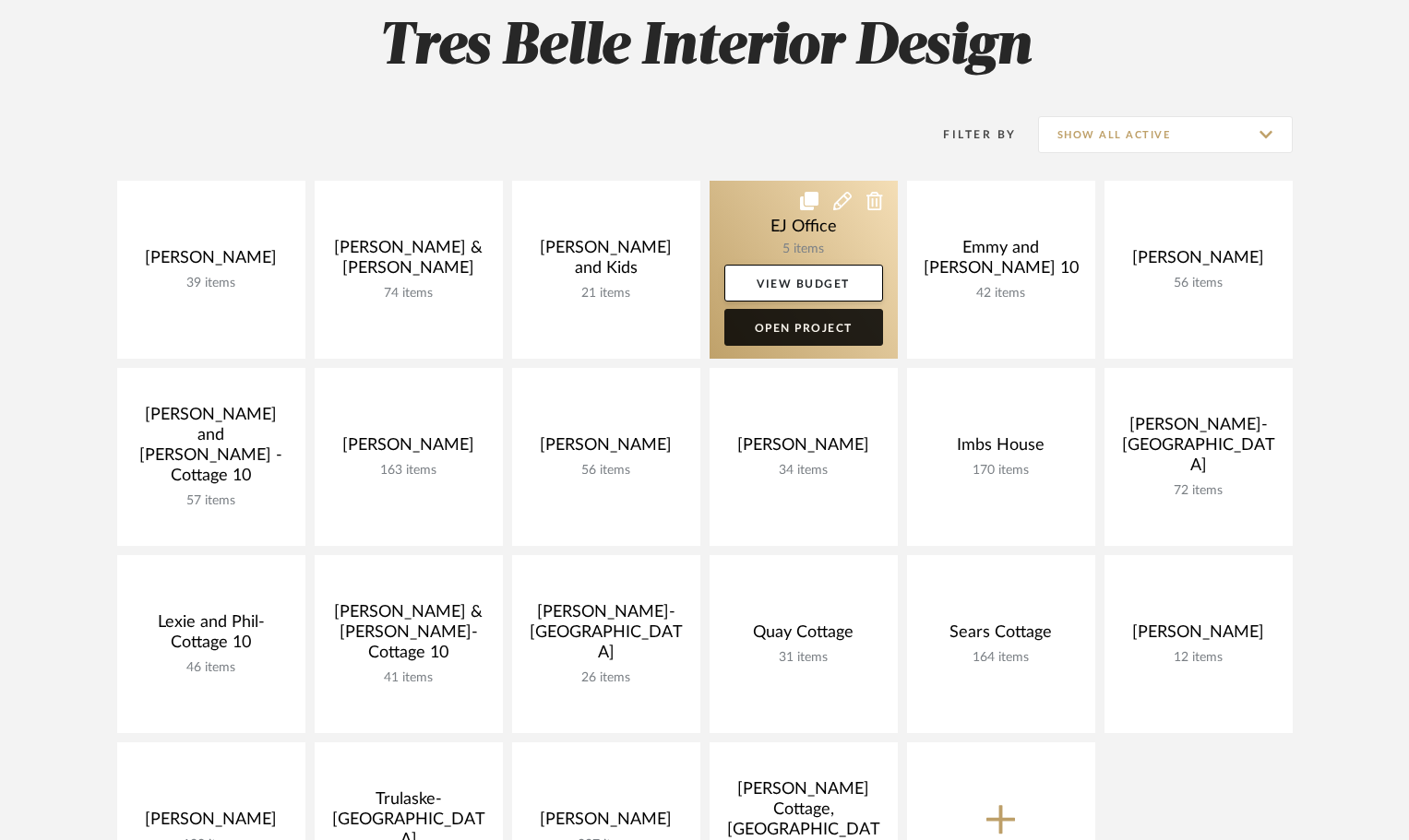
click at [822, 330] on link "Open Project" at bounding box center [804, 327] width 159 height 37
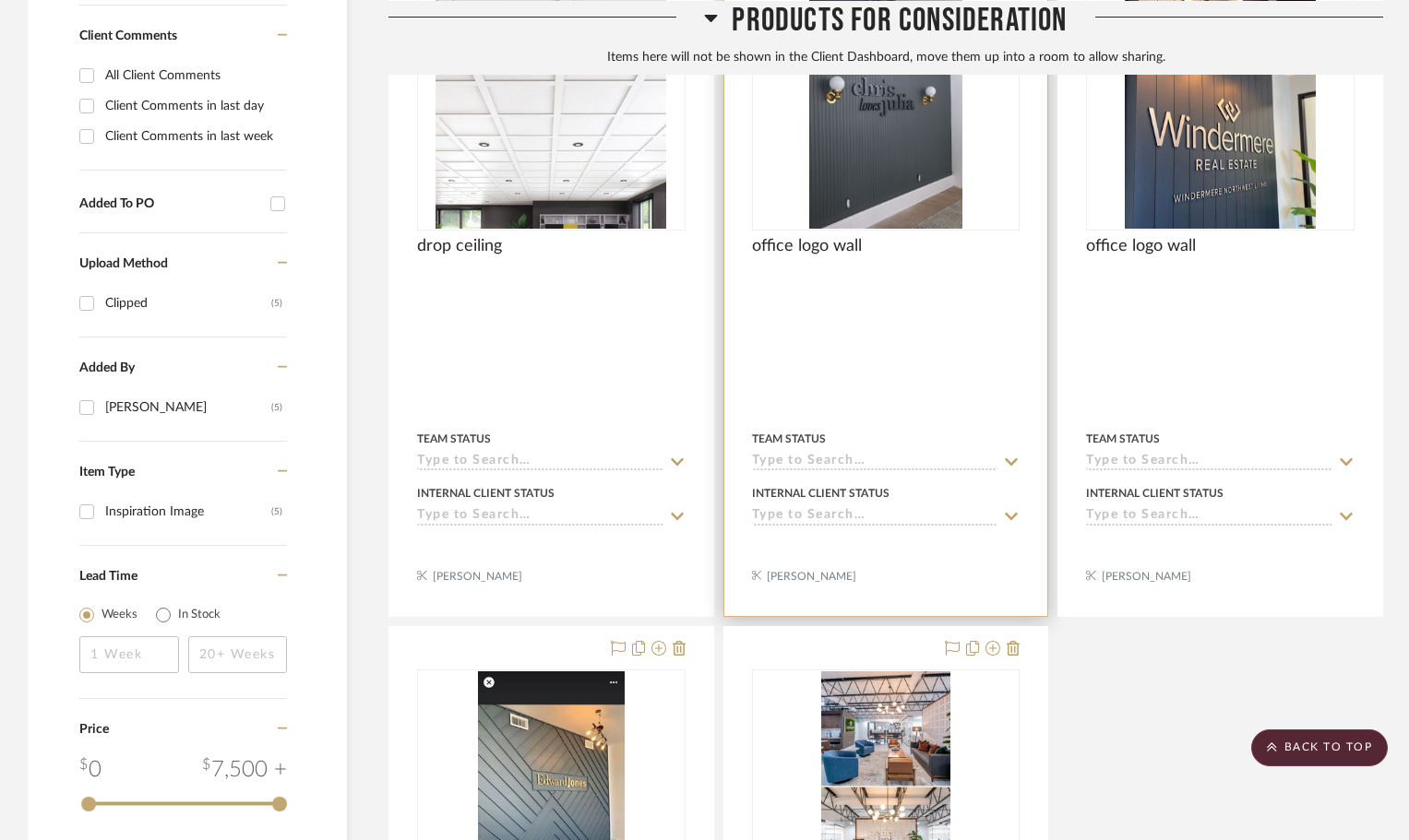
scroll to position [830, 0]
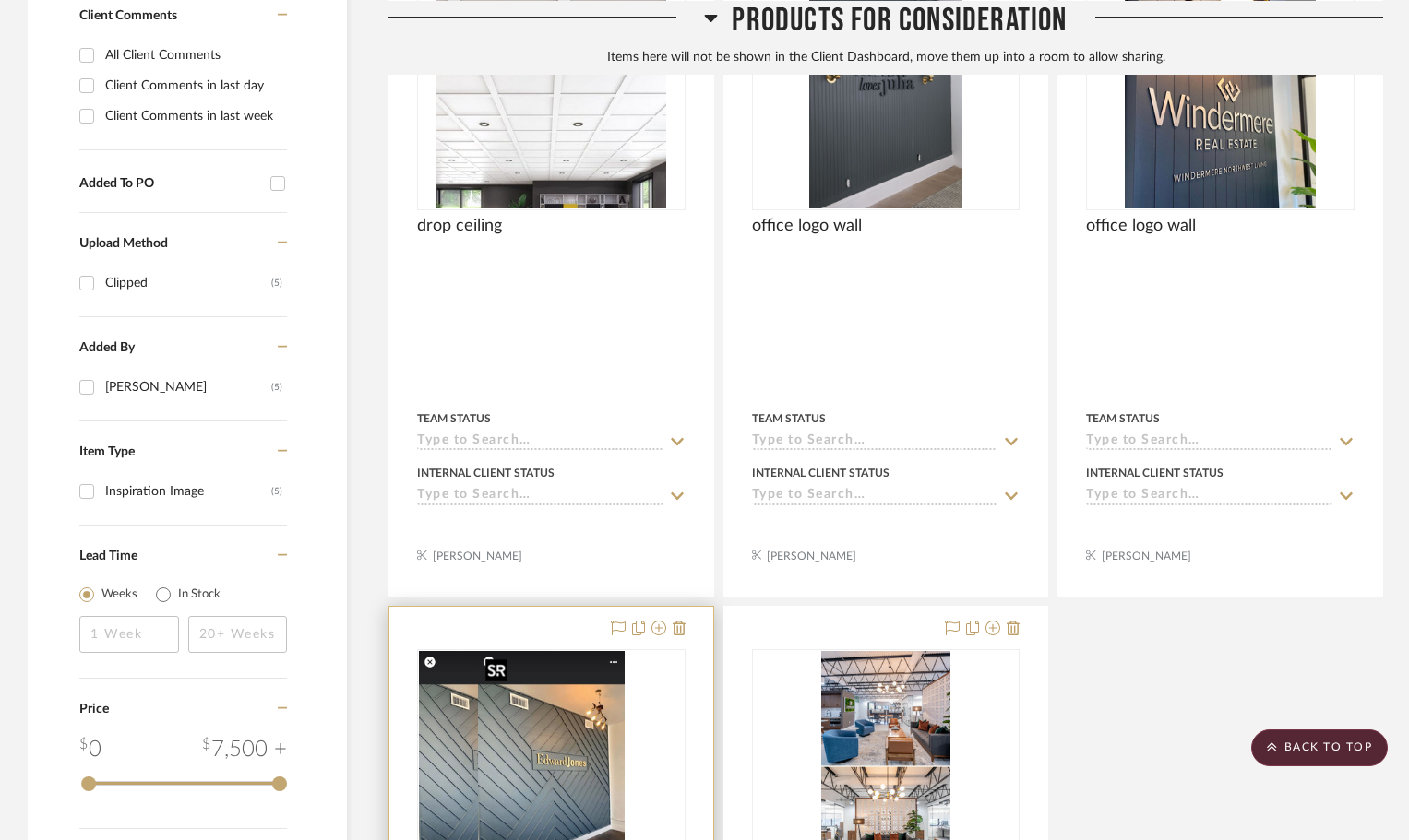
drag, startPoint x: 604, startPoint y: 767, endPoint x: 647, endPoint y: 753, distance: 45.2
click at [604, 766] on div at bounding box center [551, 765] width 269 height 234
click at [534, 763] on img "0" at bounding box center [550, 765] width 146 height 230
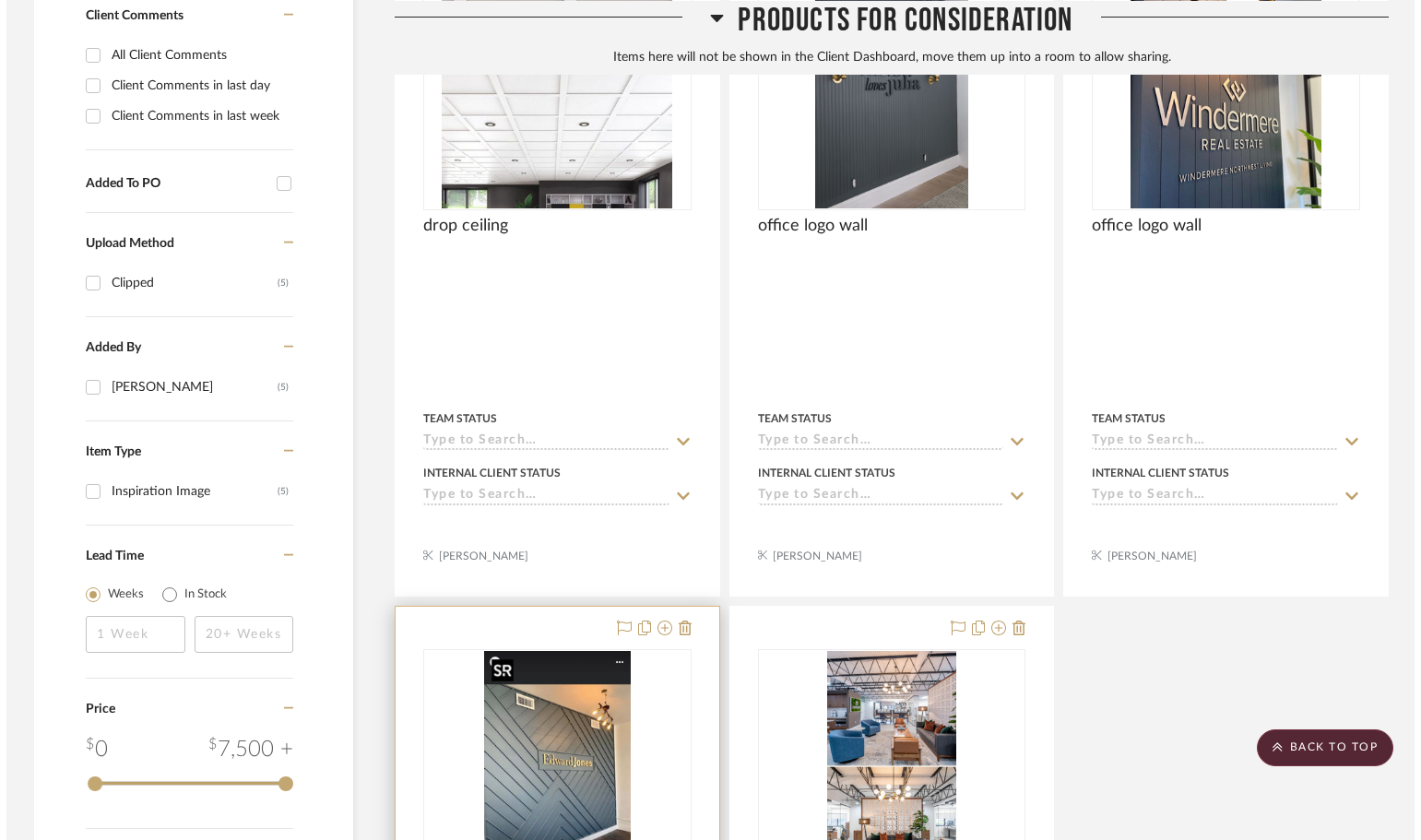
scroll to position [0, 0]
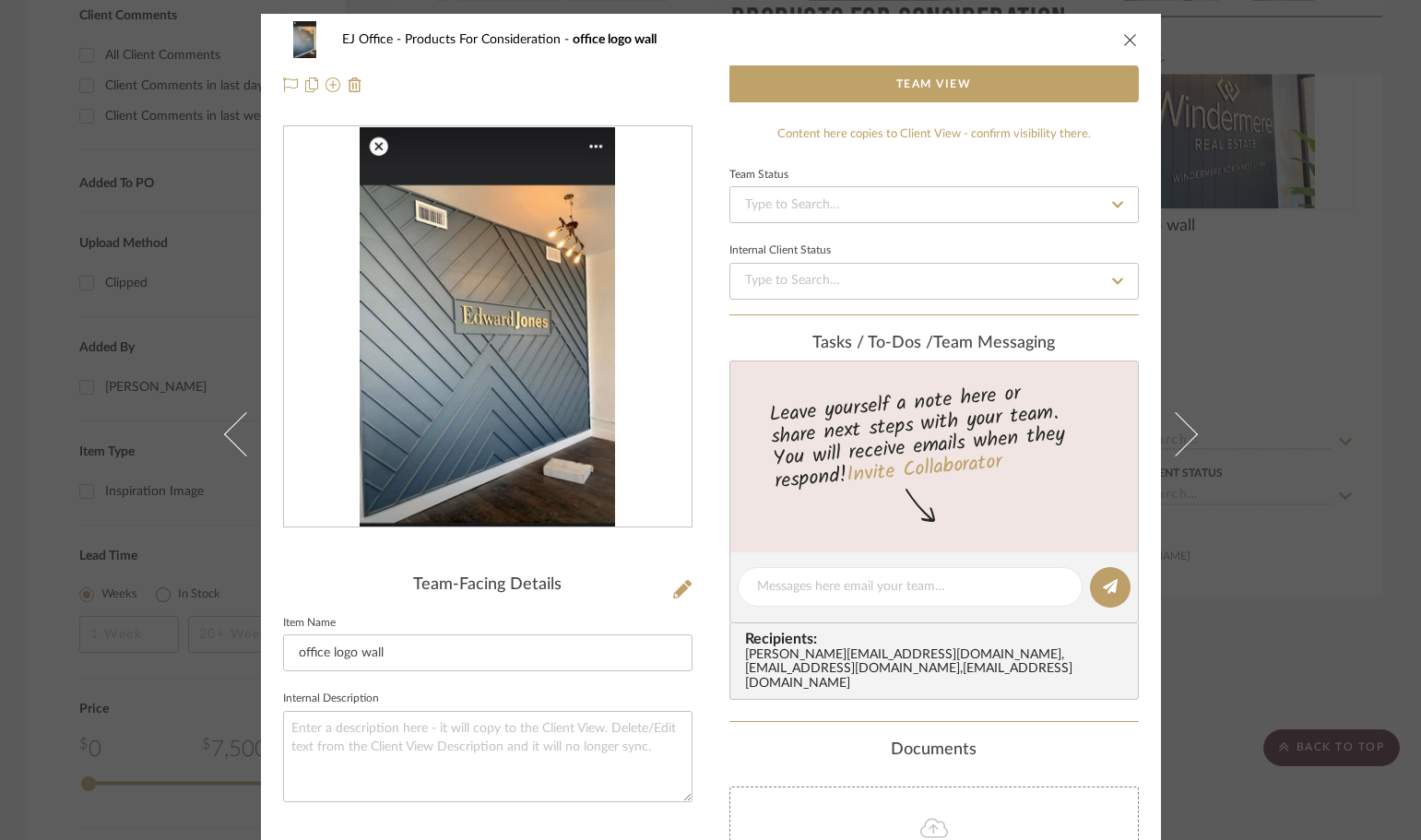
click at [545, 372] on img "0" at bounding box center [488, 327] width 255 height 400
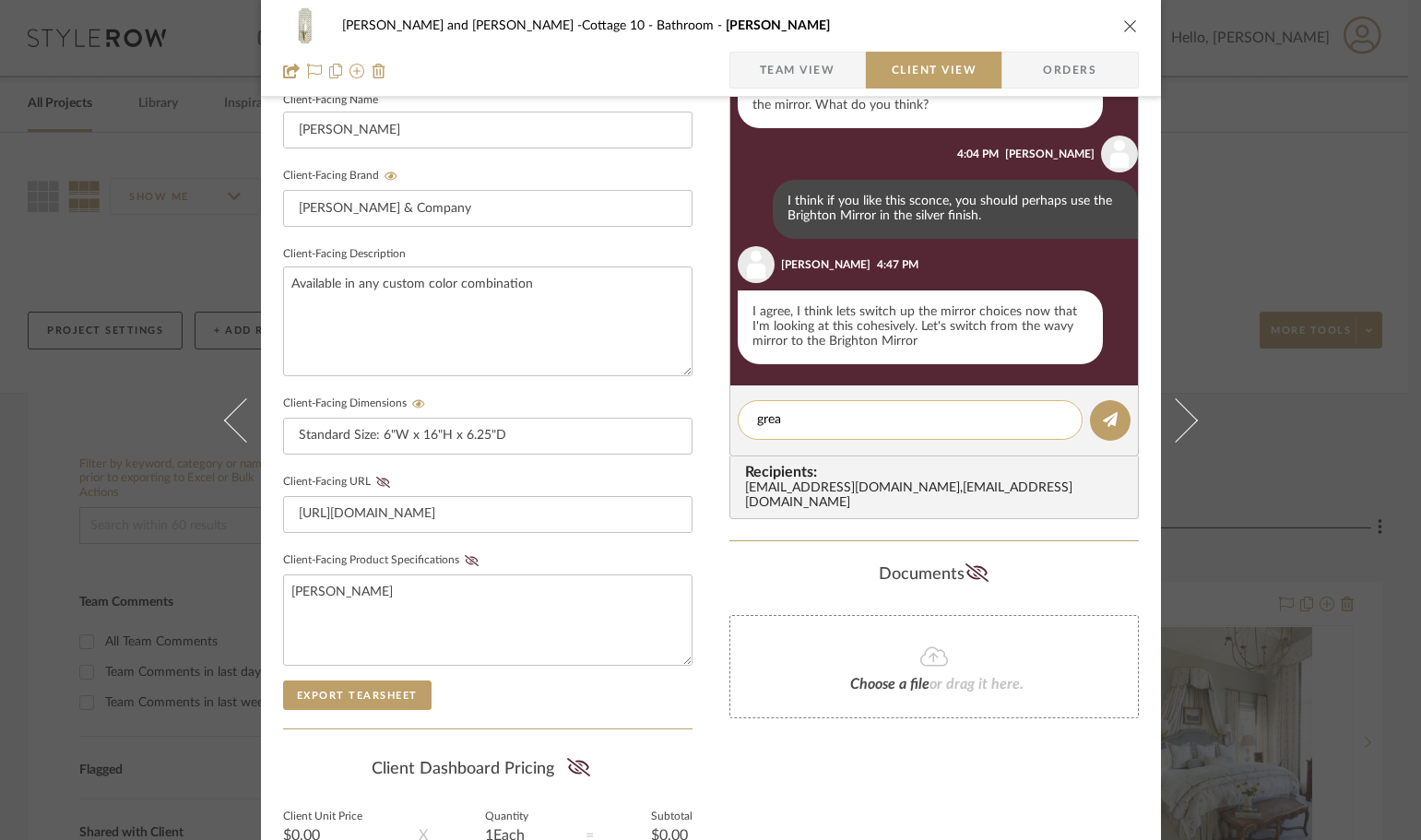
scroll to position [225, 0]
type textarea "great!"
click at [1104, 408] on button at bounding box center [1111, 420] width 41 height 41
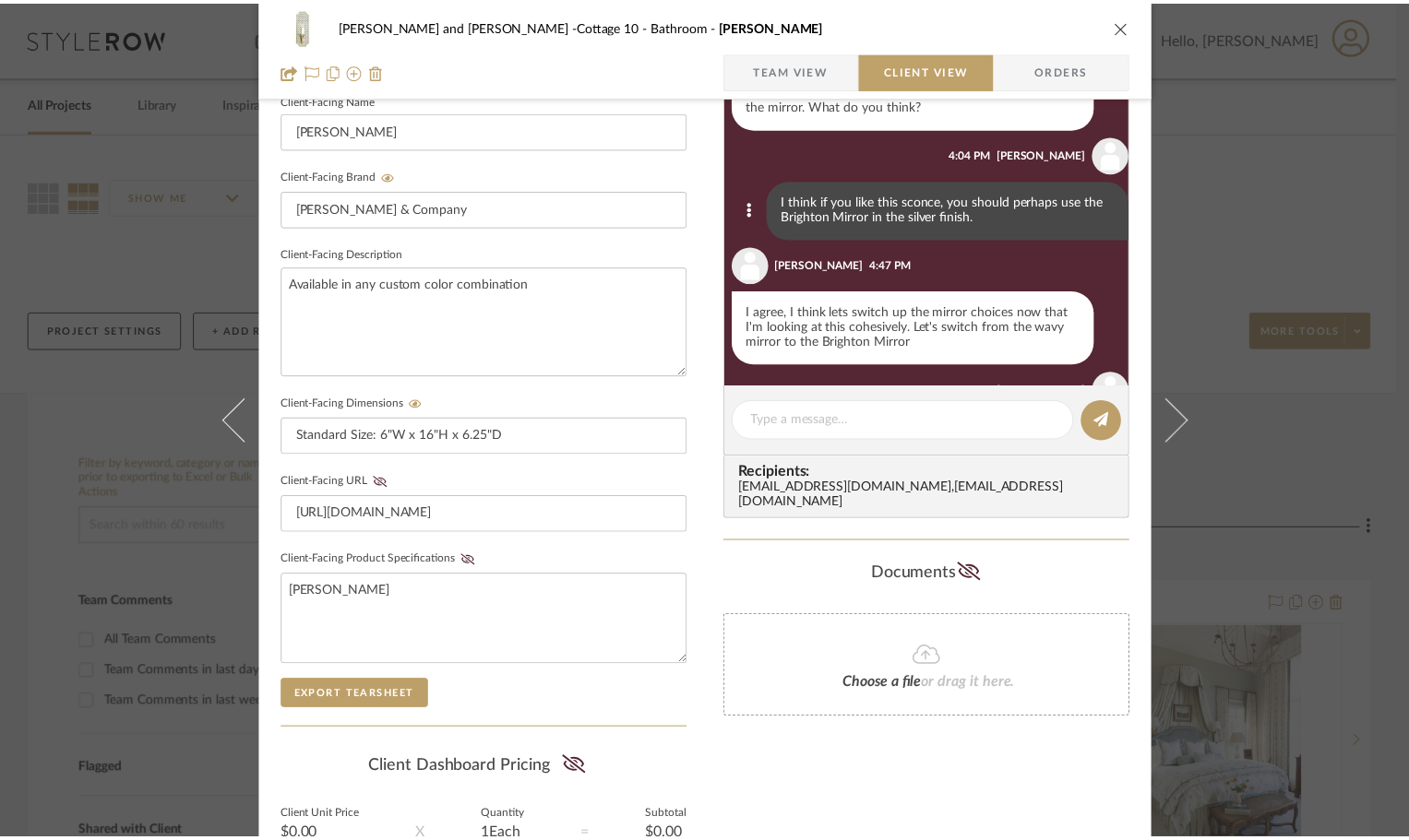
scroll to position [321, 0]
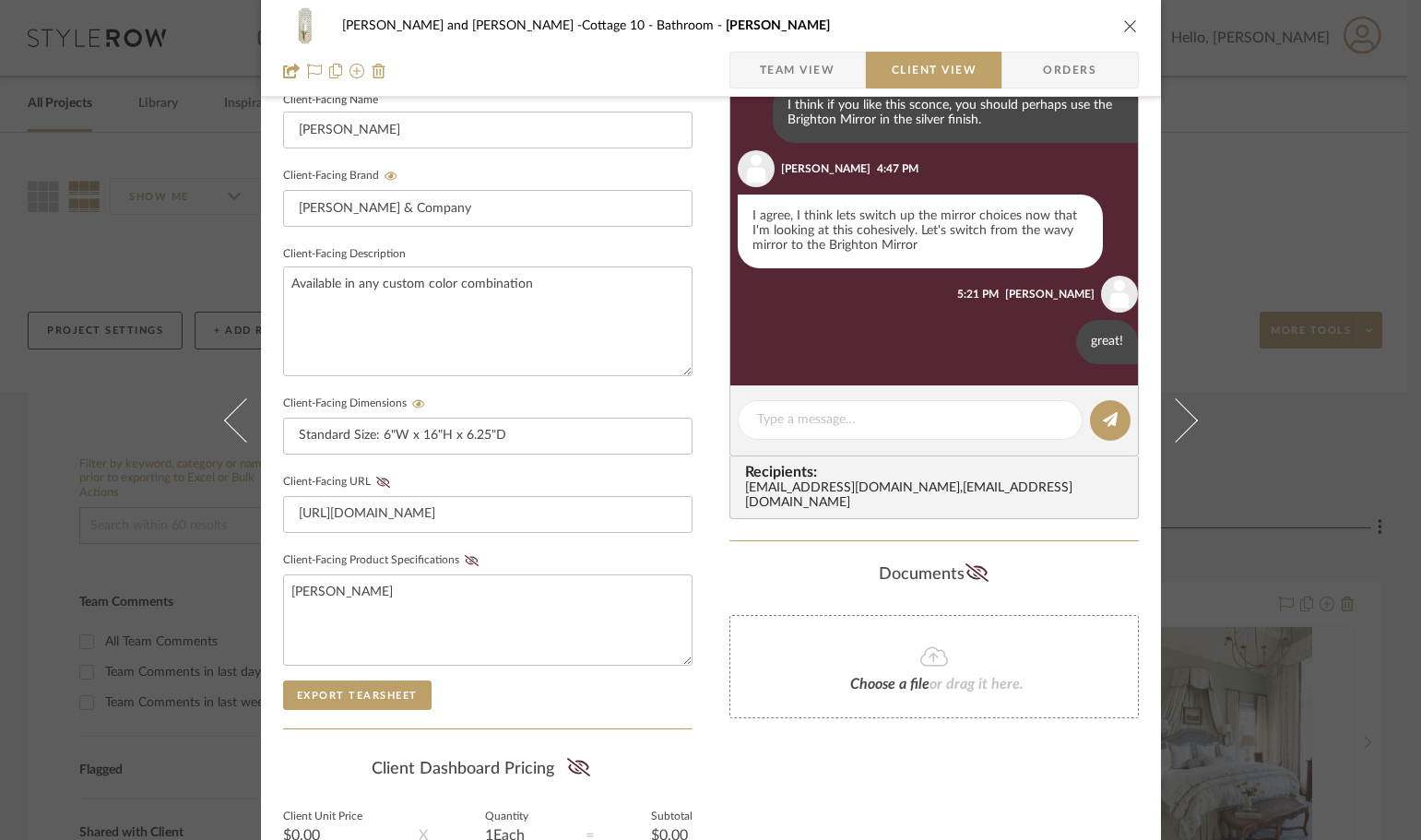
click at [1124, 21] on icon "close" at bounding box center [1131, 26] width 15 height 15
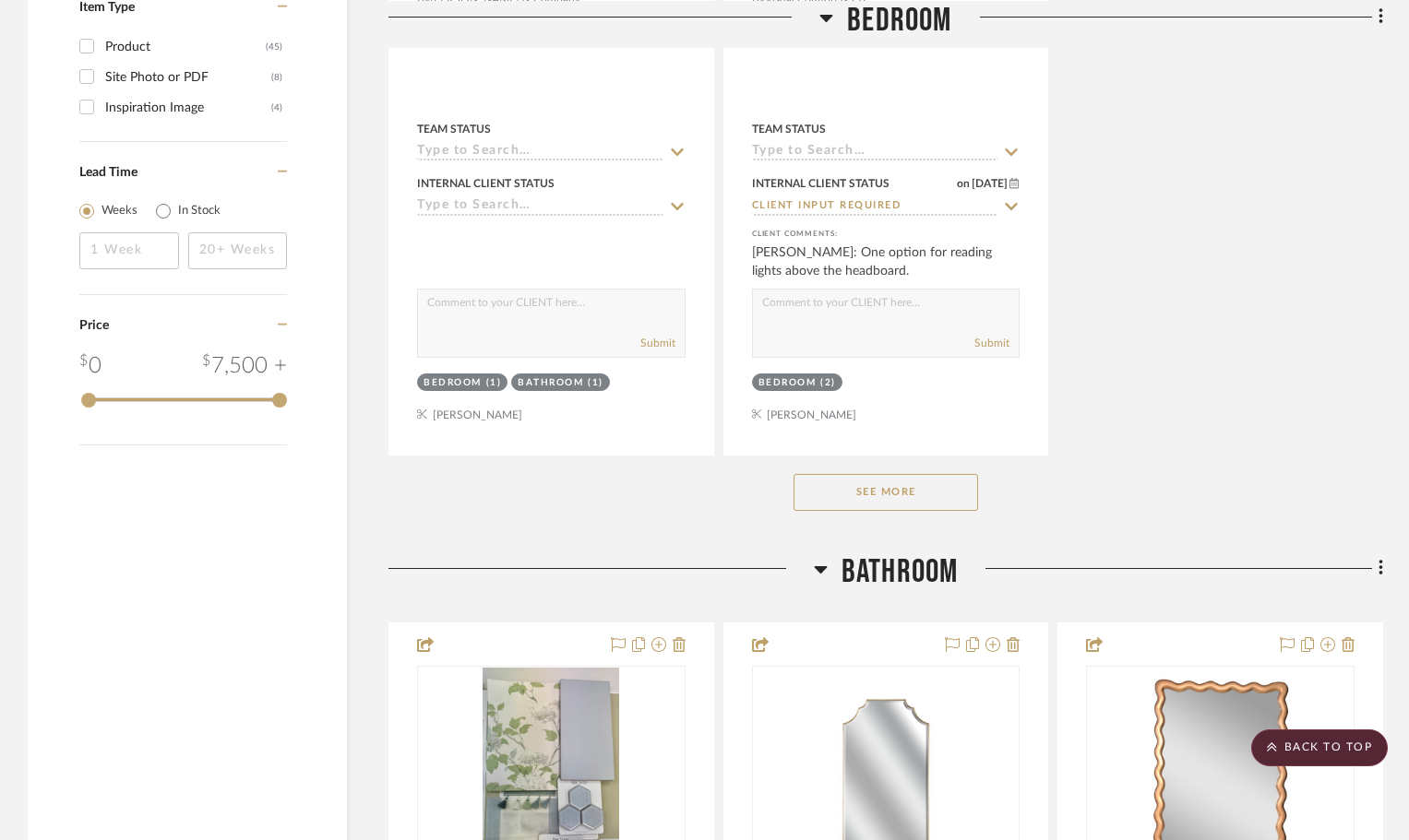
scroll to position [2675, 0]
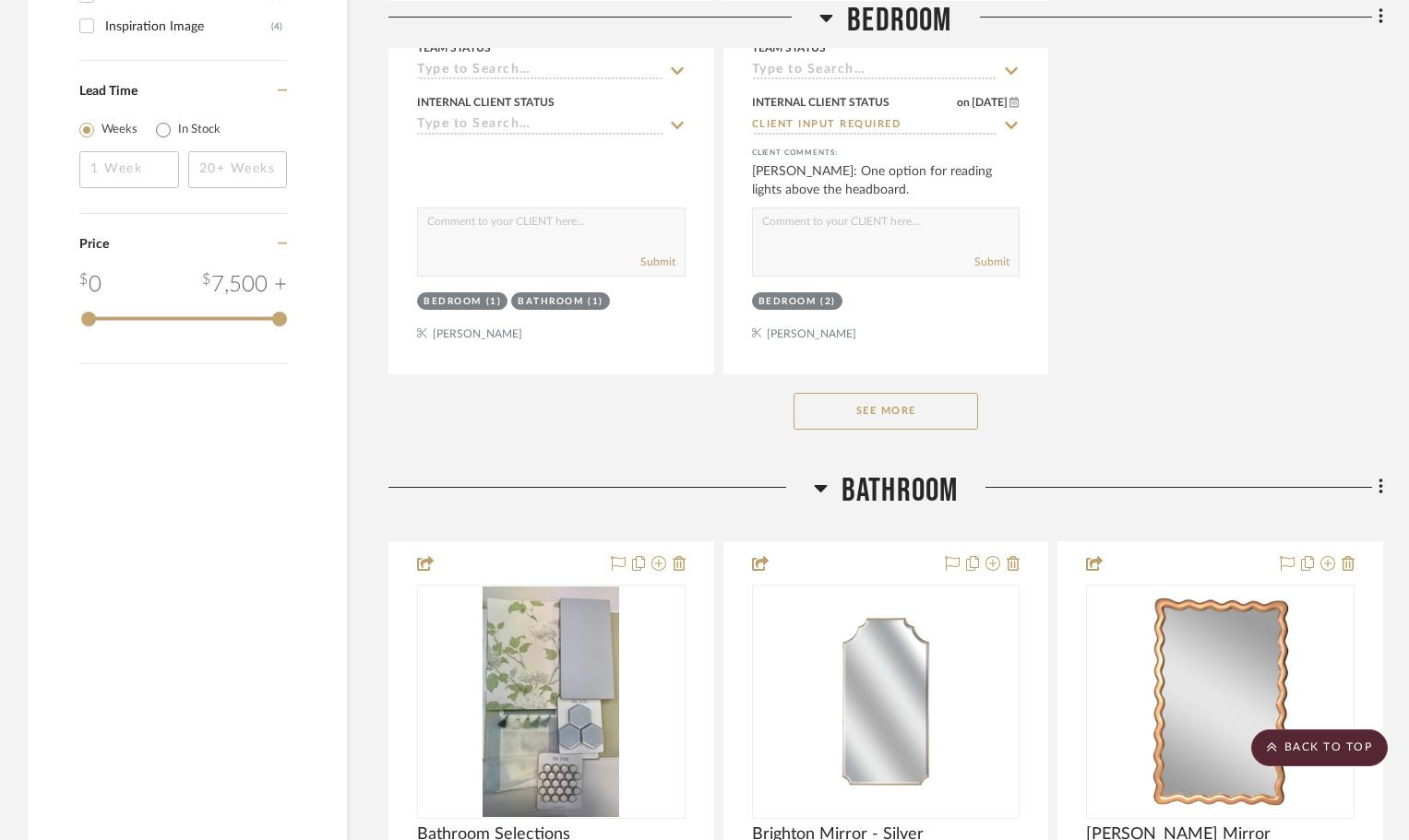
click at [929, 415] on button "See More" at bounding box center [886, 411] width 185 height 37
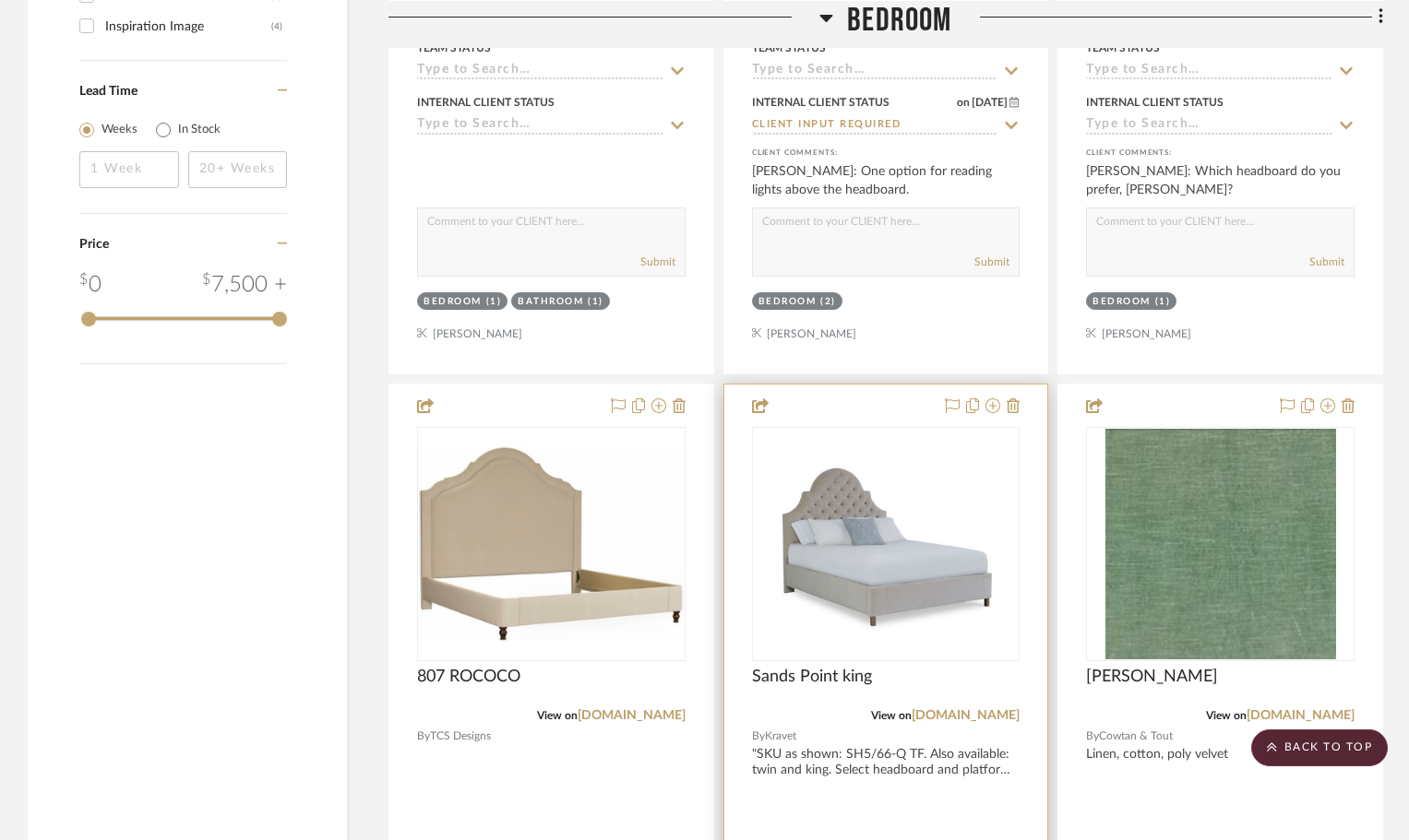
click at [1021, 410] on div at bounding box center [886, 789] width 324 height 807
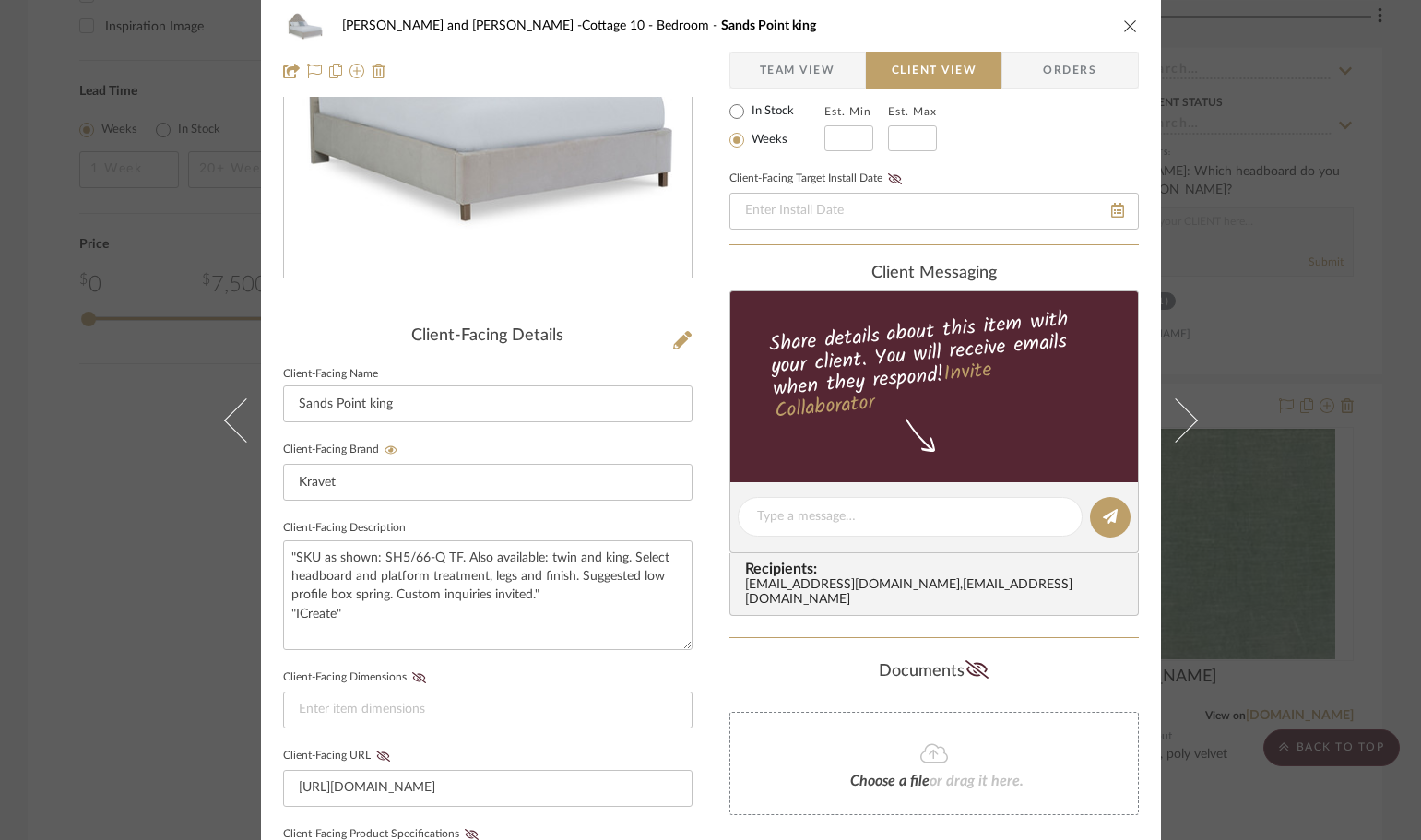
scroll to position [0, 0]
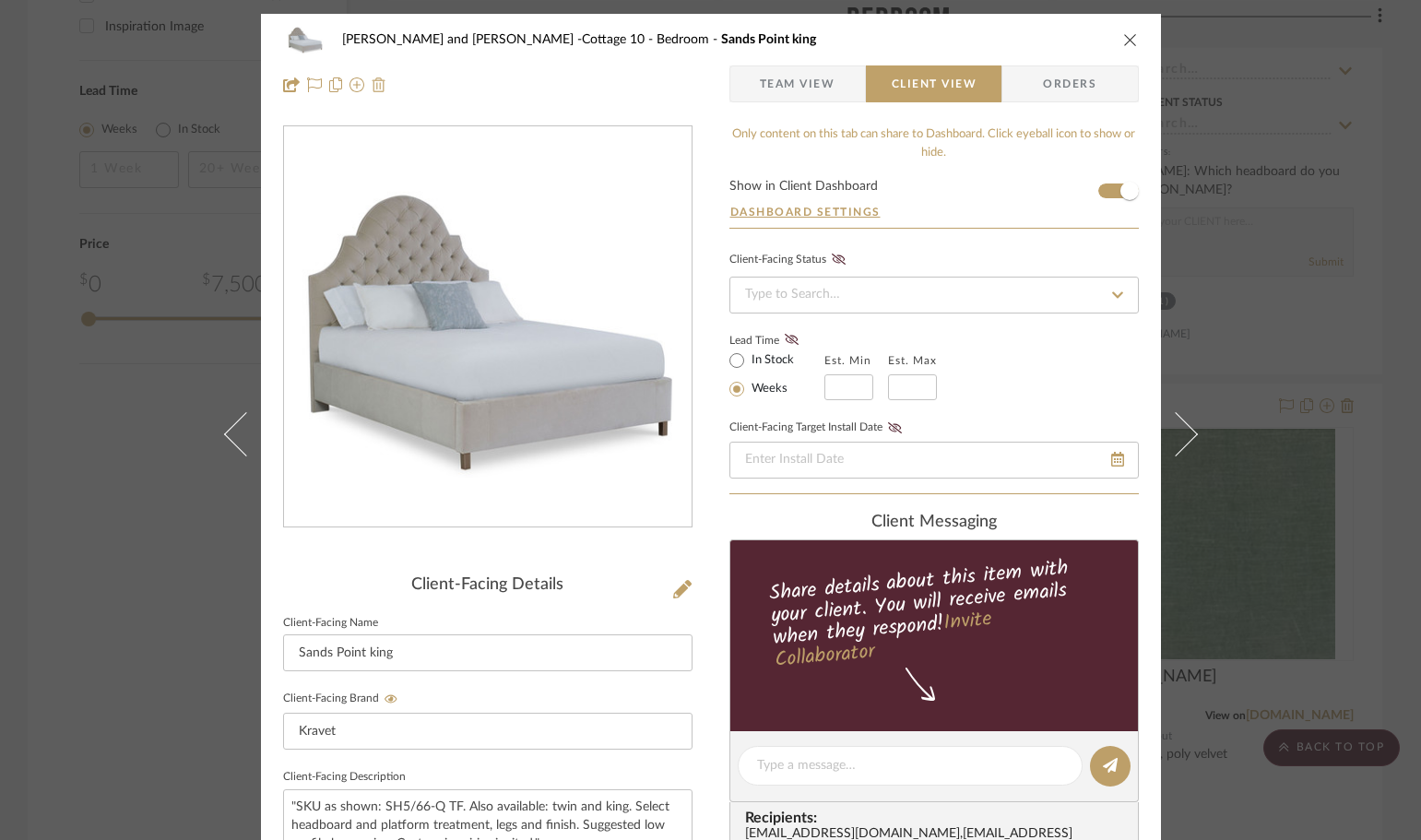
click at [373, 87] on img at bounding box center [379, 85] width 15 height 15
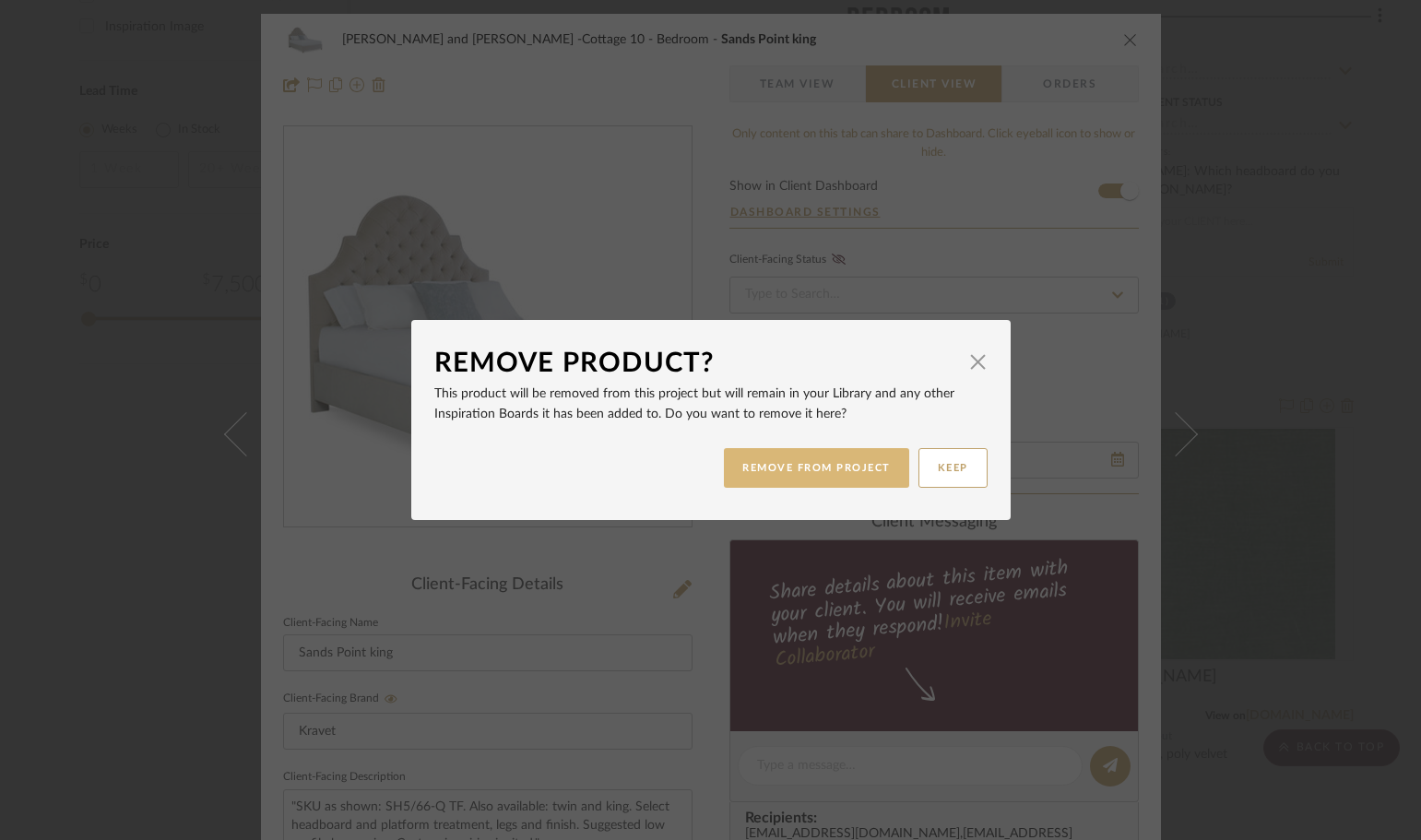
click at [814, 463] on button "REMOVE FROM PROJECT" at bounding box center [817, 468] width 186 height 40
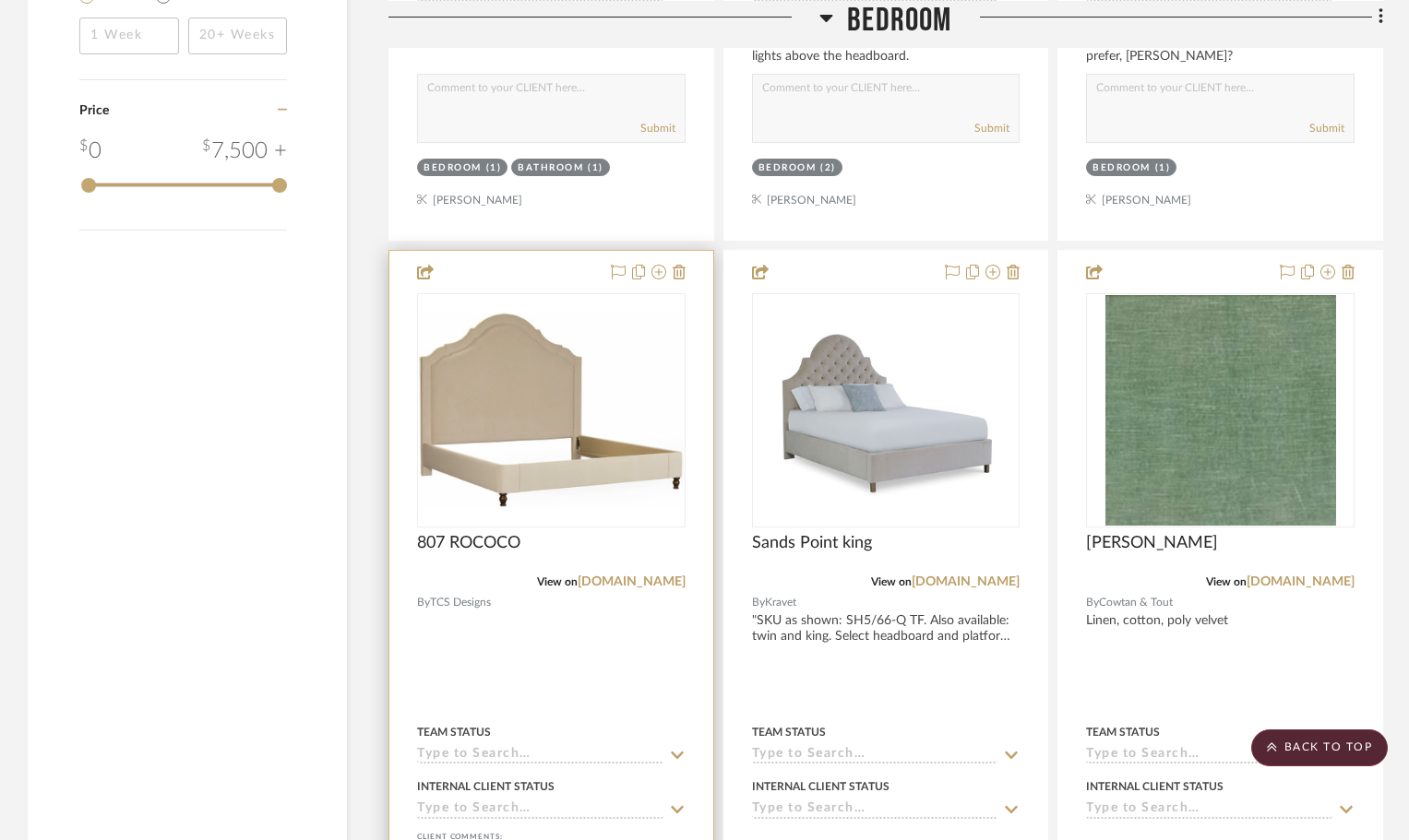
scroll to position [2952, 0]
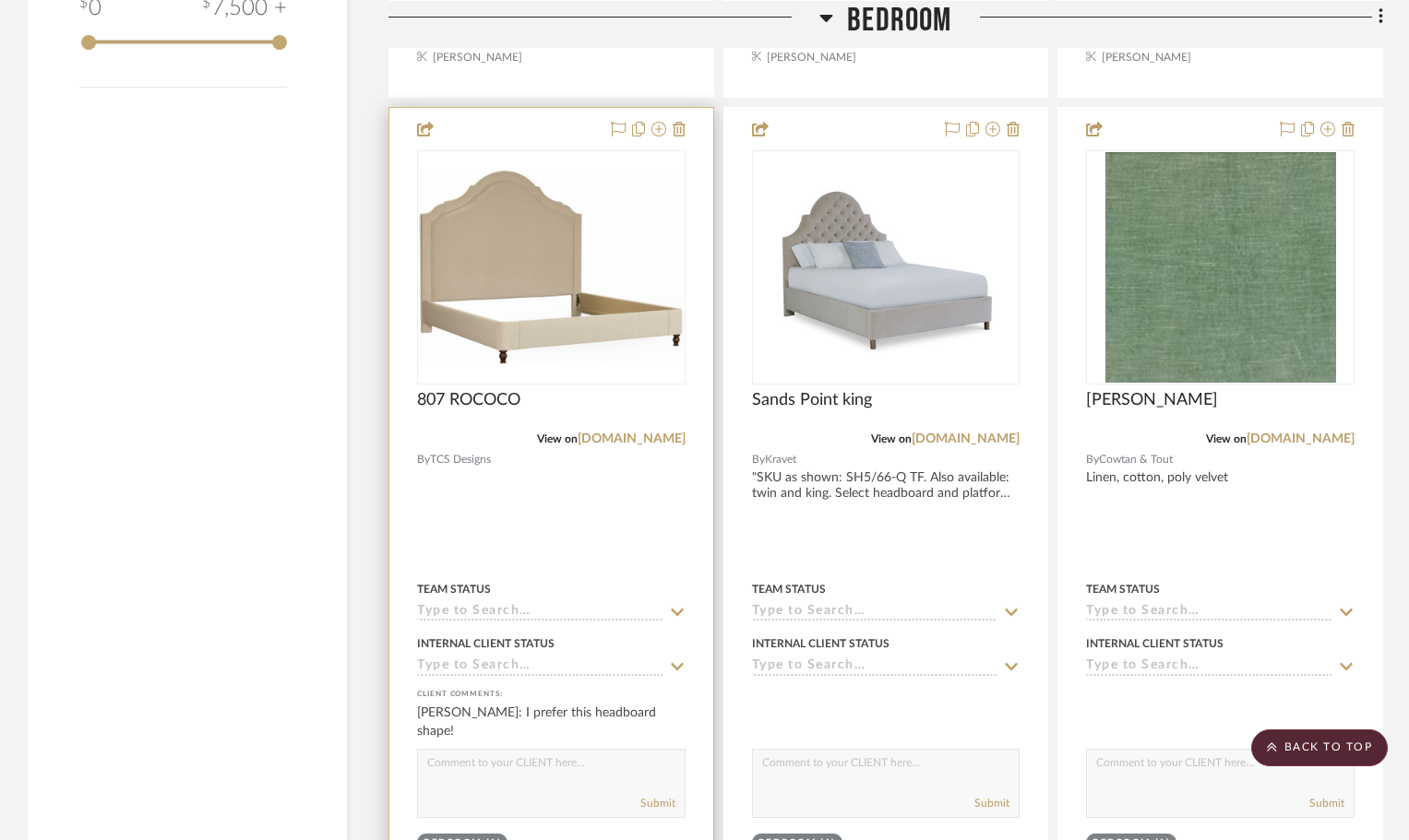
click at [490, 766] on textarea at bounding box center [551, 767] width 267 height 35
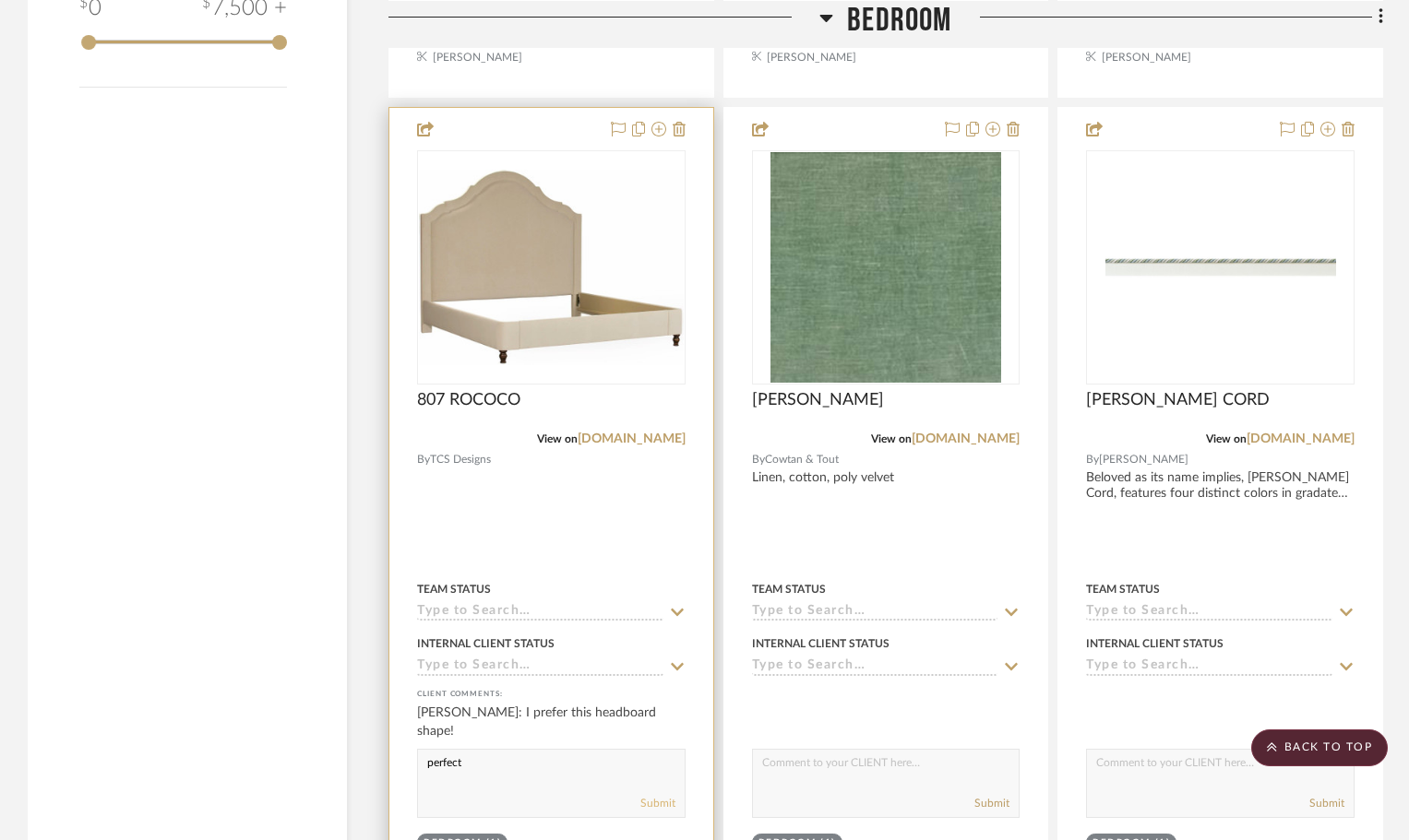
type textarea "perfect"
click at [653, 805] on button "Submit" at bounding box center [658, 804] width 35 height 17
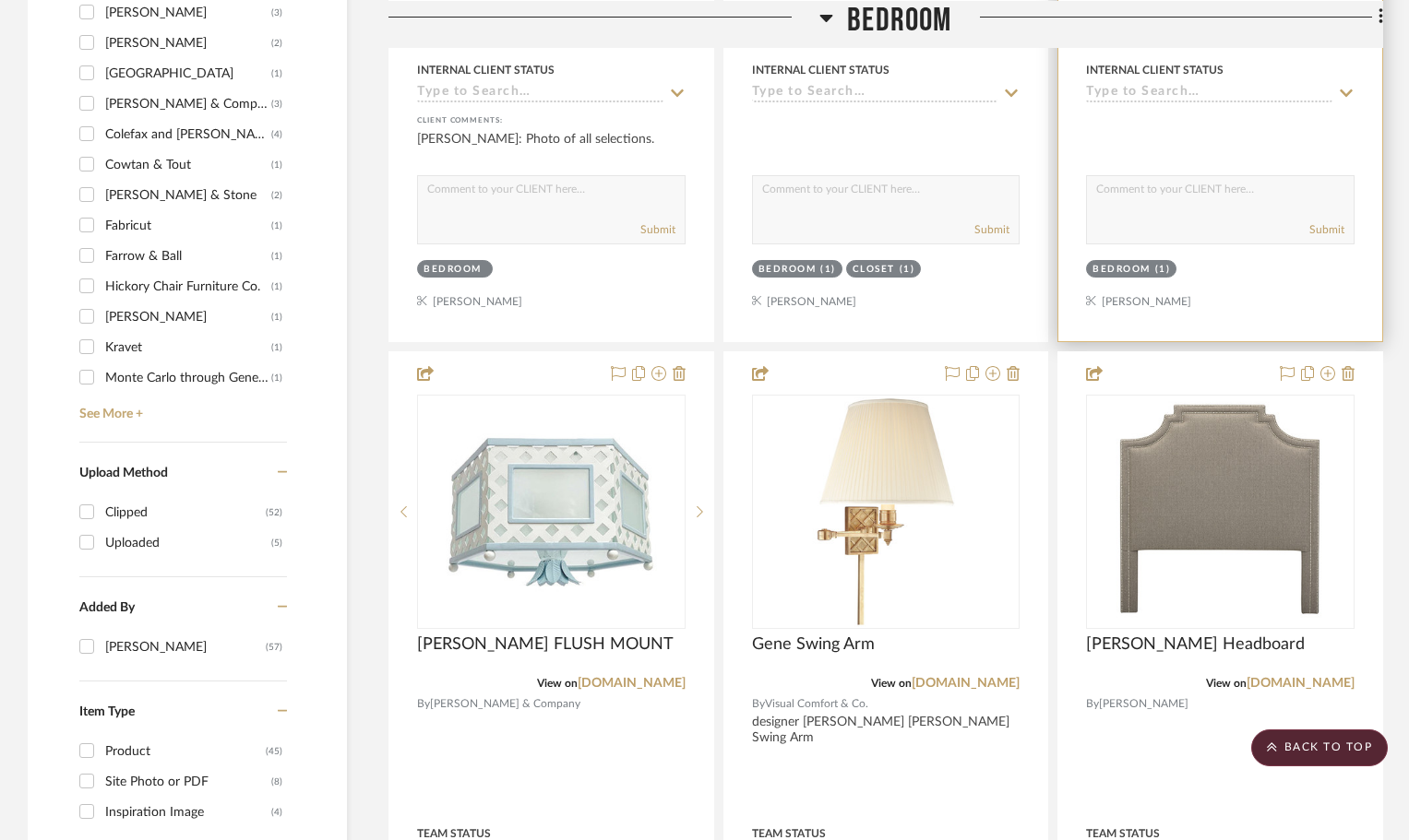
scroll to position [1753, 0]
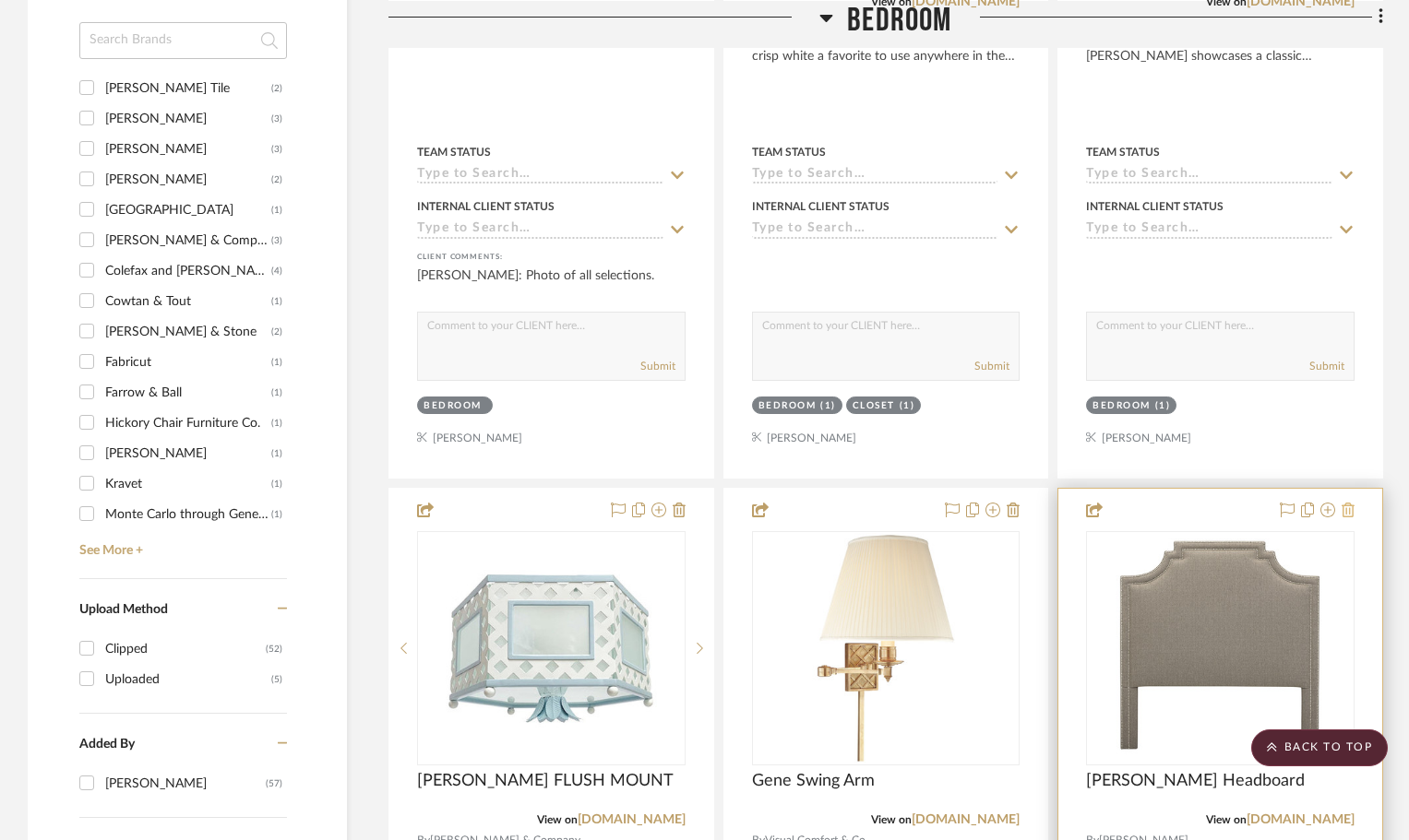
click at [1349, 509] on icon at bounding box center [1347, 510] width 13 height 15
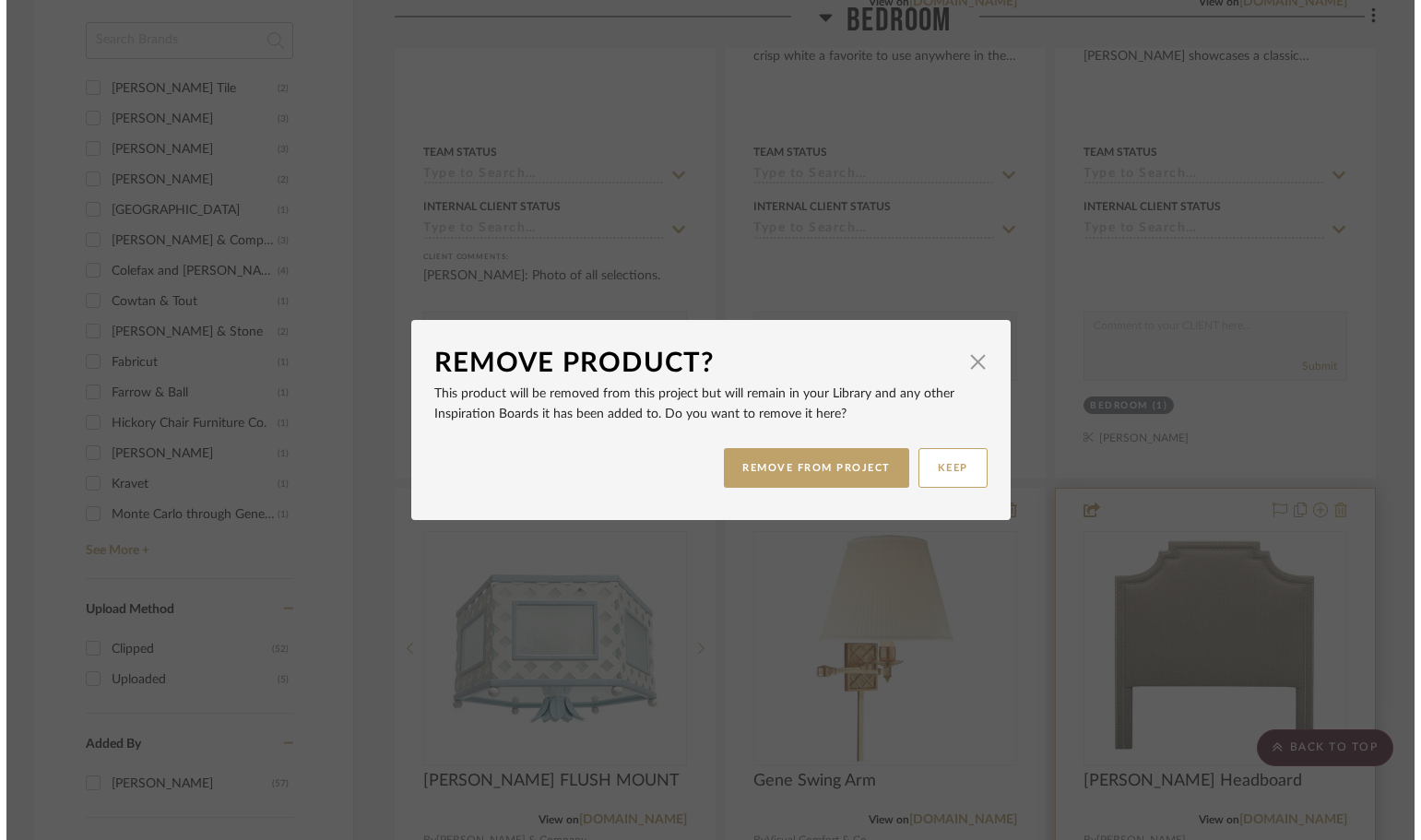
scroll to position [0, 0]
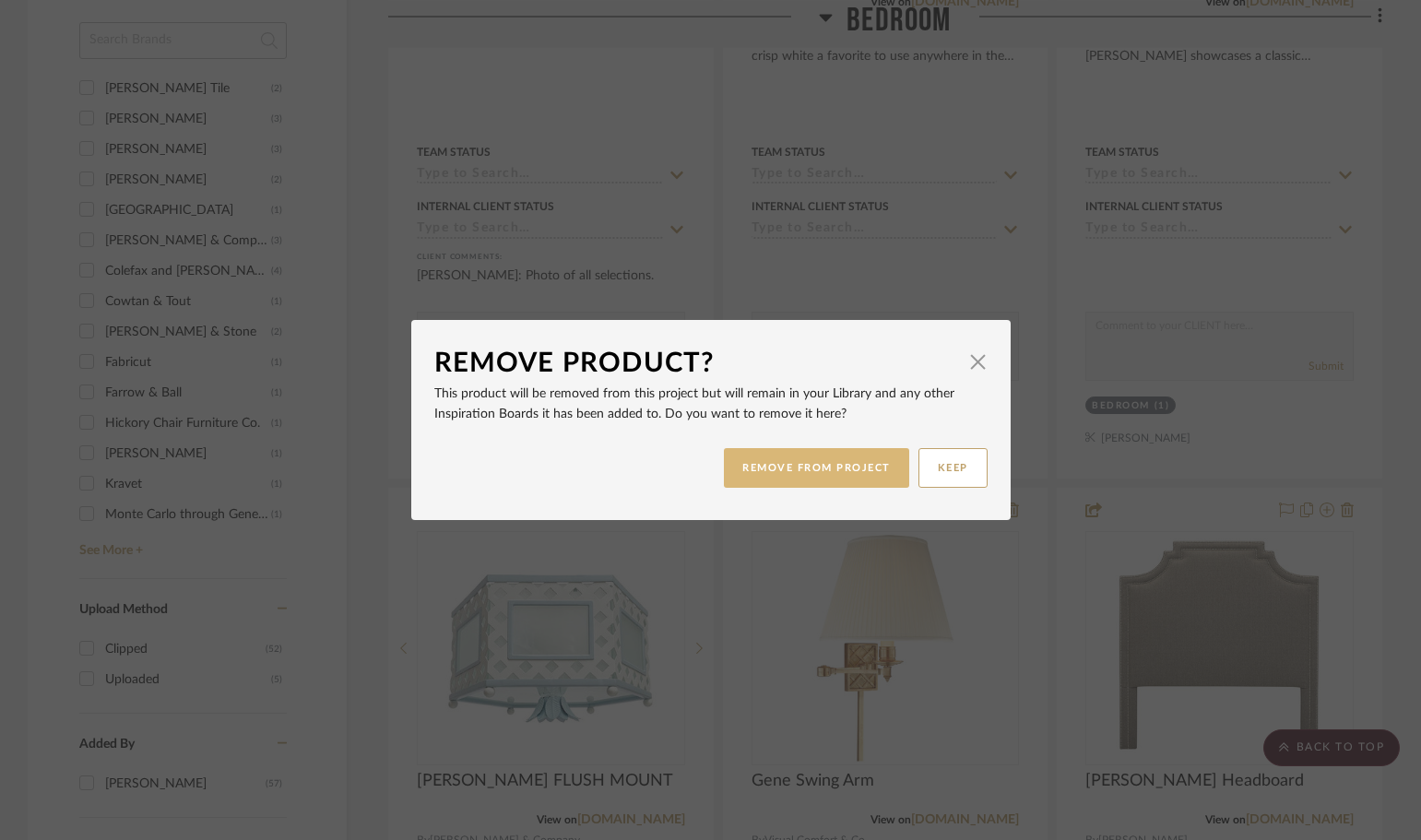
click at [842, 462] on button "REMOVE FROM PROJECT" at bounding box center [817, 468] width 186 height 40
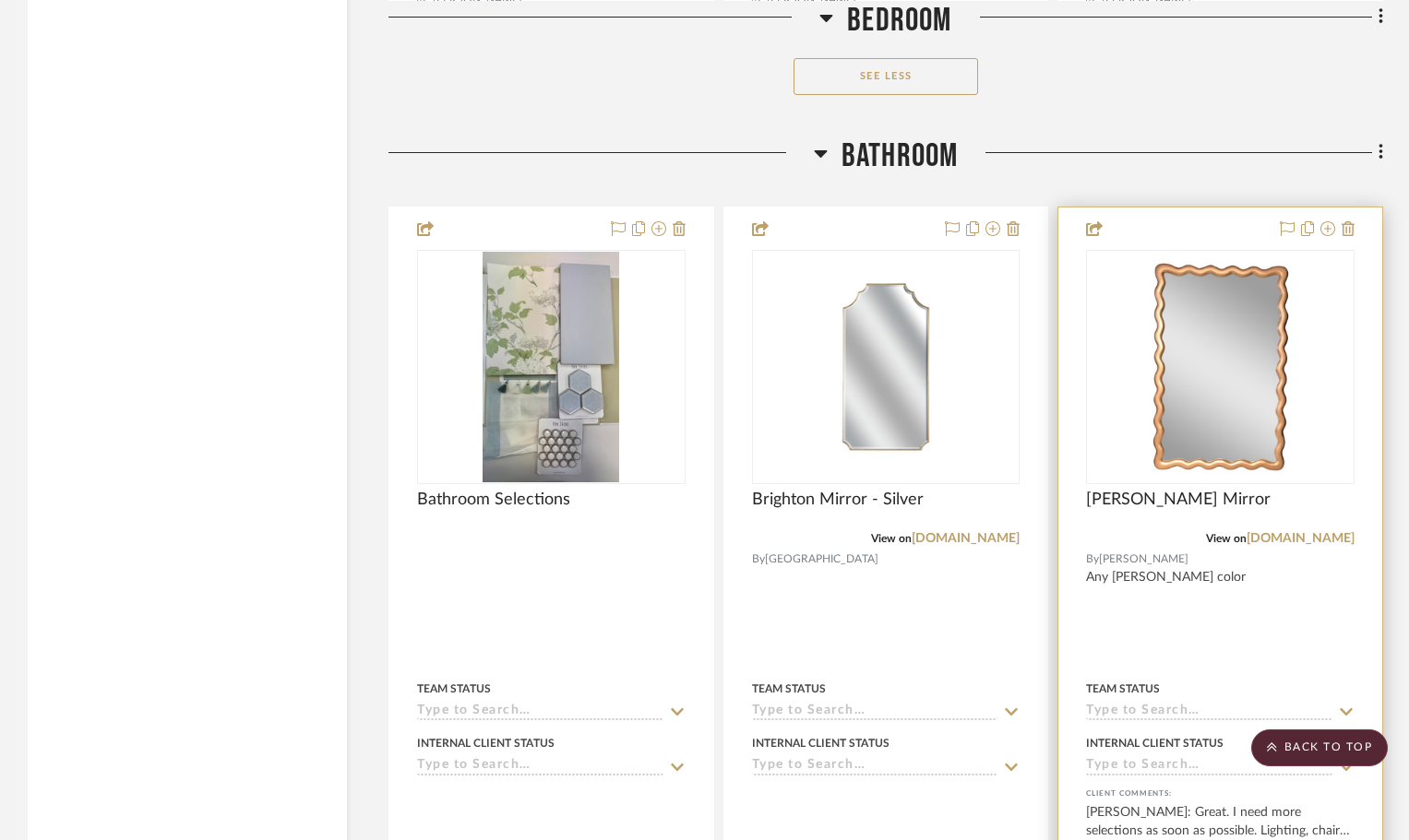
scroll to position [8762, 0]
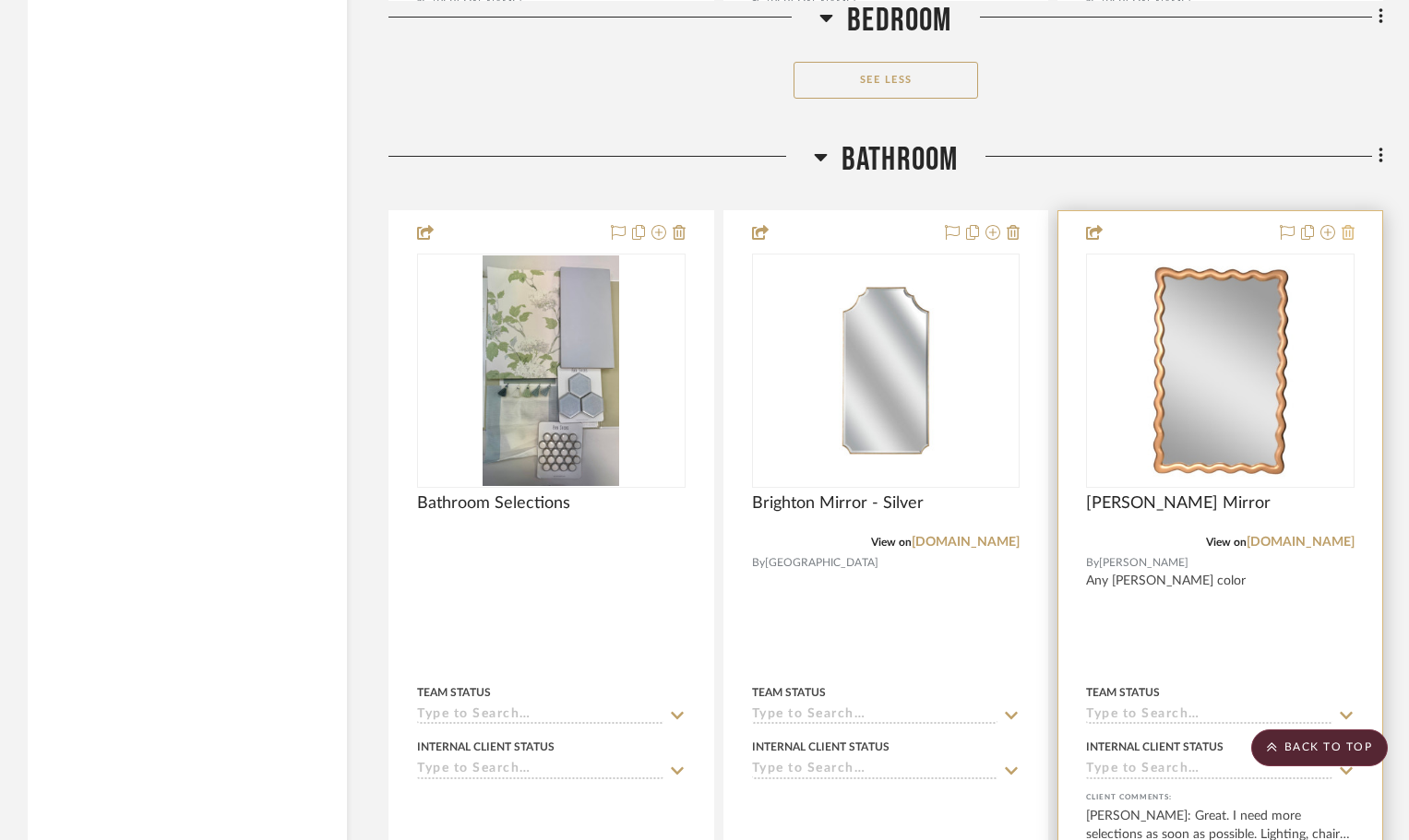
click at [1350, 229] on icon at bounding box center [1347, 232] width 13 height 15
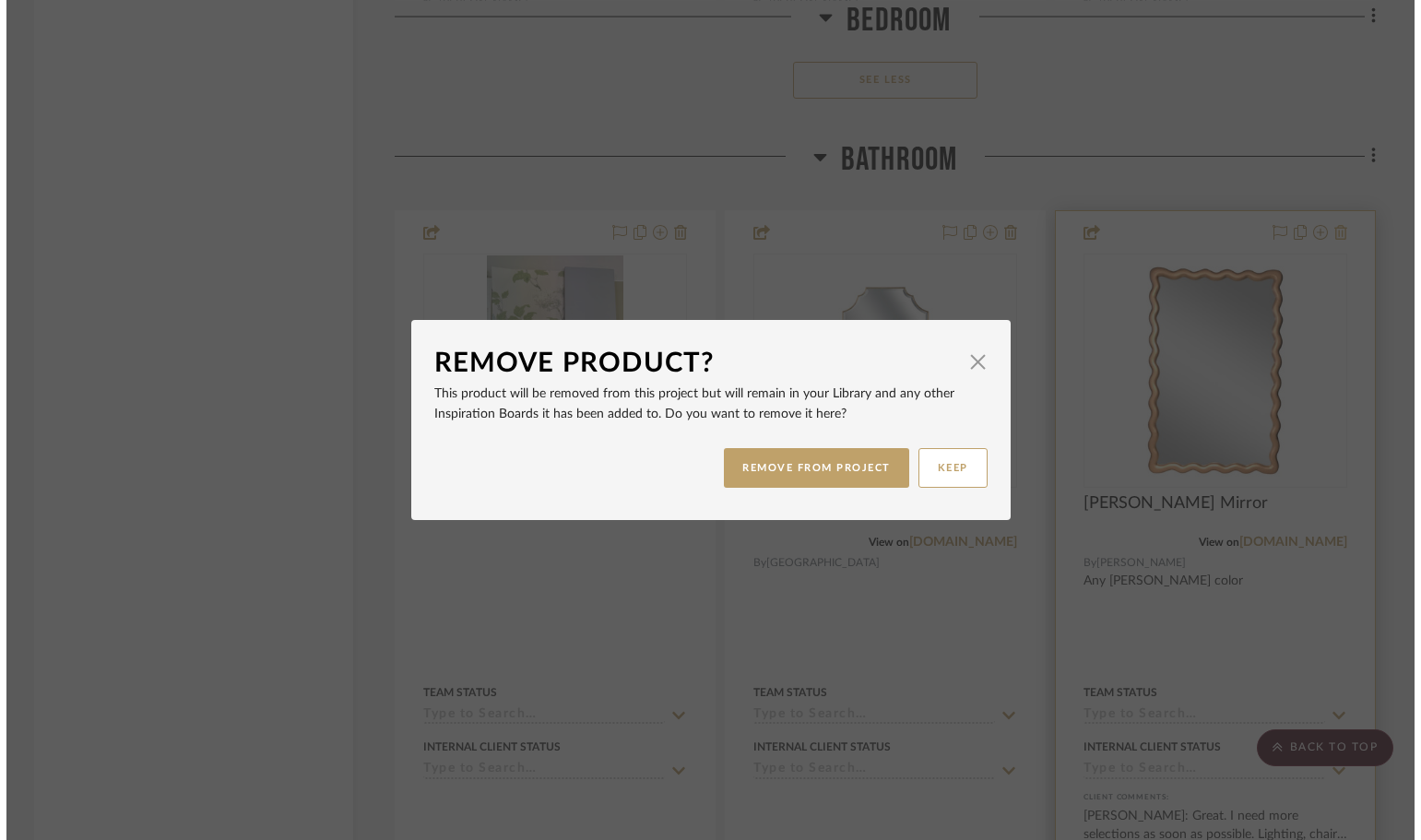
scroll to position [0, 0]
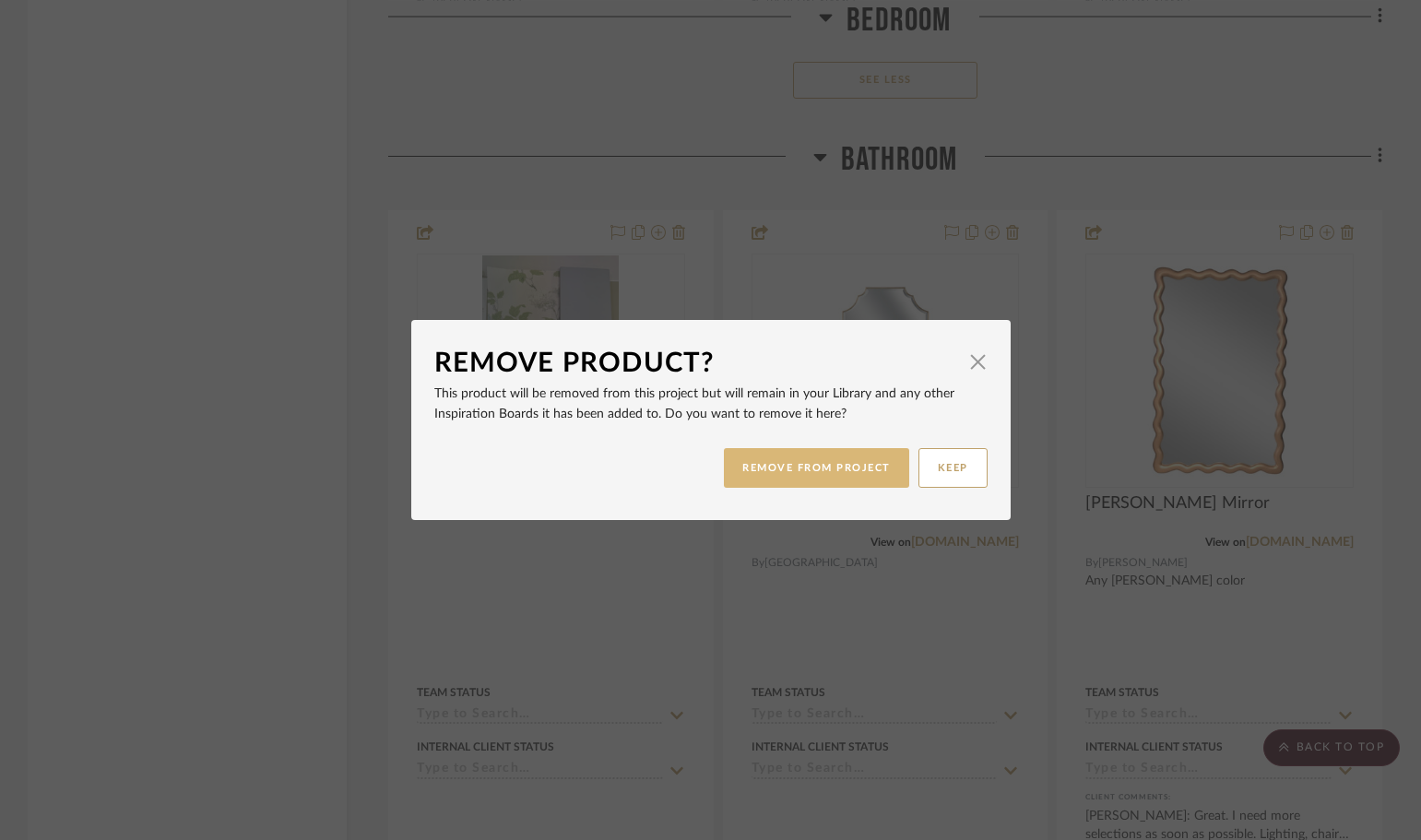
click at [825, 468] on button "REMOVE FROM PROJECT" at bounding box center [817, 468] width 186 height 40
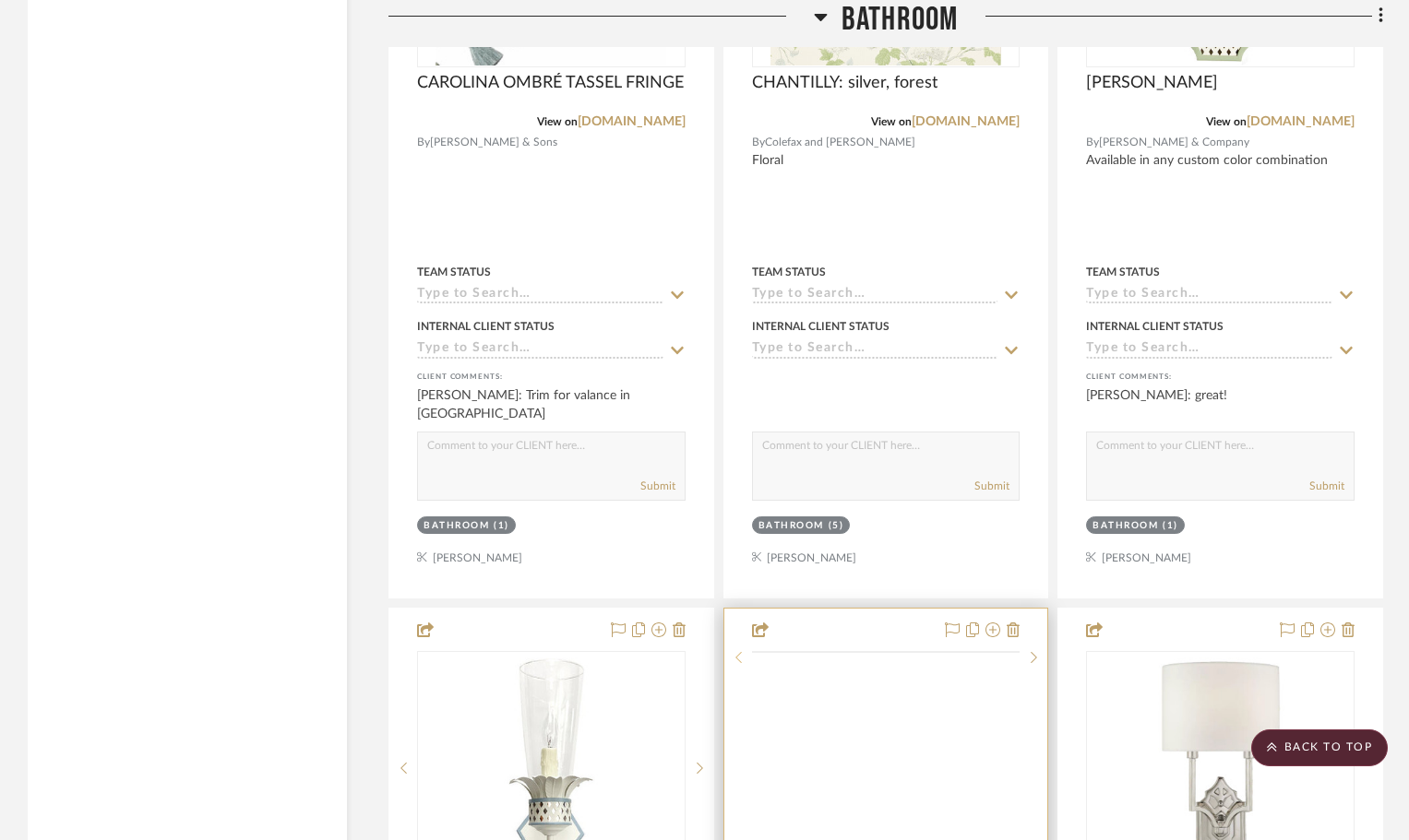
scroll to position [10237, 0]
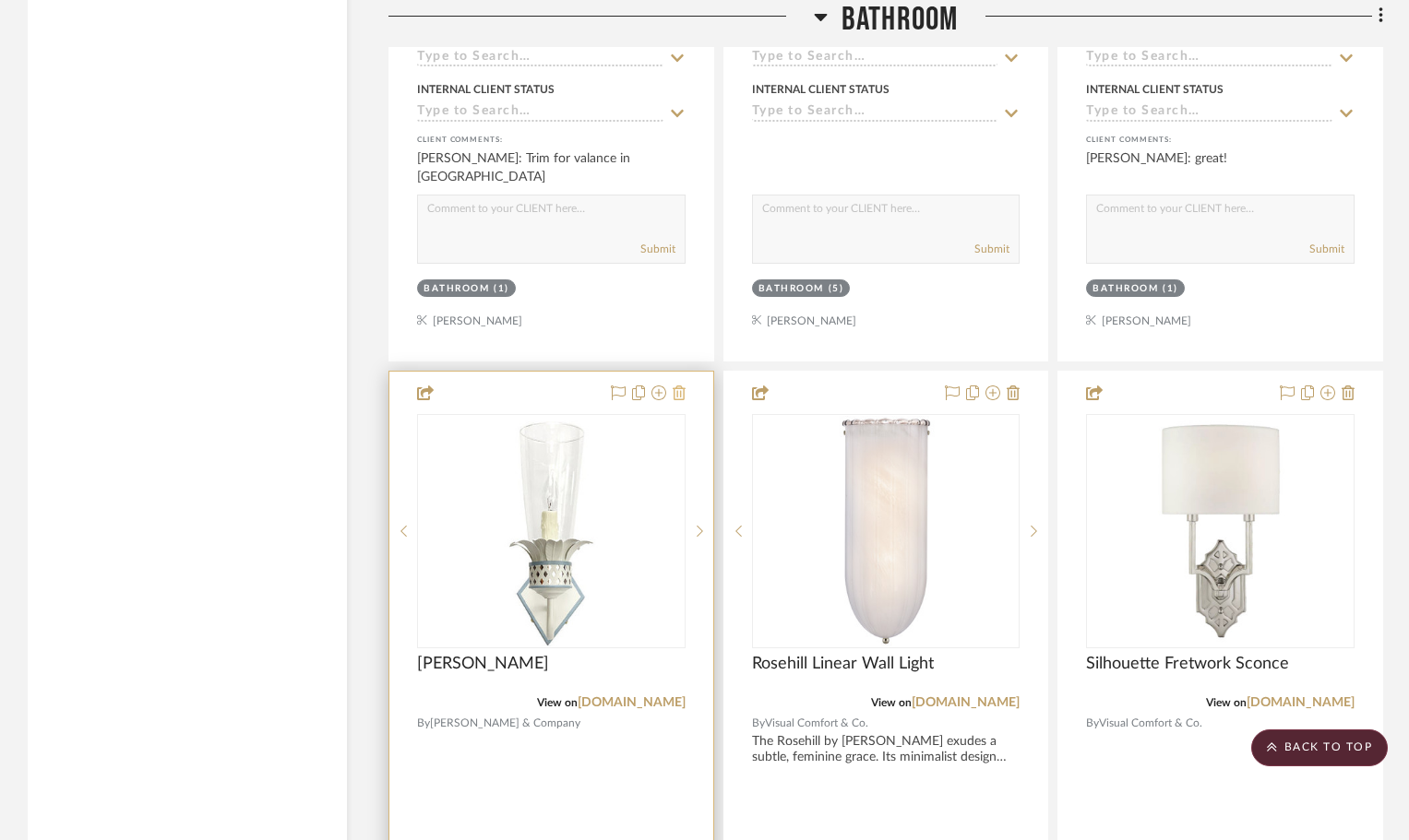
click at [679, 391] on icon at bounding box center [679, 392] width 13 height 15
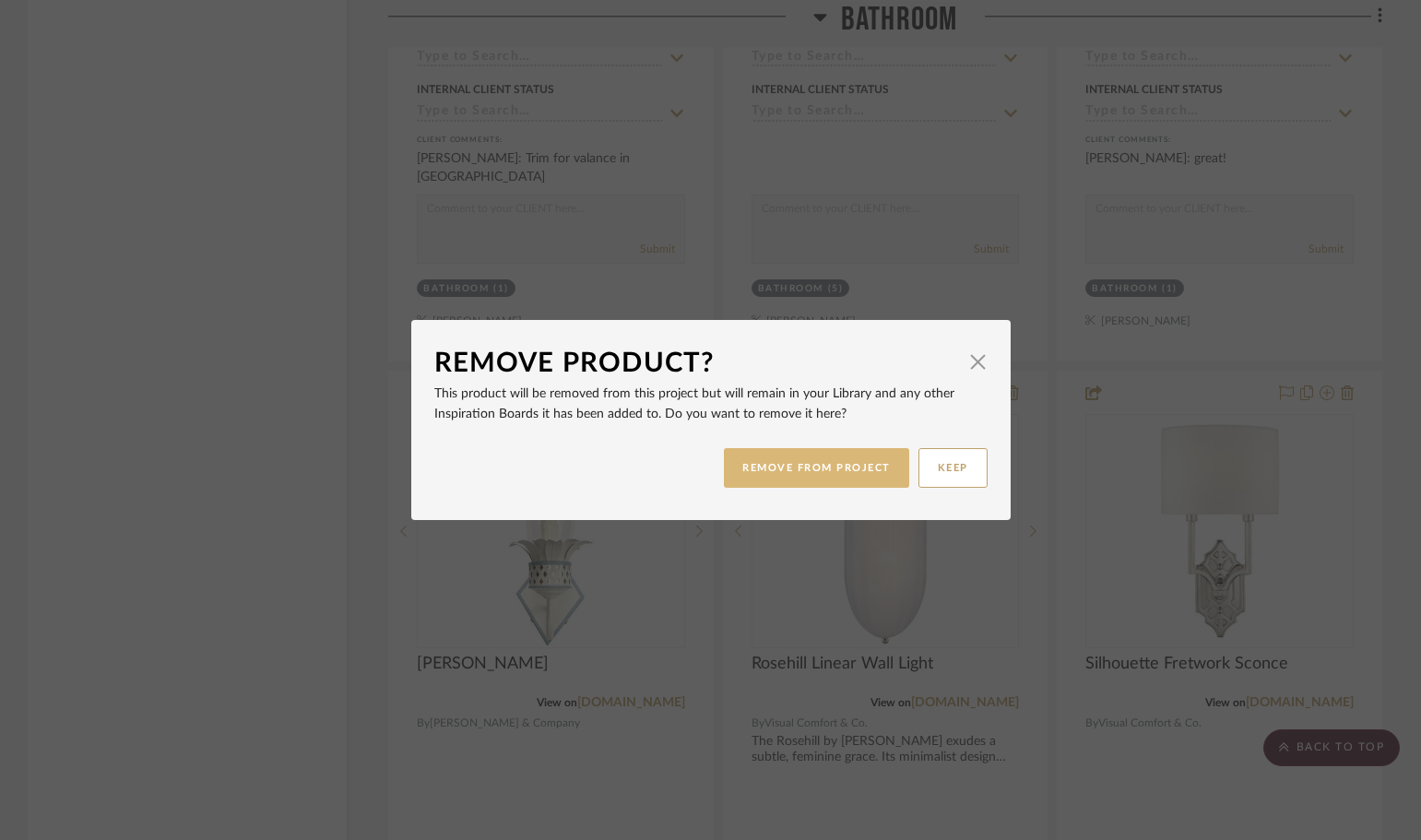
click at [869, 471] on button "REMOVE FROM PROJECT" at bounding box center [817, 468] width 186 height 40
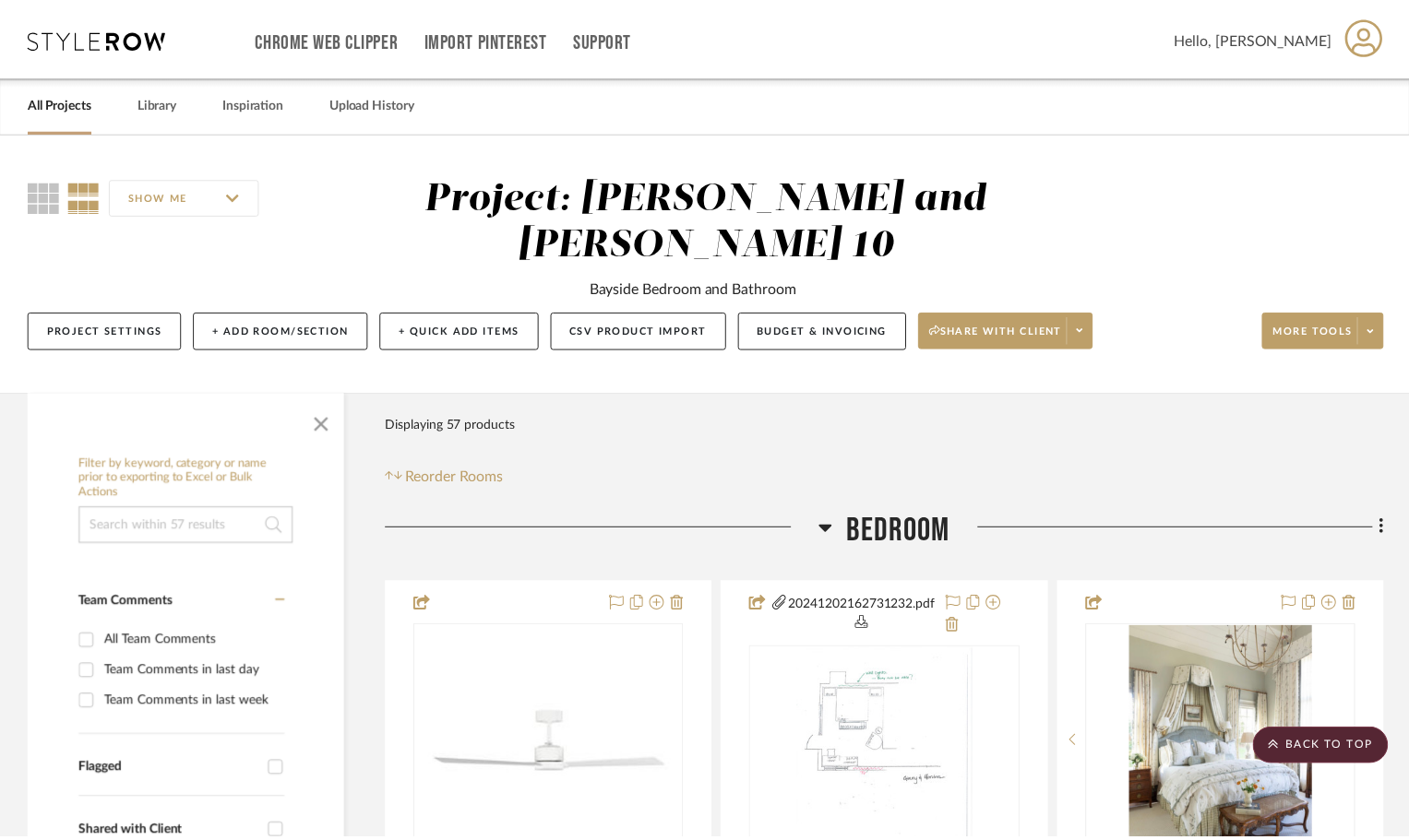
scroll to position [10237, 0]
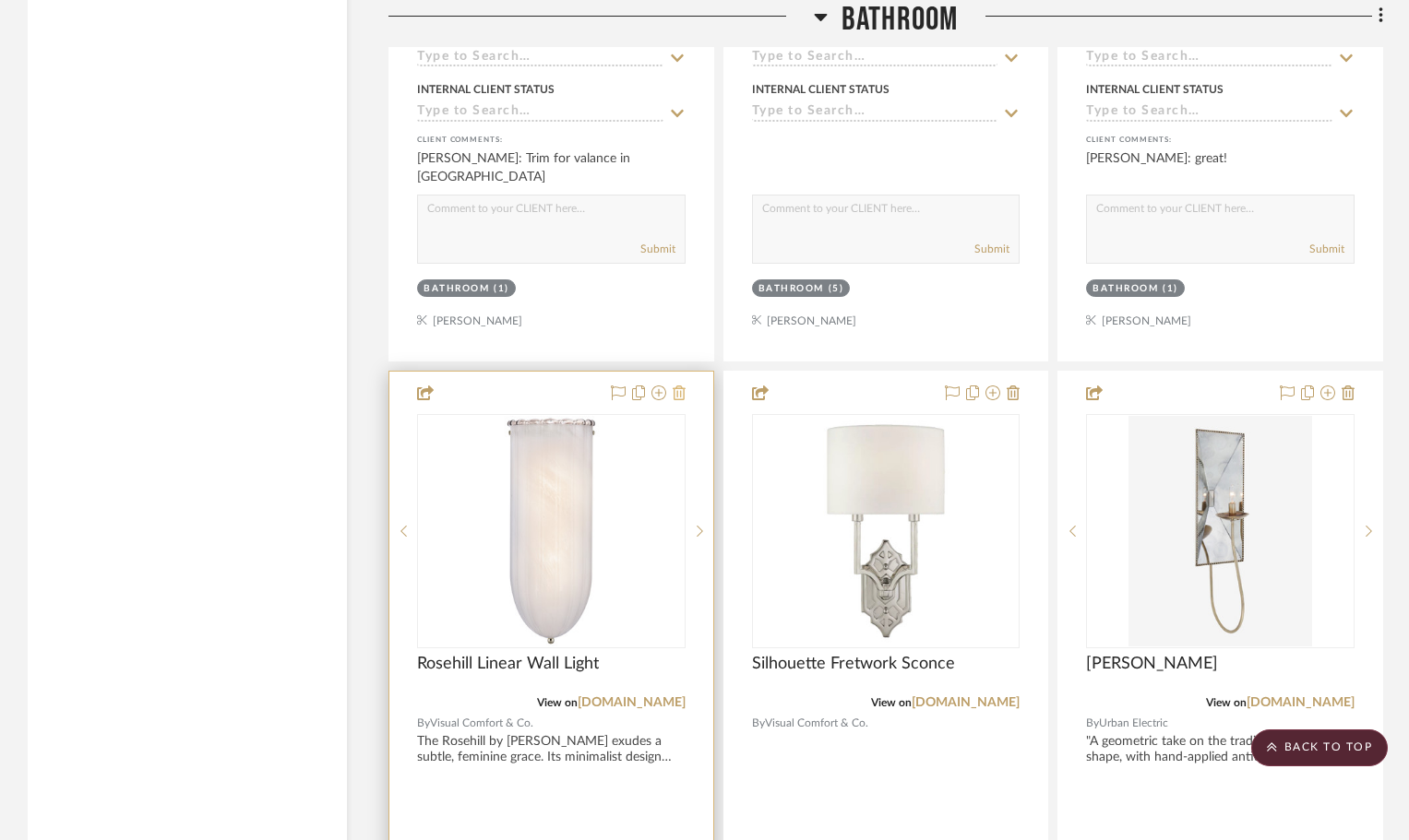
click at [681, 391] on icon at bounding box center [679, 392] width 13 height 15
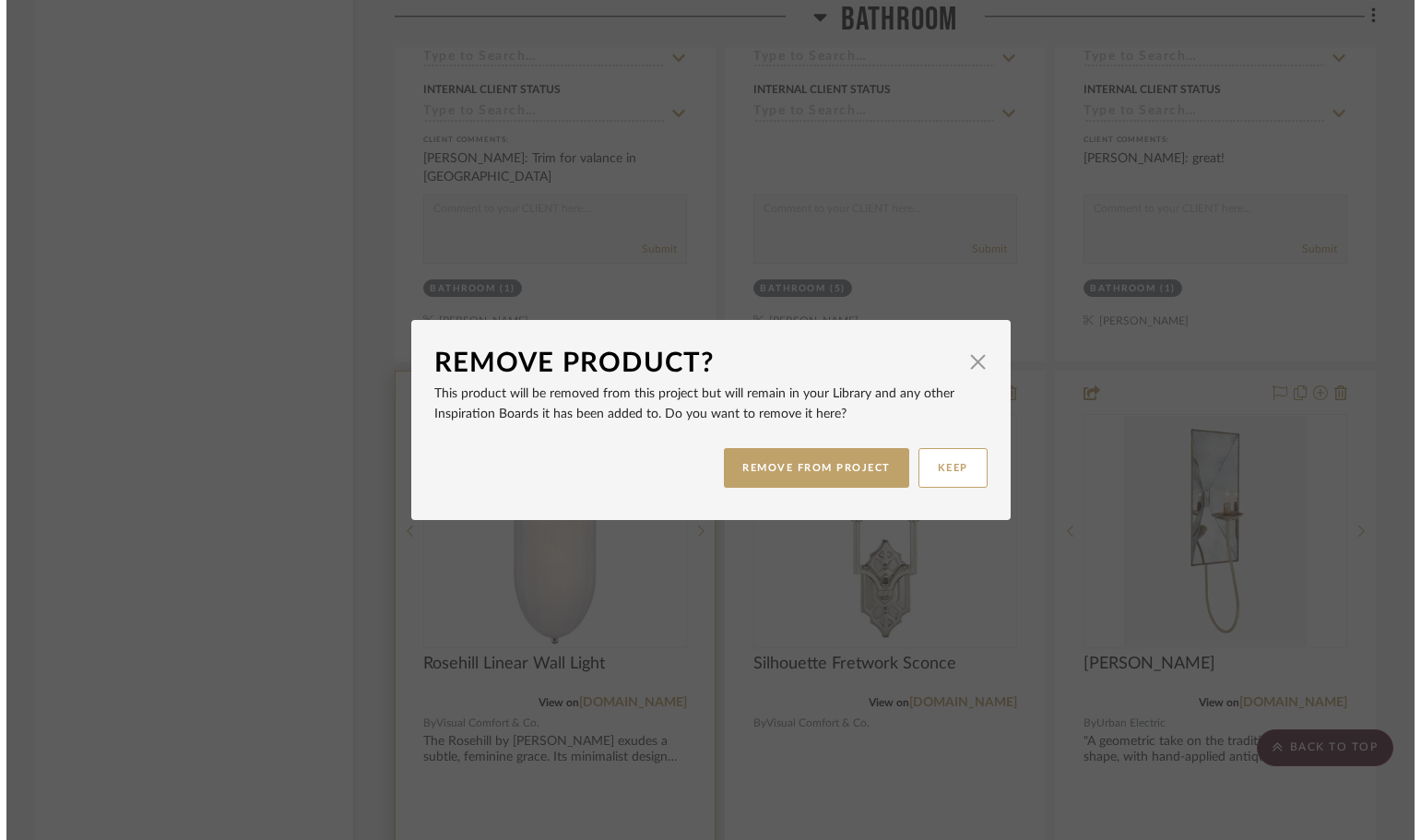
scroll to position [0, 0]
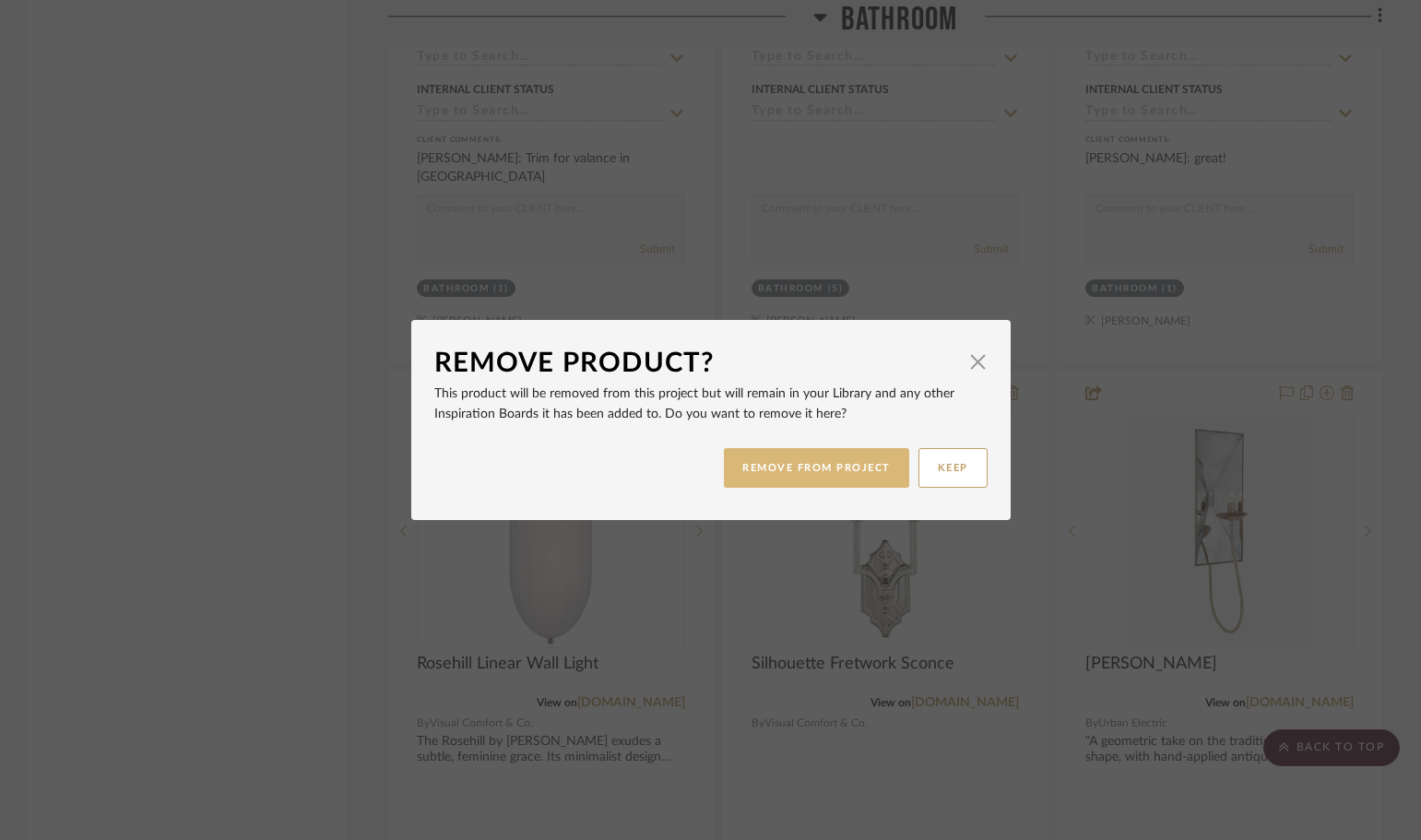
click at [800, 458] on button "REMOVE FROM PROJECT" at bounding box center [817, 468] width 186 height 40
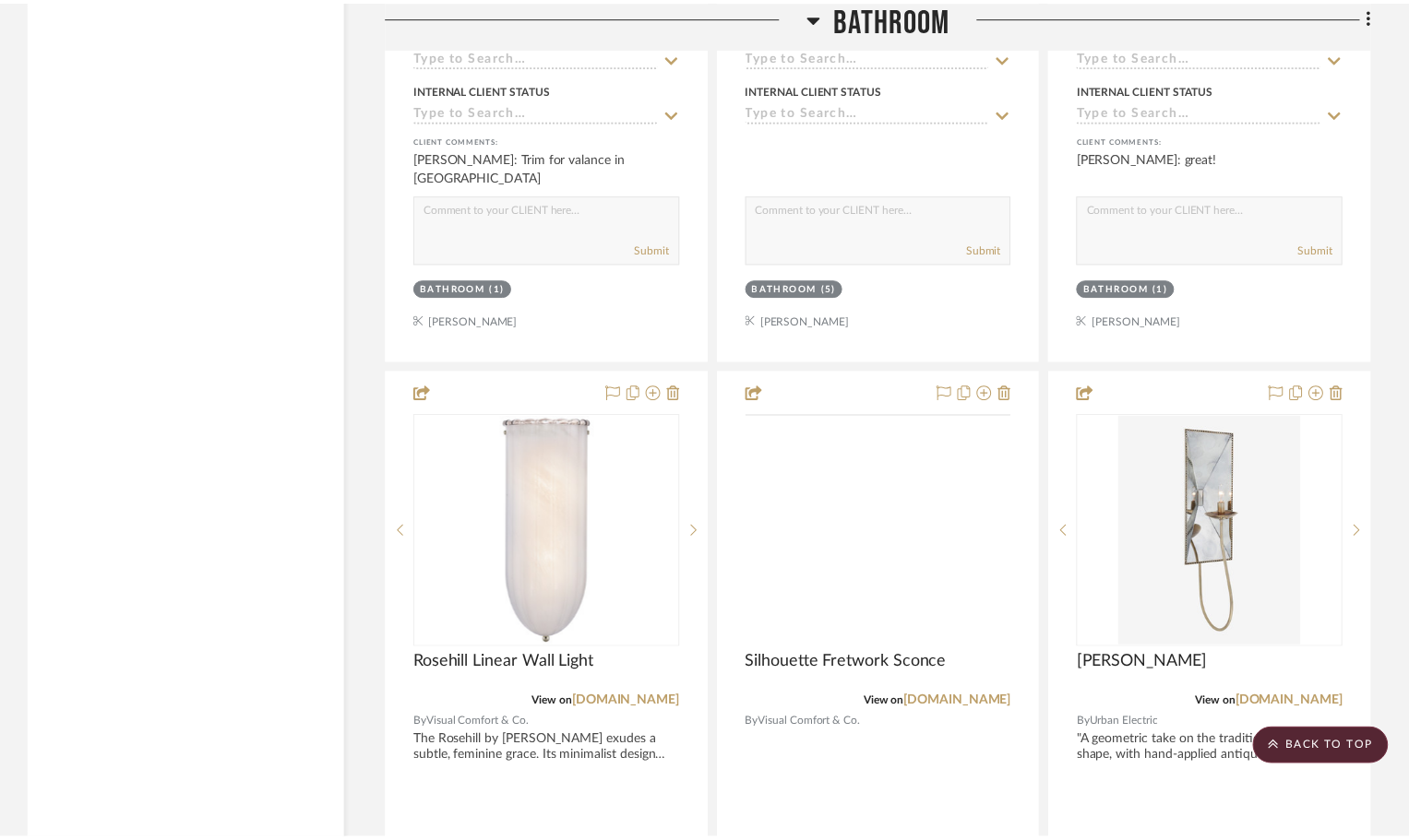
scroll to position [10237, 0]
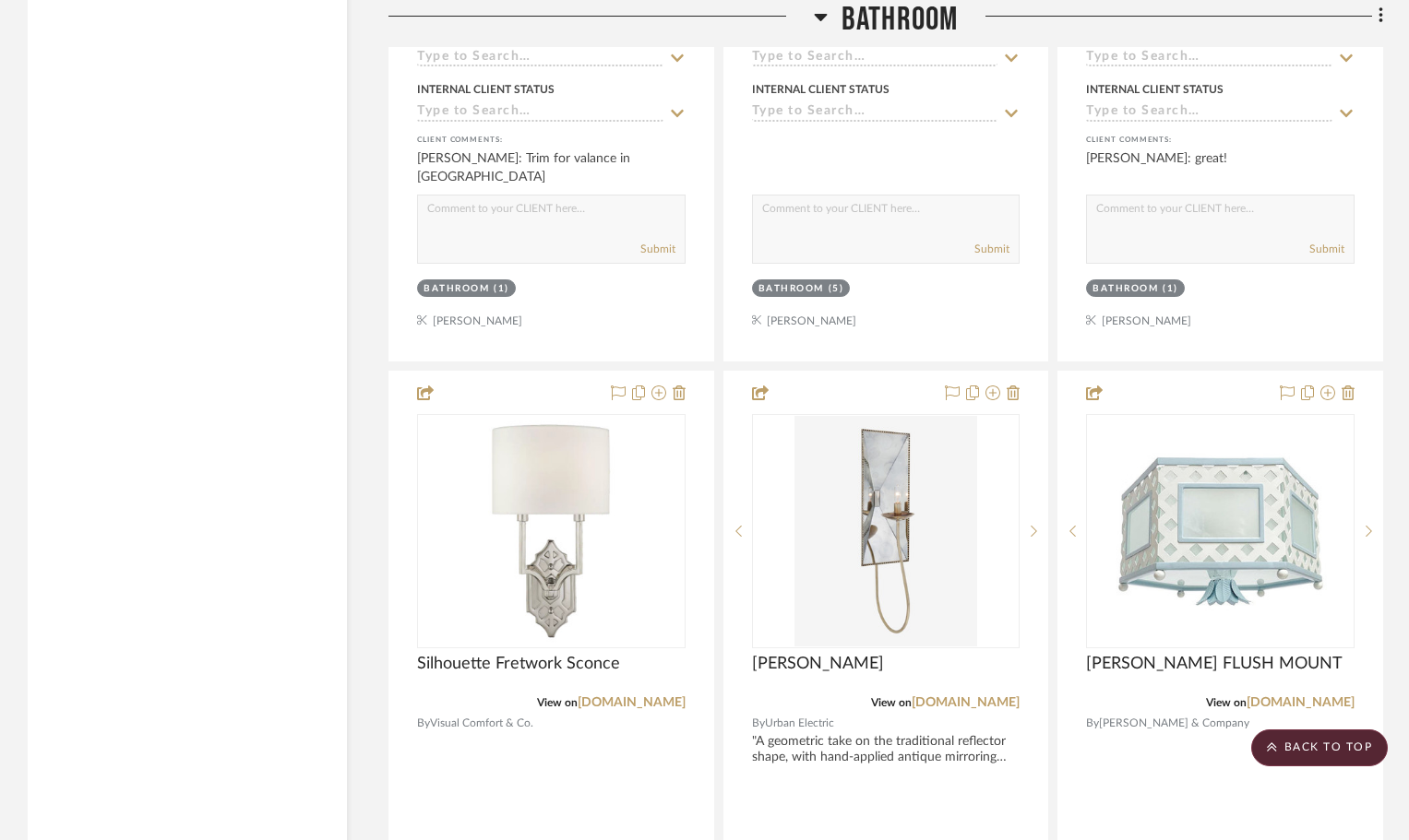
click at [676, 393] on icon at bounding box center [679, 392] width 13 height 15
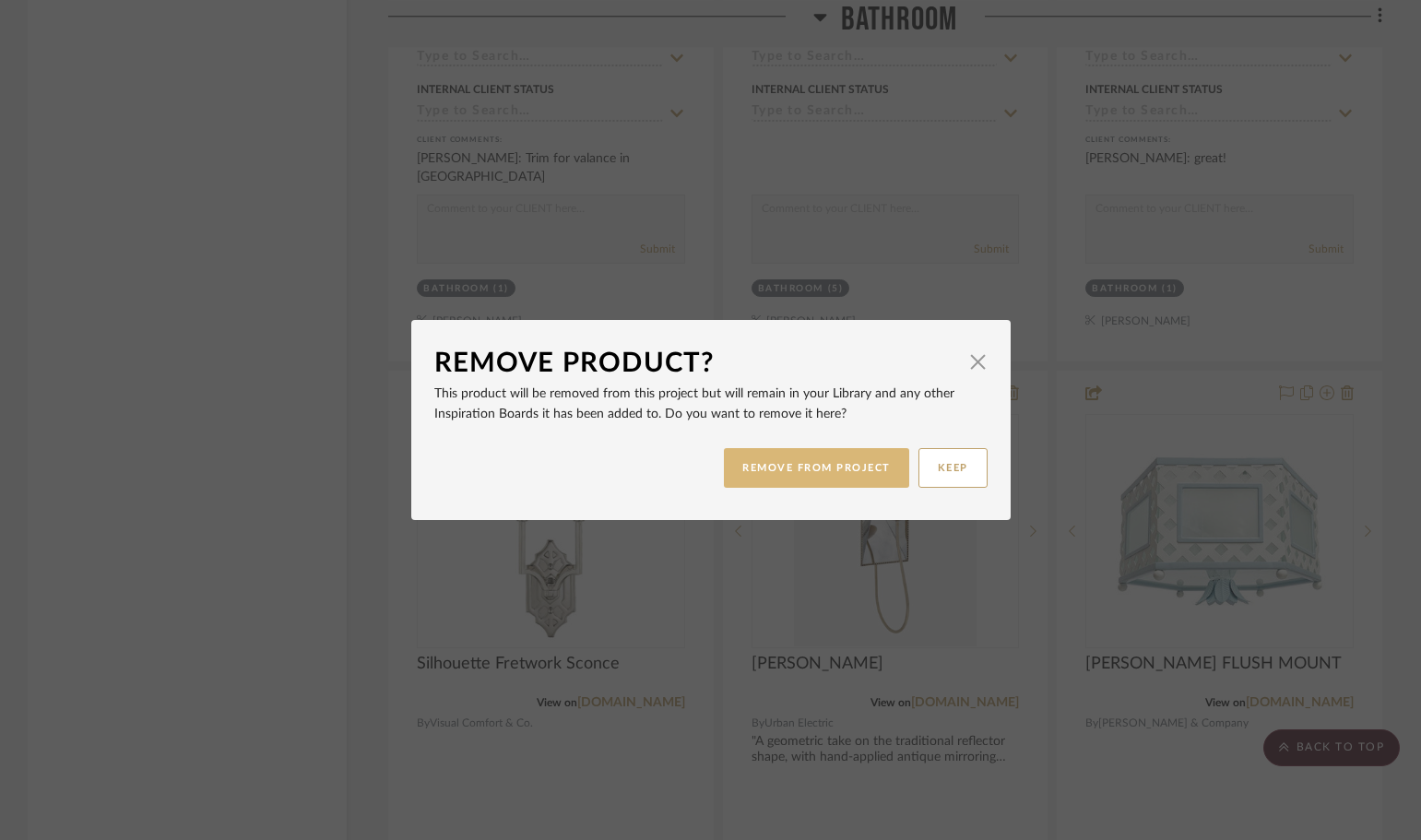
click at [768, 471] on button "REMOVE FROM PROJECT" at bounding box center [817, 468] width 186 height 40
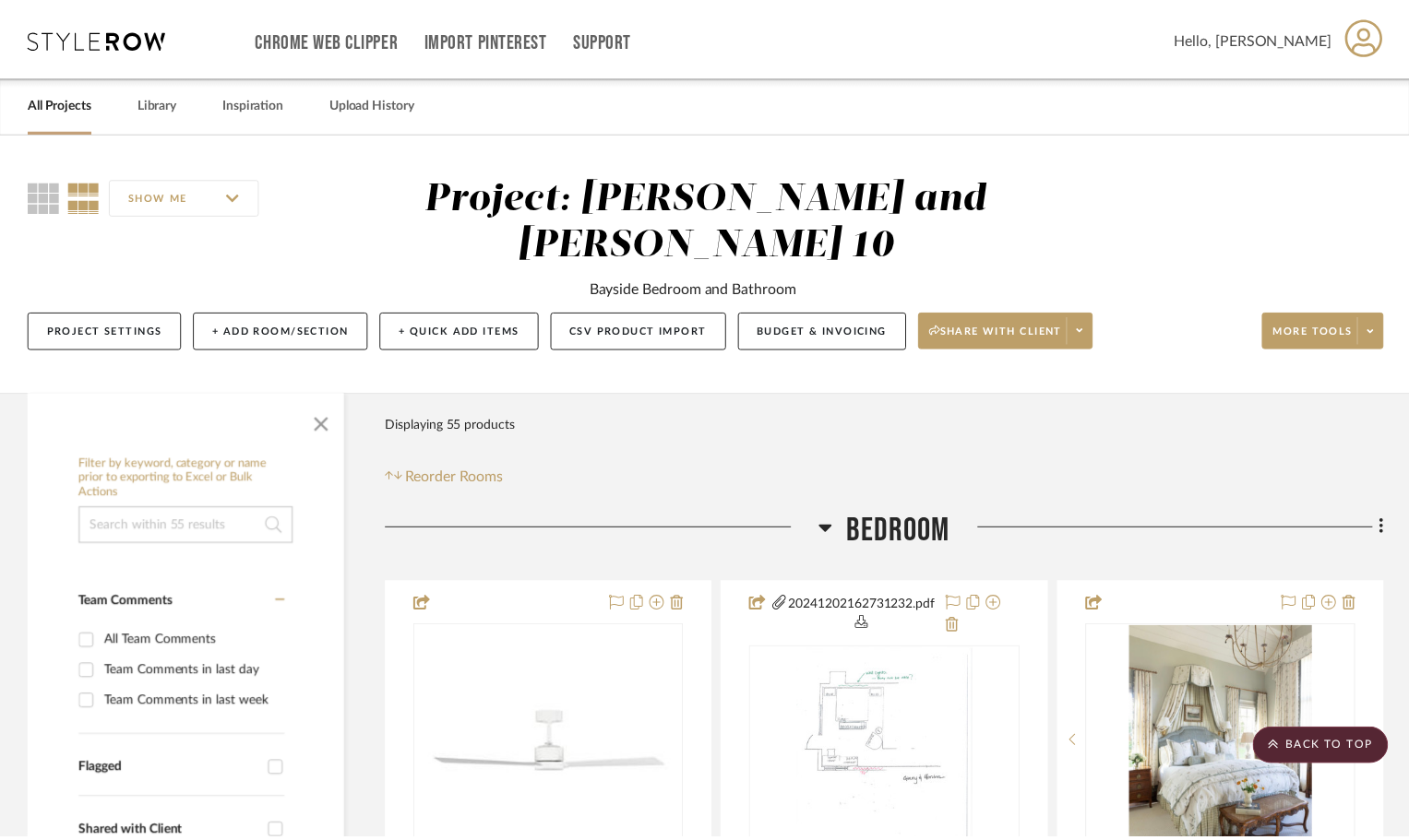
scroll to position [10237, 0]
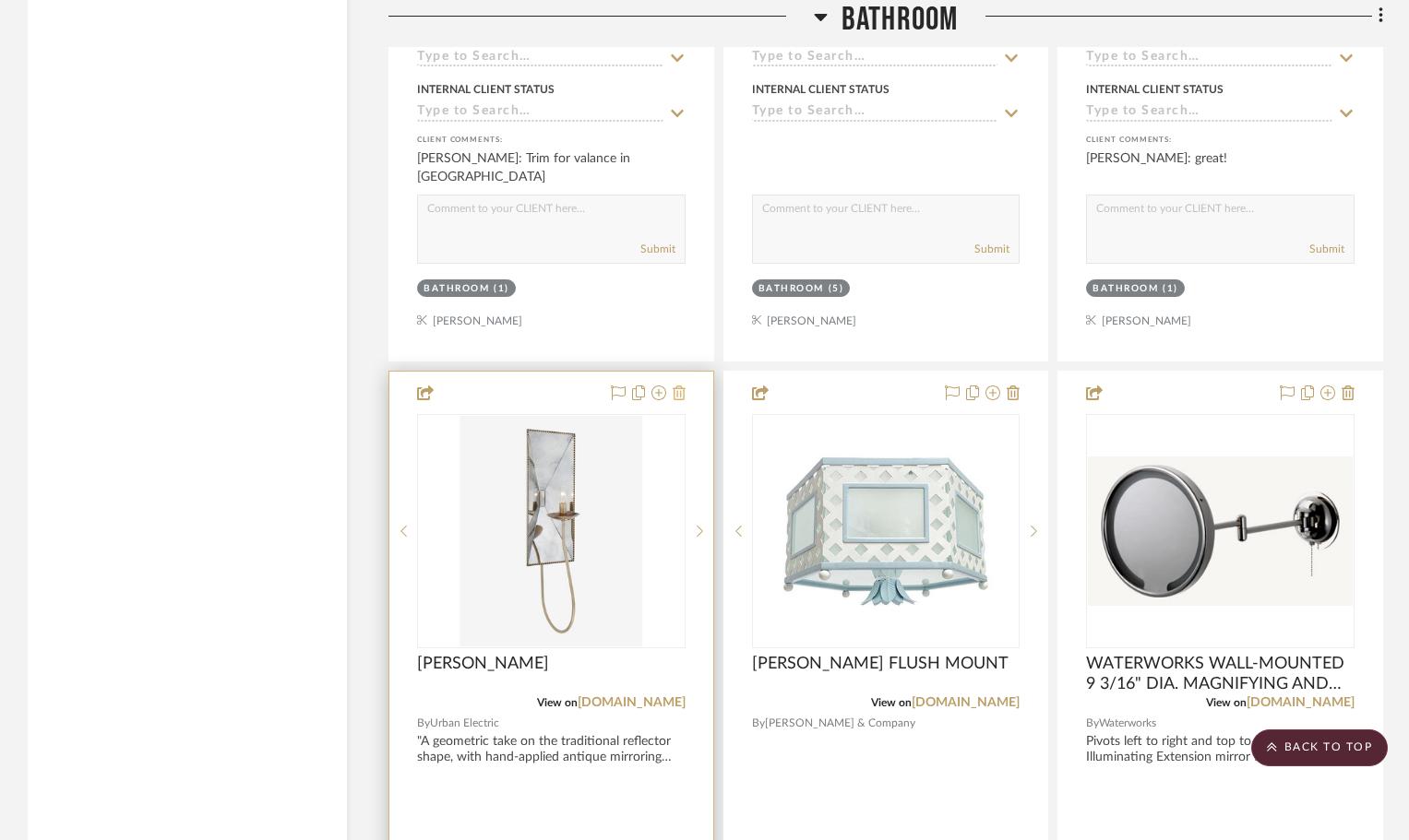
click at [677, 394] on icon at bounding box center [679, 392] width 13 height 15
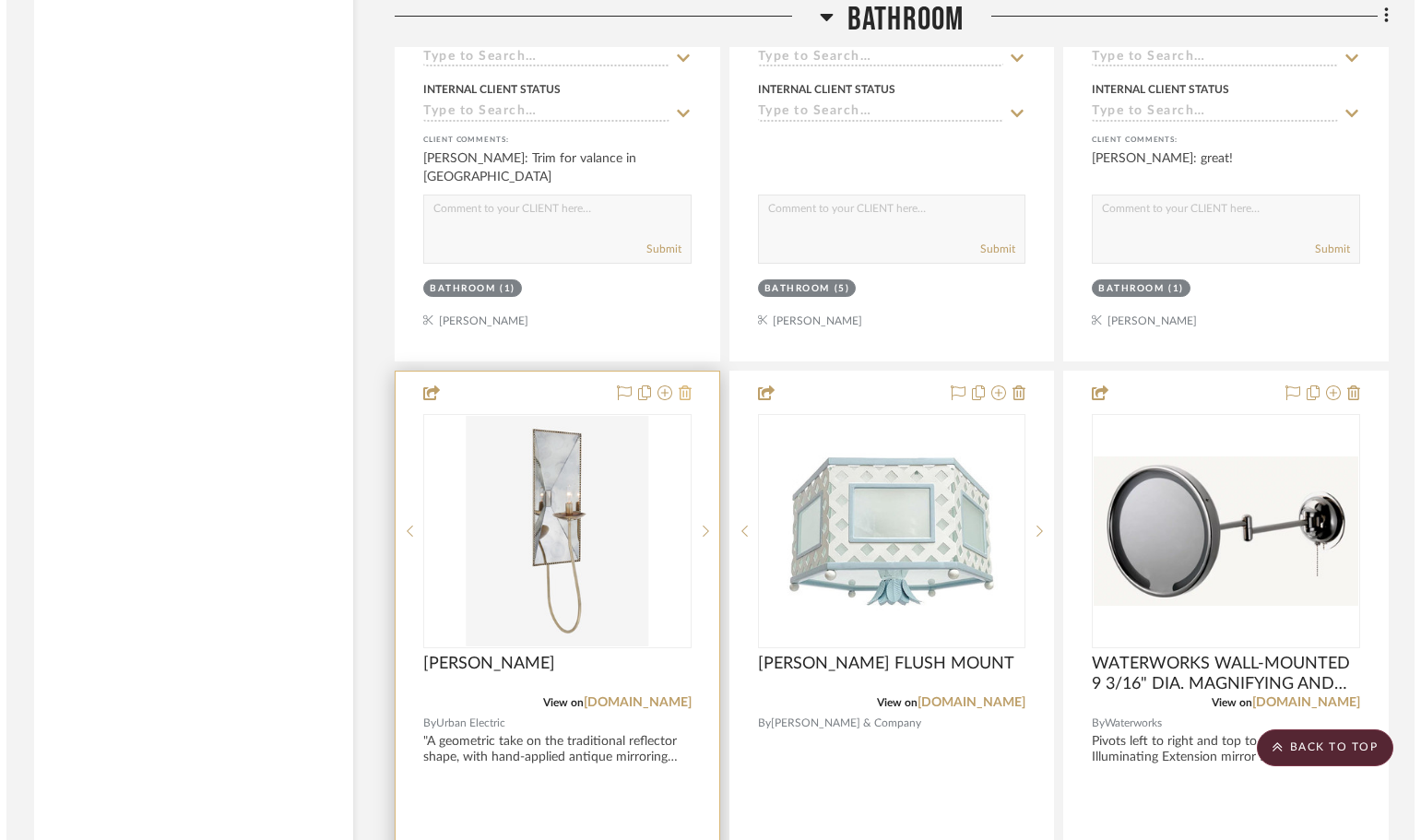
scroll to position [0, 0]
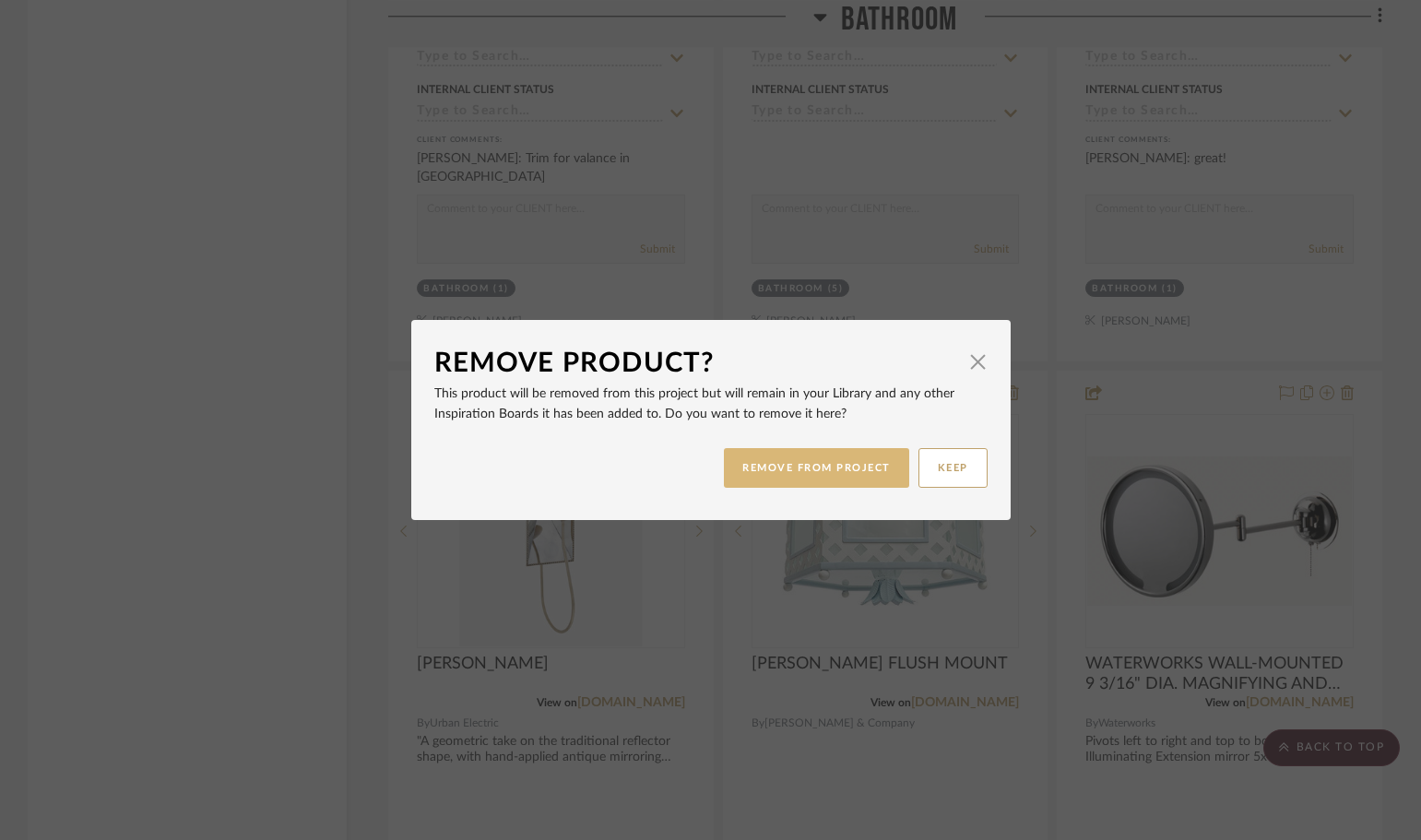
click at [787, 472] on button "REMOVE FROM PROJECT" at bounding box center [817, 468] width 186 height 40
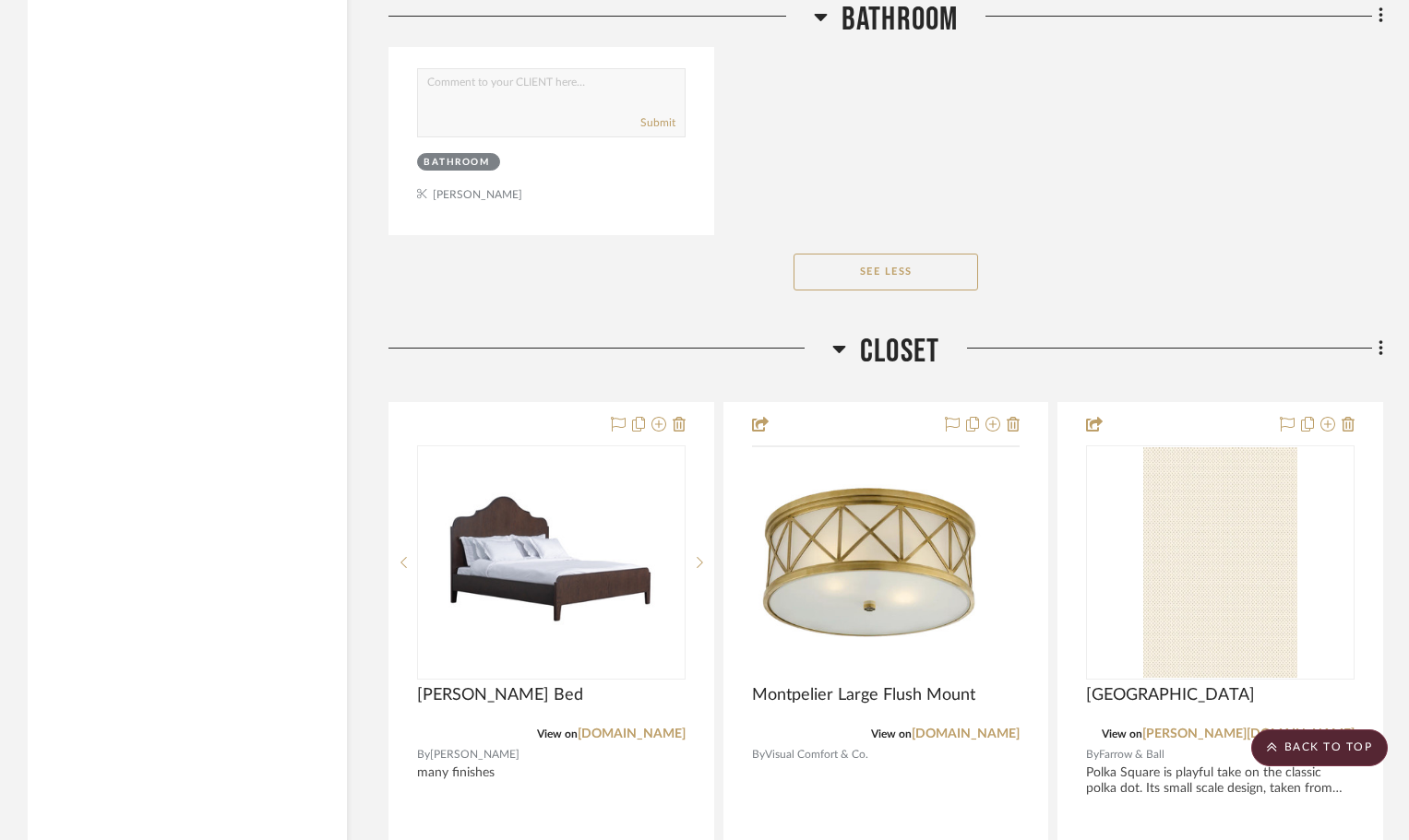
scroll to position [14849, 0]
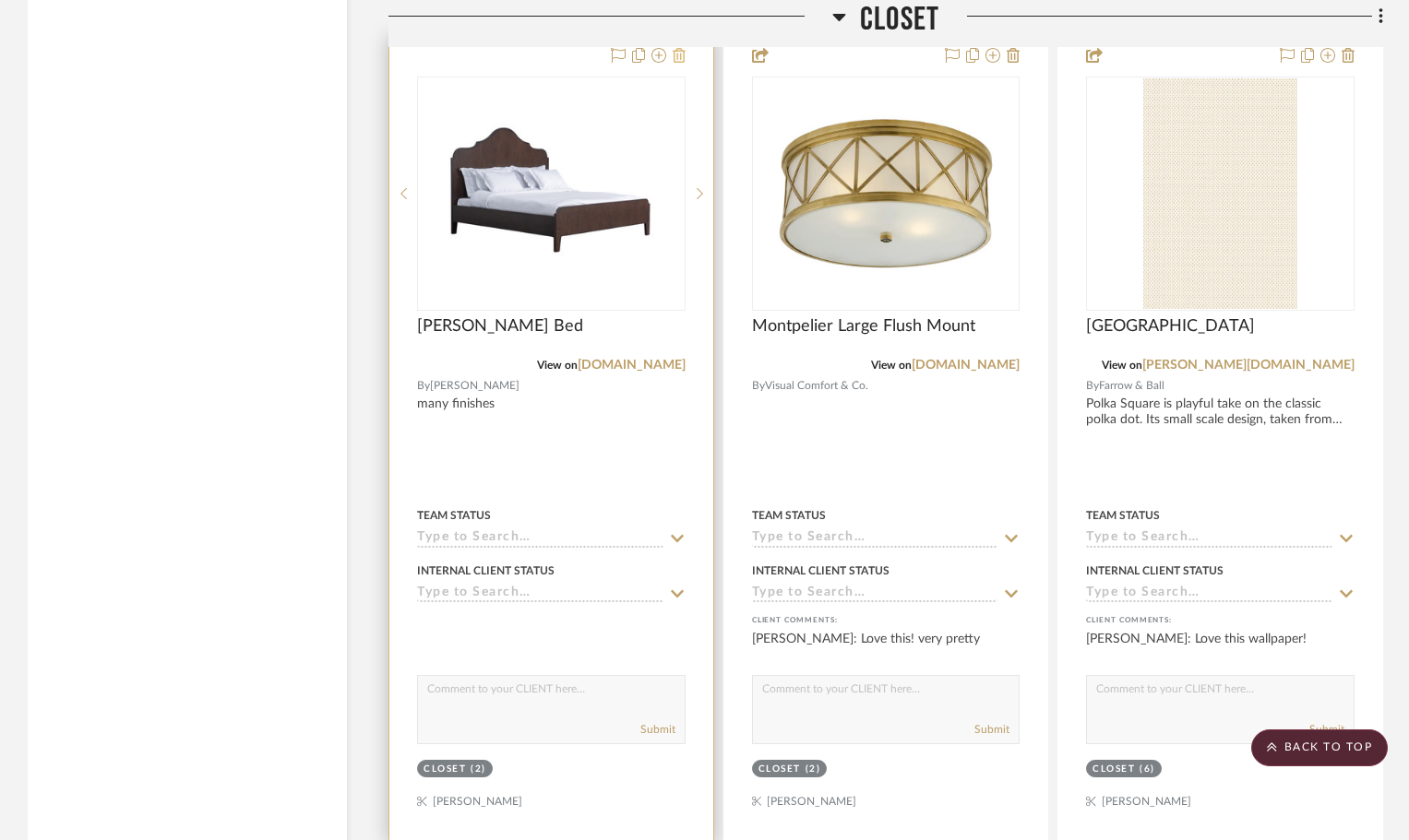
click at [681, 53] on icon at bounding box center [679, 55] width 13 height 15
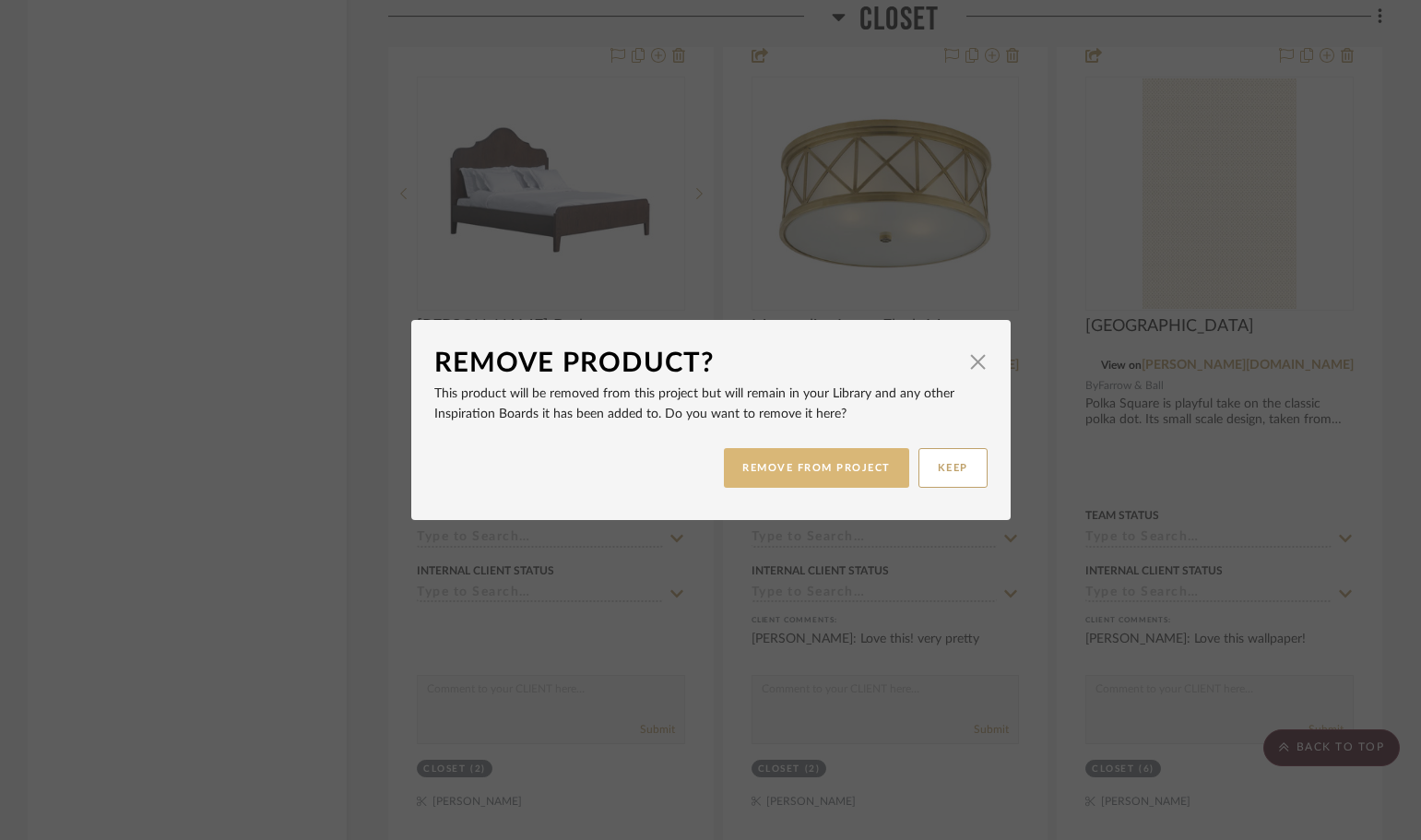
click at [838, 463] on button "REMOVE FROM PROJECT" at bounding box center [817, 468] width 186 height 40
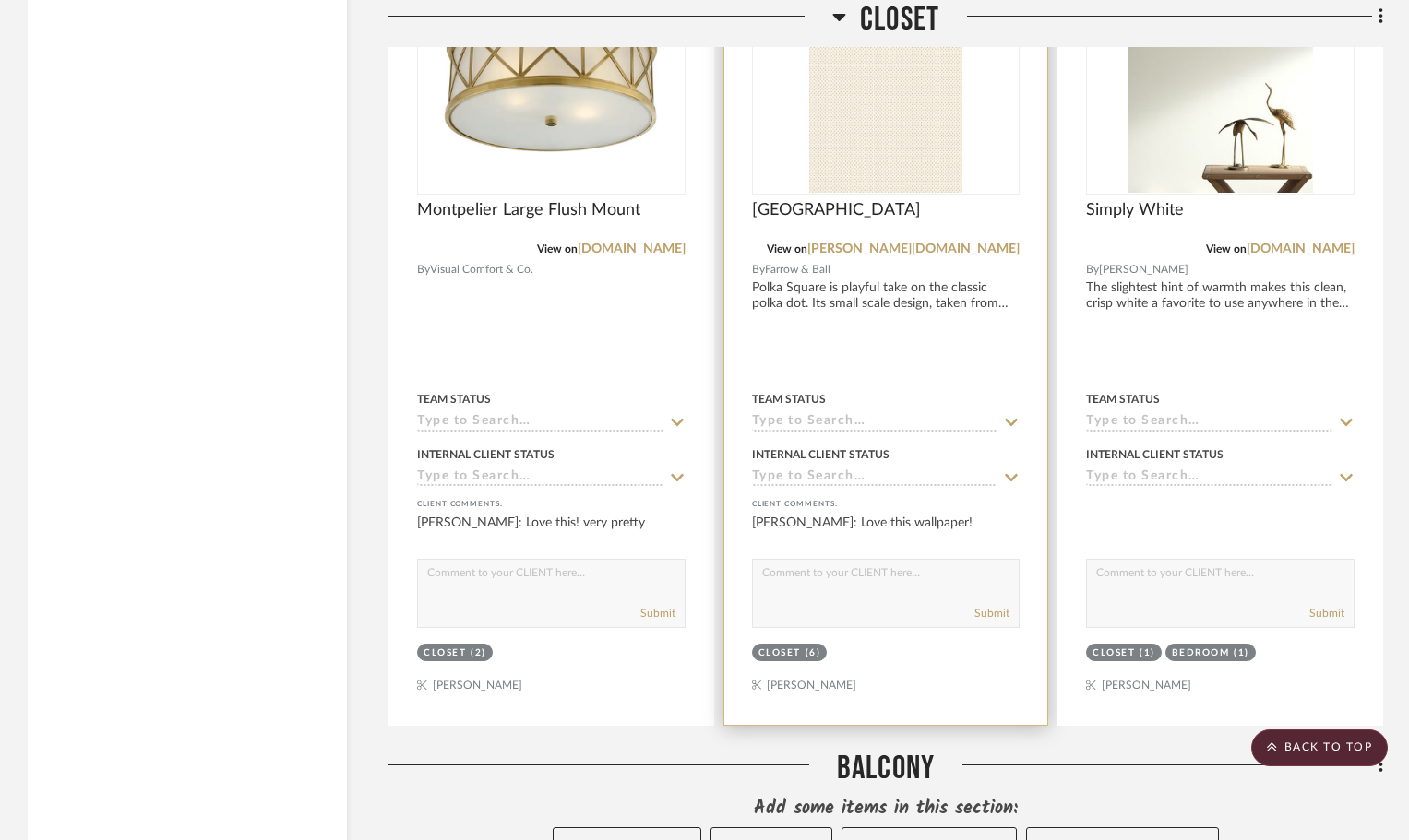
scroll to position [15125, 0]
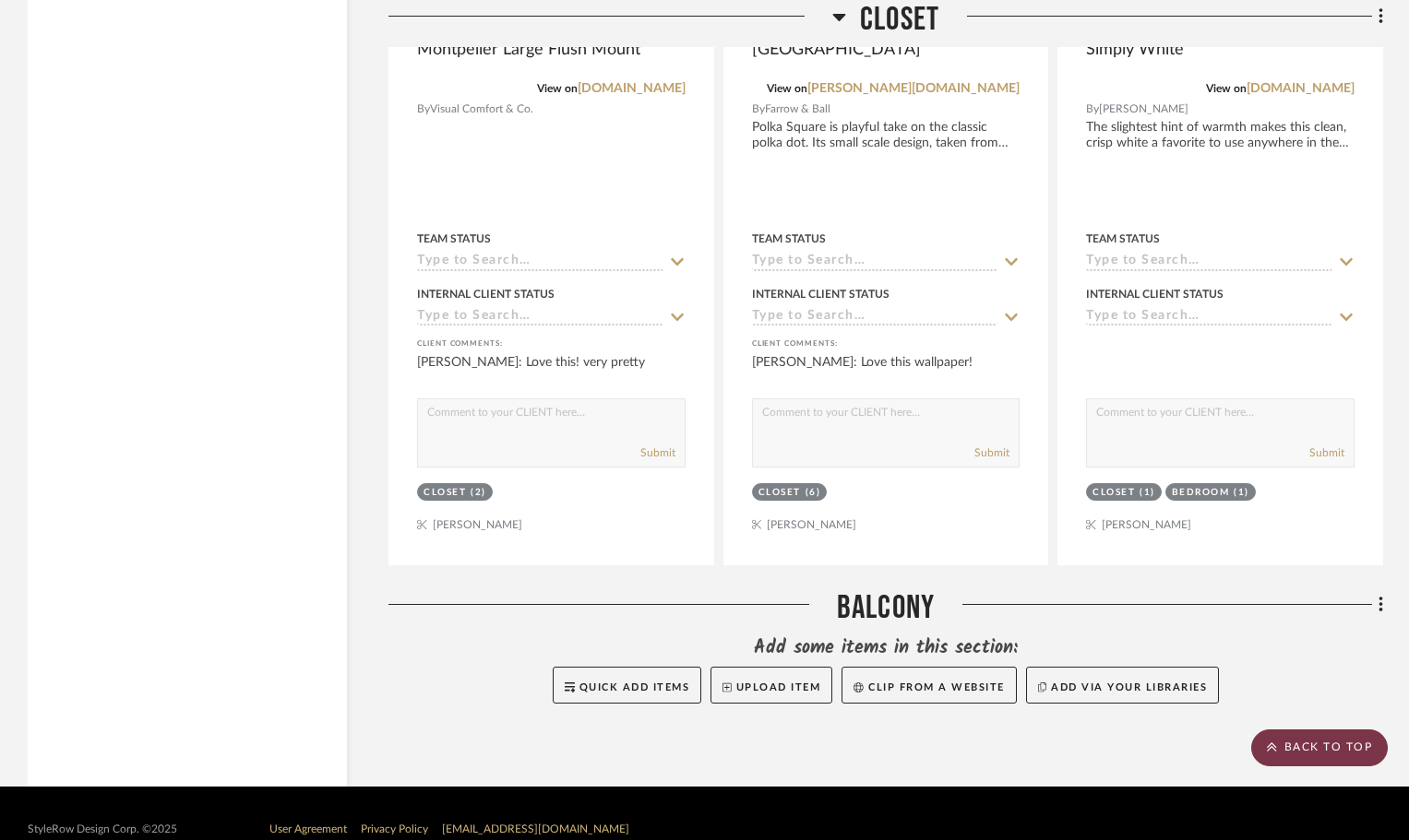
click at [1336, 753] on scroll-to-top-button "BACK TO TOP" at bounding box center [1319, 748] width 136 height 37
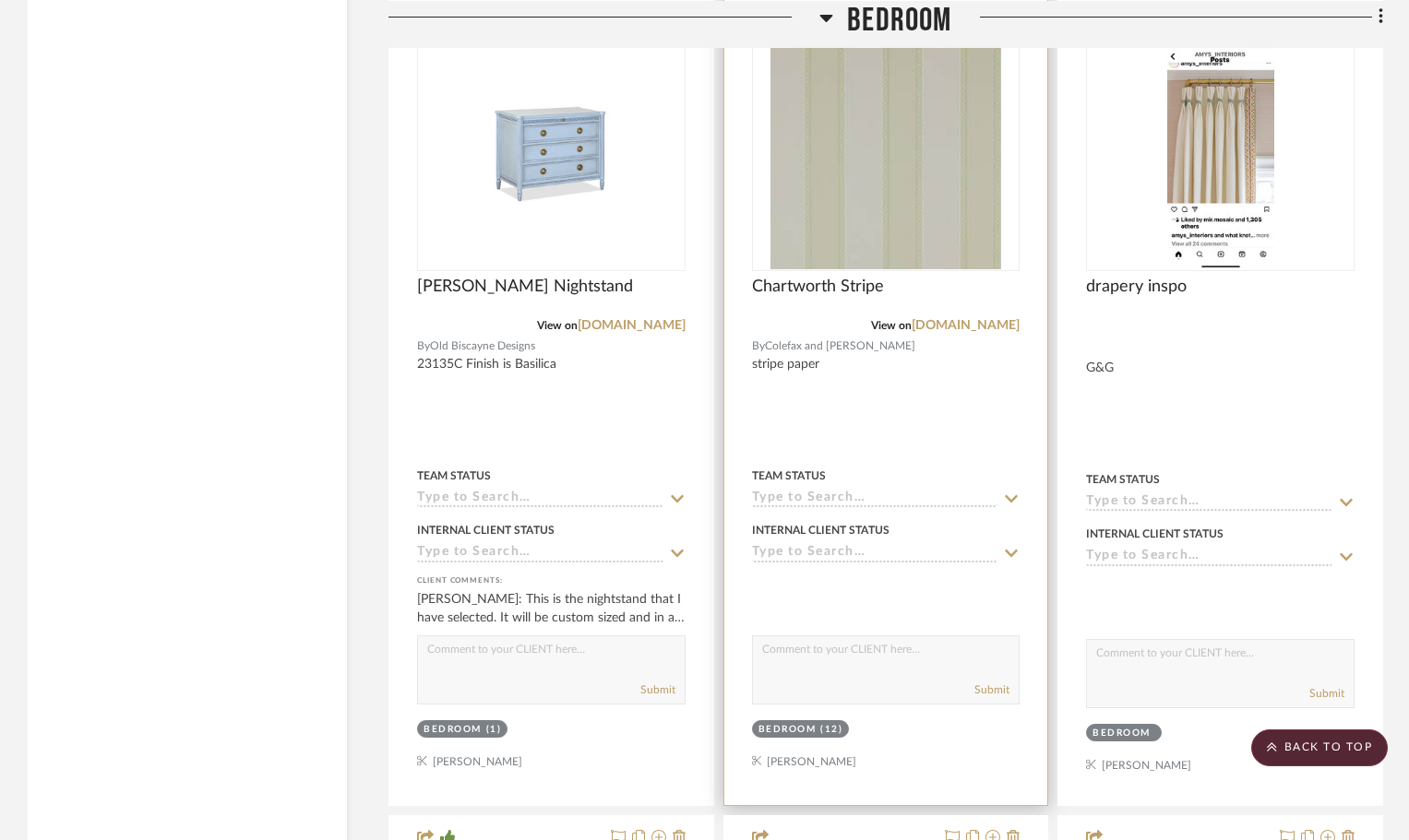
scroll to position [4980, 0]
